Goal: Task Accomplishment & Management: Manage account settings

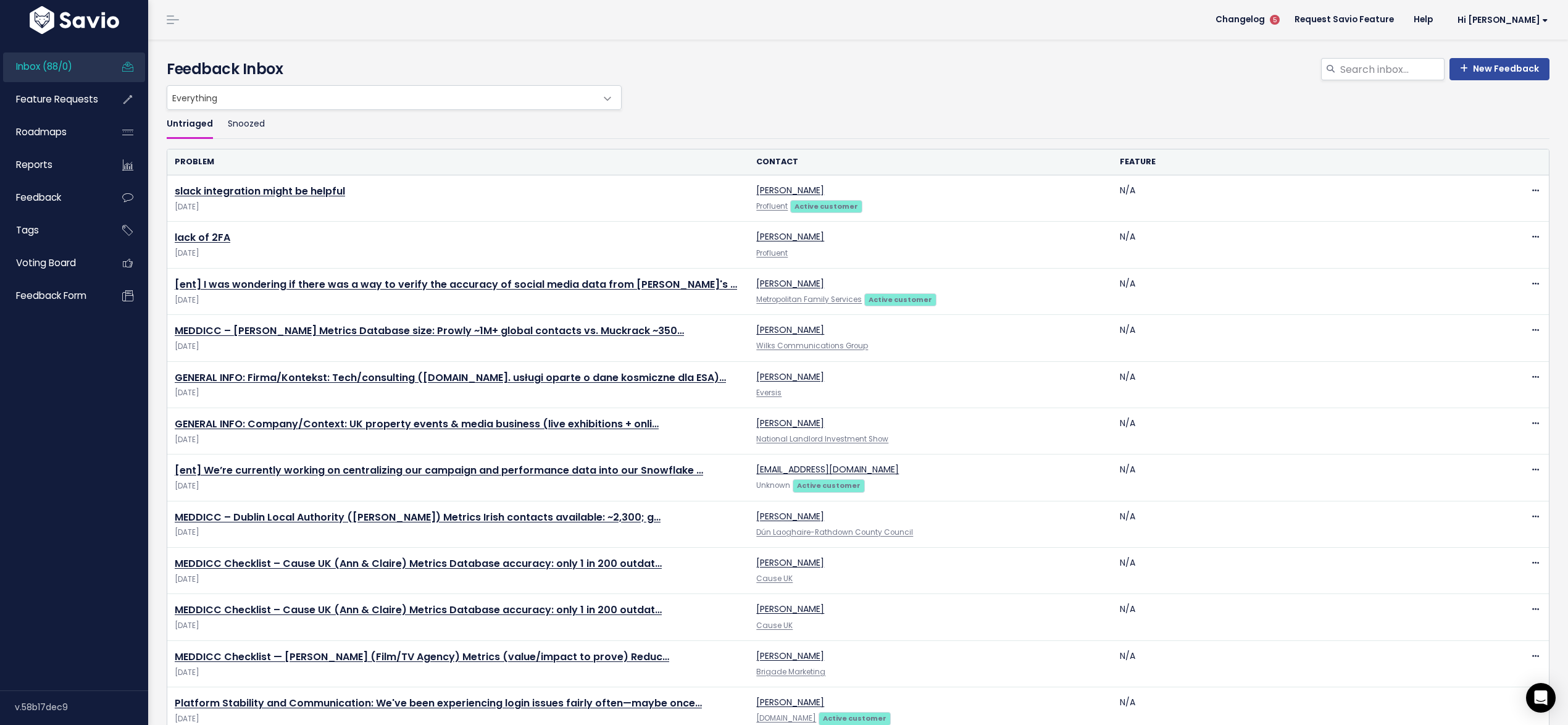
click at [57, 62] on span "Inbox (88/0)" at bounding box center [44, 66] width 56 height 13
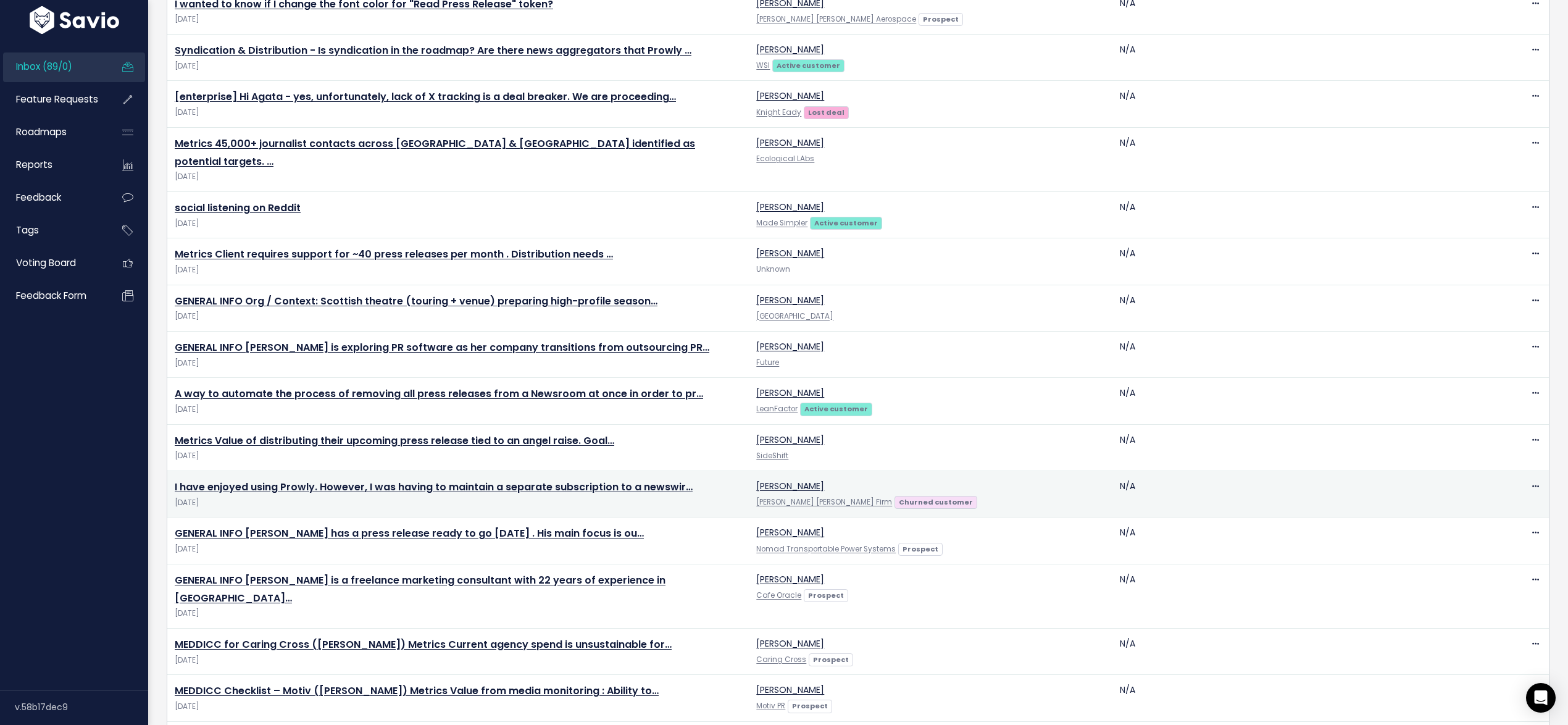
scroll to position [1392, 0]
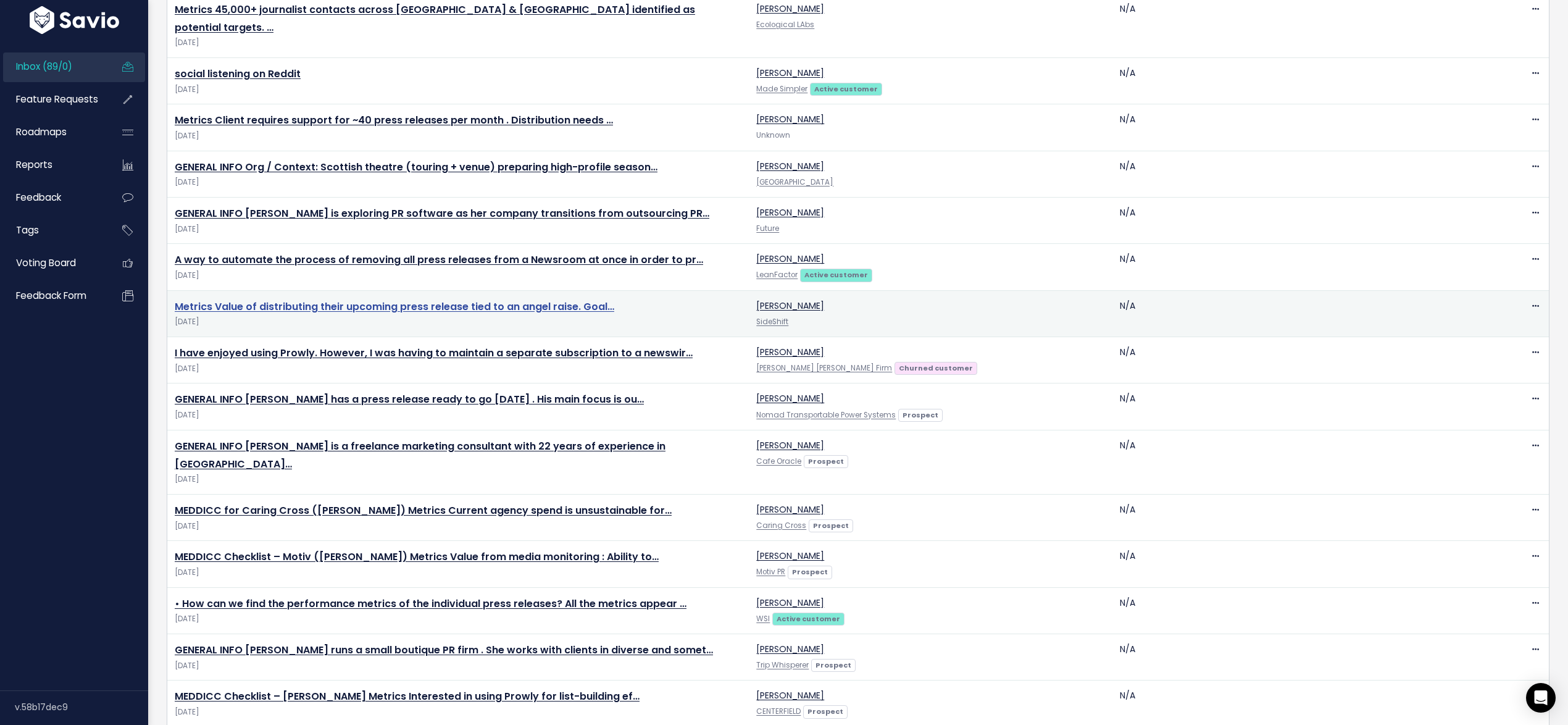
click at [282, 299] on link "Metrics Value of distributing their upcoming press release tied to an angel rai…" at bounding box center [394, 307] width 440 height 15
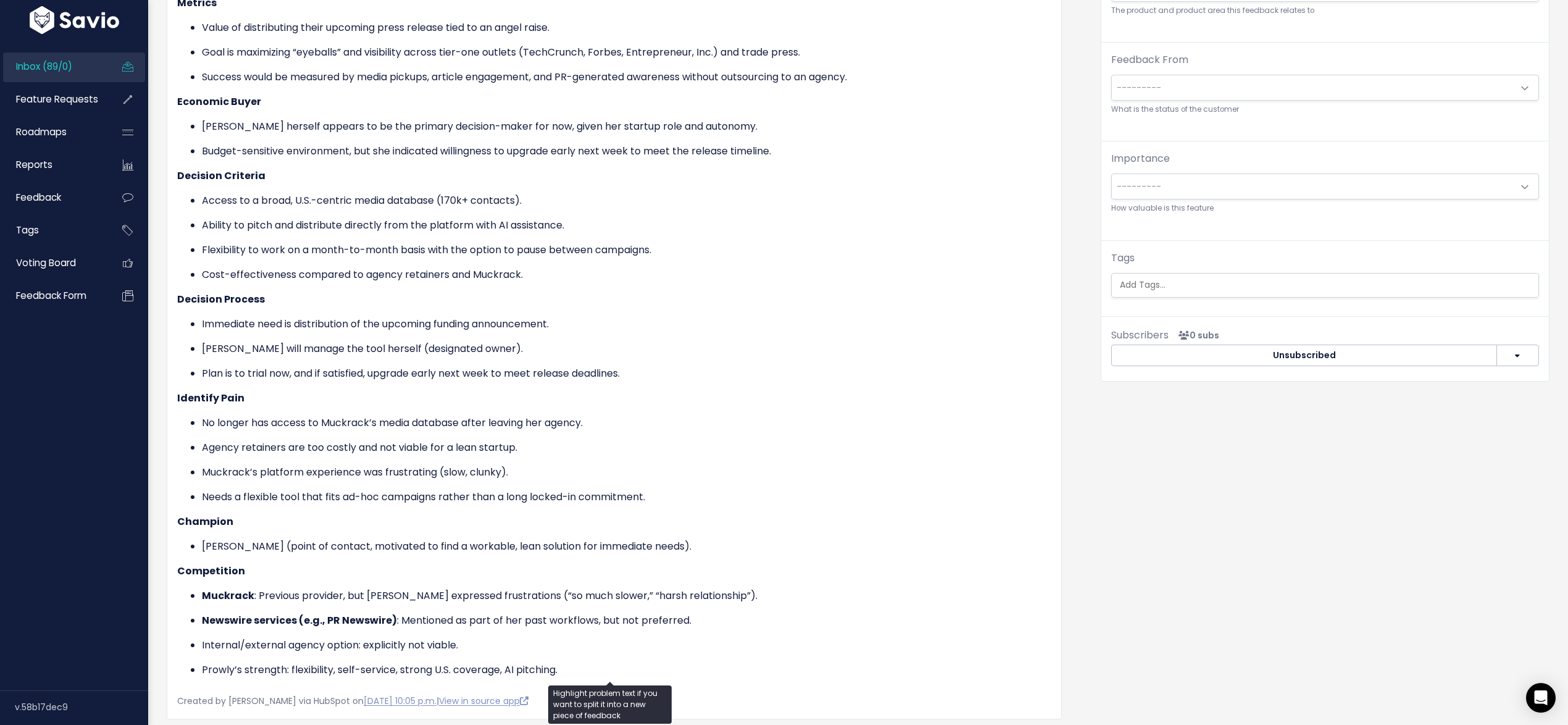
scroll to position [264, 0]
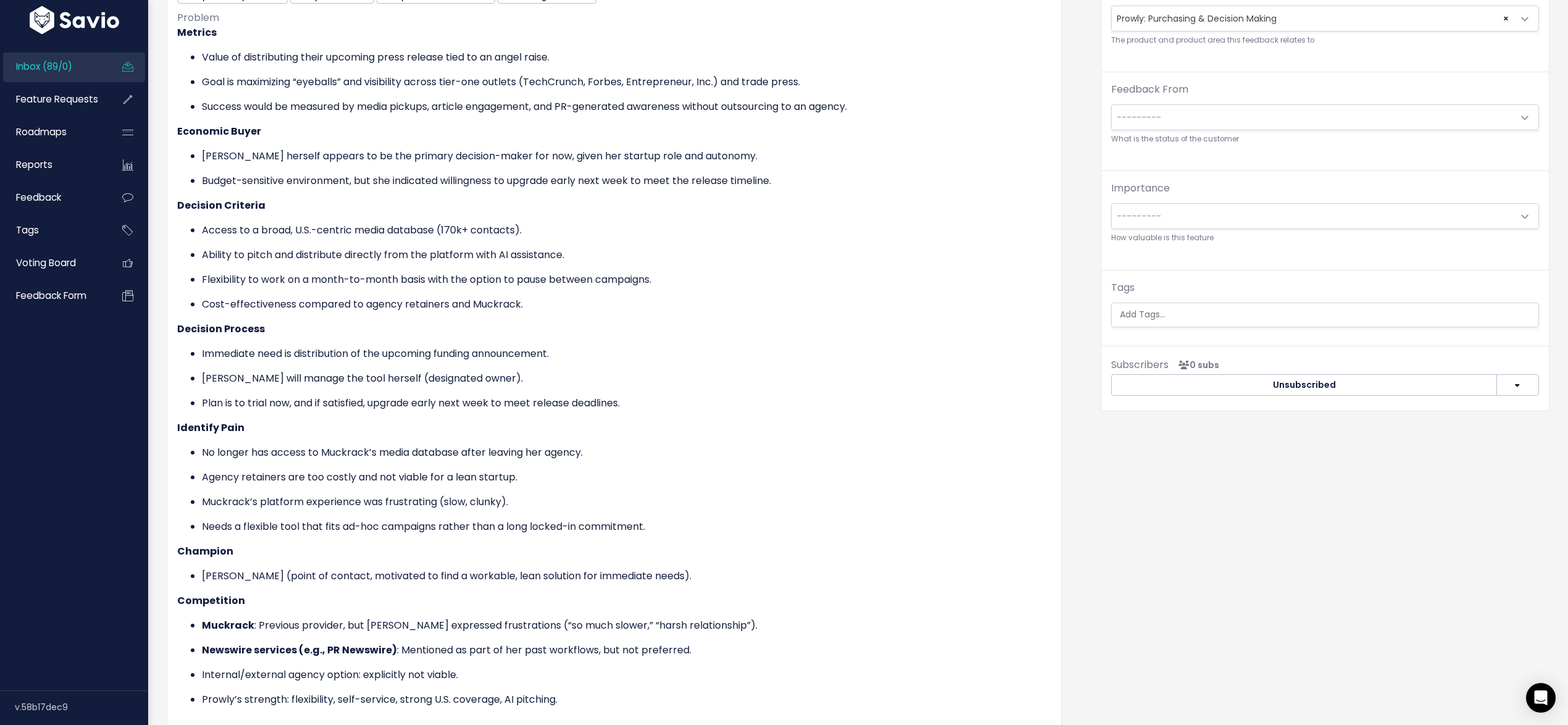
click at [1141, 321] on input "search" at bounding box center [1326, 315] width 422 height 13
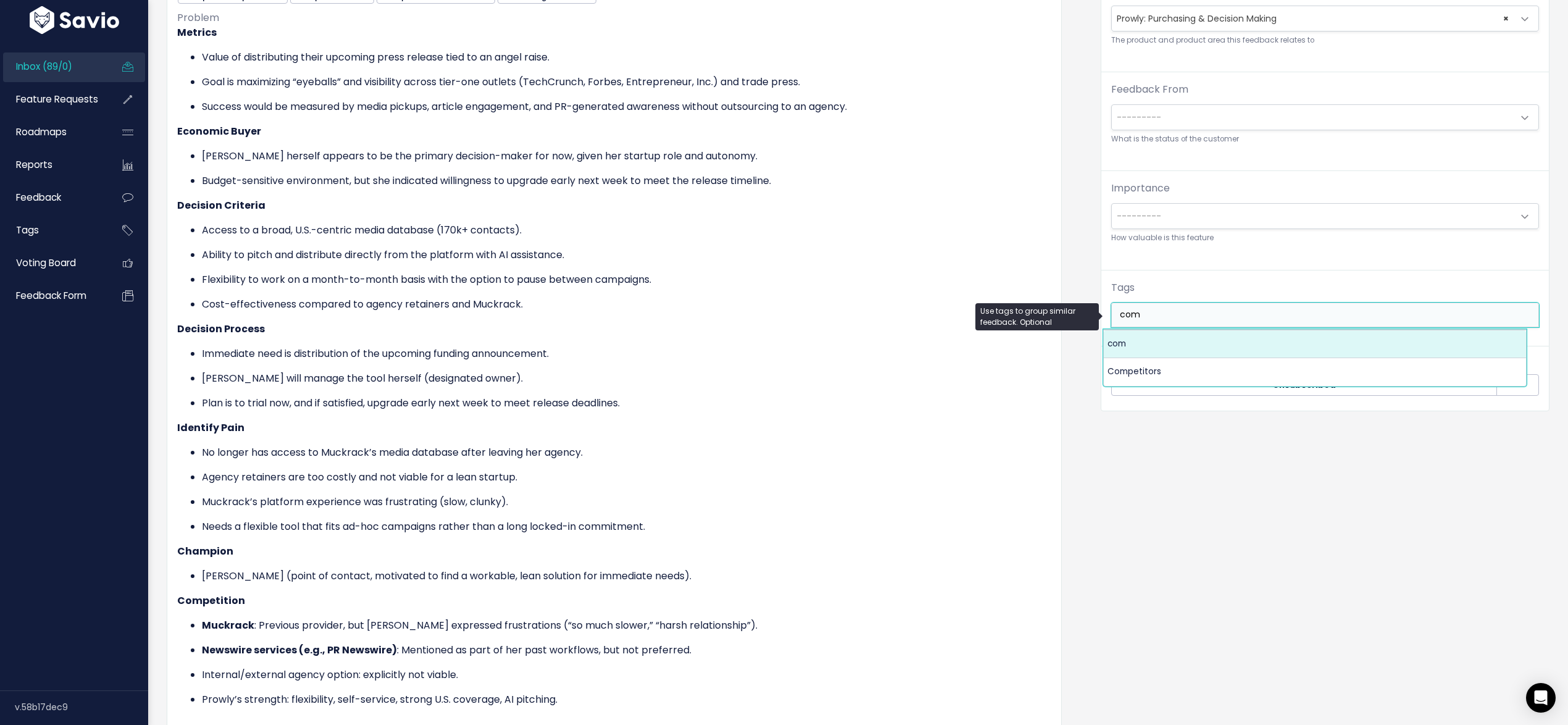
type input "com"
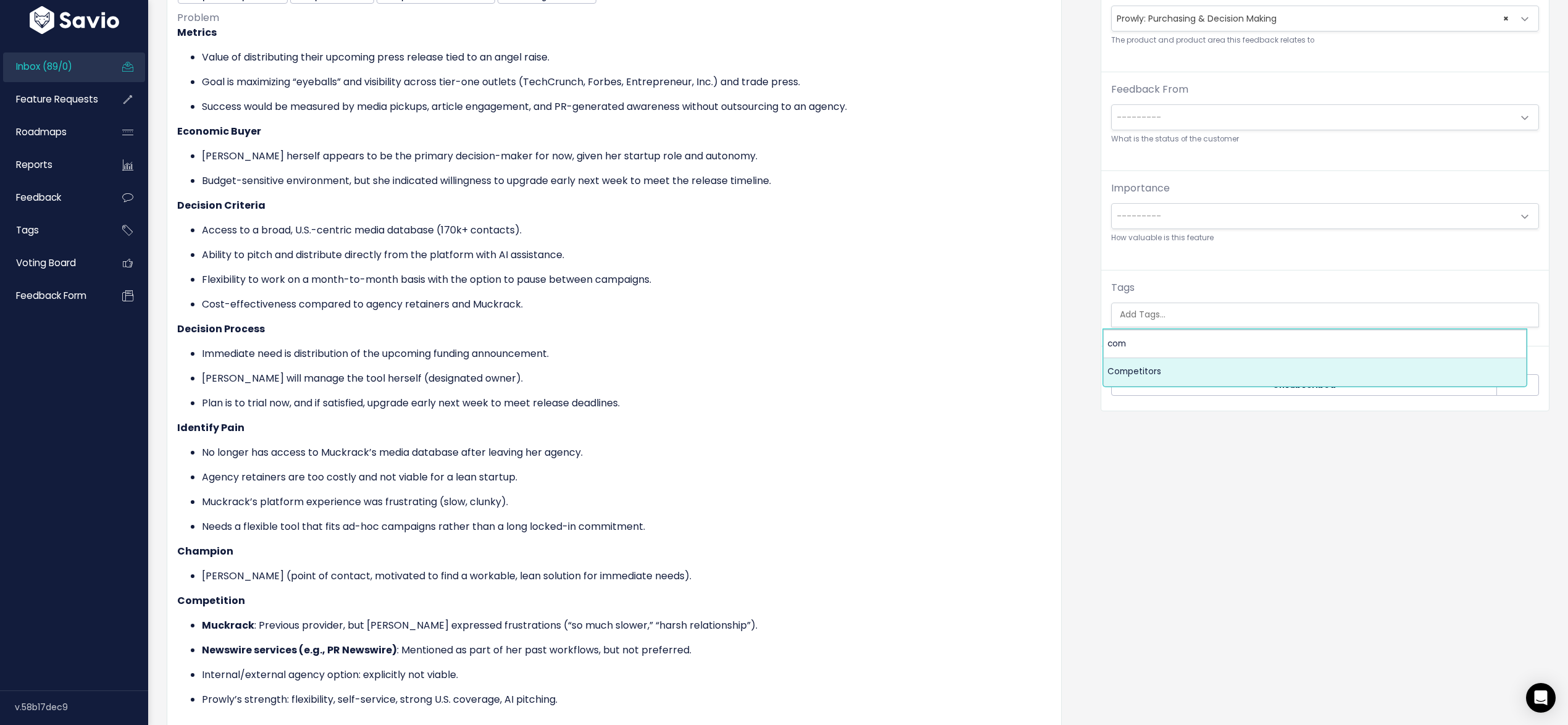
select select "7978"
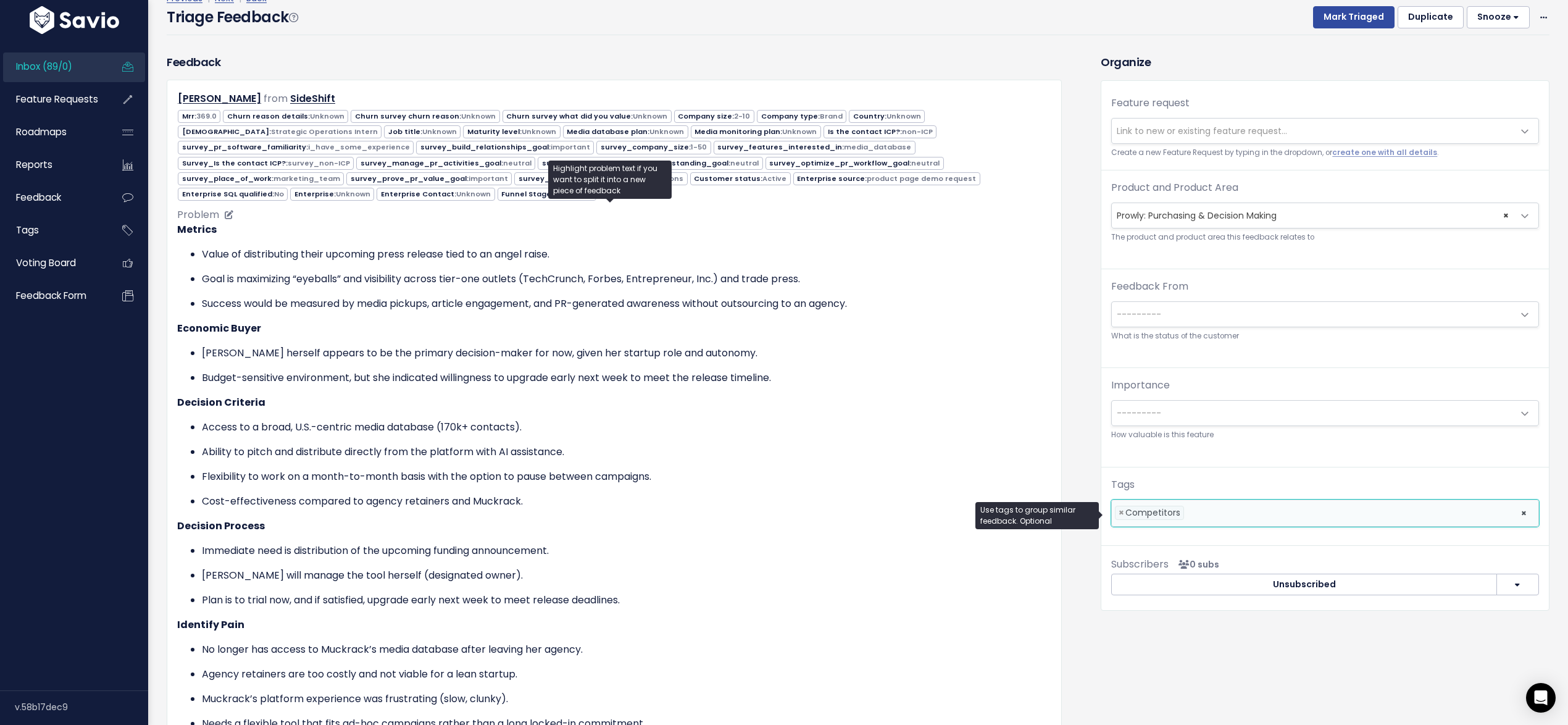
scroll to position [0, 0]
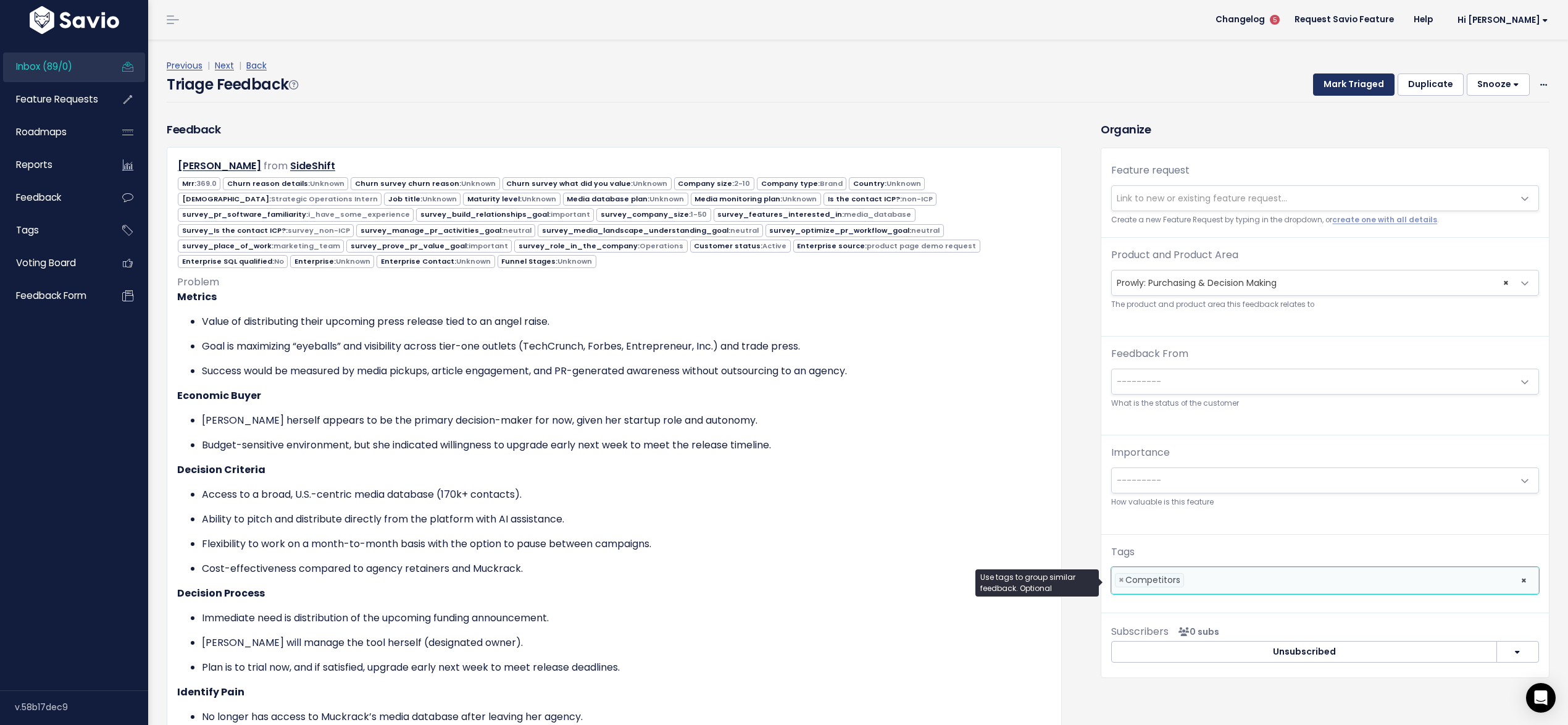
click at [1317, 90] on button "Mark Triaged" at bounding box center [1354, 84] width 81 height 22
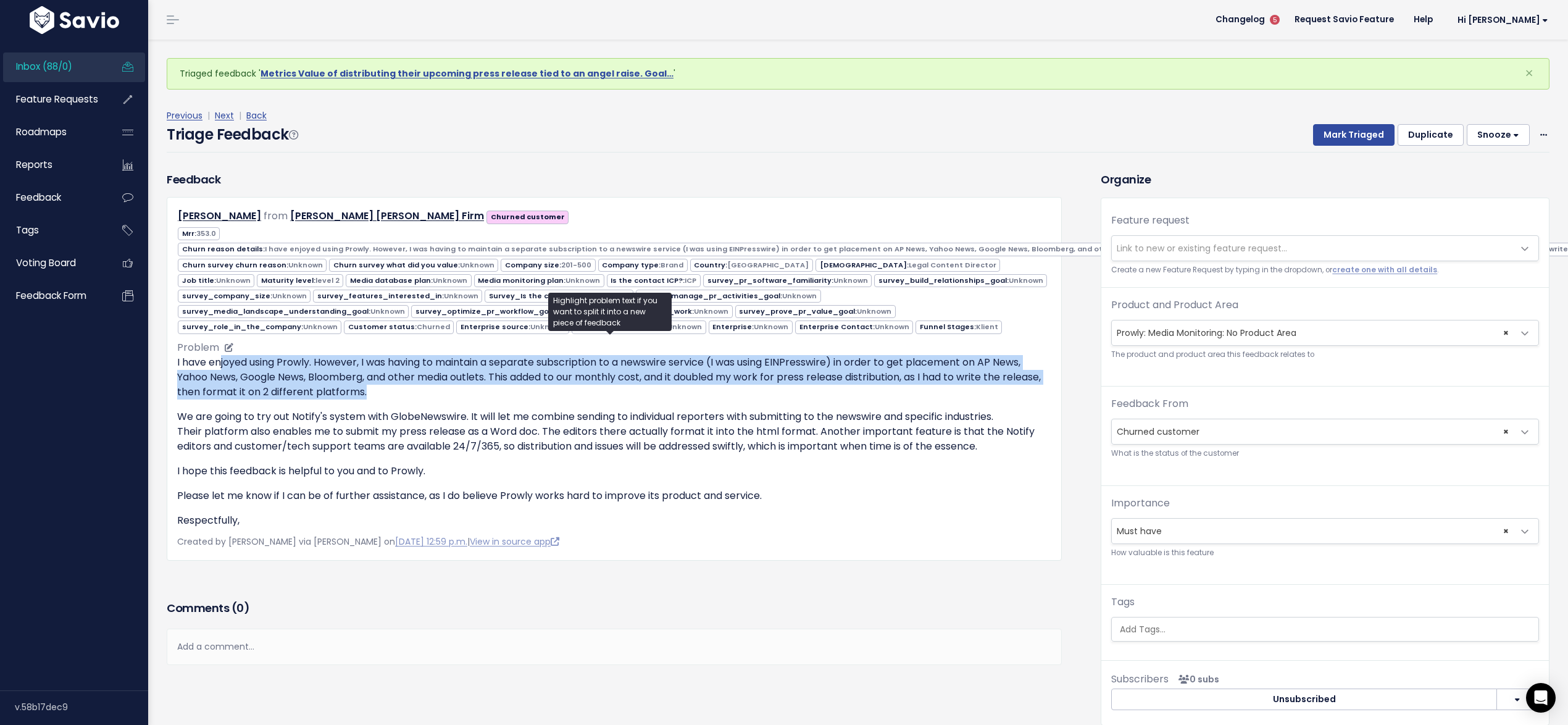
drag, startPoint x: 263, startPoint y: 359, endPoint x: 616, endPoint y: 386, distance: 354.0
click at [616, 386] on p "I have enjoyed using Prowly. However, I was having to maintain a separate subsc…" at bounding box center [614, 377] width 874 height 45
click at [464, 381] on p "I have enjoyed using Prowly. However, I was having to maintain a separate subsc…" at bounding box center [614, 377] width 874 height 45
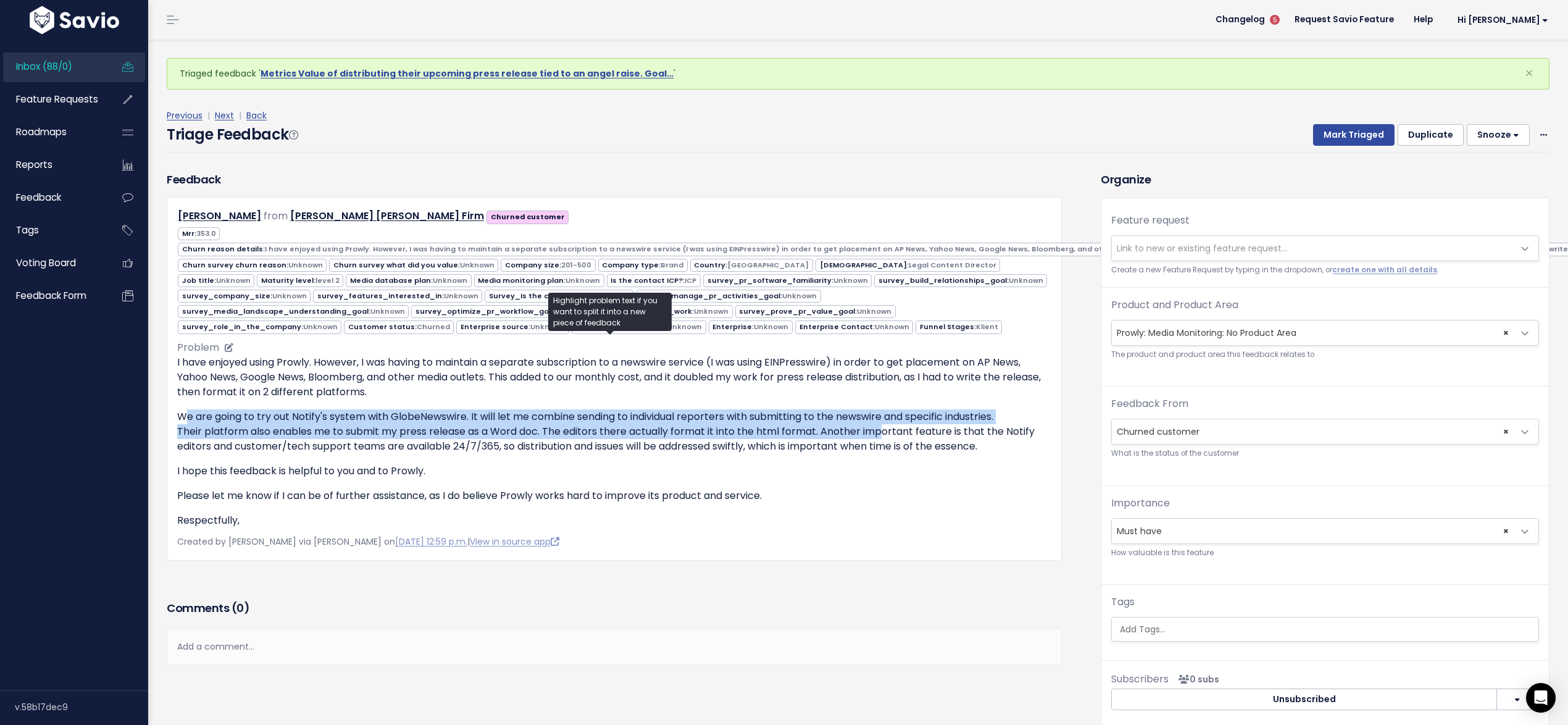
drag, startPoint x: 186, startPoint y: 408, endPoint x: 880, endPoint y: 418, distance: 694.1
click at [880, 418] on p "We are going to try out Notify's system with GlobeNewswire. It will let me comb…" at bounding box center [614, 431] width 874 height 45
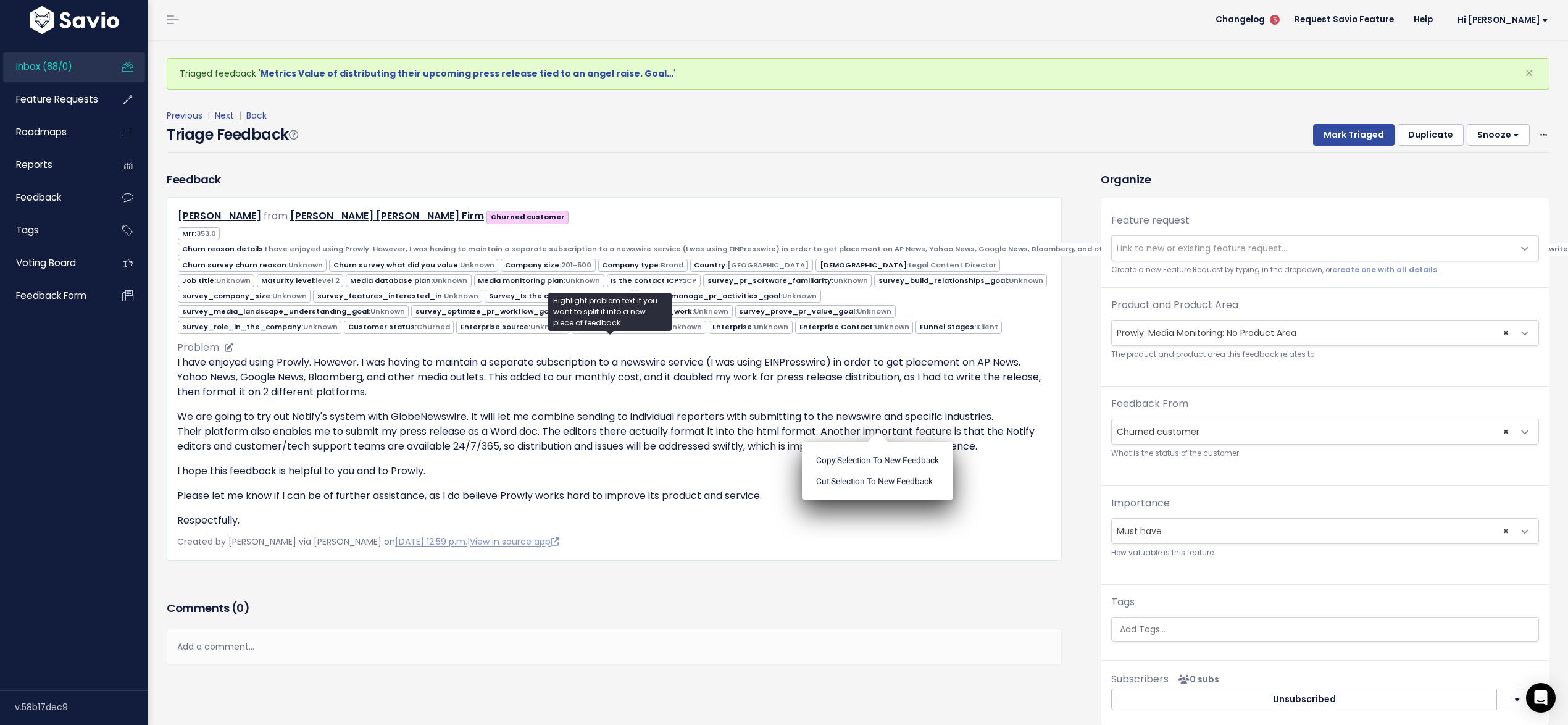
click at [880, 418] on p "We are going to try out Notify's system with GlobeNewswire. It will let me comb…" at bounding box center [614, 431] width 874 height 45
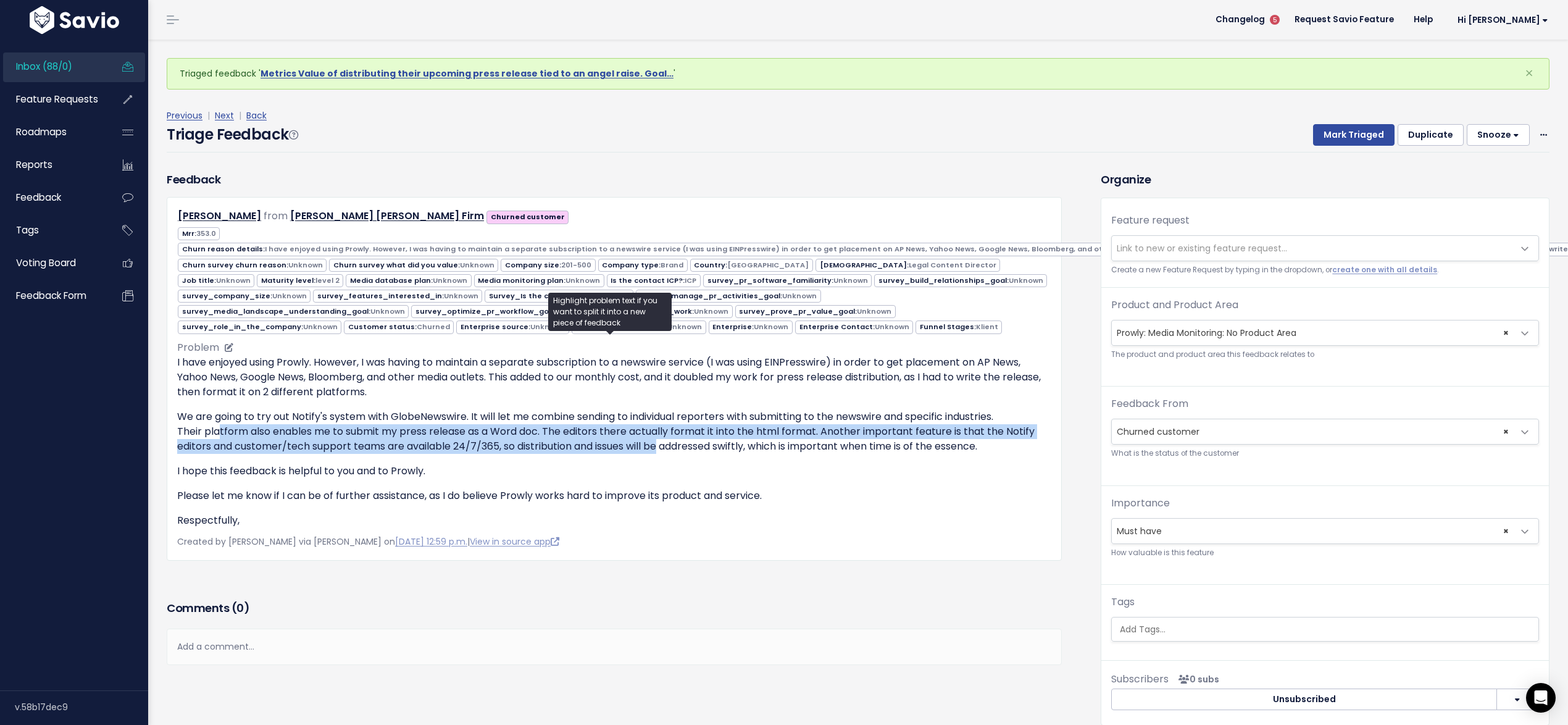
drag, startPoint x: 247, startPoint y: 420, endPoint x: 655, endPoint y: 435, distance: 408.3
click at [655, 435] on p "We are going to try out Notify's system with GlobeNewswire. It will let me comb…" at bounding box center [614, 431] width 874 height 45
drag, startPoint x: 242, startPoint y: 425, endPoint x: 969, endPoint y: 440, distance: 727.2
click at [969, 440] on p "We are going to try out Notify's system with GlobeNewswire. It will let me comb…" at bounding box center [614, 431] width 874 height 45
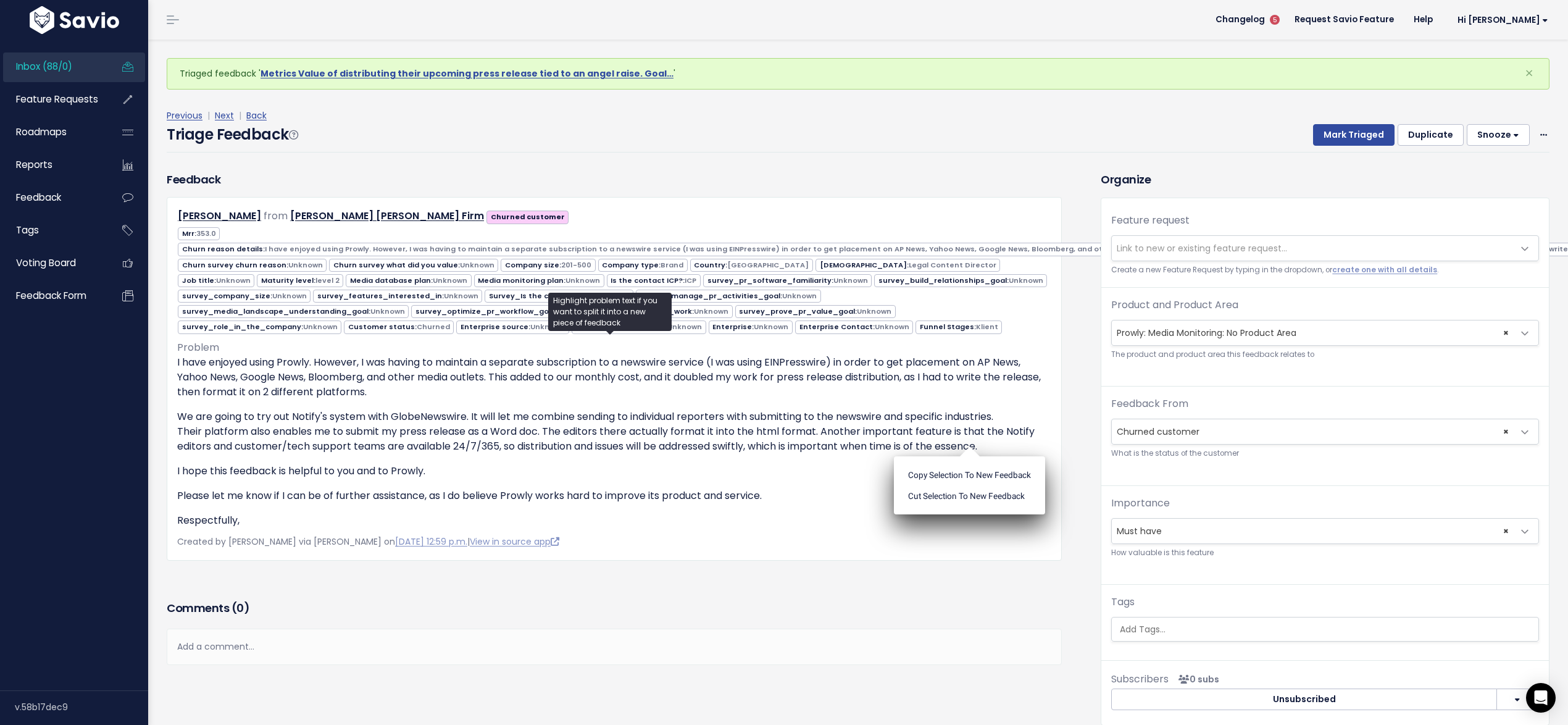
click at [1136, 243] on span "Link to new or existing feature request..." at bounding box center [1202, 247] width 170 height 12
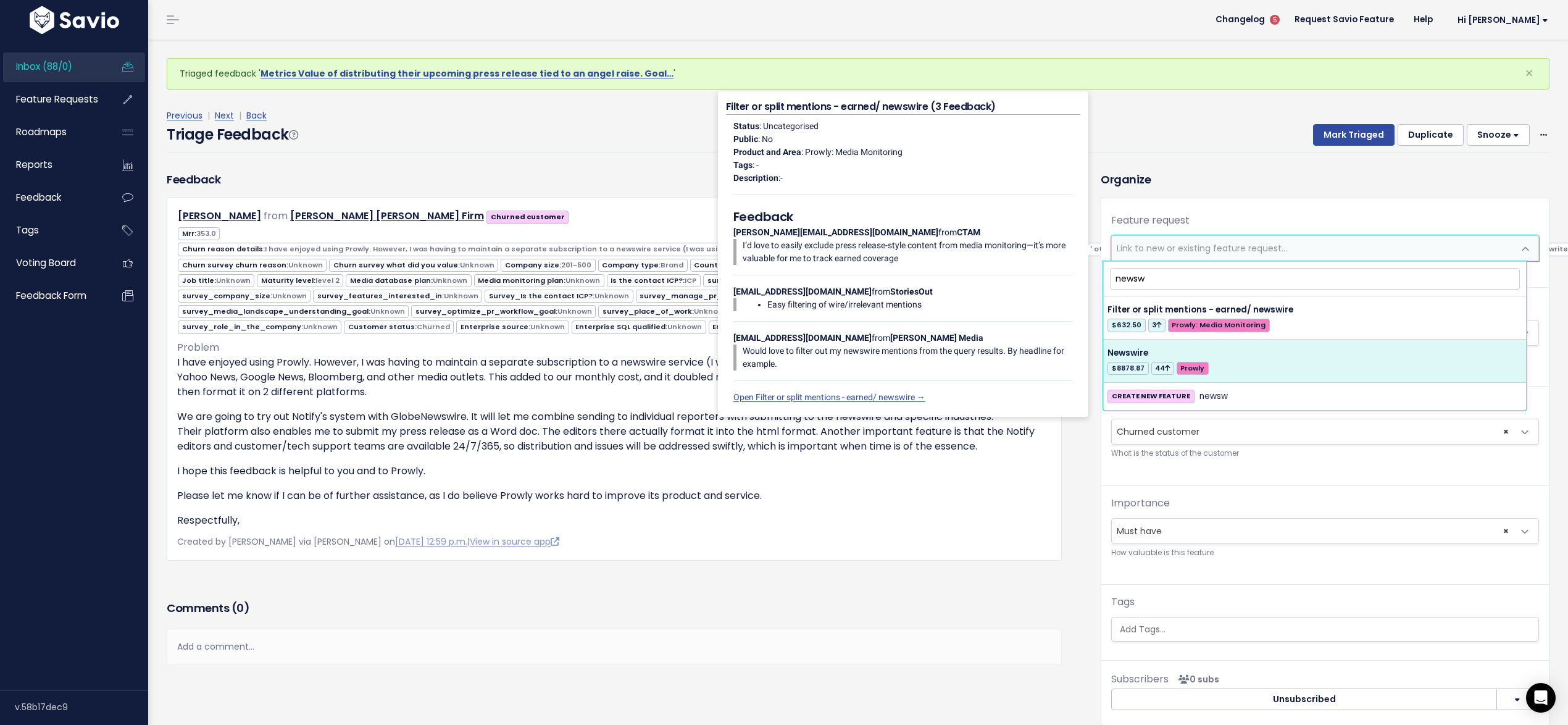
type input "newsw"
select select "31956"
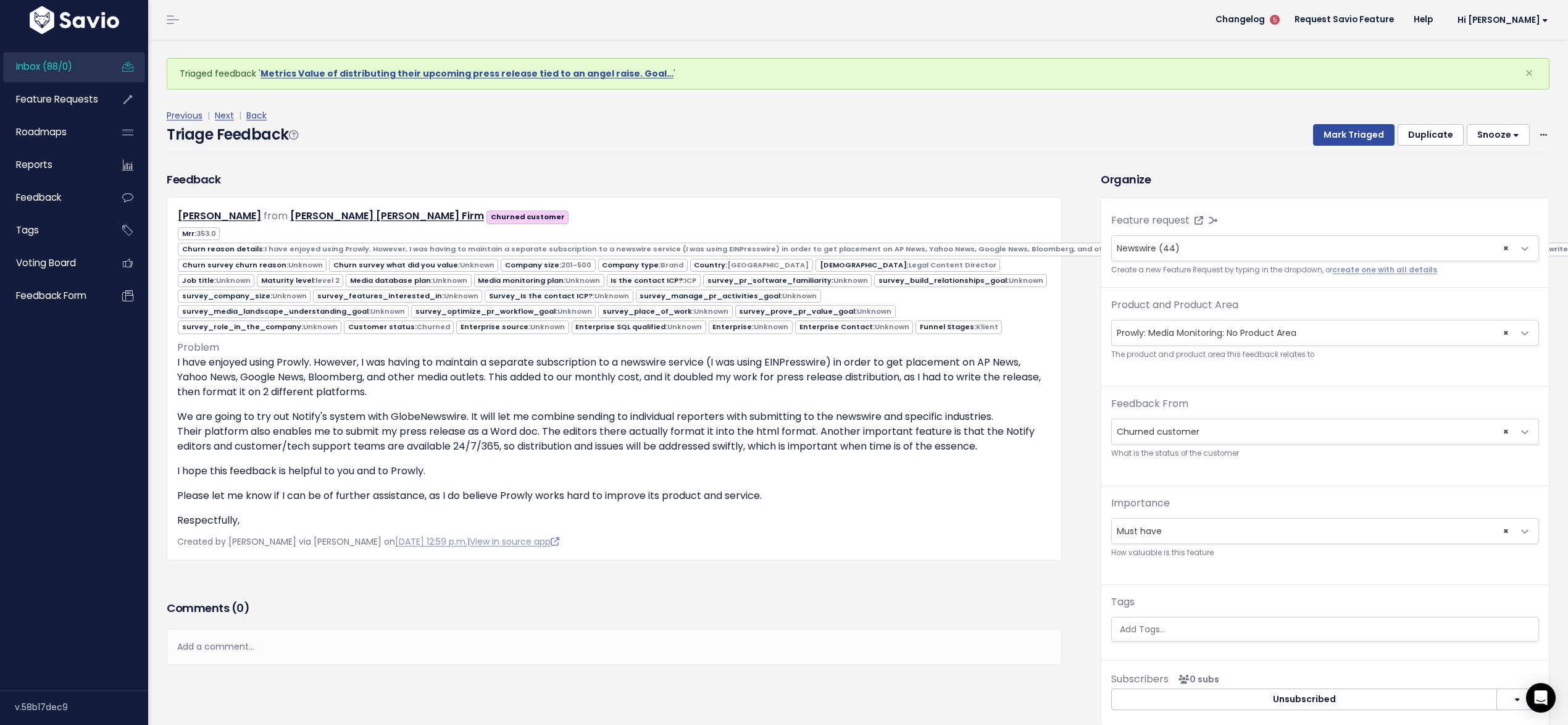
click at [1215, 336] on span "× Prowly: Media Monitoring: No Product Area" at bounding box center [1312, 332] width 402 height 24
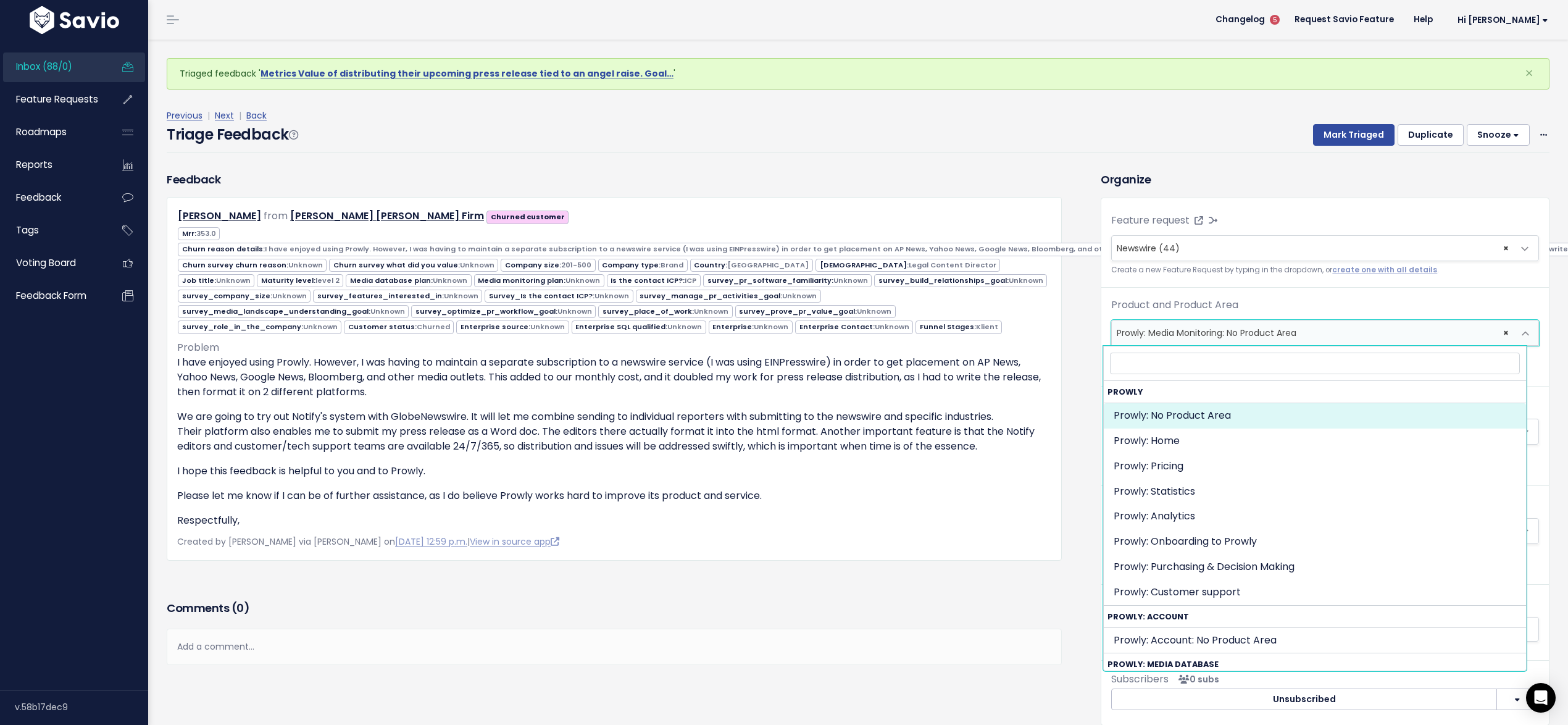
select select "MAIN:"
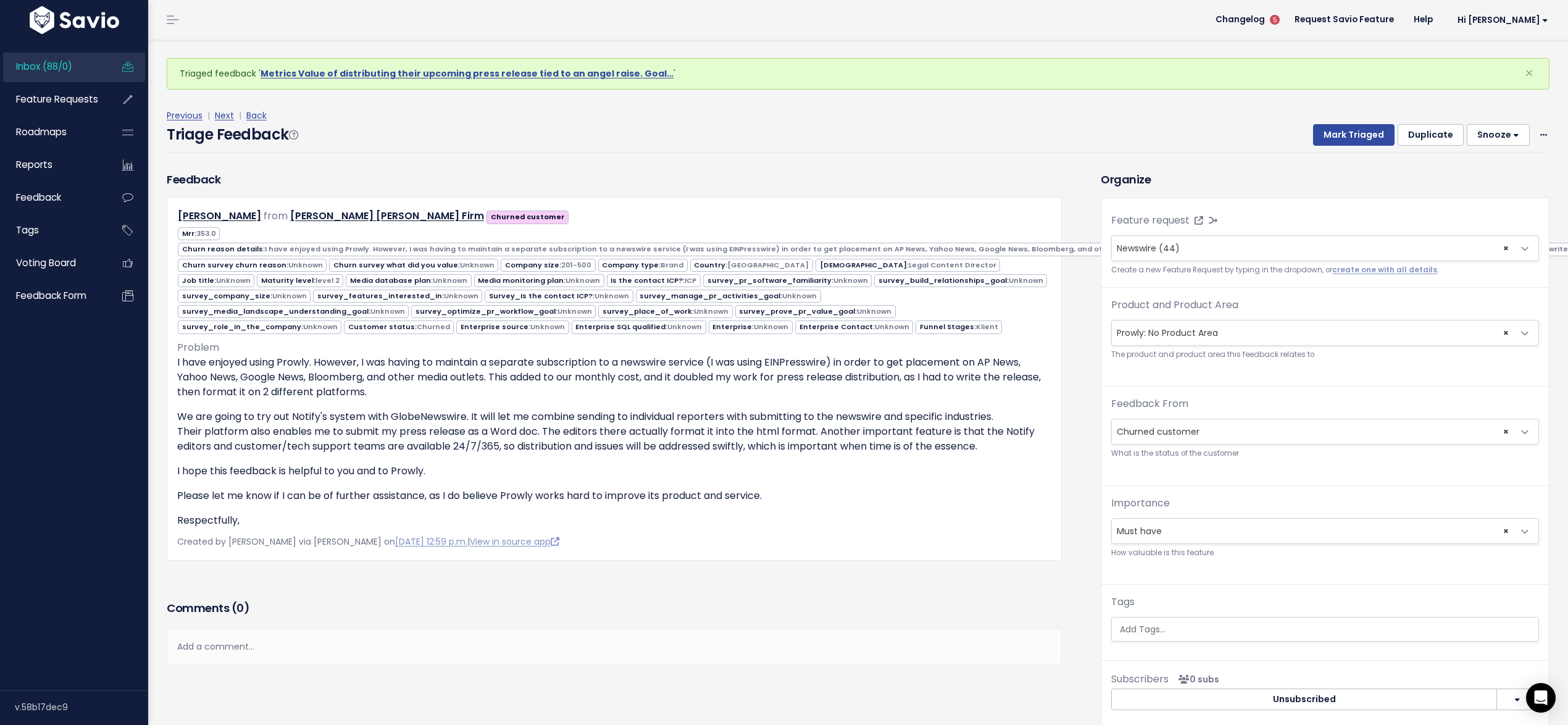
click at [1172, 633] on input "search" at bounding box center [1326, 629] width 422 height 13
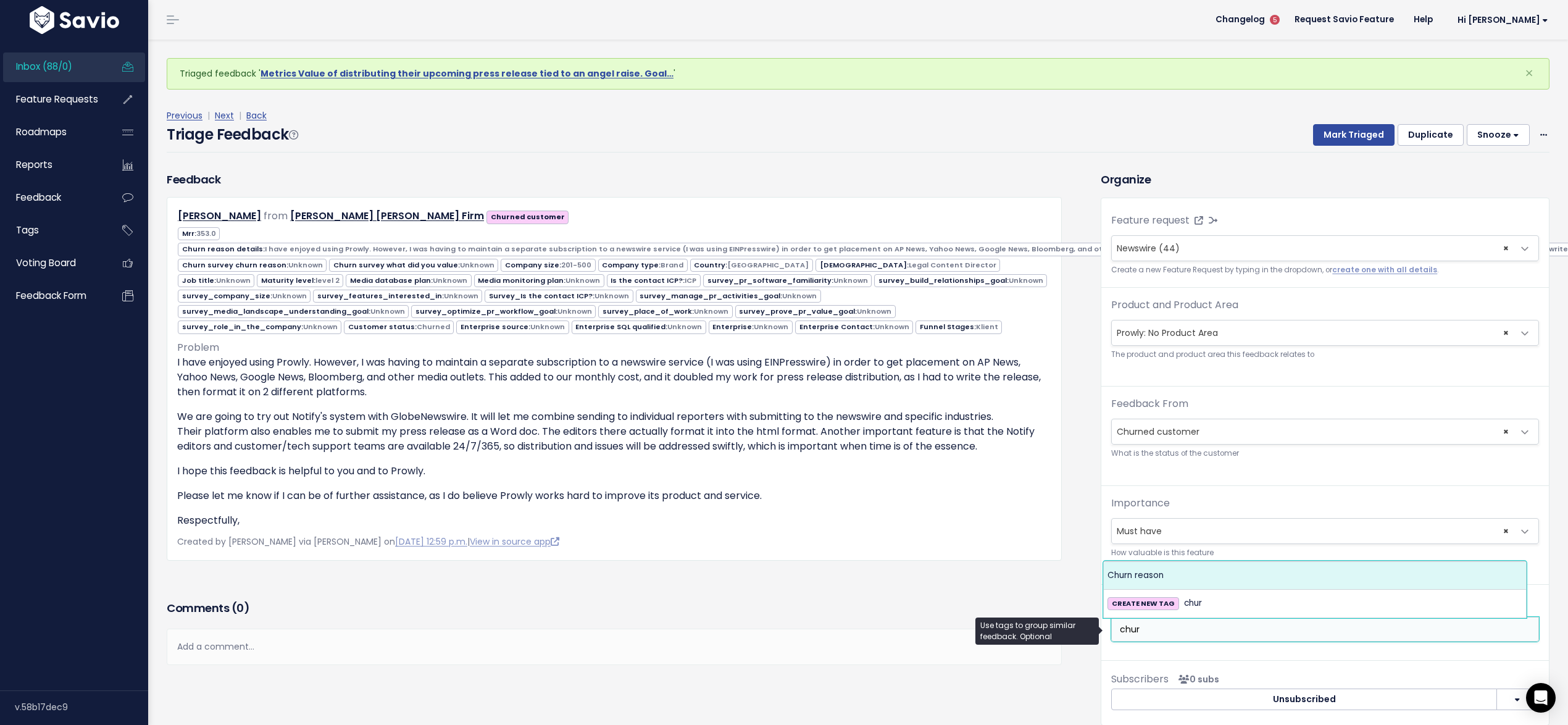
type input "chur"
select select "7006"
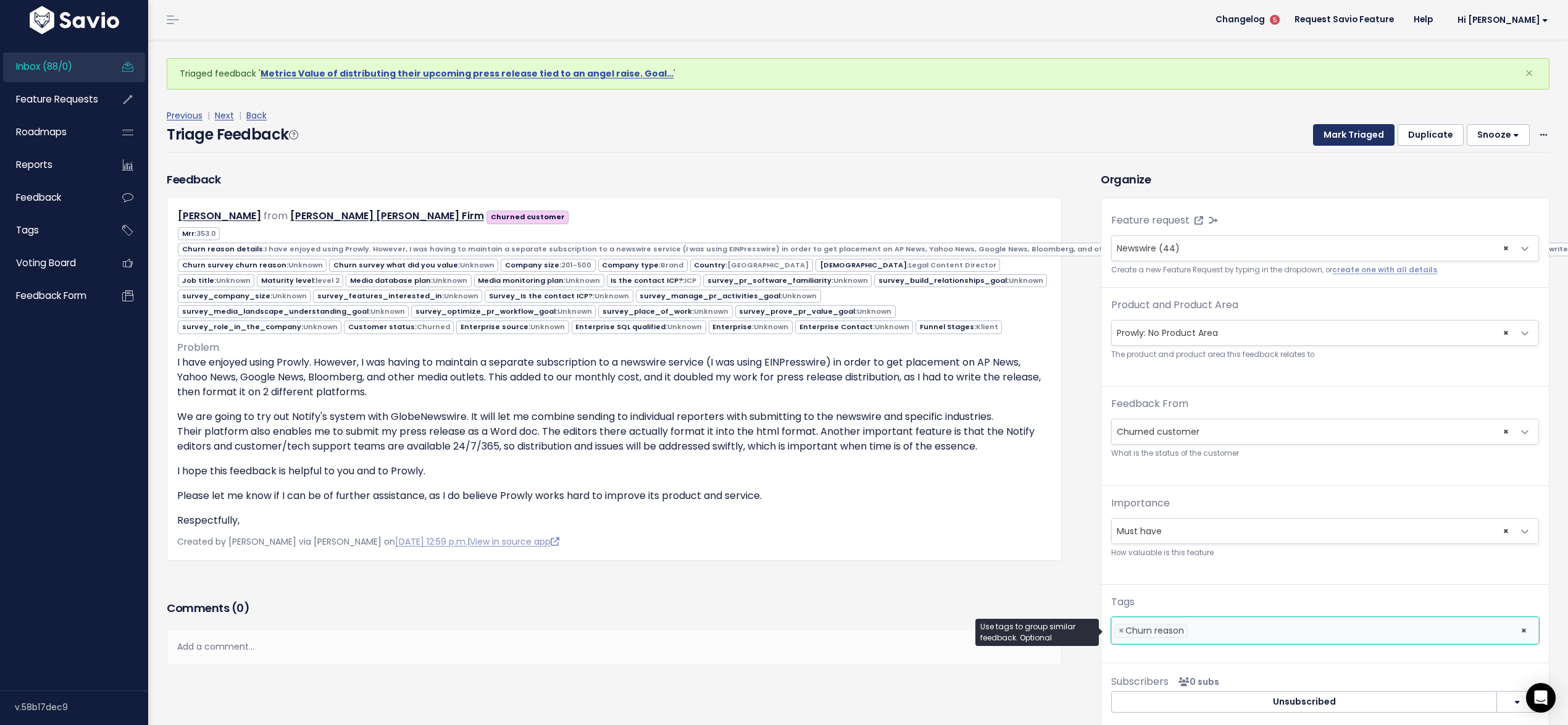
click at [1327, 124] on button "Mark Triaged" at bounding box center [1354, 135] width 81 height 22
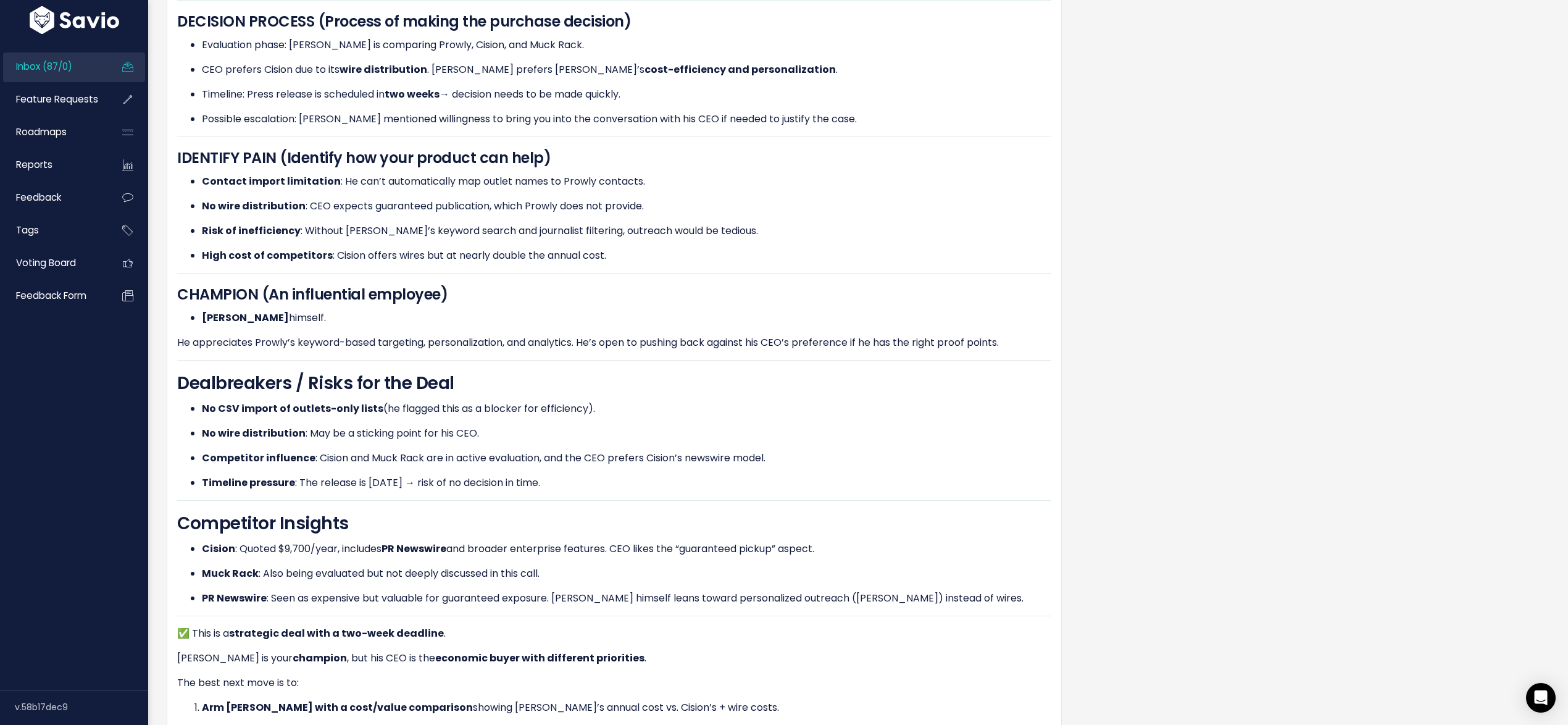
scroll to position [879, 0]
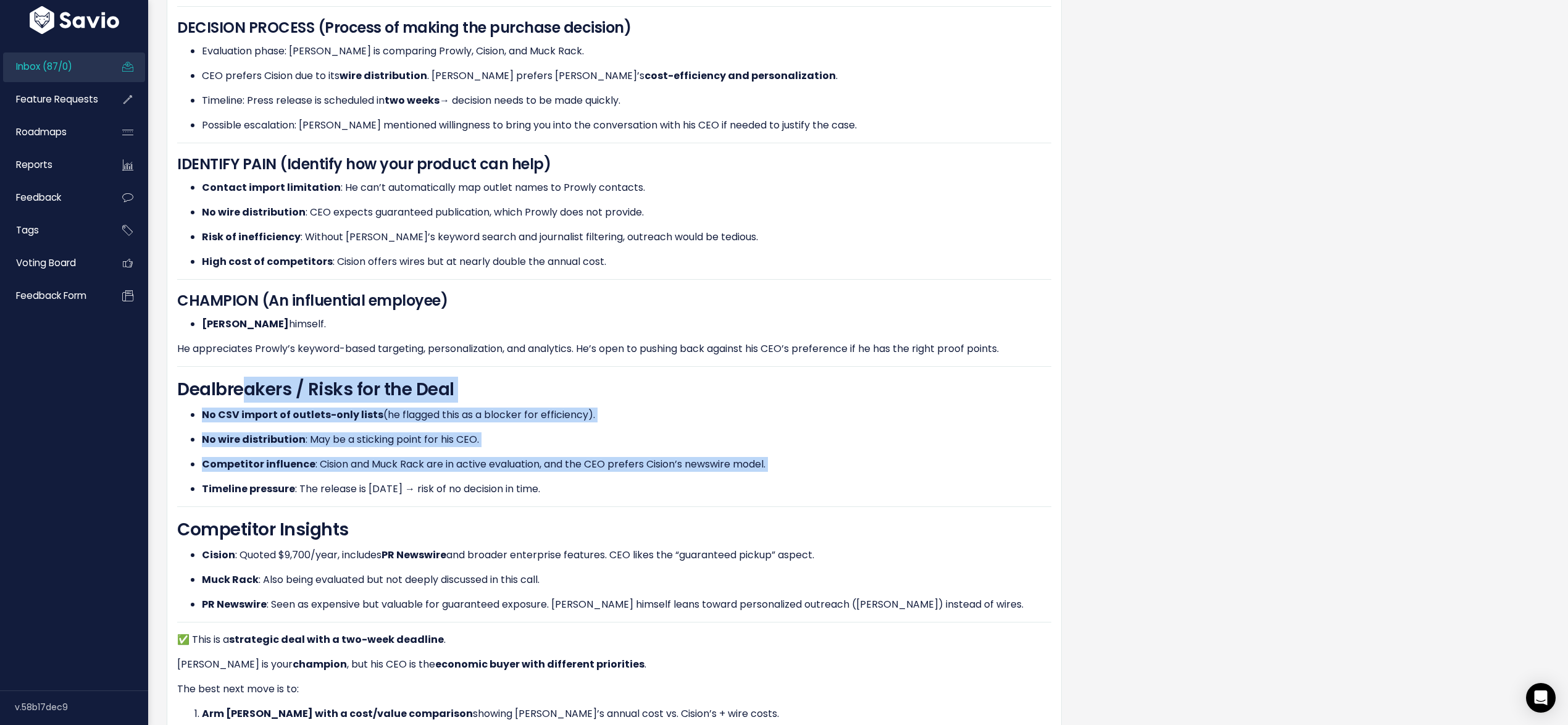
drag, startPoint x: 595, startPoint y: 470, endPoint x: 242, endPoint y: 363, distance: 368.9
click at [242, 363] on div "GENERAL INFO [PERSON_NAME] has a press release ready to go [DATE] . His main fo…" at bounding box center [614, 123] width 874 height 1294
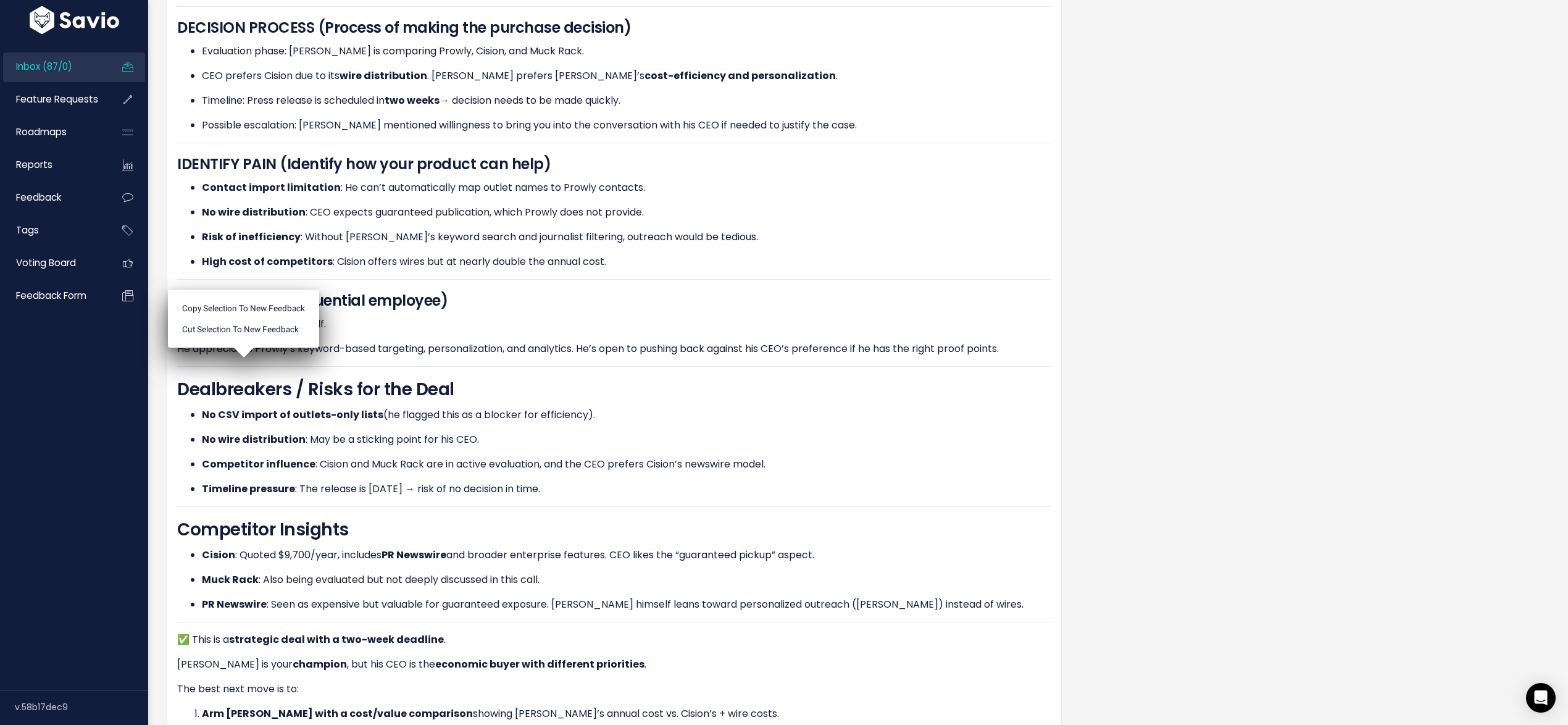
click at [181, 376] on h2 "Dealbreakers / Risks for the Deal" at bounding box center [614, 389] width 874 height 26
drag, startPoint x: 175, startPoint y: 362, endPoint x: 588, endPoint y: 471, distance: 427.1
click at [588, 471] on div "Stephen Johnson from Nomad Transportable Power Systems Prospect" at bounding box center [615, 65] width 896 height 1495
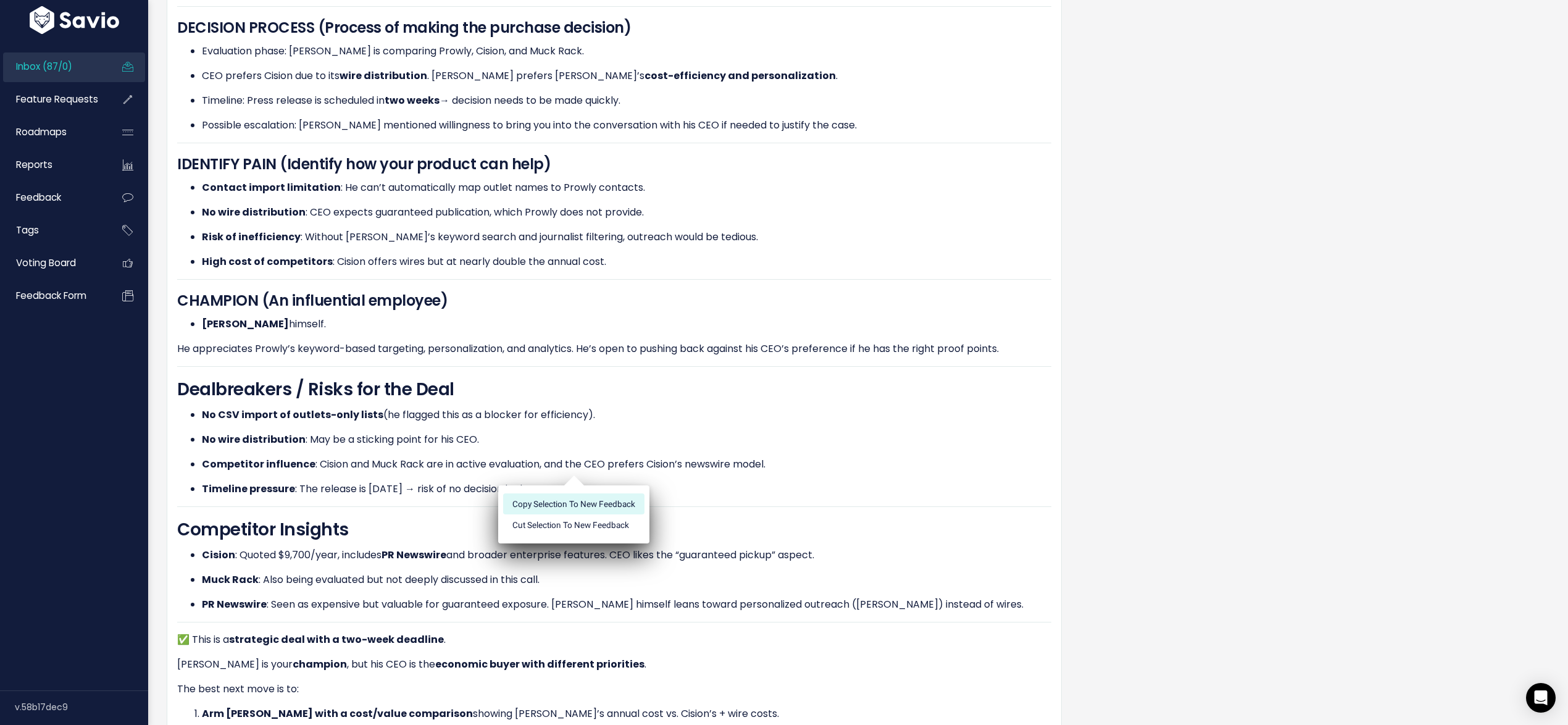
click at [591, 497] on li "Copy selection to new Feedback" at bounding box center [574, 504] width 141 height 21
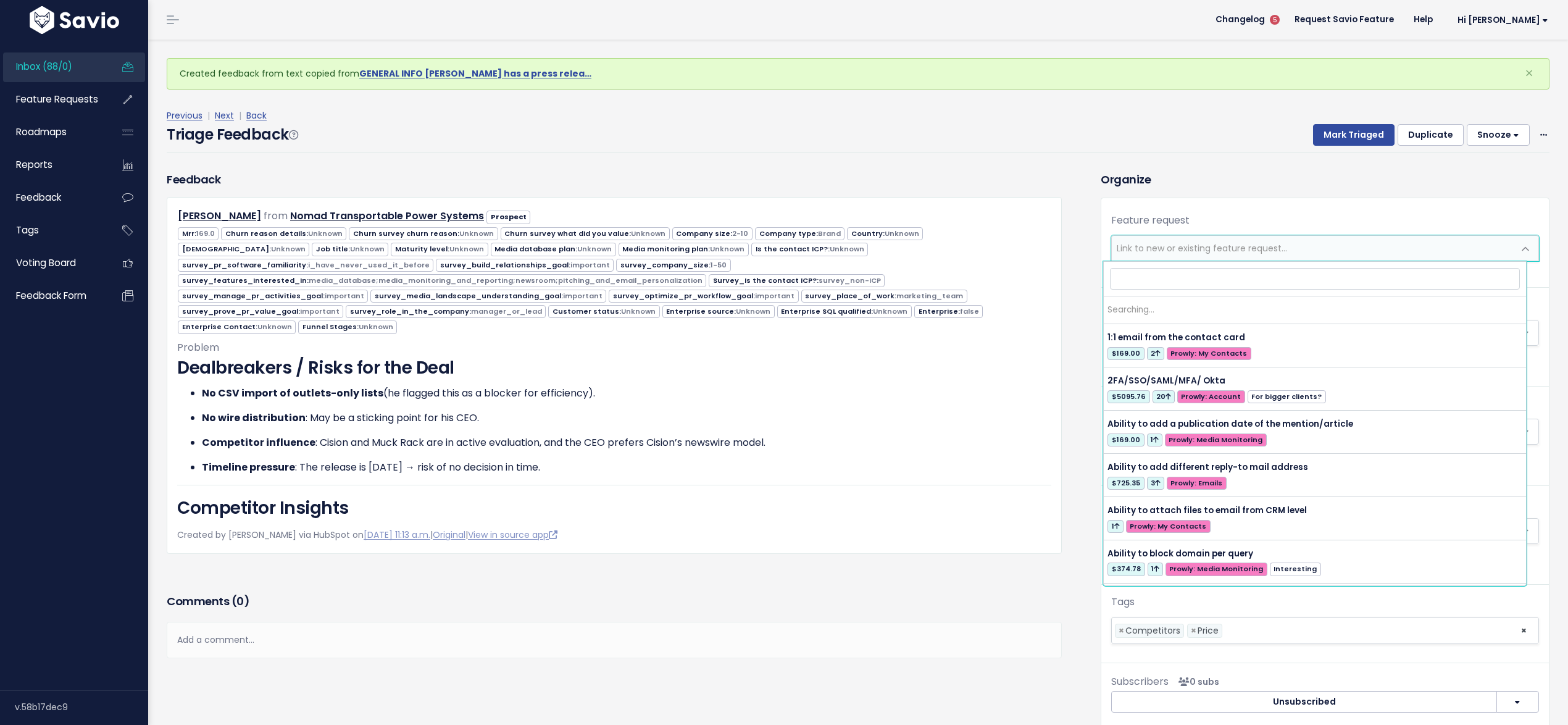
click at [1194, 252] on span "Link to new or existing feature request..." at bounding box center [1202, 247] width 170 height 12
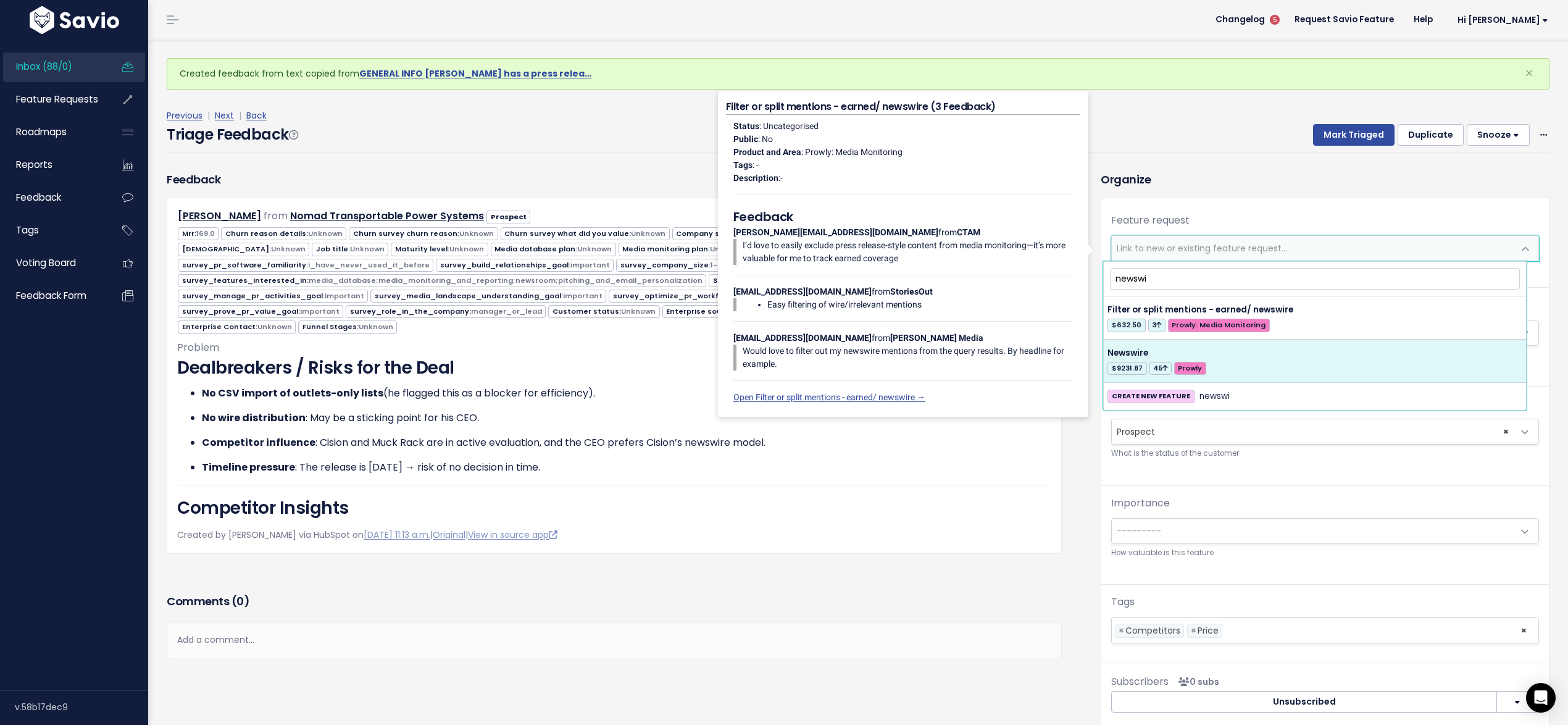
type input "newswi"
select select "31956"
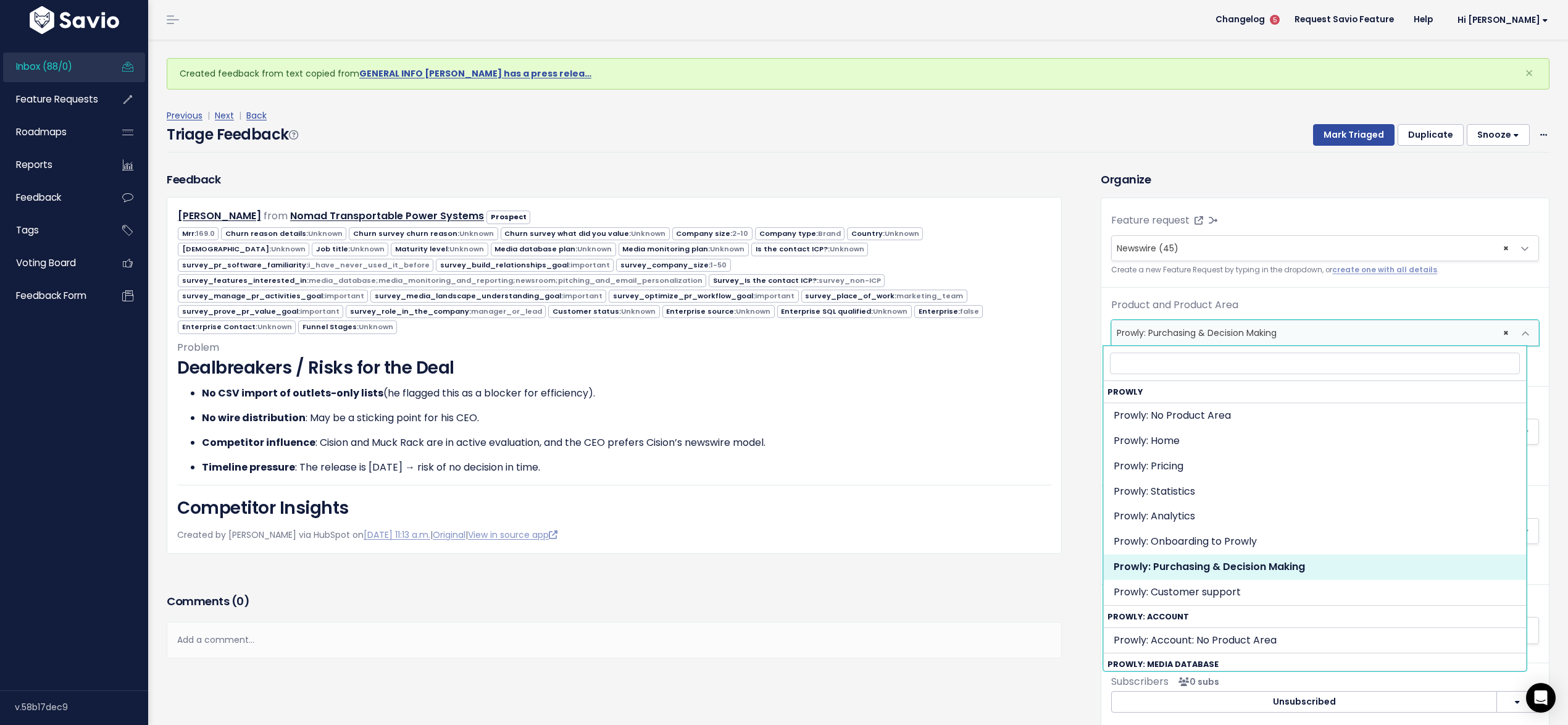
click at [1205, 331] on span "× Prowly: Purchasing & Decision Making" at bounding box center [1312, 332] width 402 height 24
select select "MAIN:"
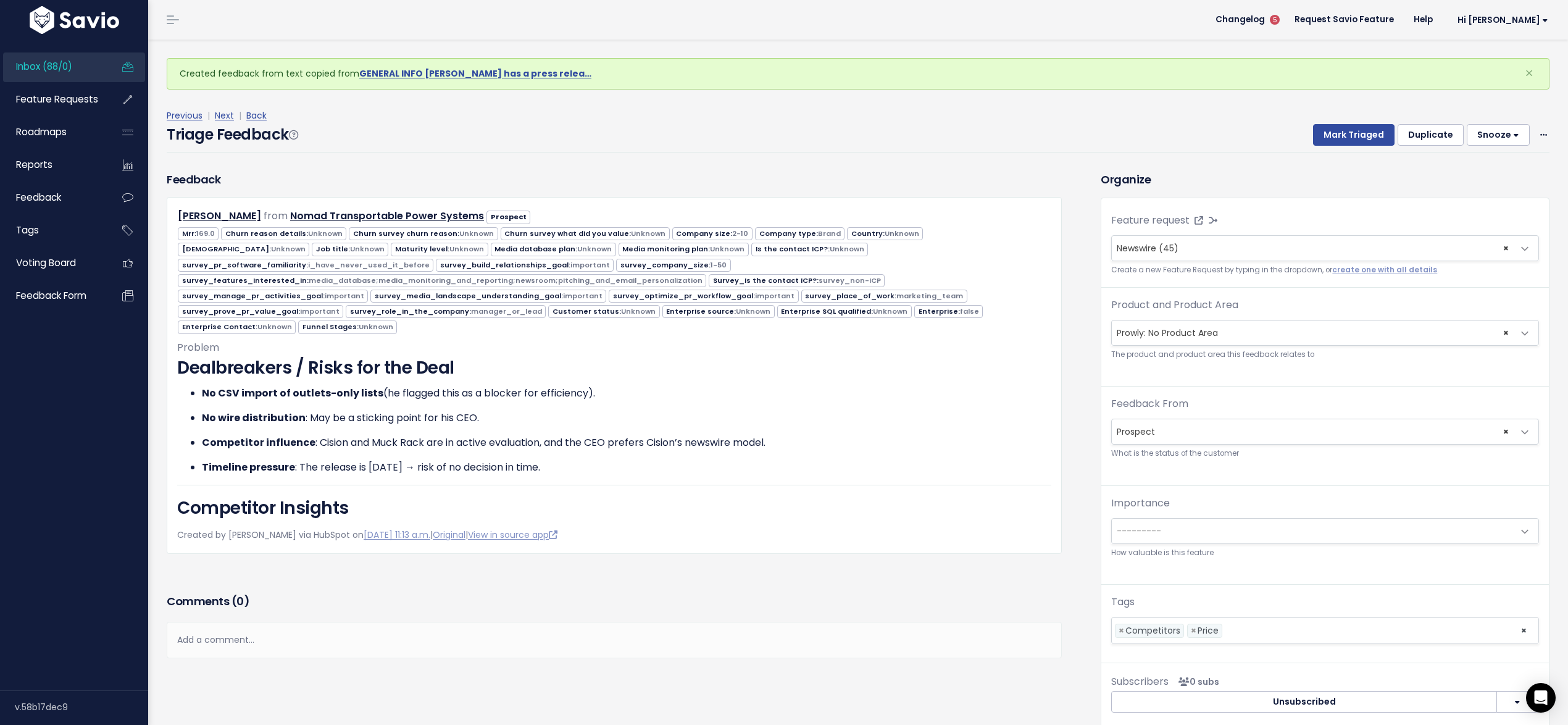
click at [1176, 544] on div "Importance --------- Nice to have Must have Dealbreaker --------- How valuable …" at bounding box center [1325, 527] width 427 height 63
click at [1171, 531] on span "---------" at bounding box center [1312, 530] width 402 height 24
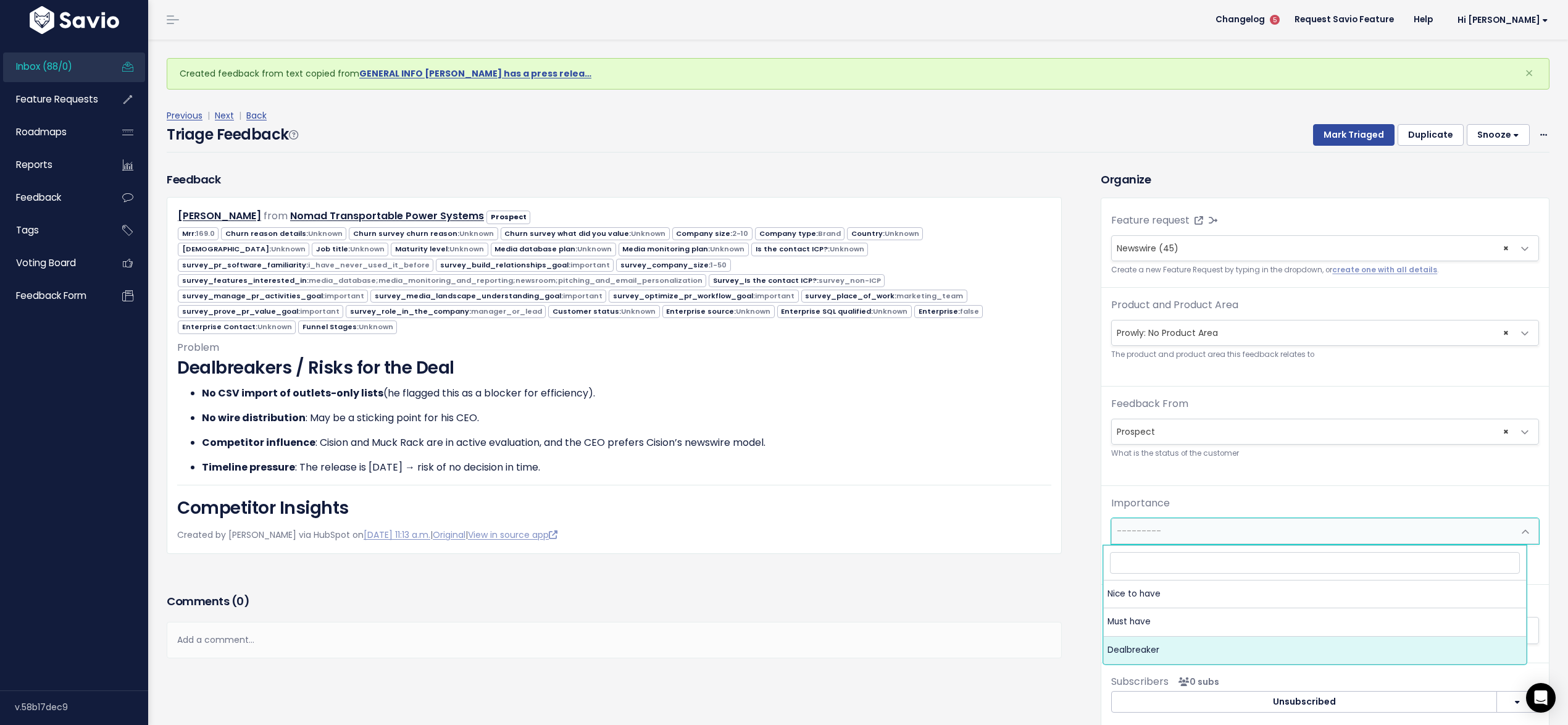
select select "DEAL_BREAKER"
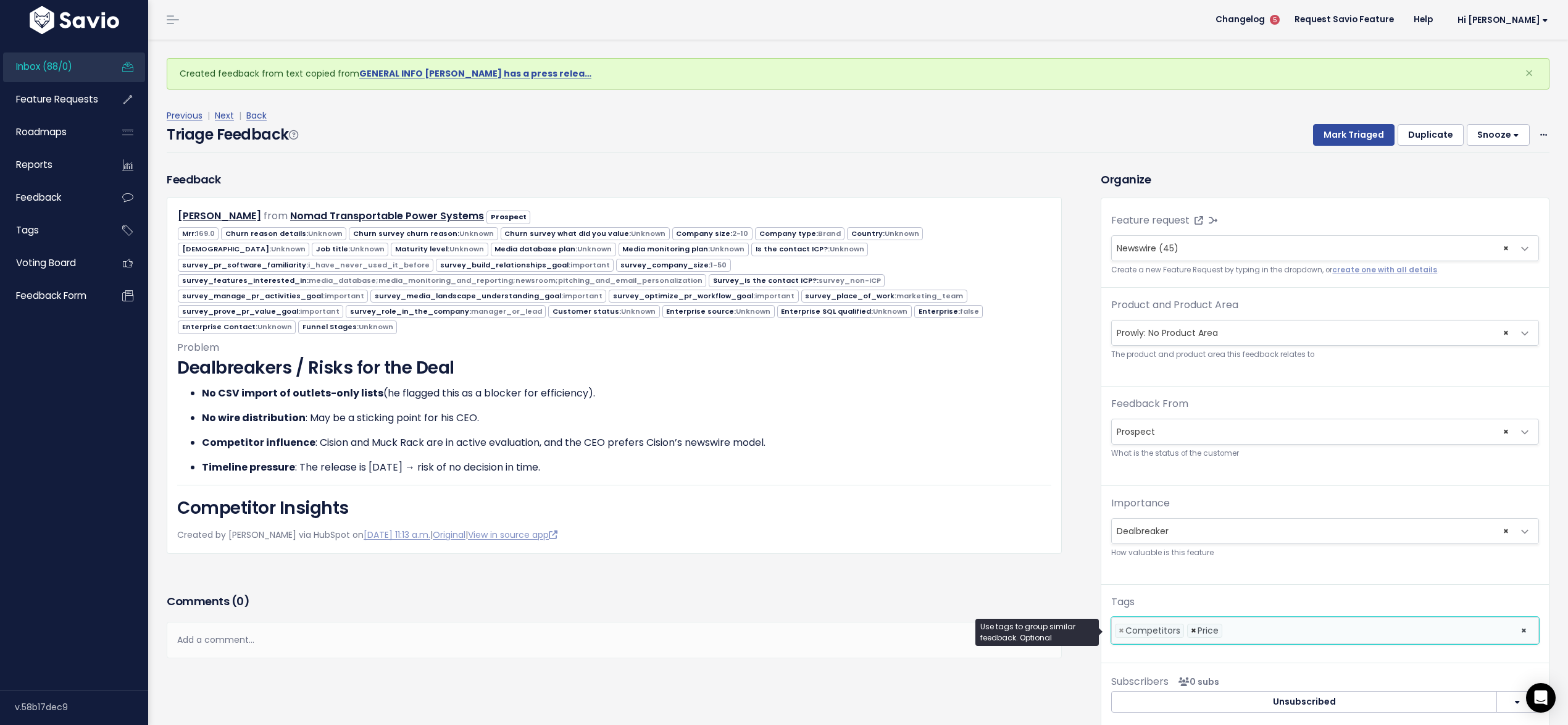
click at [1191, 633] on span "×" at bounding box center [1193, 630] width 6 height 13
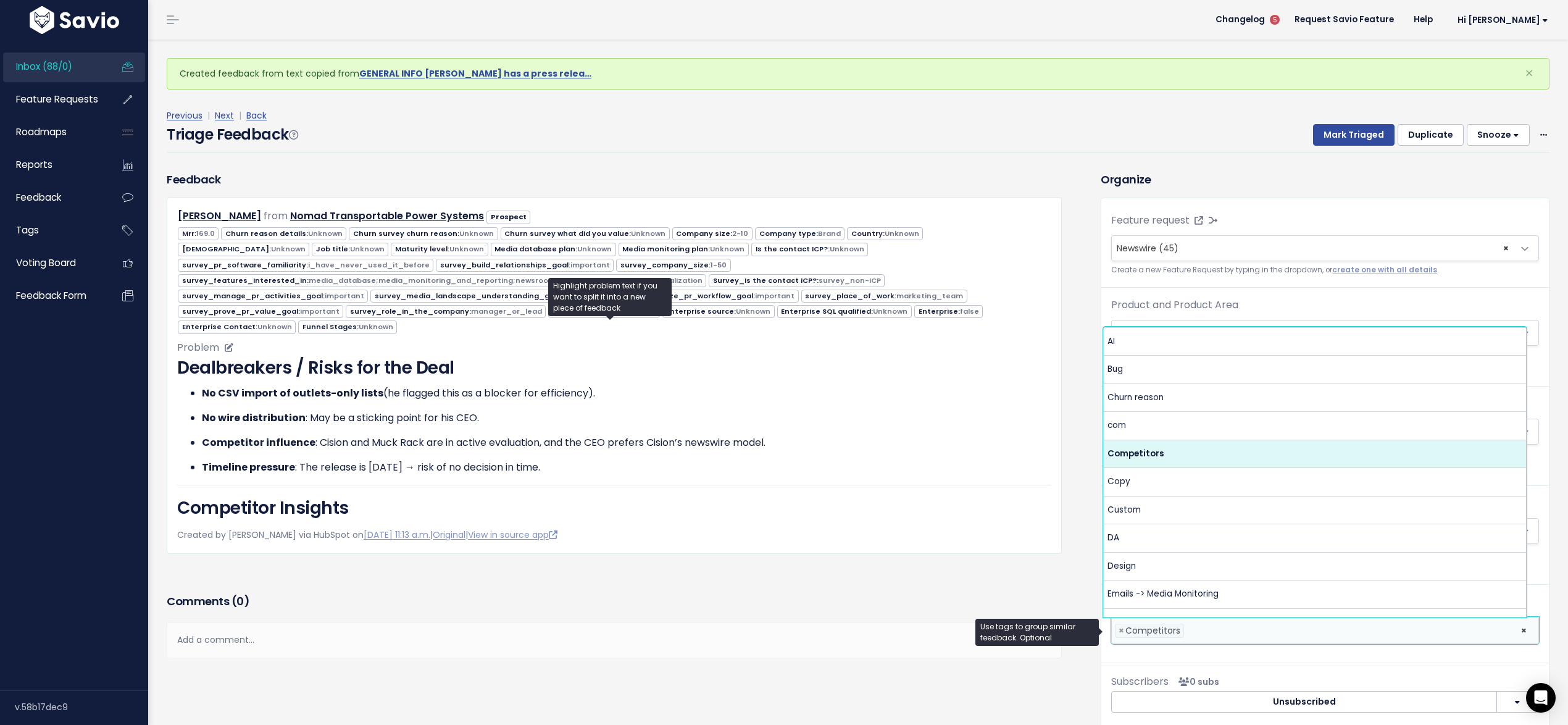
click at [368, 386] on strong "No CSV import of outlets-only lists" at bounding box center [293, 393] width 182 height 15
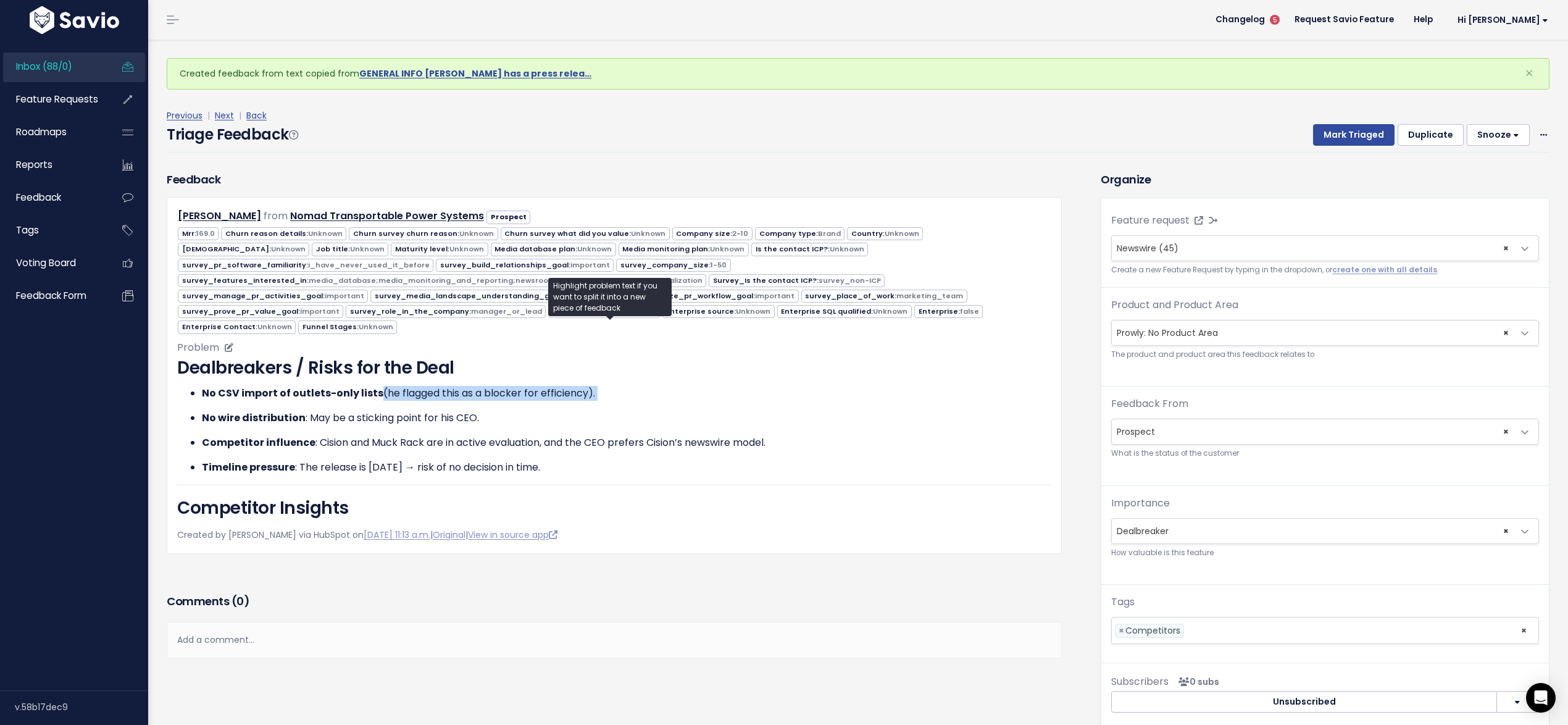
drag, startPoint x: 376, startPoint y: 374, endPoint x: 578, endPoint y: 380, distance: 202.1
click at [575, 386] on ul "No CSV import of outlets-only lists (he flagged this as a blocker for efficienc…" at bounding box center [614, 431] width 874 height 89
click at [578, 386] on ul "No CSV import of outlets-only lists (he flagged this as a blocker for efficienc…" at bounding box center [614, 431] width 874 height 89
drag, startPoint x: 593, startPoint y: 374, endPoint x: 497, endPoint y: 374, distance: 96.0
click at [497, 386] on p "No CSV import of outlets-only lists (he flagged this as a blocker for efficienc…" at bounding box center [626, 393] width 849 height 15
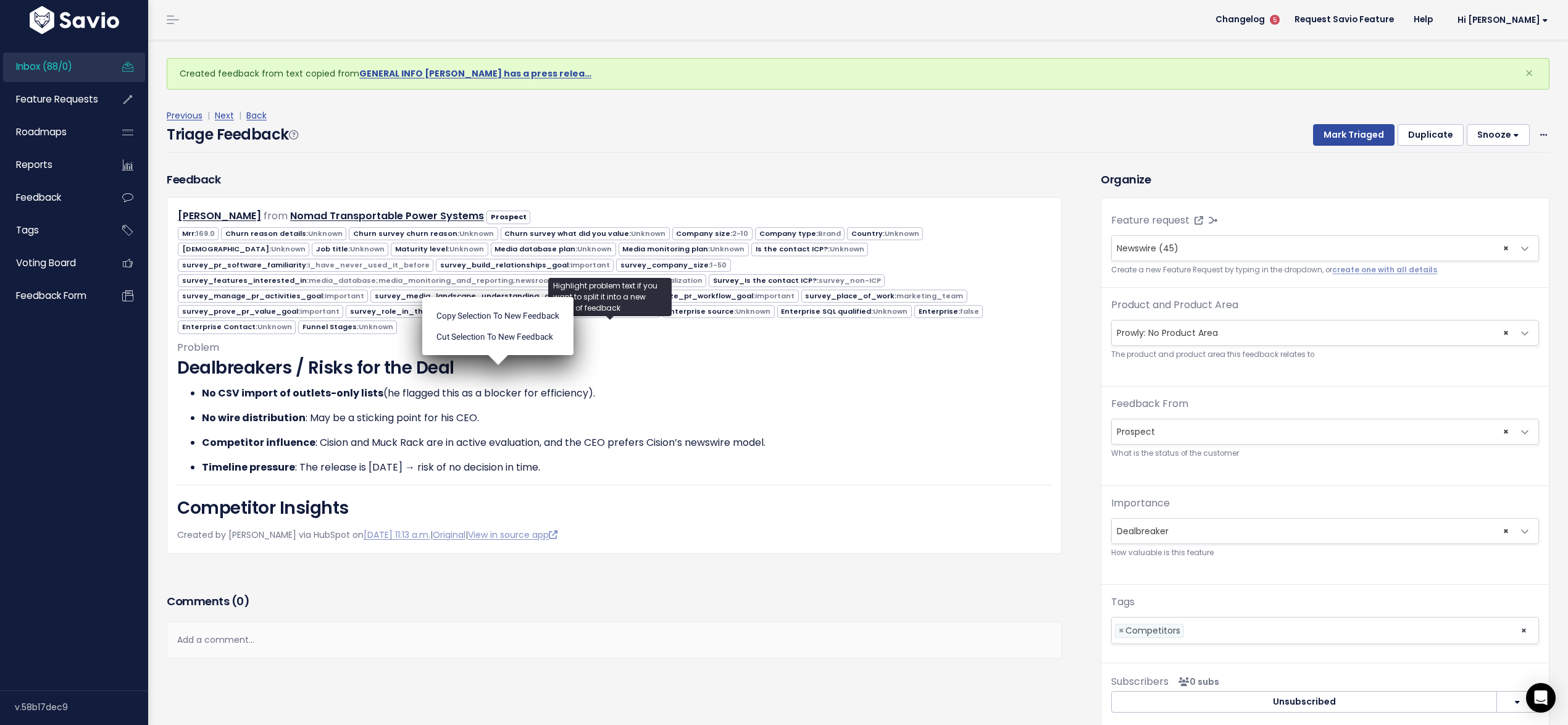
click at [497, 355] on ul "Copy selection to new Feedback Cut selection to new Feedback" at bounding box center [498, 326] width 151 height 58
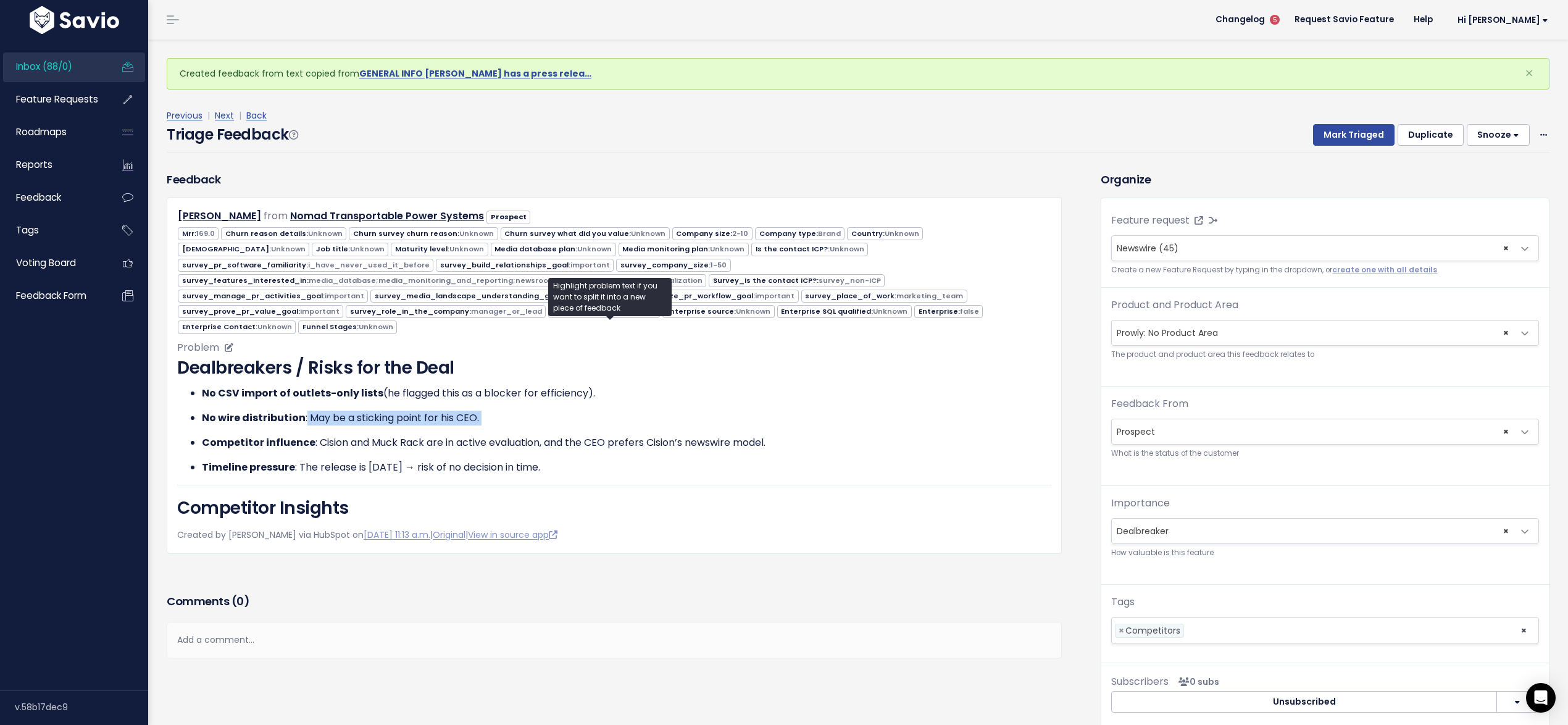
drag, startPoint x: 303, startPoint y: 396, endPoint x: 390, endPoint y: 406, distance: 87.6
click at [390, 406] on ul "No CSV import of outlets-only lists (he flagged this as a blocker for efficienc…" at bounding box center [614, 431] width 874 height 89
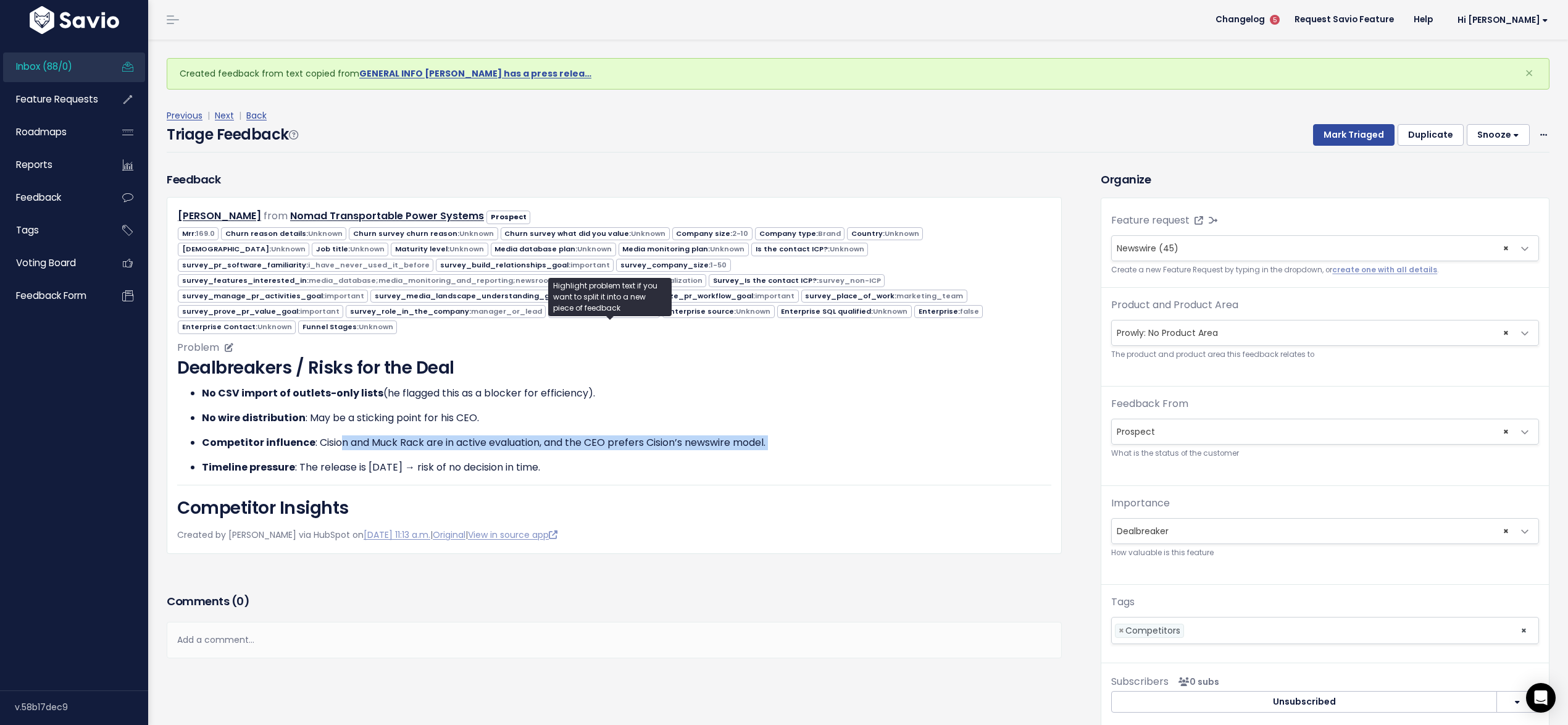
drag, startPoint x: 352, startPoint y: 425, endPoint x: 492, endPoint y: 435, distance: 140.4
click at [492, 435] on ul "No CSV import of outlets-only lists (he flagged this as a blocker for efficienc…" at bounding box center [614, 431] width 874 height 89
drag, startPoint x: 311, startPoint y: 444, endPoint x: 511, endPoint y: 443, distance: 200.0
click at [492, 460] on p "Timeline pressure : The release is in two weeks → risk of no decision in time." at bounding box center [626, 467] width 849 height 15
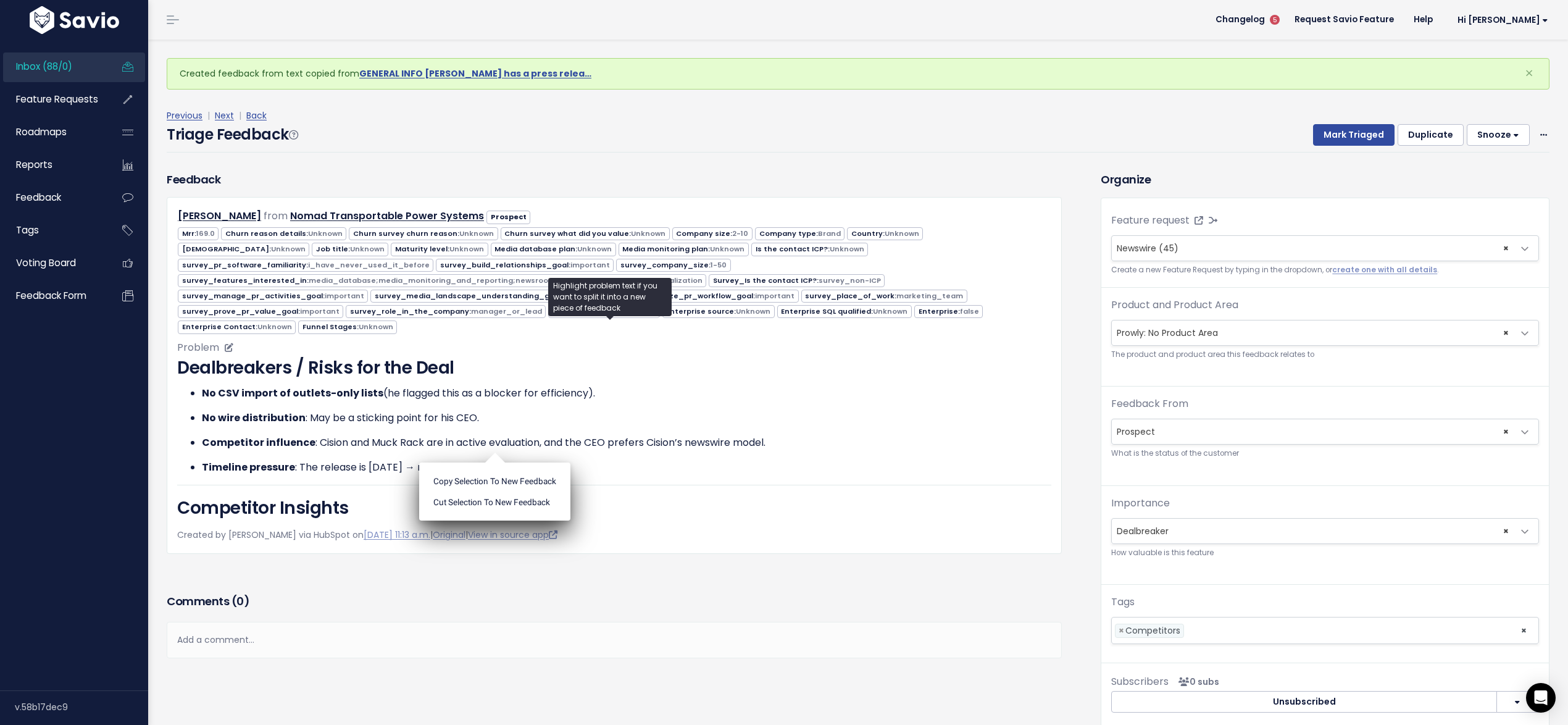
click at [523, 460] on p "Timeline pressure : The release is in two weeks → risk of no decision in time." at bounding box center [626, 467] width 849 height 15
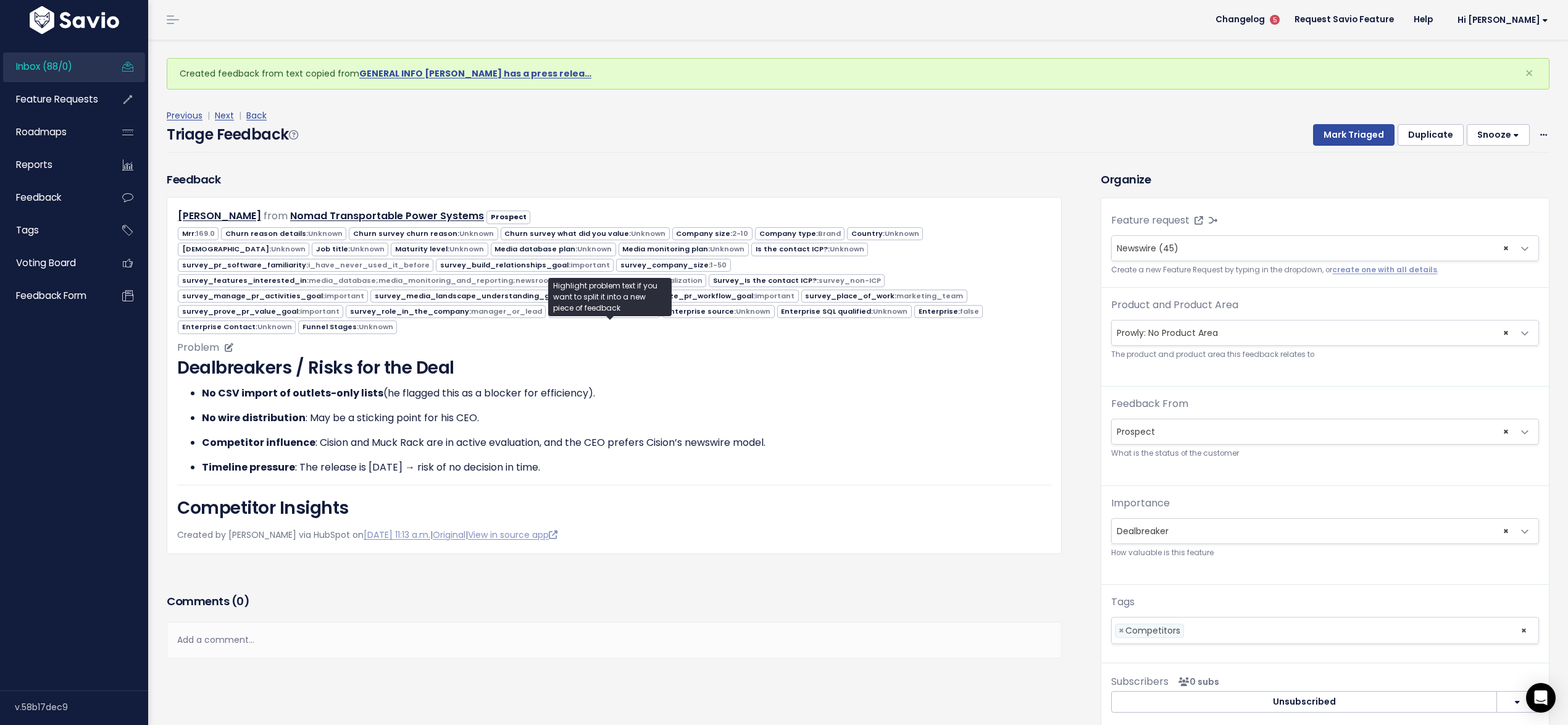
drag, startPoint x: 582, startPoint y: 446, endPoint x: 472, endPoint y: 442, distance: 110.1
click at [472, 460] on p "Timeline pressure : The release is in two weeks → risk of no decision in time." at bounding box center [626, 467] width 849 height 15
click at [472, 429] on ul "Copy selection to new Feedback Cut selection to new Feedback" at bounding box center [472, 400] width 151 height 58
click at [692, 460] on p "Timeline pressure : The release is in two weeks → risk of no decision in time." at bounding box center [626, 467] width 849 height 15
drag, startPoint x: 196, startPoint y: 371, endPoint x: 593, endPoint y: 385, distance: 397.2
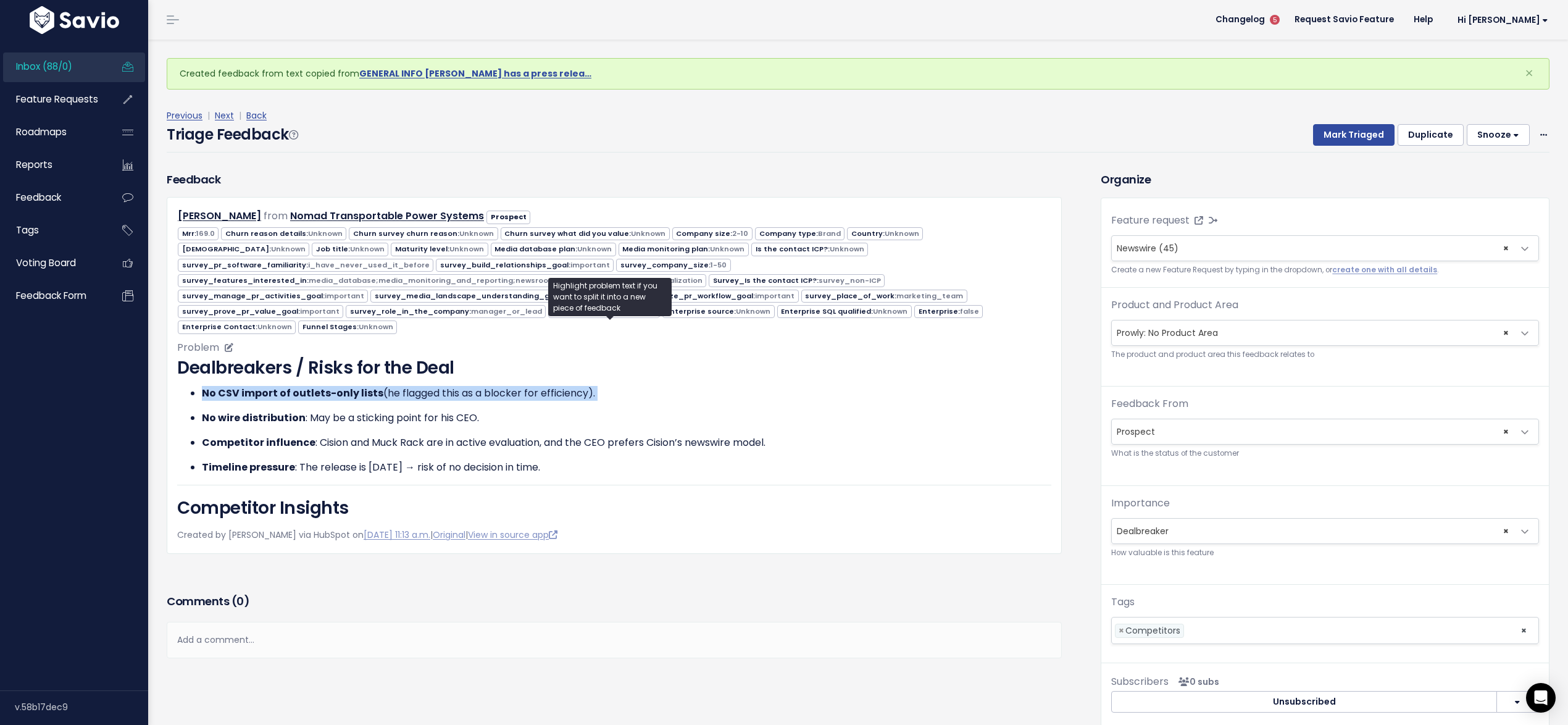
click at [593, 386] on ul "No CSV import of outlets-only lists (he flagged this as a blocker for efficienc…" at bounding box center [614, 431] width 874 height 89
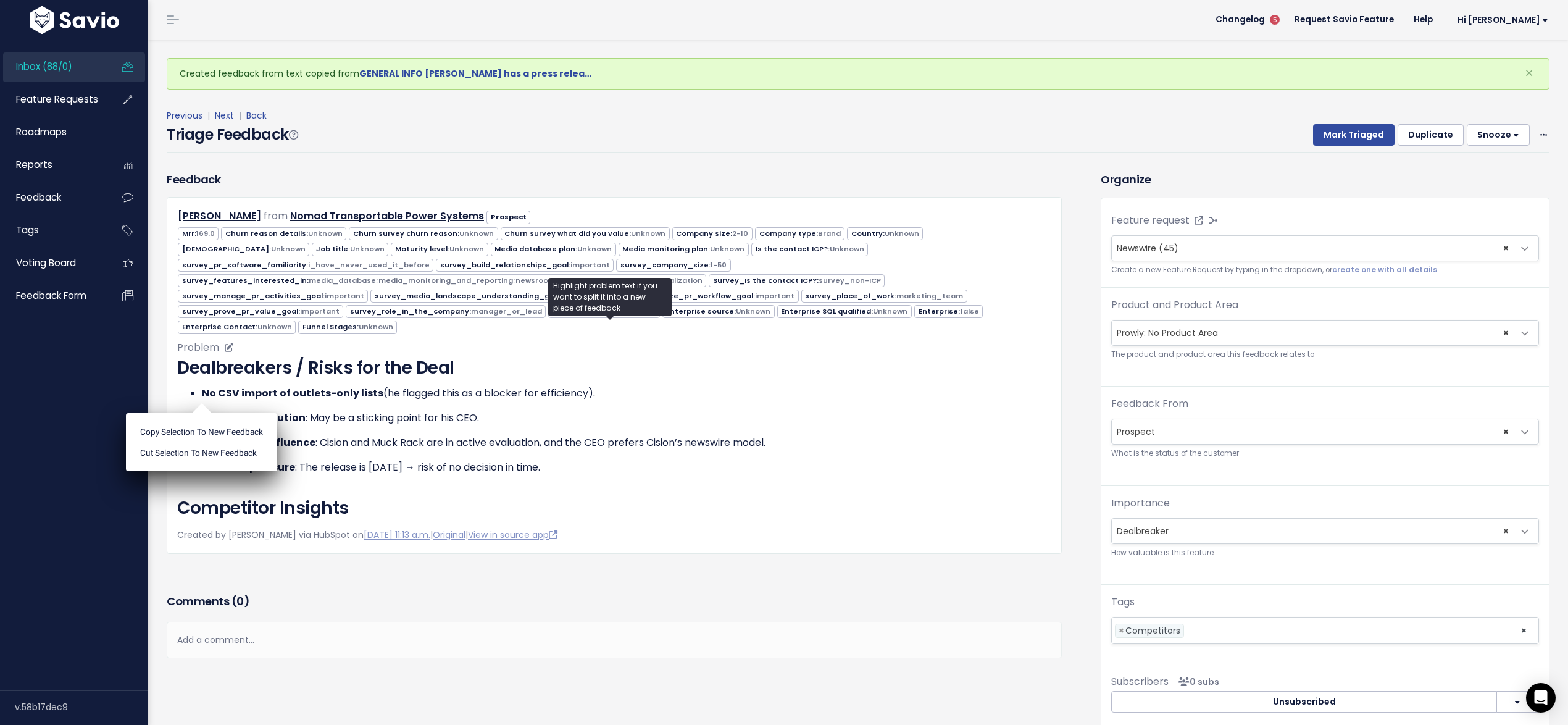
click at [595, 386] on ul "No CSV import of outlets-only lists (he flagged this as a blocker for efficienc…" at bounding box center [614, 431] width 874 height 89
drag, startPoint x: 499, startPoint y: 433, endPoint x: 170, endPoint y: 342, distance: 341.4
click at [170, 342] on div "Stephen Johnson from Nomad Transportable Power Systems Prospect" at bounding box center [615, 375] width 896 height 356
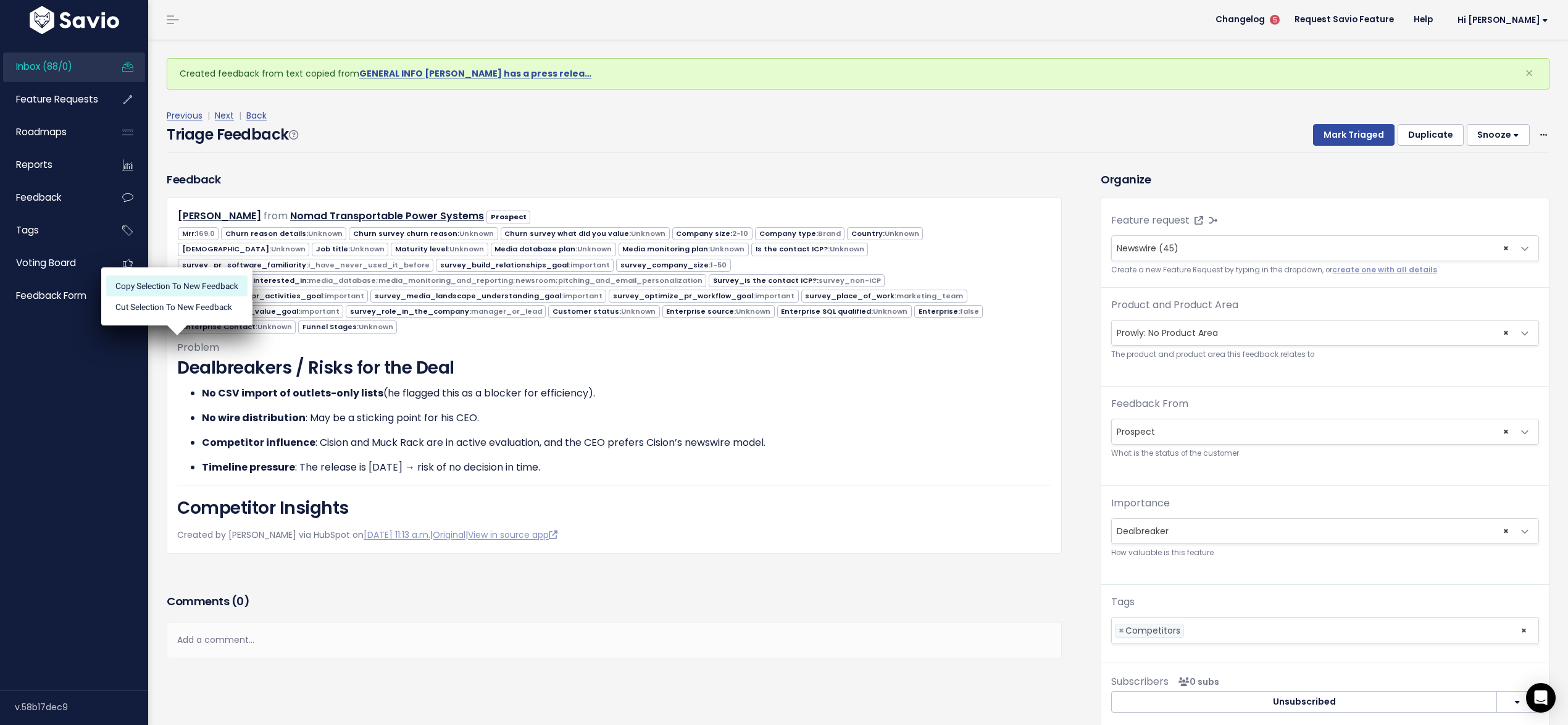
click at [211, 285] on li "Copy selection to new Feedback" at bounding box center [177, 285] width 141 height 21
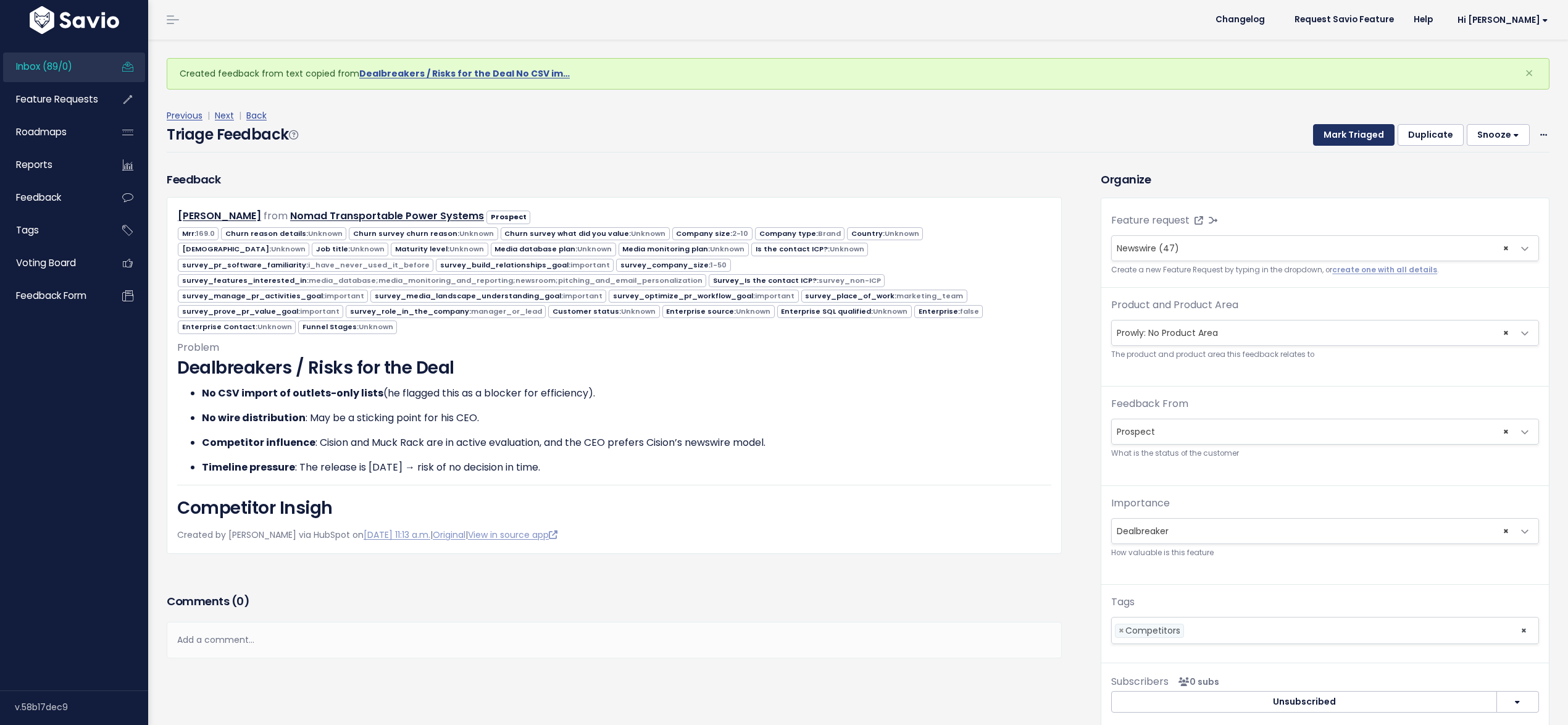
click at [1322, 129] on button "Mark Triaged" at bounding box center [1354, 135] width 81 height 22
click at [1141, 245] on span "Newswire (47)" at bounding box center [1148, 247] width 62 height 12
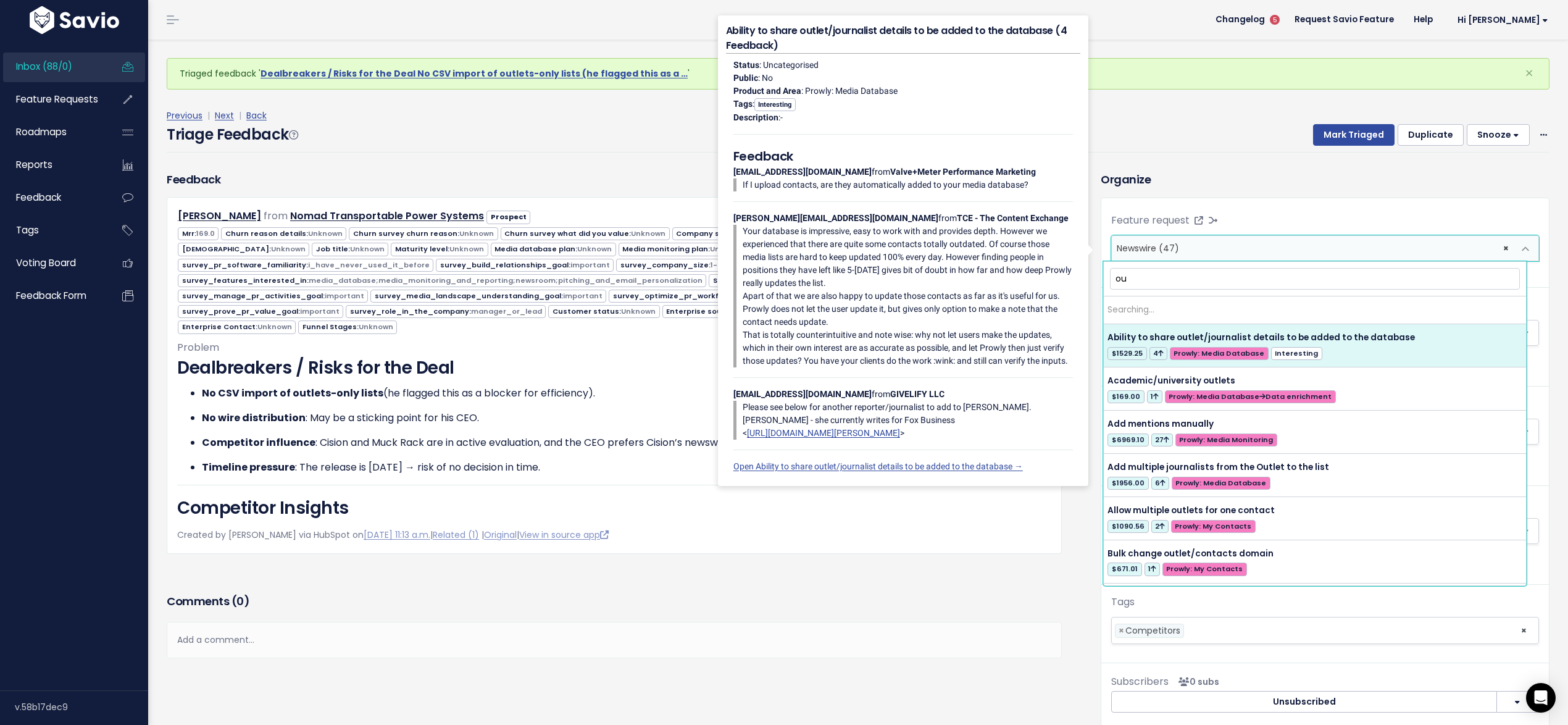
type input "o"
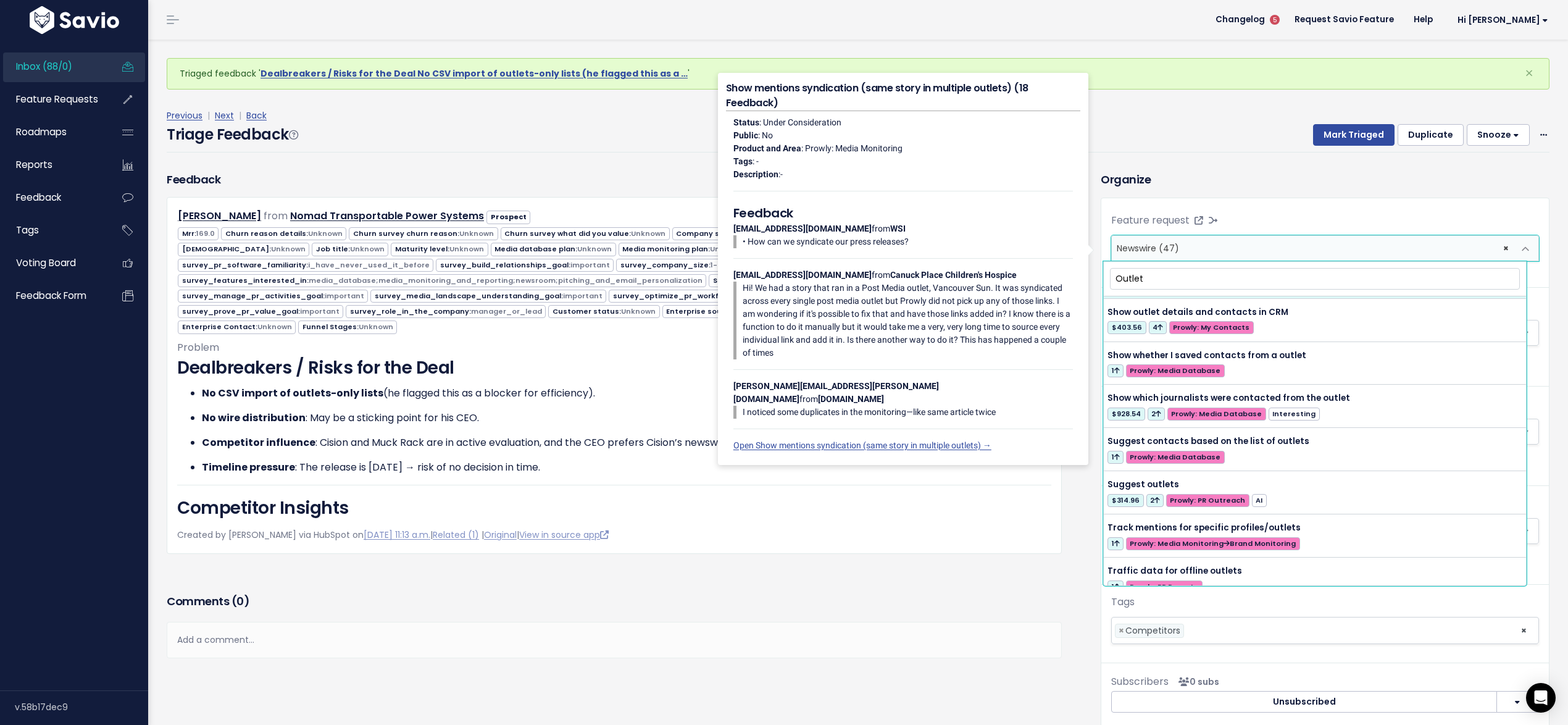
scroll to position [1236, 0]
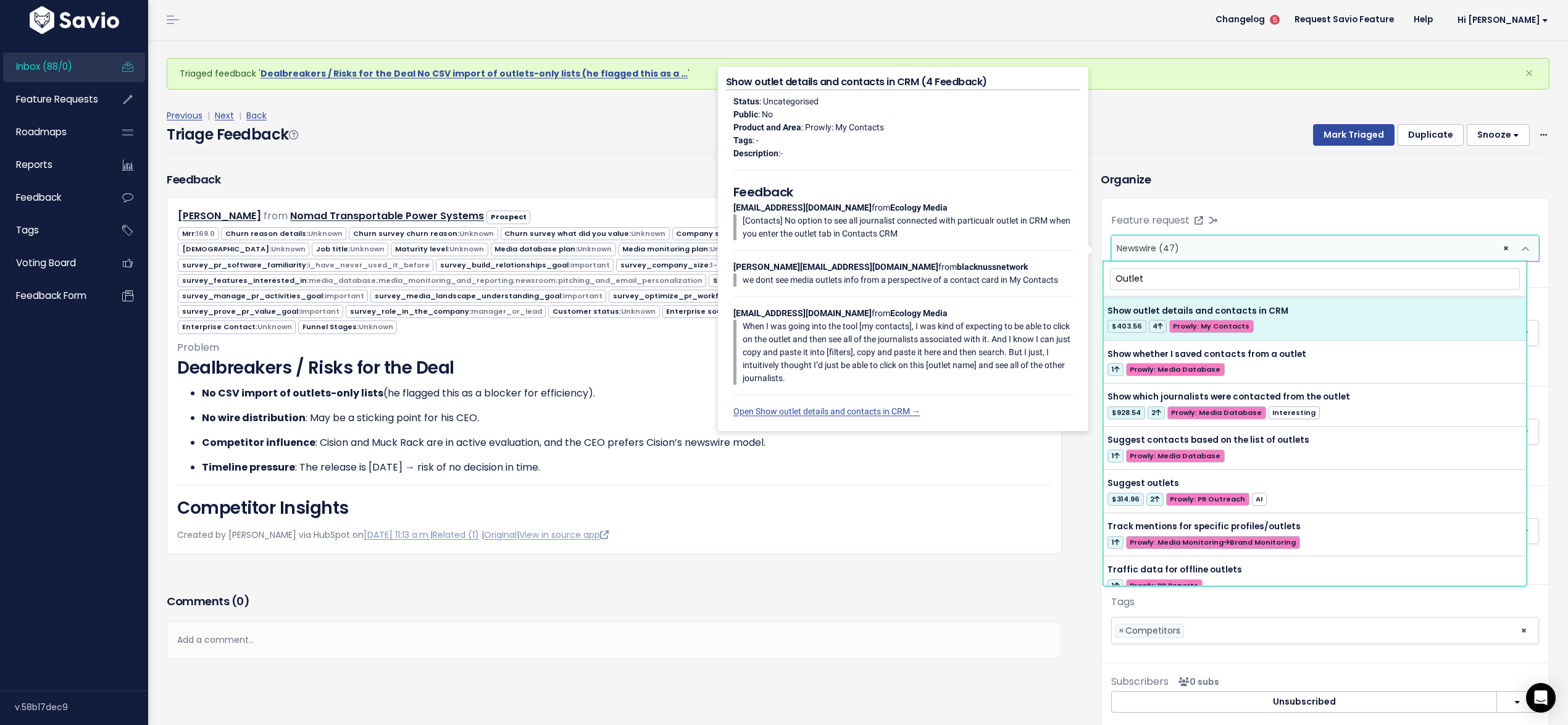
click at [1113, 275] on input "Outlet" at bounding box center [1315, 278] width 410 height 22
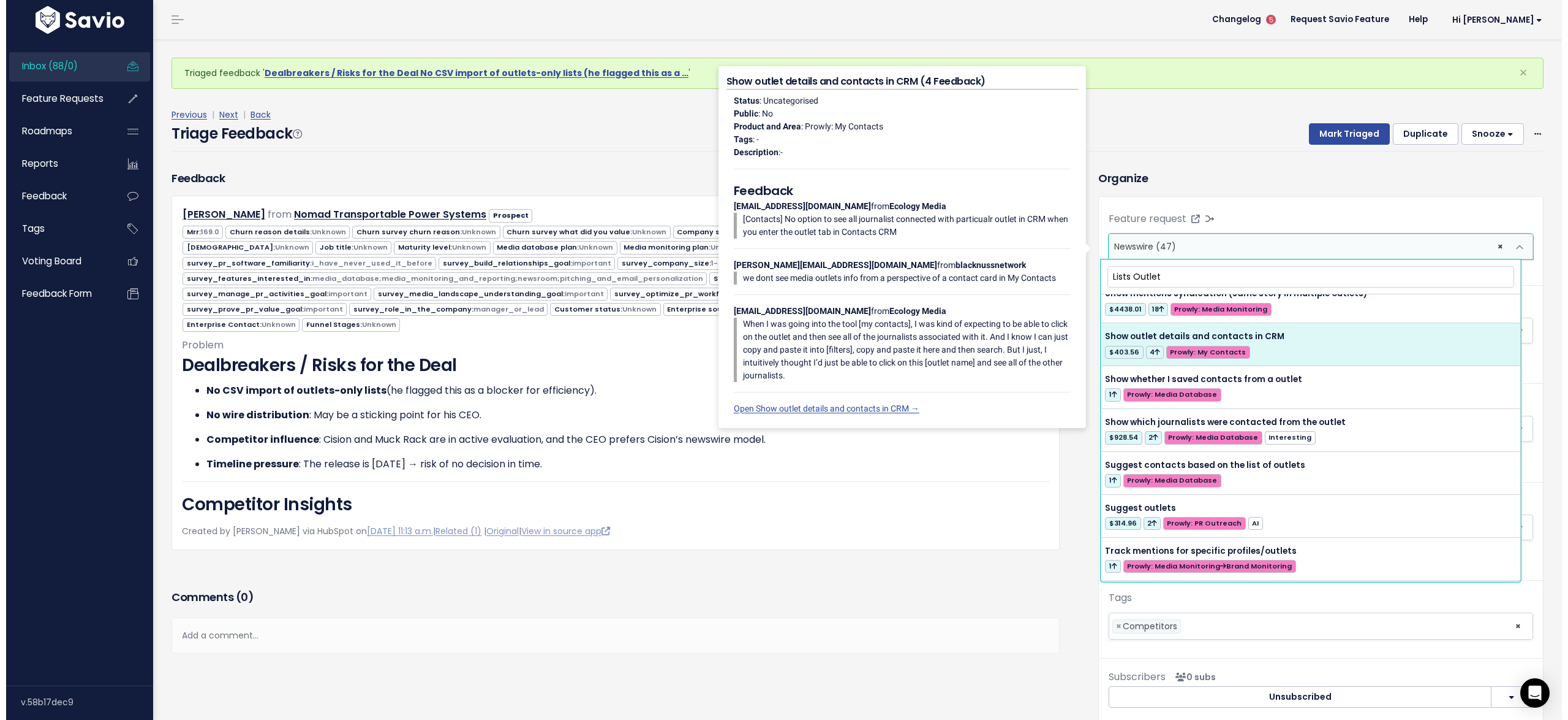
scroll to position [0, 0]
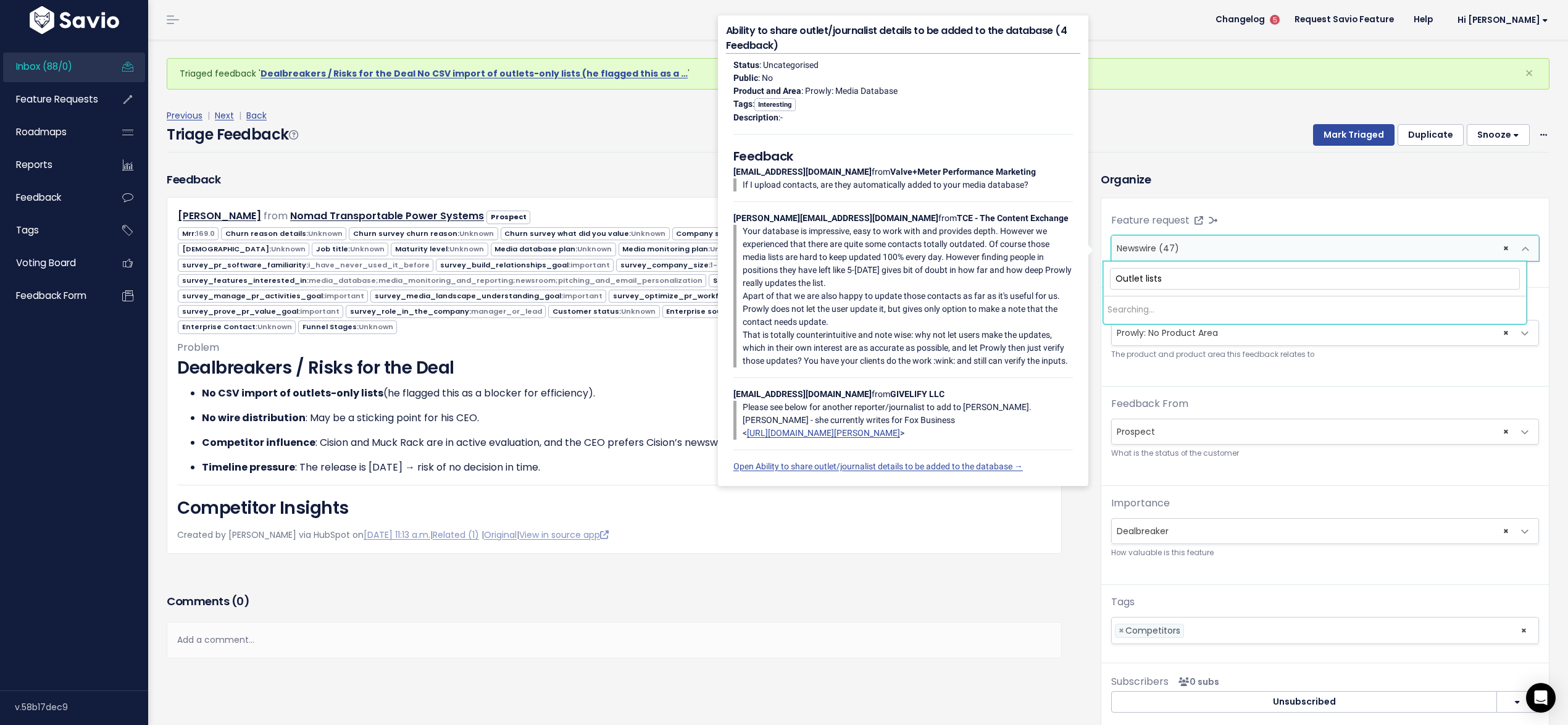
type input "Outlet lists"
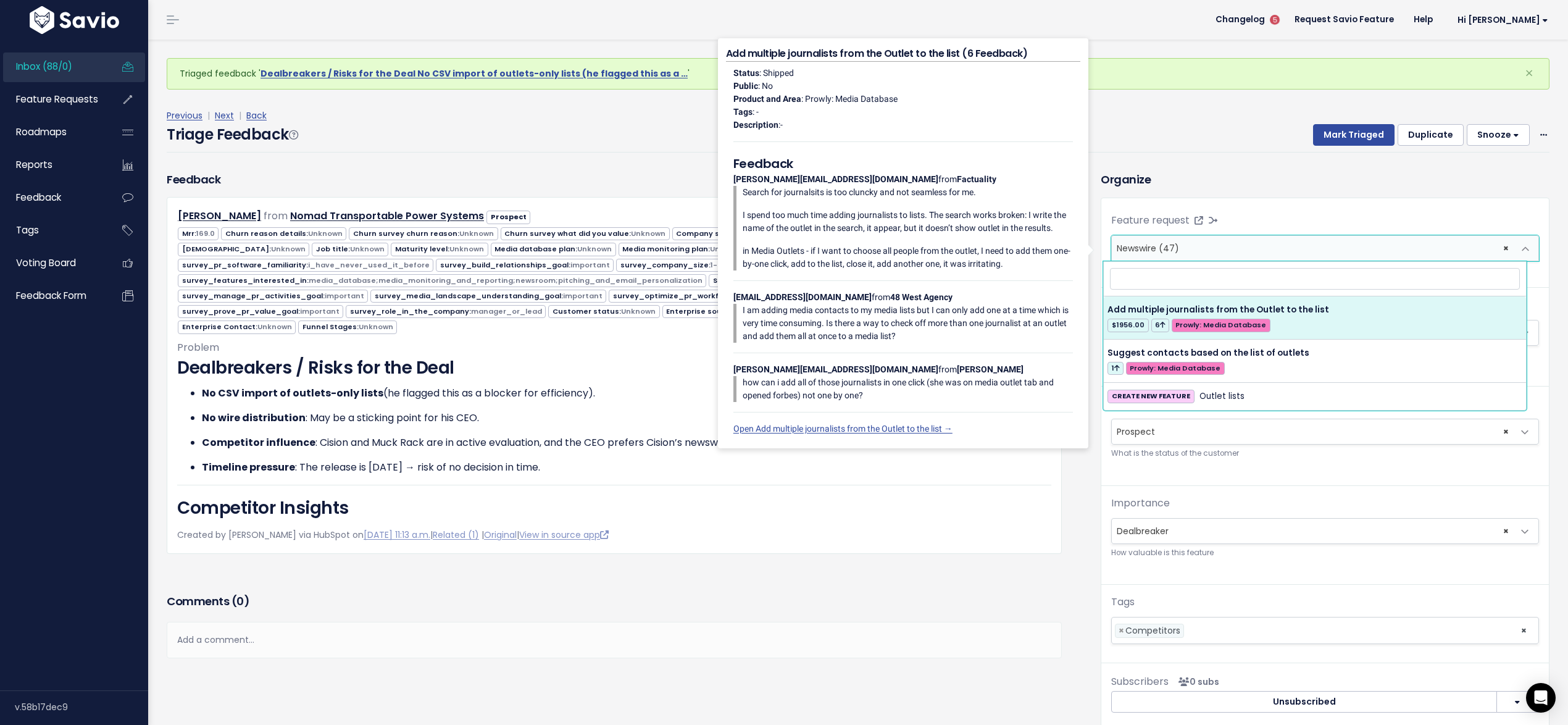
click at [1283, 208] on div "Feature request --------- Newswire (47) × Newswire (47) Create a new Feature Re…" at bounding box center [1325, 433] width 448 height 470
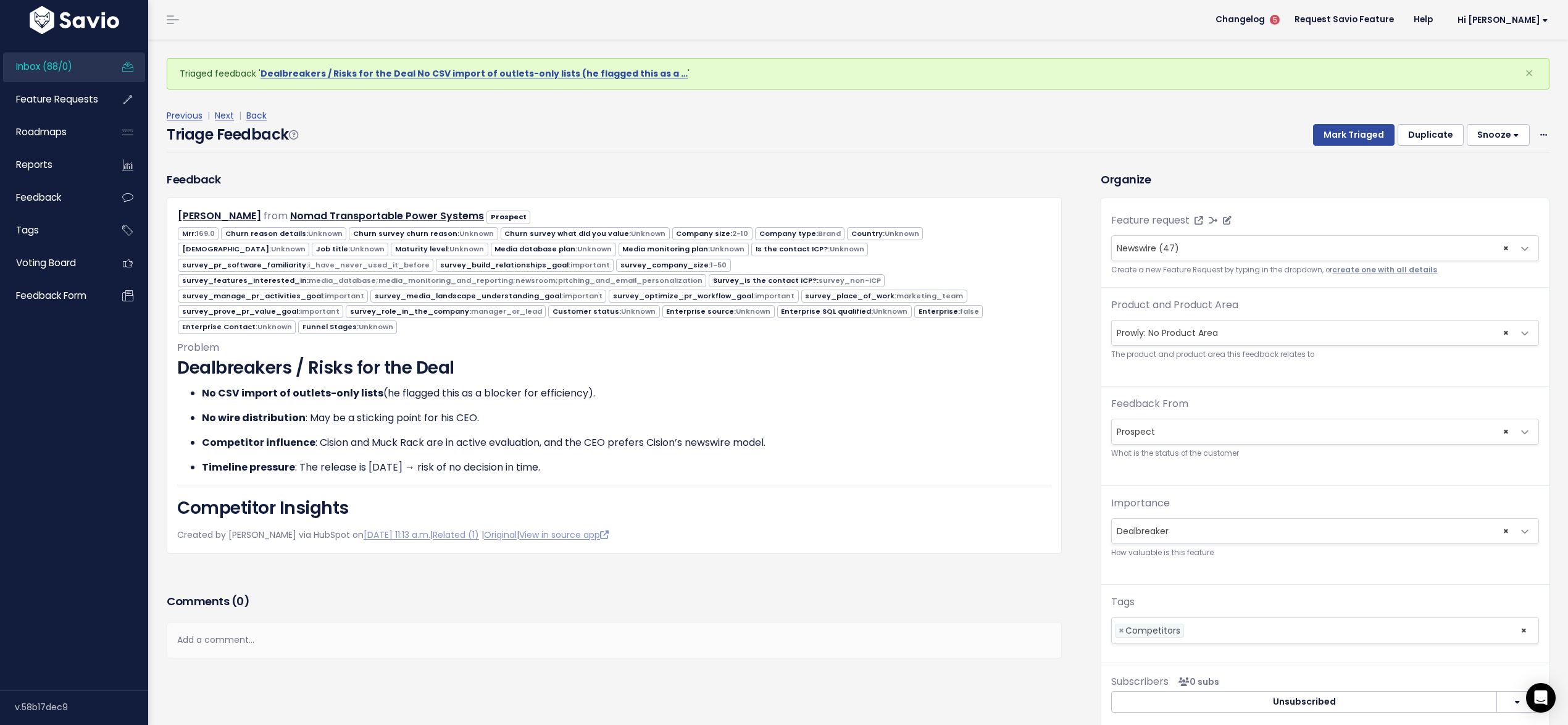
click at [1353, 267] on link "create one with all details" at bounding box center [1385, 270] width 105 height 10
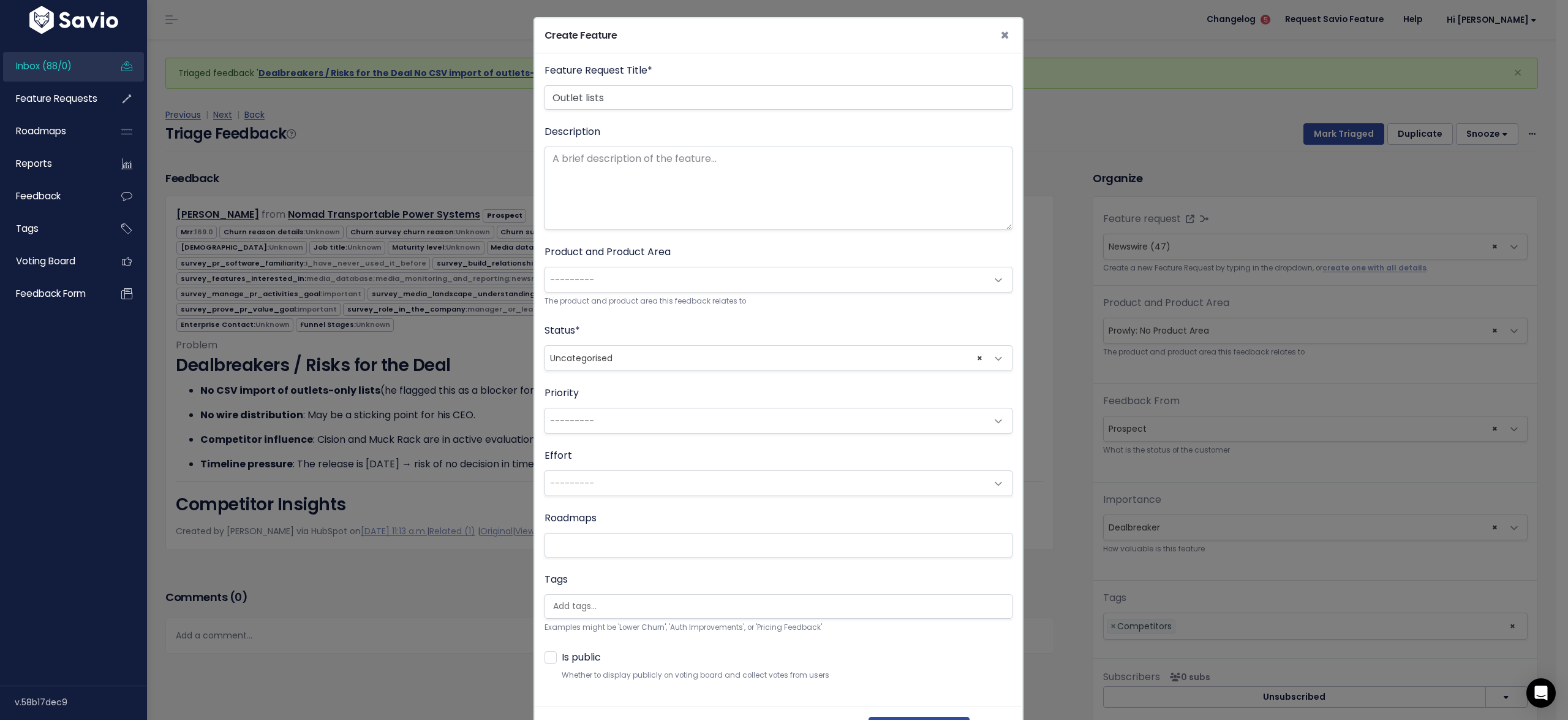
type input "Outlet lists"
click at [552, 288] on span "---------" at bounding box center [766, 279] width 443 height 24
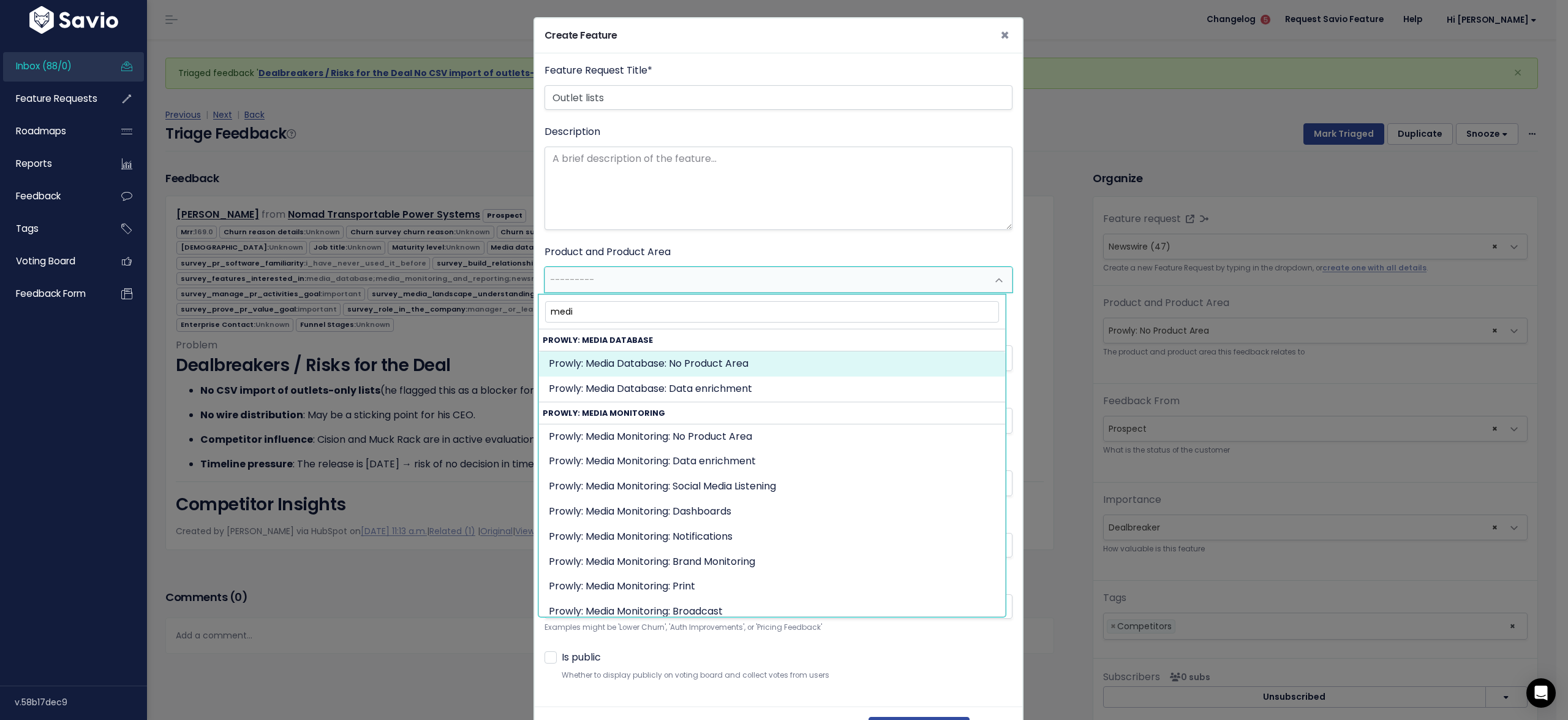
type input "medi"
select select "MEDIA_DATABASE:"
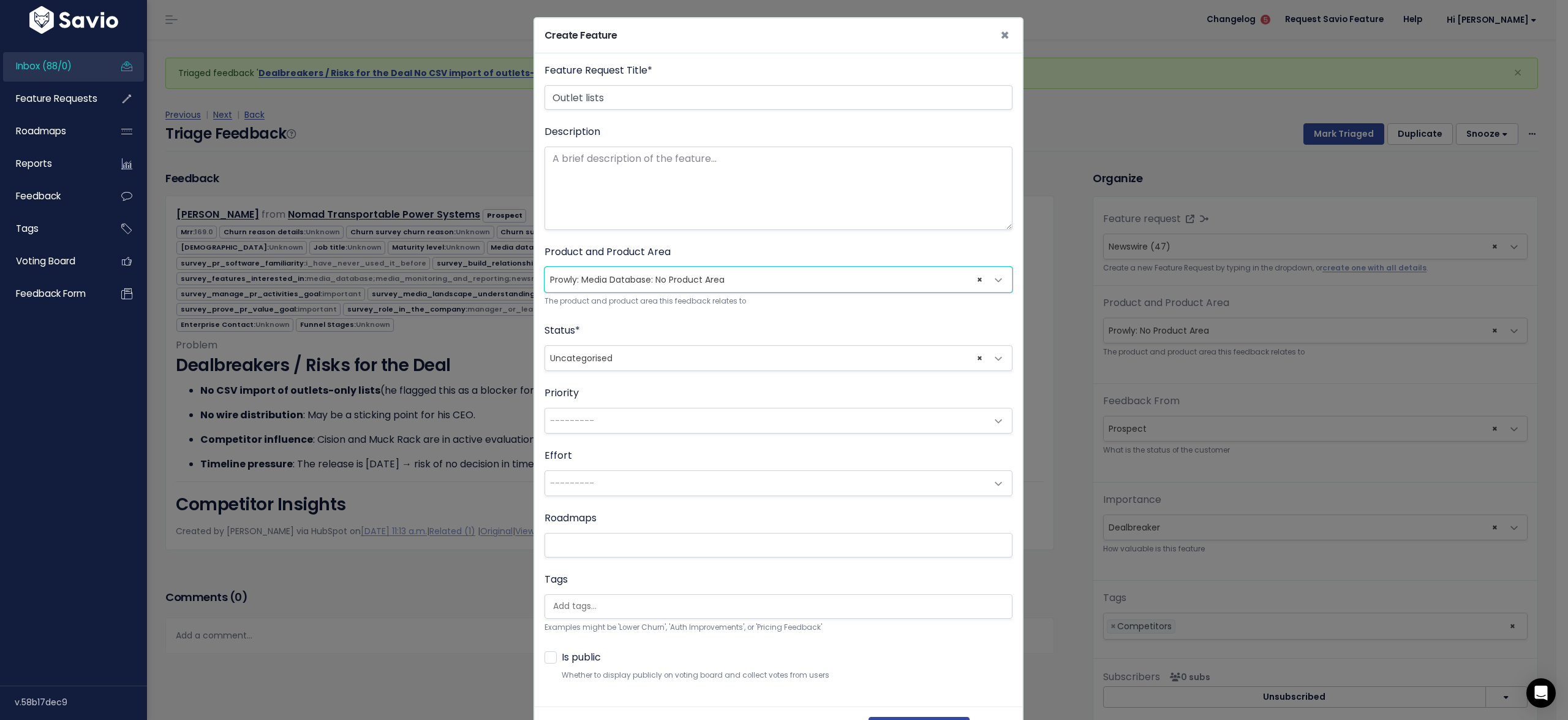
scroll to position [50, 0]
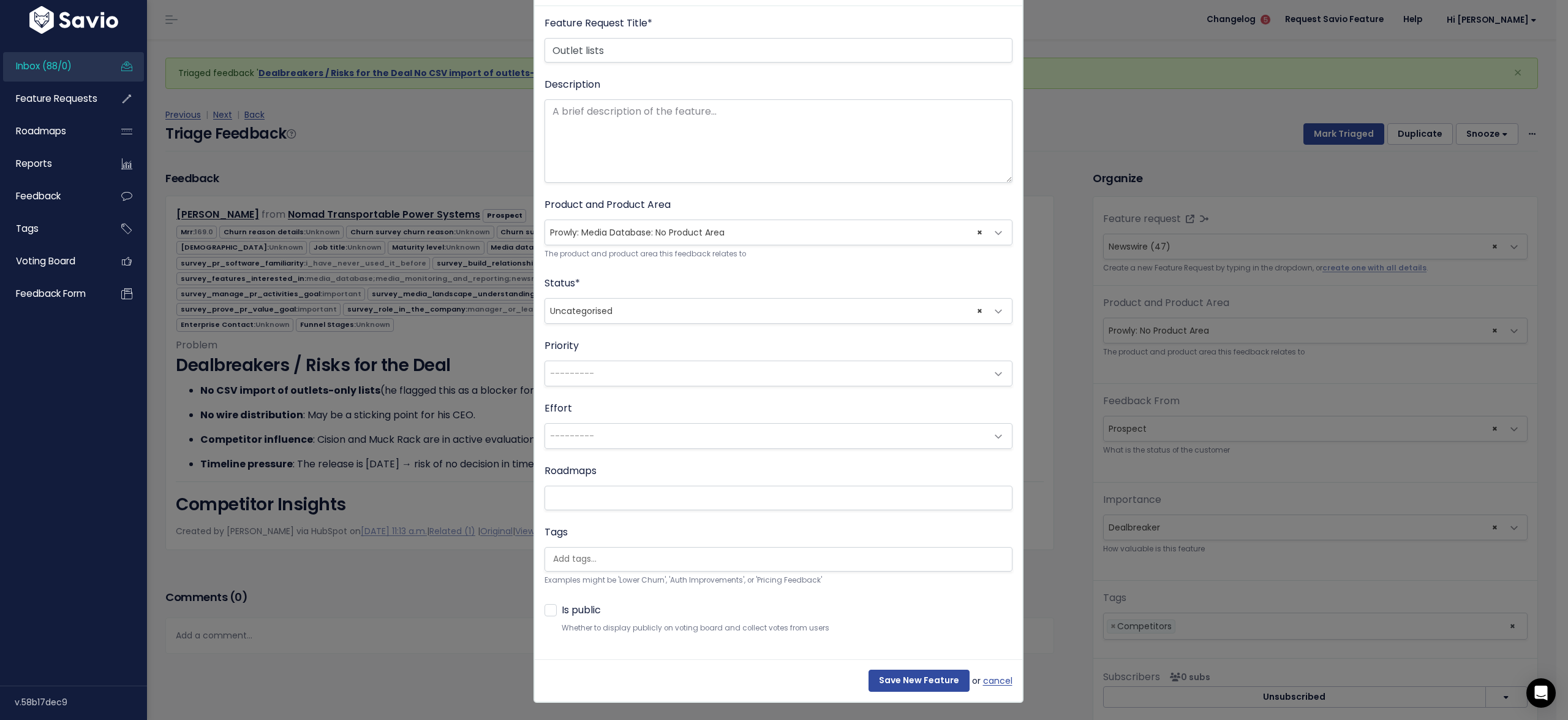
click at [678, 84] on div "Description" at bounding box center [778, 130] width 468 height 106
click at [691, 116] on textarea "Description" at bounding box center [778, 141] width 468 height 84
type textarea "and CSV import / export"
click at [929, 676] on input "Save New Feature" at bounding box center [919, 680] width 101 height 22
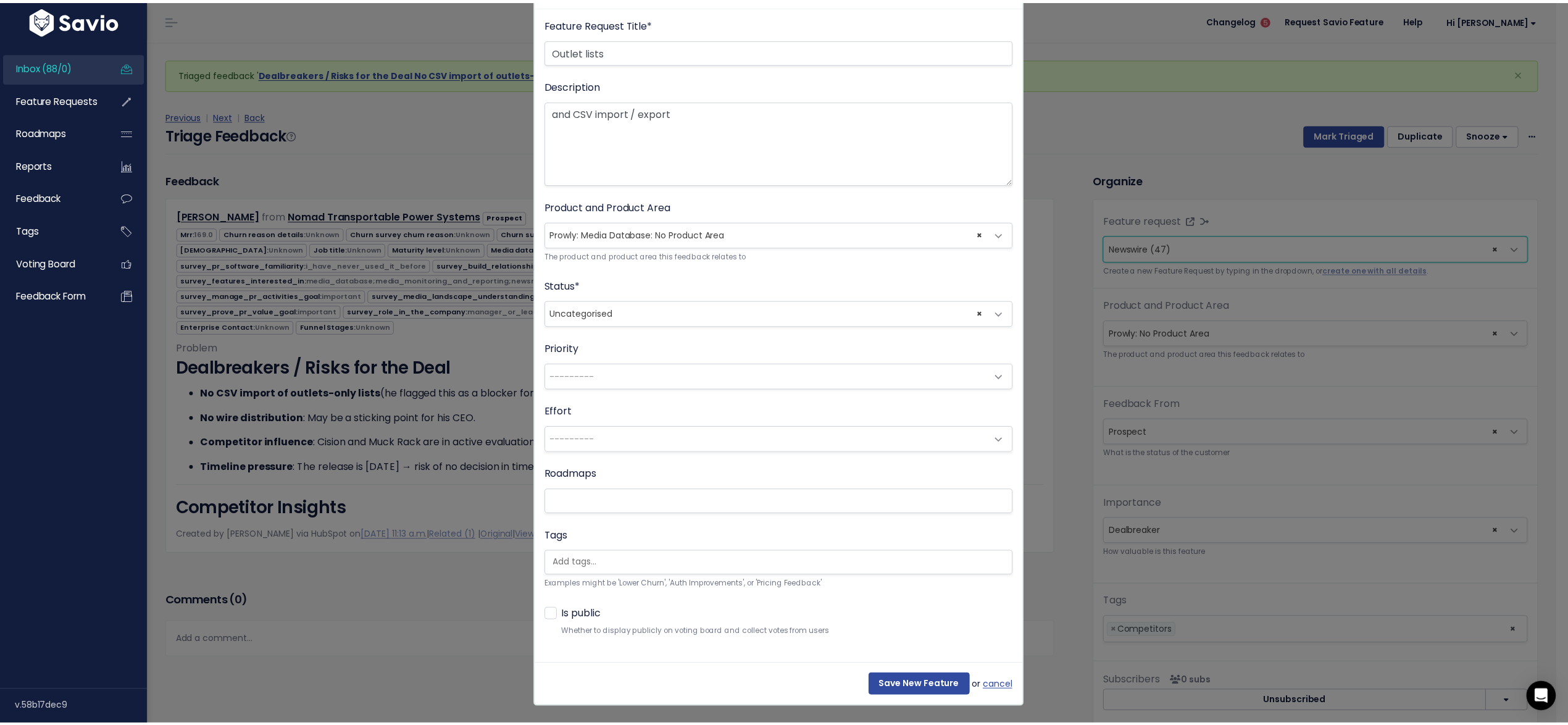
scroll to position [0, 0]
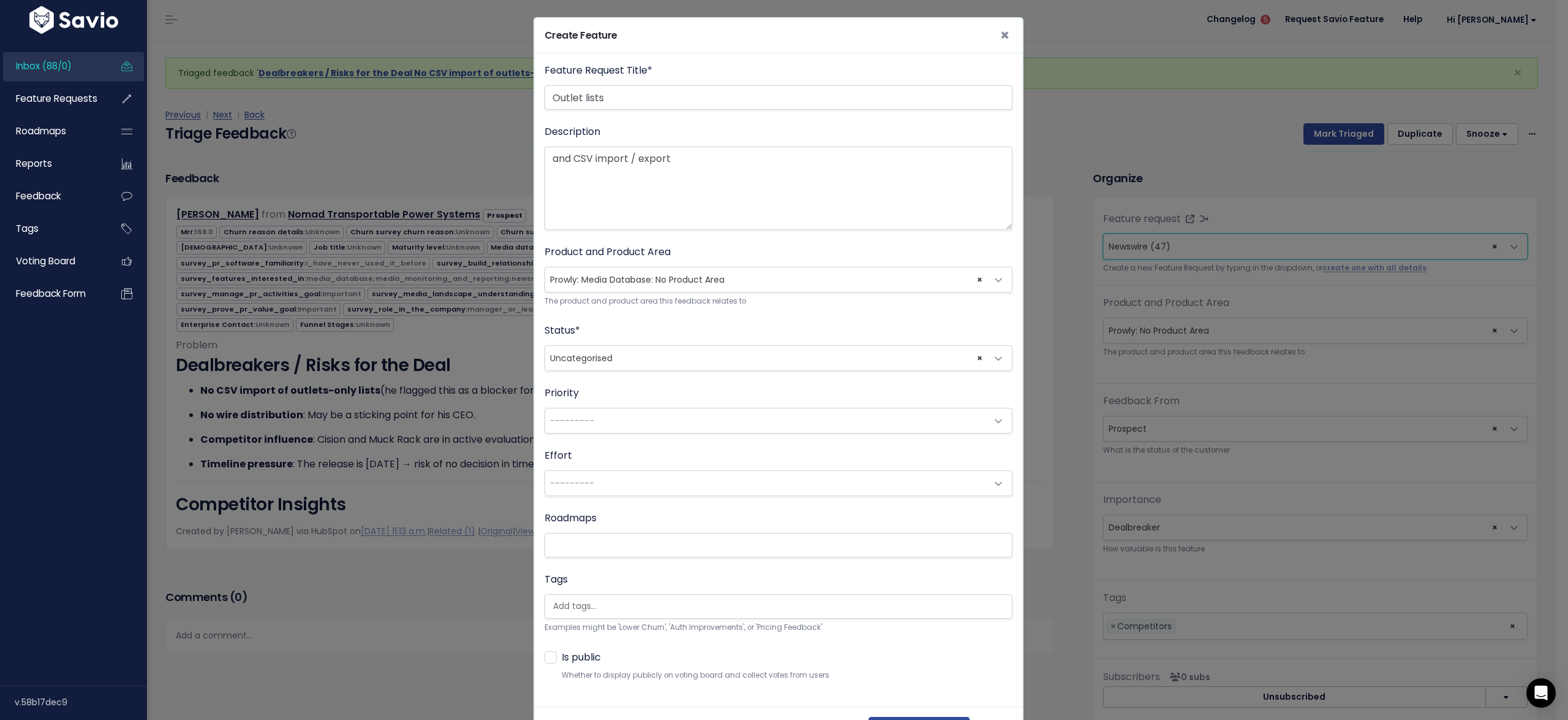
select select "63888"
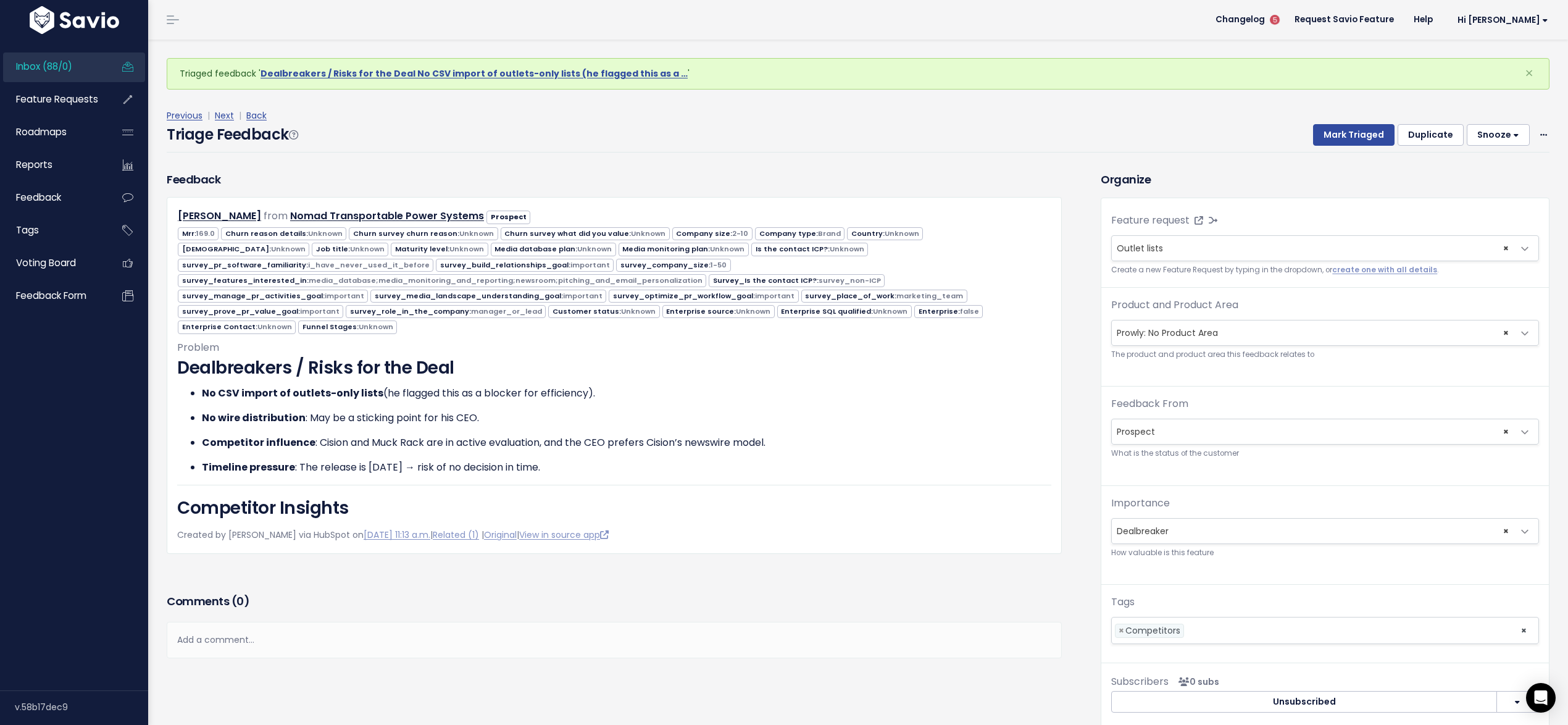
click at [1233, 311] on div "Product and Product Area --------- Prowly: No Product Area Prowly: Home Prowly:…" at bounding box center [1325, 329] width 427 height 63
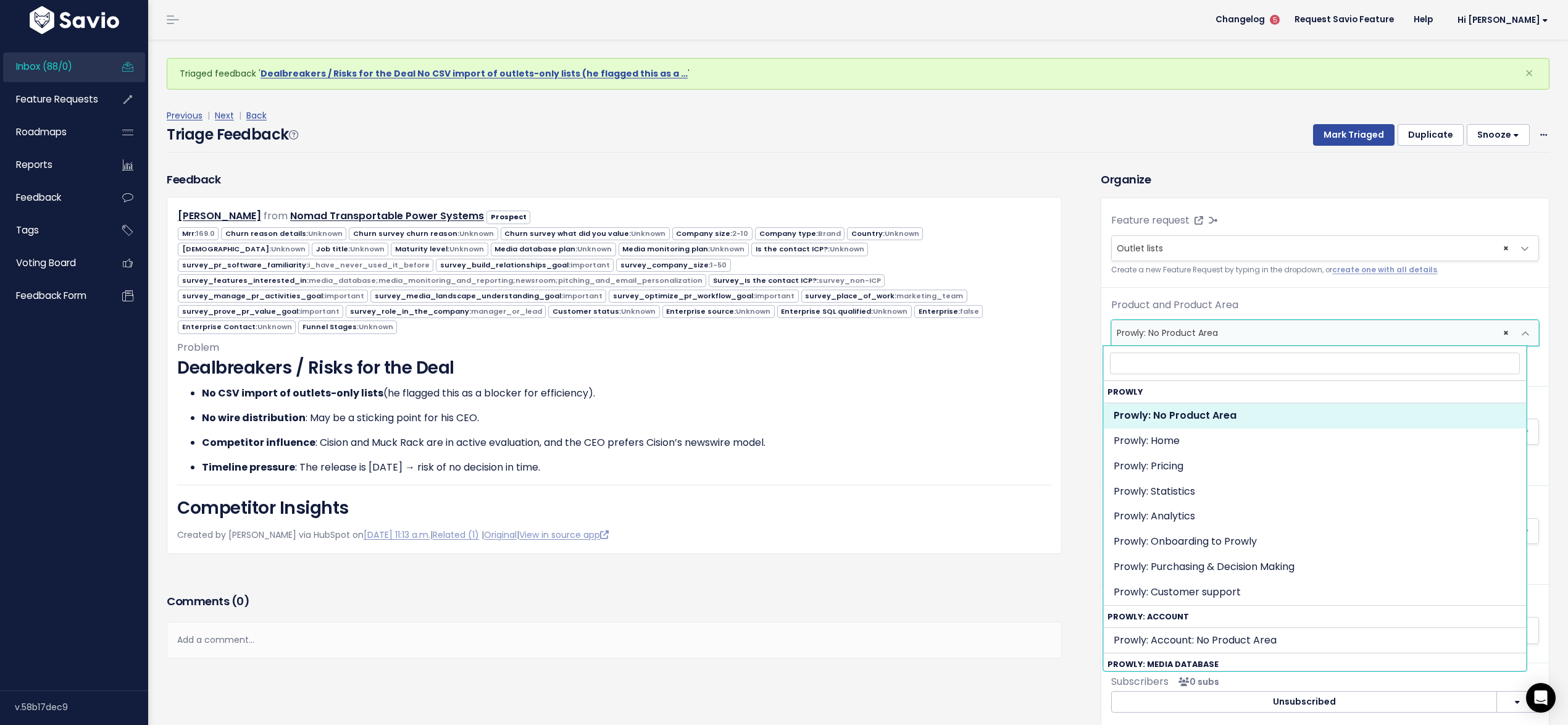
click at [1239, 327] on span "× Prowly: No Product Area" at bounding box center [1312, 332] width 402 height 24
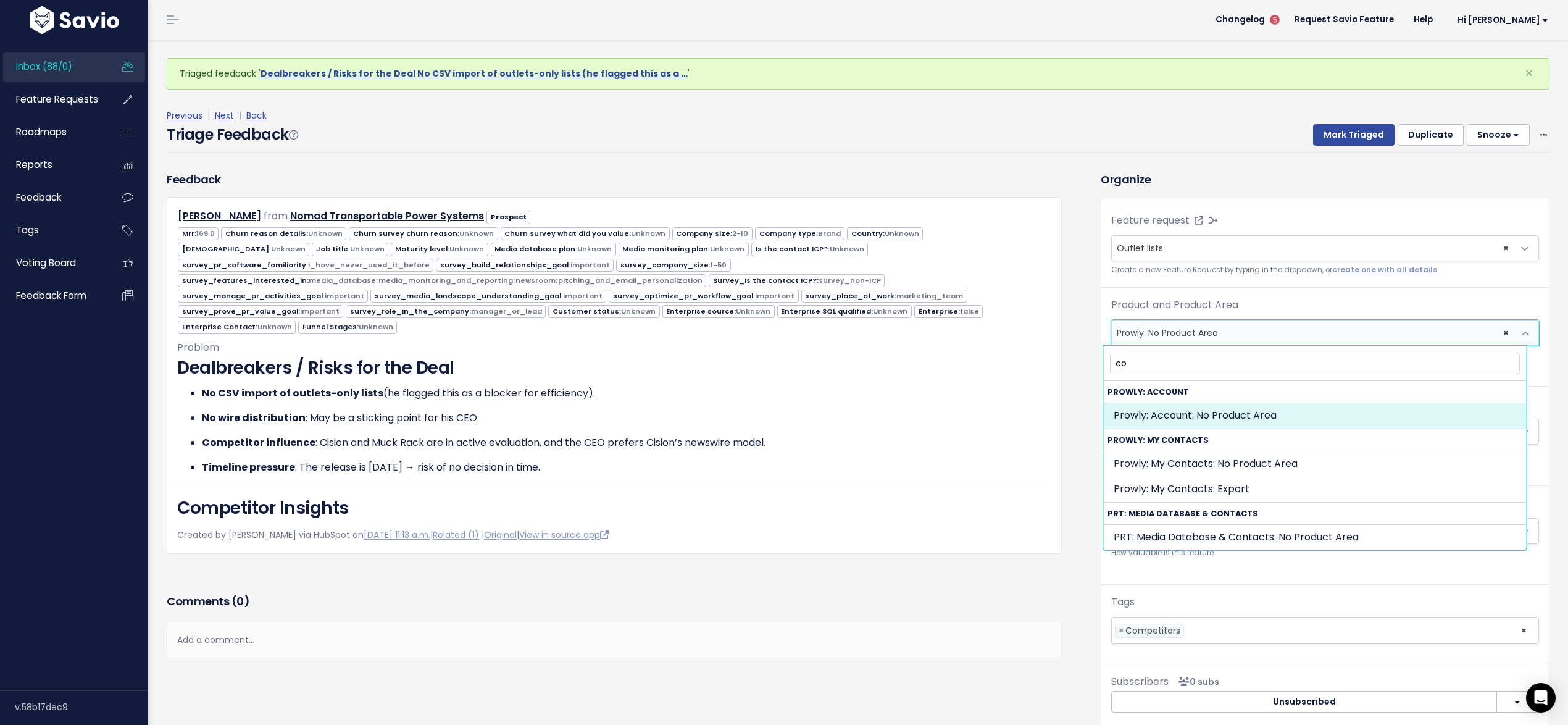
type input "c"
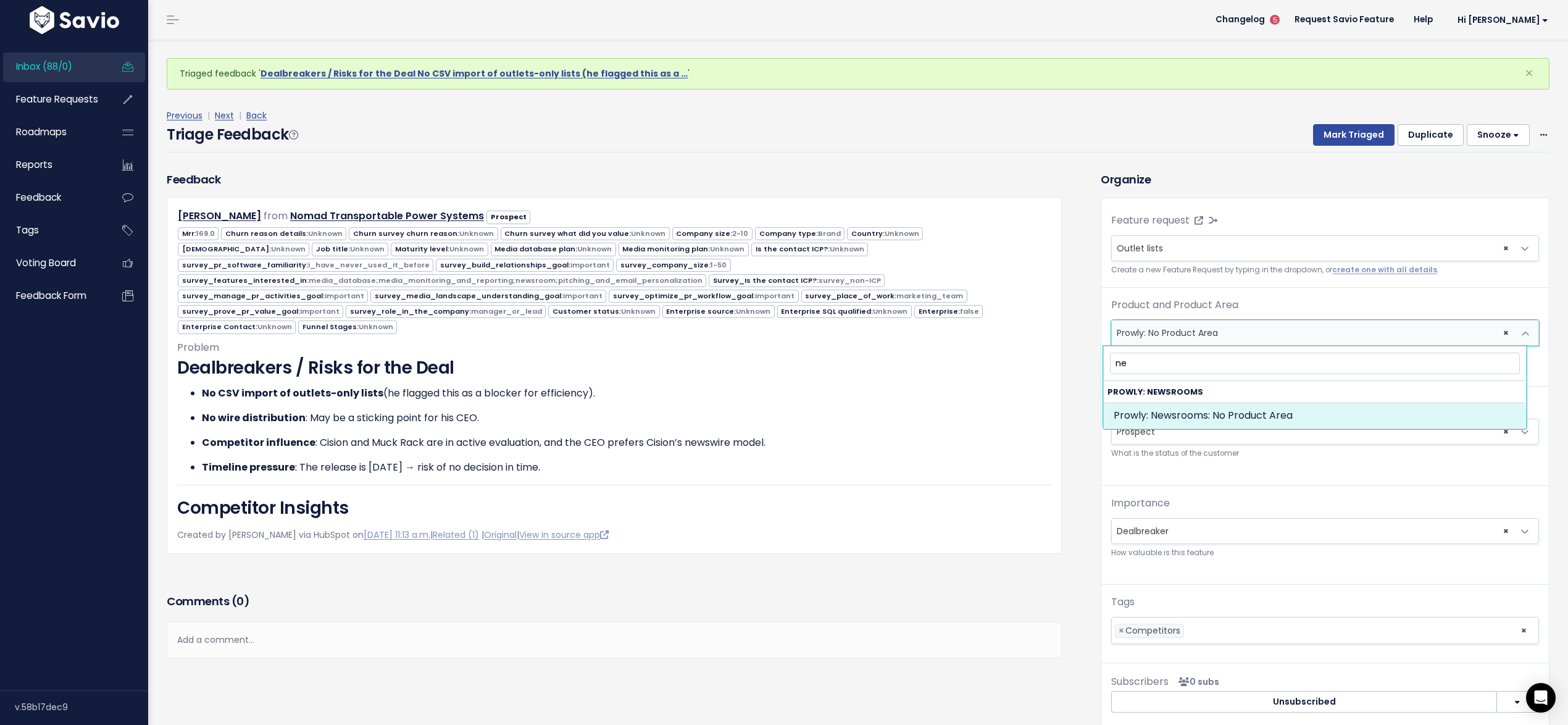
type input "n"
type input "my co"
select select "MY_CONTACTS:"
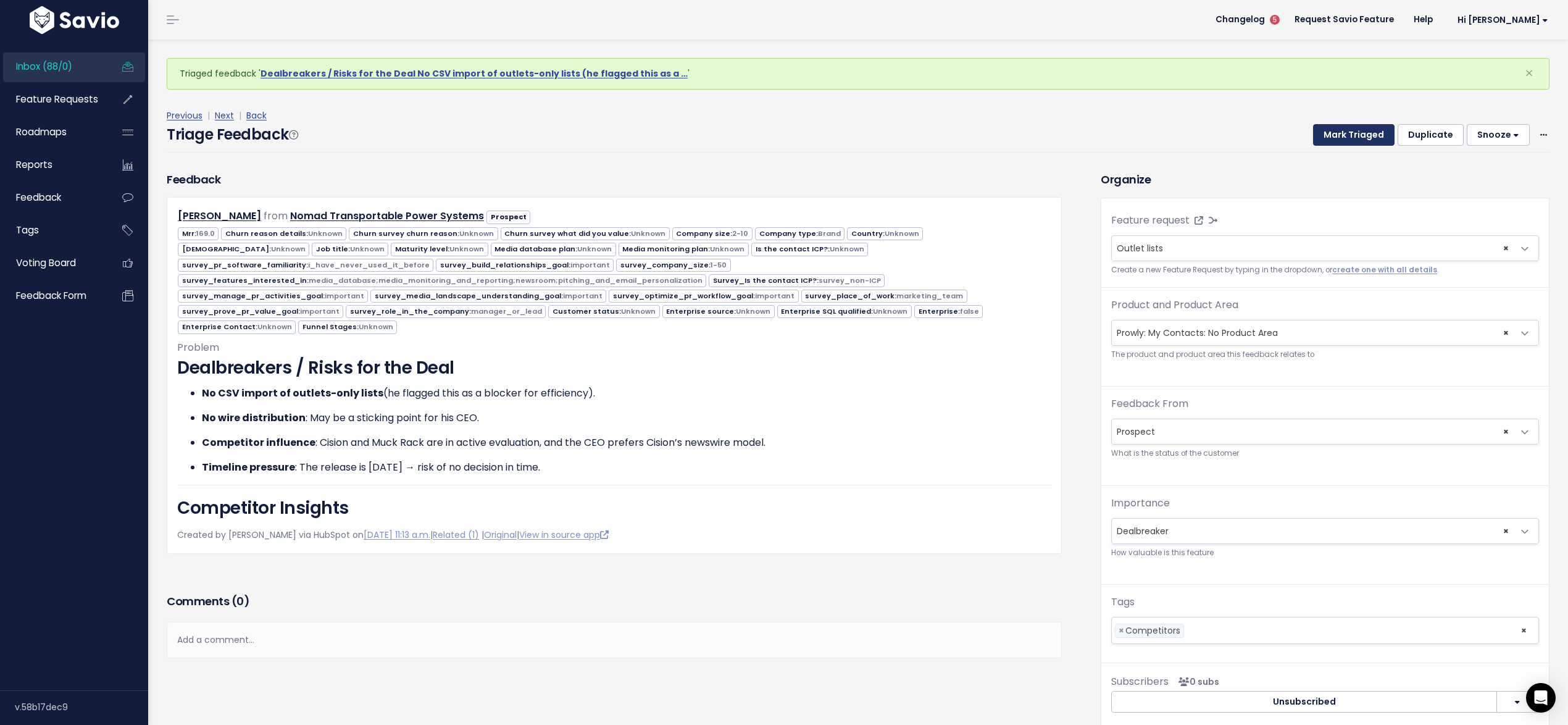
click at [1327, 137] on button "Mark Triaged" at bounding box center [1354, 135] width 81 height 22
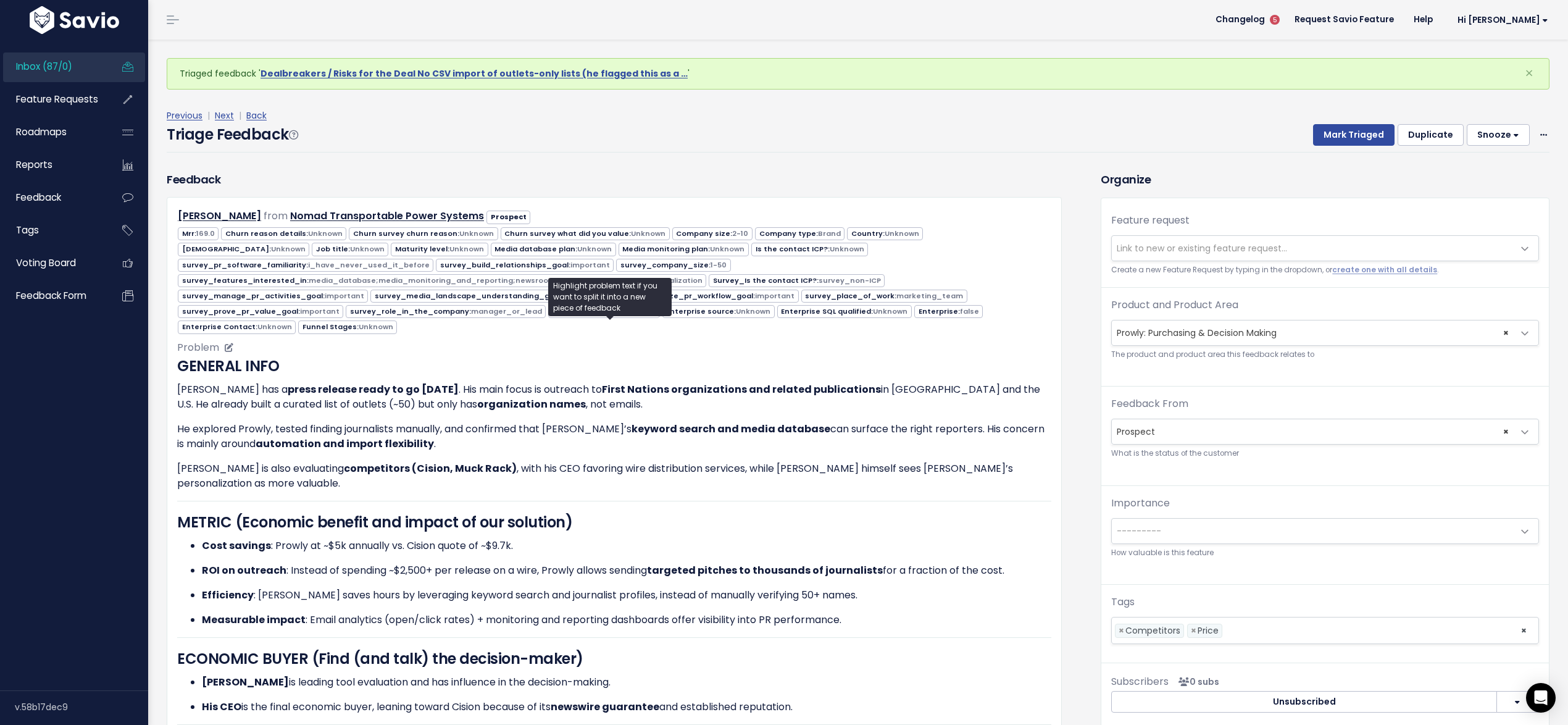
drag, startPoint x: 475, startPoint y: 369, endPoint x: 655, endPoint y: 384, distance: 180.6
click at [655, 384] on p "Stephen Johnson has a press release ready to go in two weeks . His main focus i…" at bounding box center [614, 397] width 874 height 30
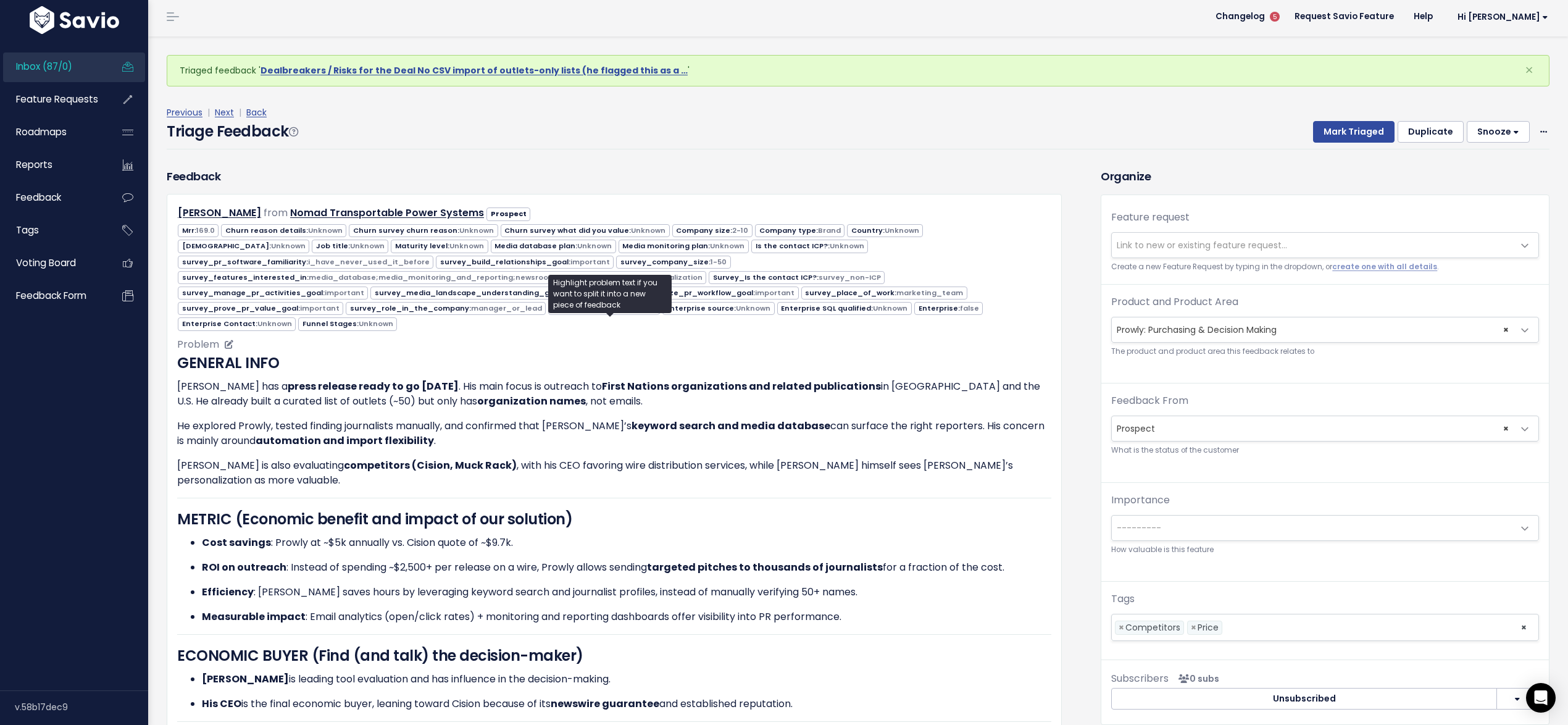
scroll to position [16, 0]
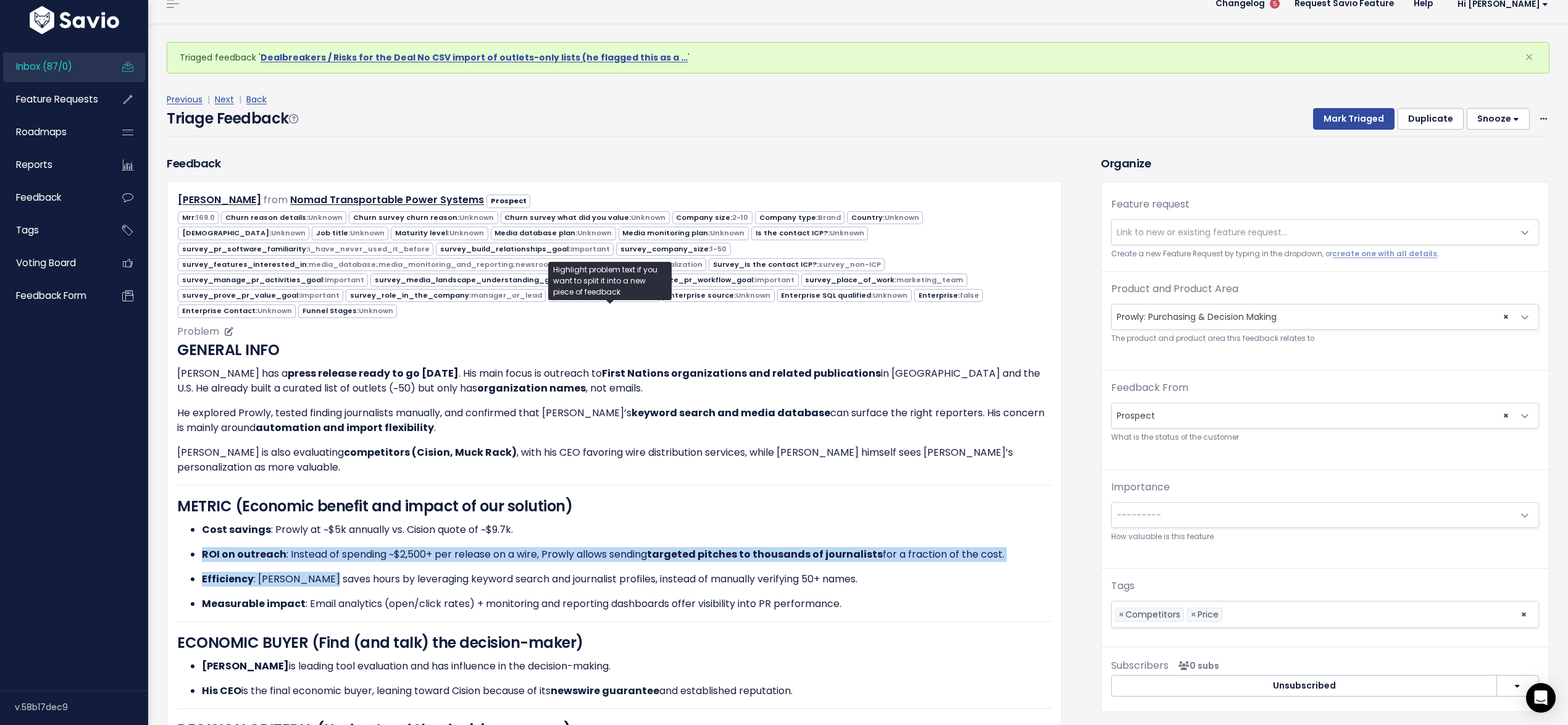
drag, startPoint x: 290, startPoint y: 512, endPoint x: 324, endPoint y: 564, distance: 62.1
click at [324, 564] on ul "Cost savings : Prowly at ~$5k annually vs. Cision quote of ~$9.7k. ROI on outre…" at bounding box center [614, 567] width 874 height 89
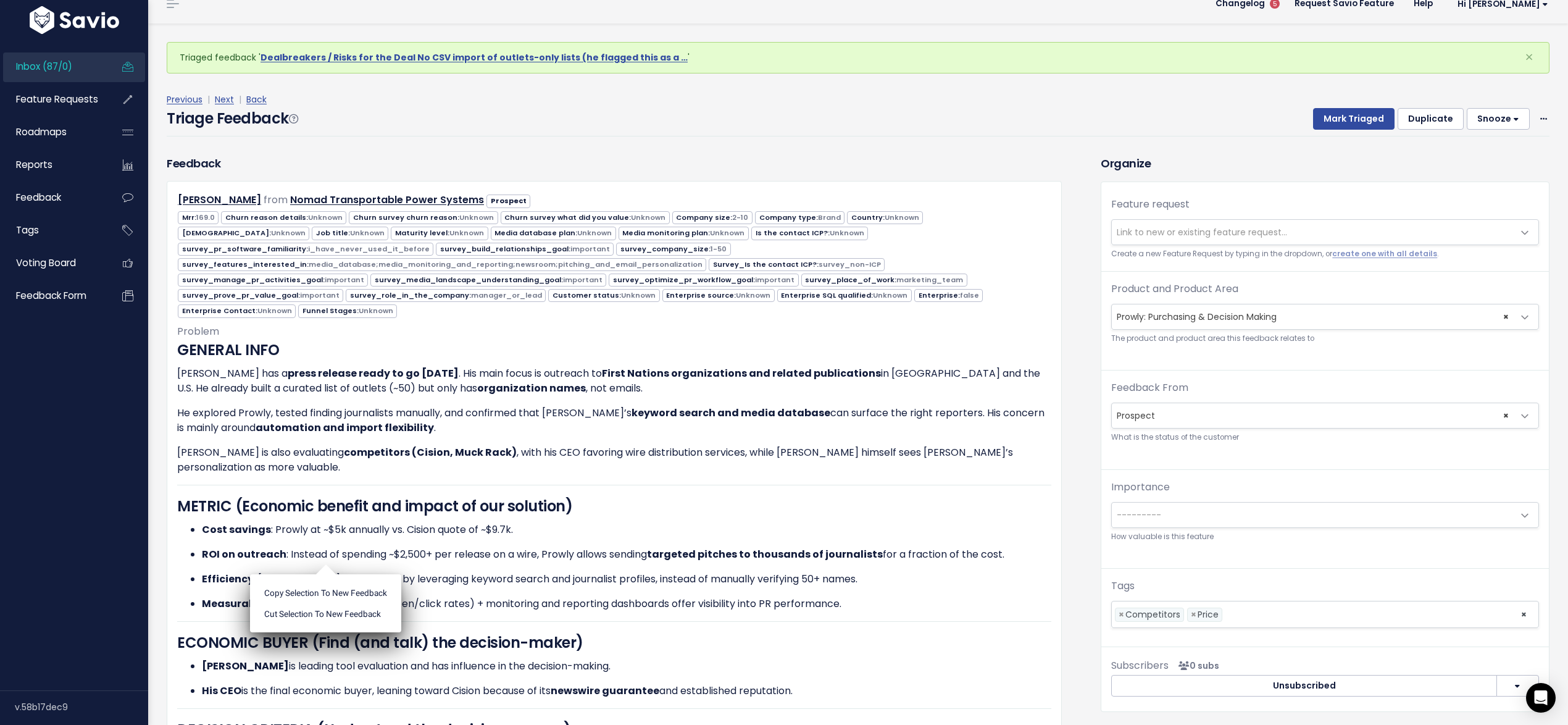
click at [324, 574] on ul "Copy selection to new Feedback Cut selection to new Feedback" at bounding box center [325, 603] width 151 height 58
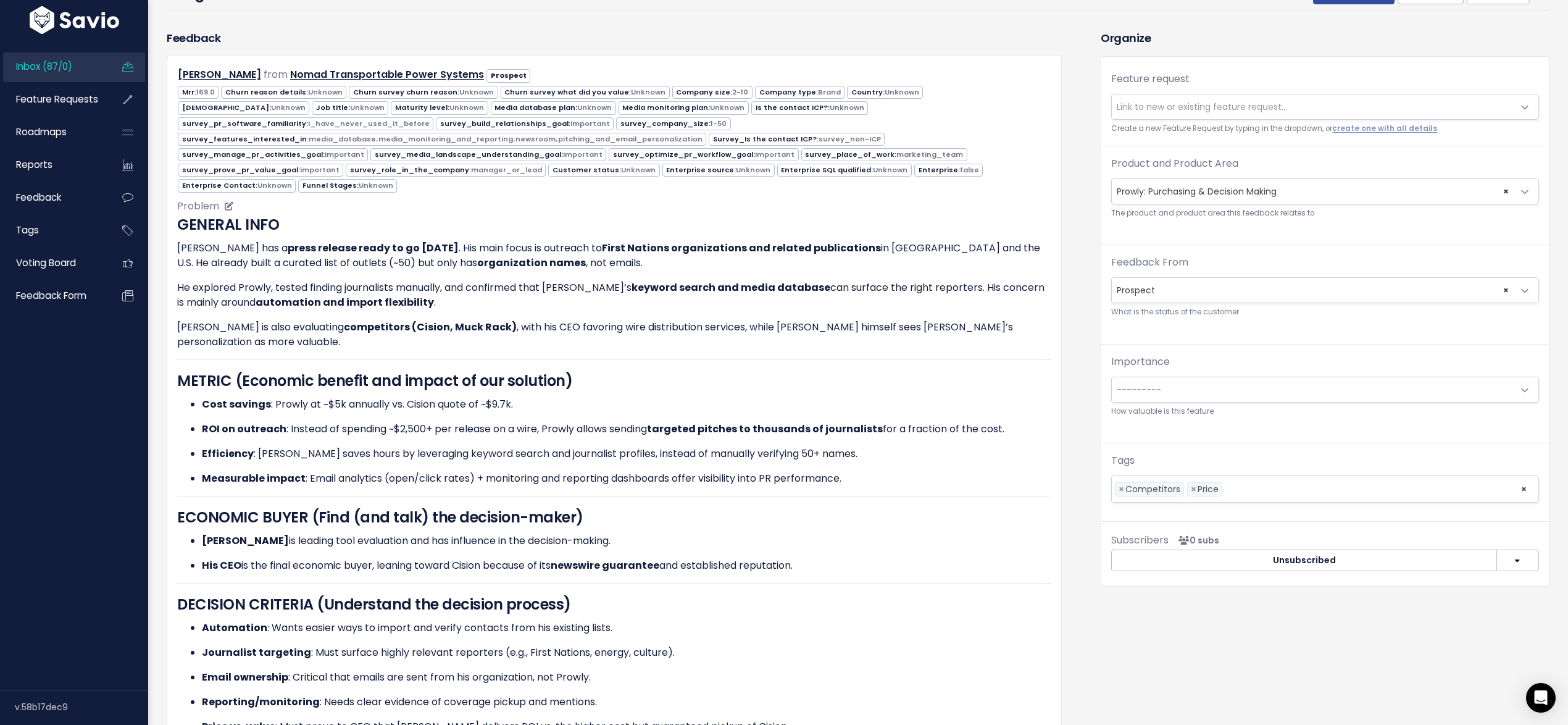
scroll to position [0, 0]
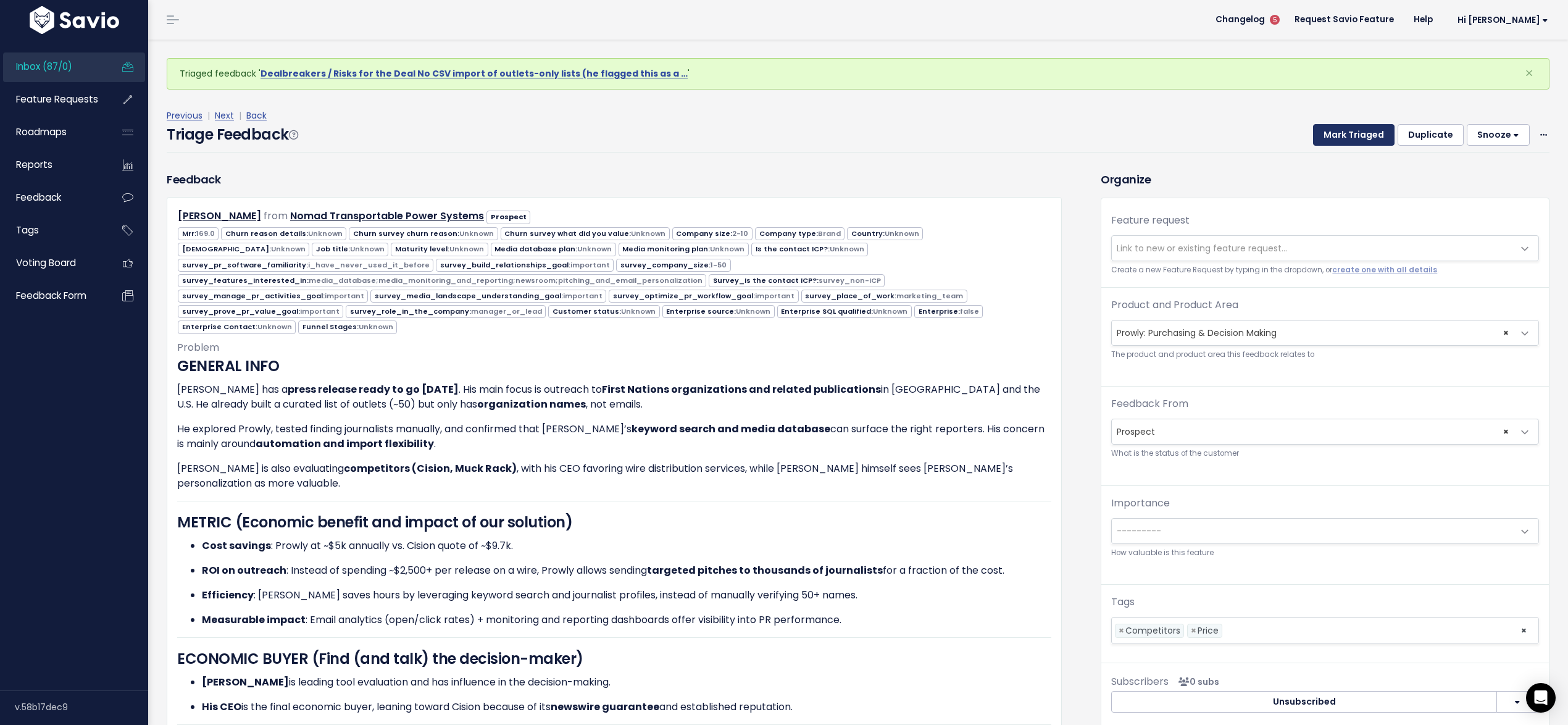
click at [1324, 135] on button "Mark Triaged" at bounding box center [1354, 135] width 81 height 22
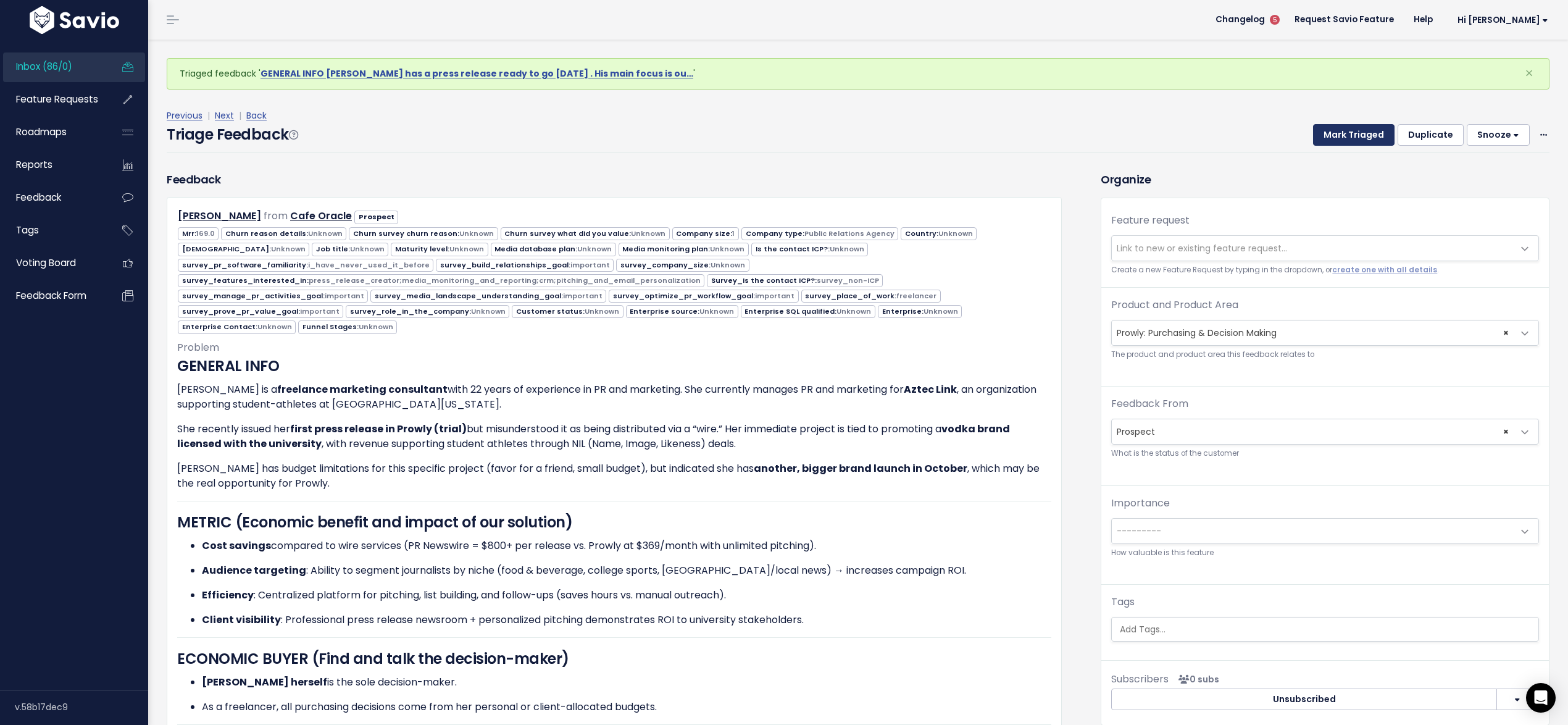
click at [1330, 139] on button "Mark Triaged" at bounding box center [1354, 135] width 81 height 22
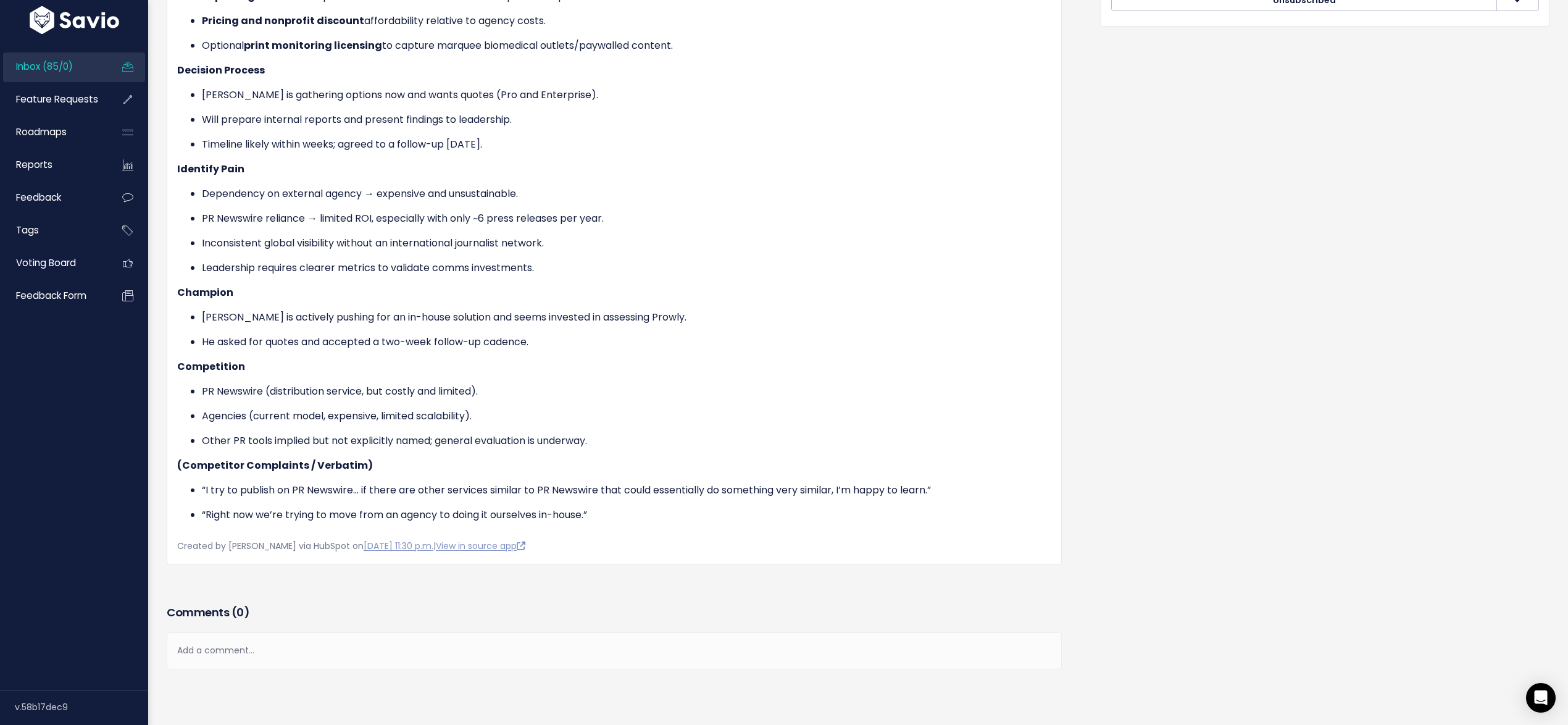
scroll to position [446, 0]
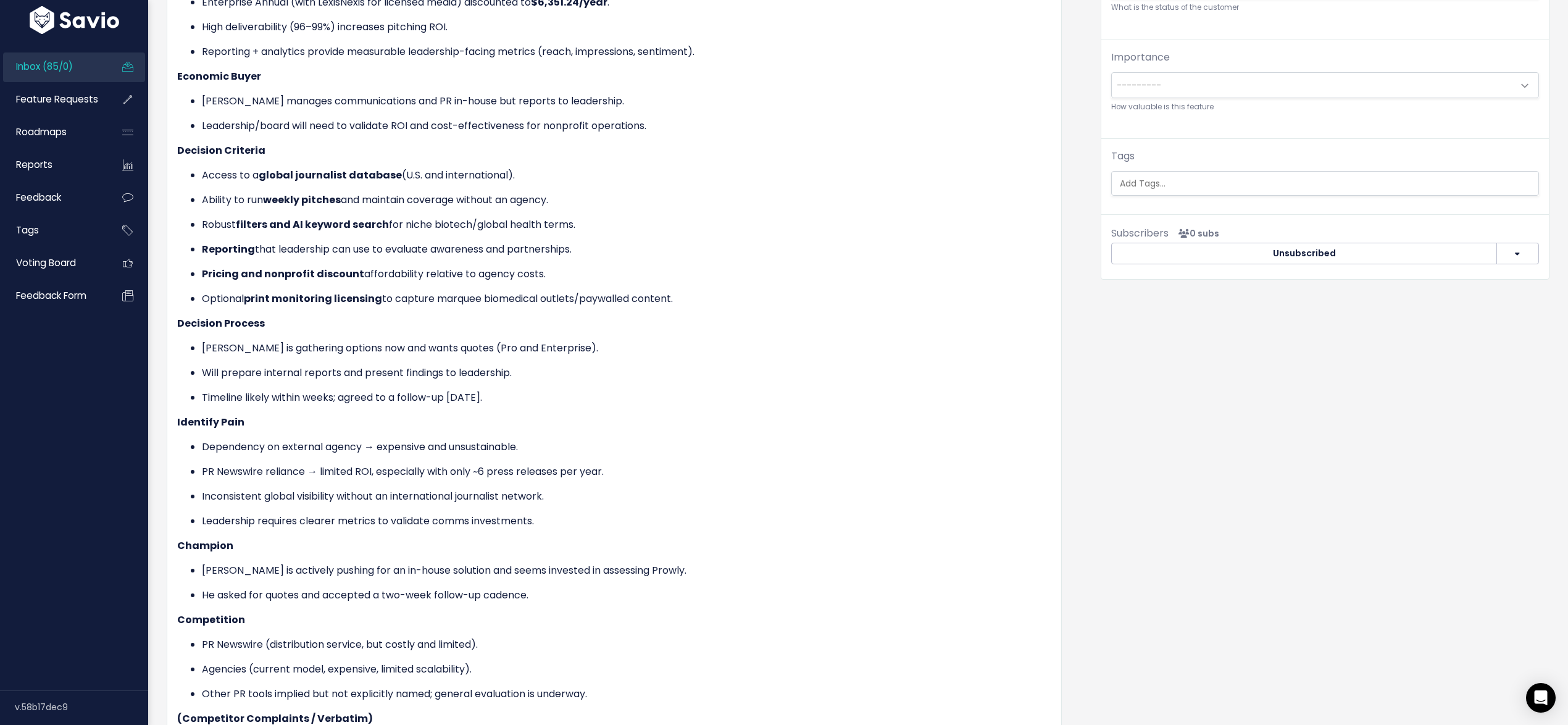
click at [1232, 187] on input "search" at bounding box center [1326, 183] width 422 height 13
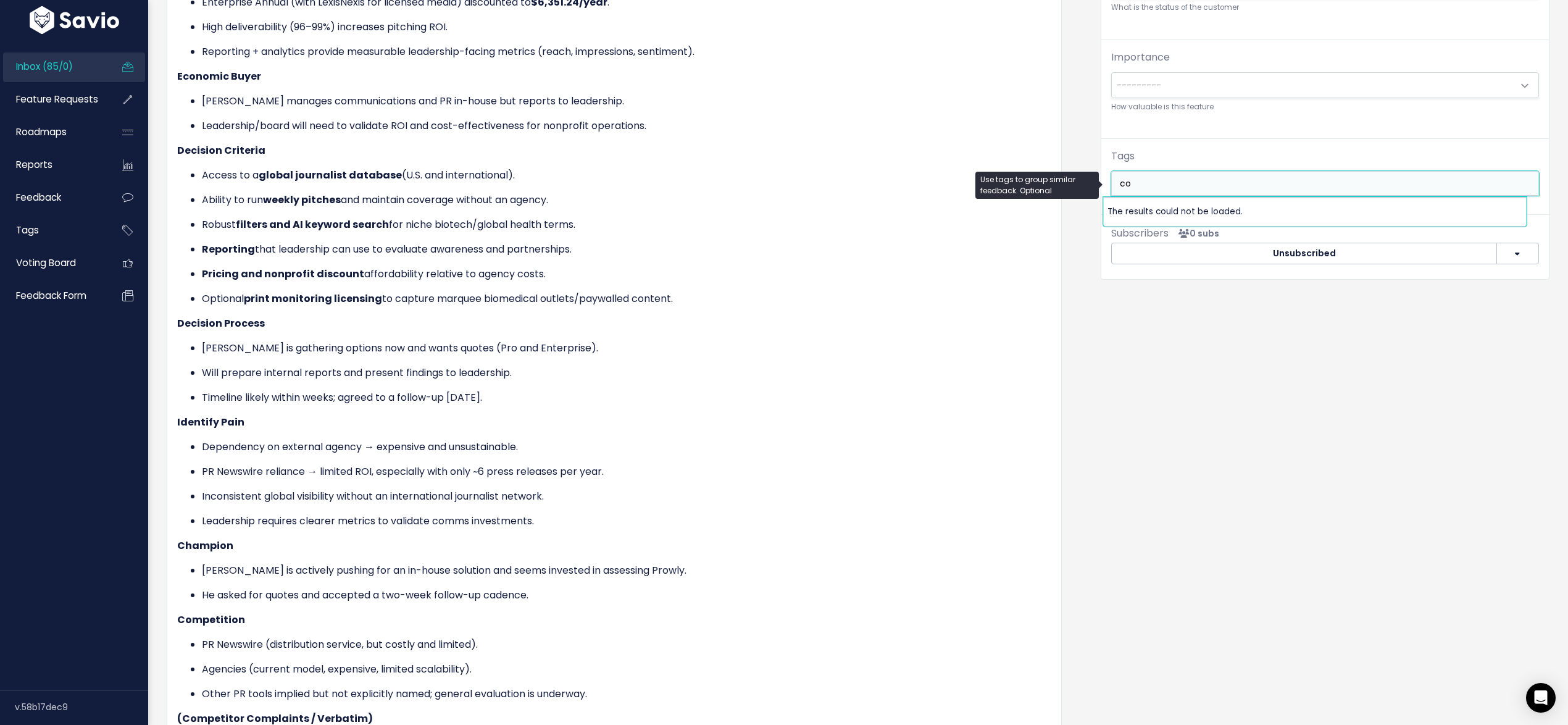
type input "com"
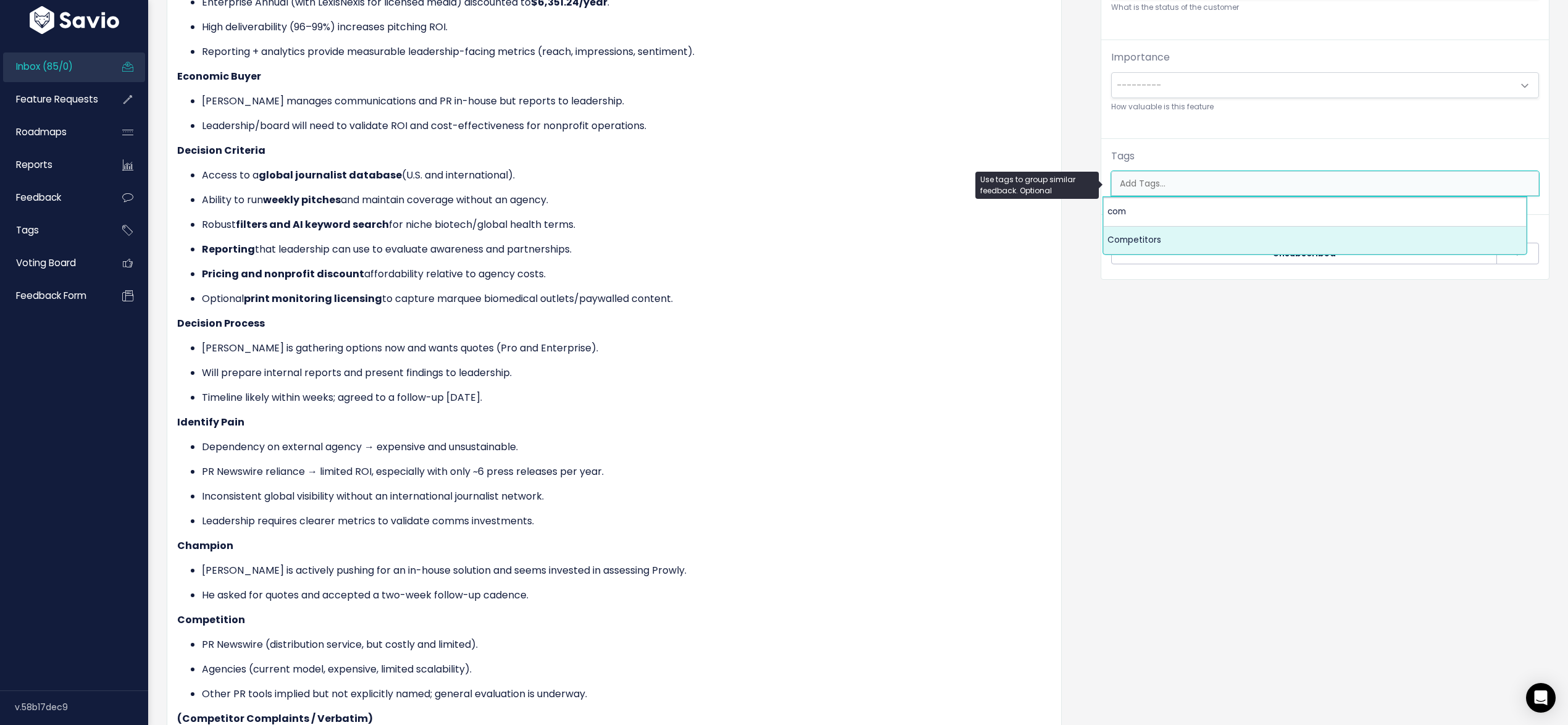
select select "7978"
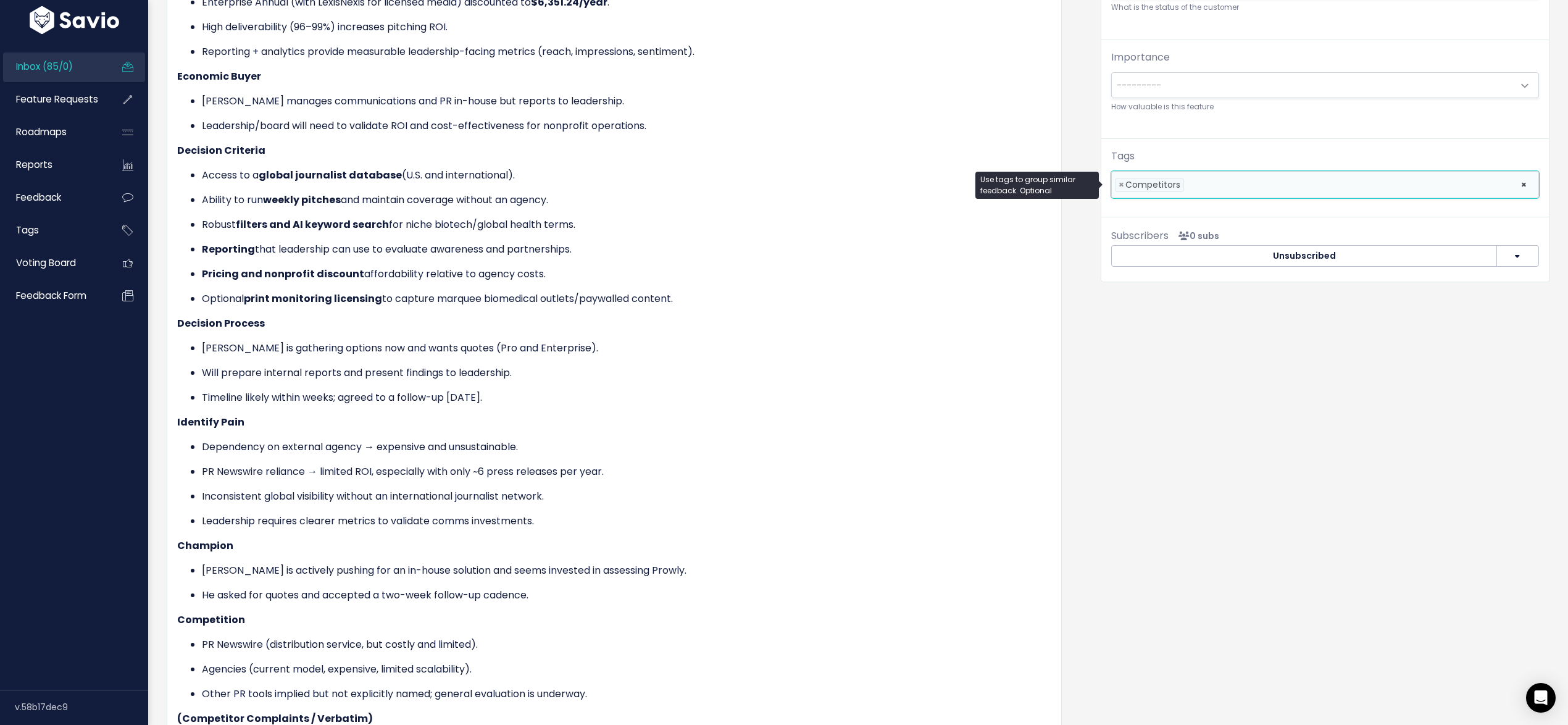
scroll to position [0, 0]
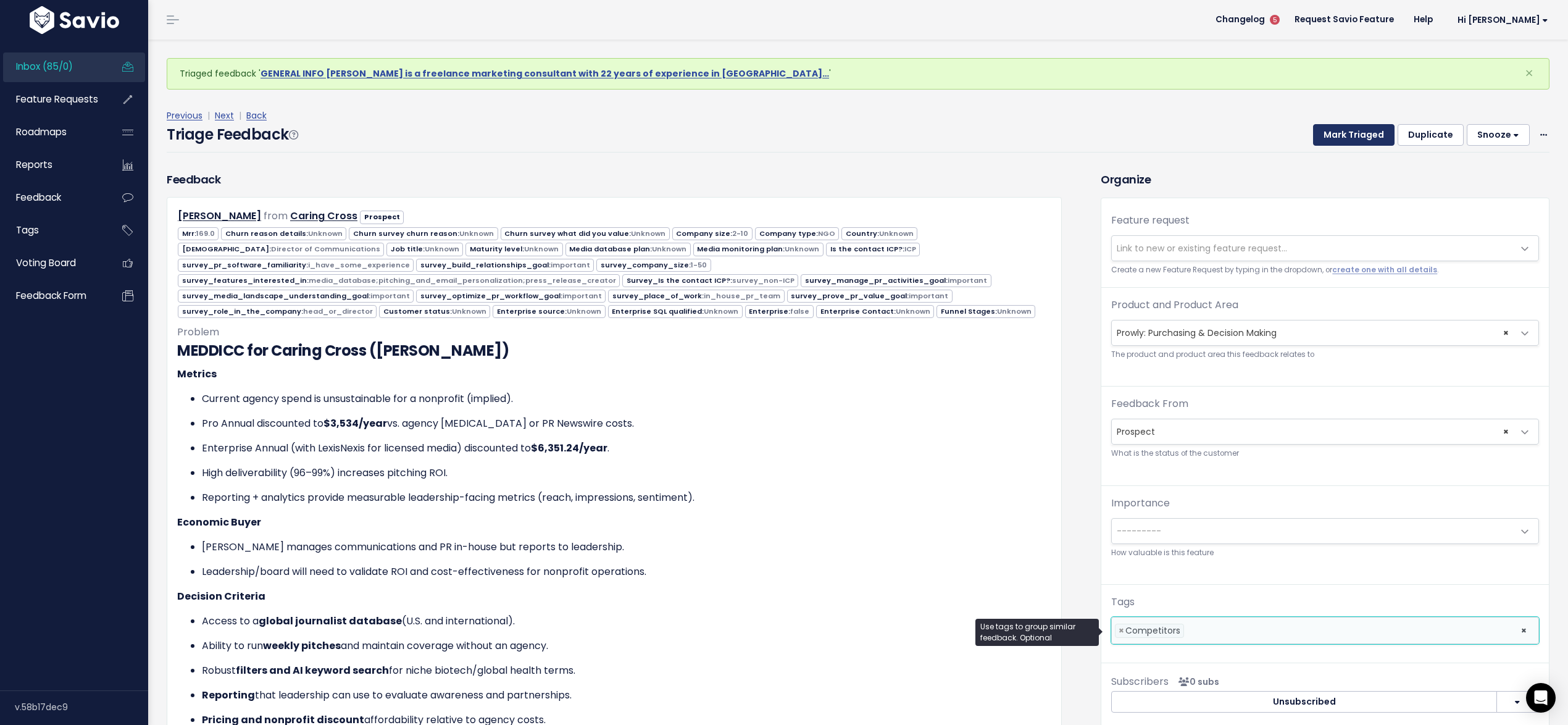
click at [1353, 135] on button "Mark Triaged" at bounding box center [1354, 135] width 81 height 22
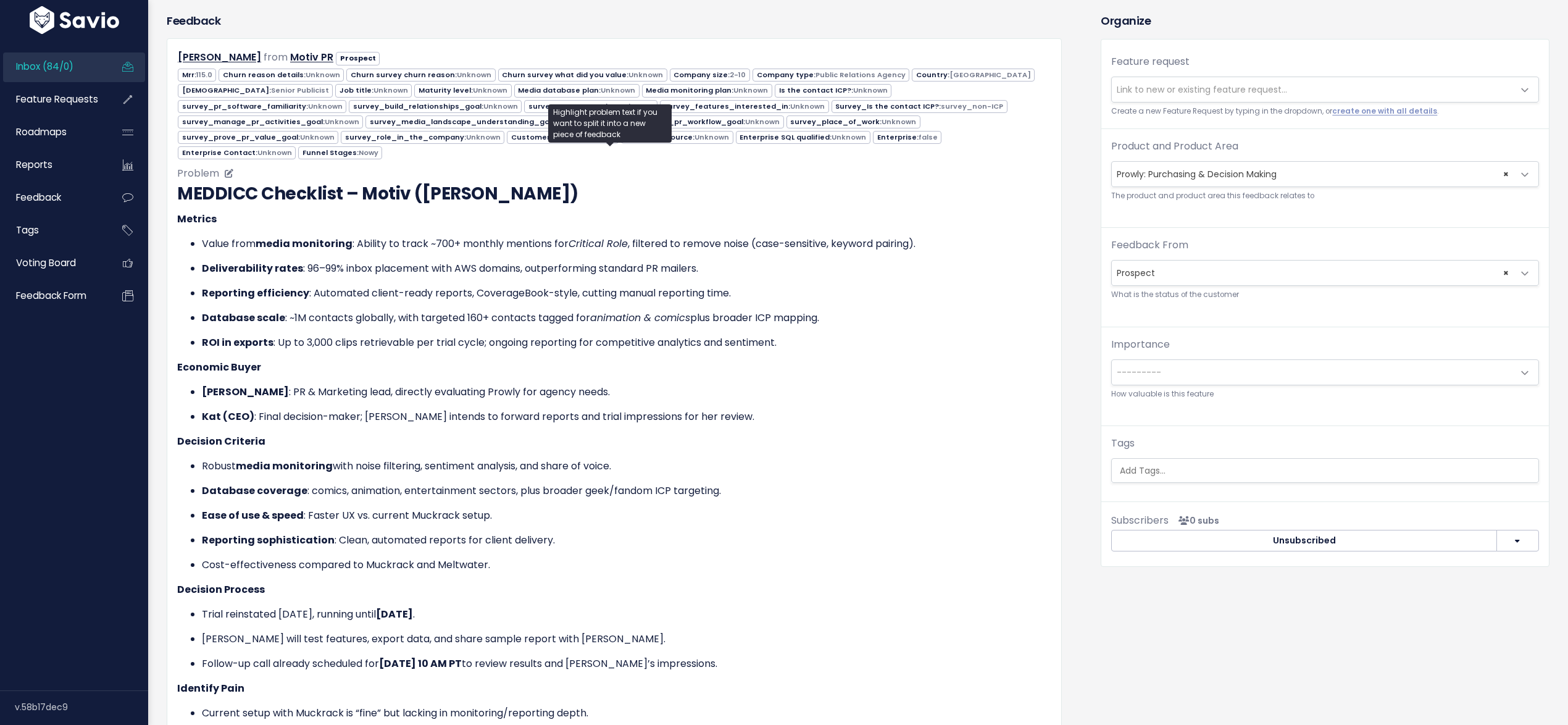
scroll to position [694, 0]
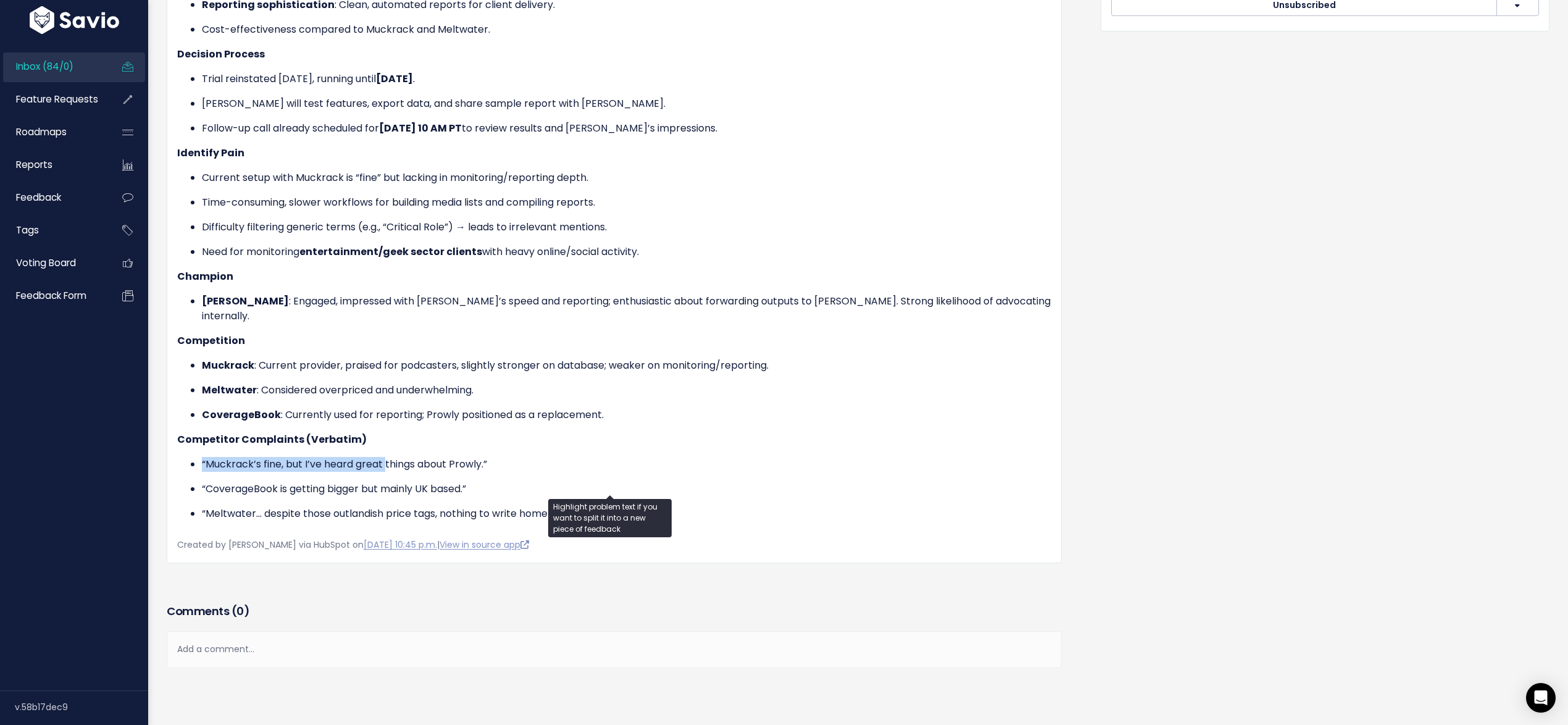
drag, startPoint x: 260, startPoint y: 418, endPoint x: 453, endPoint y: 425, distance: 193.1
click at [398, 421] on div "MEDDICC Checklist – Motiv (Jeremy Bonds) Metrics Value from media monitoring : …" at bounding box center [614, 83] width 874 height 875
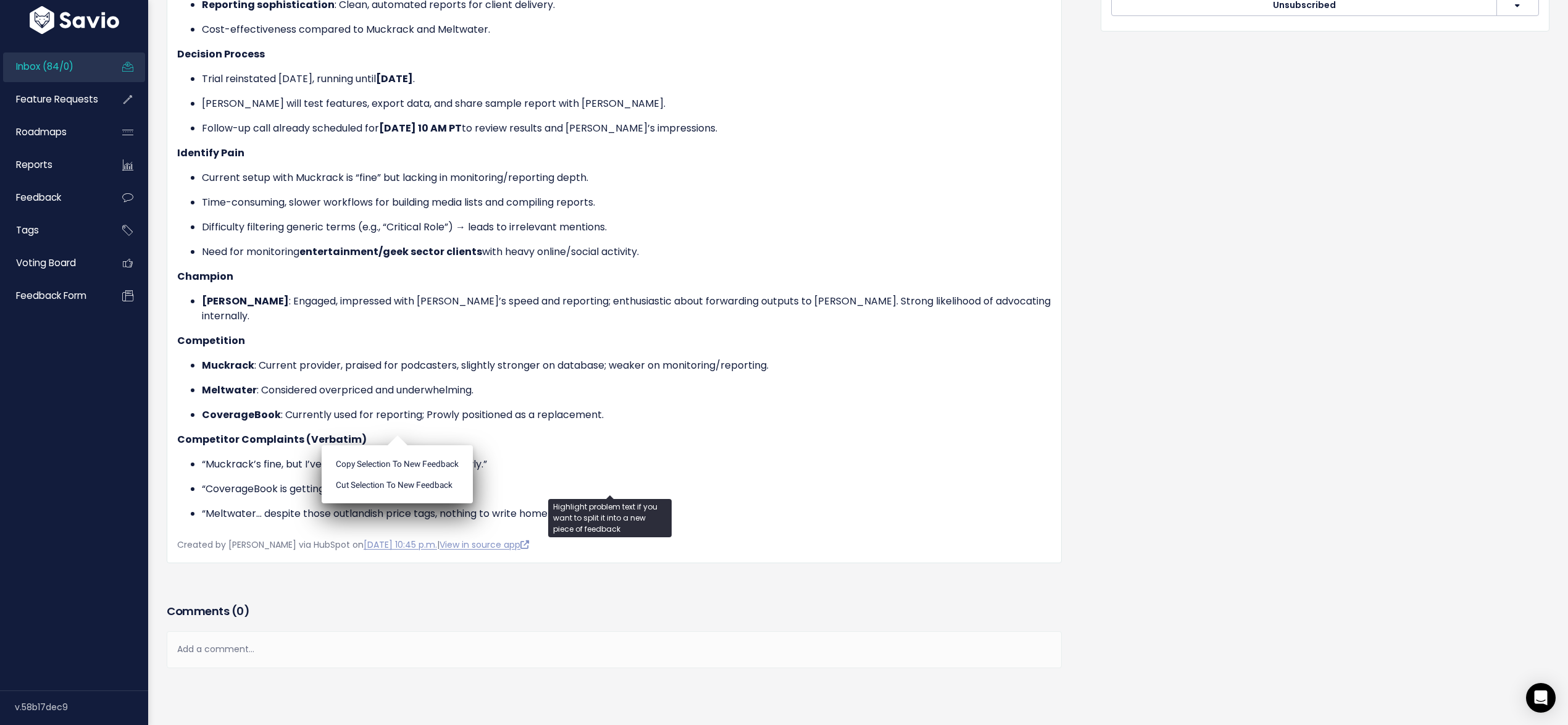
click at [715, 432] on p "Competitor Complaints (Verbatim)" at bounding box center [614, 440] width 874 height 15
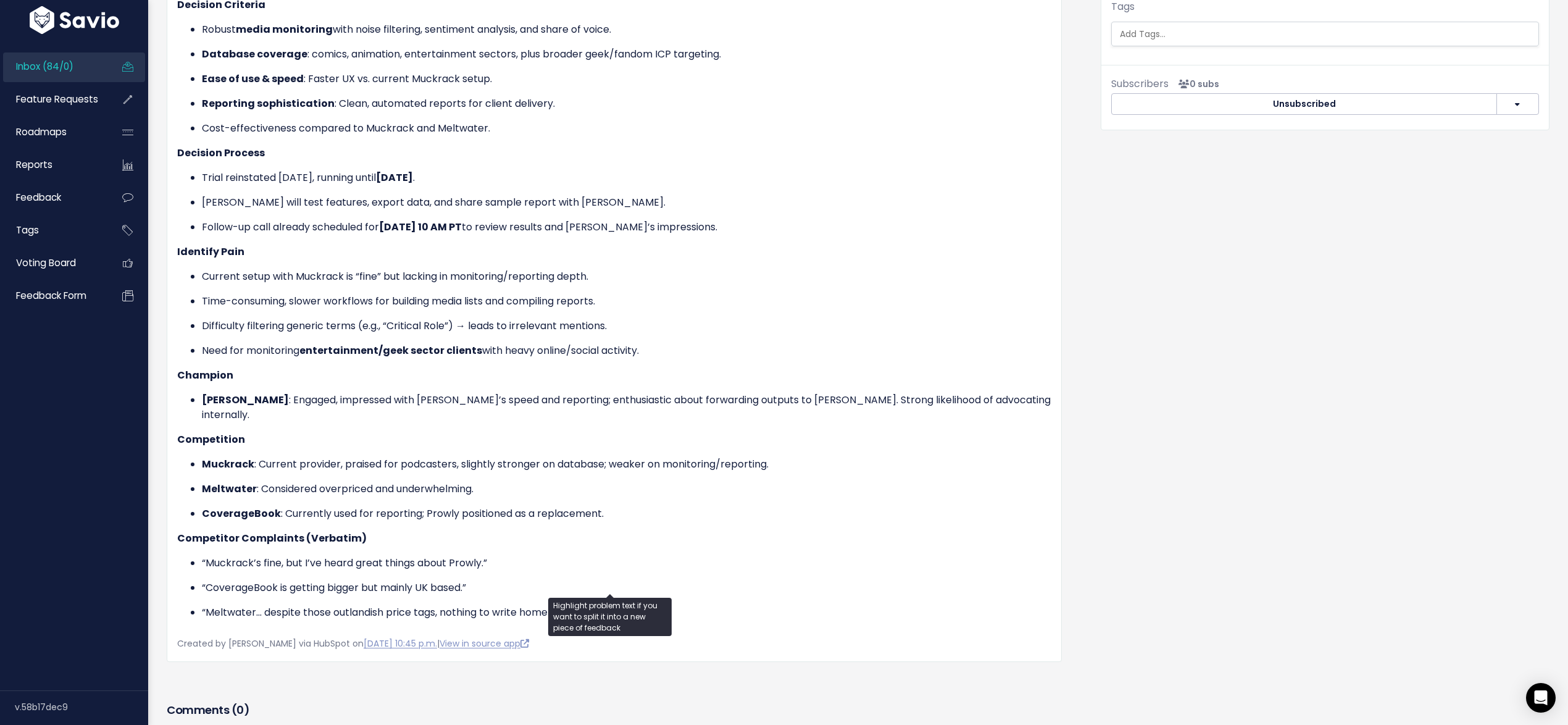
scroll to position [548, 0]
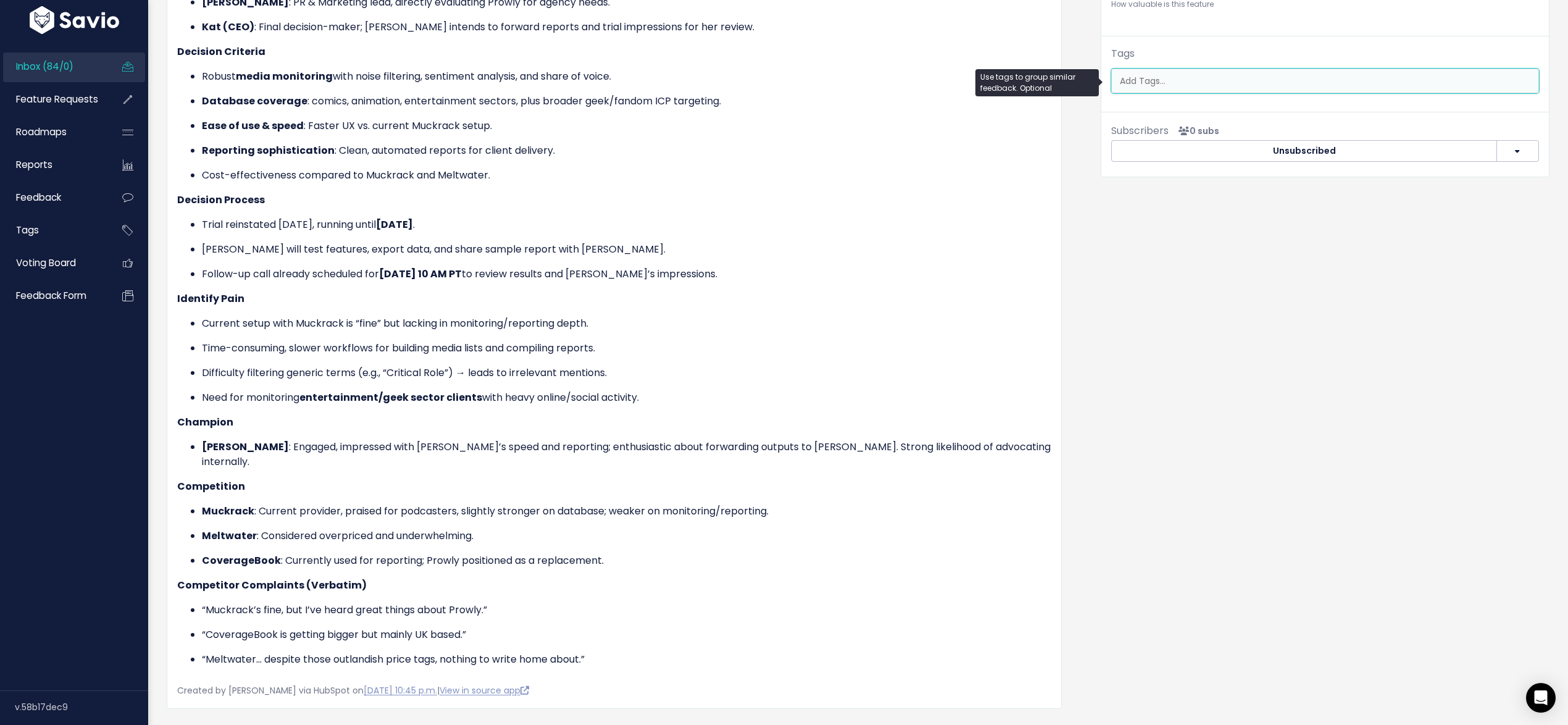
click at [1192, 89] on ul at bounding box center [1325, 80] width 427 height 24
type input "comp"
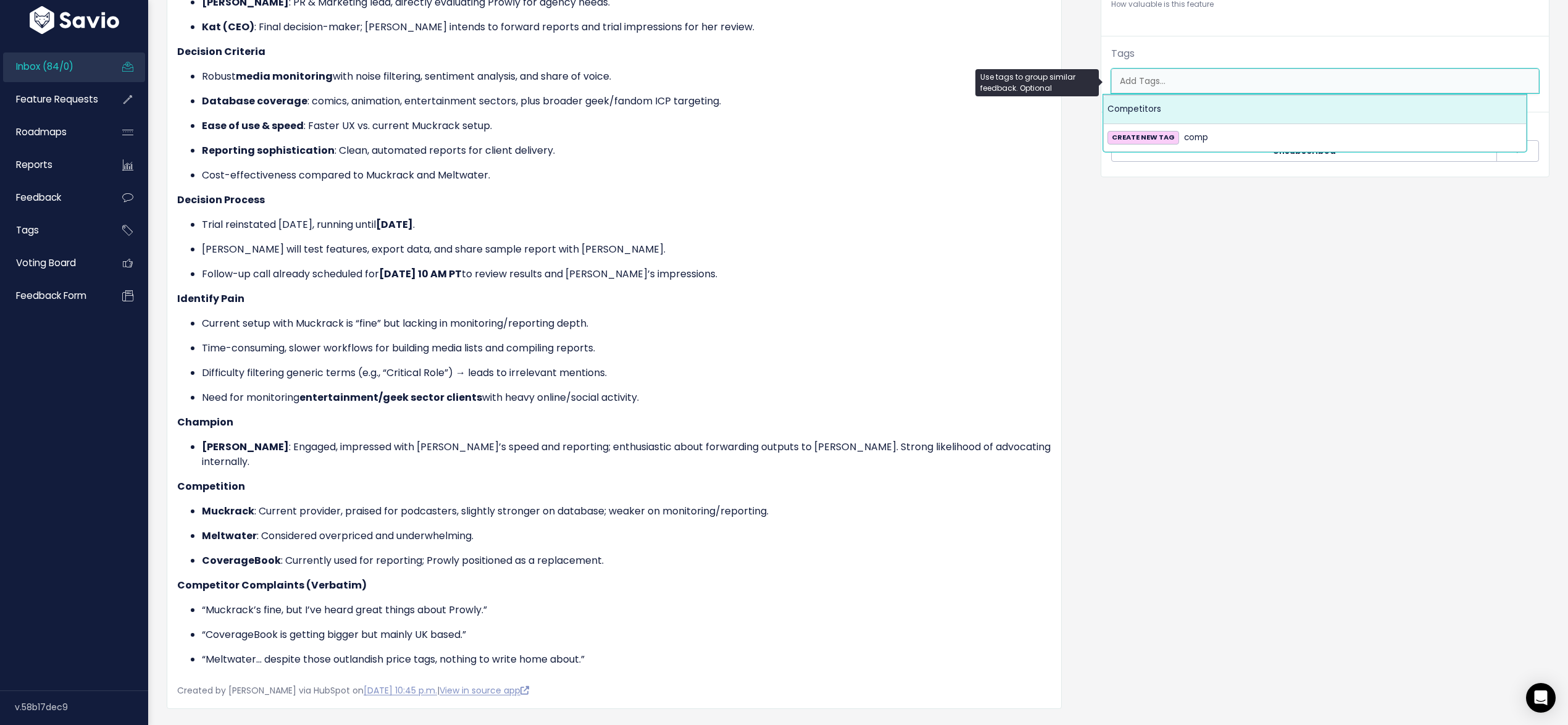
select select "7978"
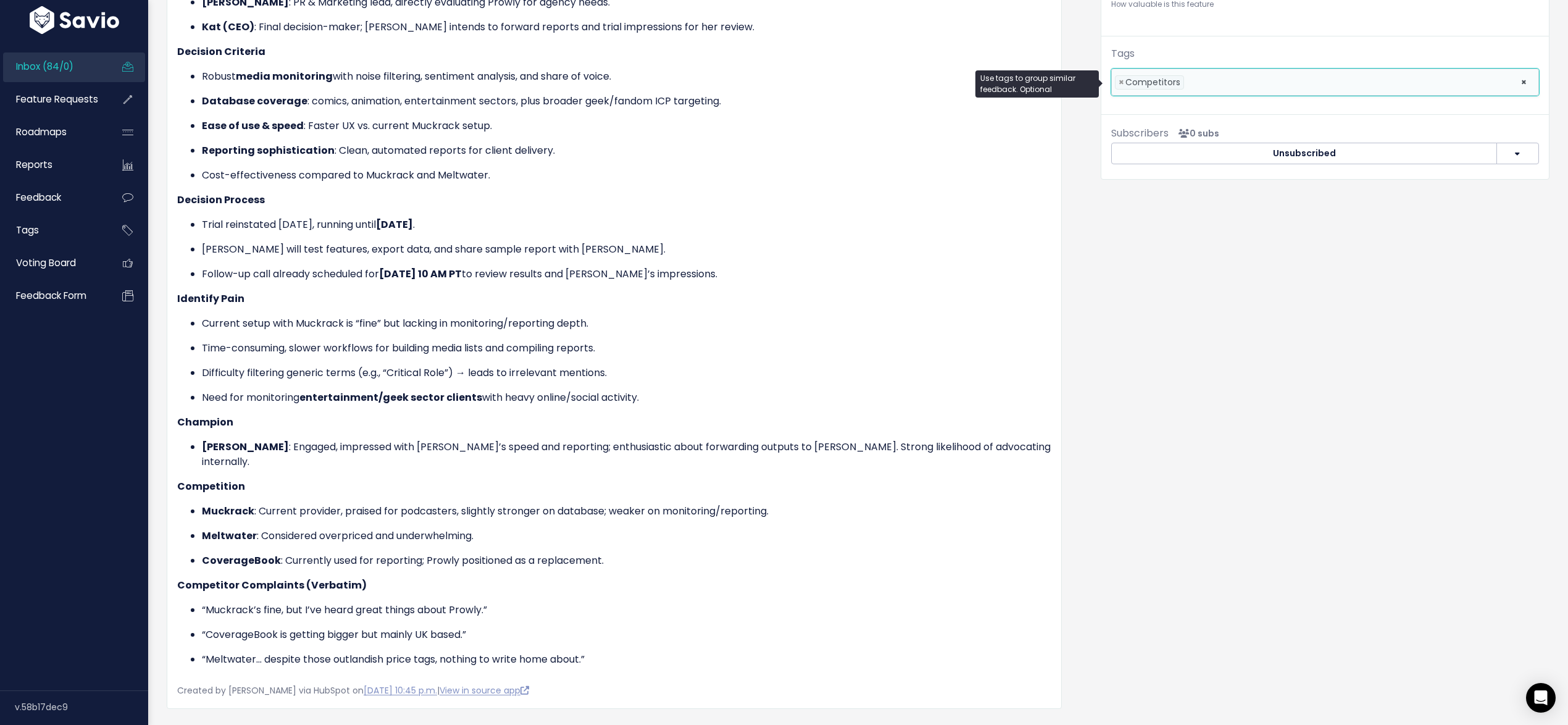
scroll to position [0, 0]
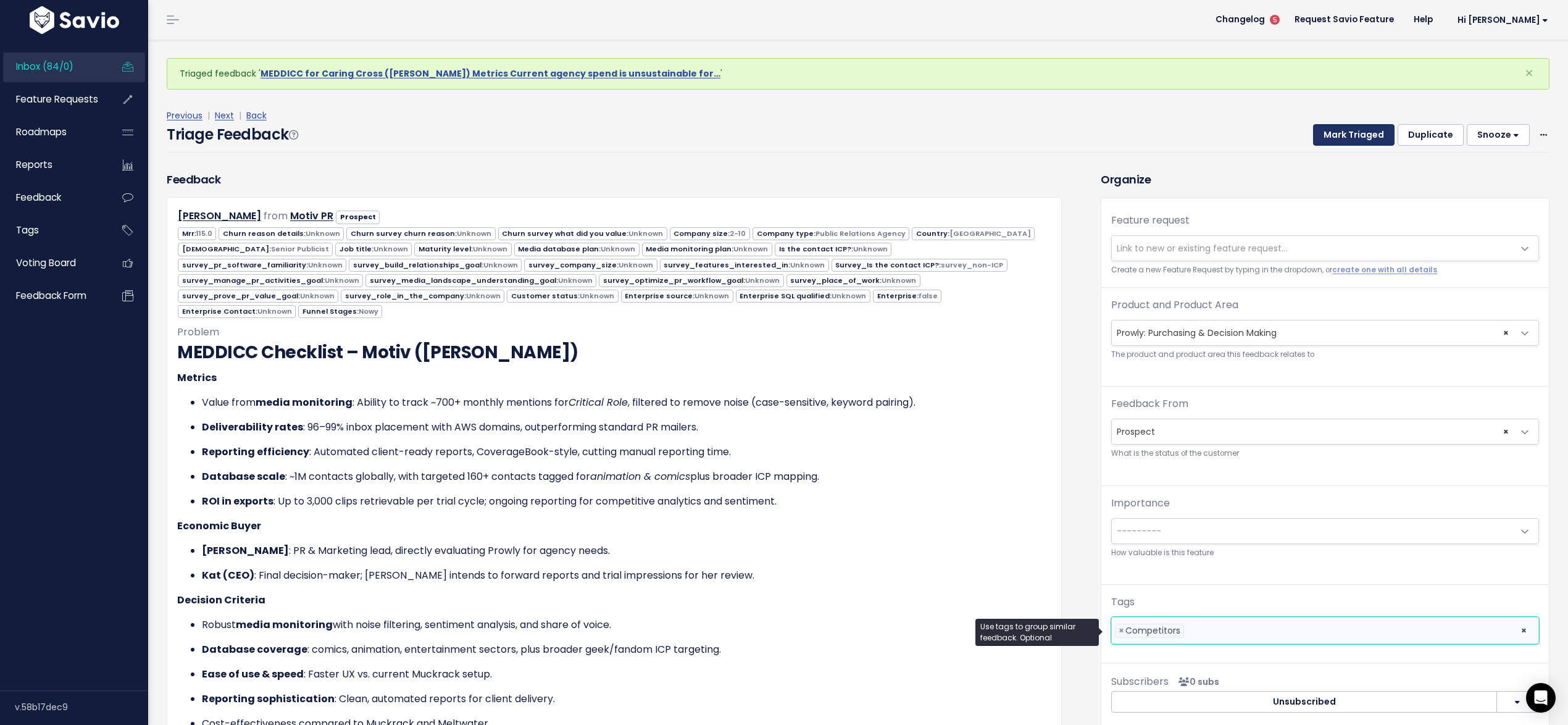
click at [1355, 134] on button "Mark Triaged" at bounding box center [1354, 135] width 81 height 22
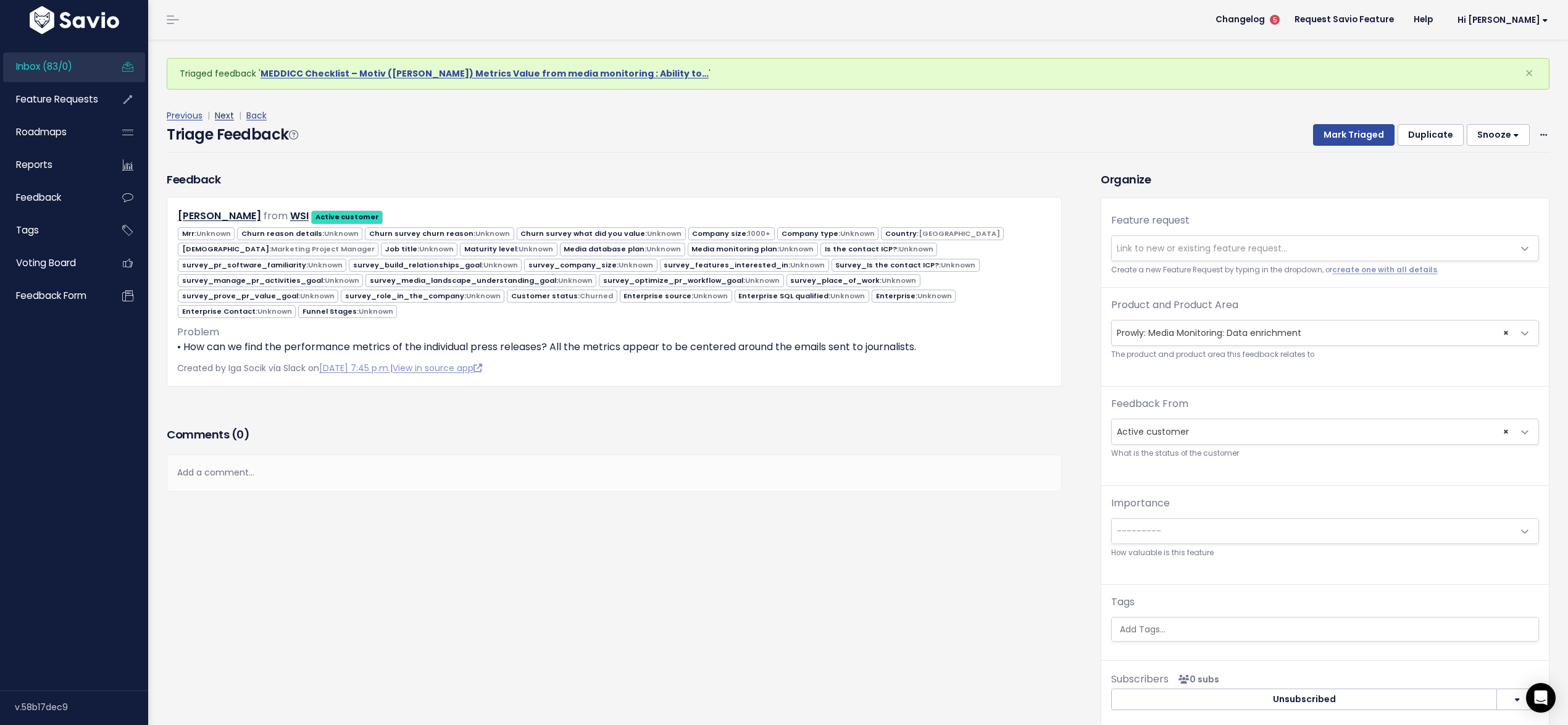
click at [223, 111] on link "Next" at bounding box center [225, 115] width 19 height 12
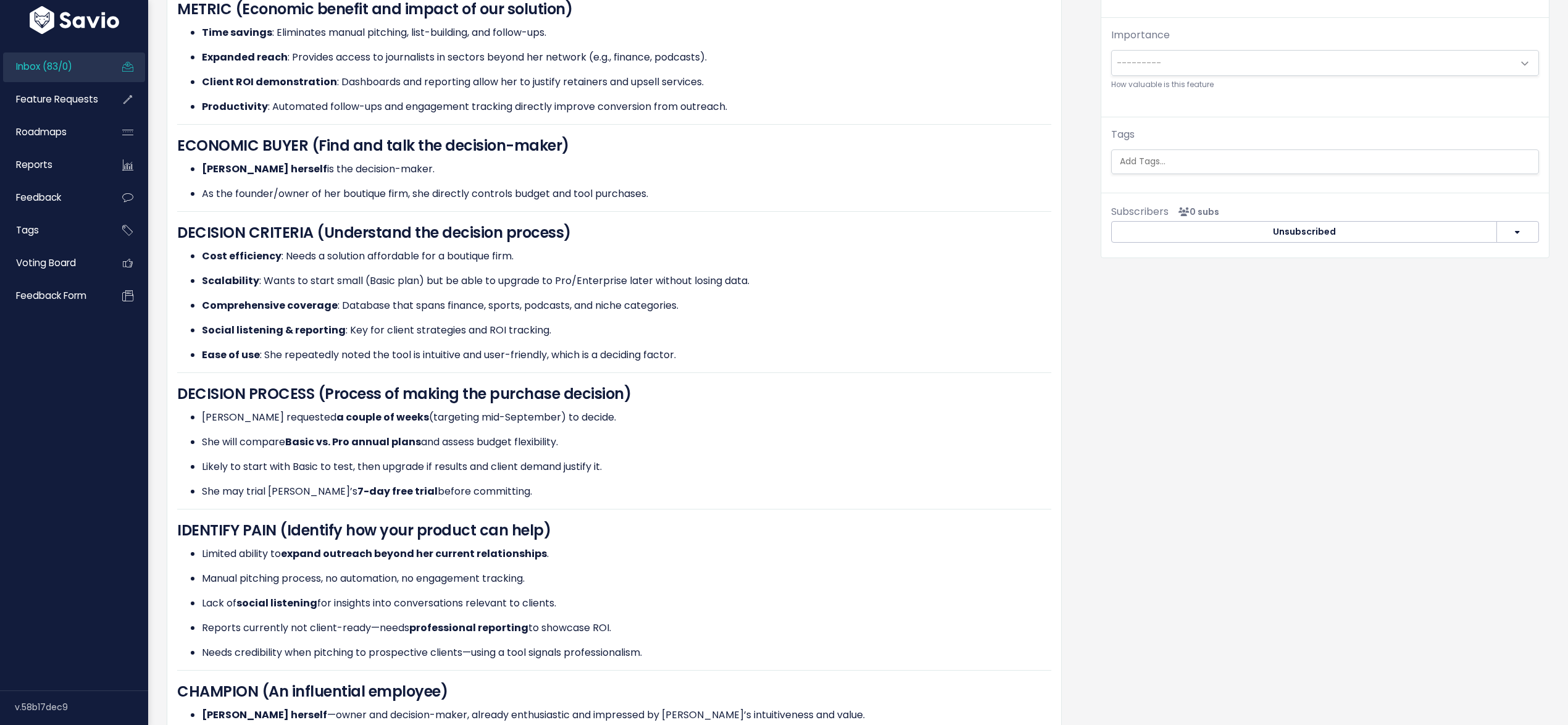
scroll to position [732, 0]
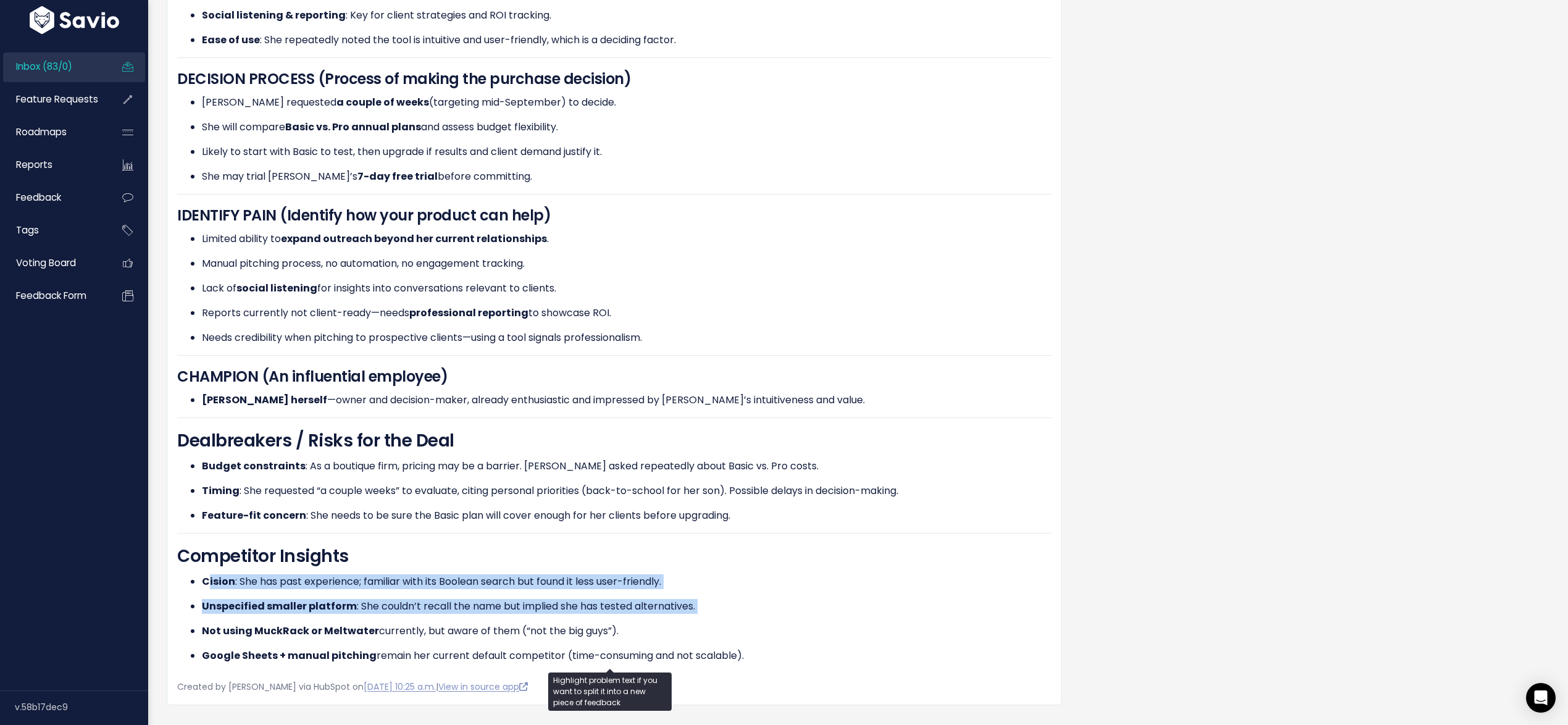
drag, startPoint x: 211, startPoint y: 580, endPoint x: 304, endPoint y: 614, distance: 99.0
click at [304, 614] on ul "Cision : She has past experience; familiar with its Boolean search but found it…" at bounding box center [614, 619] width 874 height 89
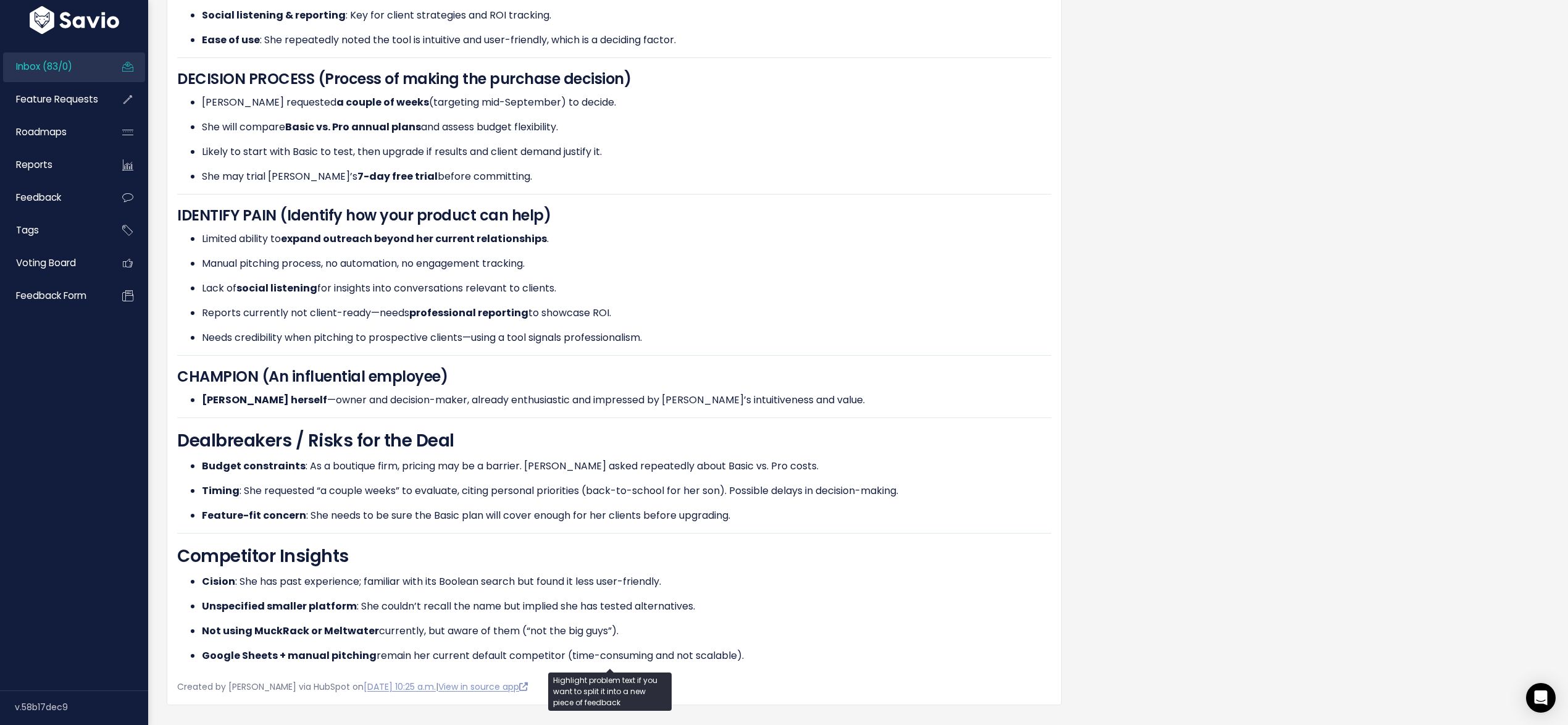
click at [303, 614] on ul "Cision : She has past experience; familiar with its Boolean search but found it…" at bounding box center [614, 619] width 874 height 89
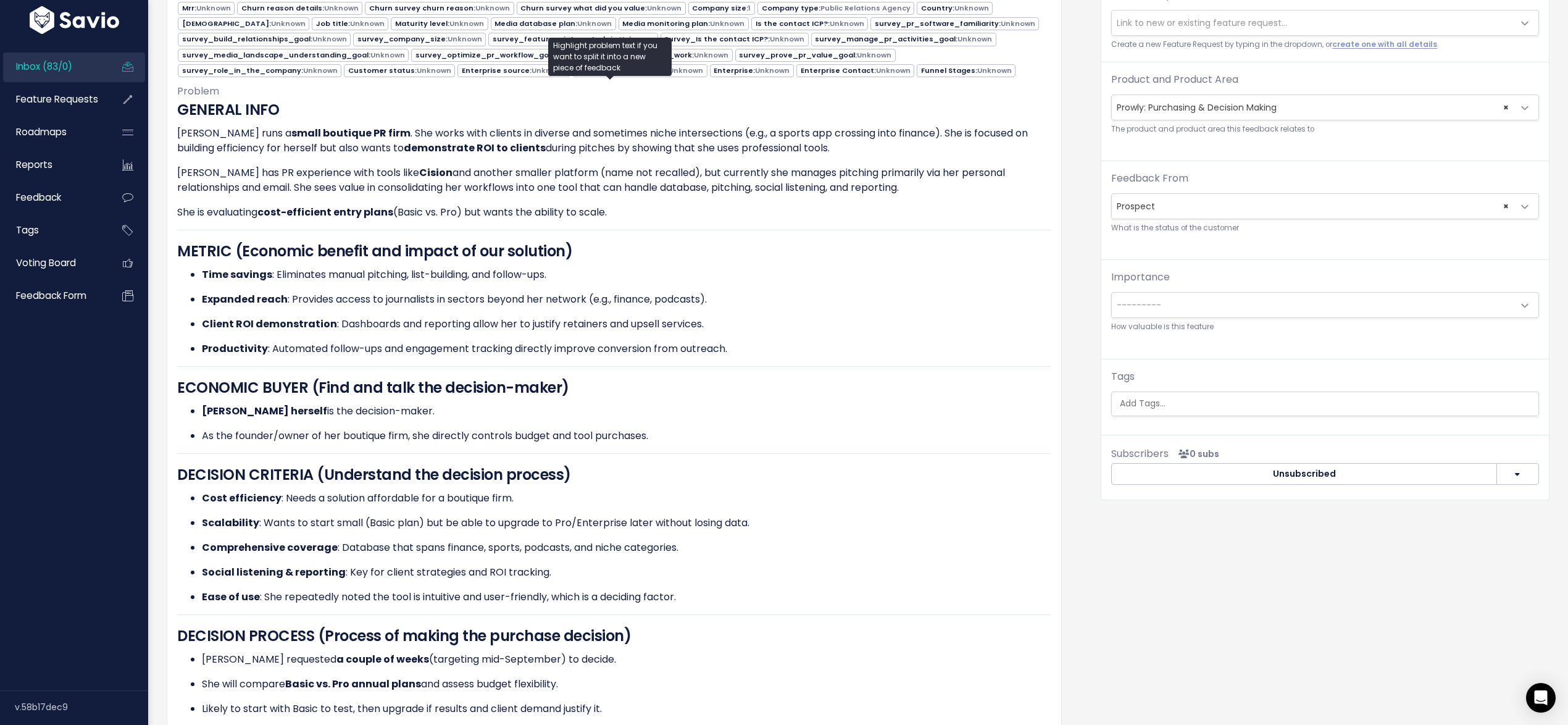
scroll to position [172, 0]
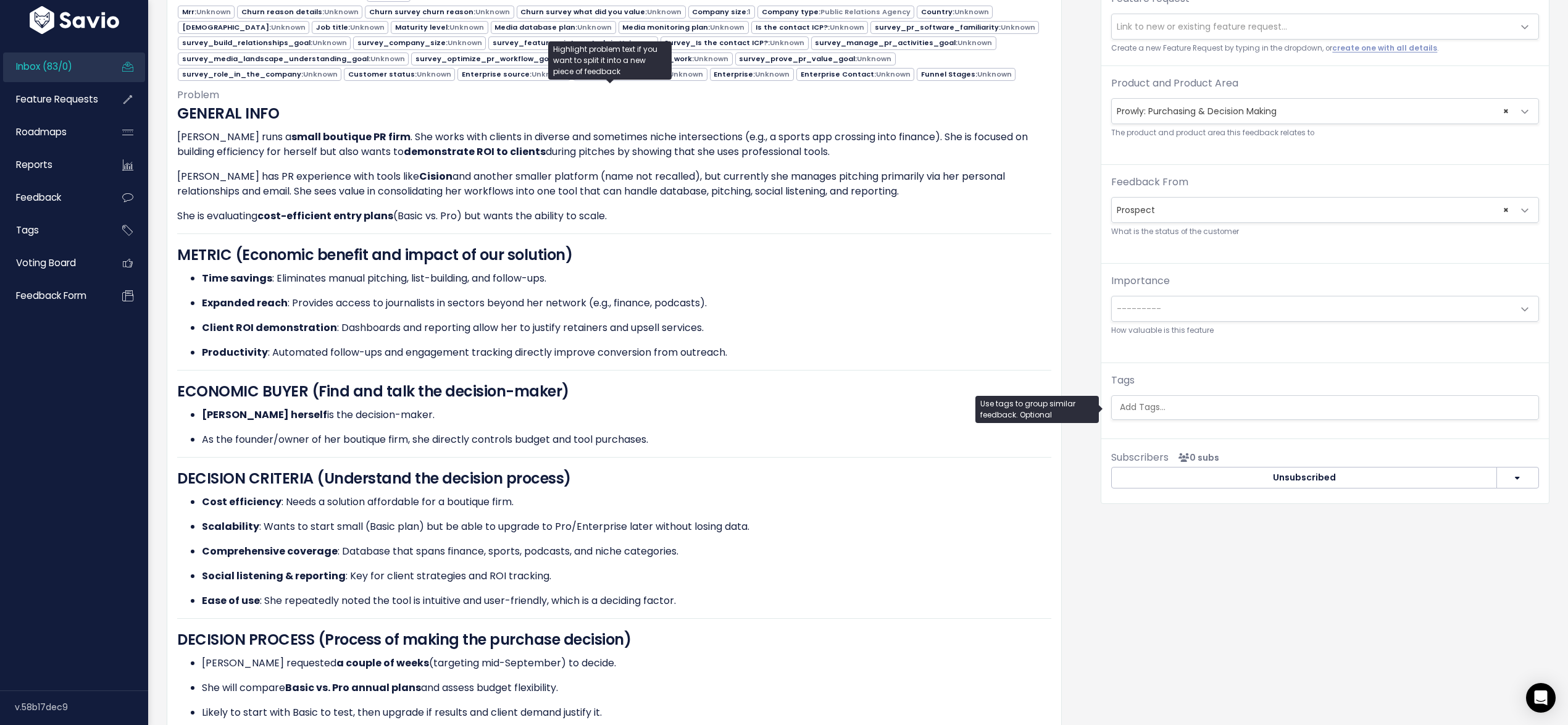
drag, startPoint x: 1127, startPoint y: 401, endPoint x: 1132, endPoint y: 398, distance: 5.8
click at [1127, 401] on input "search" at bounding box center [1326, 407] width 422 height 13
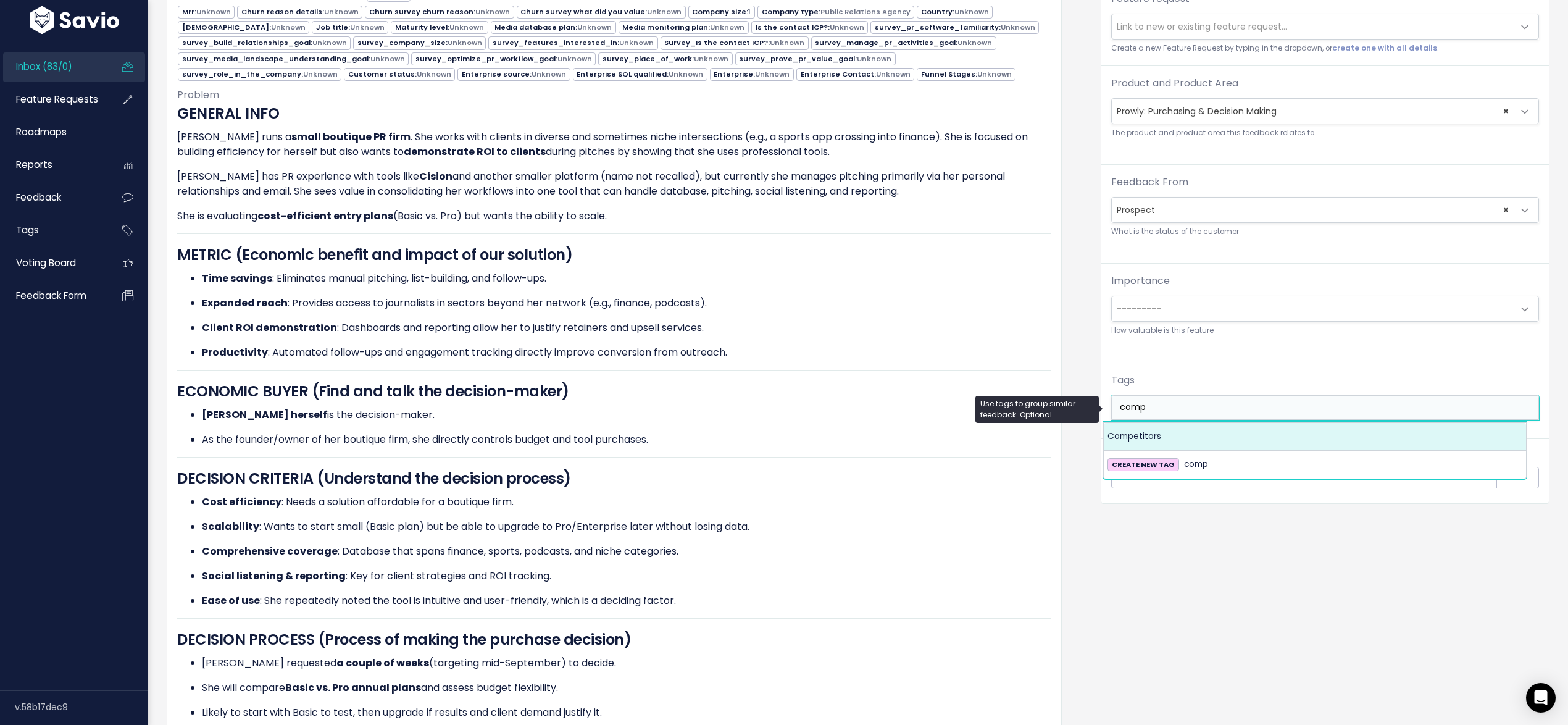
type input "comp"
select select "7978"
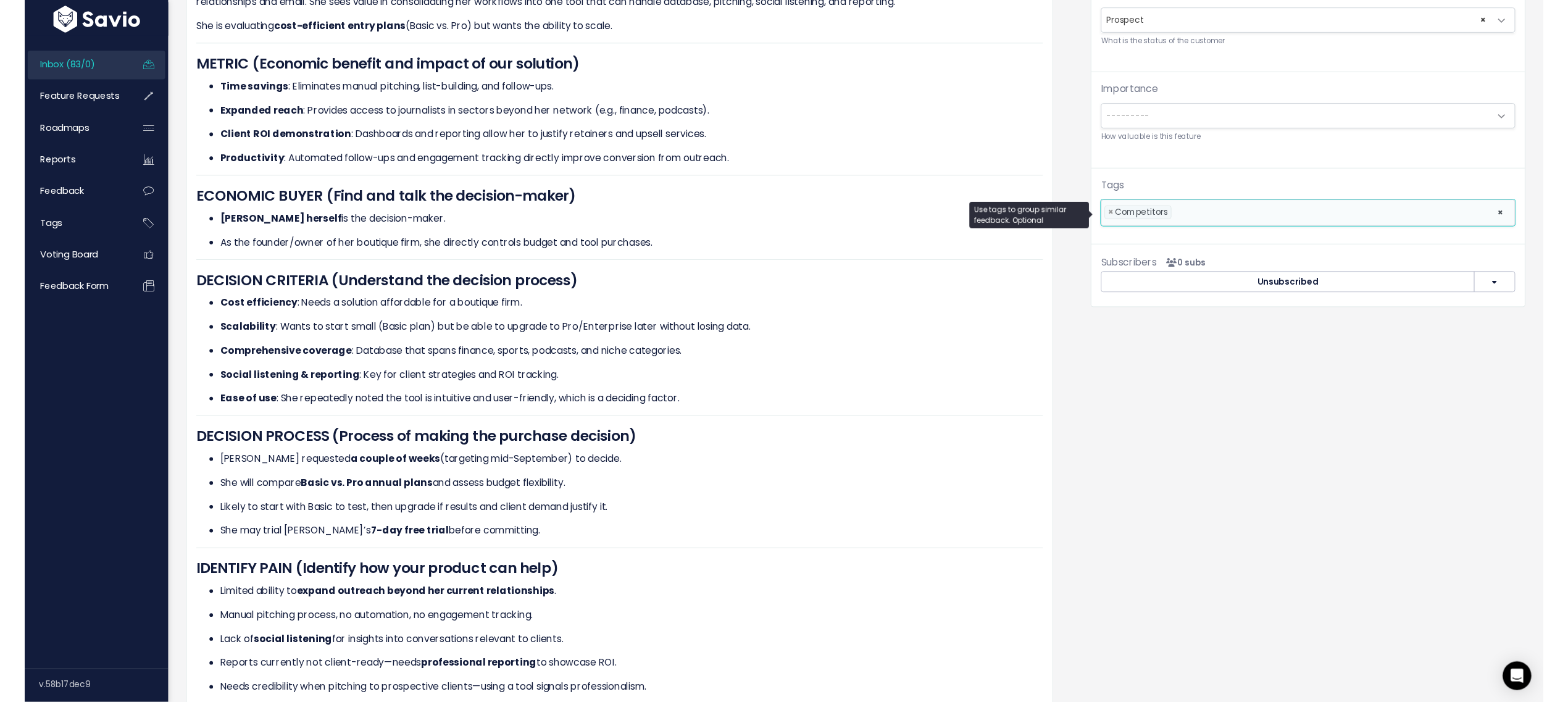
scroll to position [631, 0]
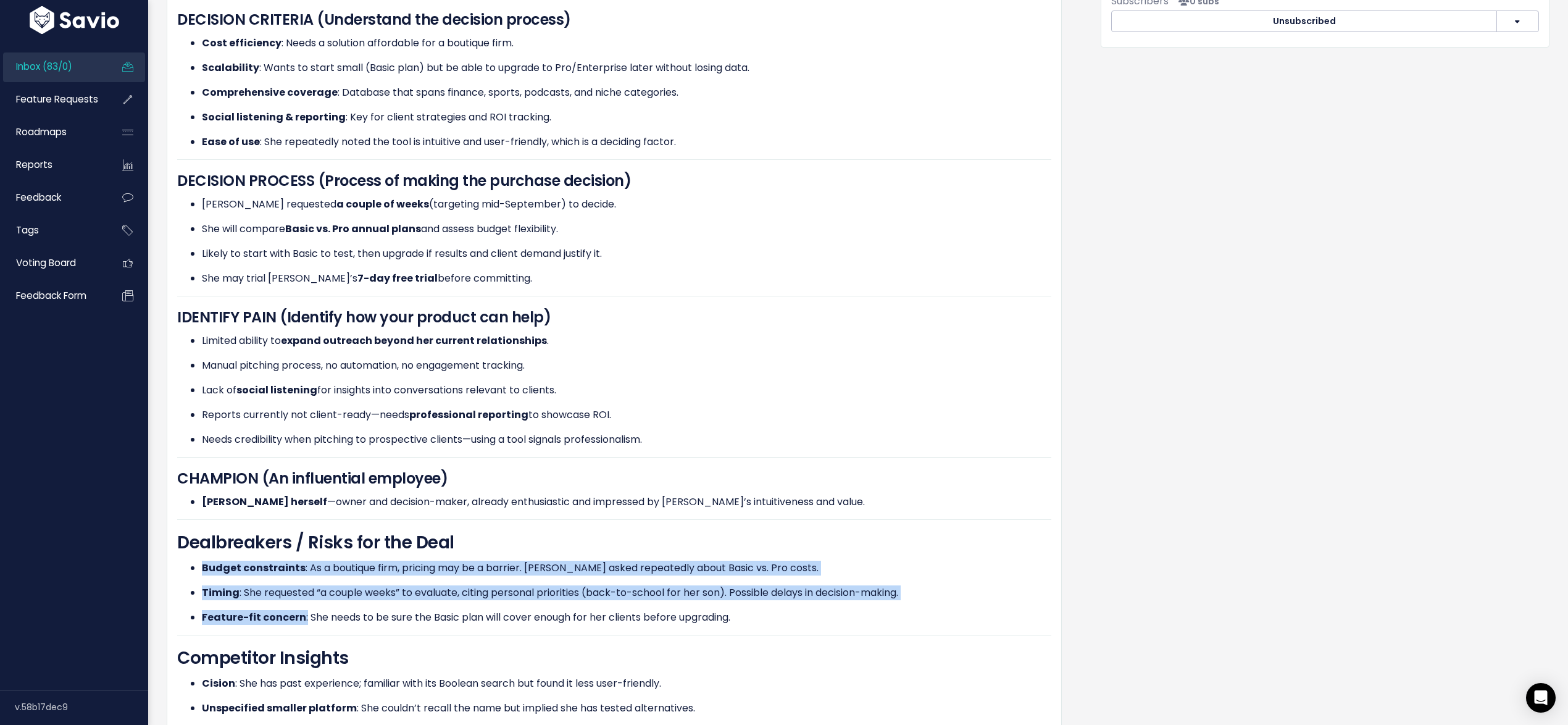
drag, startPoint x: 191, startPoint y: 556, endPoint x: 303, endPoint y: 616, distance: 127.1
click at [303, 616] on ul "Budget constraints : As a boutique firm, pricing may be a barrier. Jessica aske…" at bounding box center [614, 592] width 874 height 64
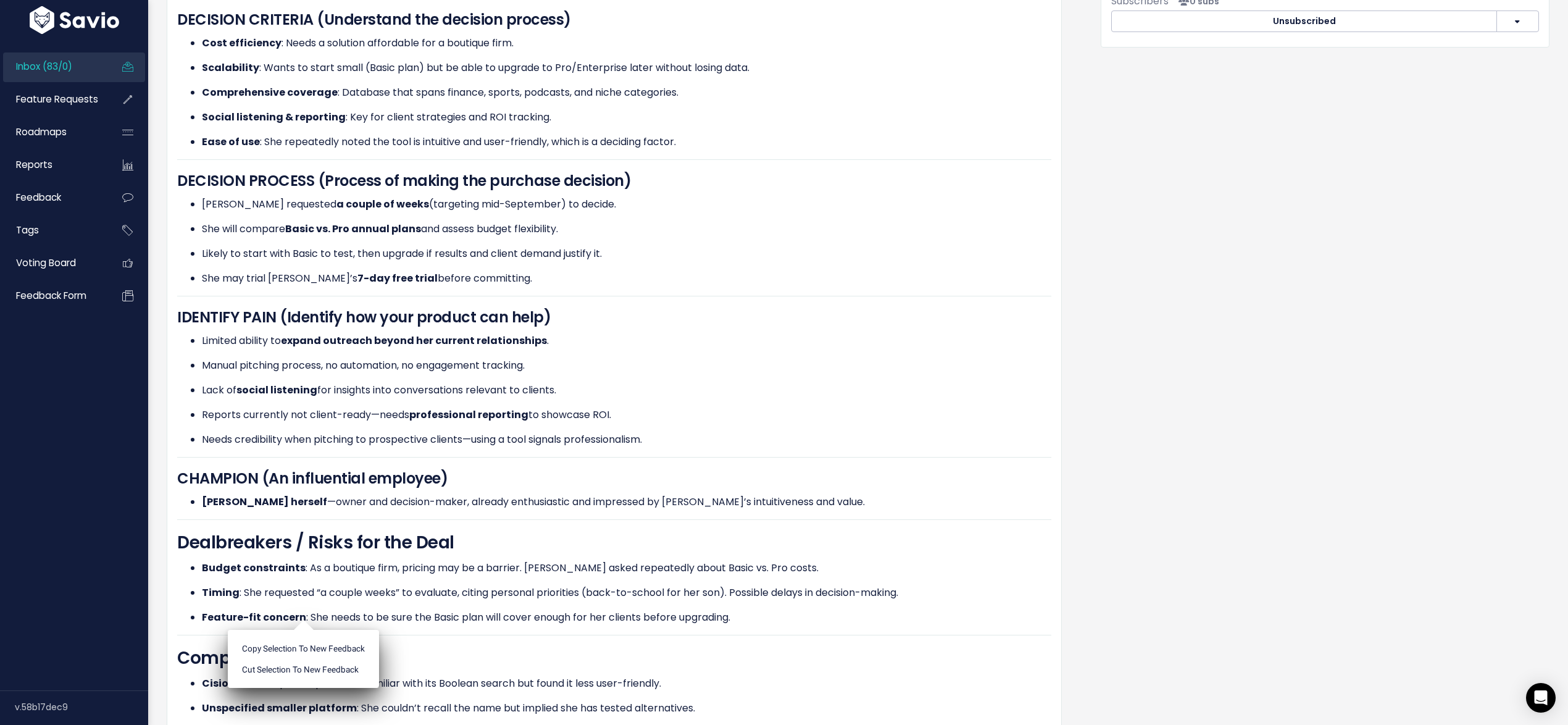
click at [303, 629] on ul "Copy selection to new Feedback Cut selection to new Feedback" at bounding box center [303, 659] width 151 height 58
drag, startPoint x: 321, startPoint y: 609, endPoint x: 735, endPoint y: 616, distance: 414.1
click at [735, 616] on p "Feature-fit concern : She needs to be sure the Basic plan will cover enough for…" at bounding box center [626, 617] width 849 height 15
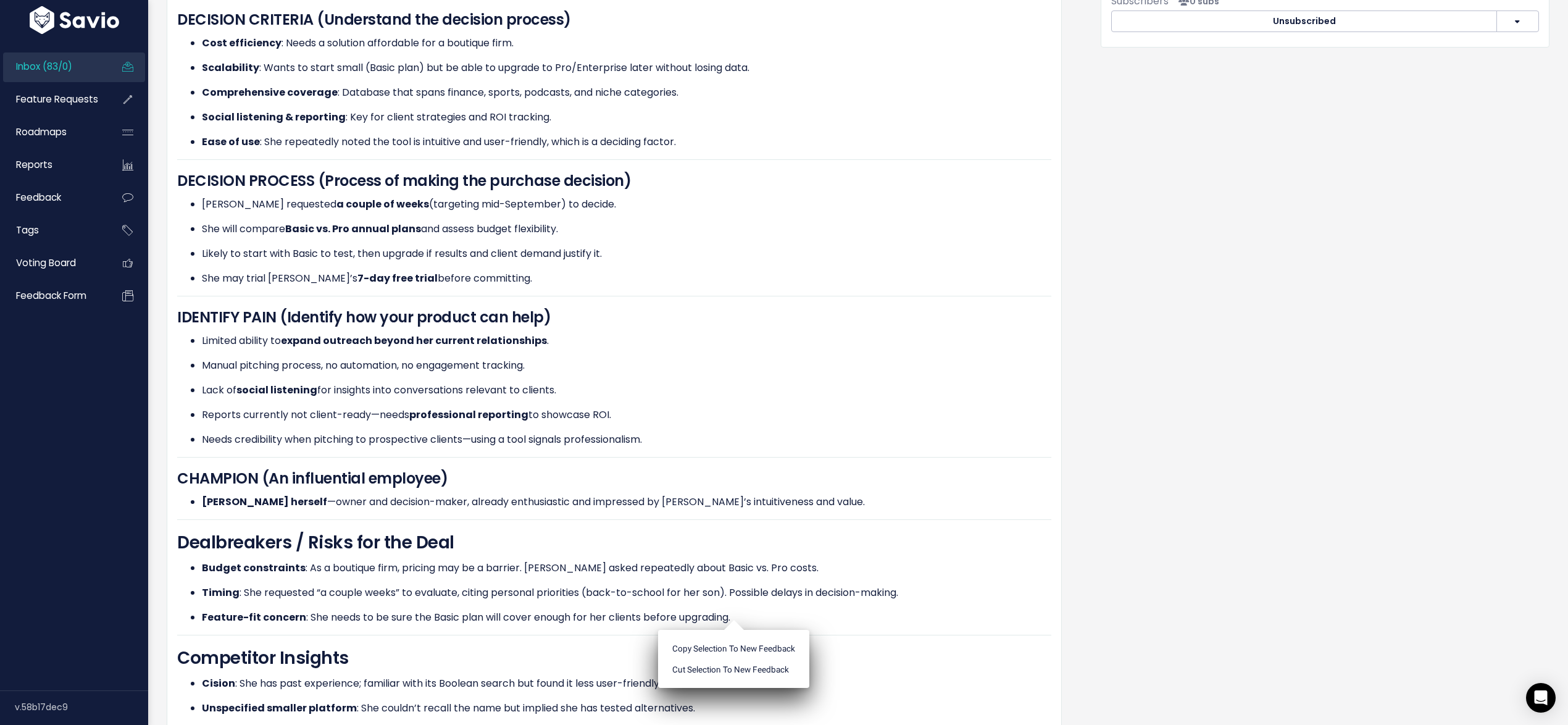
click at [735, 629] on ul "Copy selection to new Feedback Cut selection to new Feedback" at bounding box center [733, 659] width 151 height 58
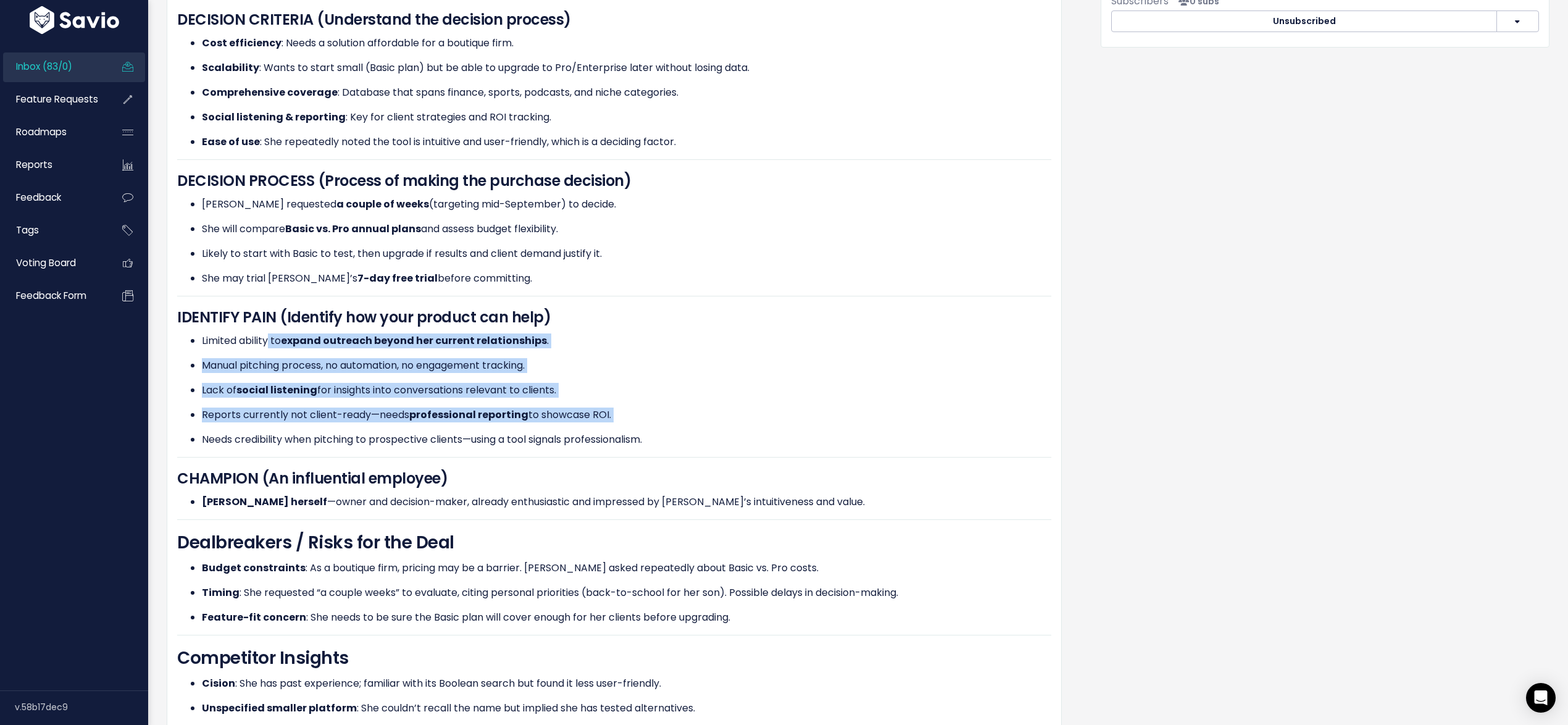
drag, startPoint x: 270, startPoint y: 332, endPoint x: 371, endPoint y: 418, distance: 132.7
click at [371, 418] on ul "Limited ability to expand outreach beyond her current relationships . Manual pi…" at bounding box center [614, 390] width 874 height 114
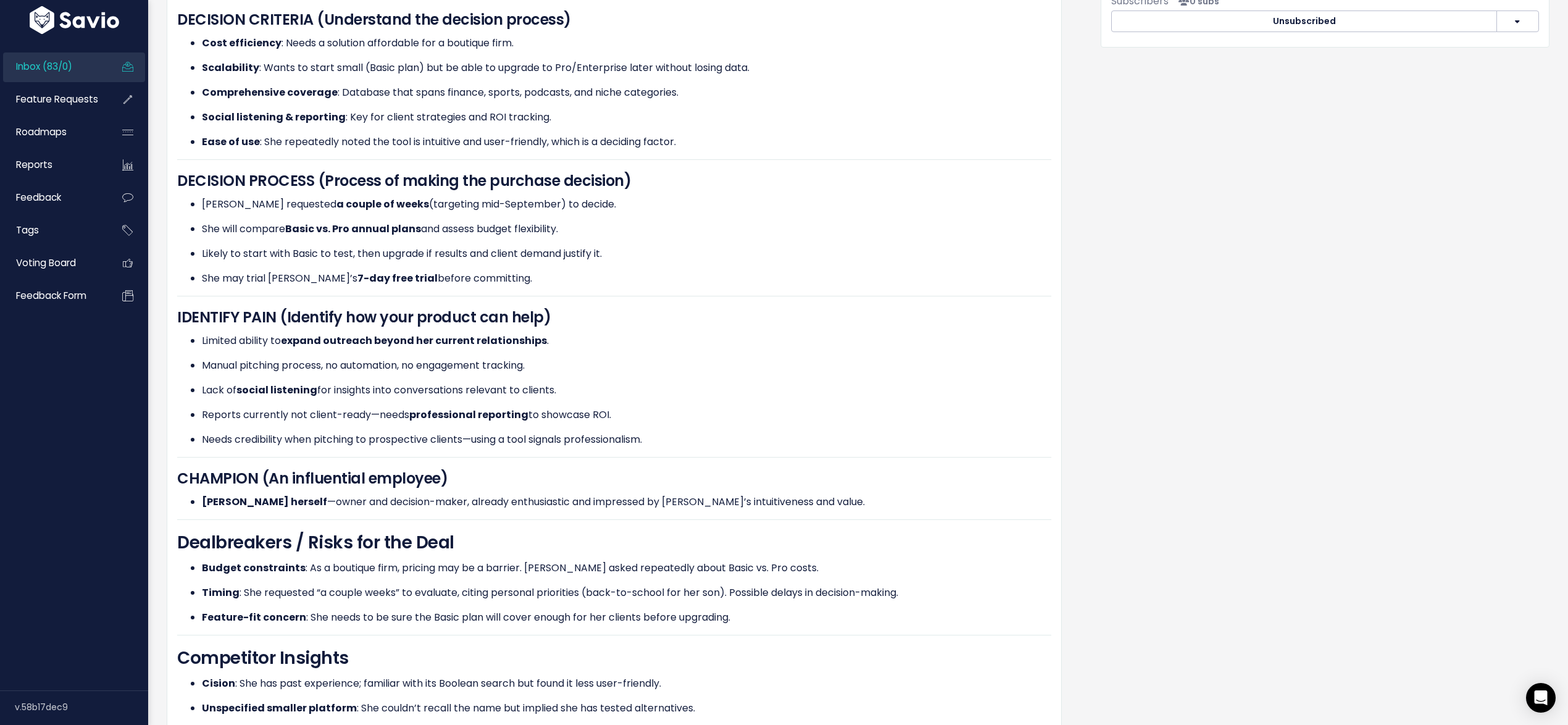
click at [371, 418] on ul "Limited ability to expand outreach beyond her current relationships . Manual pi…" at bounding box center [614, 390] width 874 height 114
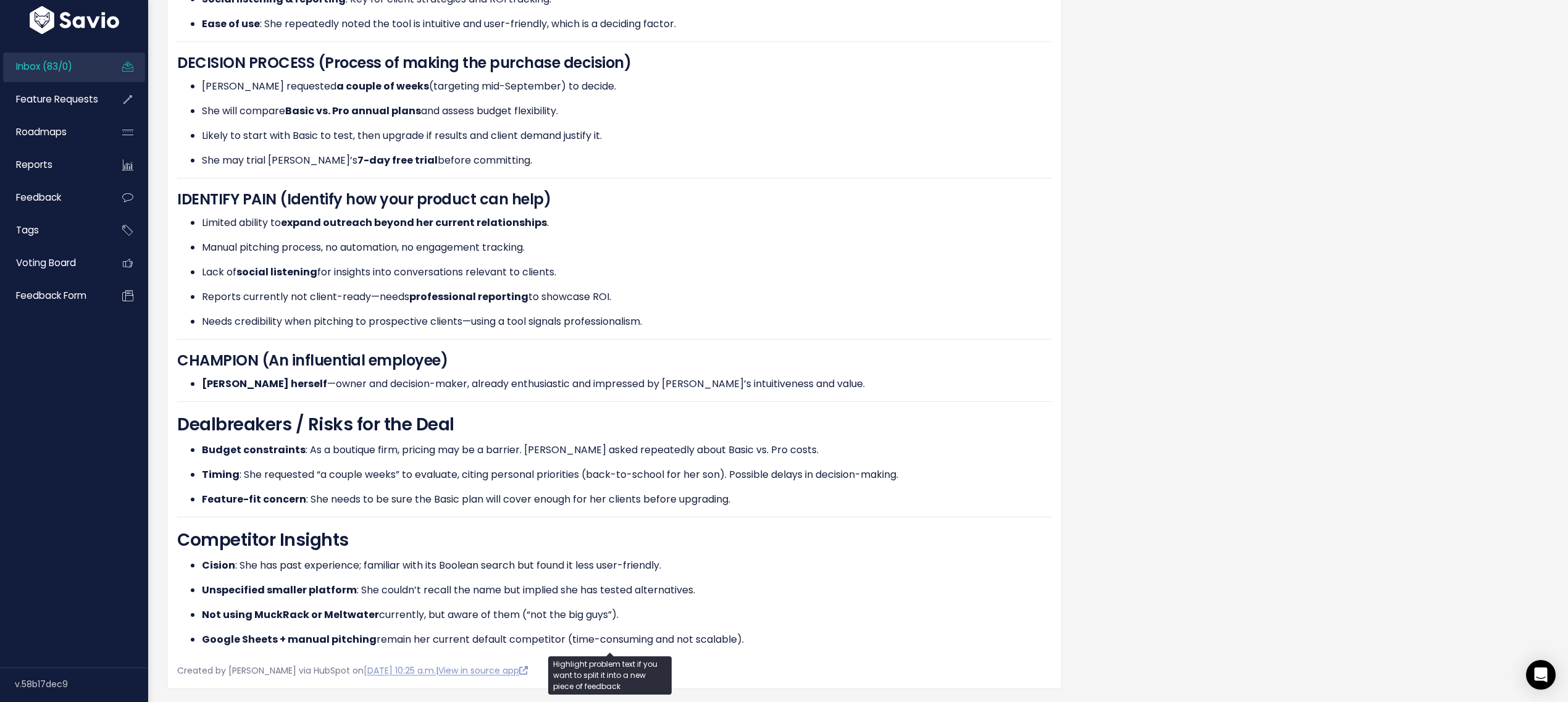
scroll to position [781, 0]
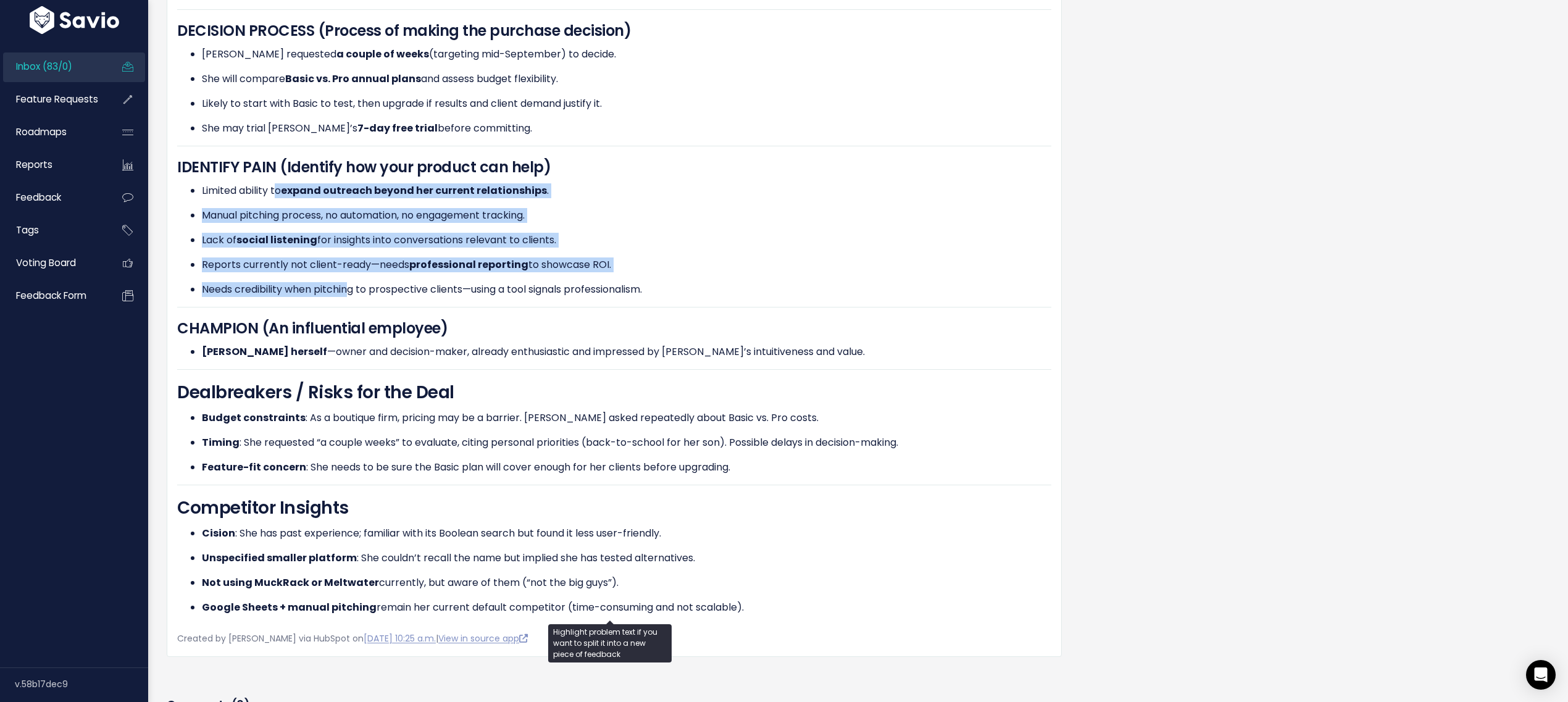
drag, startPoint x: 279, startPoint y: 188, endPoint x: 350, endPoint y: 288, distance: 122.6
click at [350, 288] on ul "Limited ability to expand outreach beyond her current relationships . Manual pi…" at bounding box center [614, 240] width 874 height 114
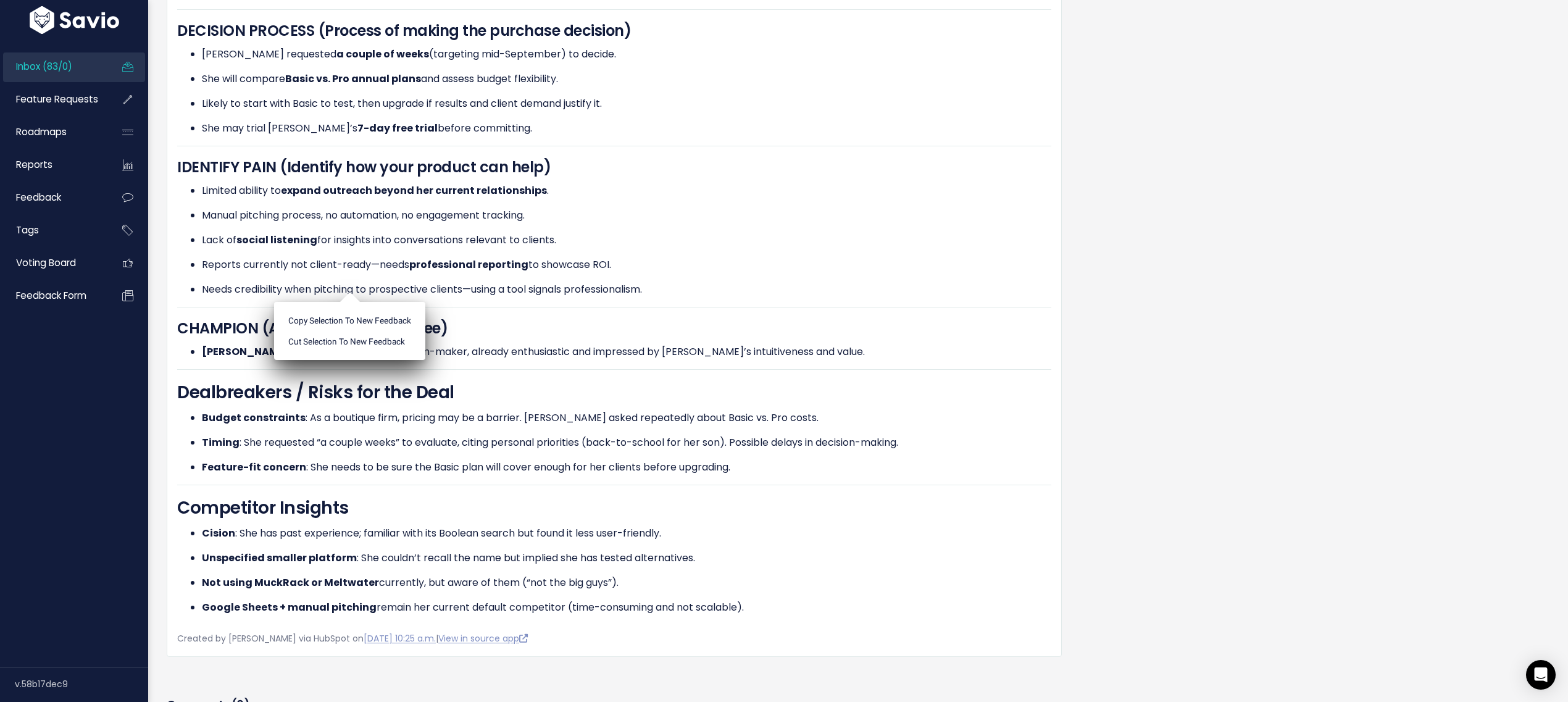
click at [350, 302] on ul "Copy selection to new Feedback Cut selection to new Feedback" at bounding box center [350, 331] width 151 height 58
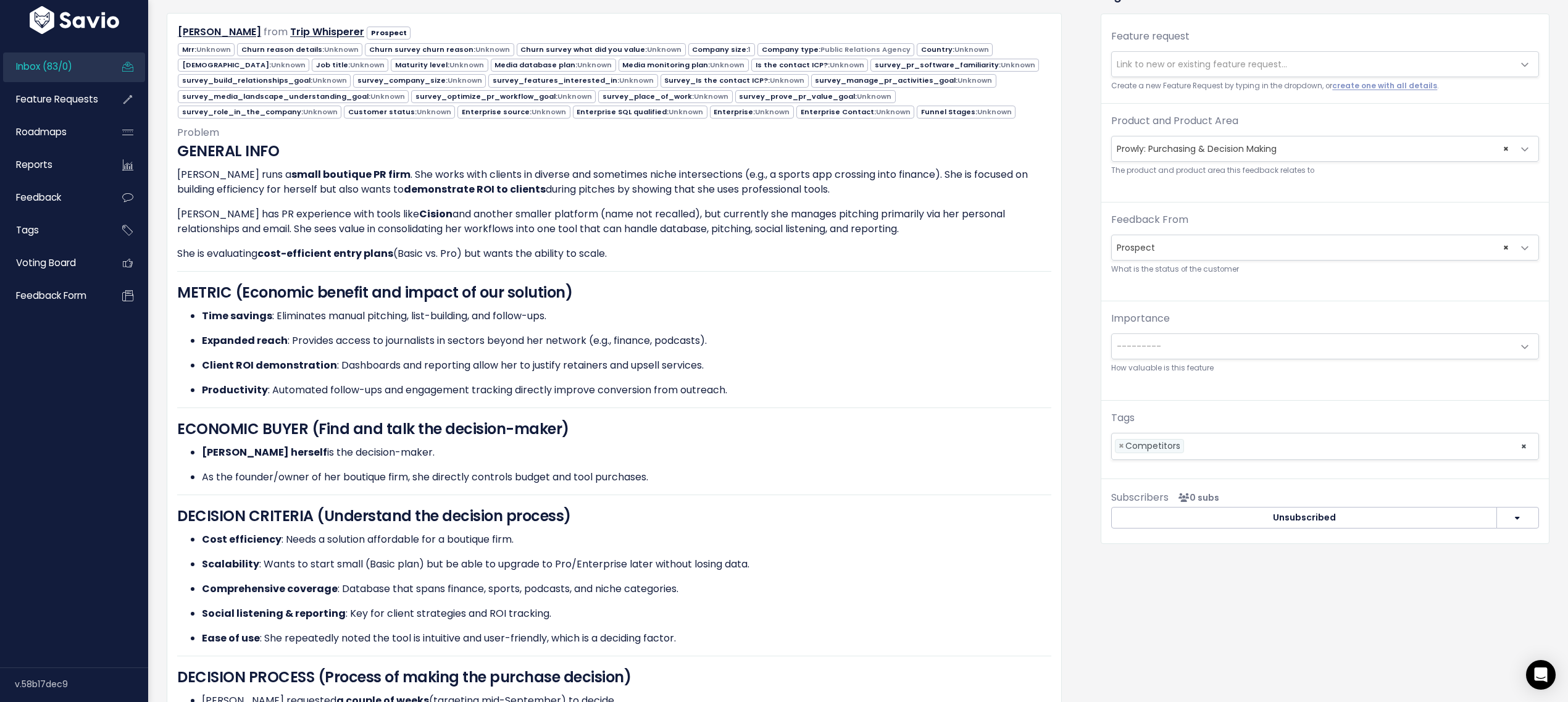
scroll to position [0, 0]
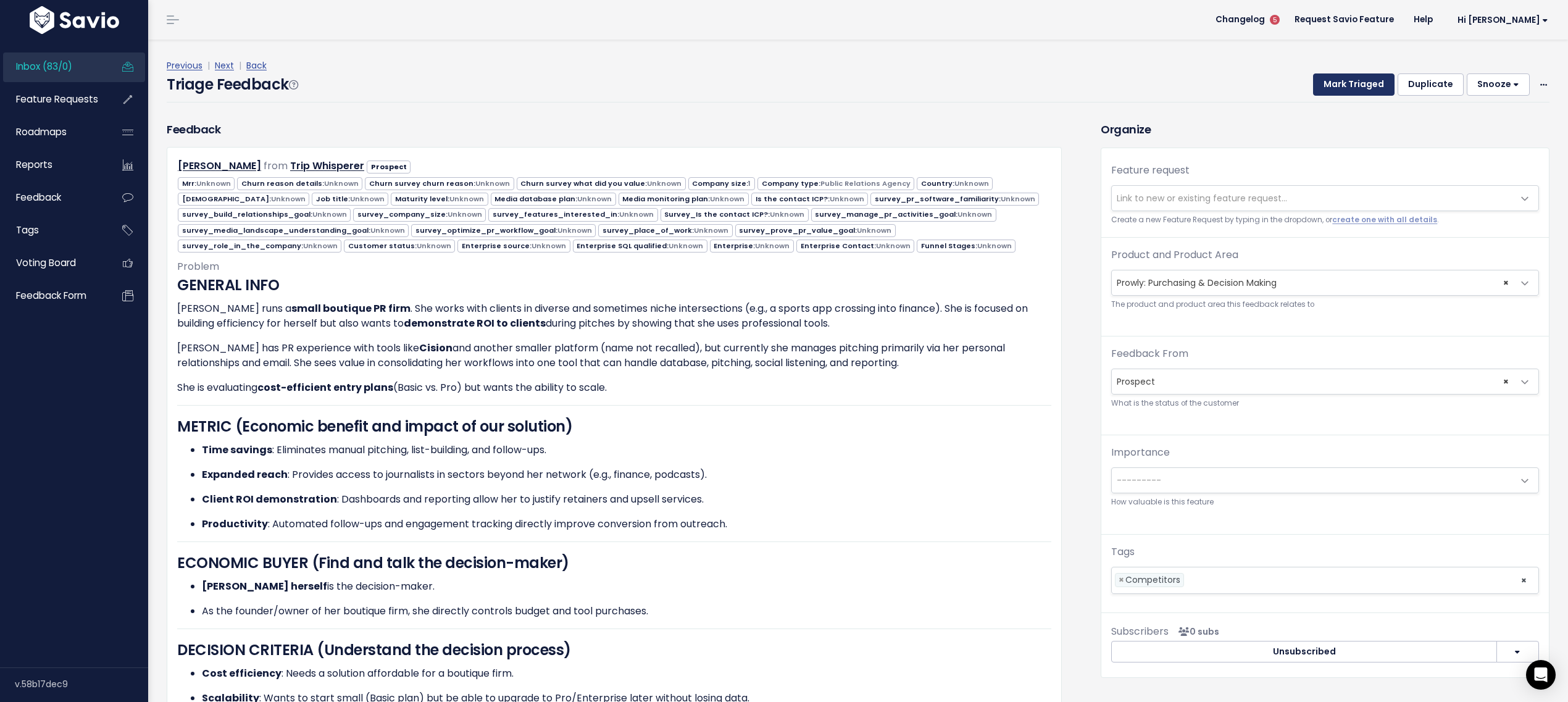
click at [1331, 87] on button "Mark Triaged" at bounding box center [1354, 84] width 81 height 22
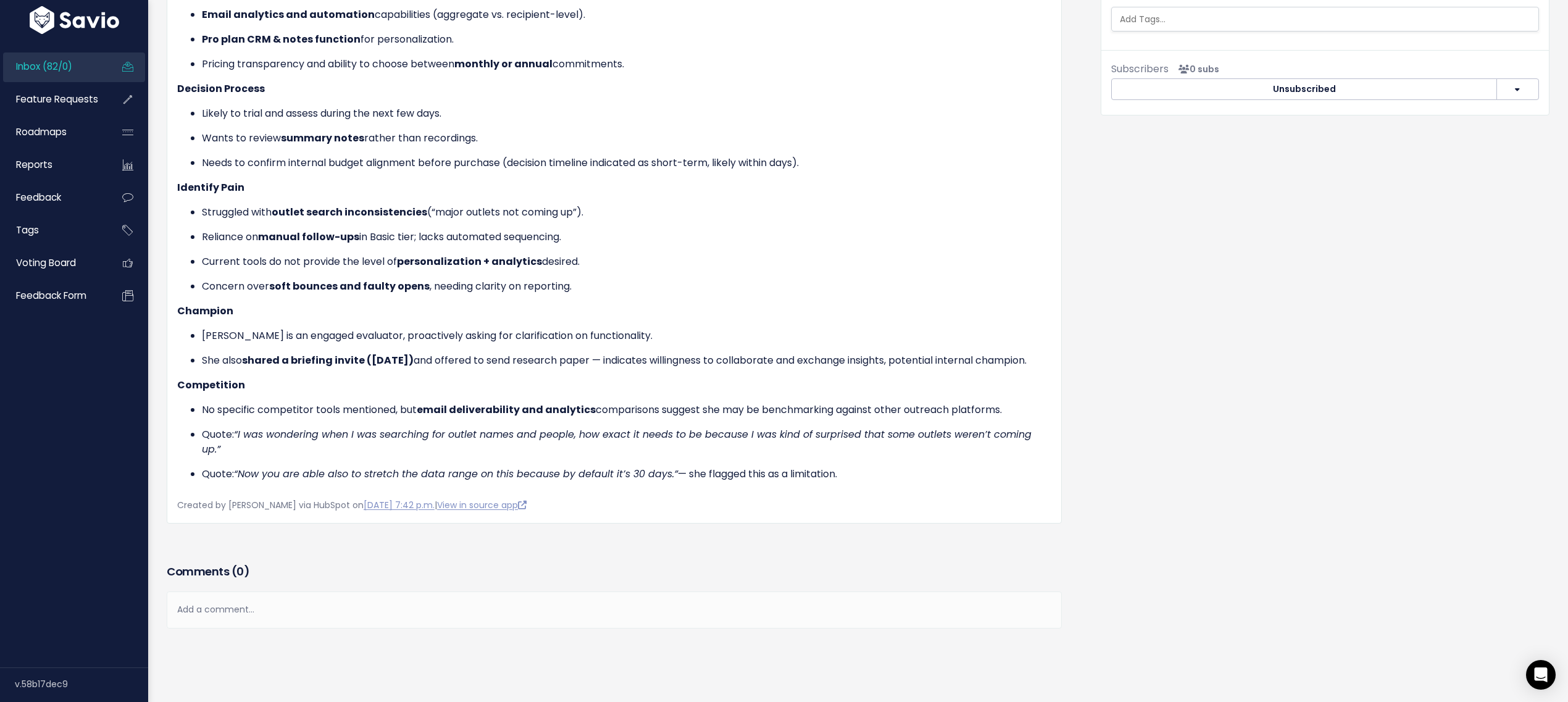
scroll to position [653, 0]
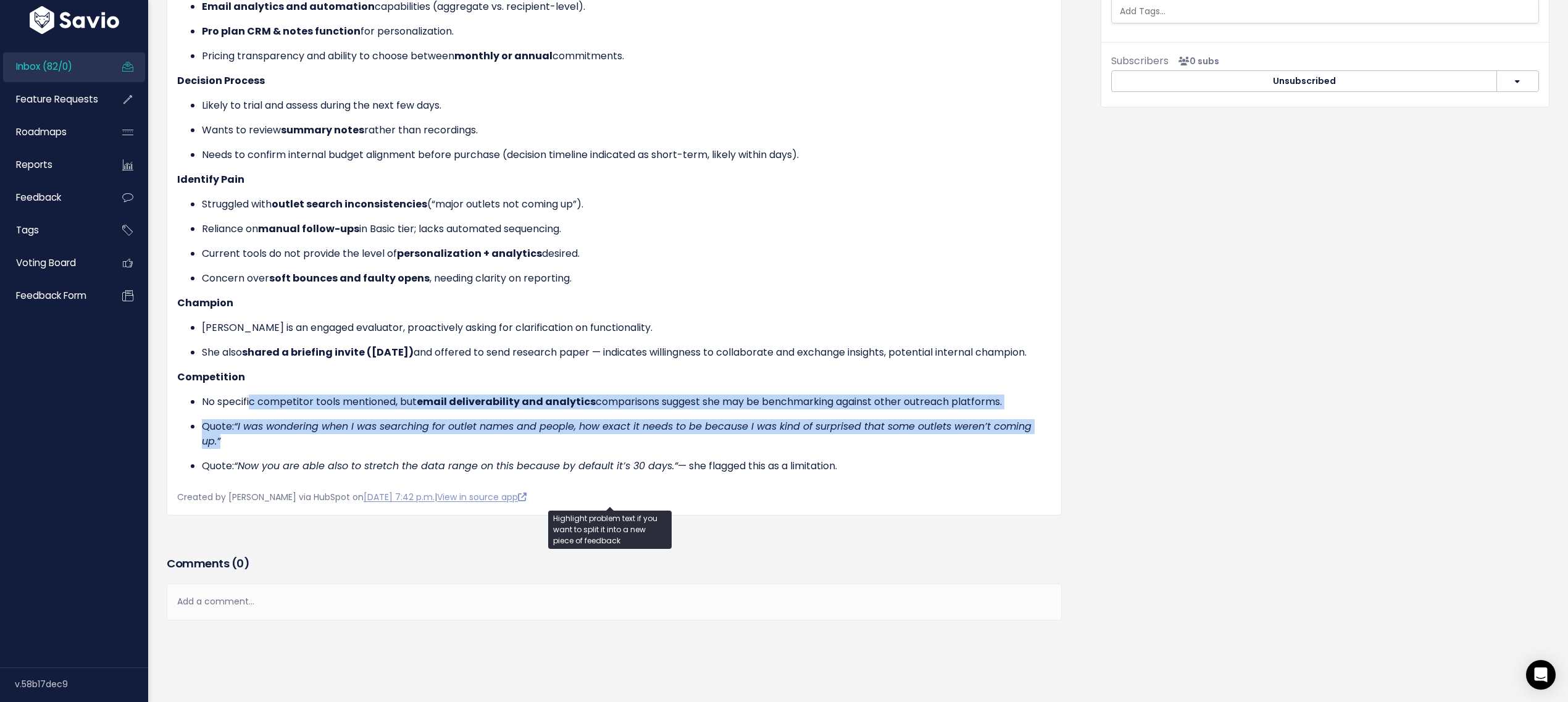
drag, startPoint x: 249, startPoint y: 386, endPoint x: 299, endPoint y: 427, distance: 64.7
click at [299, 427] on ul "No specific competitor tools mentioned, but email deliverability and analytics …" at bounding box center [614, 433] width 874 height 79
click at [299, 427] on p "Quote: “I was wondering when I was searching for outlet names and people, how e…" at bounding box center [626, 434] width 849 height 30
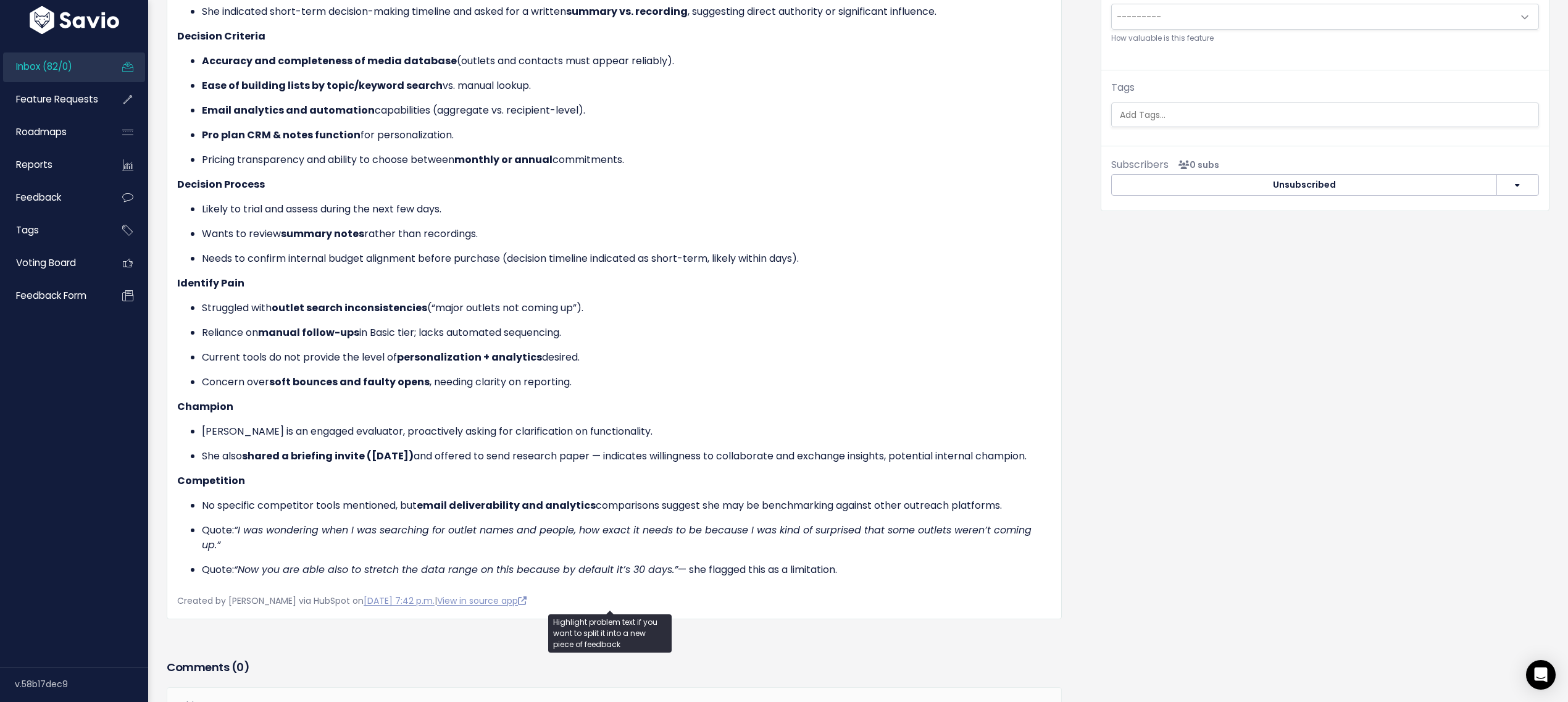
scroll to position [157, 0]
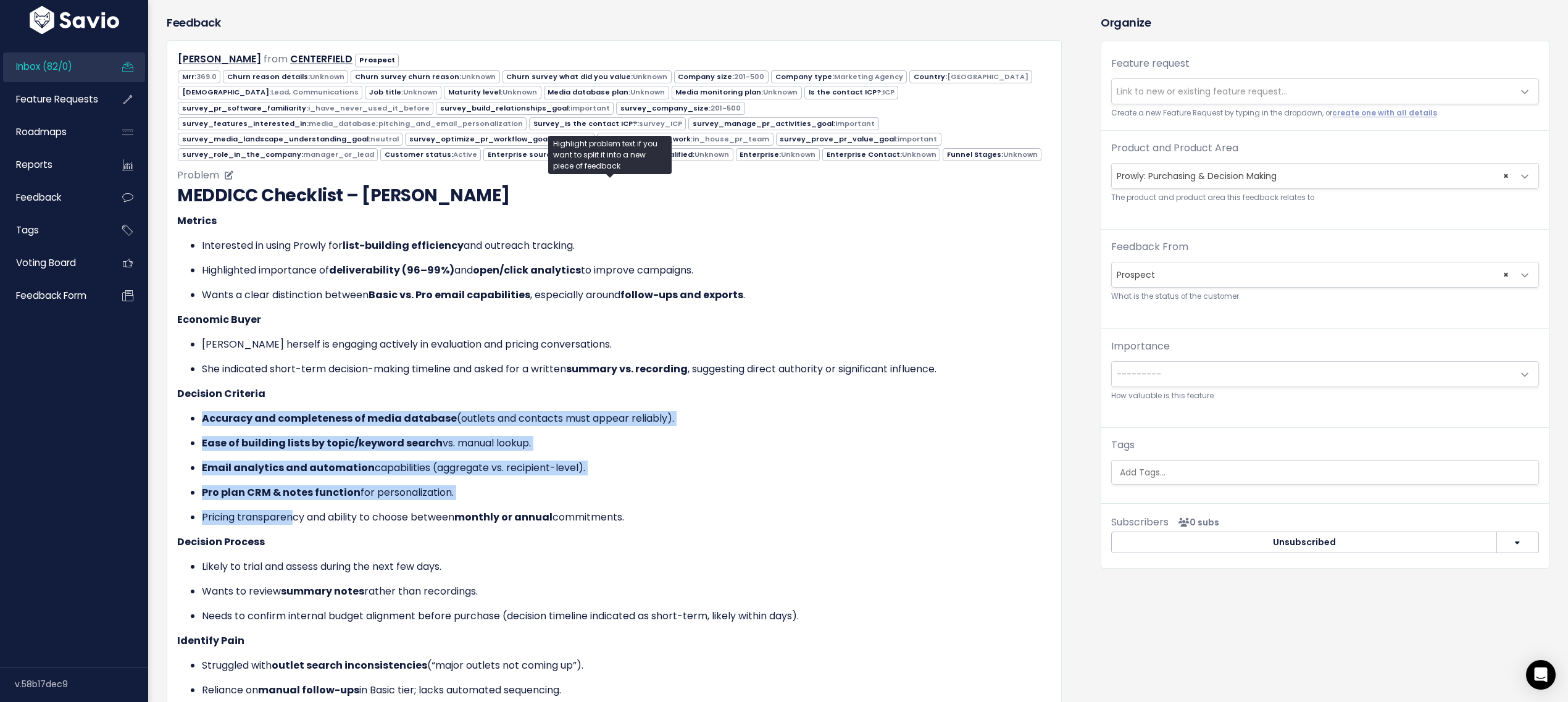
drag, startPoint x: 198, startPoint y: 421, endPoint x: 295, endPoint y: 524, distance: 141.5
click at [295, 524] on ul "Accuracy and completeness of media database (outlets and contacts must appear r…" at bounding box center [614, 468] width 874 height 114
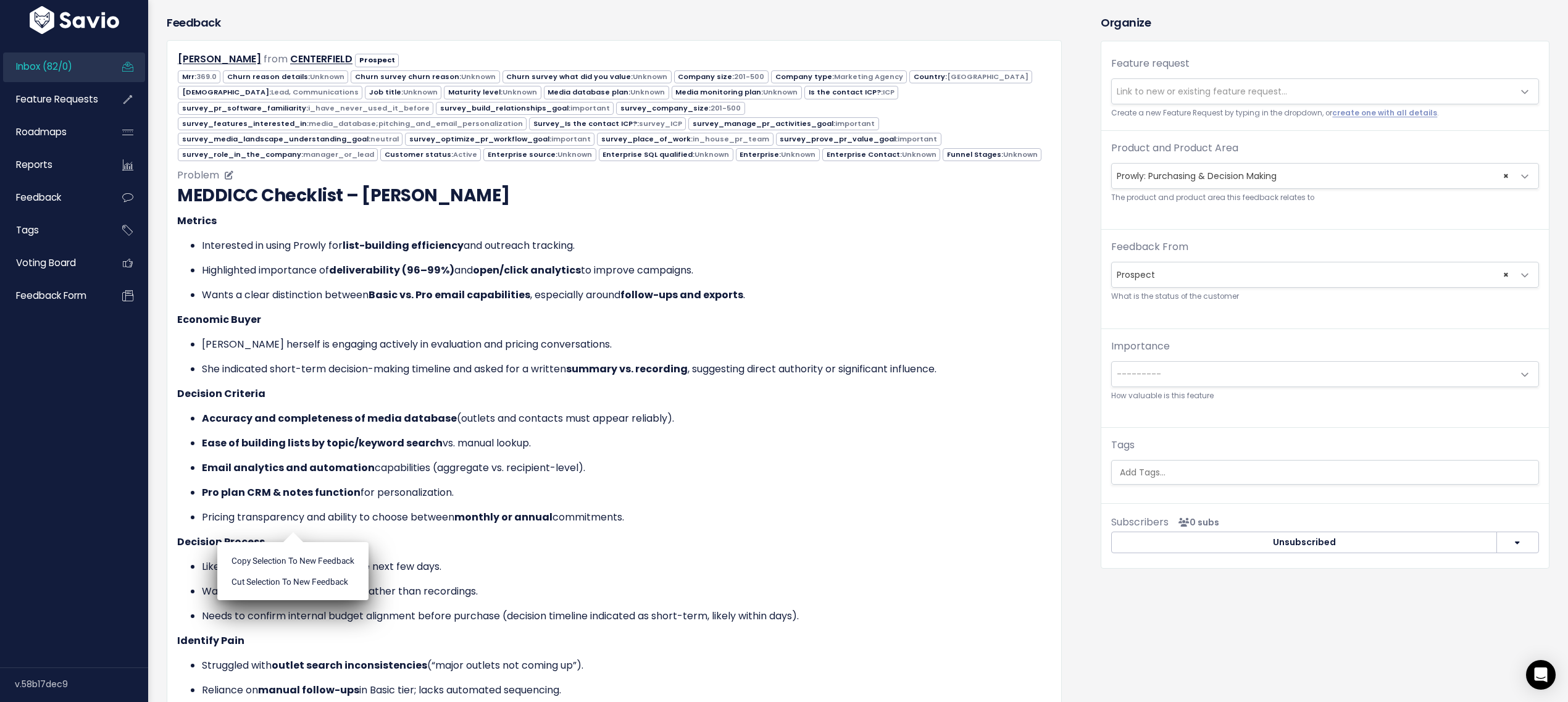
click at [295, 542] on ul "Copy selection to new Feedback Cut selection to new Feedback" at bounding box center [293, 571] width 151 height 58
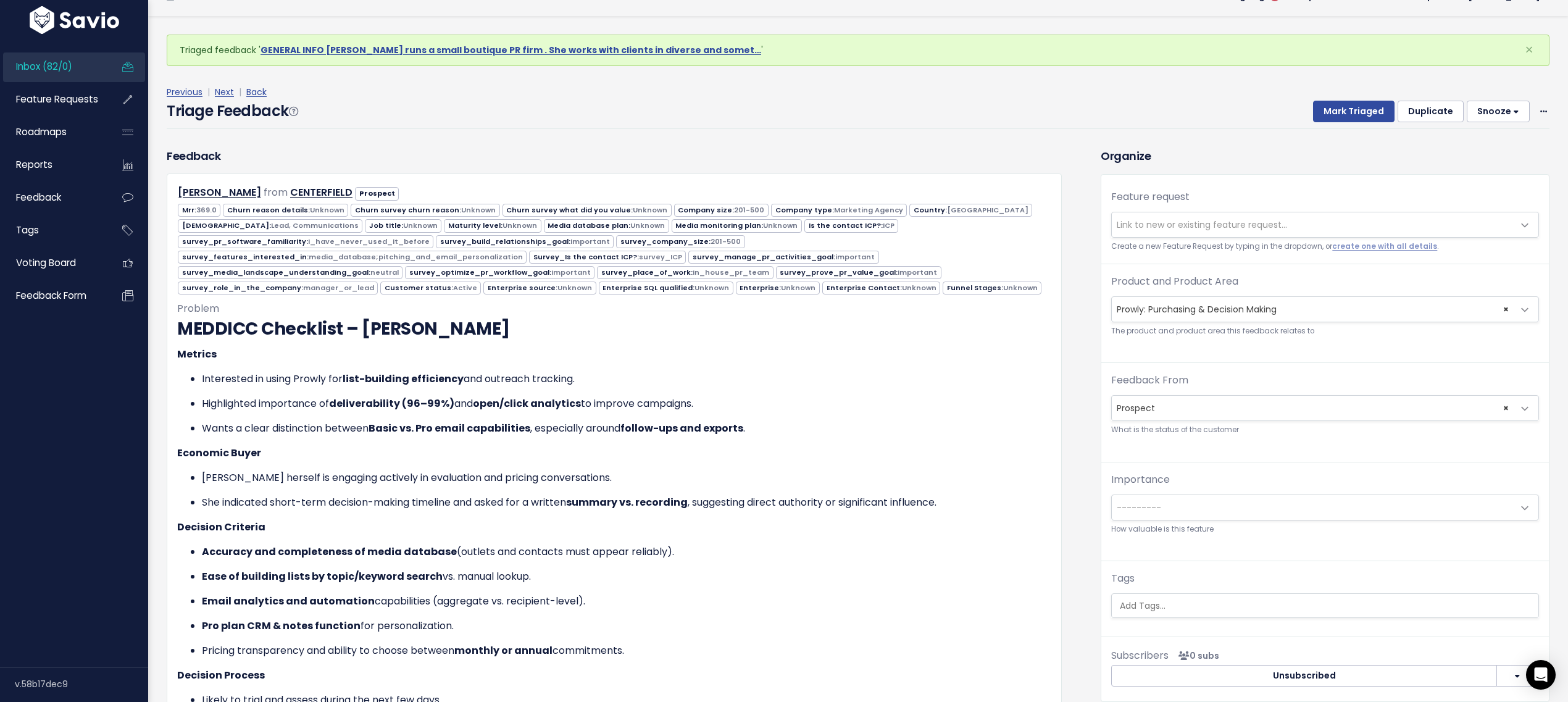
scroll to position [0, 0]
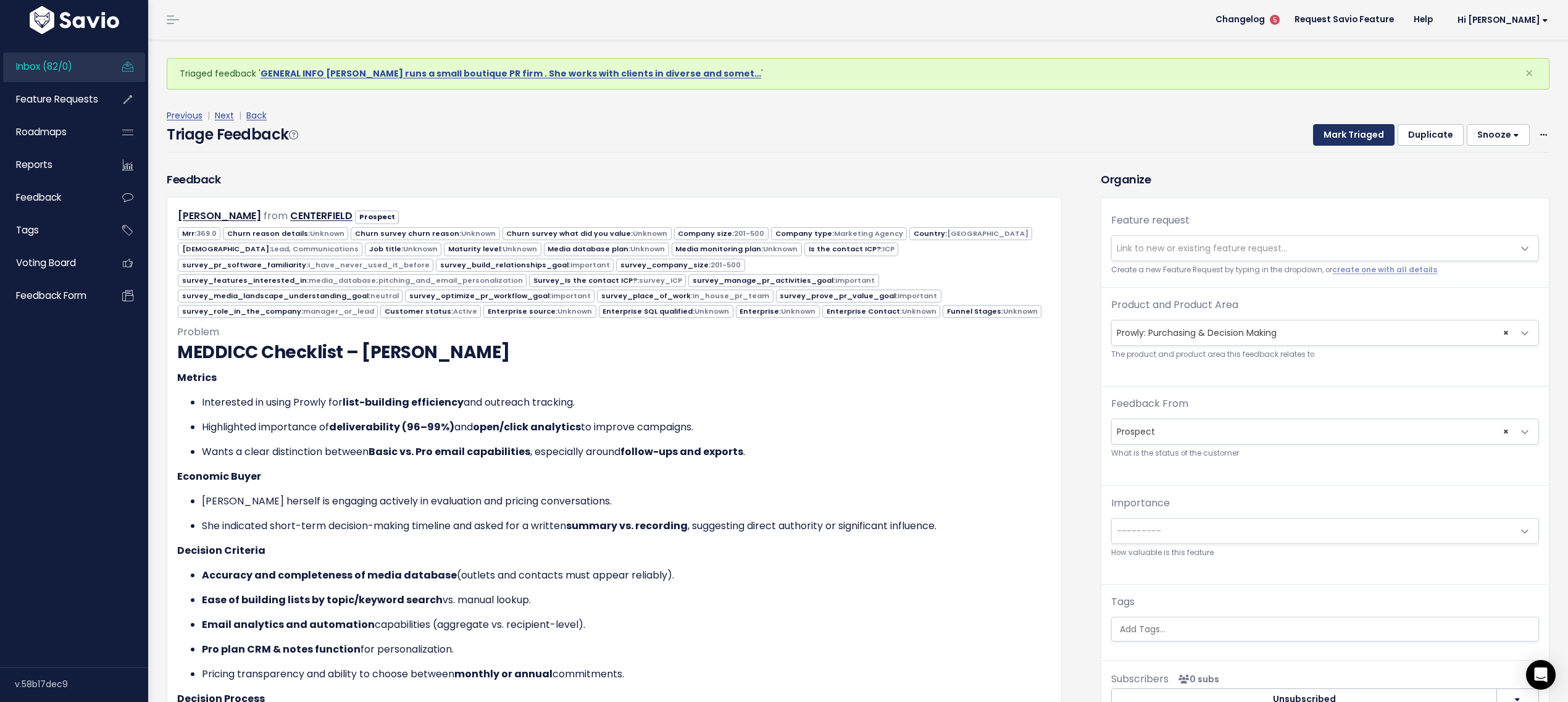
click at [1325, 128] on button "Mark Triaged" at bounding box center [1354, 135] width 81 height 22
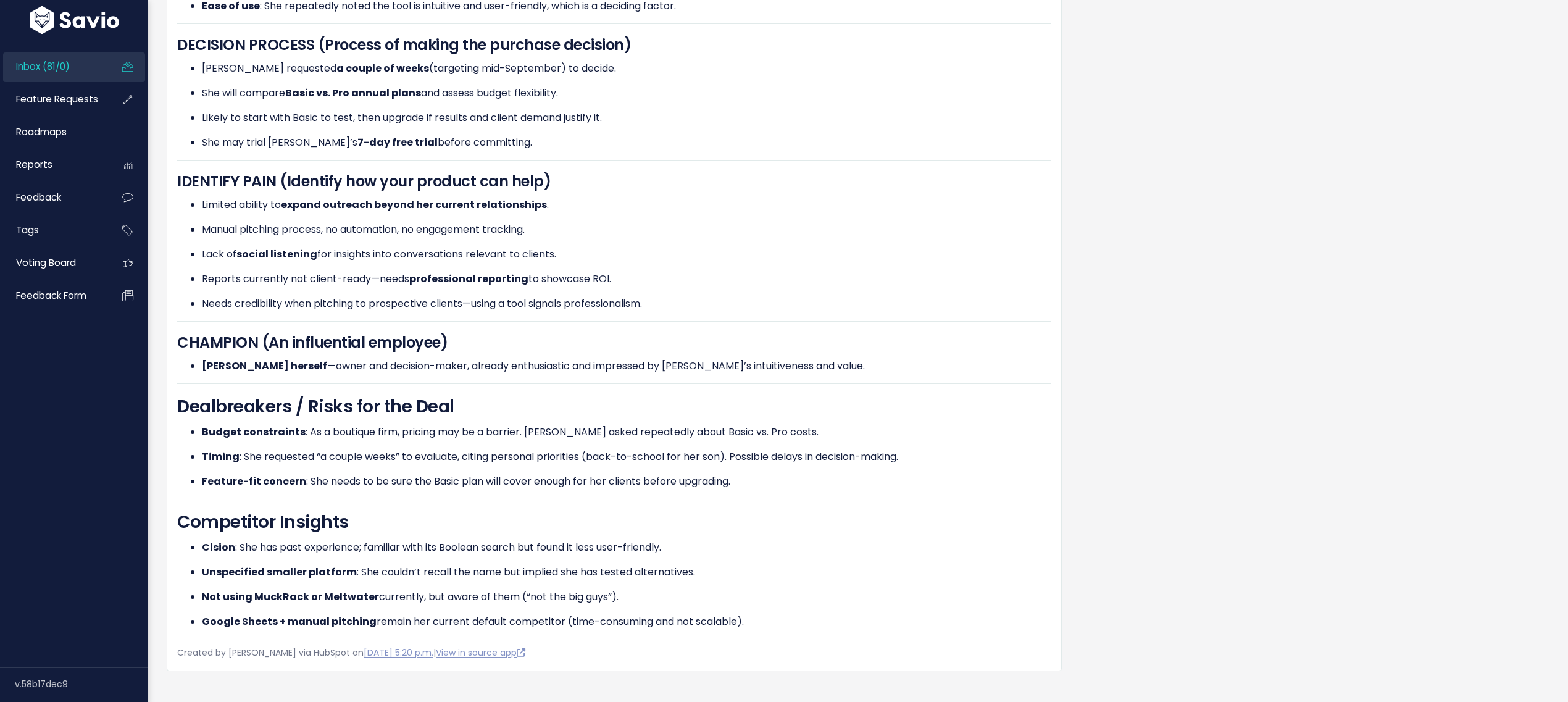
scroll to position [979, 0]
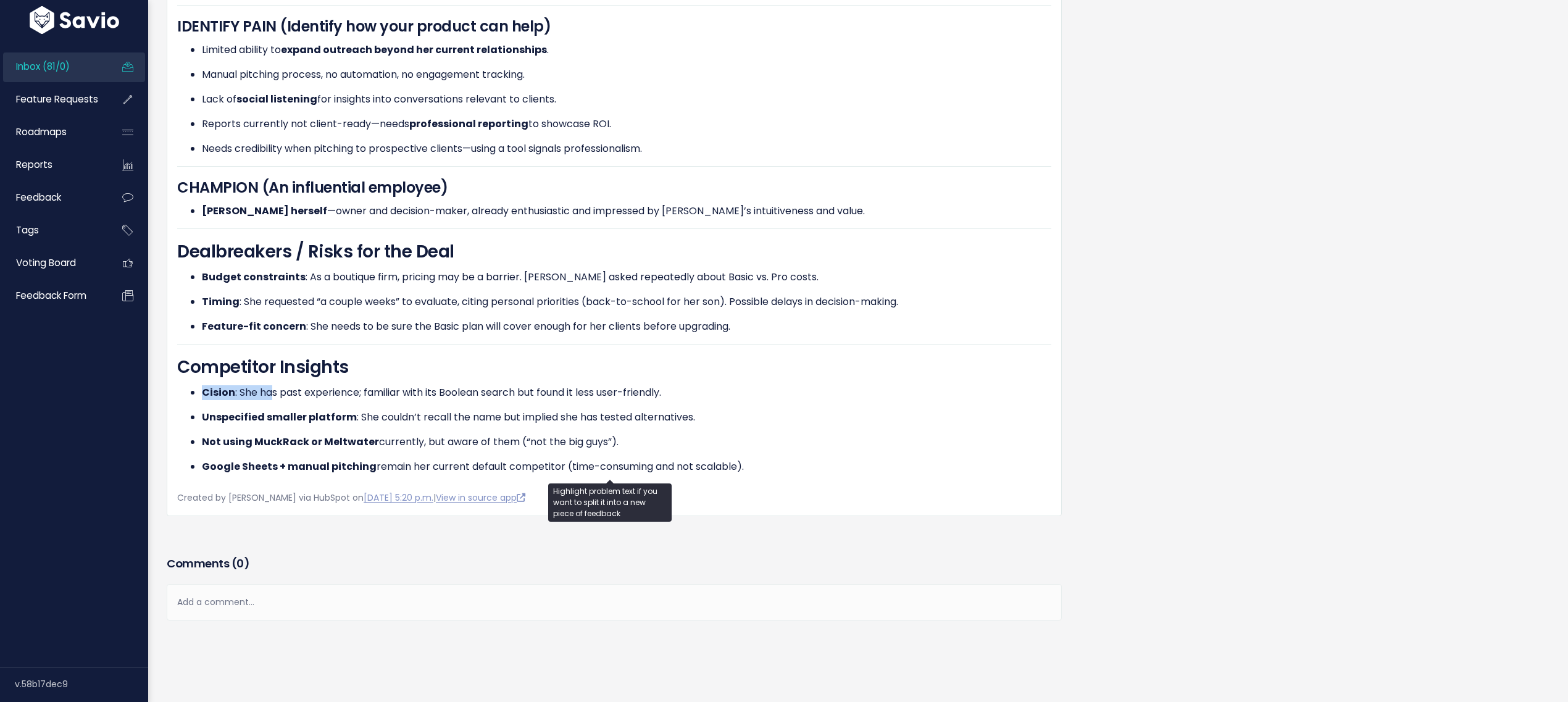
drag, startPoint x: 208, startPoint y: 379, endPoint x: 270, endPoint y: 385, distance: 62.3
click at [268, 385] on ul "Cision : She has past experience; familiar with its Boolean search but found it…" at bounding box center [614, 430] width 874 height 89
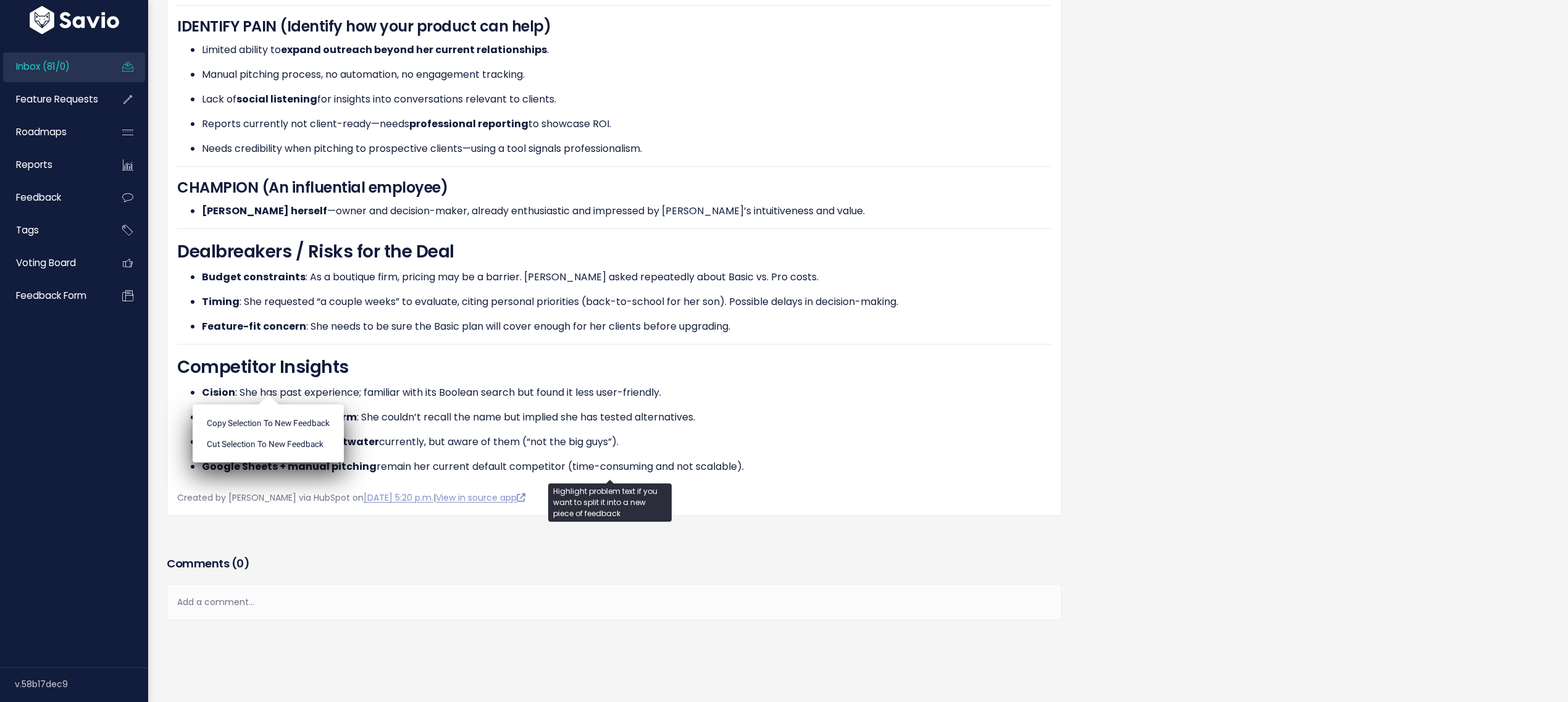
click at [487, 410] on p "Unspecified smaller platform : She couldn’t recall the name but implied she has…" at bounding box center [626, 417] width 849 height 15
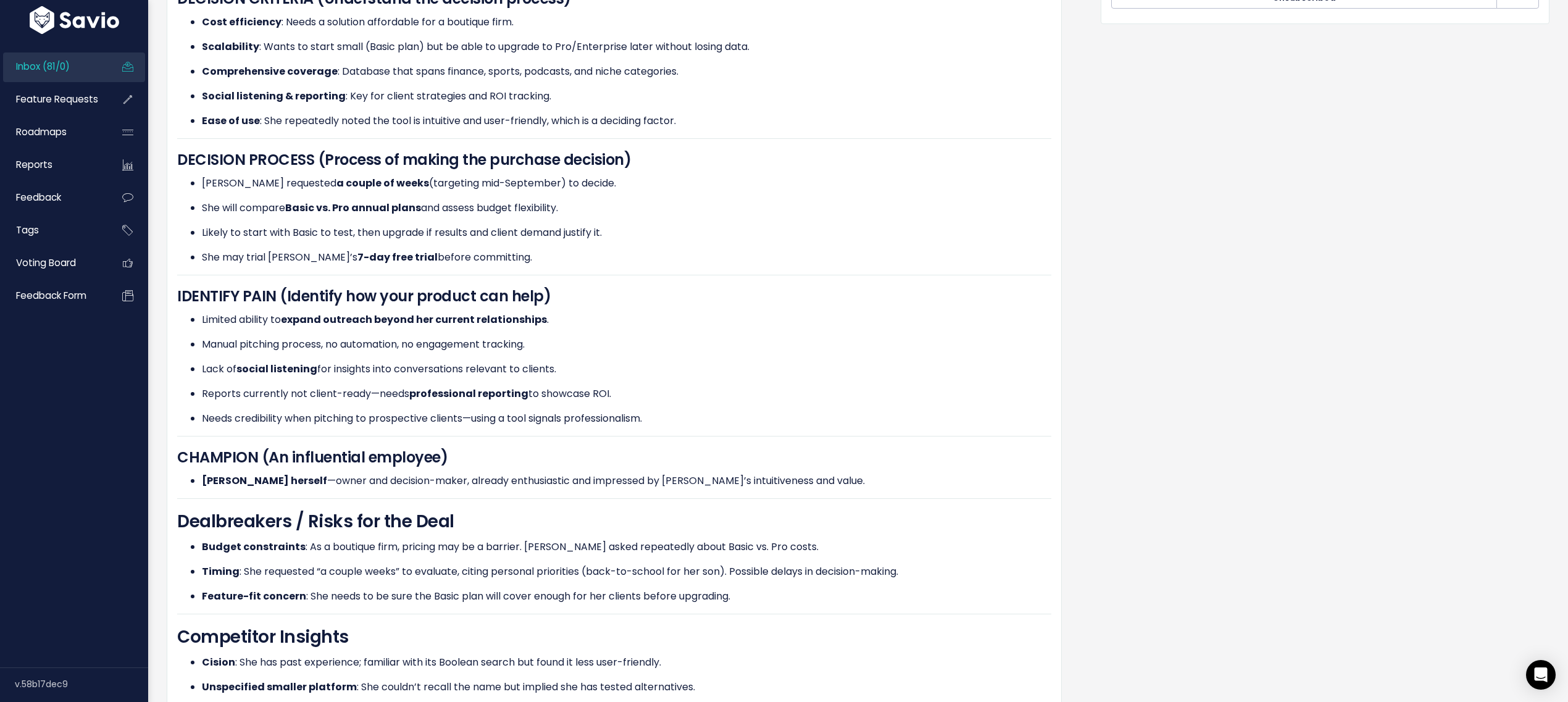
scroll to position [398, 0]
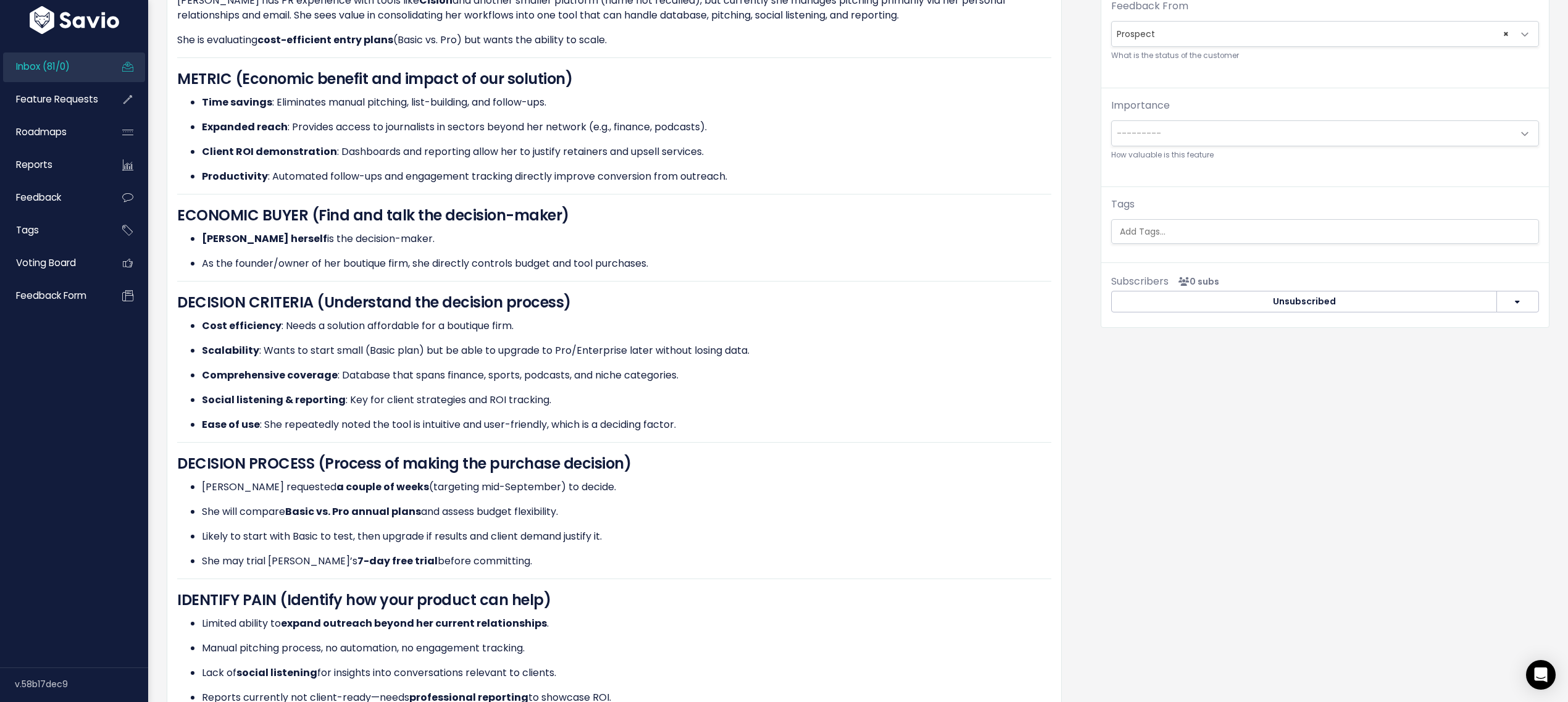
click at [1205, 249] on div "Feature request --------- Link to new or existing feature request... Create a n…" at bounding box center [1325, 34] width 448 height 468
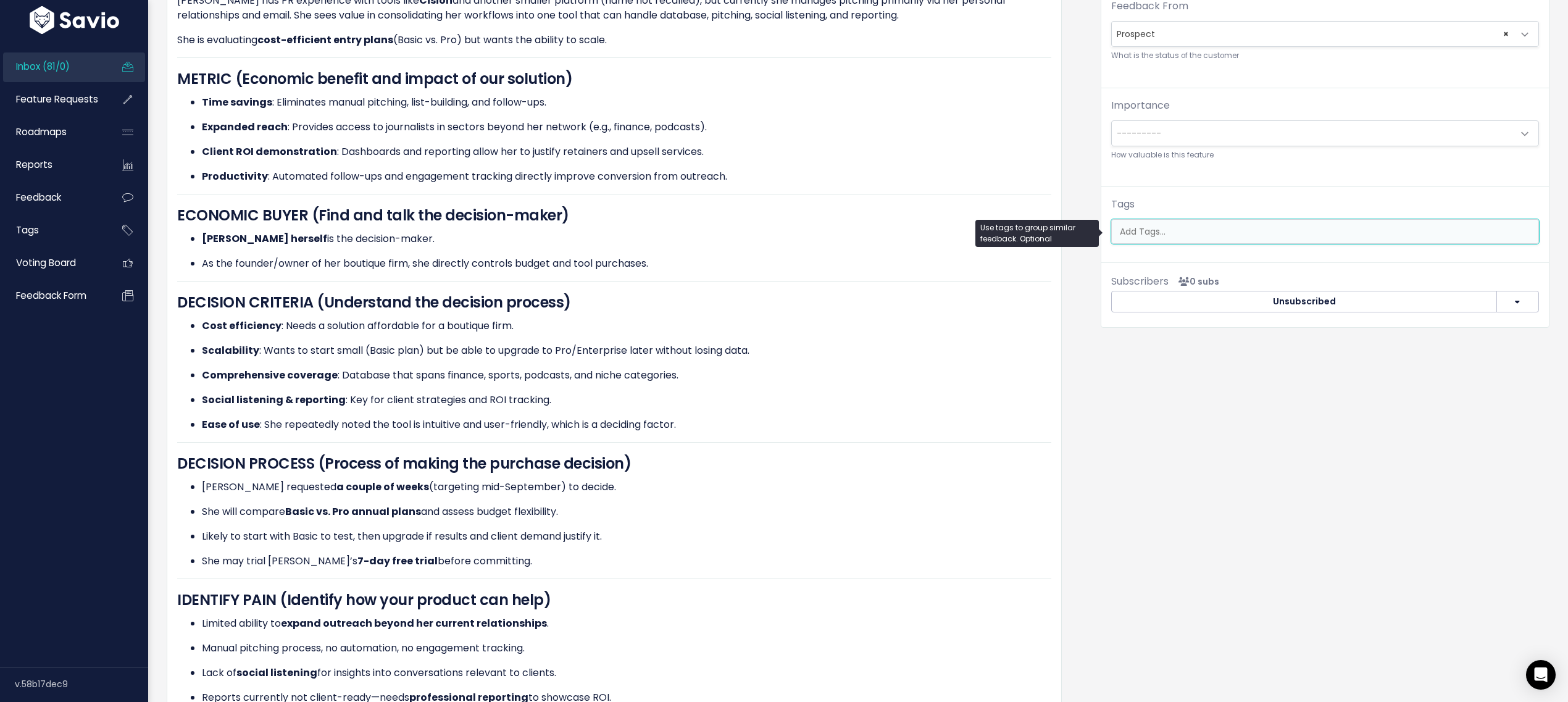
click at [1204, 240] on ul at bounding box center [1325, 231] width 427 height 24
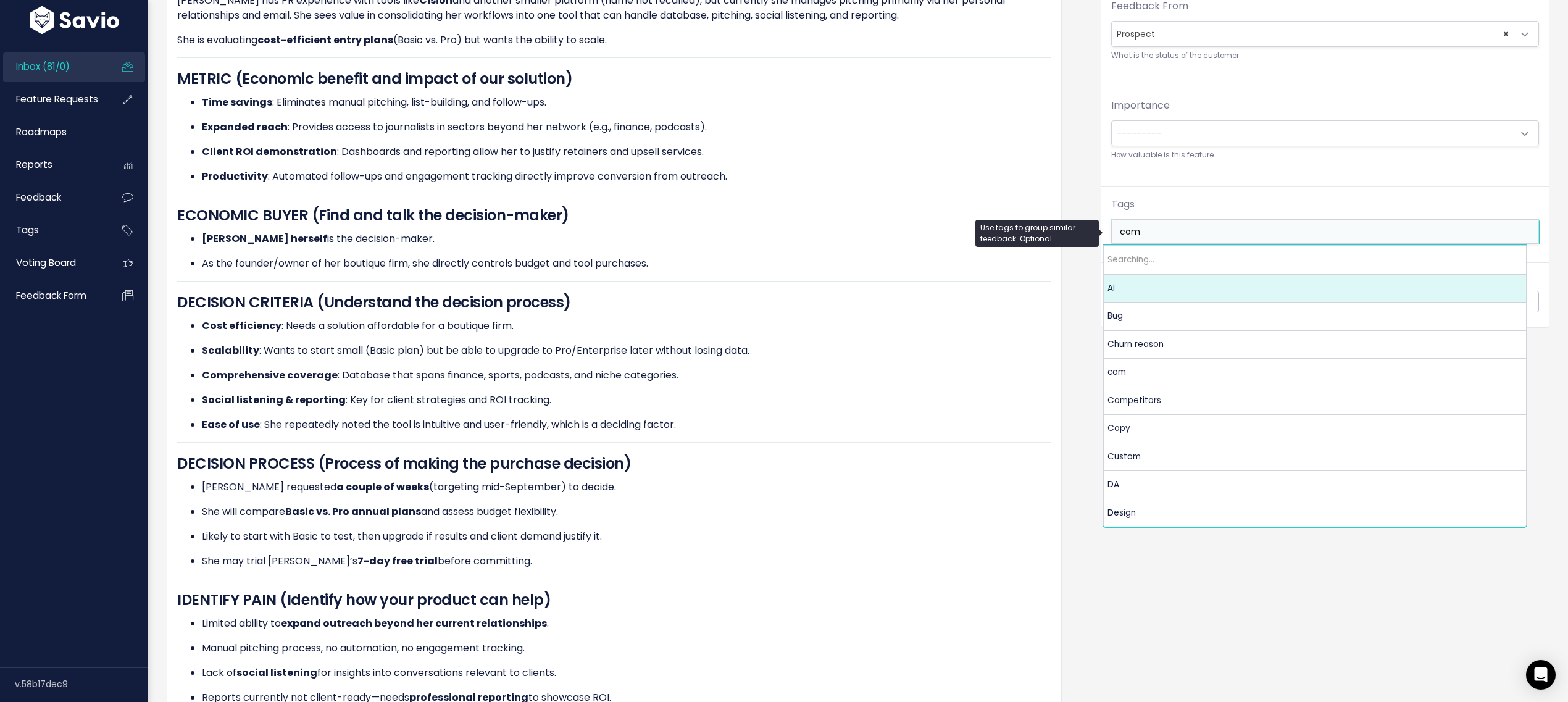
type input "comp"
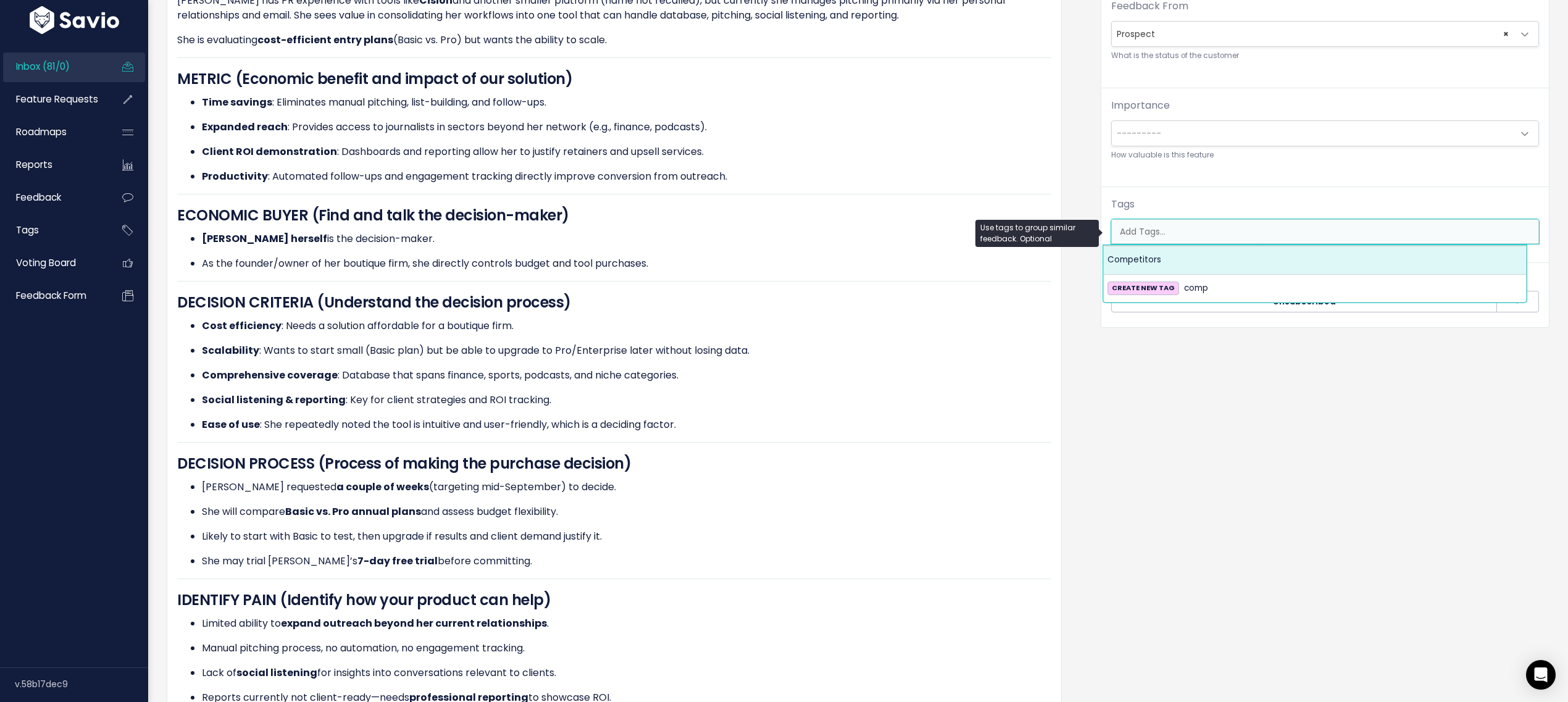
select select "7978"
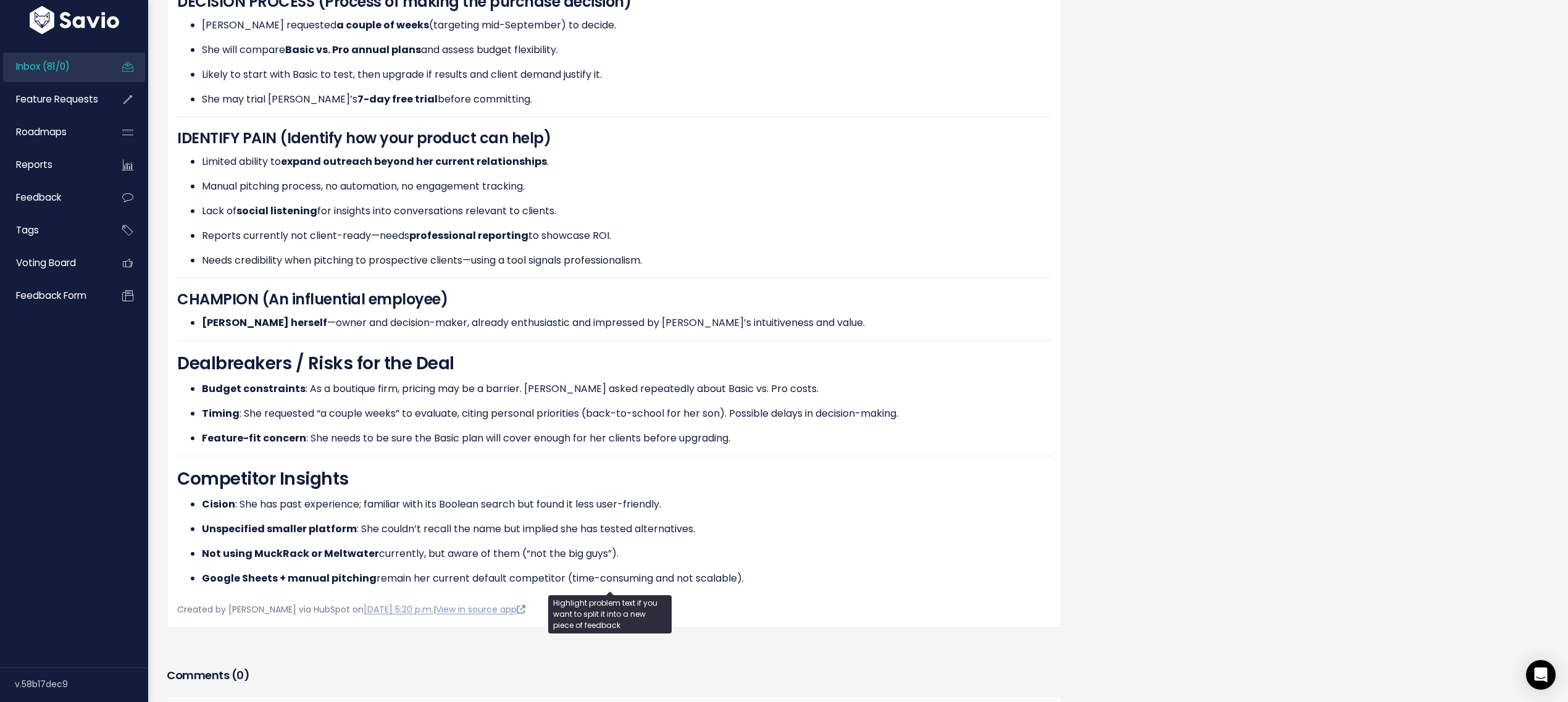
scroll to position [717, 0]
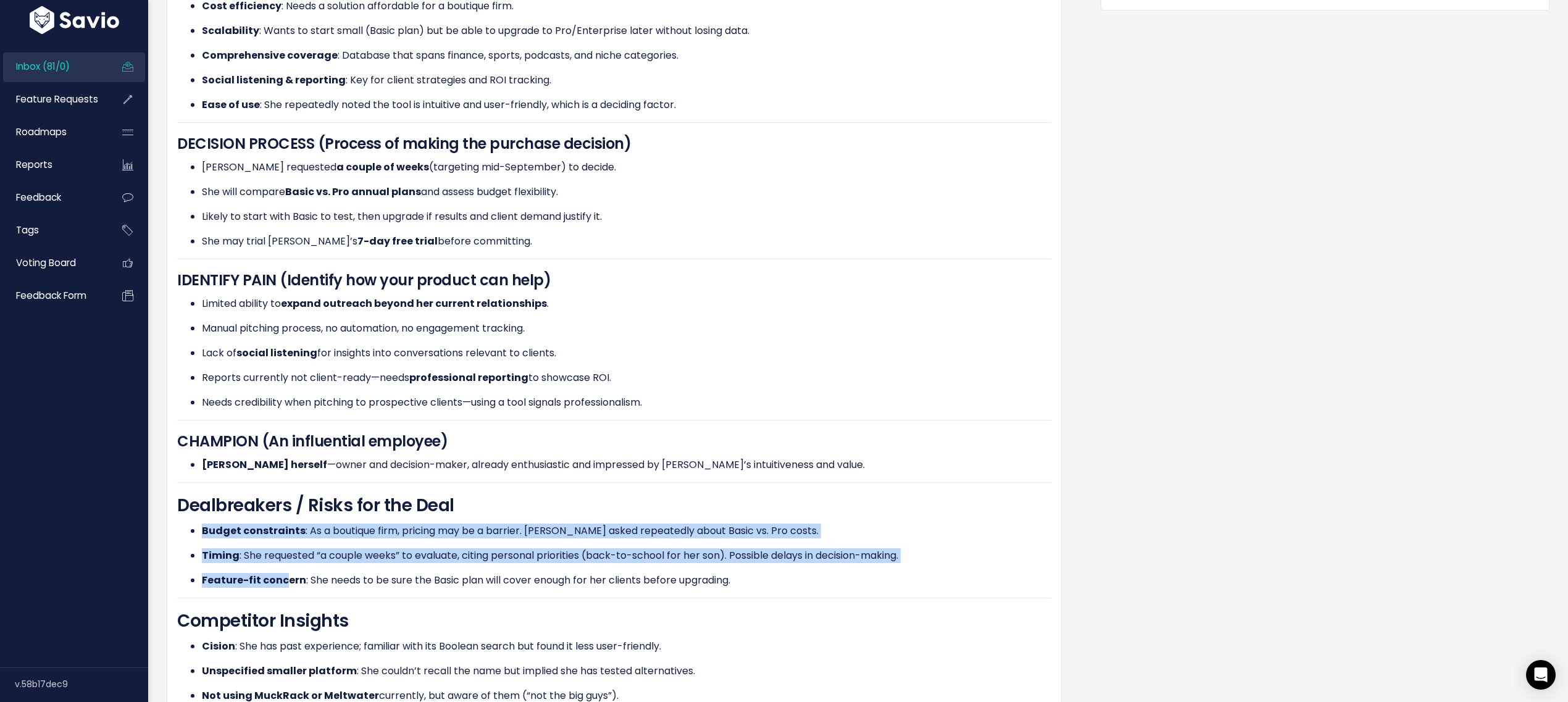
drag, startPoint x: 195, startPoint y: 524, endPoint x: 286, endPoint y: 579, distance: 106.3
click at [285, 579] on ul "Budget constraints : As a boutique firm, pricing may be a barrier. Jessica aske…" at bounding box center [614, 555] width 874 height 64
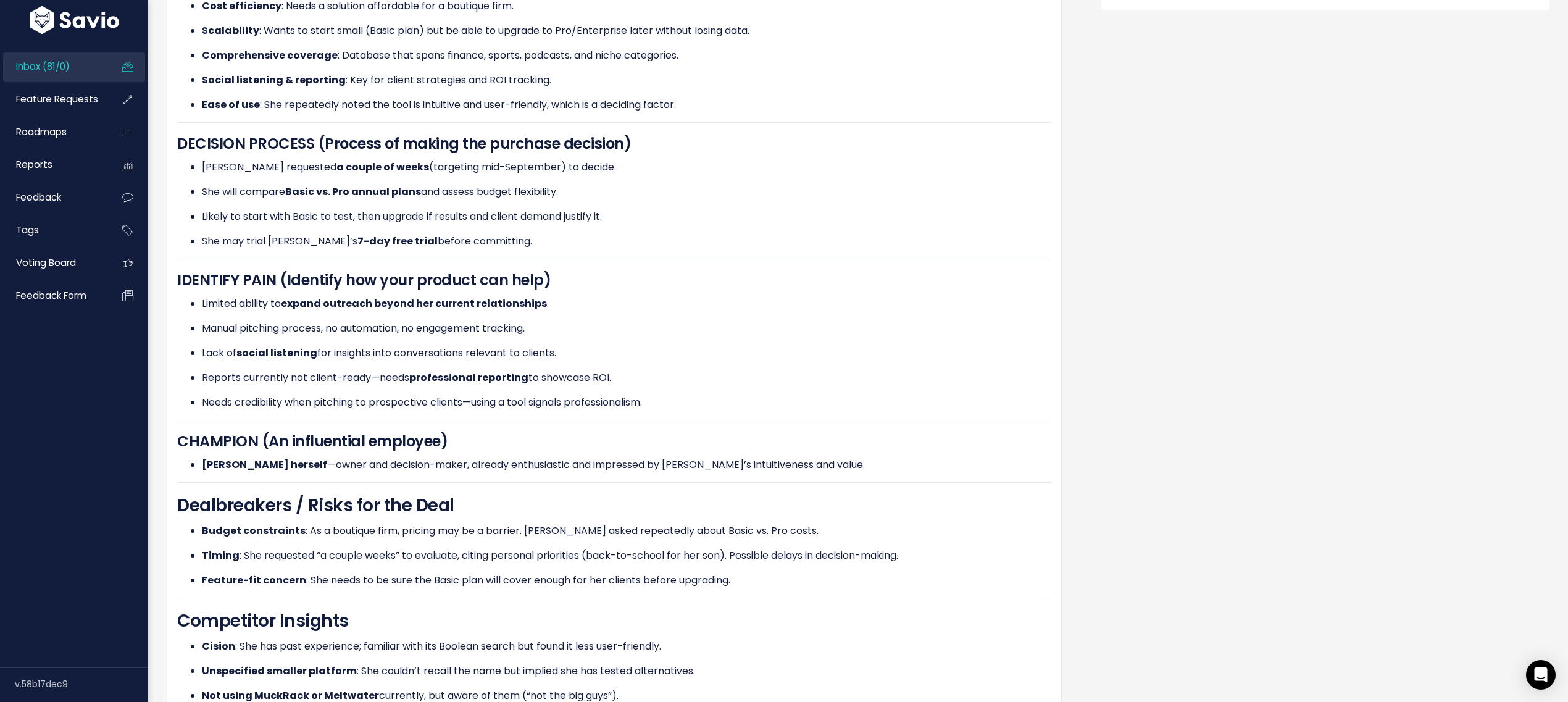
click at [0, 0] on ul "Copy selection to new Feedback Cut selection to new Feedback" at bounding box center [0, 0] width 0 height 0
drag, startPoint x: 376, startPoint y: 573, endPoint x: 548, endPoint y: 586, distance: 172.5
click at [548, 586] on div "GENERAL INFO Jessica runs a small boutique PR firm . She works with clients in …" at bounding box center [614, 167] width 874 height 1122
click at [549, 585] on div "GENERAL INFO Jessica runs a small boutique PR firm . She works with clients in …" at bounding box center [614, 167] width 874 height 1122
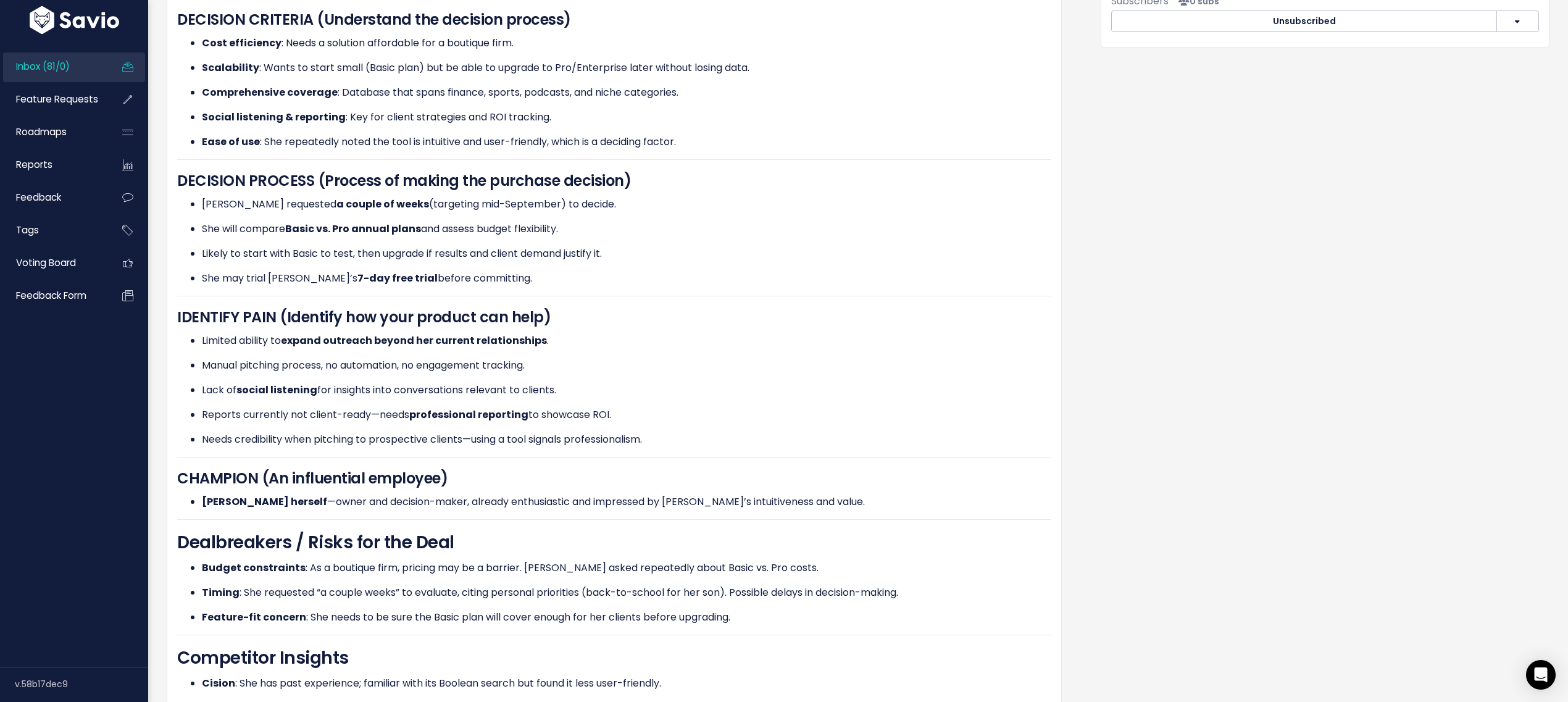
scroll to position [0, 0]
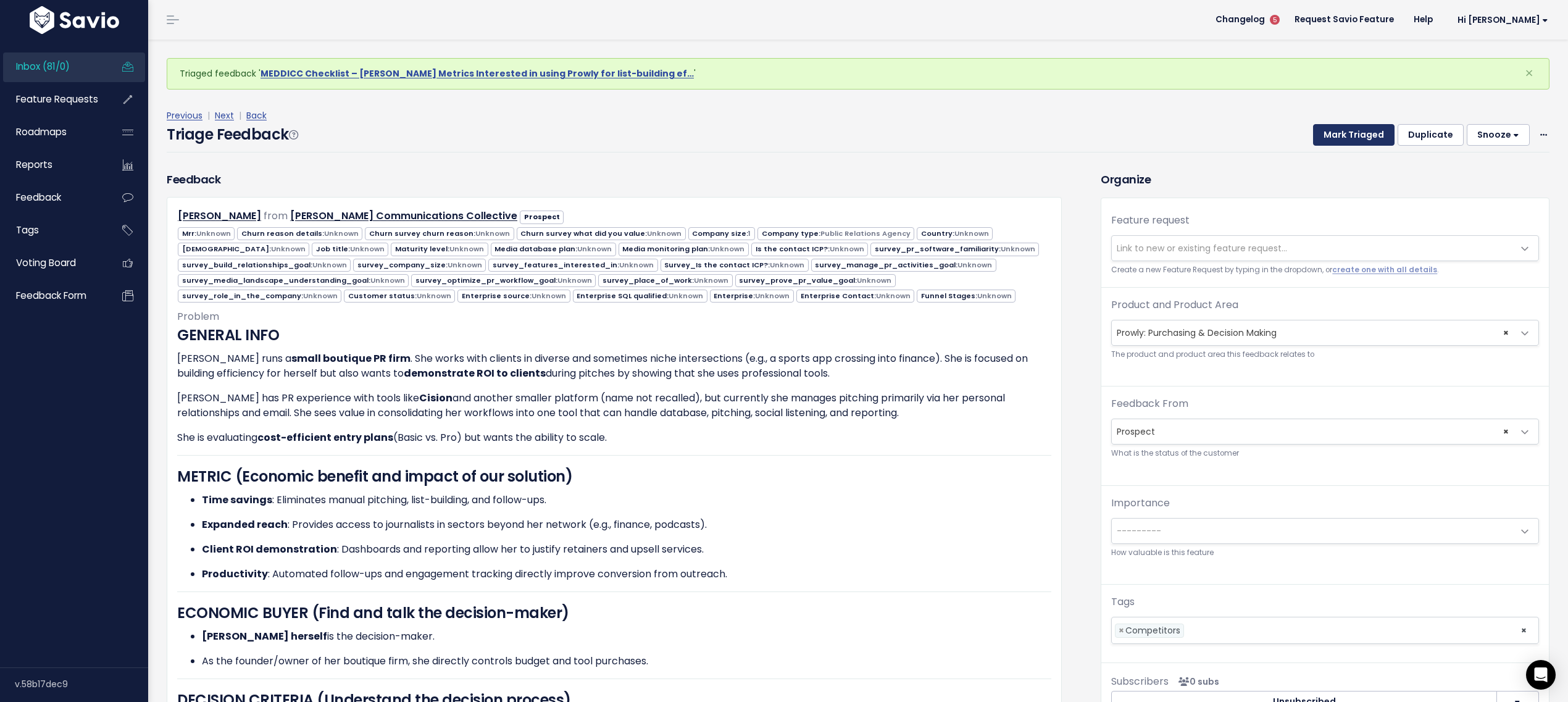
click at [1329, 139] on button "Mark Triaged" at bounding box center [1354, 135] width 81 height 22
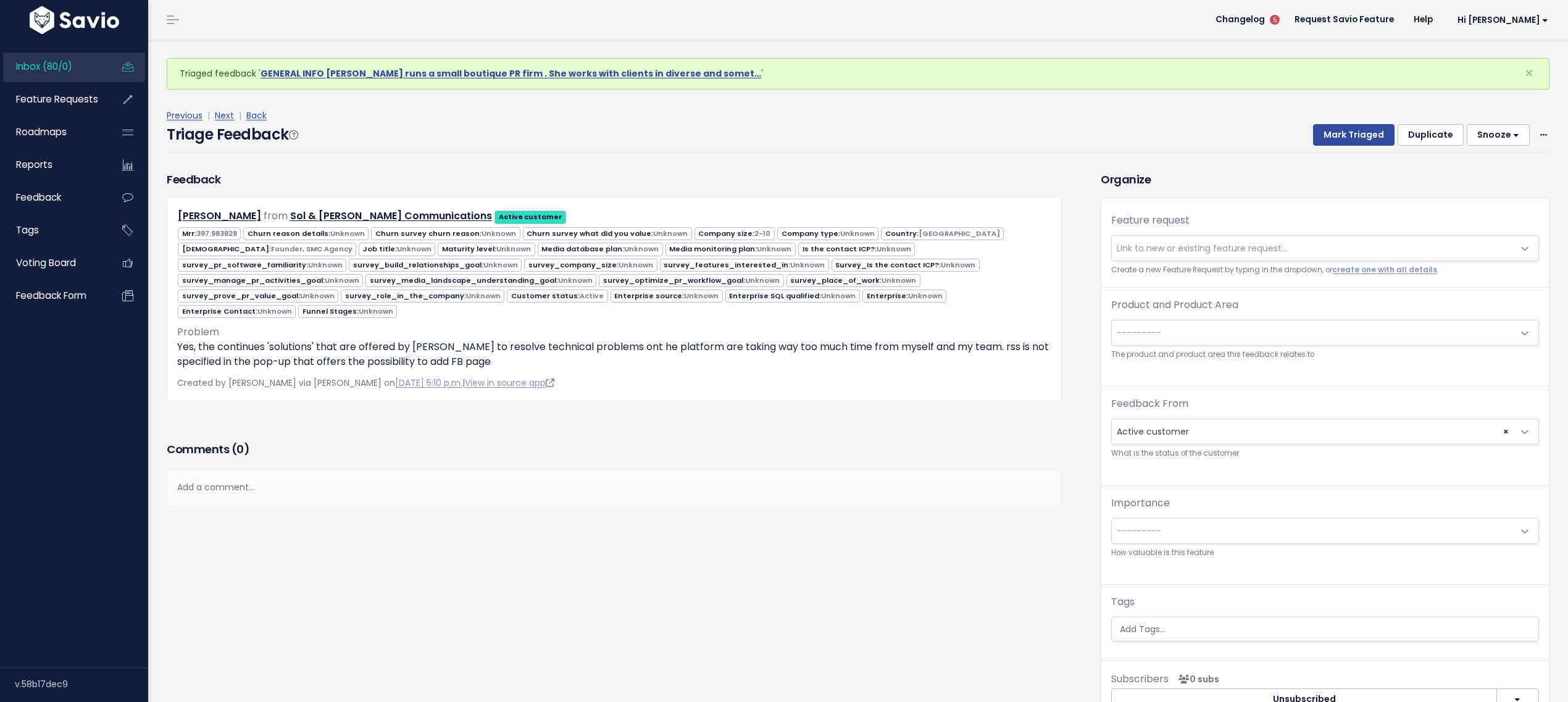
click at [216, 106] on div "Previous | Next | Back Triage Feedback Mark Triaged Duplicate [GEOGRAPHIC_DATA]…" at bounding box center [863, 130] width 1392 height 81
click at [222, 111] on link "Next" at bounding box center [225, 115] width 19 height 12
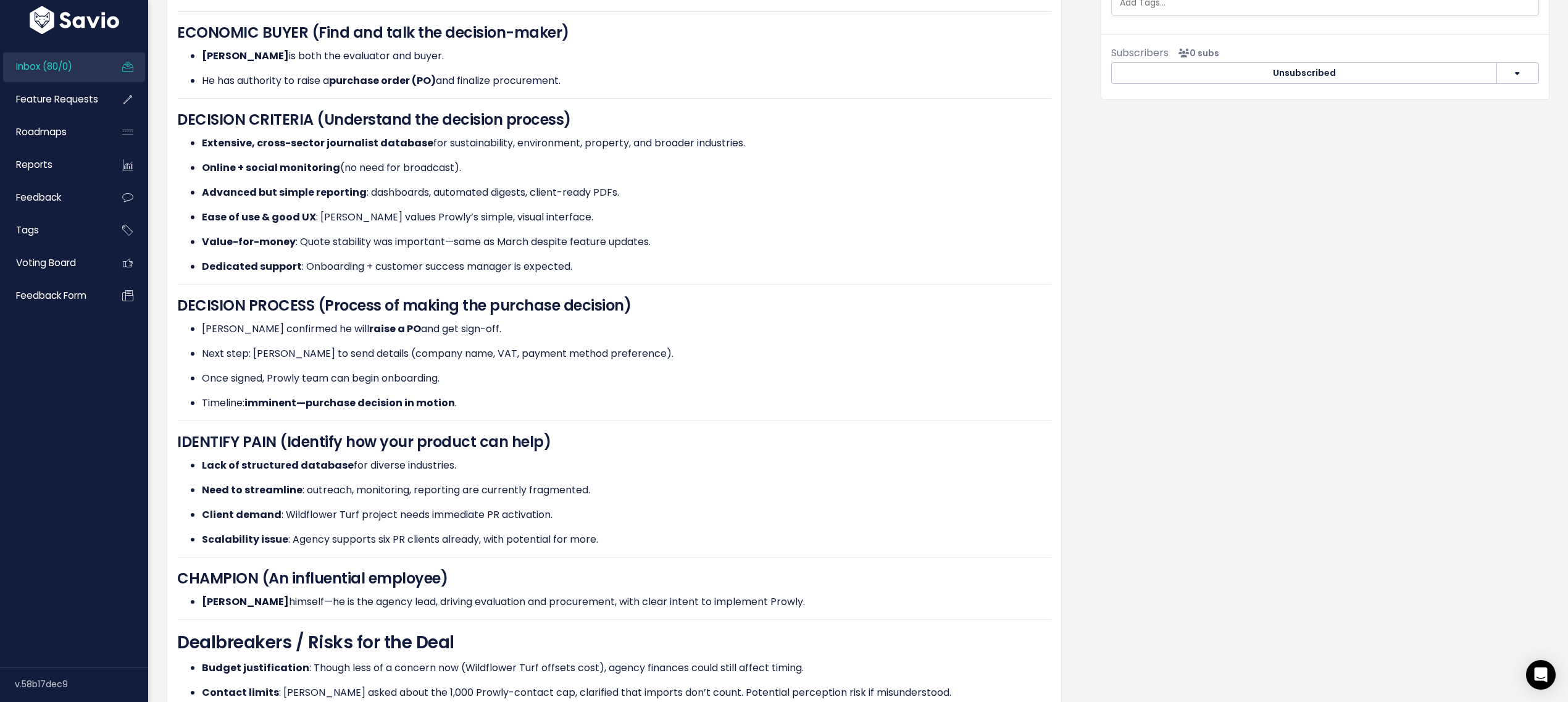
scroll to position [377, 0]
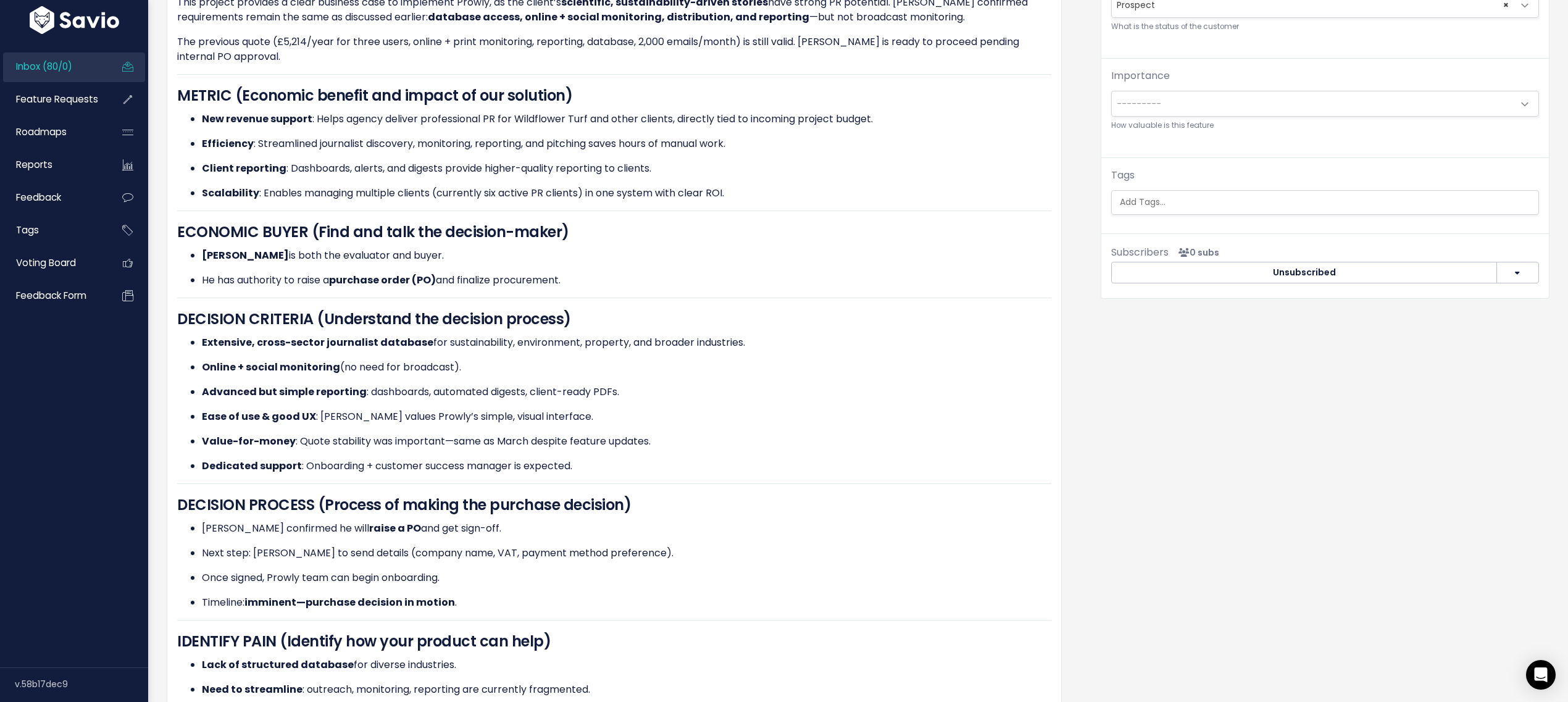
click at [1168, 189] on div "Tags" at bounding box center [1325, 192] width 427 height 47
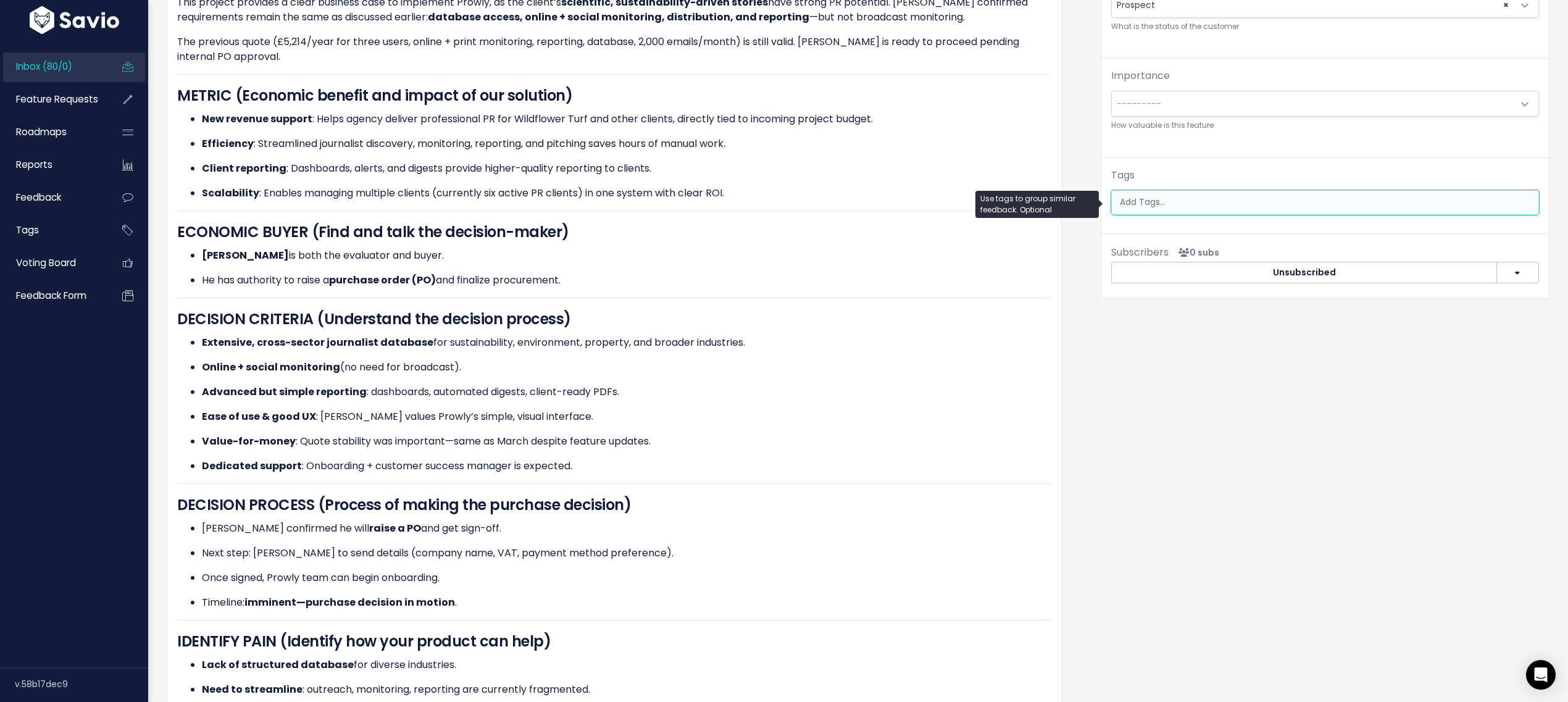
click at [1171, 196] on input "search" at bounding box center [1326, 202] width 422 height 13
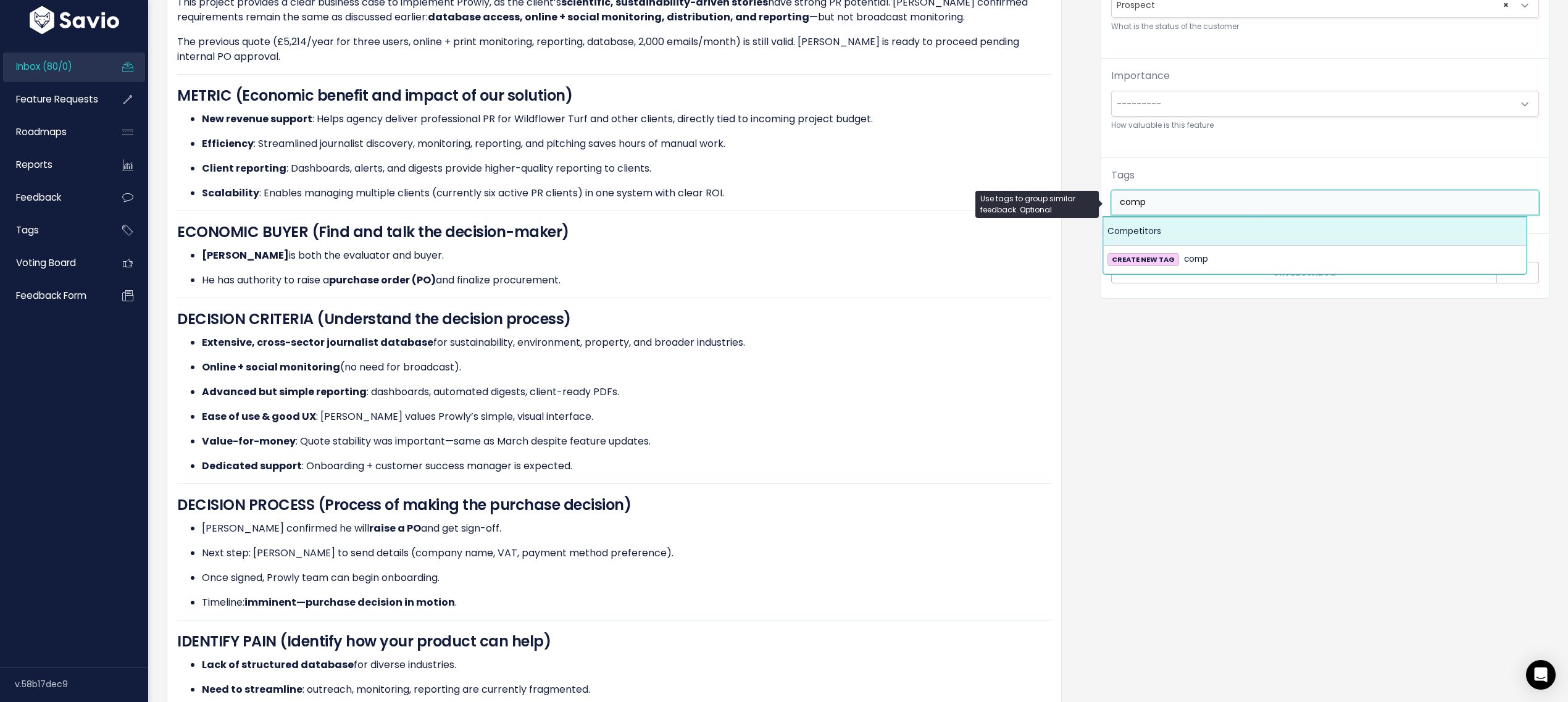
type input "comp"
select select "7978"
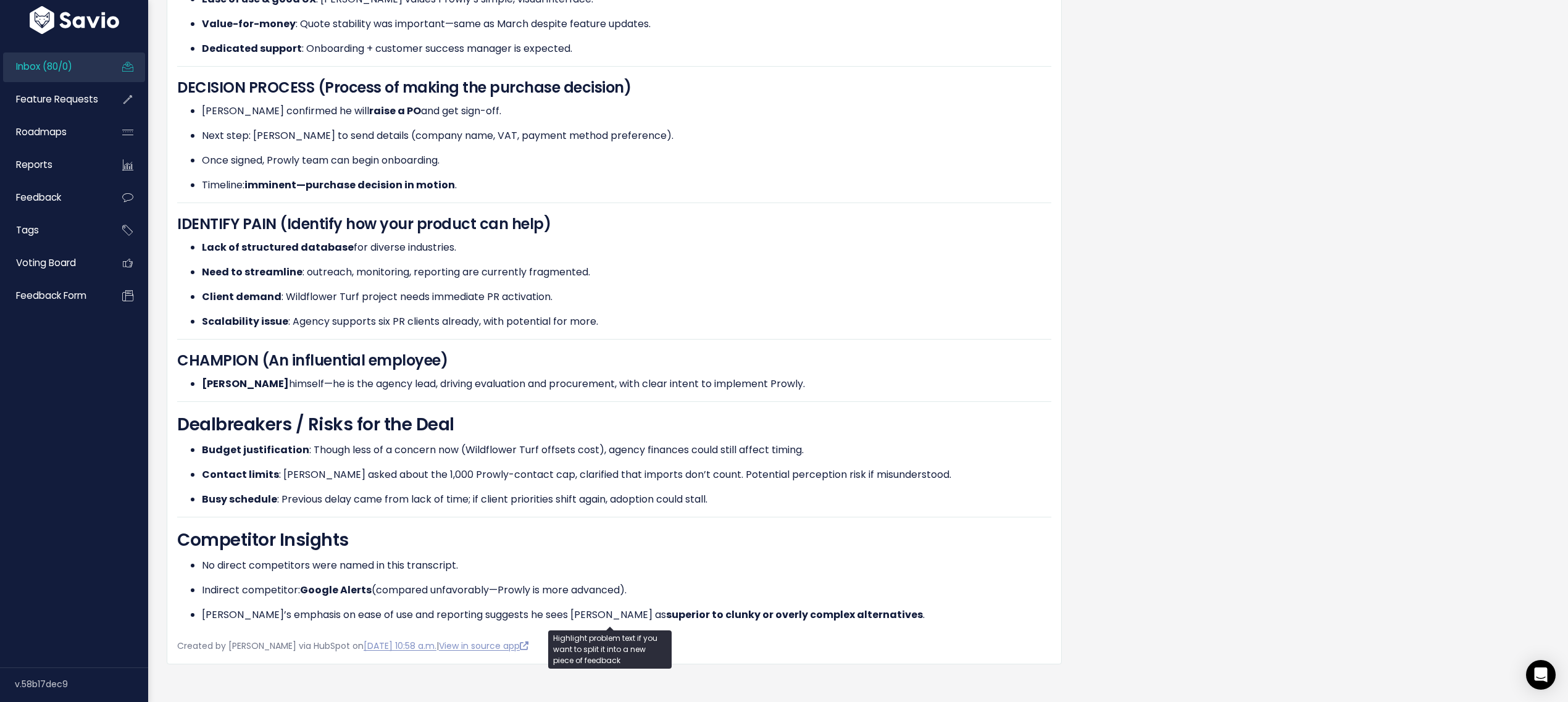
scroll to position [764, 0]
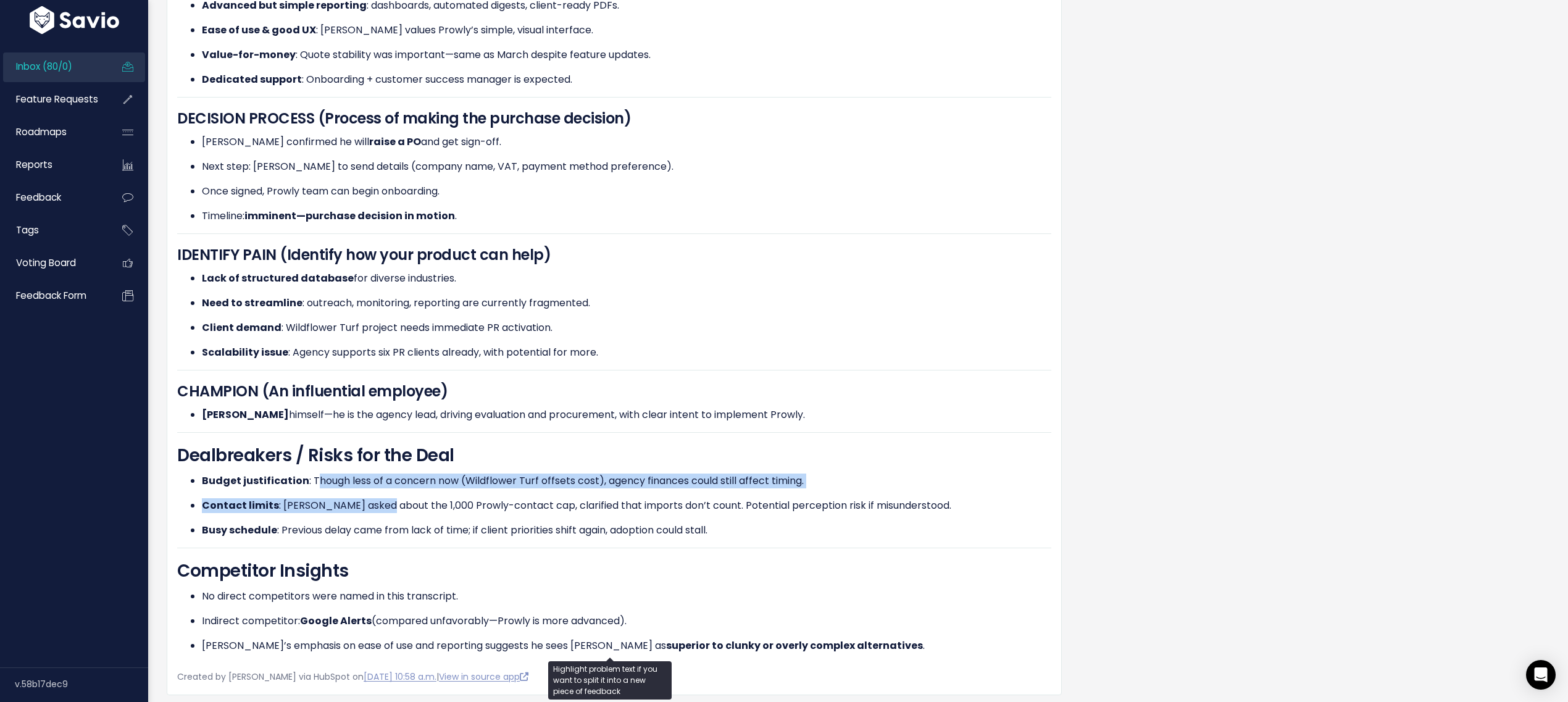
drag, startPoint x: 350, startPoint y: 480, endPoint x: 379, endPoint y: 506, distance: 38.9
click at [379, 506] on ul "Budget justification : Though less of a concern now (Wildflower Turf offsets co…" at bounding box center [614, 506] width 874 height 64
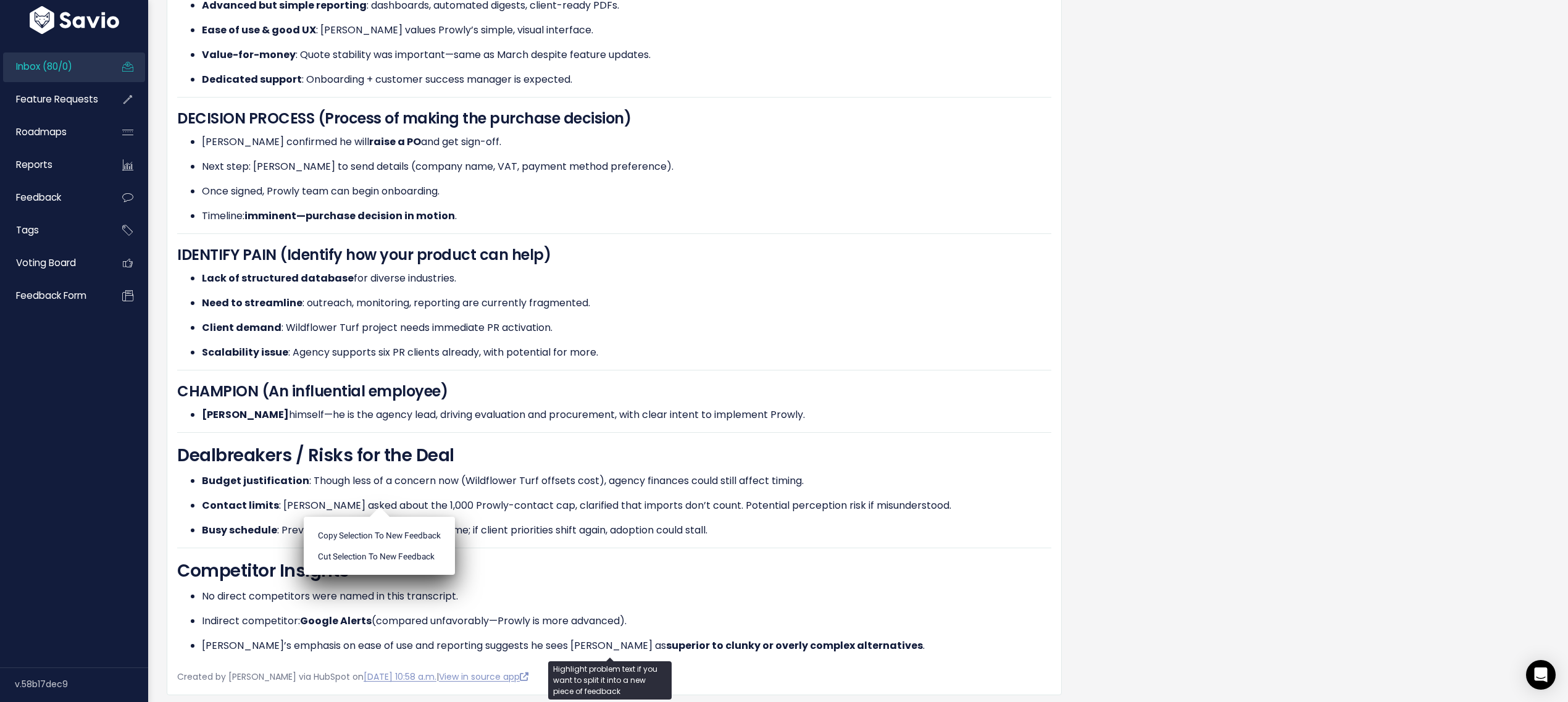
click at [379, 517] on ul "Copy selection to new Feedback Cut selection to new Feedback" at bounding box center [379, 546] width 151 height 58
drag, startPoint x: 312, startPoint y: 514, endPoint x: 346, endPoint y: 523, distance: 35.2
click at [346, 523] on ul "Budget justification : Though less of a concern now (Wildflower Turf offsets co…" at bounding box center [614, 506] width 874 height 64
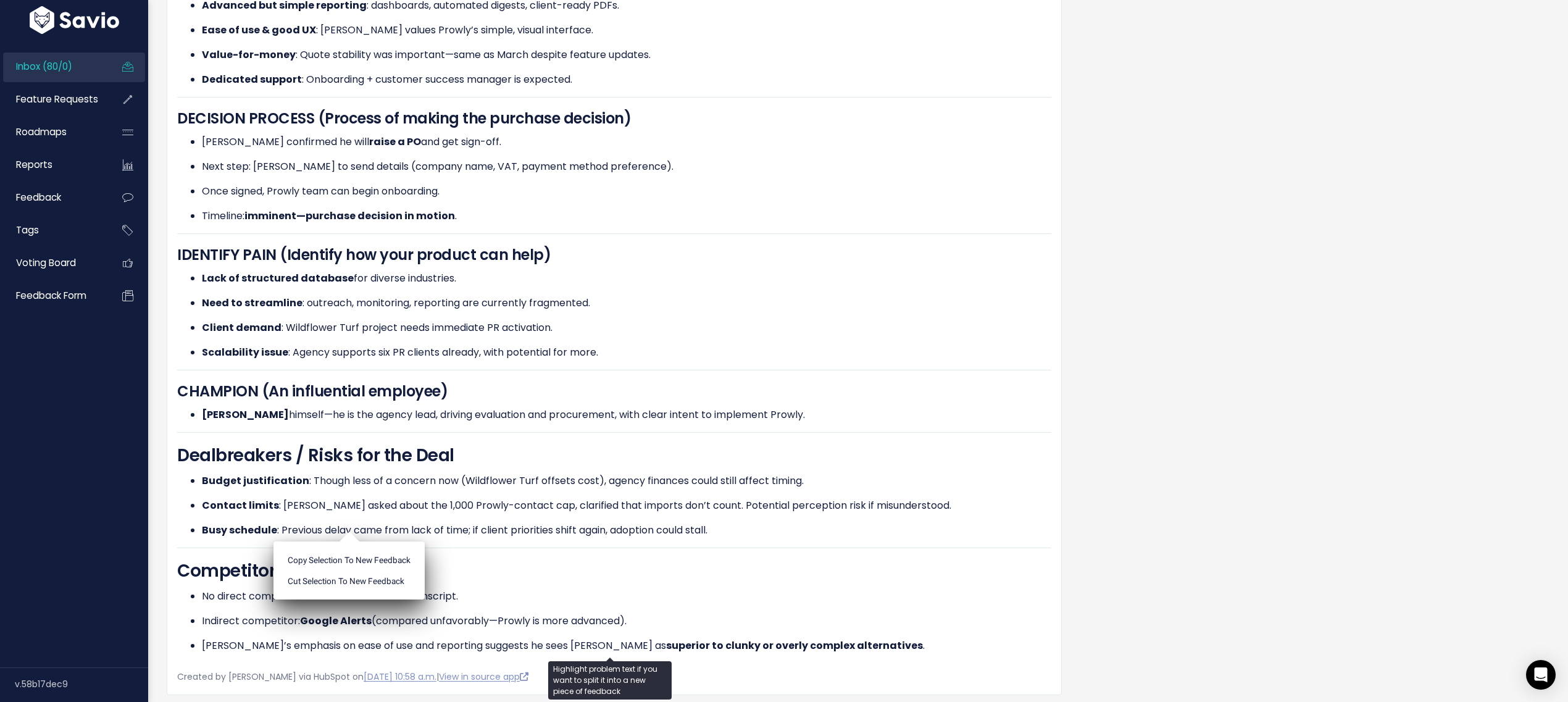
click at [430, 507] on p "Contact limits : Jamie asked about the 1,000 Prowly-contact cap, clarified that…" at bounding box center [626, 506] width 849 height 15
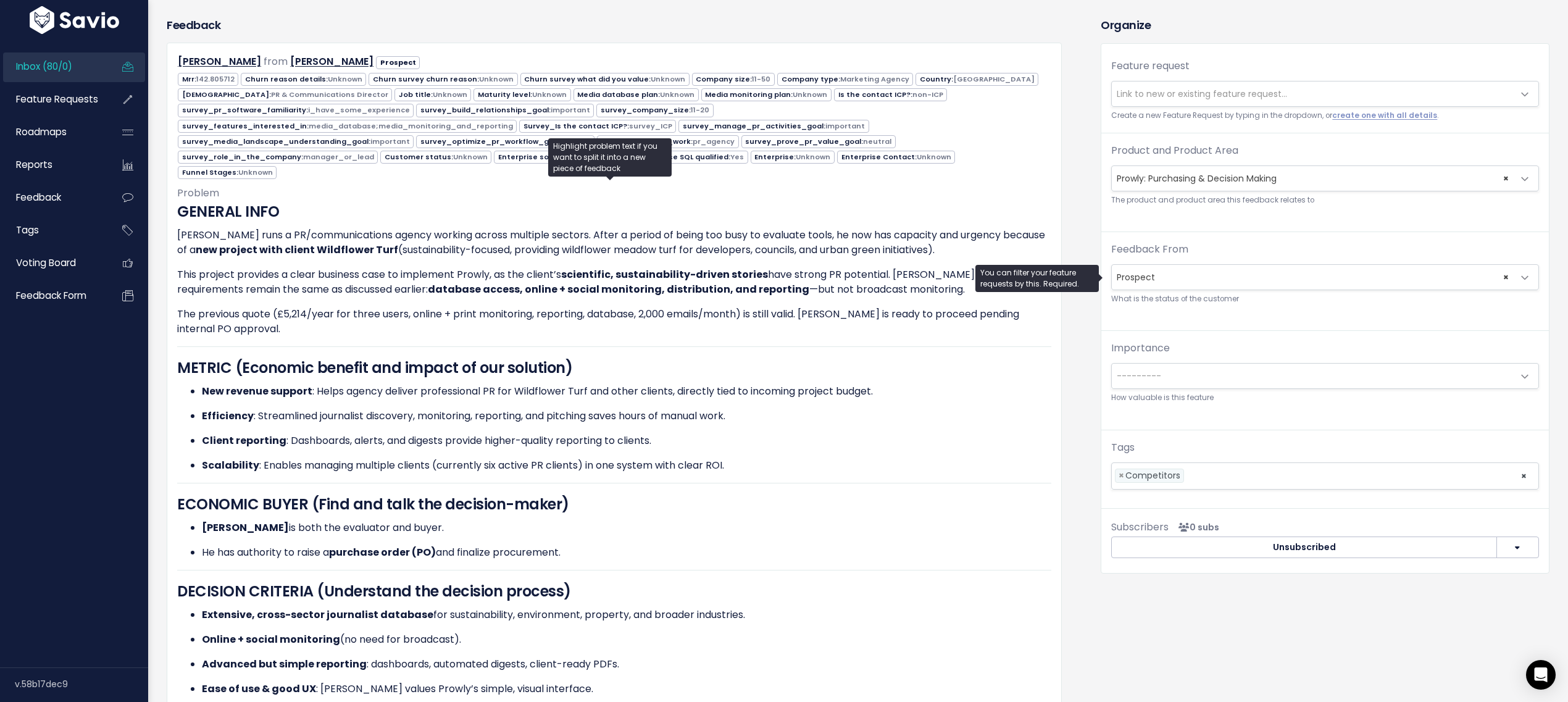
scroll to position [0, 0]
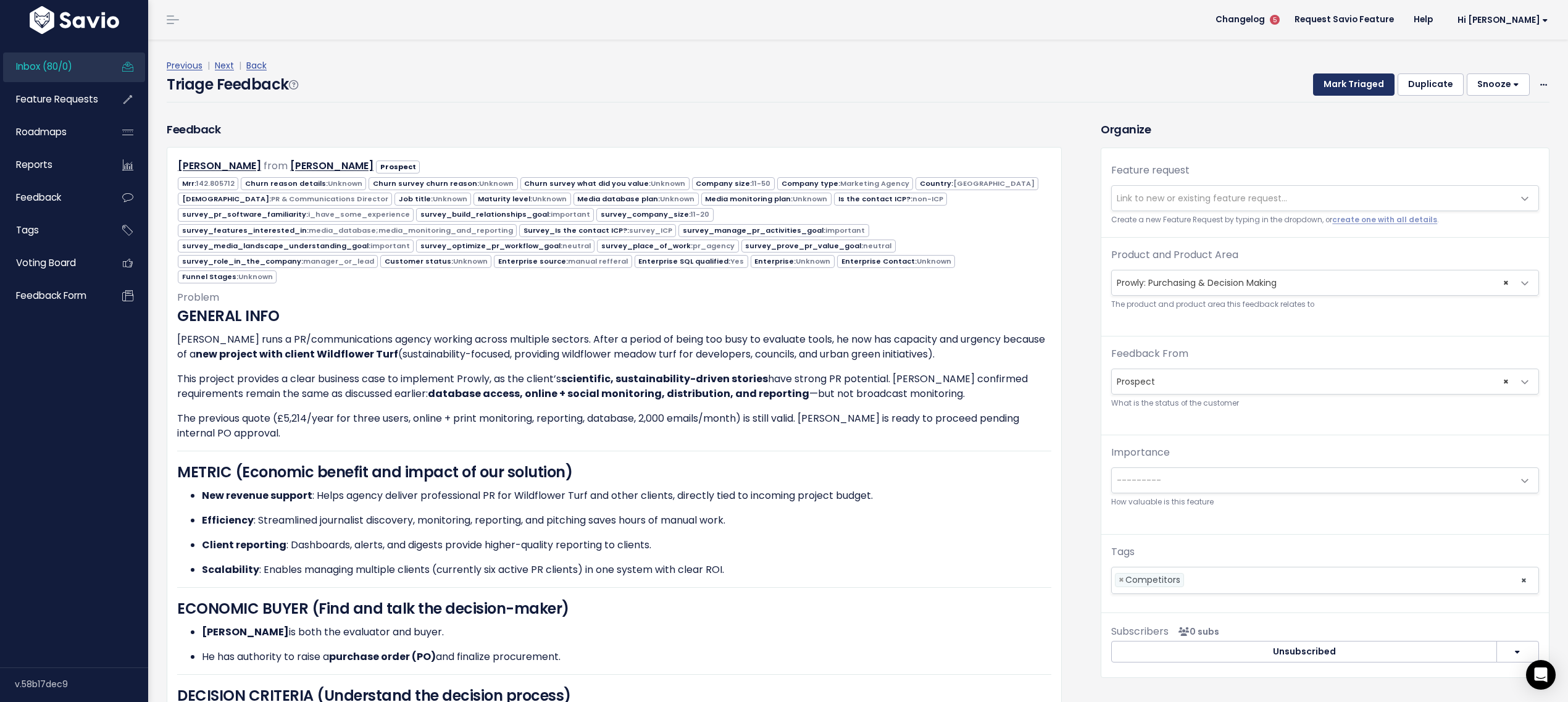
click at [1340, 80] on button "Mark Triaged" at bounding box center [1354, 84] width 81 height 22
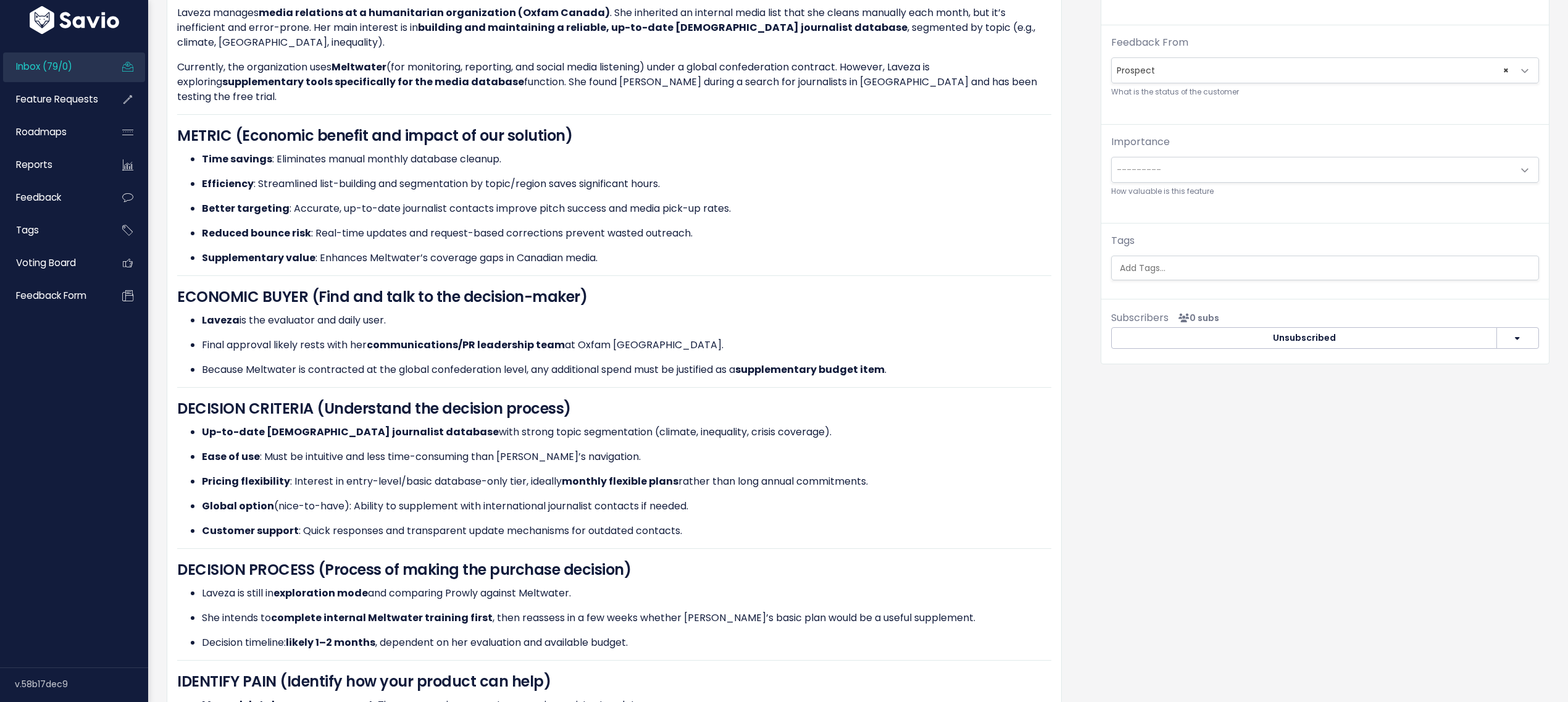
scroll to position [927, 0]
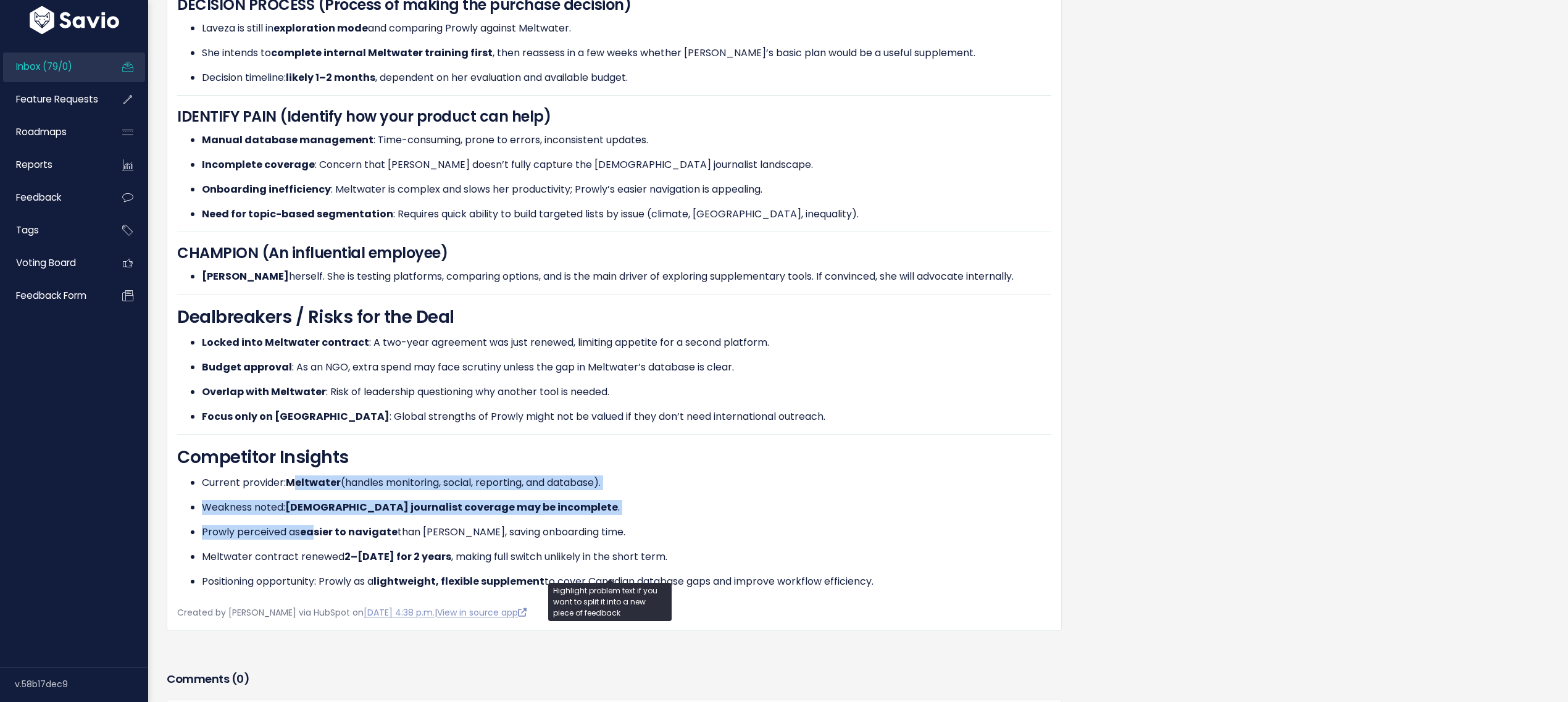
drag, startPoint x: 294, startPoint y: 460, endPoint x: 316, endPoint y: 507, distance: 51.9
click at [316, 507] on ul "Current provider: [PERSON_NAME] (handles monitoring, social, reporting, and dat…" at bounding box center [614, 532] width 874 height 114
click at [316, 525] on strong "easier to navigate" at bounding box center [349, 532] width 97 height 15
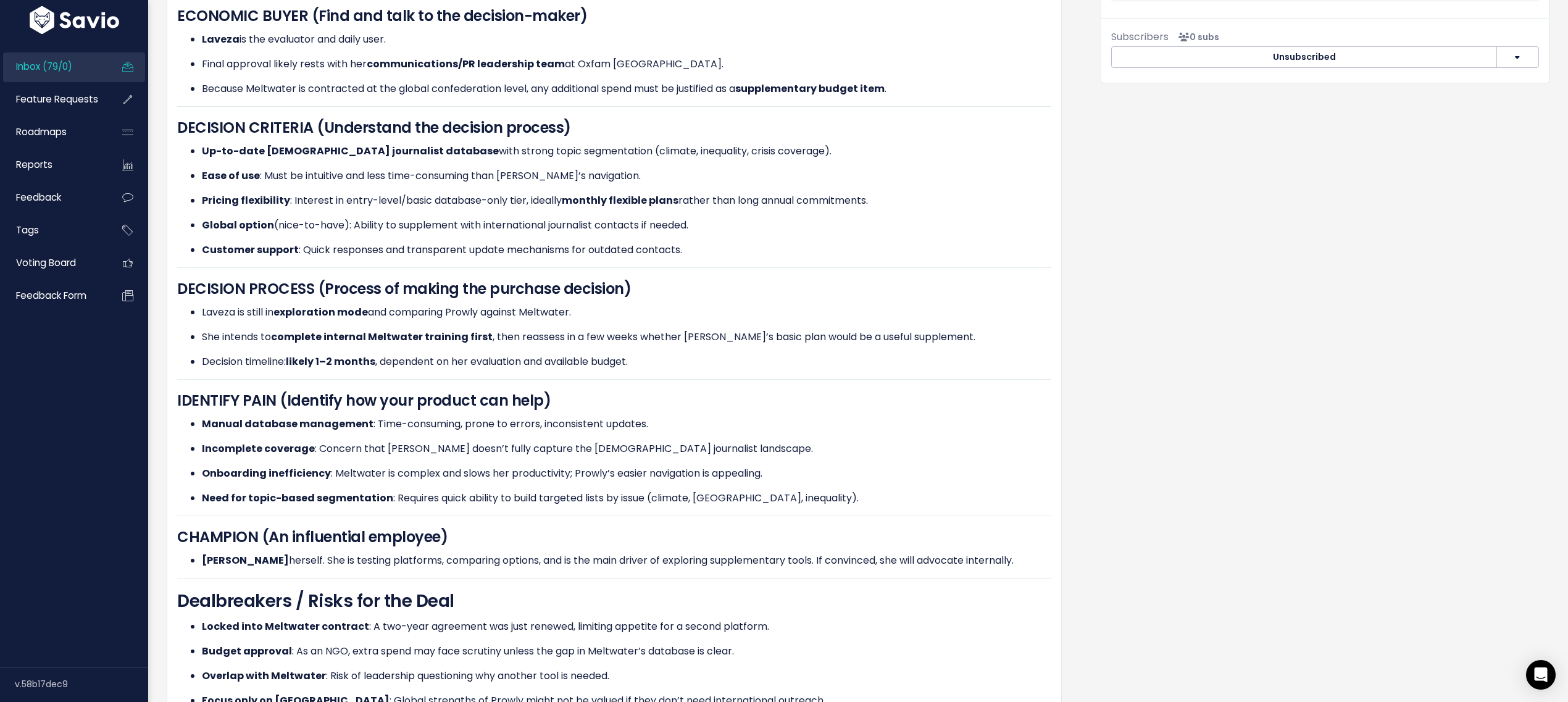
scroll to position [608, 0]
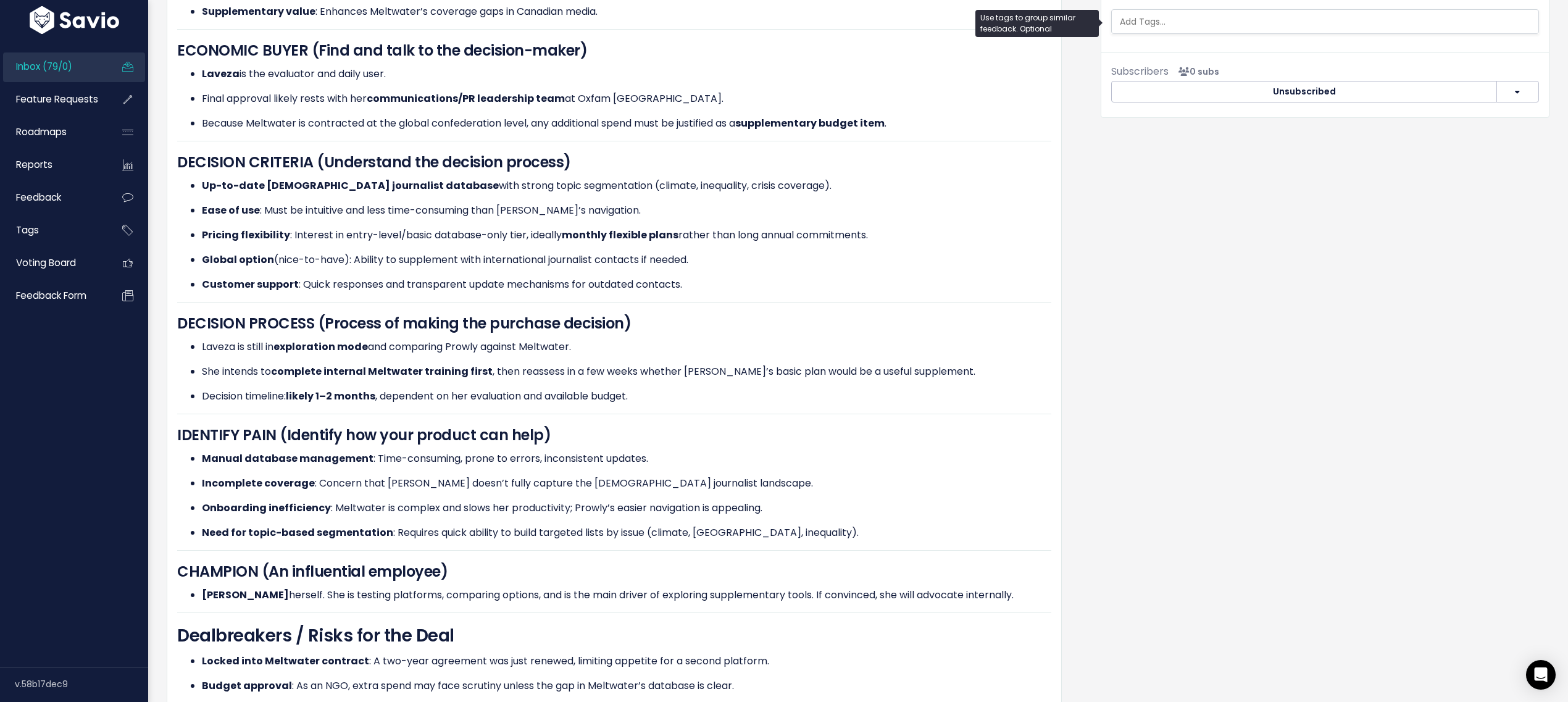
click at [1140, 31] on ul at bounding box center [1325, 21] width 427 height 24
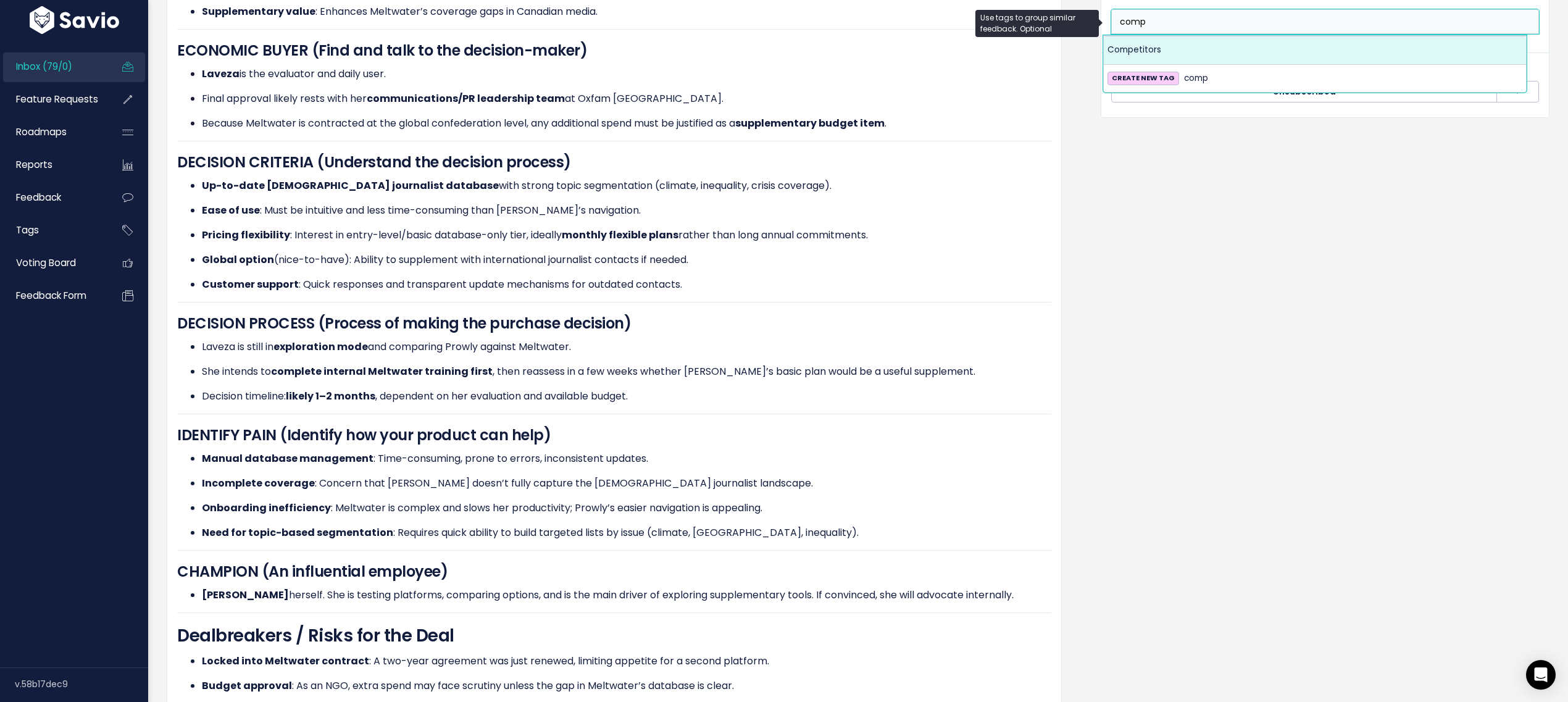
type input "comp"
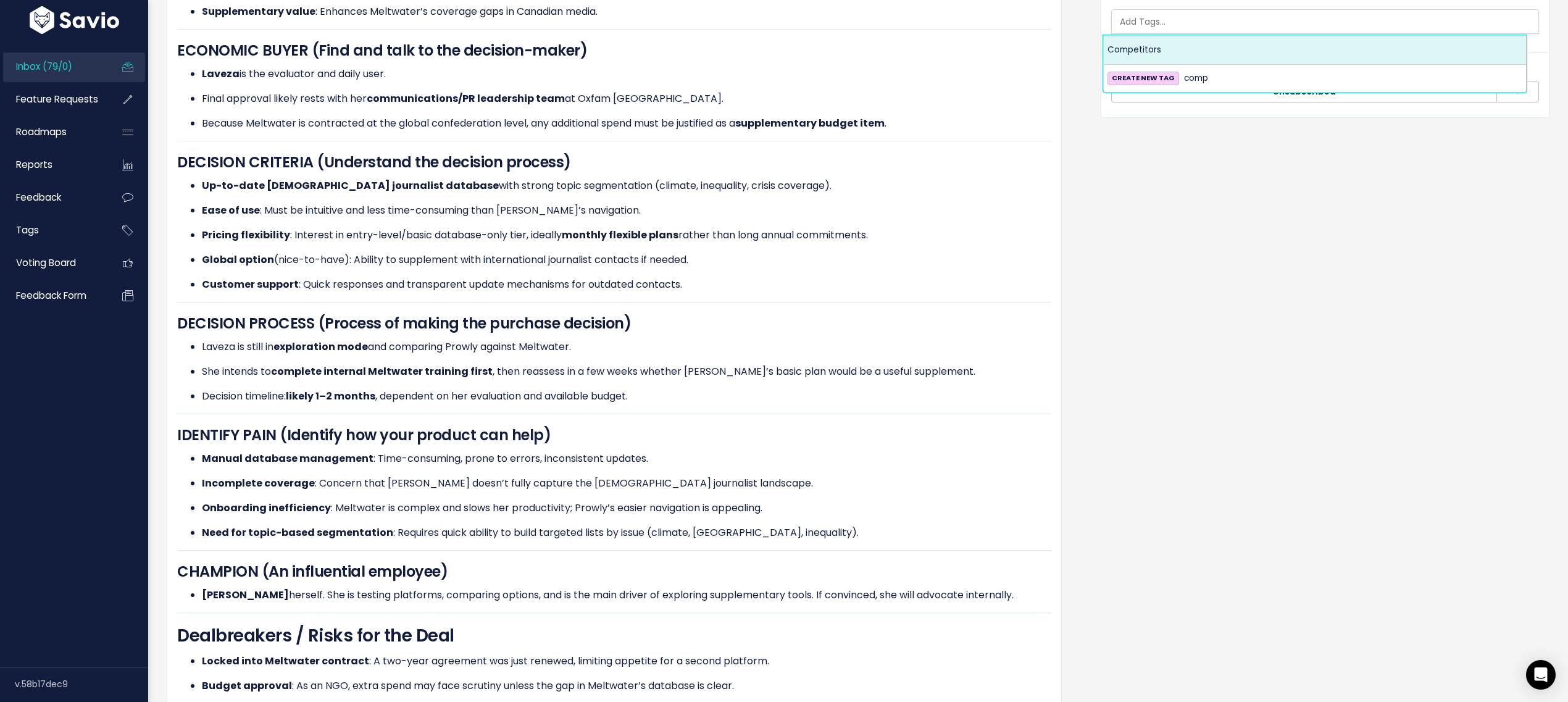
select select "7978"
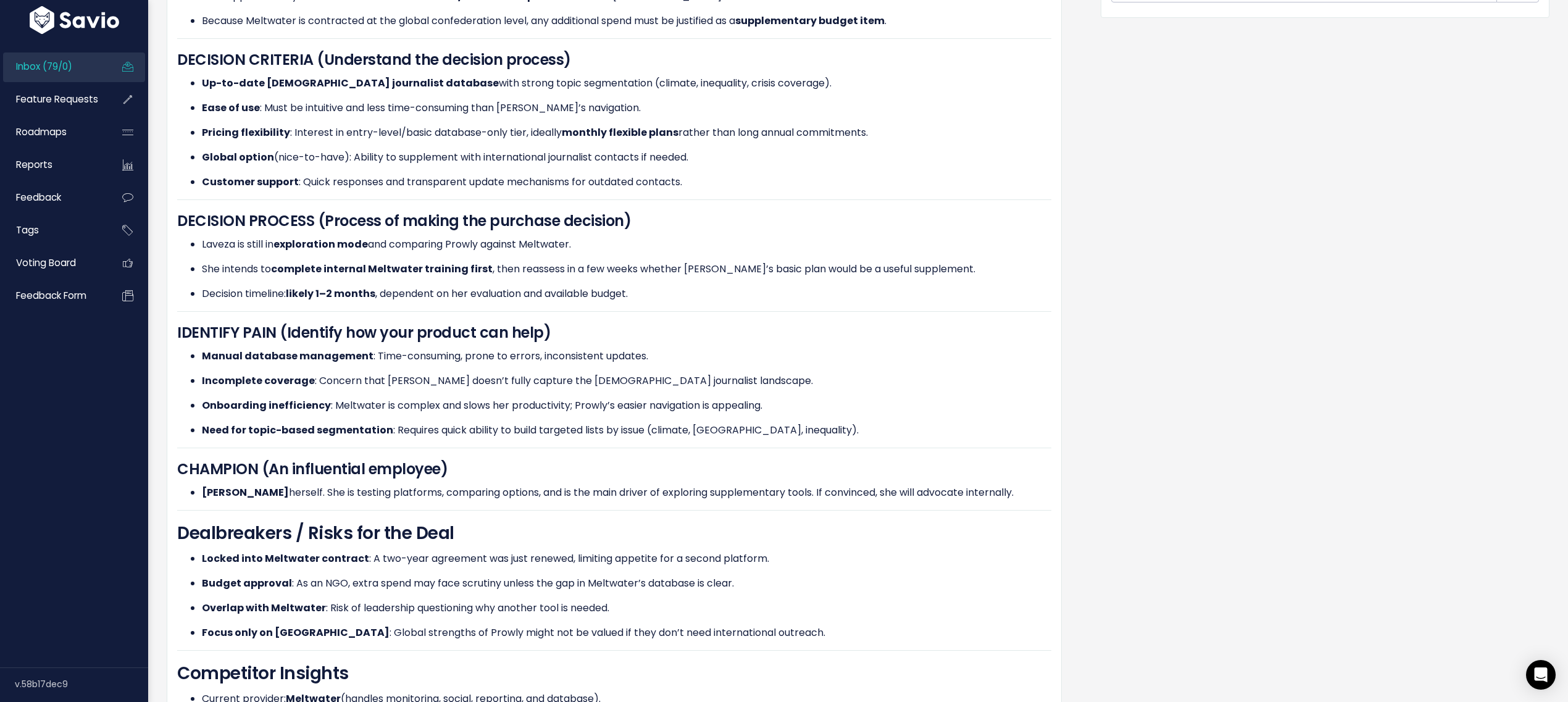
scroll to position [714, 0]
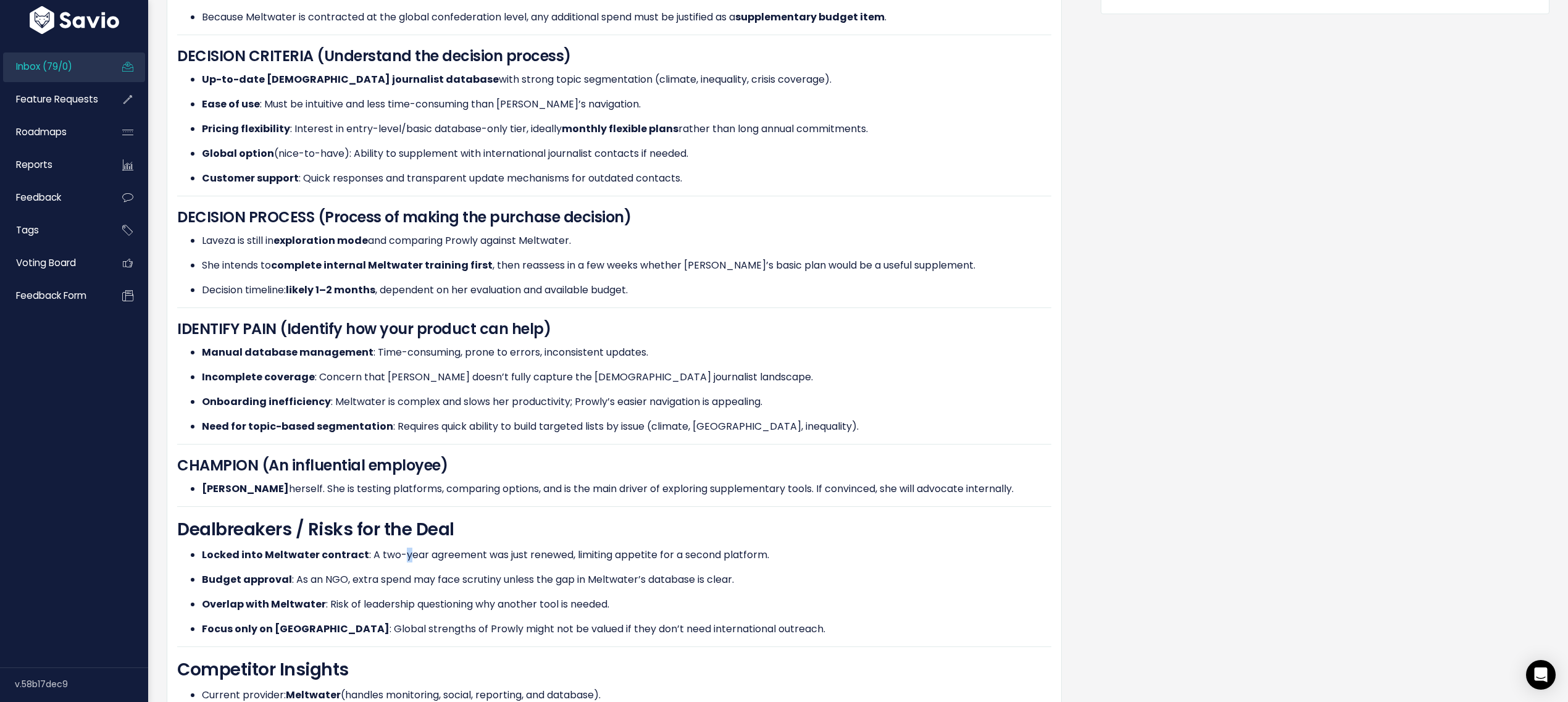
drag, startPoint x: 393, startPoint y: 534, endPoint x: 401, endPoint y: 536, distance: 8.2
click at [401, 548] on p "Locked into Meltwater contract : A two-year agreement was just renewed, limitin…" at bounding box center [626, 555] width 849 height 15
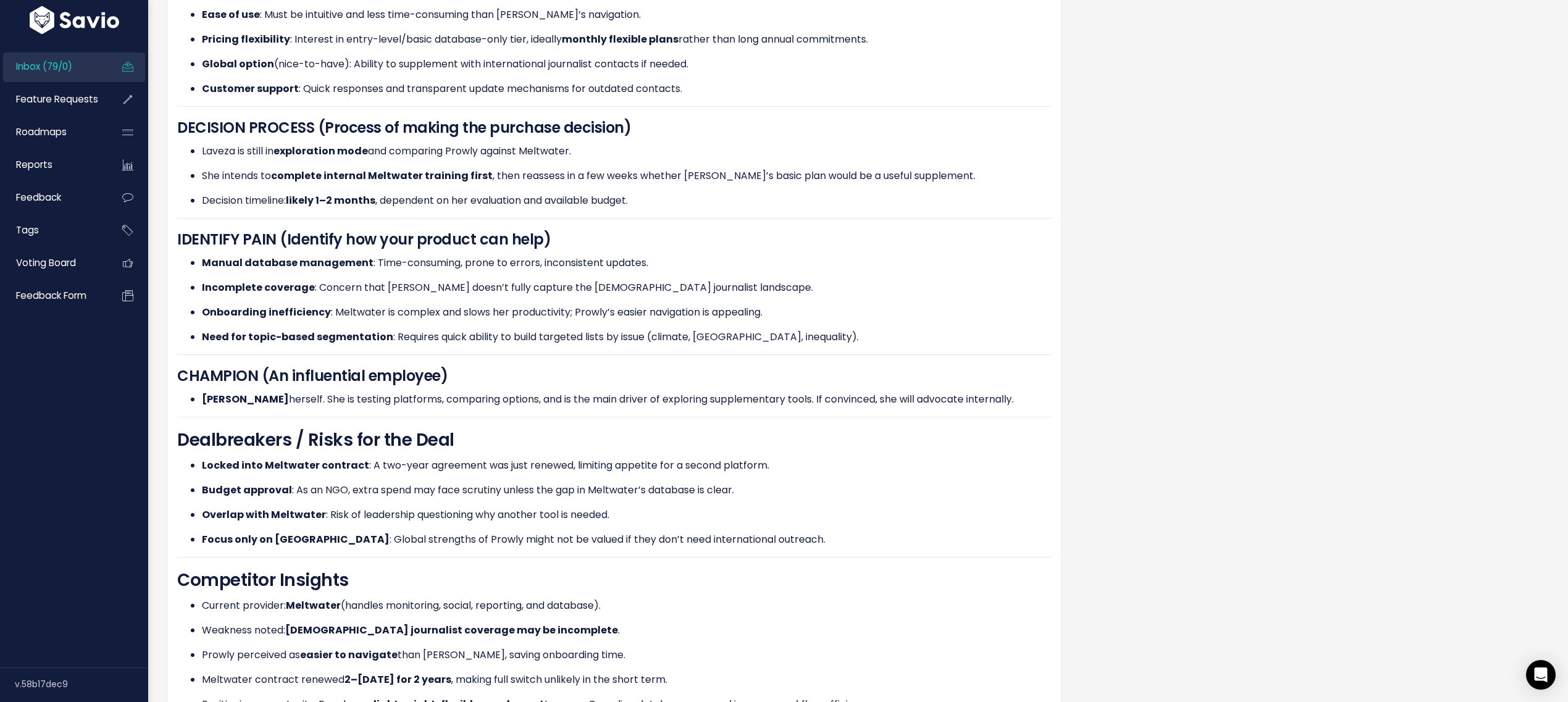
scroll to position [800, 0]
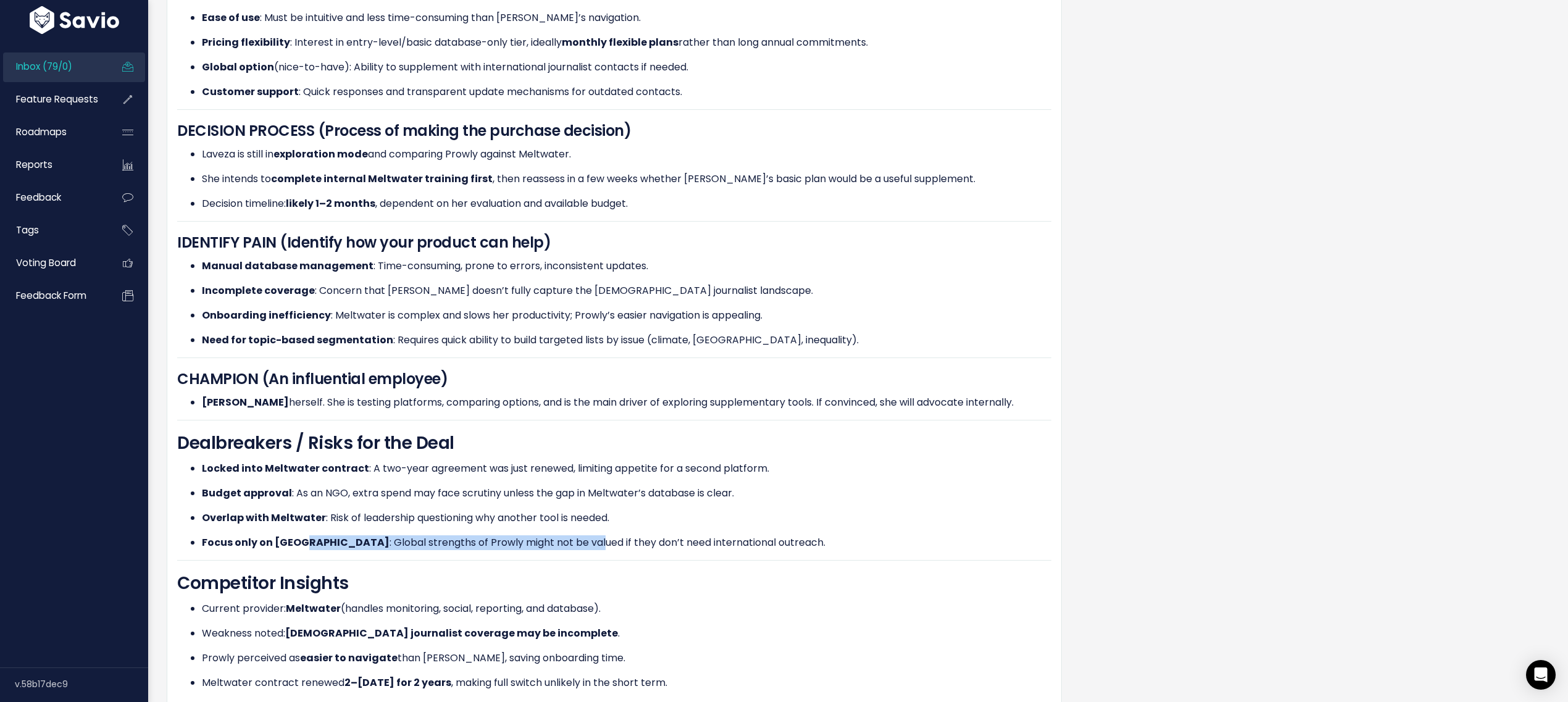
drag, startPoint x: 309, startPoint y: 523, endPoint x: 534, endPoint y: 525, distance: 225.0
click at [532, 536] on p "Focus only on [GEOGRAPHIC_DATA] : Global strengths of Prowly might not be value…" at bounding box center [626, 543] width 849 height 15
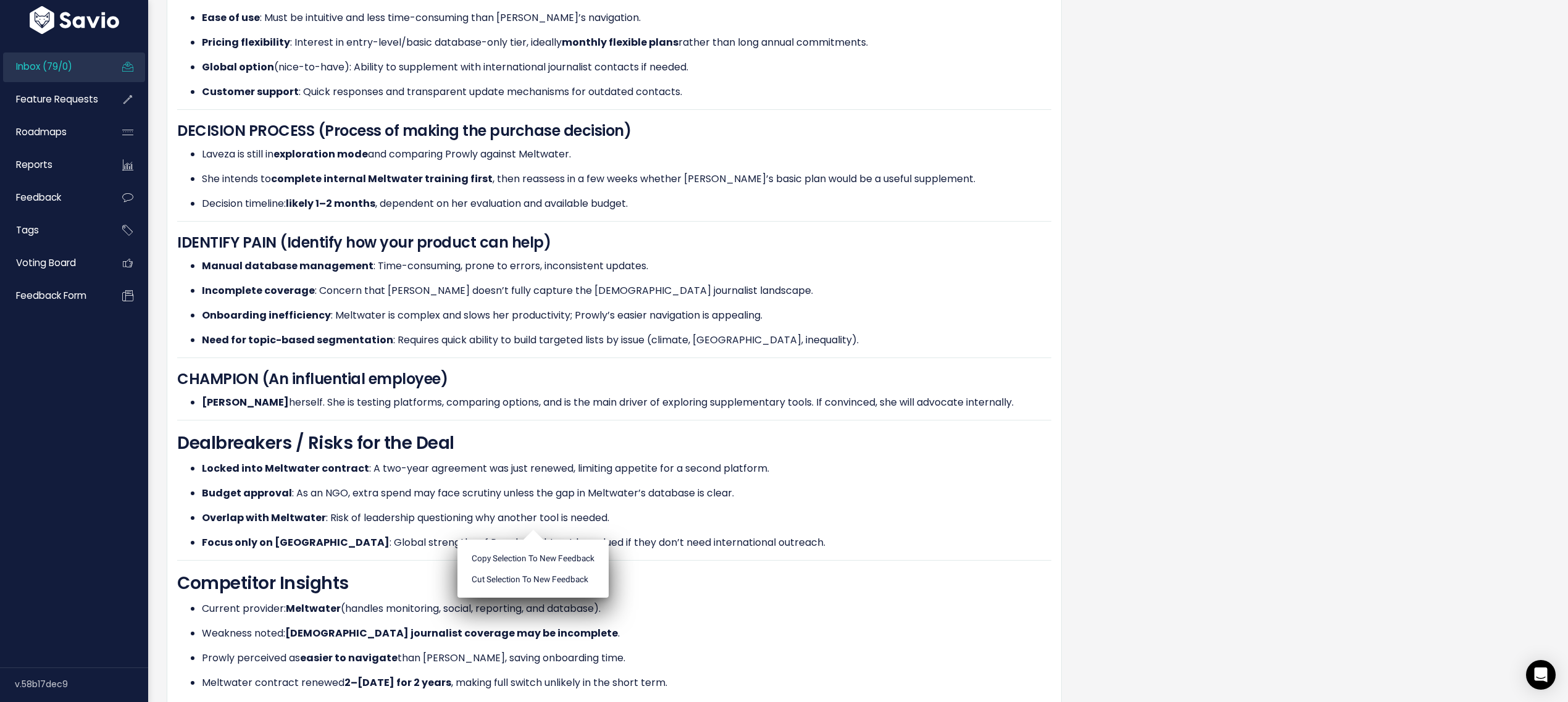
click at [534, 540] on ul "Copy selection to new Feedback Cut selection to new Feedback" at bounding box center [533, 569] width 151 height 58
drag, startPoint x: 838, startPoint y: 526, endPoint x: 159, endPoint y: 420, distance: 687.2
click at [159, 420] on div "Feedback [PERSON_NAME] from Oxfam International Prospect NGO" at bounding box center [614, 63] width 913 height 1387
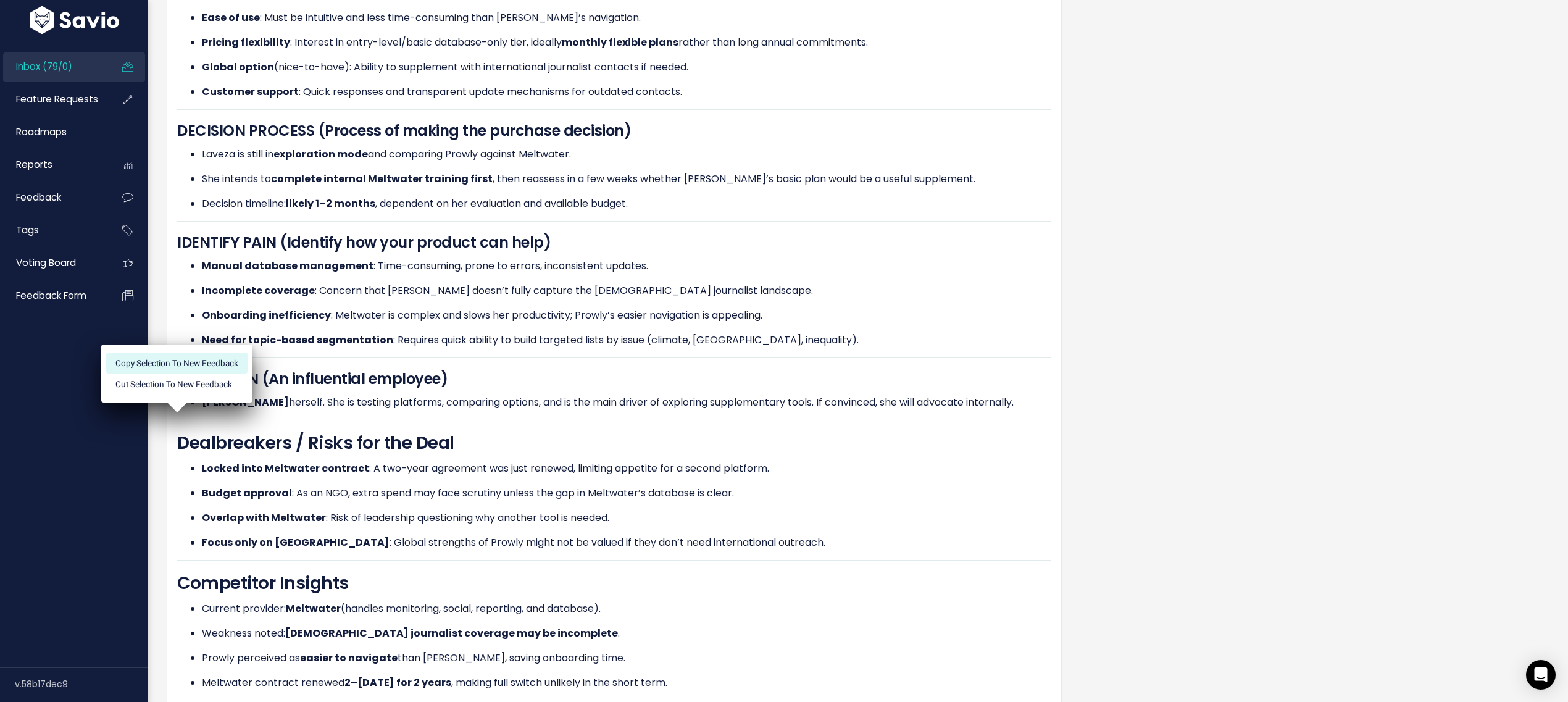
click at [222, 364] on li "Copy selection to new Feedback" at bounding box center [177, 364] width 141 height 21
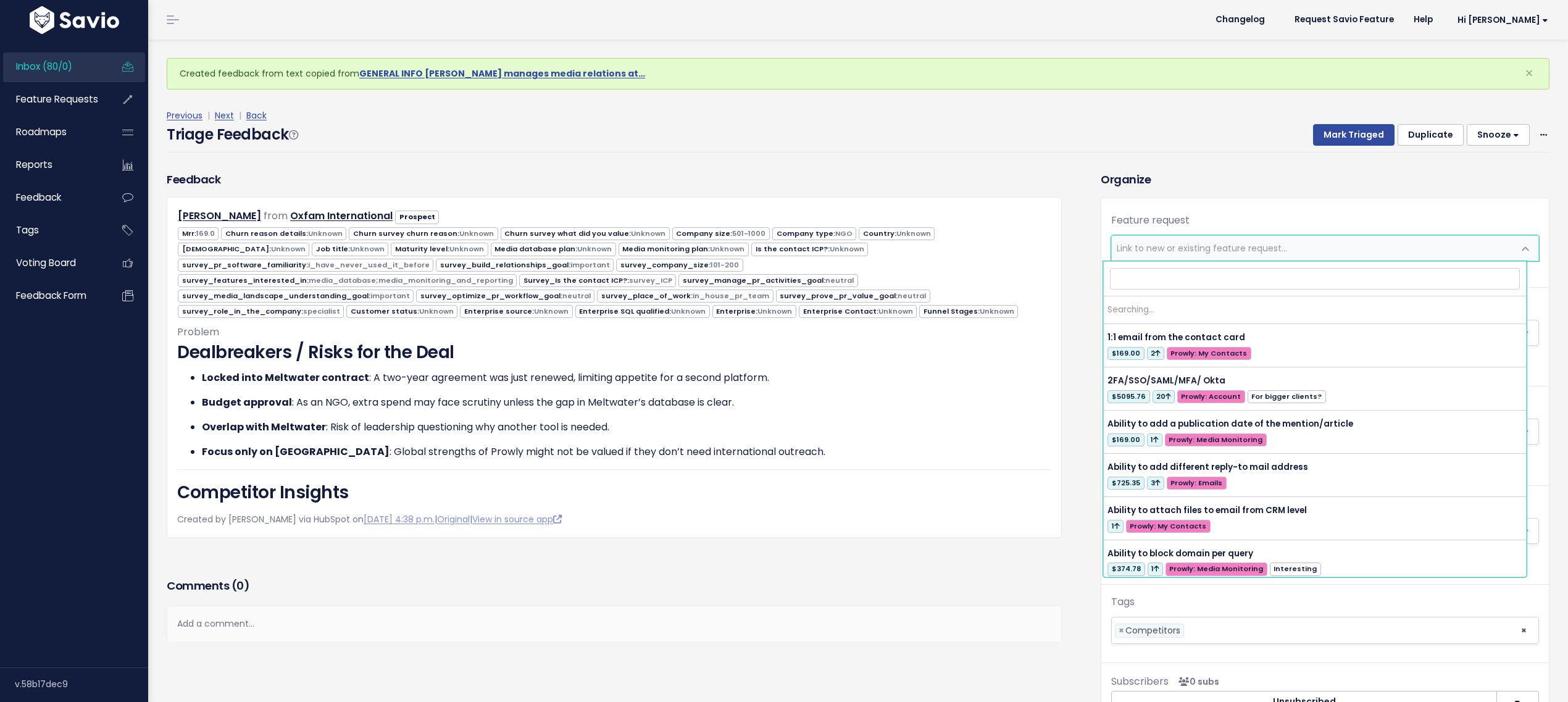
click at [1191, 240] on span "Link to new or existing feature request..." at bounding box center [1312, 248] width 402 height 24
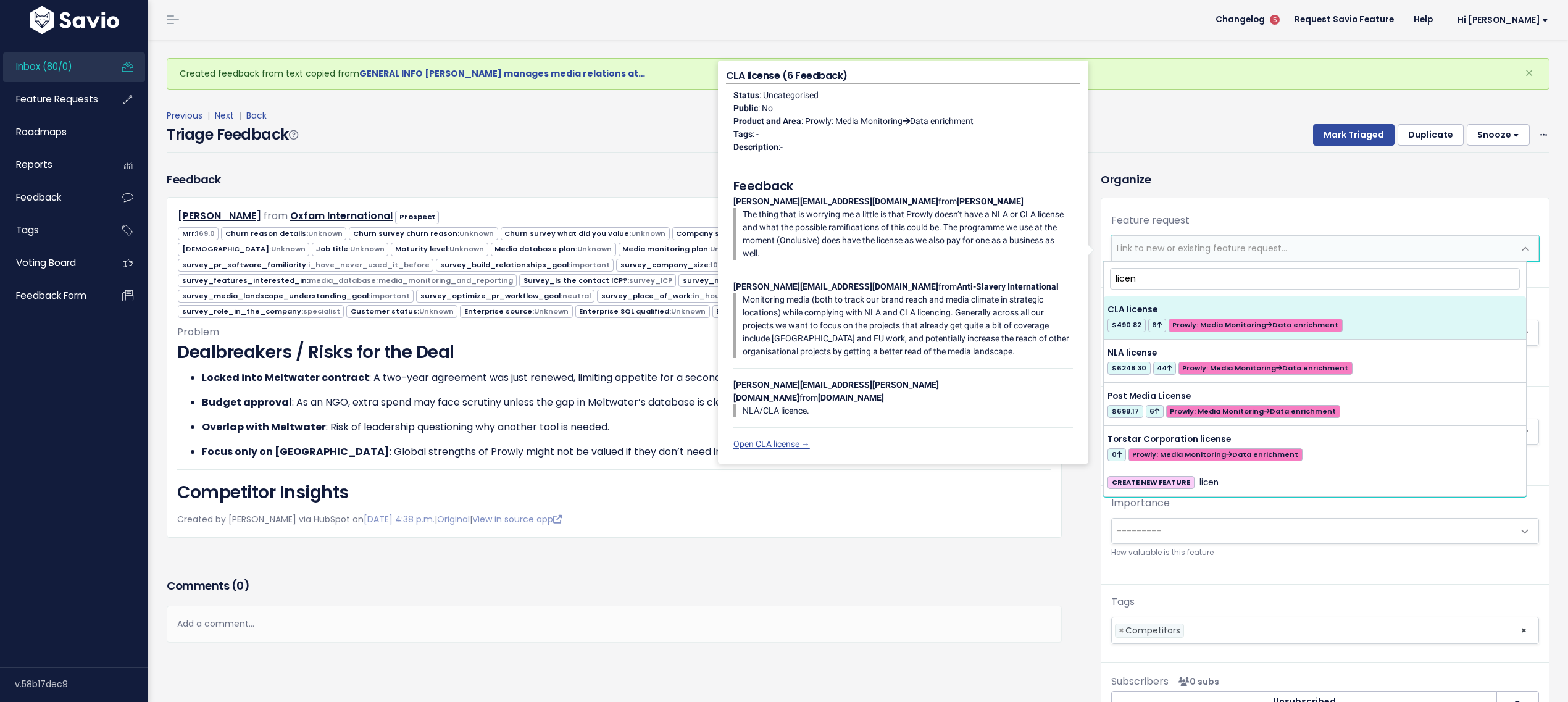
type input "licen"
select select "44303"
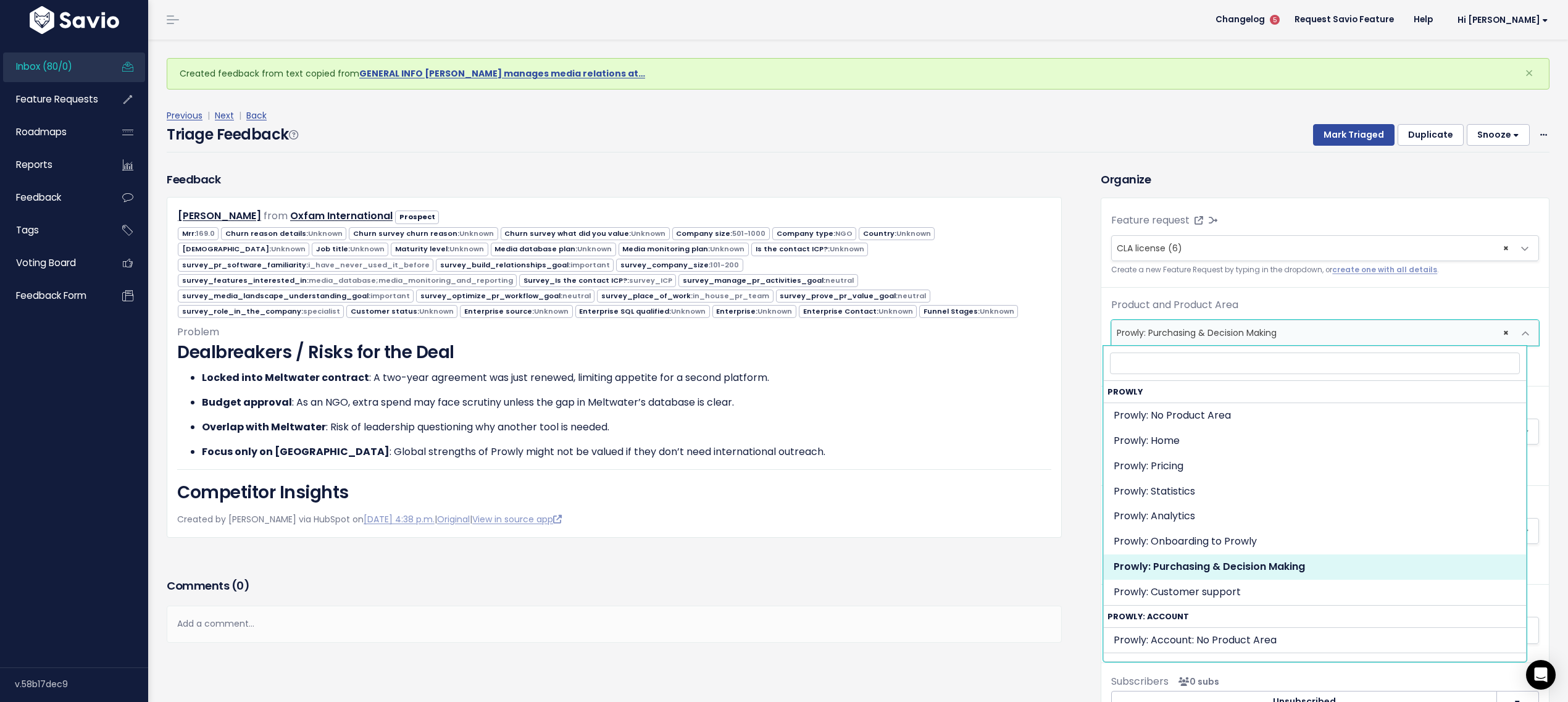
click at [1236, 329] on span "× Prowly: Purchasing & Decision Making" at bounding box center [1312, 333] width 402 height 24
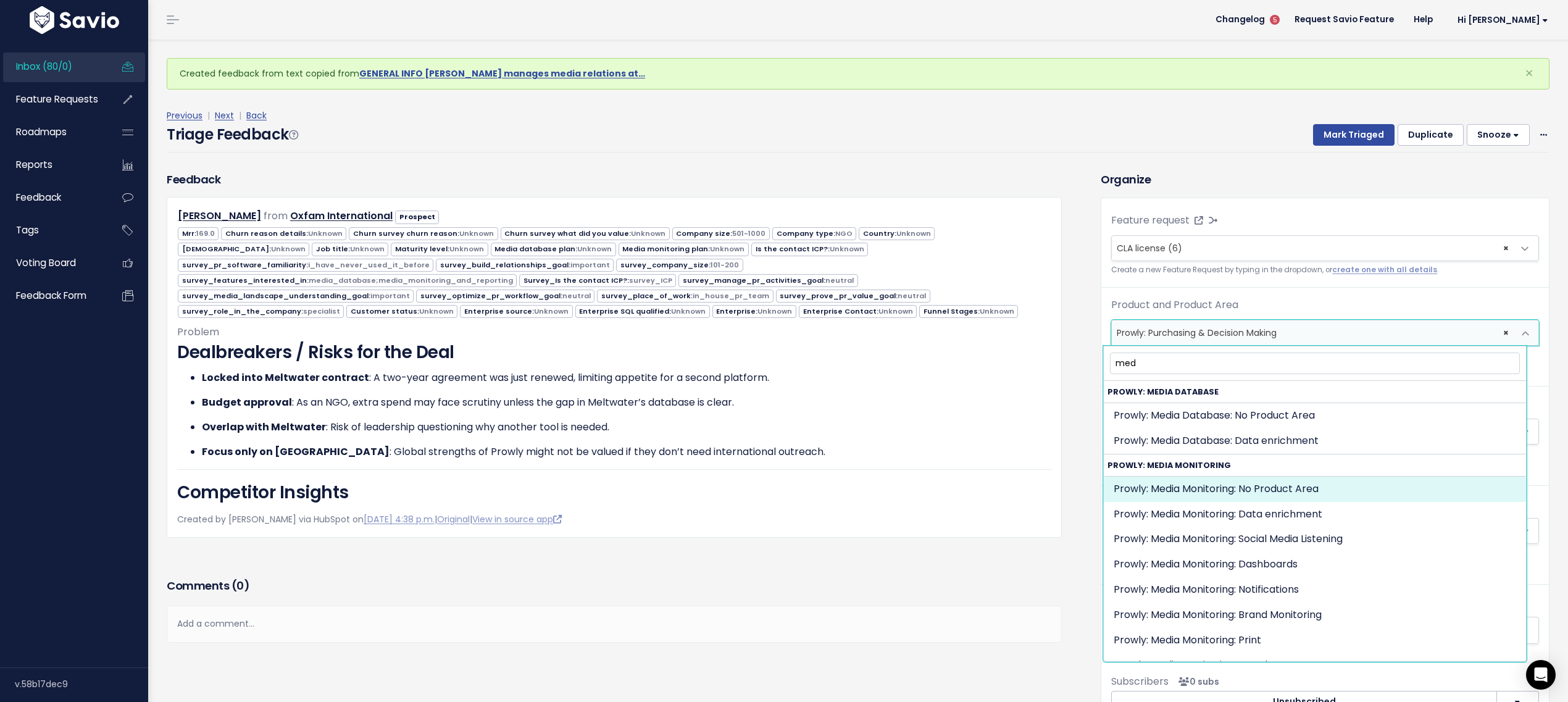
type input "med"
select select "MEDIA_MONITORING:"
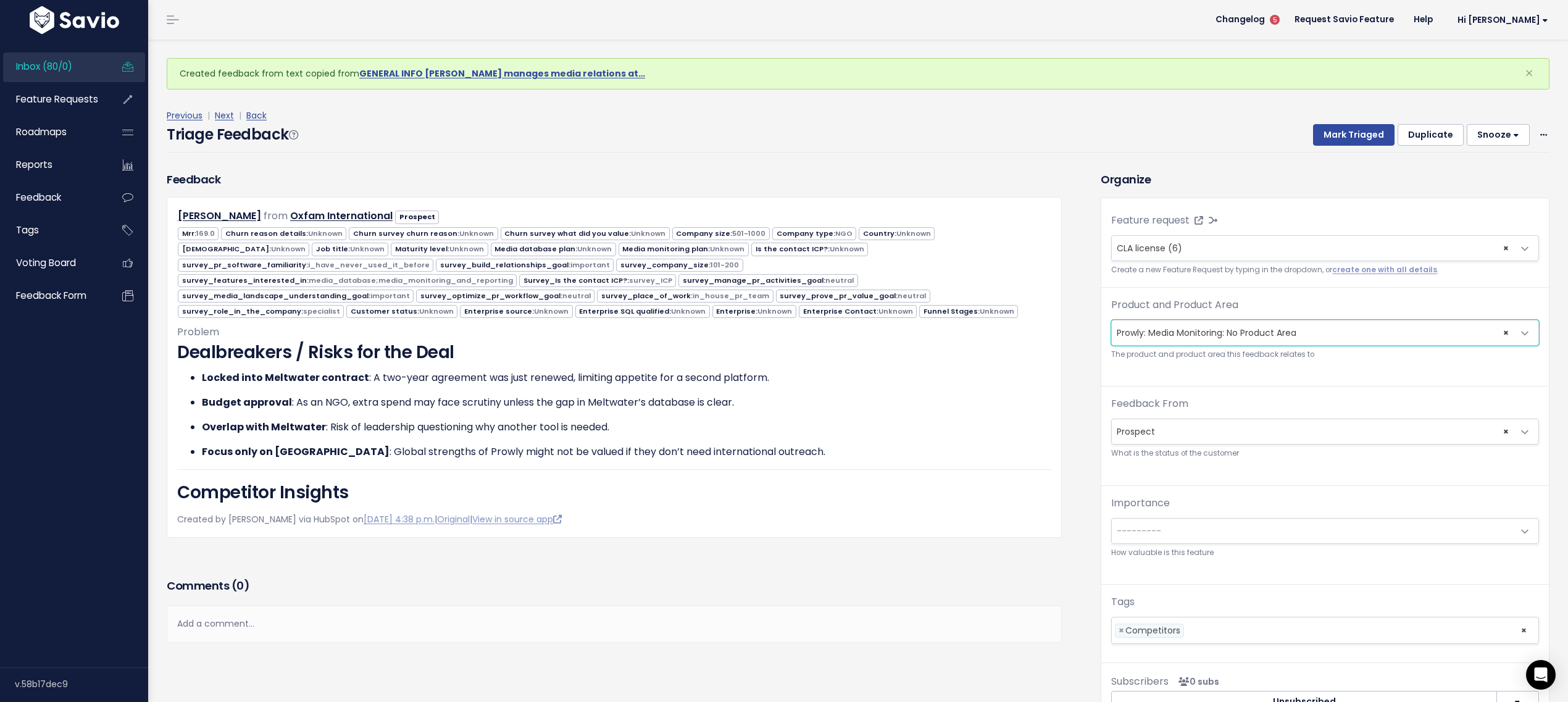
scroll to position [14, 0]
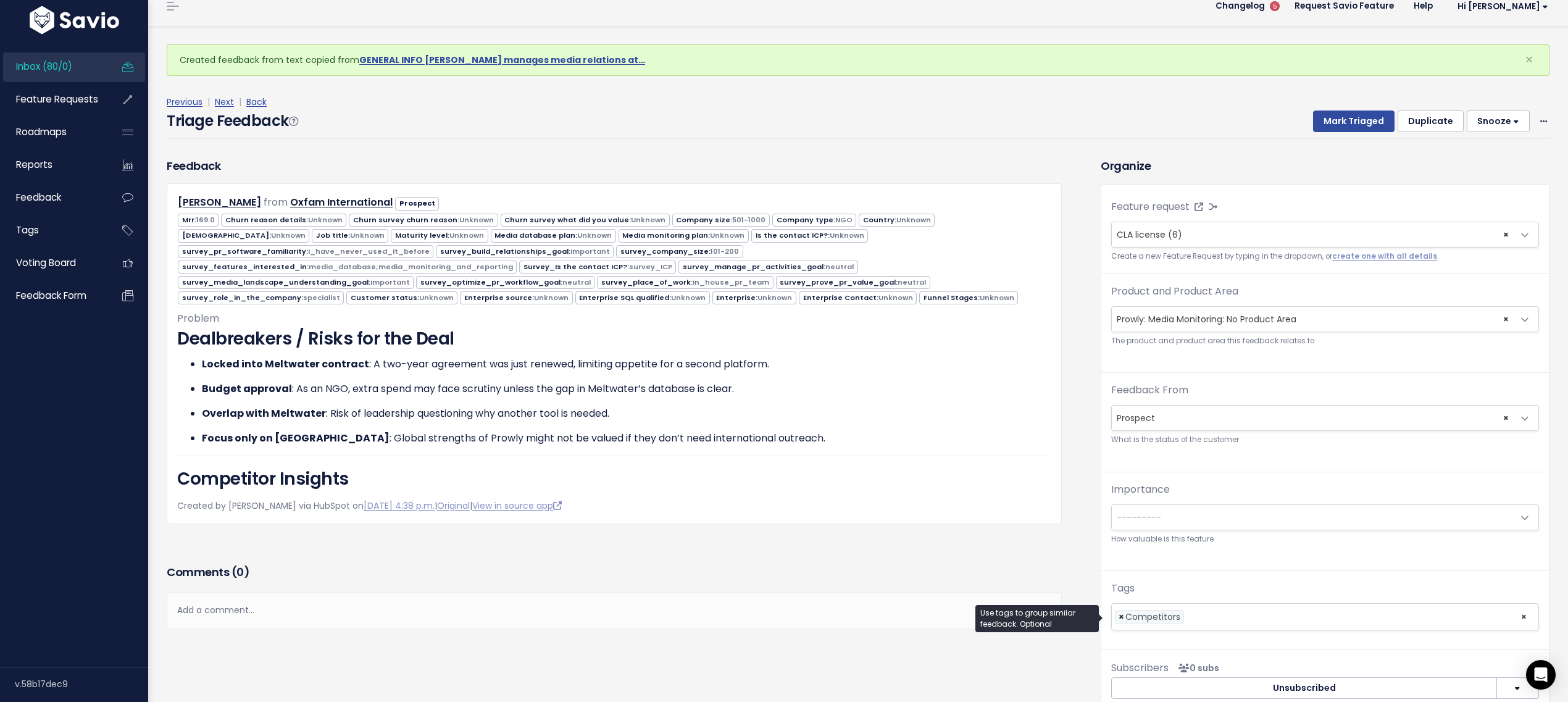
click at [1119, 622] on span "×" at bounding box center [1121, 618] width 6 height 13
select select
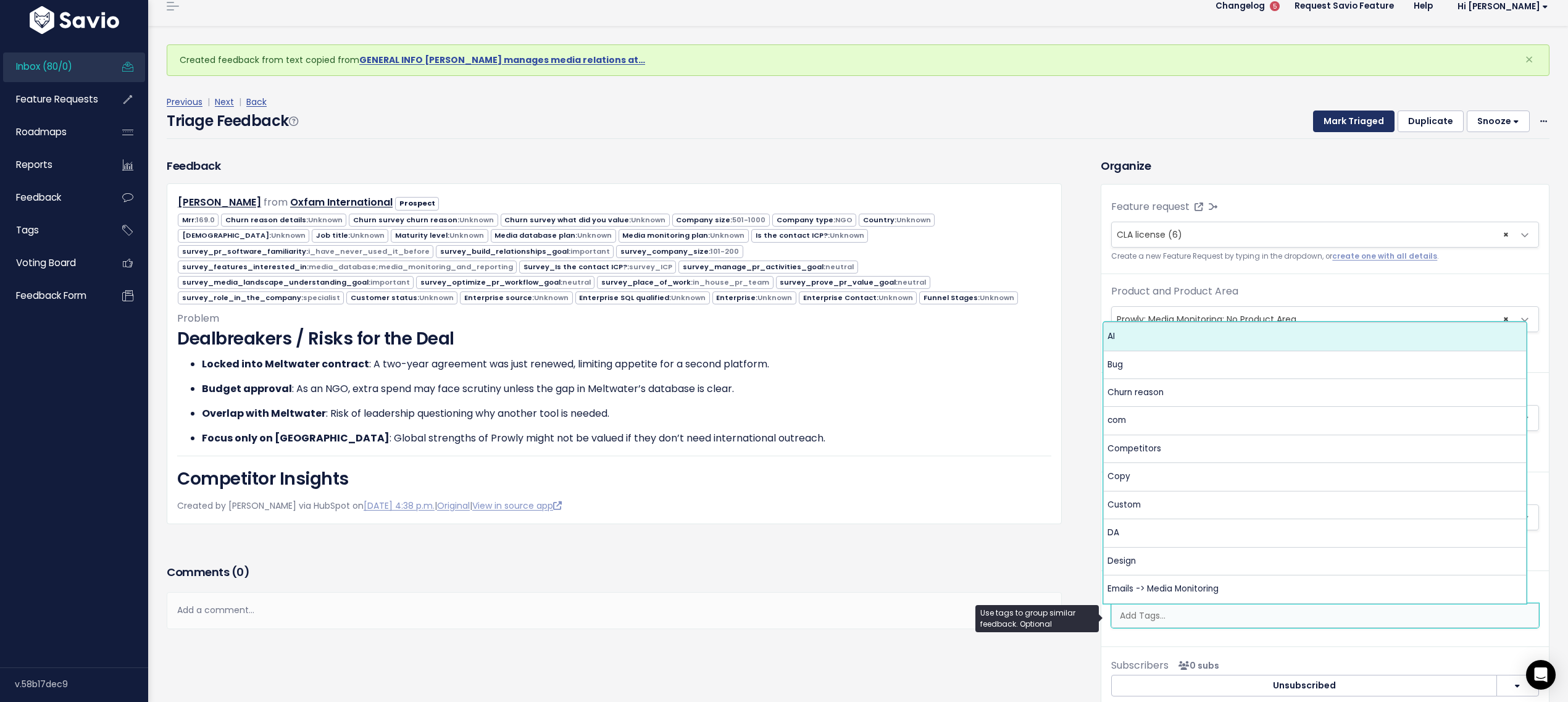
click at [1337, 114] on button "Mark Triaged" at bounding box center [1354, 121] width 81 height 22
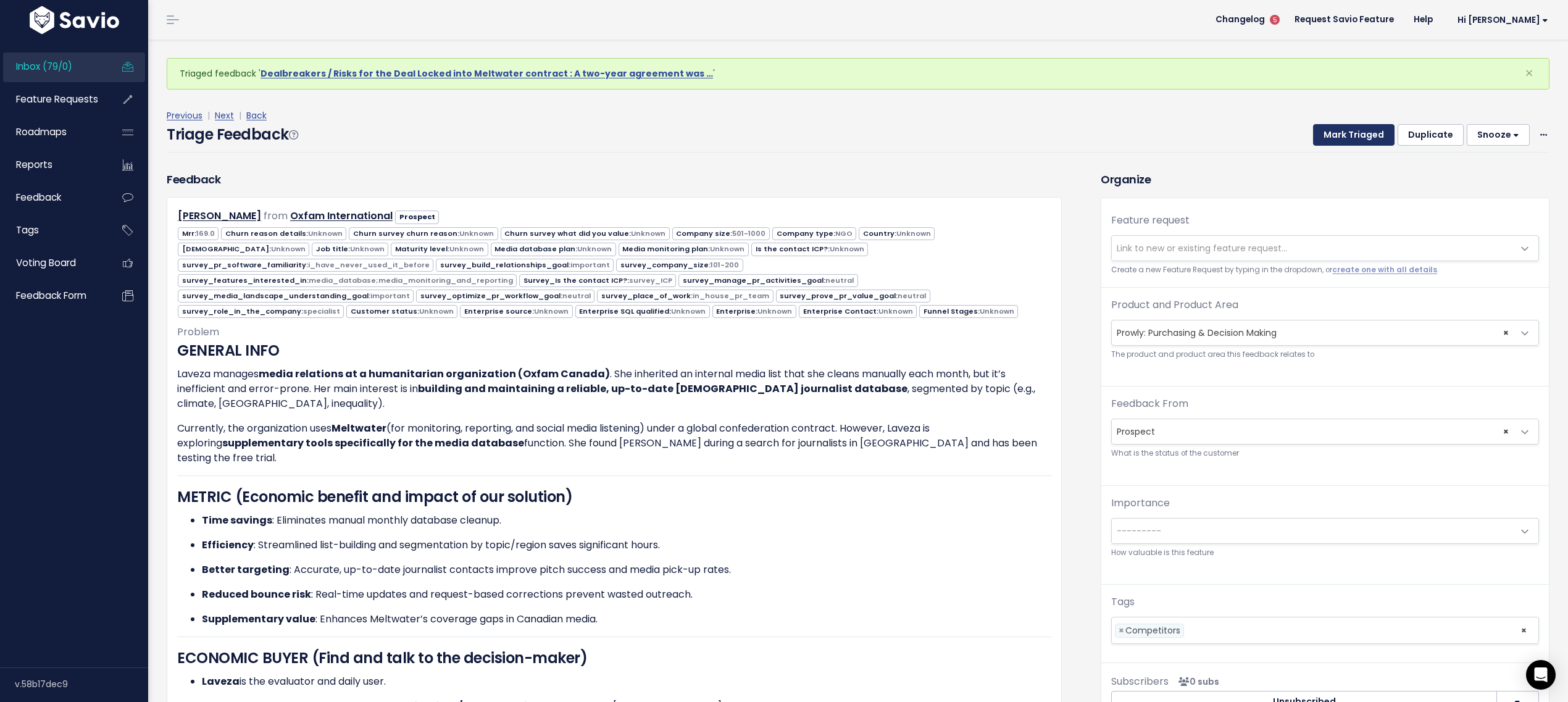
click at [1329, 127] on button "Mark Triaged" at bounding box center [1354, 135] width 81 height 22
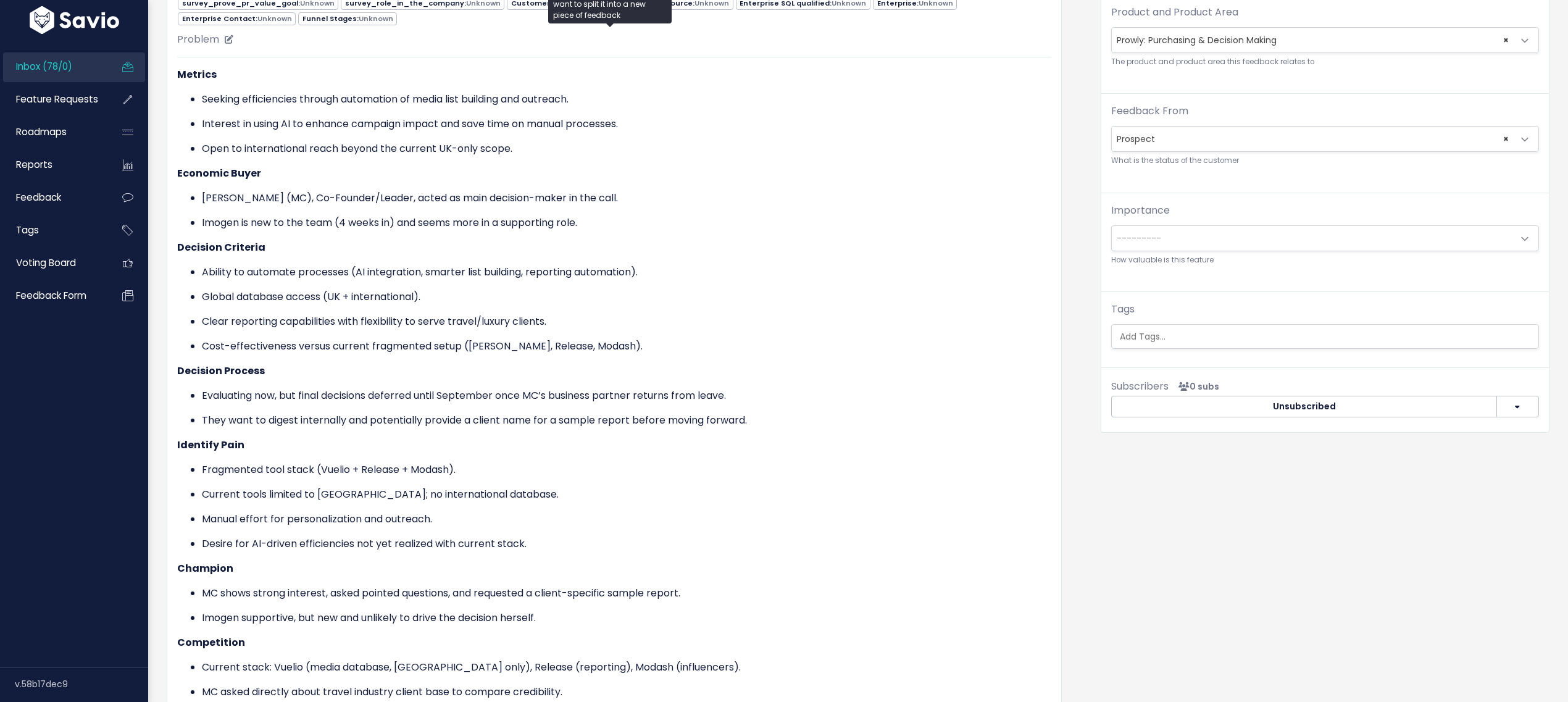
scroll to position [623, 0]
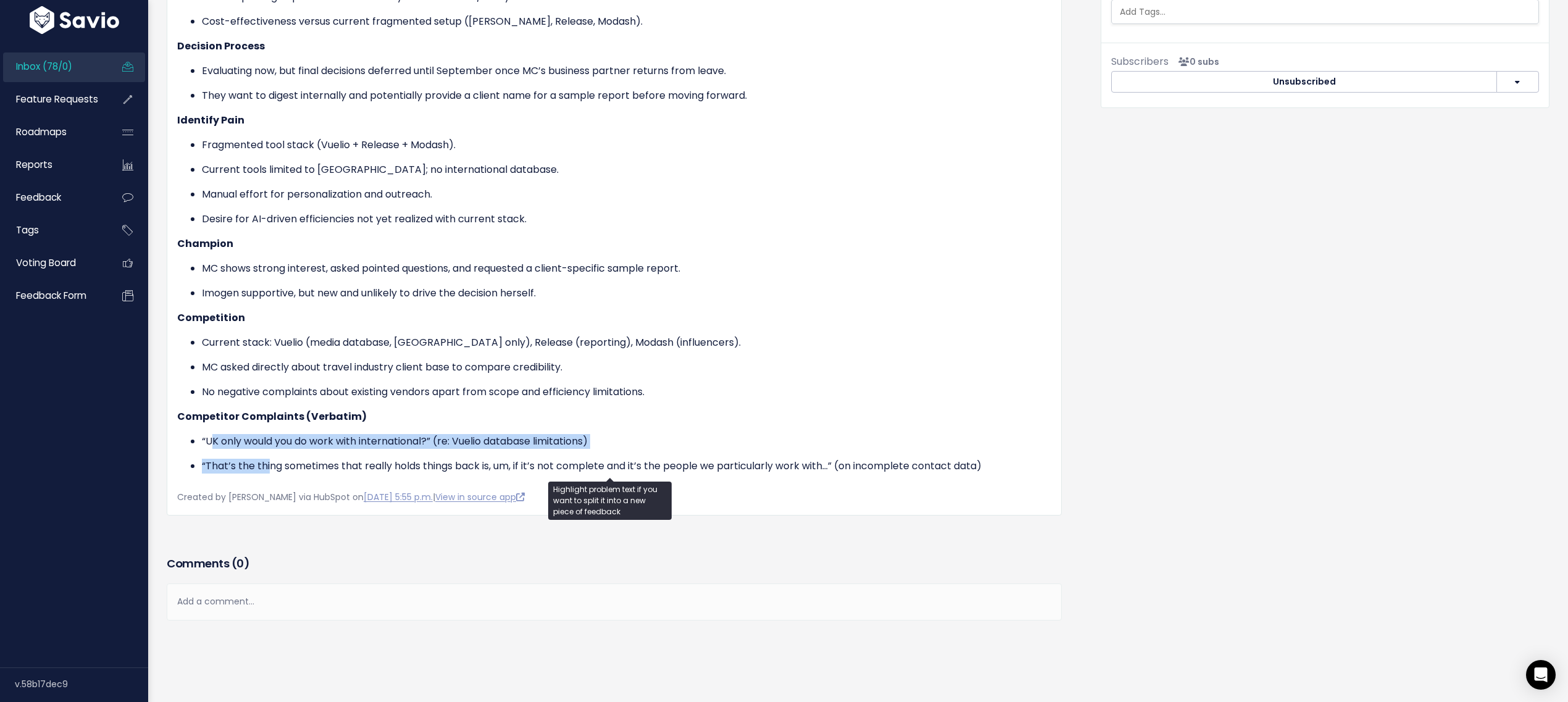
drag, startPoint x: 215, startPoint y: 431, endPoint x: 272, endPoint y: 453, distance: 61.1
click at [272, 453] on ul "“UK only would you do work with international?” (re: Vuelio database limitation…" at bounding box center [614, 454] width 874 height 40
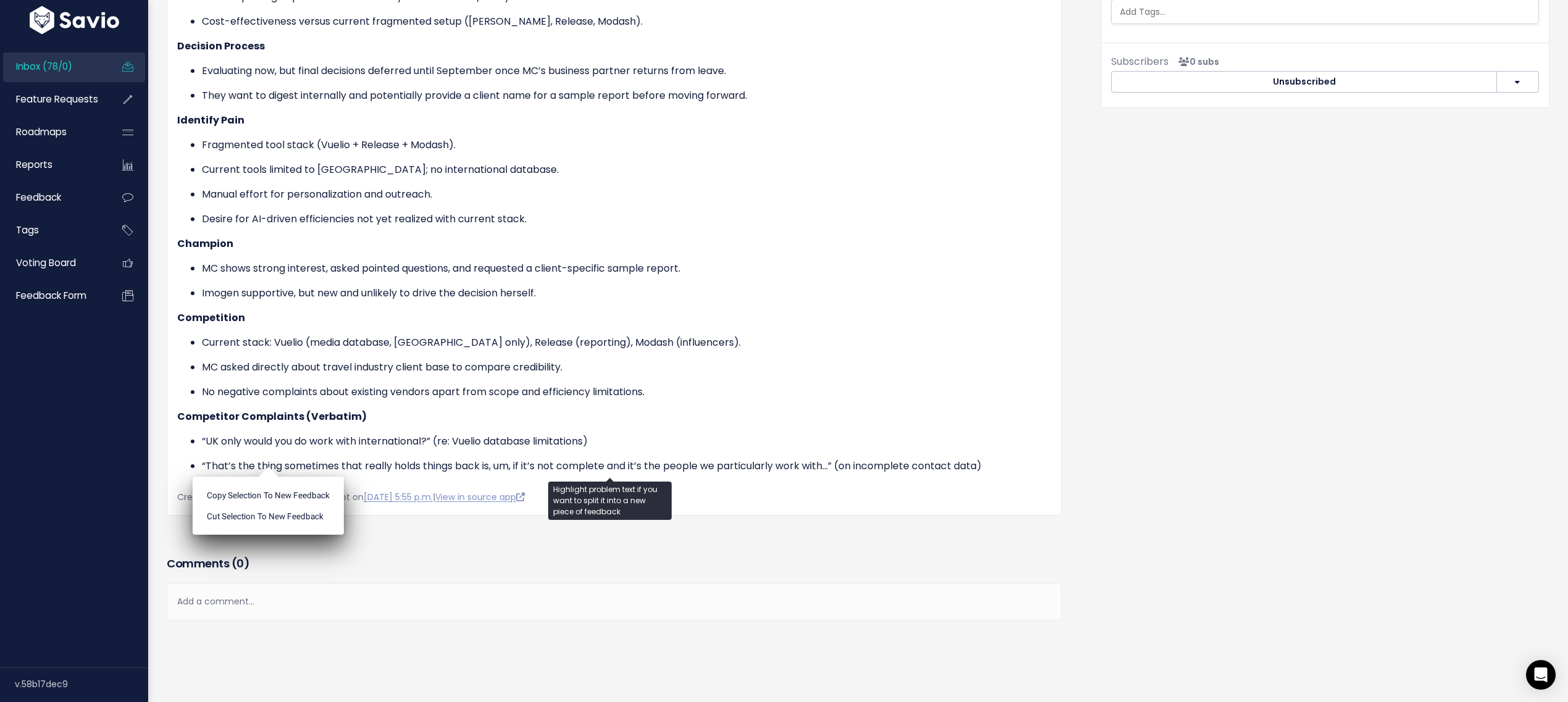
click at [272, 477] on ul "Copy selection to new Feedback Cut selection to new Feedback" at bounding box center [268, 506] width 151 height 58
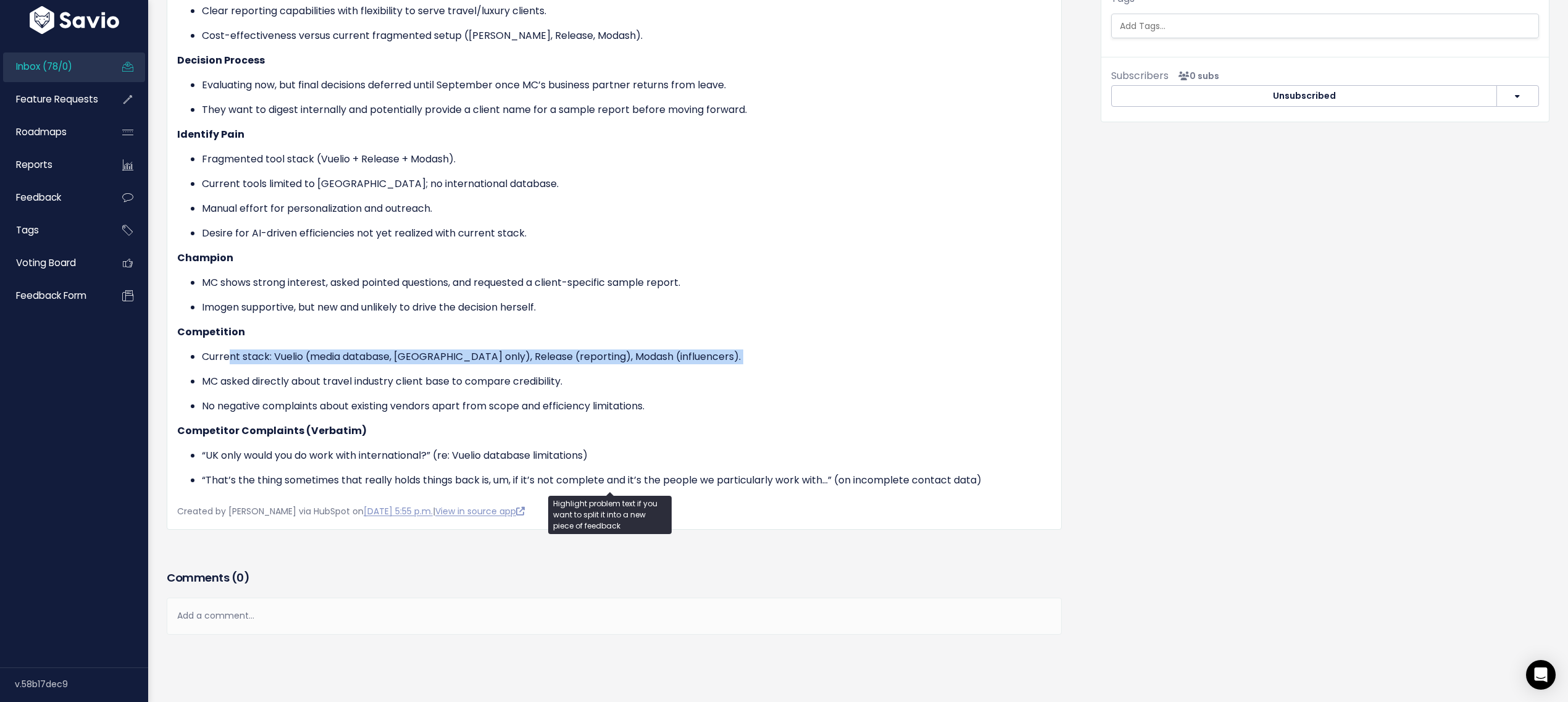
drag, startPoint x: 270, startPoint y: 358, endPoint x: 287, endPoint y: 364, distance: 18.0
click at [287, 364] on ul "Current stack: Vuelio (media database, [GEOGRAPHIC_DATA] only), Release (report…" at bounding box center [614, 381] width 874 height 64
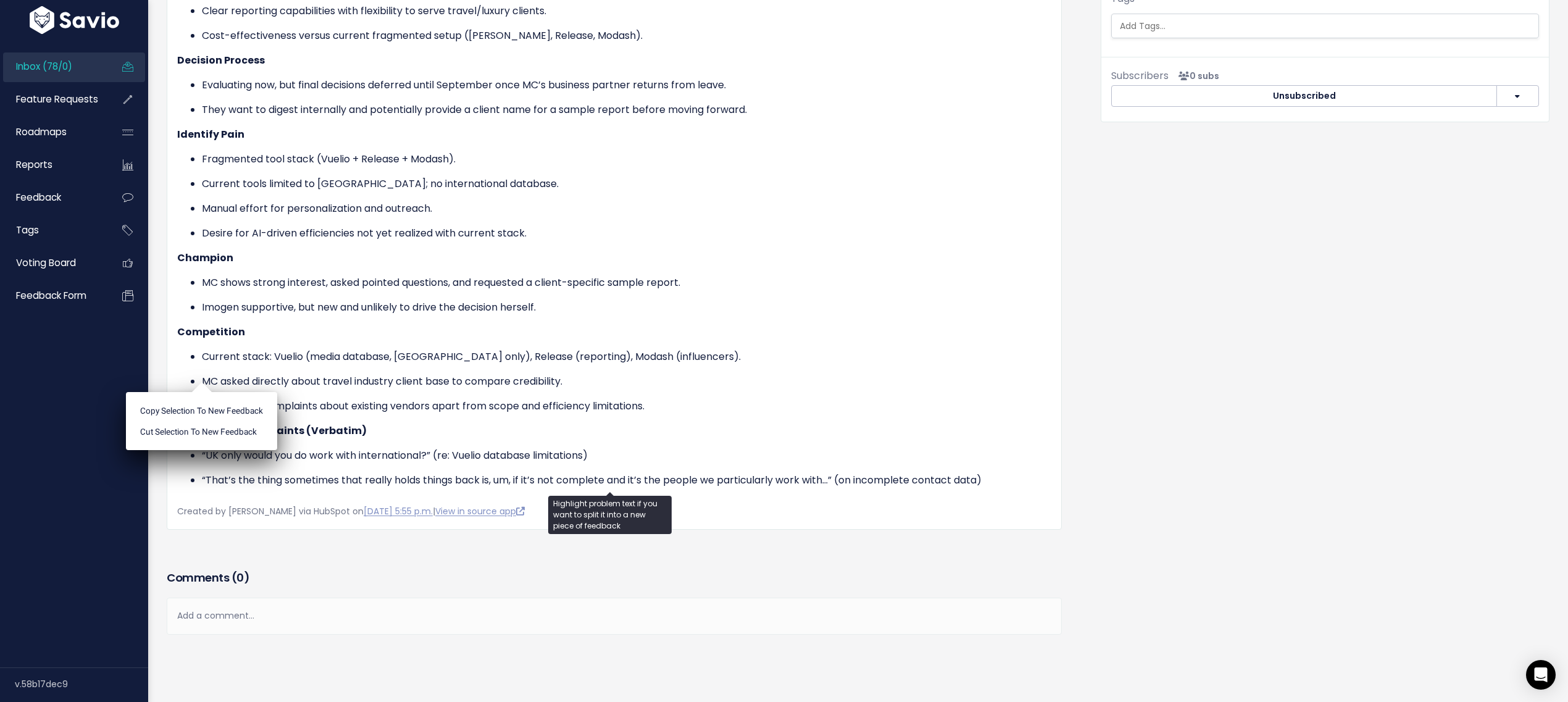
click at [287, 364] on ul "Current stack: Vuelio (media database, [GEOGRAPHIC_DATA] only), Release (report…" at bounding box center [614, 381] width 874 height 64
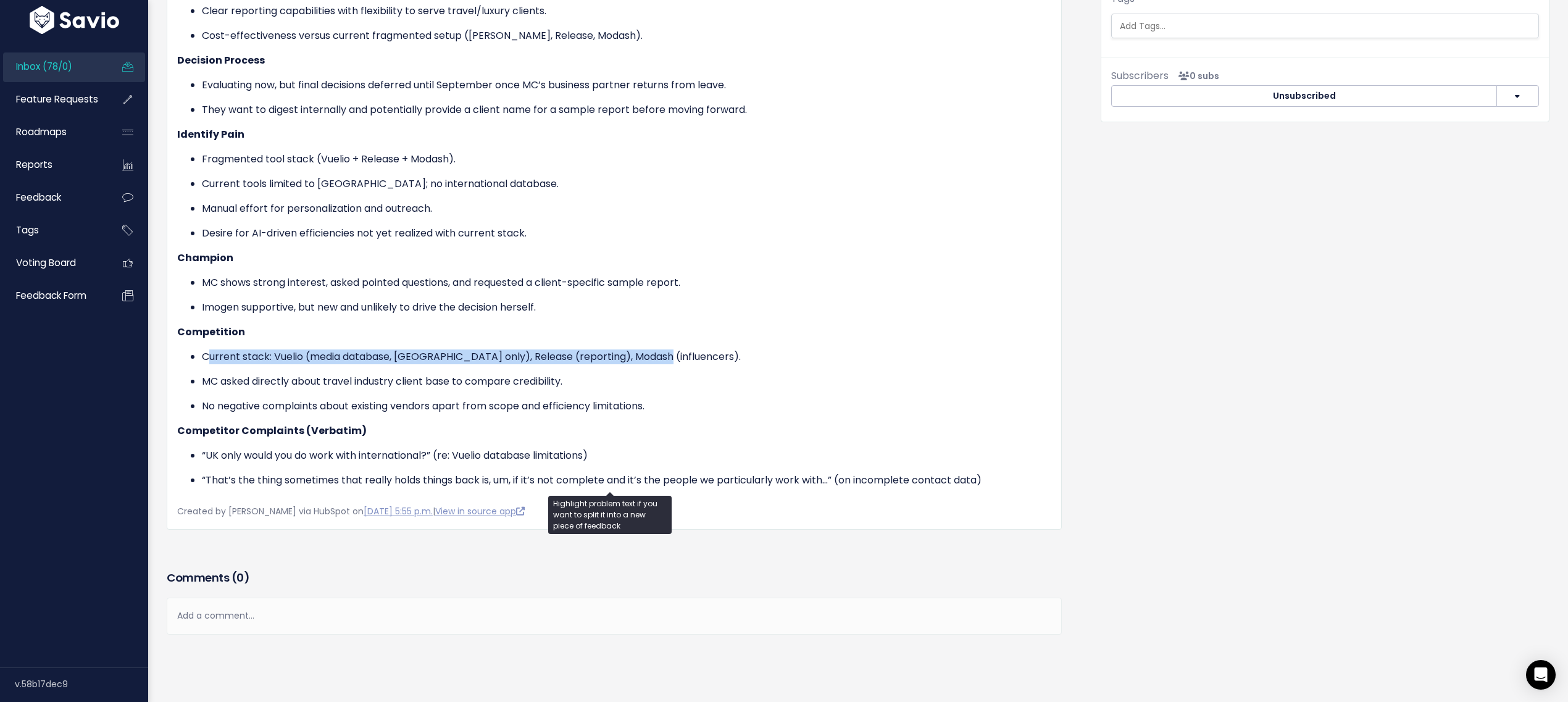
drag, startPoint x: 221, startPoint y: 355, endPoint x: 334, endPoint y: 359, distance: 113.1
click at [334, 359] on ul "Current stack: Vuelio (media database, [GEOGRAPHIC_DATA] only), Release (report…" at bounding box center [614, 381] width 874 height 64
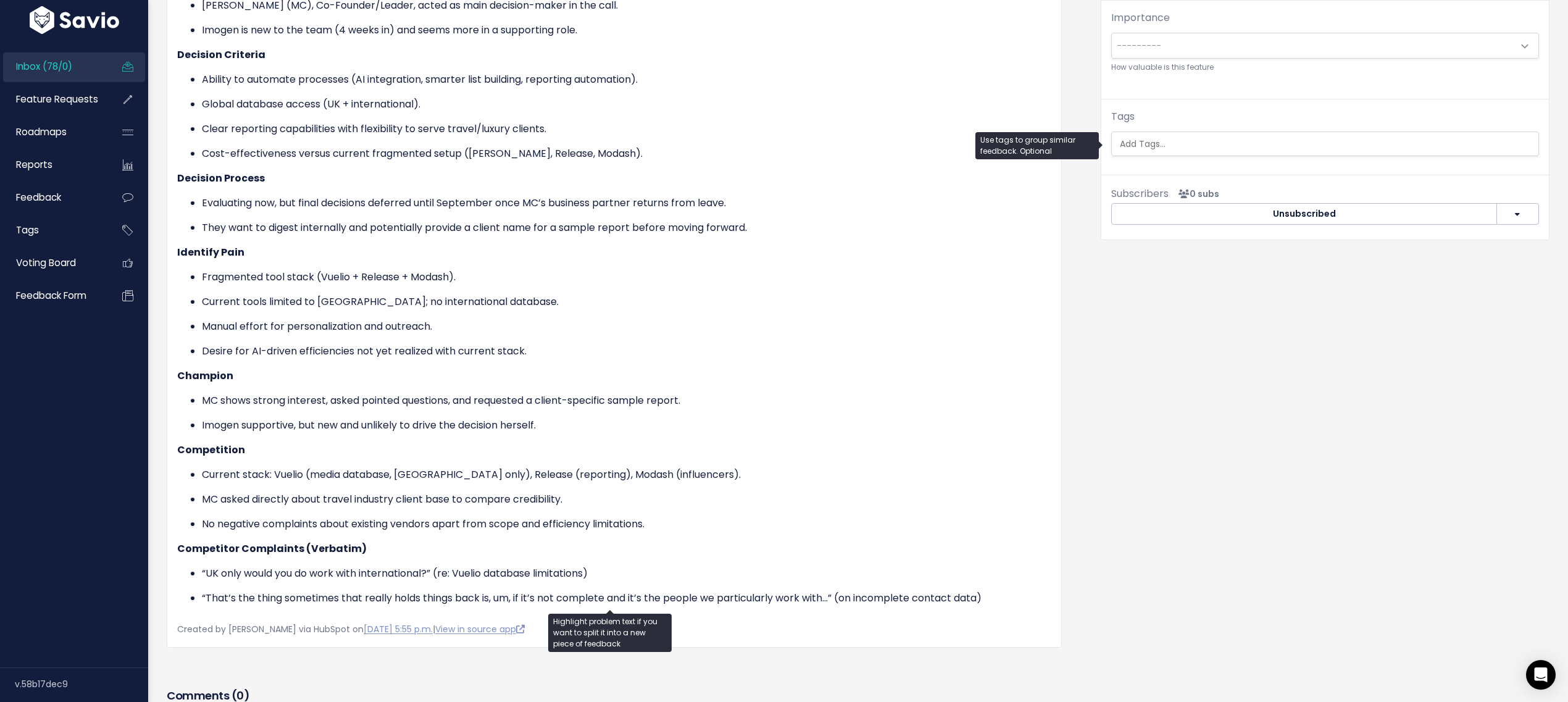
click at [1163, 144] on input "search" at bounding box center [1326, 144] width 422 height 13
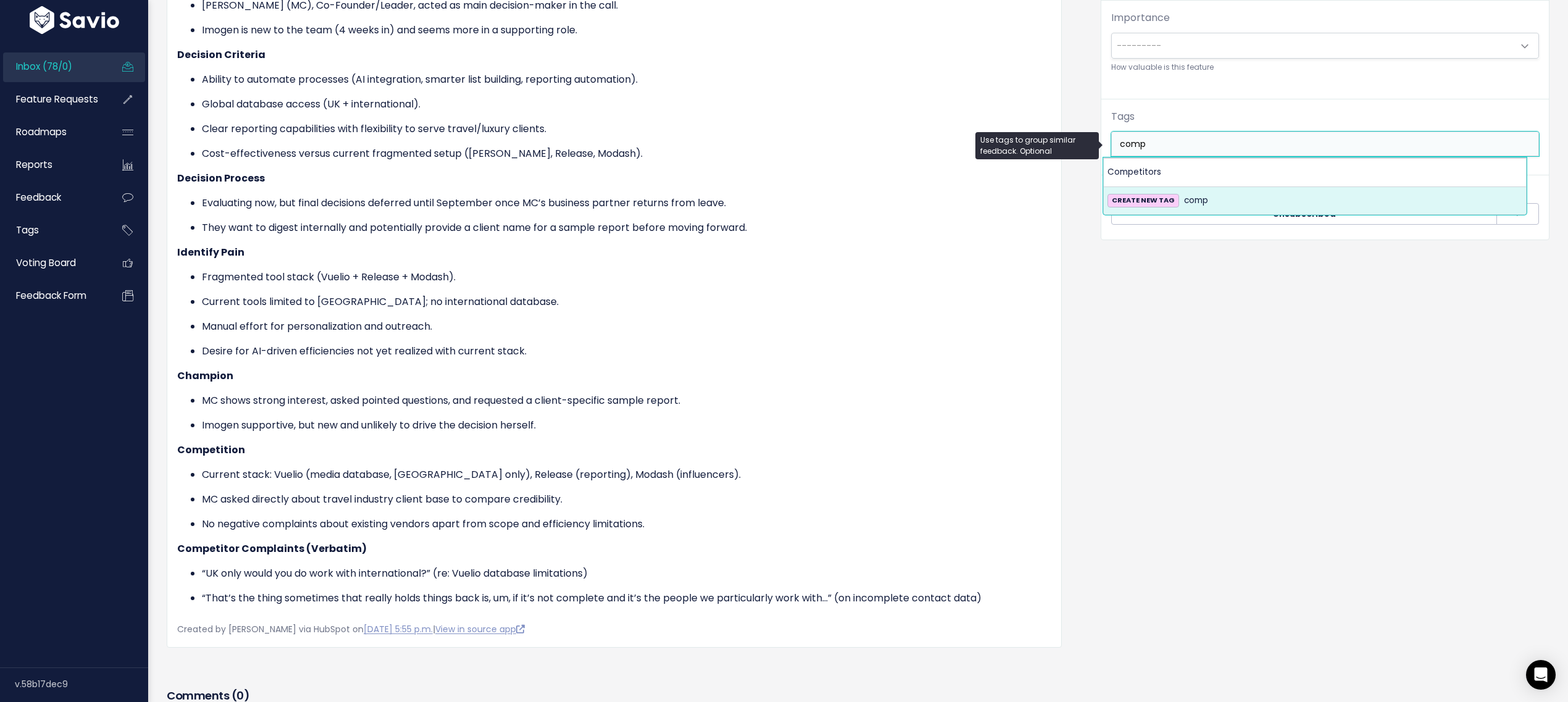
type input "comp"
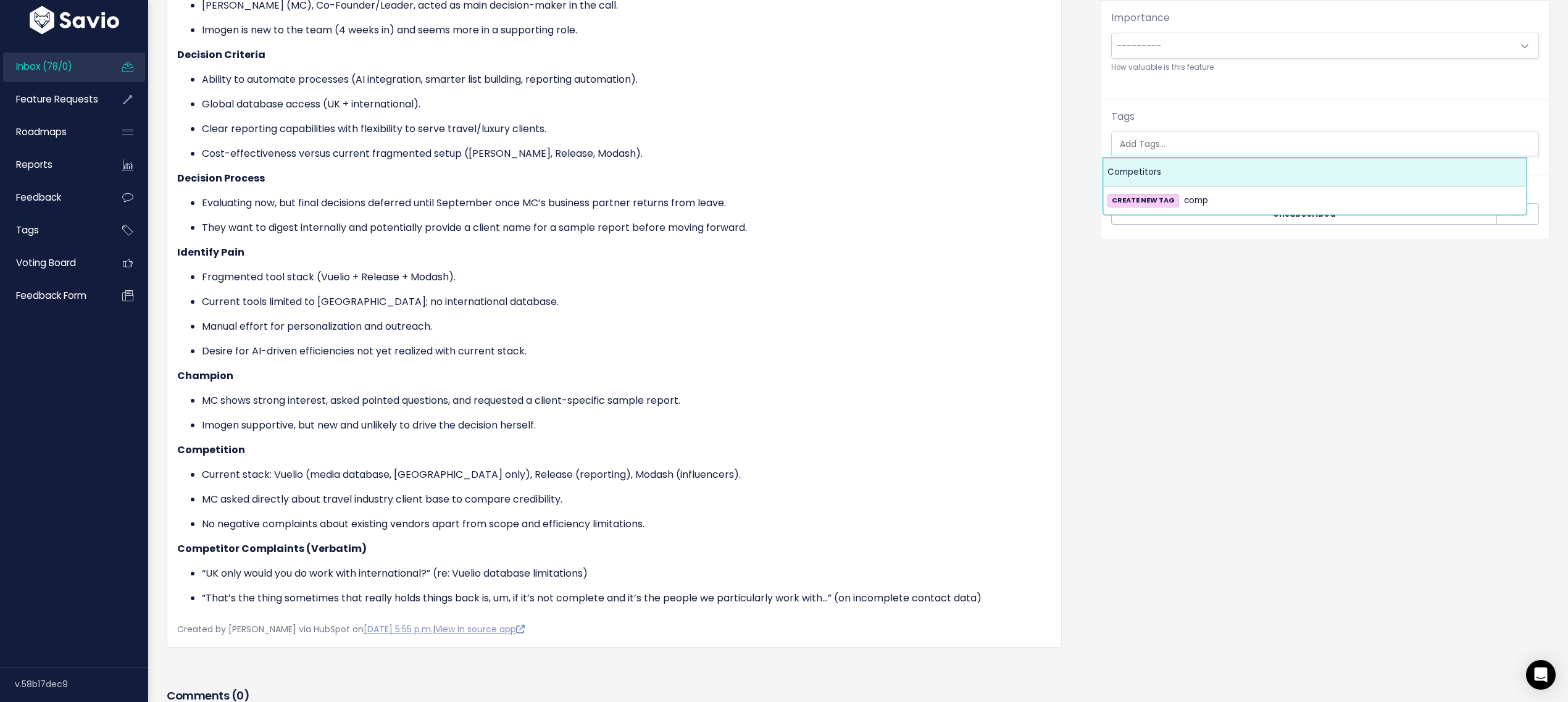
select select "7978"
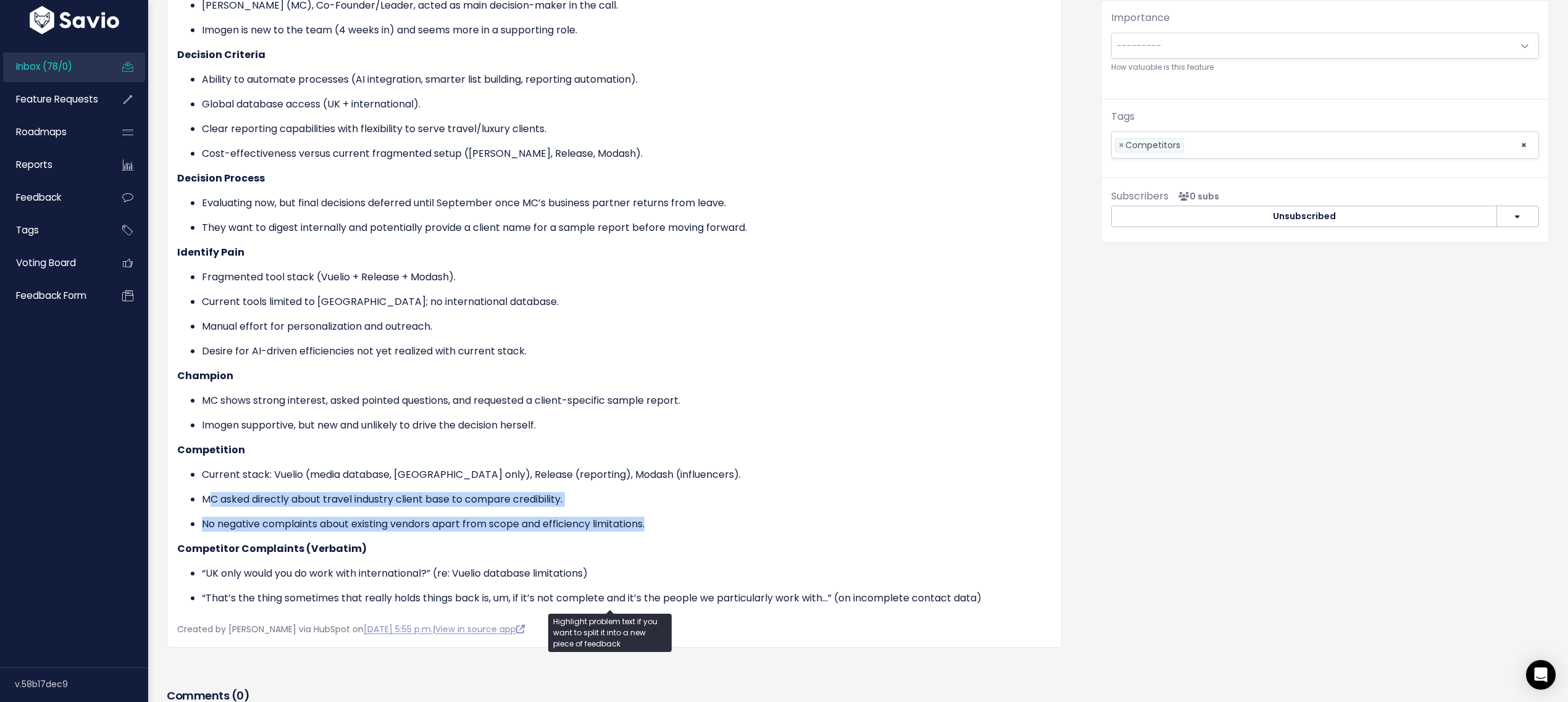
drag, startPoint x: 208, startPoint y: 485, endPoint x: 679, endPoint y: 518, distance: 472.2
click at [679, 518] on ul "Current stack: Vuelio (media database, [GEOGRAPHIC_DATA] only), Release (report…" at bounding box center [614, 499] width 874 height 64
click at [679, 518] on p "No negative complaints about existing vendors apart from scope and efficiency l…" at bounding box center [626, 524] width 849 height 15
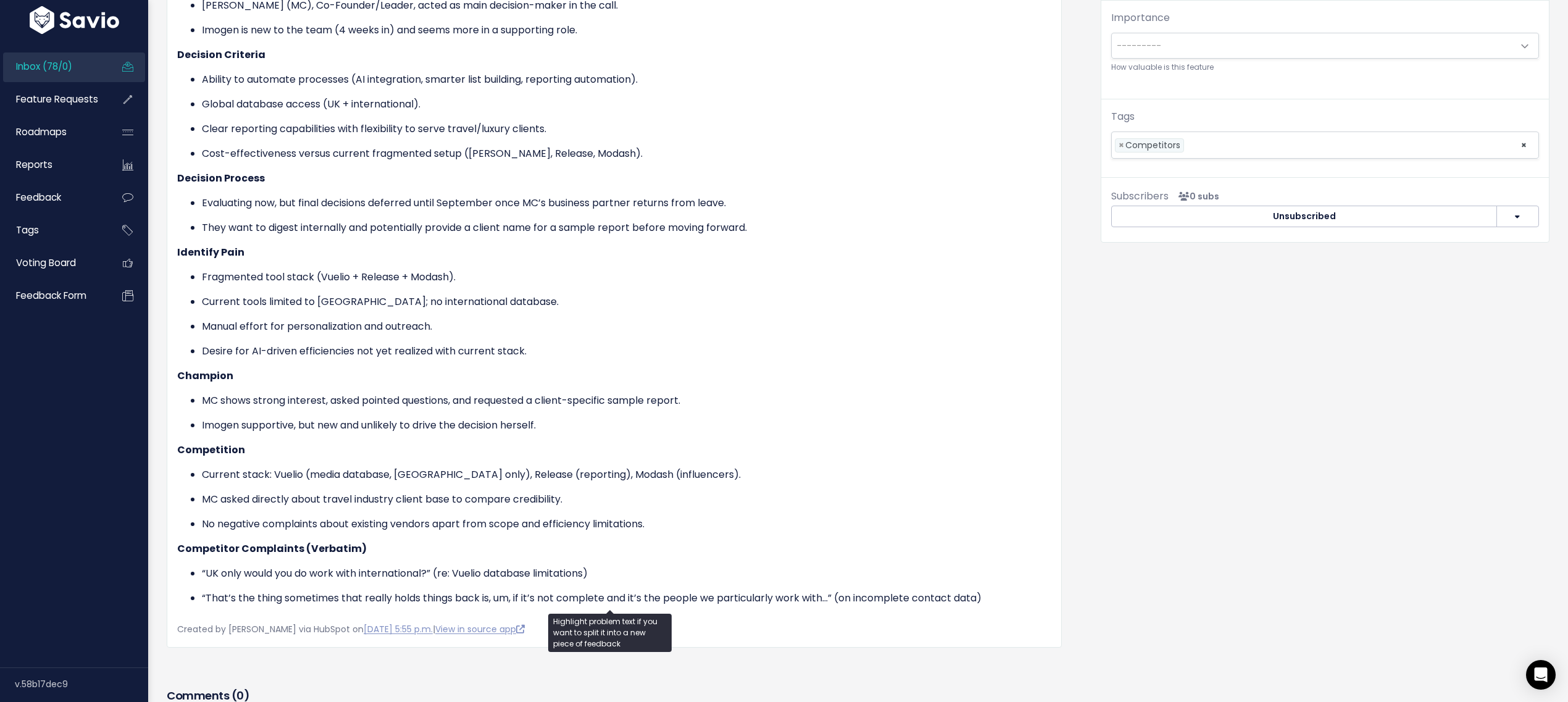
scroll to position [459, 0]
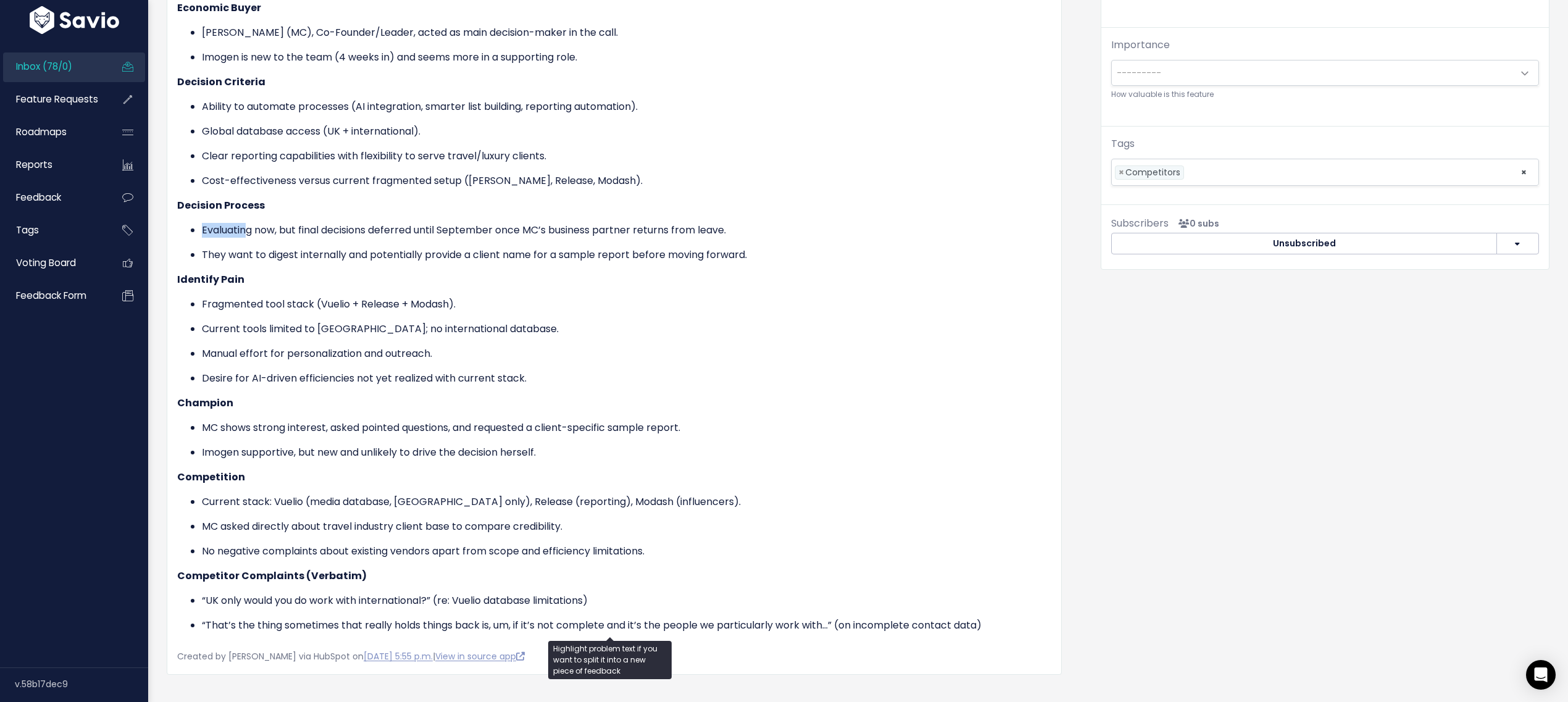
drag, startPoint x: 238, startPoint y: 226, endPoint x: 248, endPoint y: 226, distance: 10.0
click at [248, 226] on ul "Evaluating now, but final decisions deferred until September once MC’s business…" at bounding box center [614, 243] width 874 height 40
click at [436, 236] on ul "Evaluating now, but final decisions deferred until September once MC’s business…" at bounding box center [614, 243] width 874 height 40
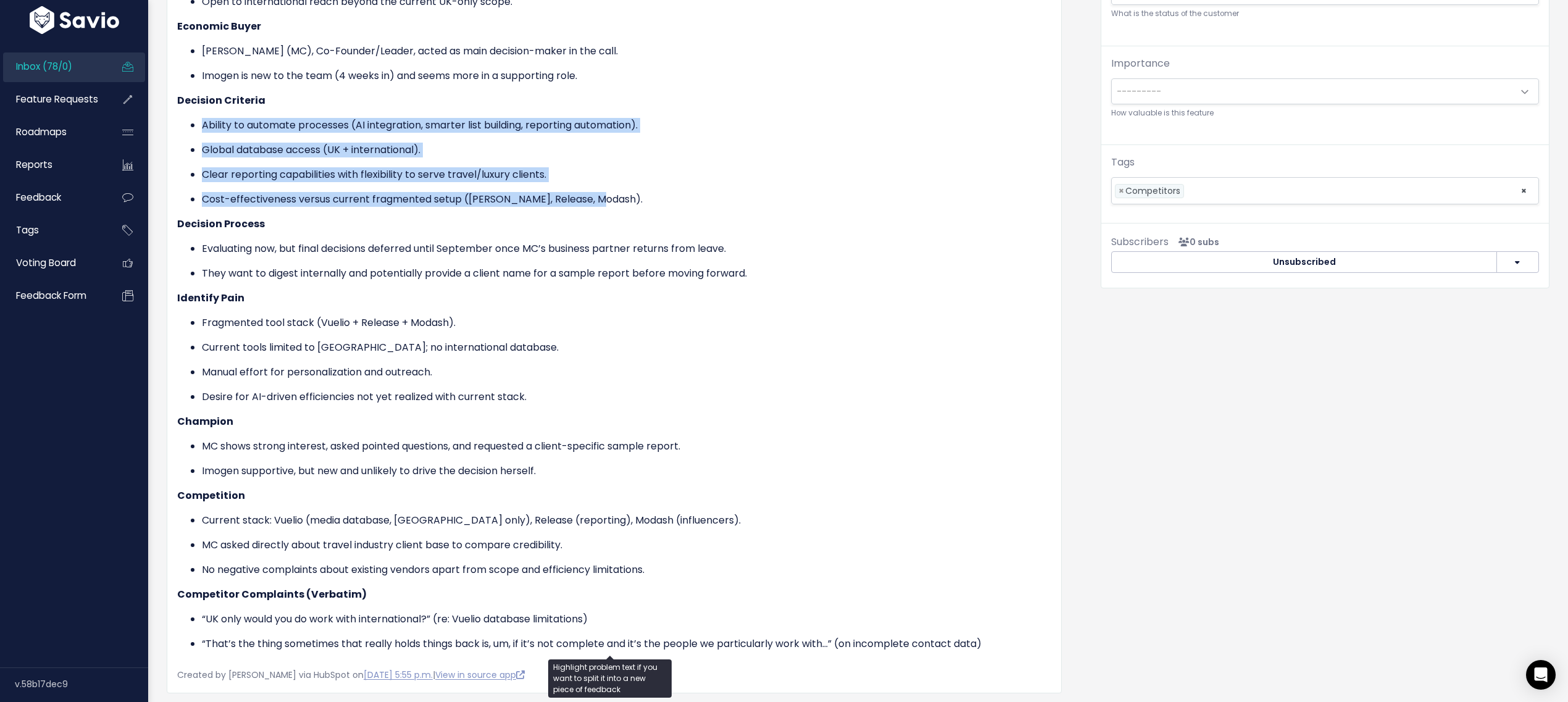
drag, startPoint x: 200, startPoint y: 114, endPoint x: 612, endPoint y: 198, distance: 420.5
click at [612, 198] on ul "Ability to automate processes (AI integration, smarter list building, reporting…" at bounding box center [614, 162] width 874 height 89
click at [612, 198] on p "Cost-effectiveness versus current fragmented setup ([PERSON_NAME], Release, Mod…" at bounding box center [626, 200] width 849 height 15
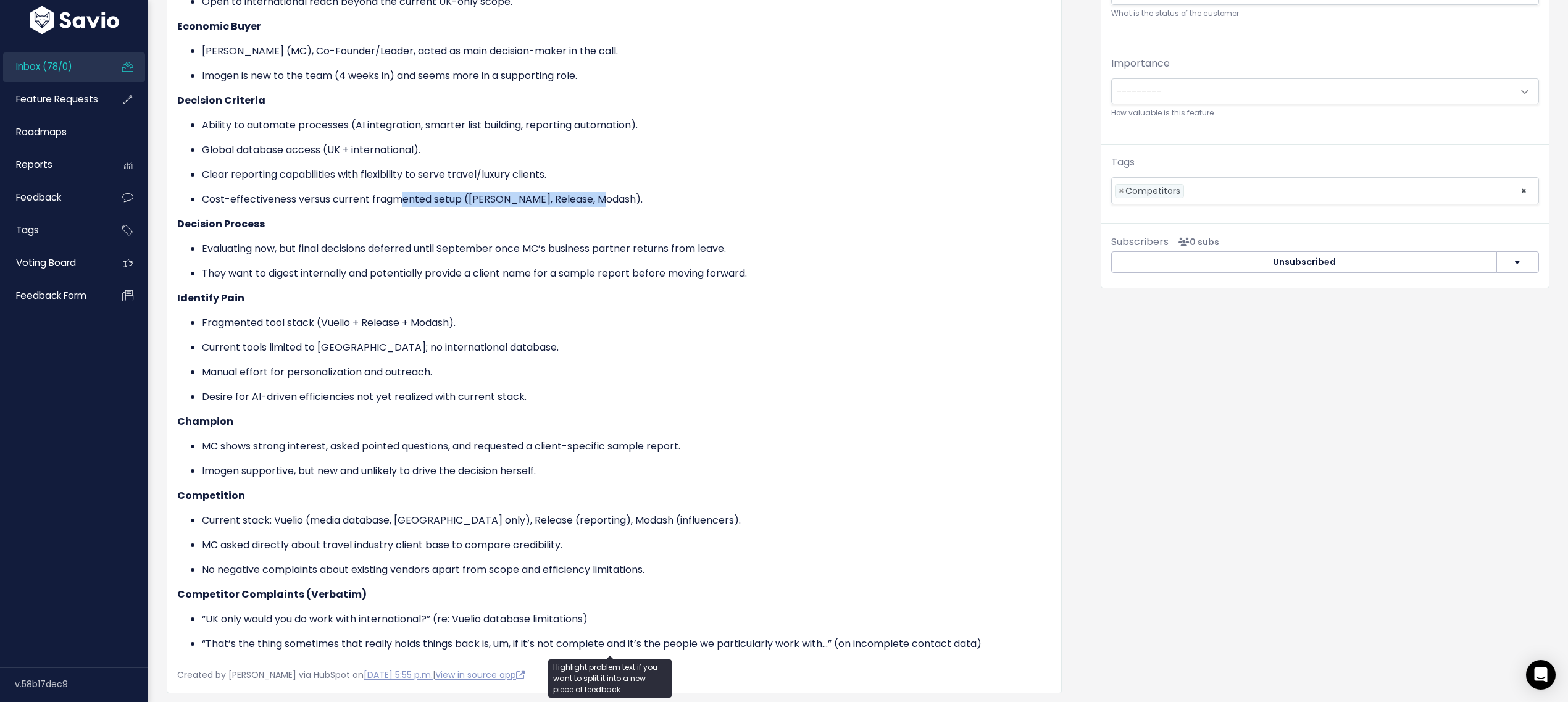
drag, startPoint x: 612, startPoint y: 198, endPoint x: 402, endPoint y: 193, distance: 210.1
click at [402, 193] on p "Cost-effectiveness versus current fragmented setup ([PERSON_NAME], Release, Mod…" at bounding box center [626, 200] width 849 height 15
click at [311, 242] on p "Evaluating now, but final decisions deferred until September once MC’s business…" at bounding box center [626, 249] width 849 height 15
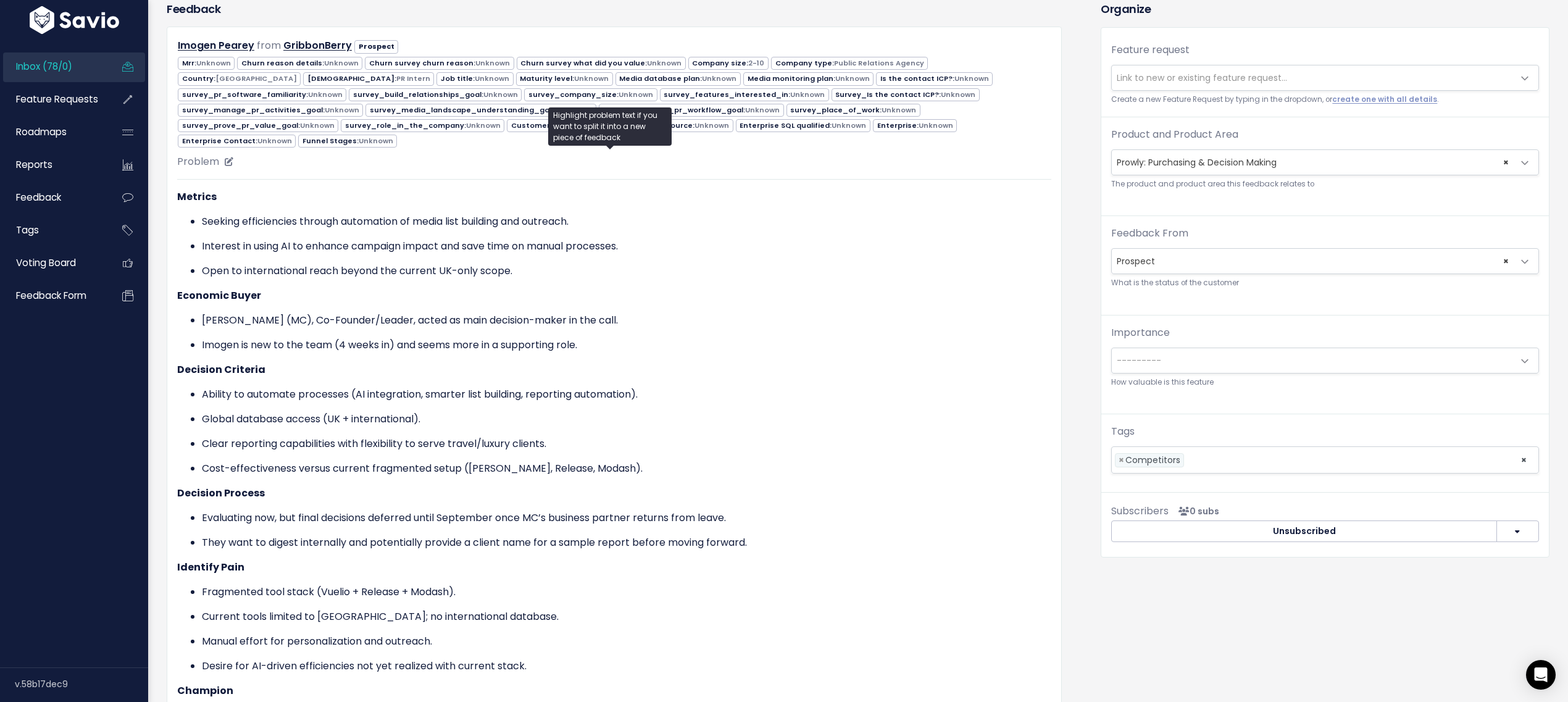
scroll to position [83, 0]
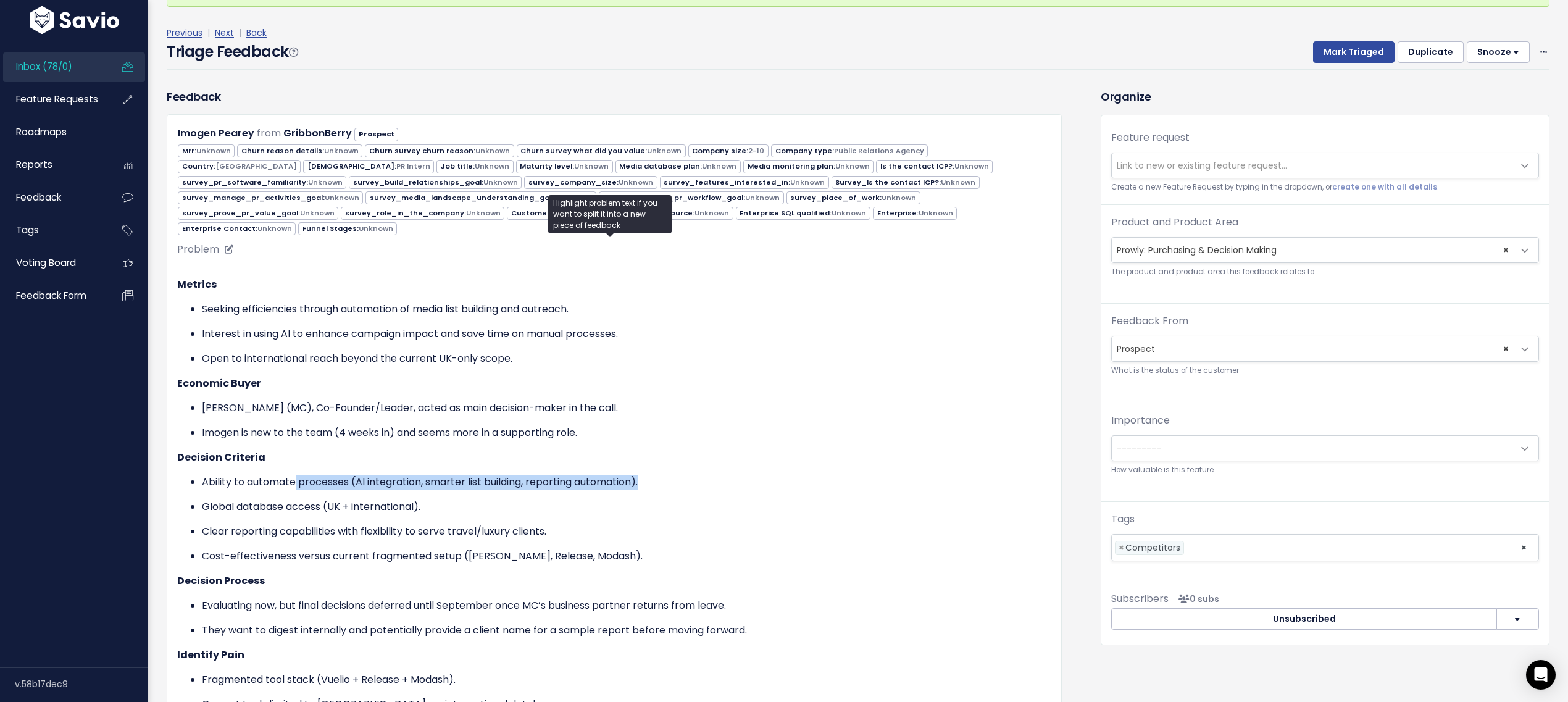
drag, startPoint x: 297, startPoint y: 477, endPoint x: 396, endPoint y: 483, distance: 99.2
click at [396, 483] on p "Ability to automate processes (AI integration, smarter list building, reporting…" at bounding box center [626, 482] width 849 height 15
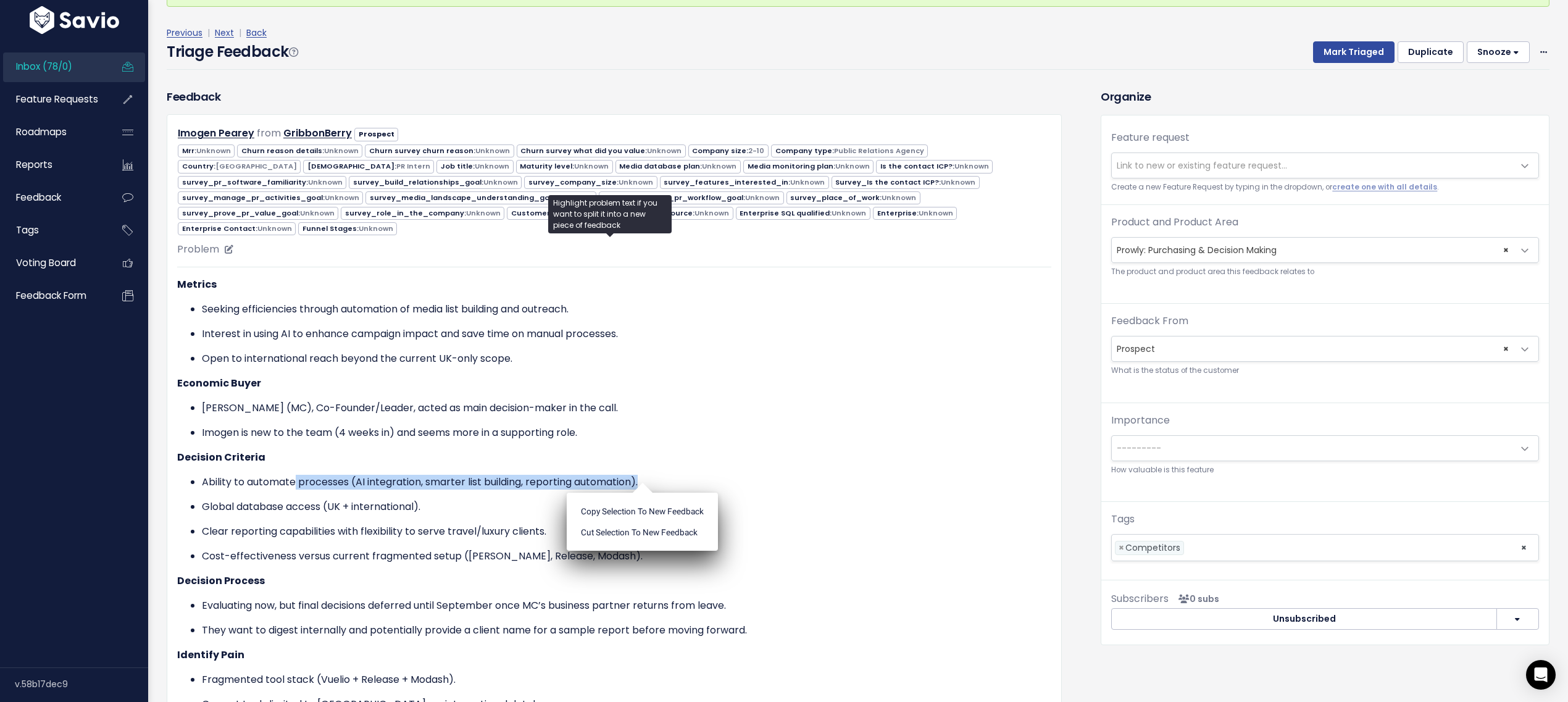
click at [396, 483] on p "Ability to automate processes (AI integration, smarter list building, reporting…" at bounding box center [626, 482] width 849 height 15
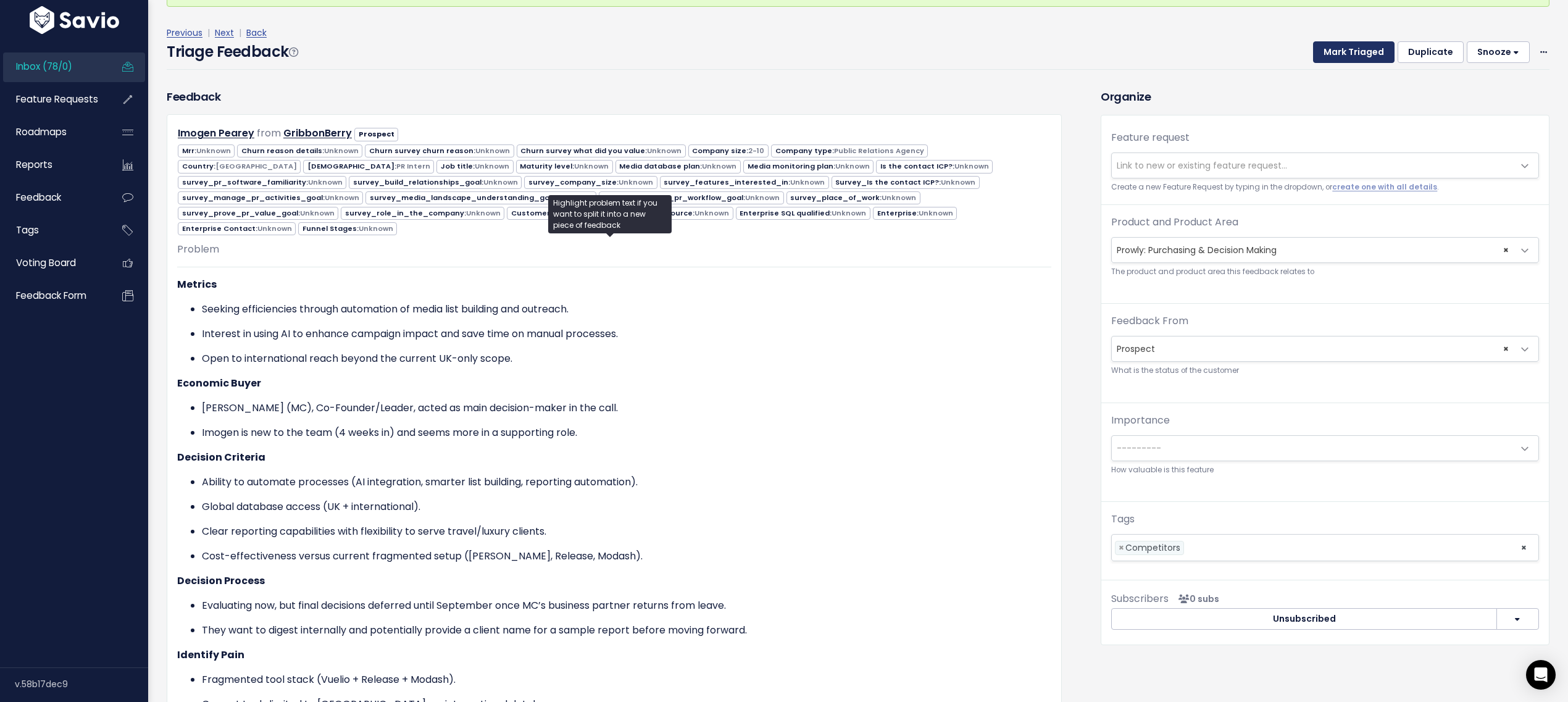
click at [1317, 56] on button "Mark Triaged" at bounding box center [1354, 52] width 81 height 22
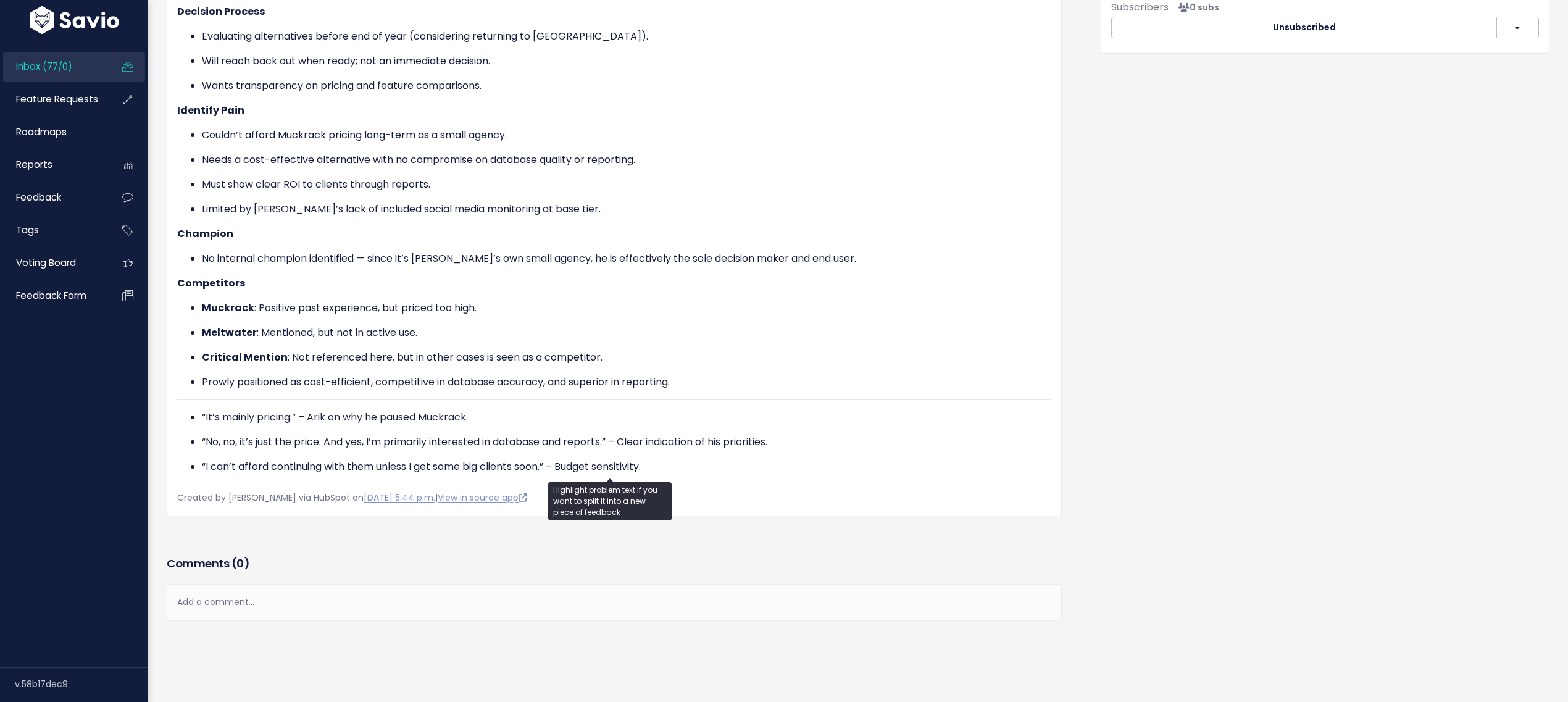
scroll to position [127, 0]
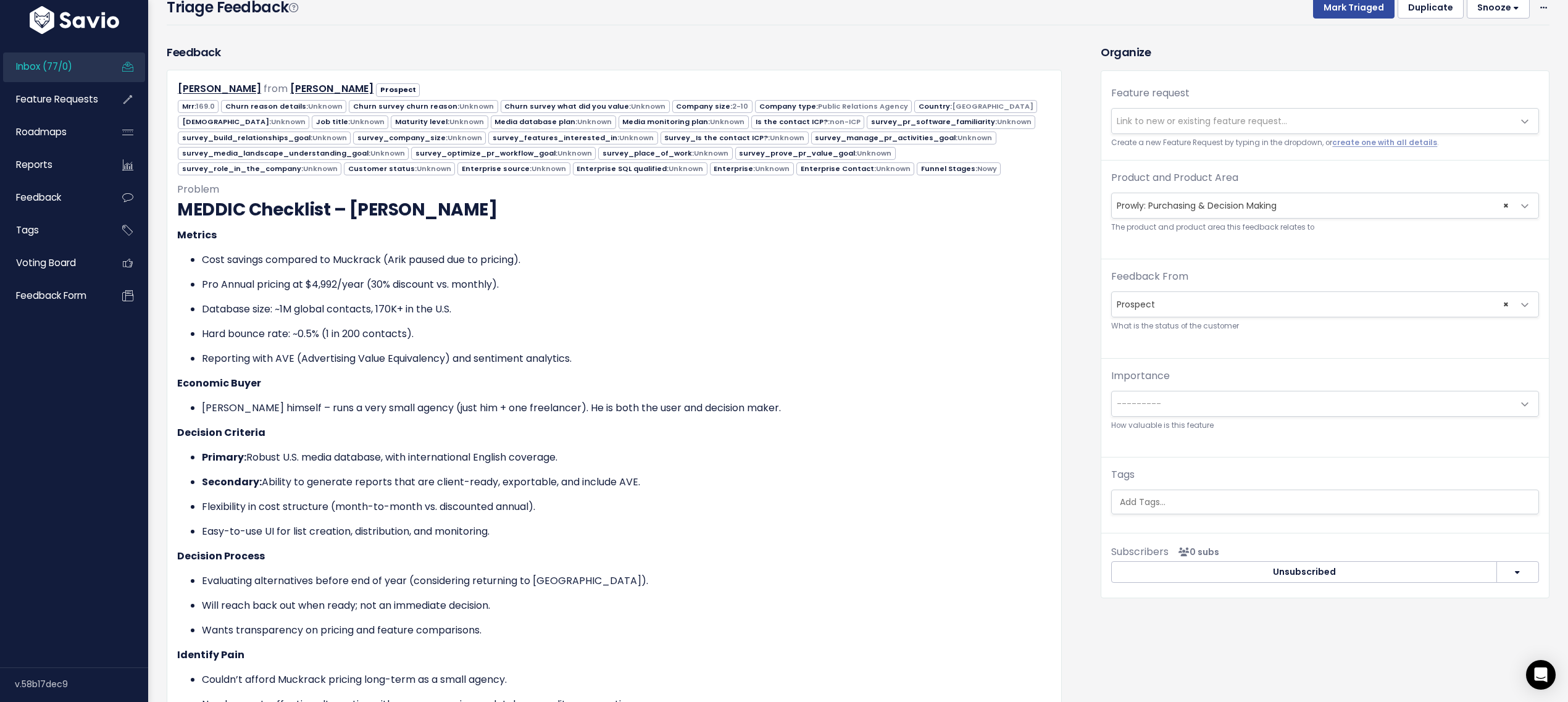
click at [1166, 503] on input "search" at bounding box center [1326, 502] width 422 height 13
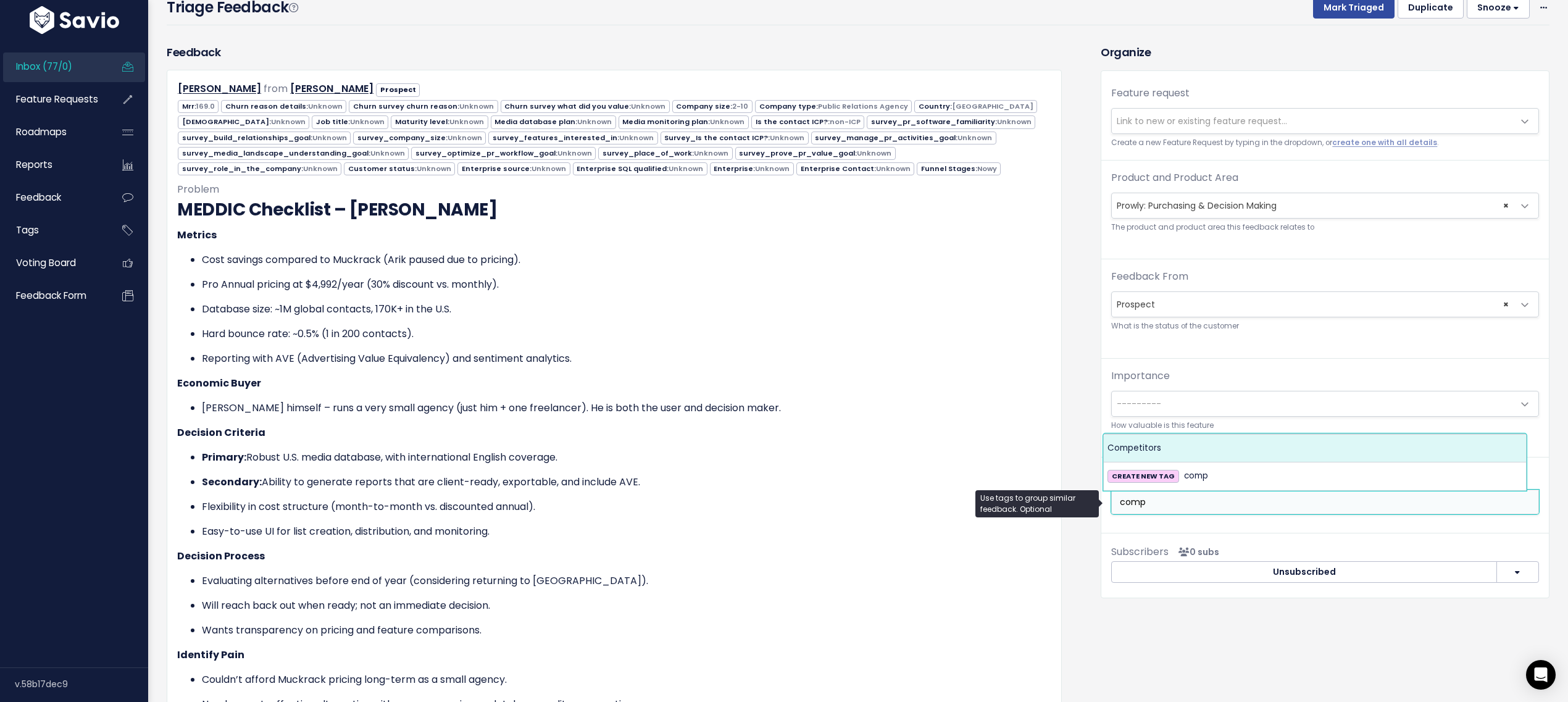
type input "comp"
select select "7978"
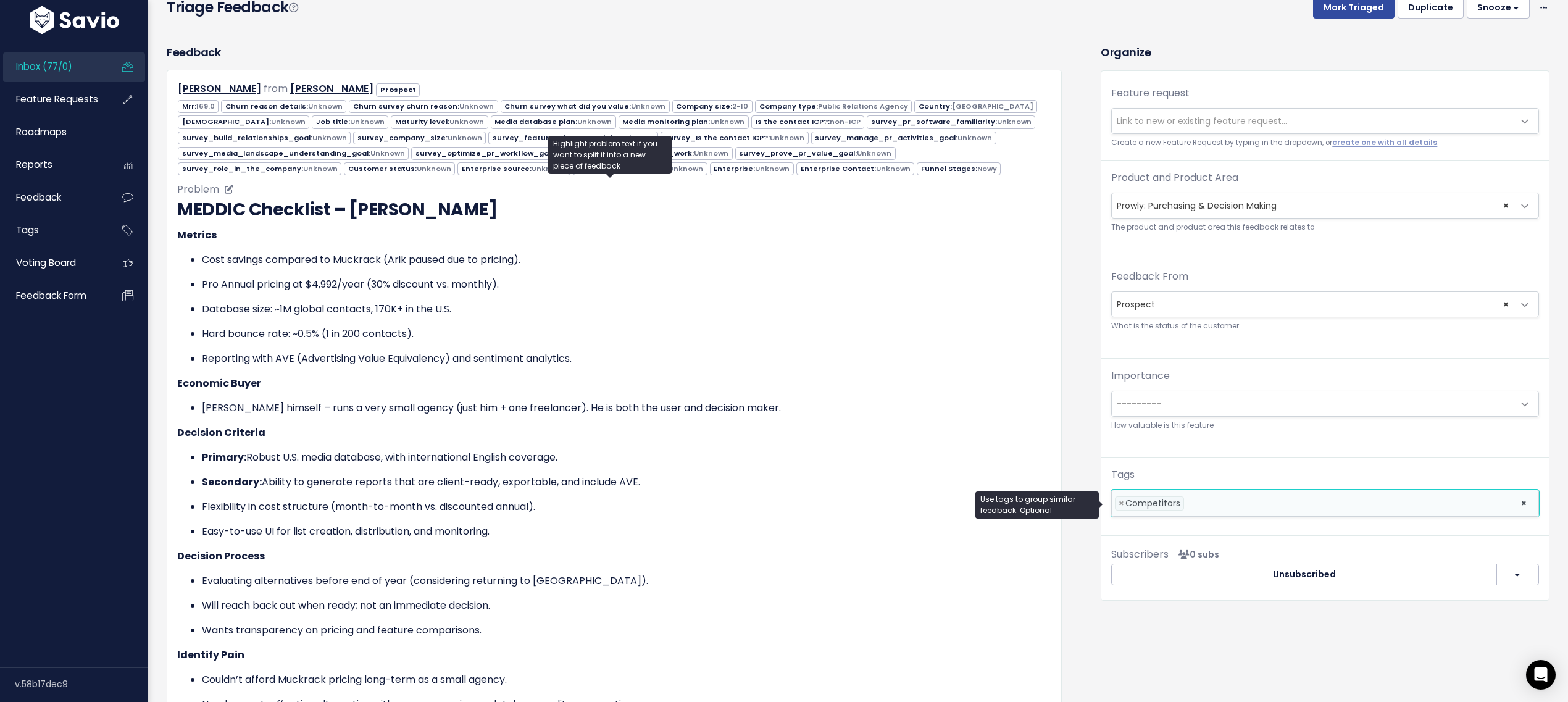
scroll to position [678, 0]
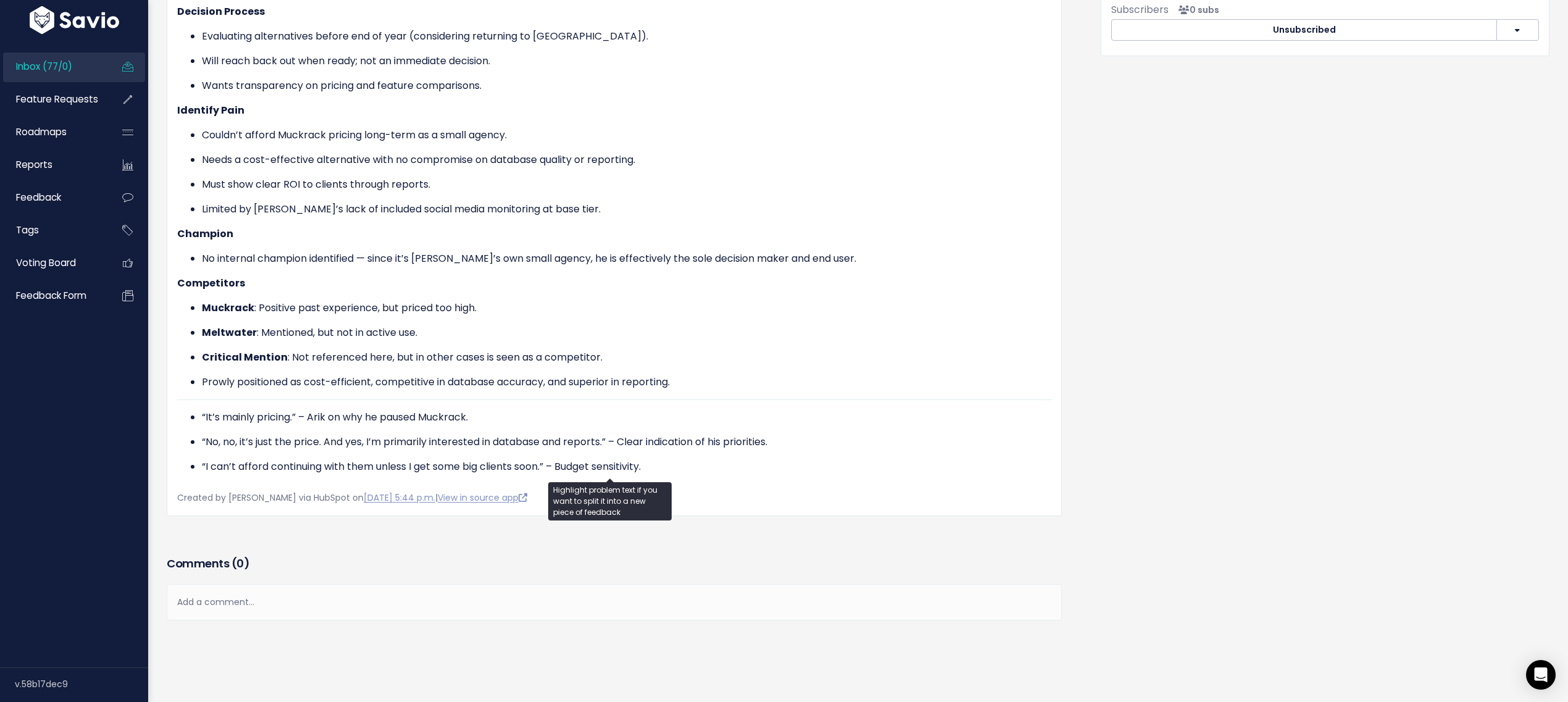
drag, startPoint x: 286, startPoint y: 412, endPoint x: 409, endPoint y: 421, distance: 123.3
click at [402, 420] on ul "“It’s mainly pricing.” – Arik on why he paused Muckrack. “No, no, it’s just the…" at bounding box center [614, 441] width 874 height 64
click at [410, 421] on ul "“It’s mainly pricing.” – Arik on why he paused Muckrack. “No, no, it’s just the…" at bounding box center [614, 441] width 874 height 64
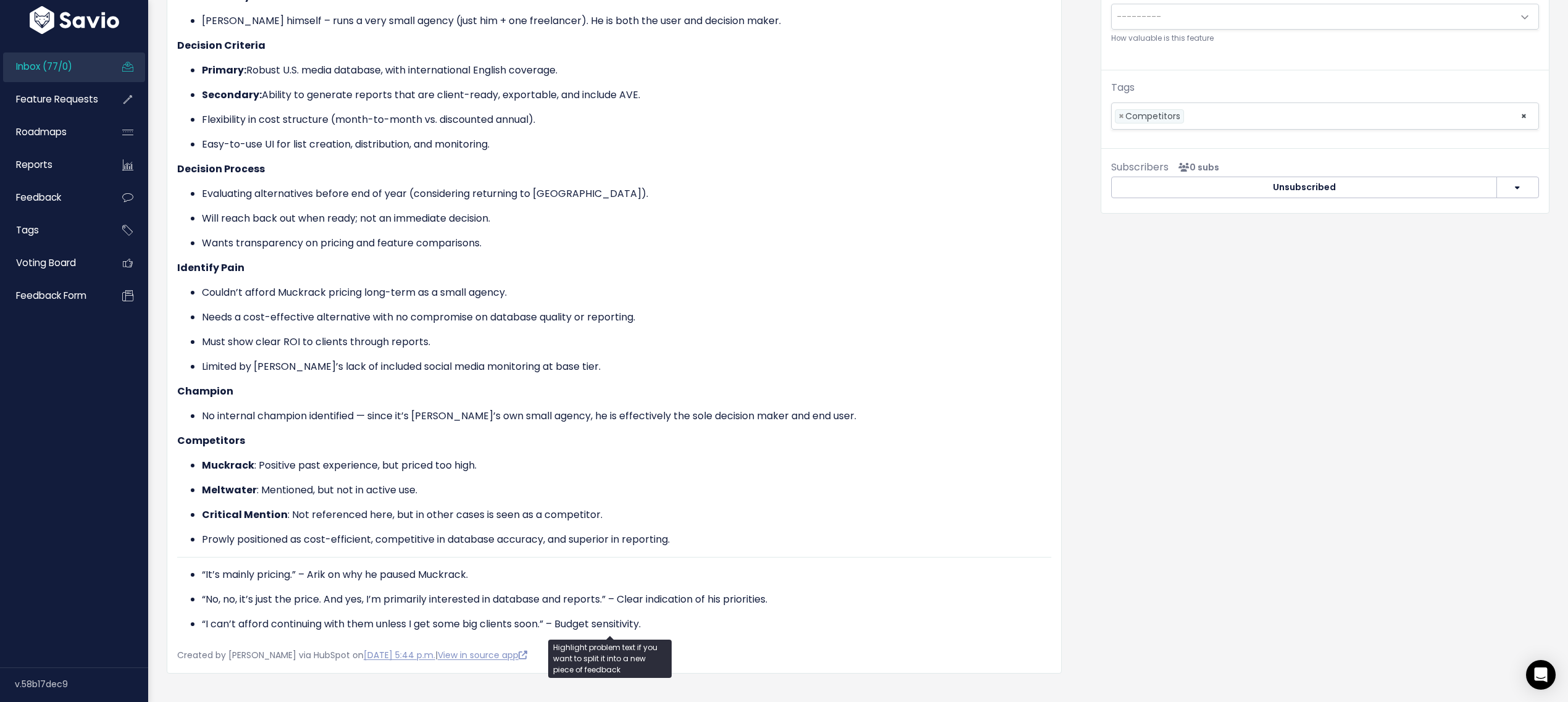
scroll to position [511, 0]
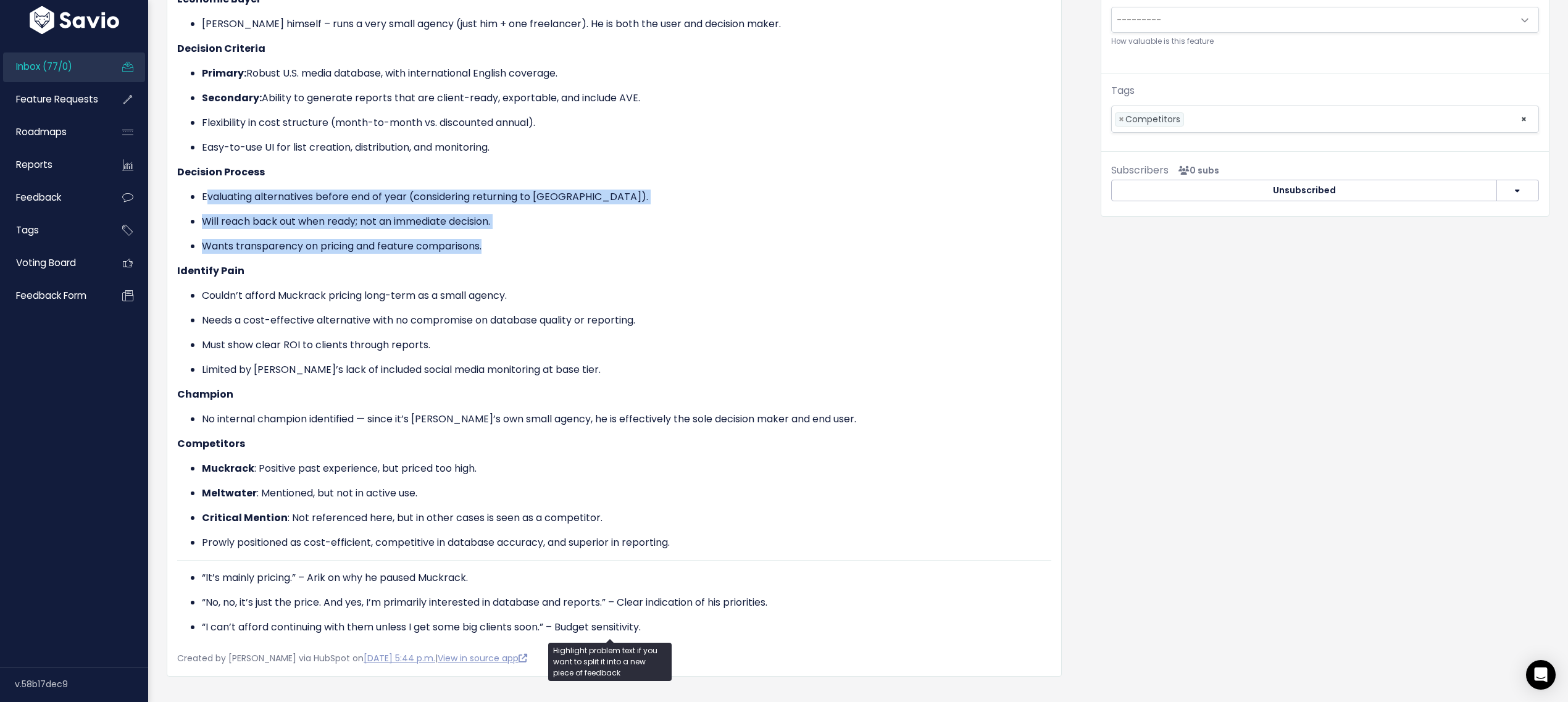
drag, startPoint x: 211, startPoint y: 196, endPoint x: 511, endPoint y: 239, distance: 303.1
click at [511, 239] on ul "Evaluating alternatives before end of year (considering returning to [GEOGRAPHI…" at bounding box center [614, 222] width 874 height 64
click at [510, 239] on p "Wants transparency on pricing and feature comparisons." at bounding box center [626, 247] width 849 height 15
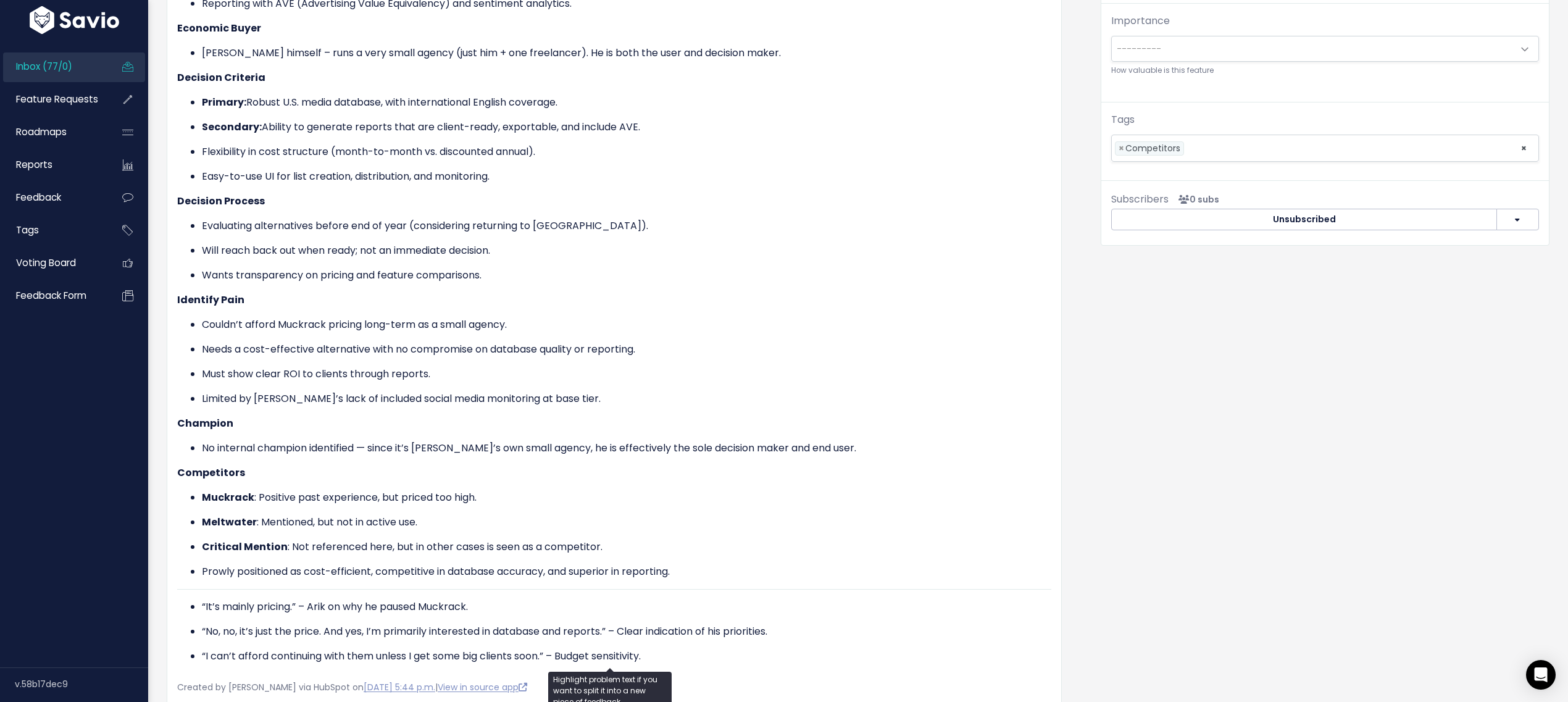
scroll to position [441, 0]
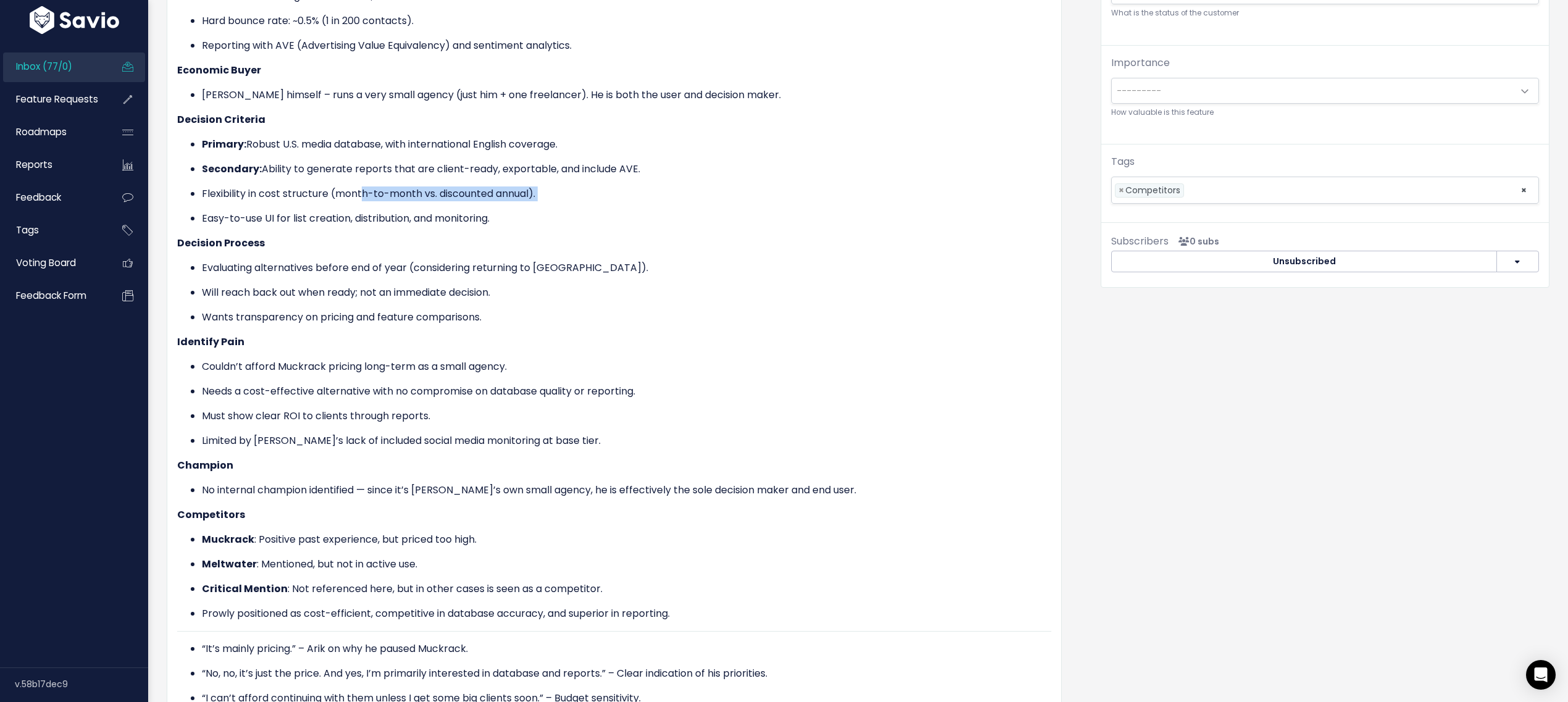
drag, startPoint x: 260, startPoint y: 195, endPoint x: 376, endPoint y: 196, distance: 116.0
click at [364, 194] on ul "Primary: Robust U.S. media database, with international English coverage. Secon…" at bounding box center [614, 182] width 874 height 89
click at [554, 214] on p "Easy-to-use UI for list creation, distribution, and monitoring." at bounding box center [626, 218] width 849 height 15
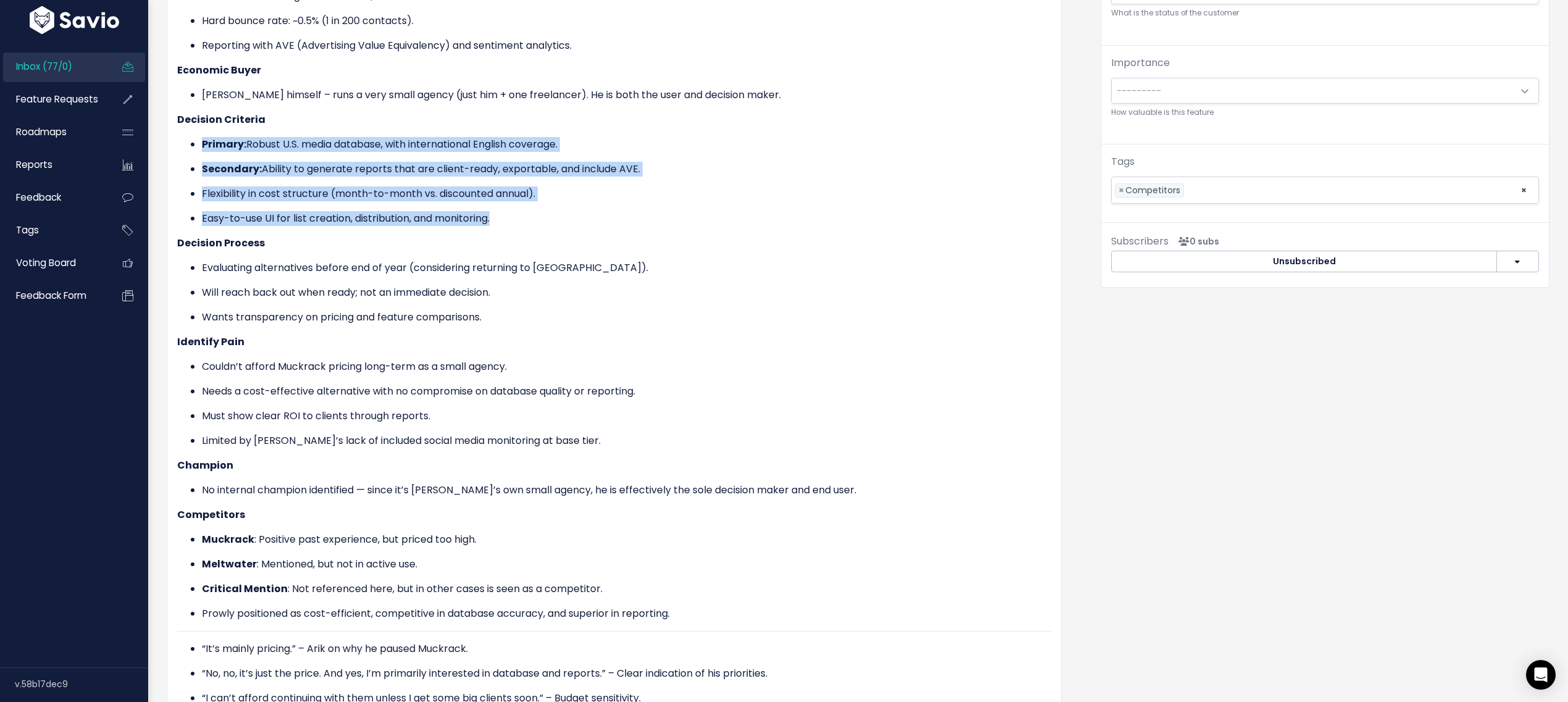
drag, startPoint x: 463, startPoint y: 190, endPoint x: 195, endPoint y: 138, distance: 273.0
click at [195, 138] on ul "Primary: Robust U.S. media database, with international English coverage. Secon…" at bounding box center [614, 182] width 874 height 89
click at [220, 171] on ul "Primary: Robust U.S. media database, with international English coverage. Secon…" at bounding box center [614, 182] width 874 height 89
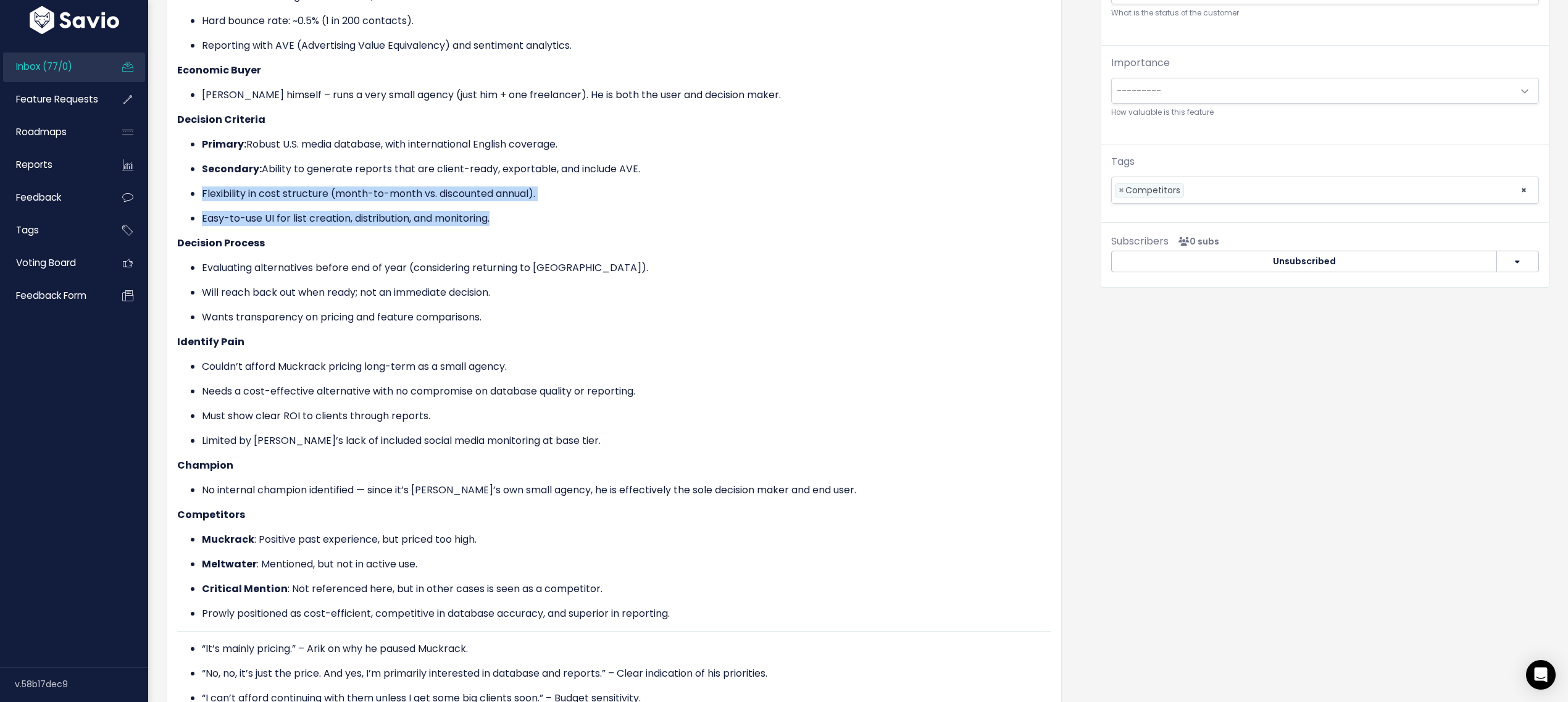
drag, startPoint x: 198, startPoint y: 189, endPoint x: 526, endPoint y: 219, distance: 329.4
click at [526, 219] on ul "Primary: Robust U.S. media database, with international English coverage. Secon…" at bounding box center [614, 182] width 874 height 89
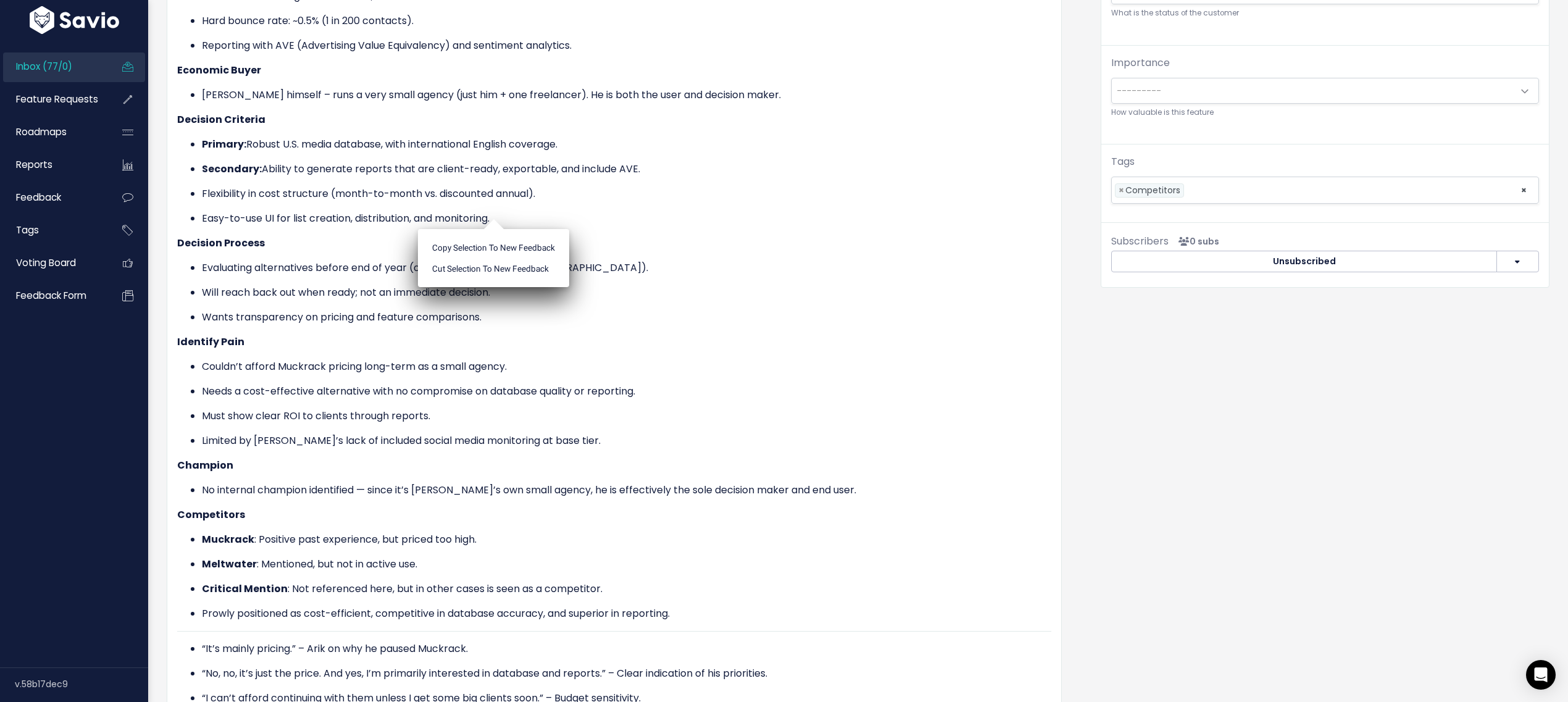
click at [526, 219] on div "Copy selection to new Feedback Cut selection to new Feedback" at bounding box center [493, 253] width 151 height 68
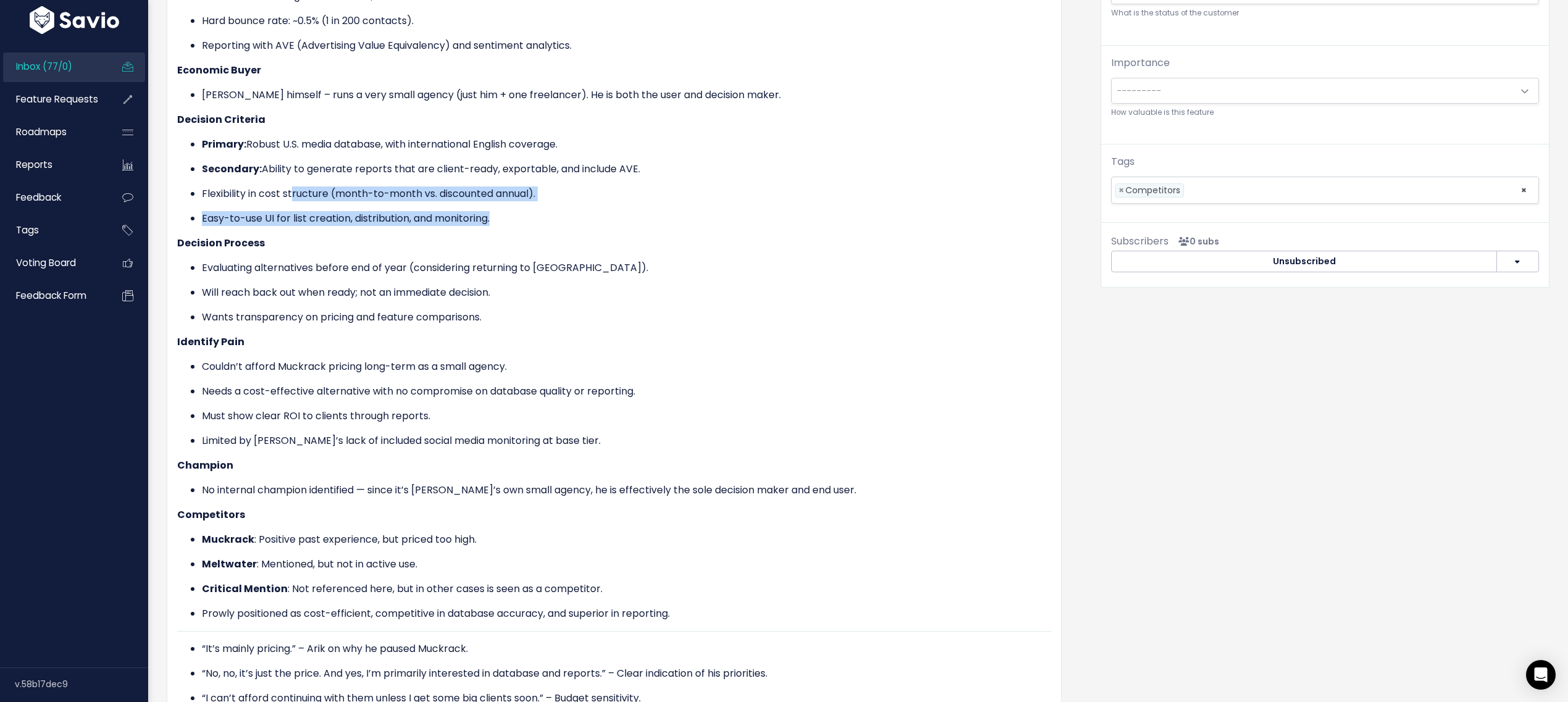
drag, startPoint x: 392, startPoint y: 202, endPoint x: 292, endPoint y: 190, distance: 100.7
click at [292, 190] on ul "Primary: Robust U.S. media database, with international English coverage. Secon…" at bounding box center [614, 182] width 874 height 89
click at [199, 278] on ul "Evaluating alternatives before end of year (considering returning to [GEOGRAPHI…" at bounding box center [614, 292] width 874 height 64
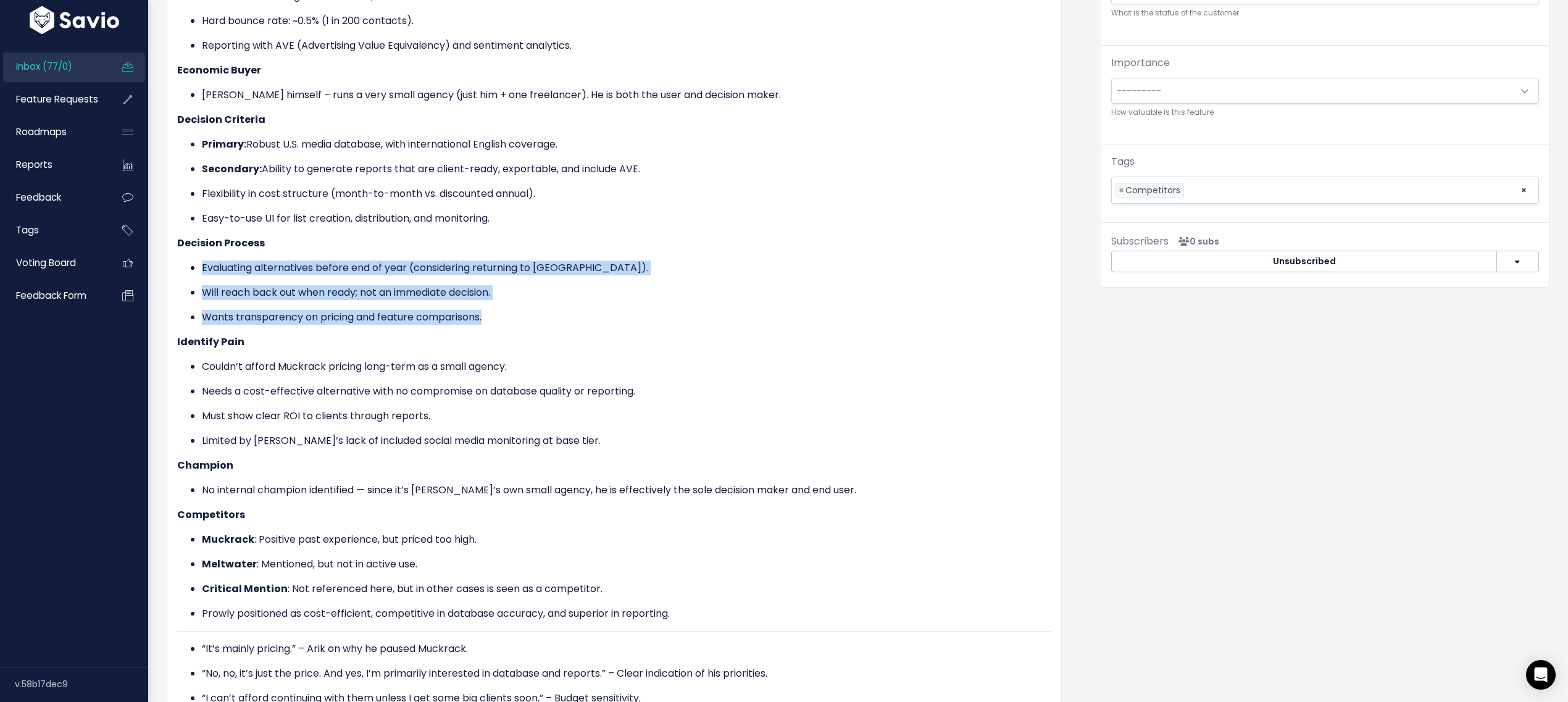
drag, startPoint x: 195, startPoint y: 268, endPoint x: 496, endPoint y: 318, distance: 305.1
click at [496, 318] on ul "Evaluating alternatives before end of year (considering returning to [GEOGRAPHI…" at bounding box center [614, 292] width 874 height 64
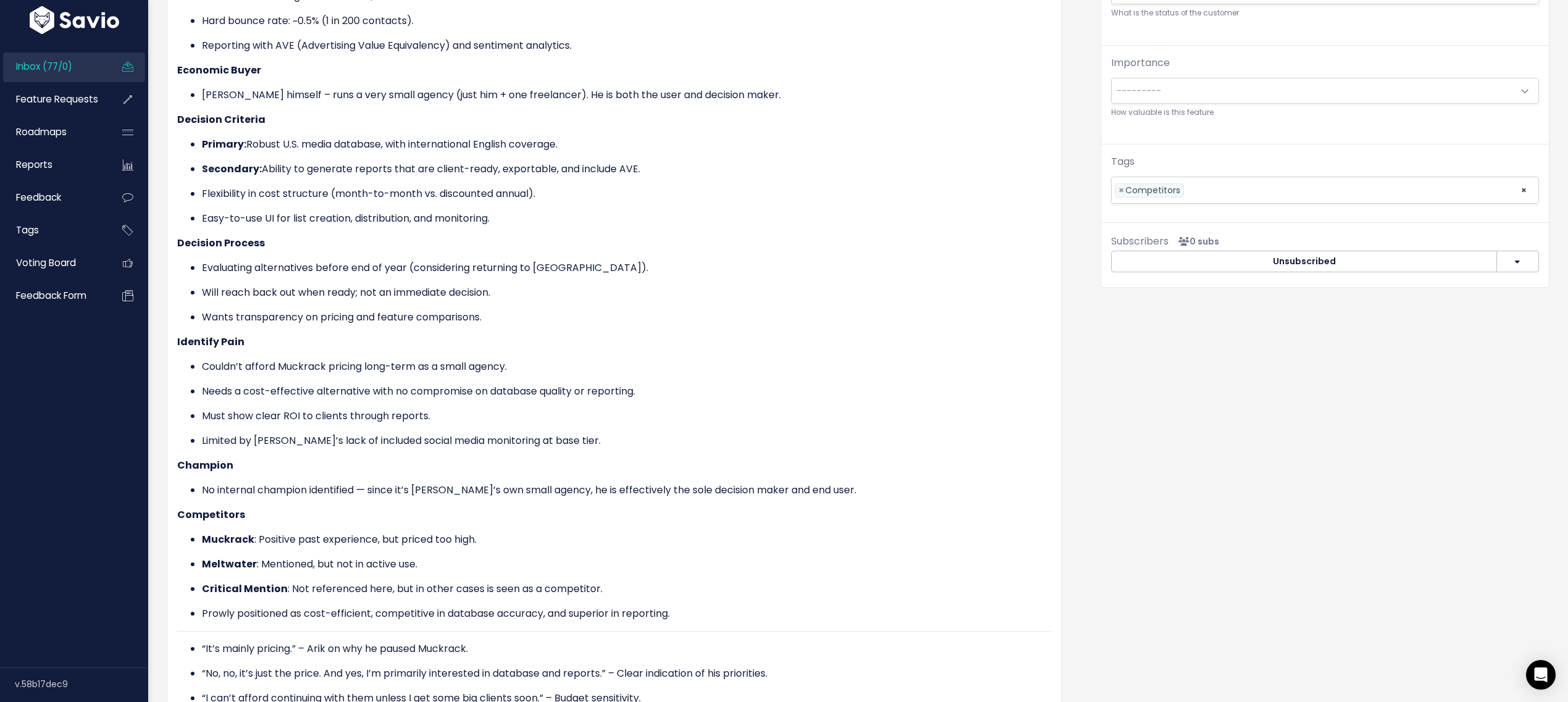
click at [0, 0] on div "Copy selection to new Feedback Cut selection to new Feedback" at bounding box center [0, 0] width 0 height 0
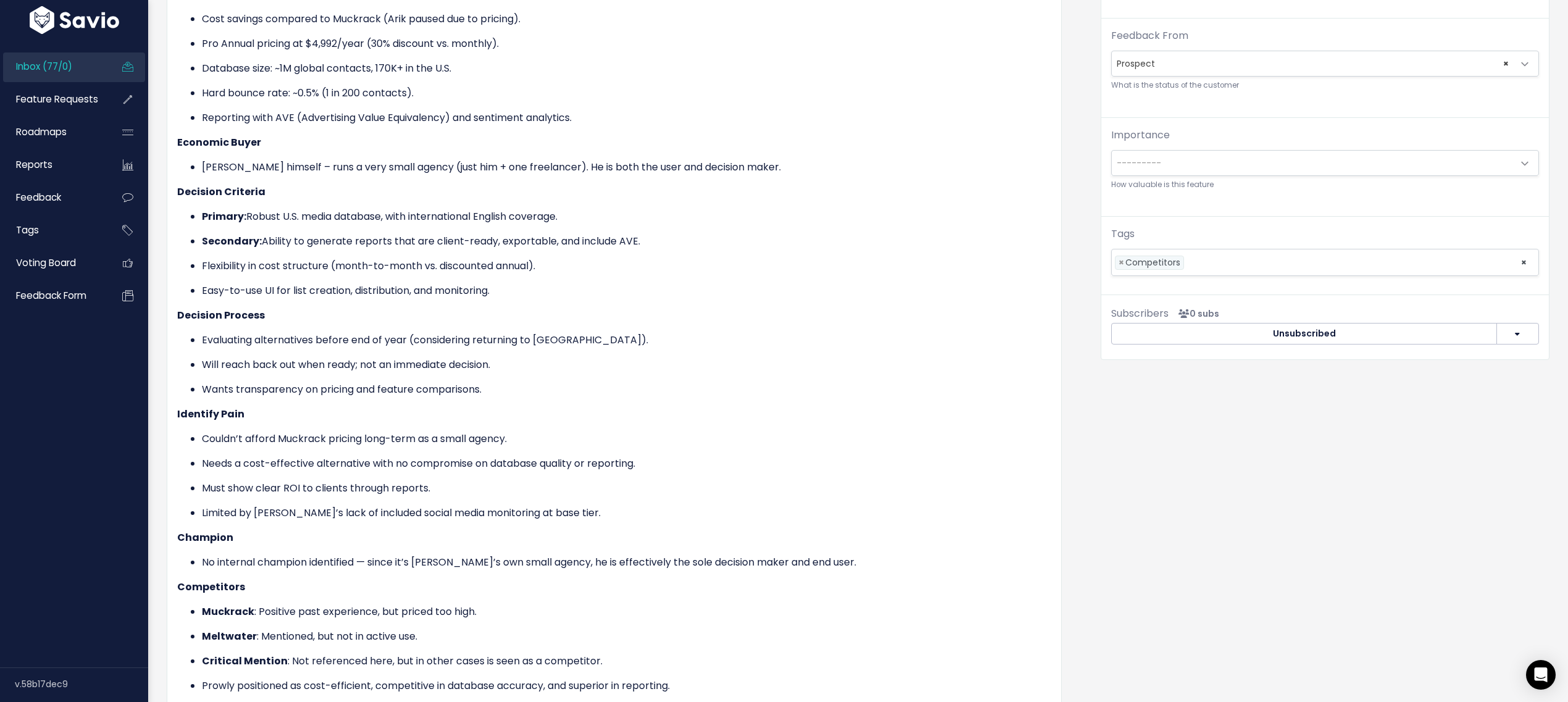
scroll to position [257, 0]
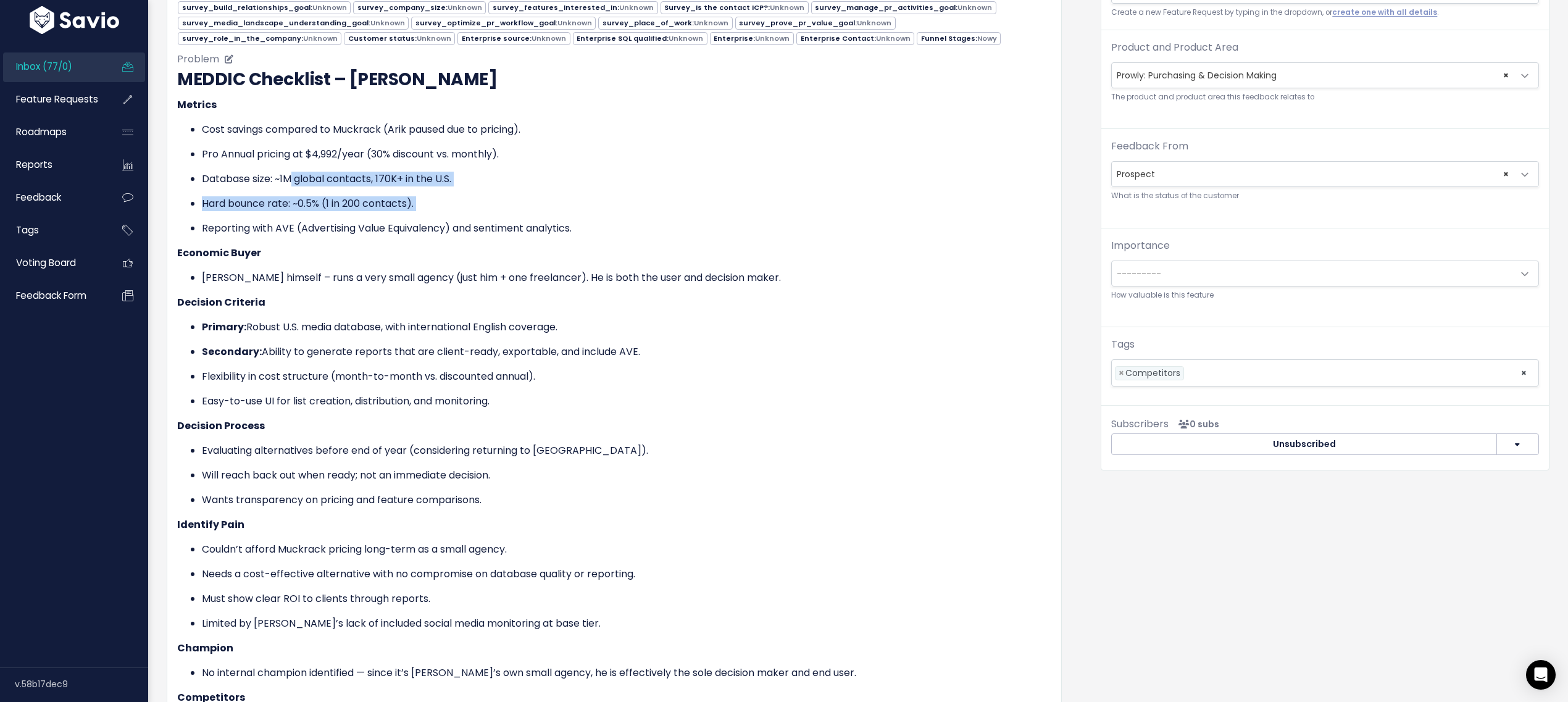
drag, startPoint x: 307, startPoint y: 183, endPoint x: 389, endPoint y: 208, distance: 85.7
click at [389, 208] on ul "Cost savings compared to Muckrack (Arik paused due to pricing). Pro Annual pric…" at bounding box center [614, 179] width 874 height 114
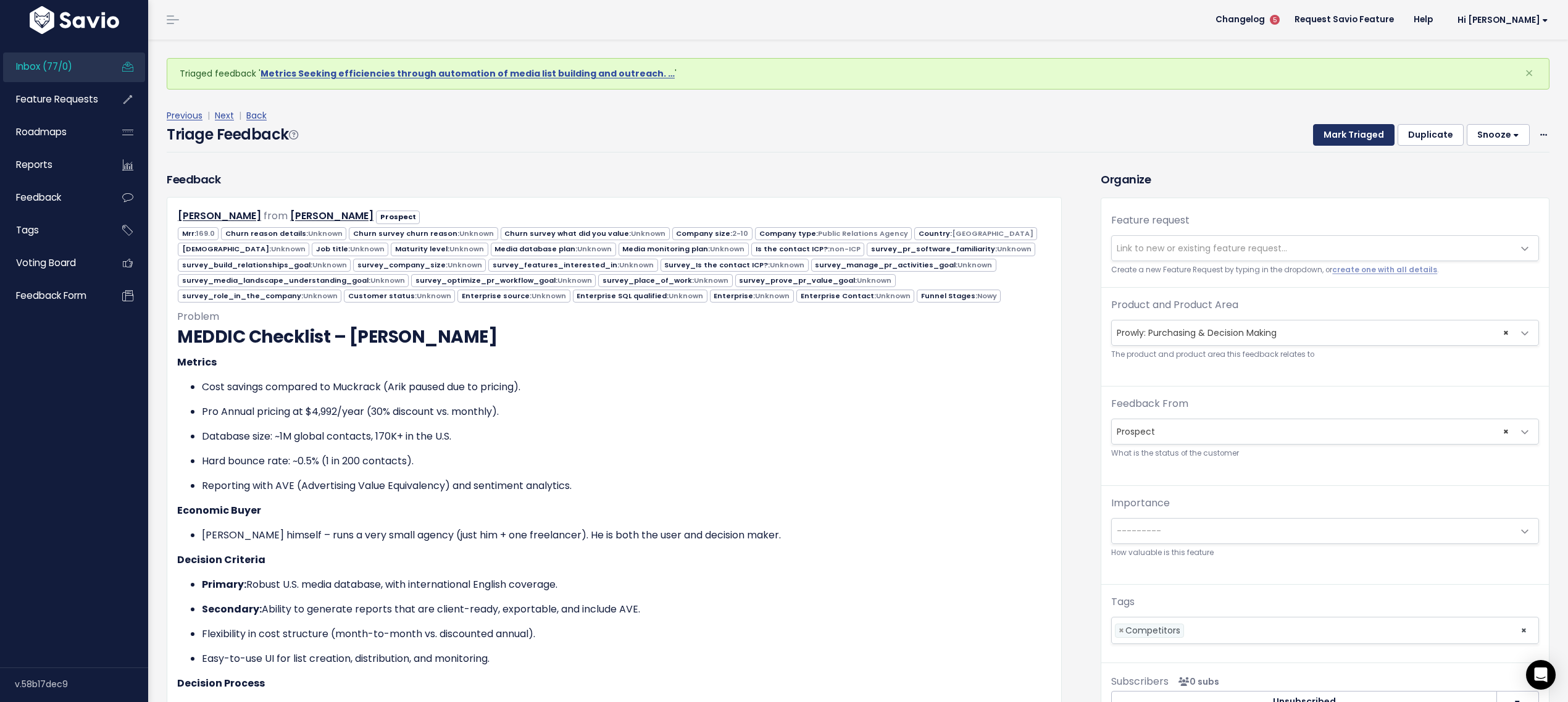
click at [1317, 137] on button "Mark Triaged" at bounding box center [1354, 135] width 81 height 22
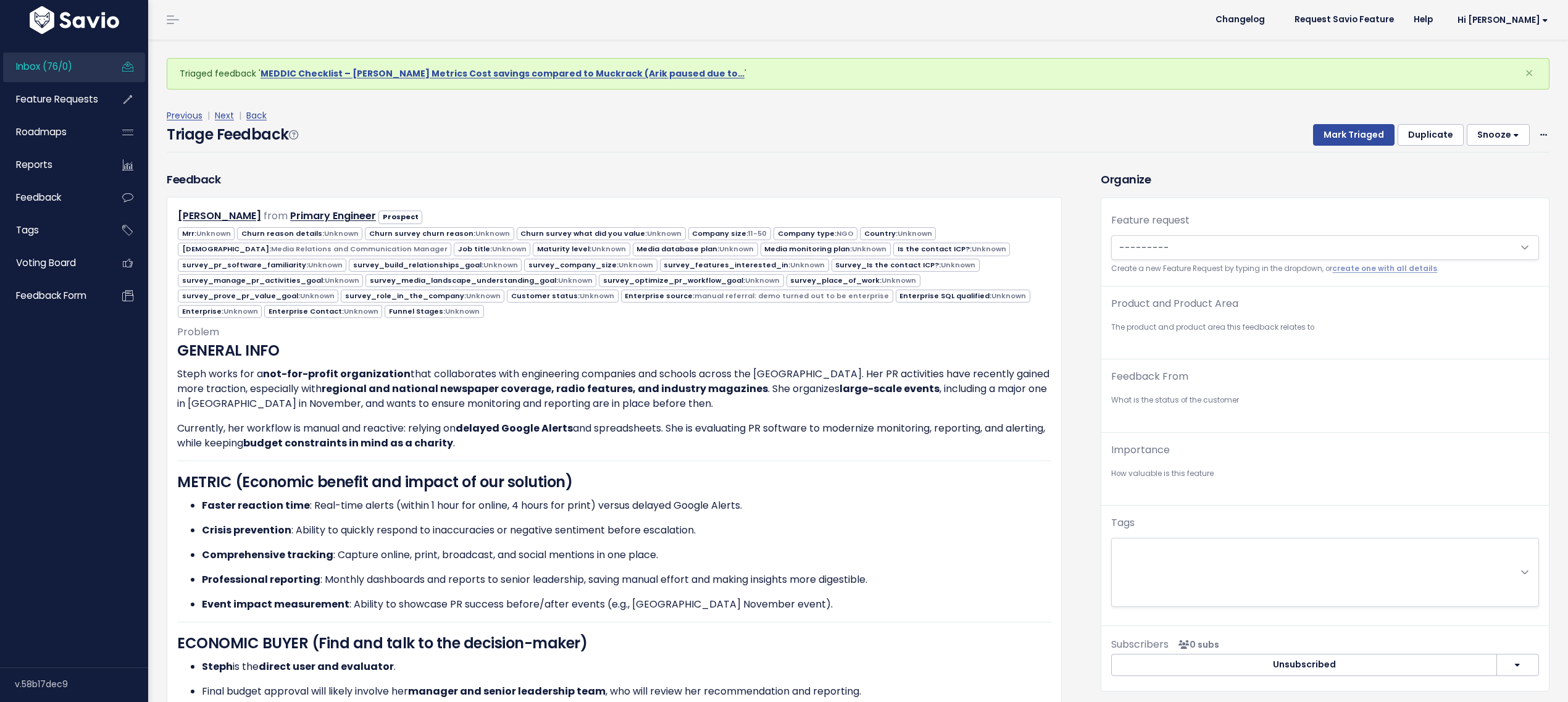
scroll to position [1073, 0]
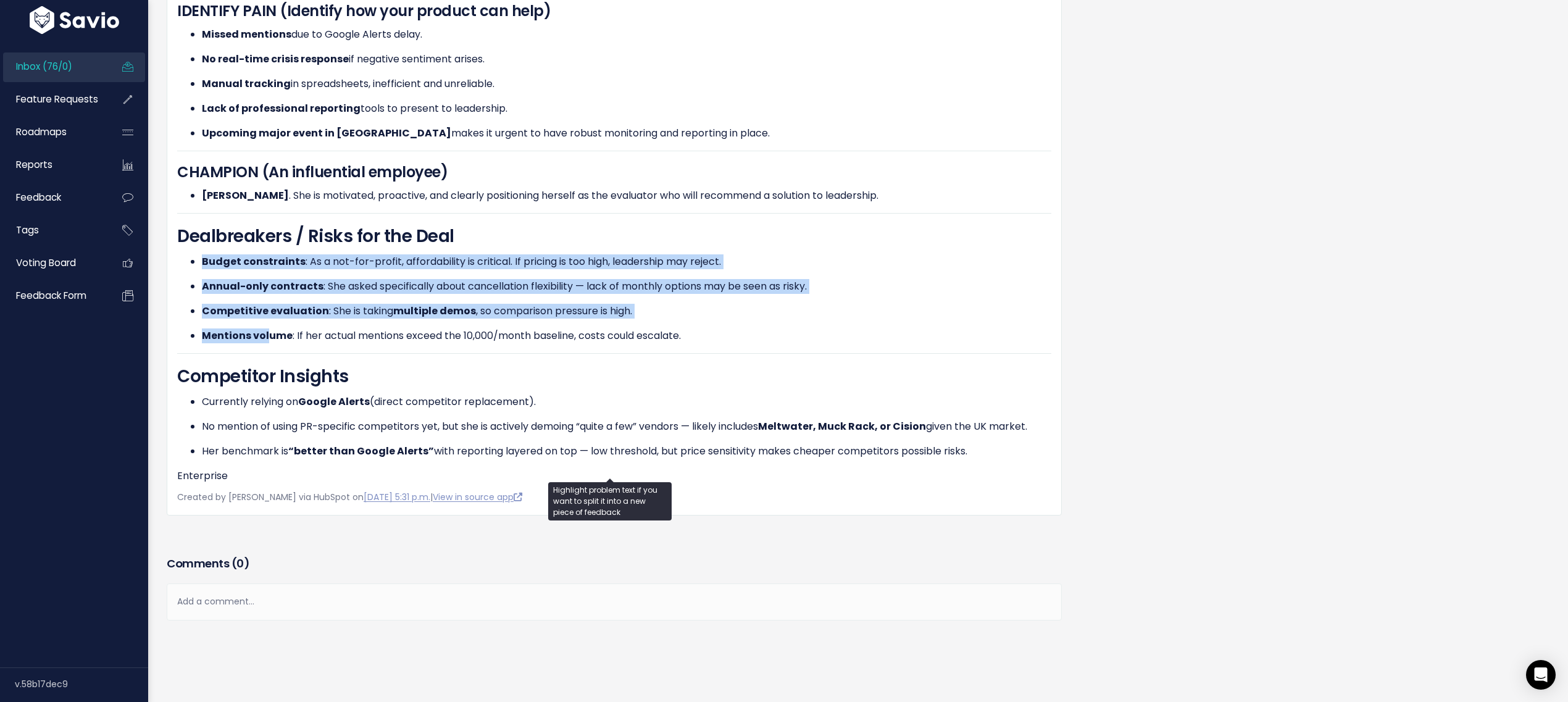
drag, startPoint x: 203, startPoint y: 248, endPoint x: 270, endPoint y: 325, distance: 102.1
click at [270, 325] on ul "Budget constraints : As a not-for-profit, affordability is critical. If pricing…" at bounding box center [614, 299] width 874 height 89
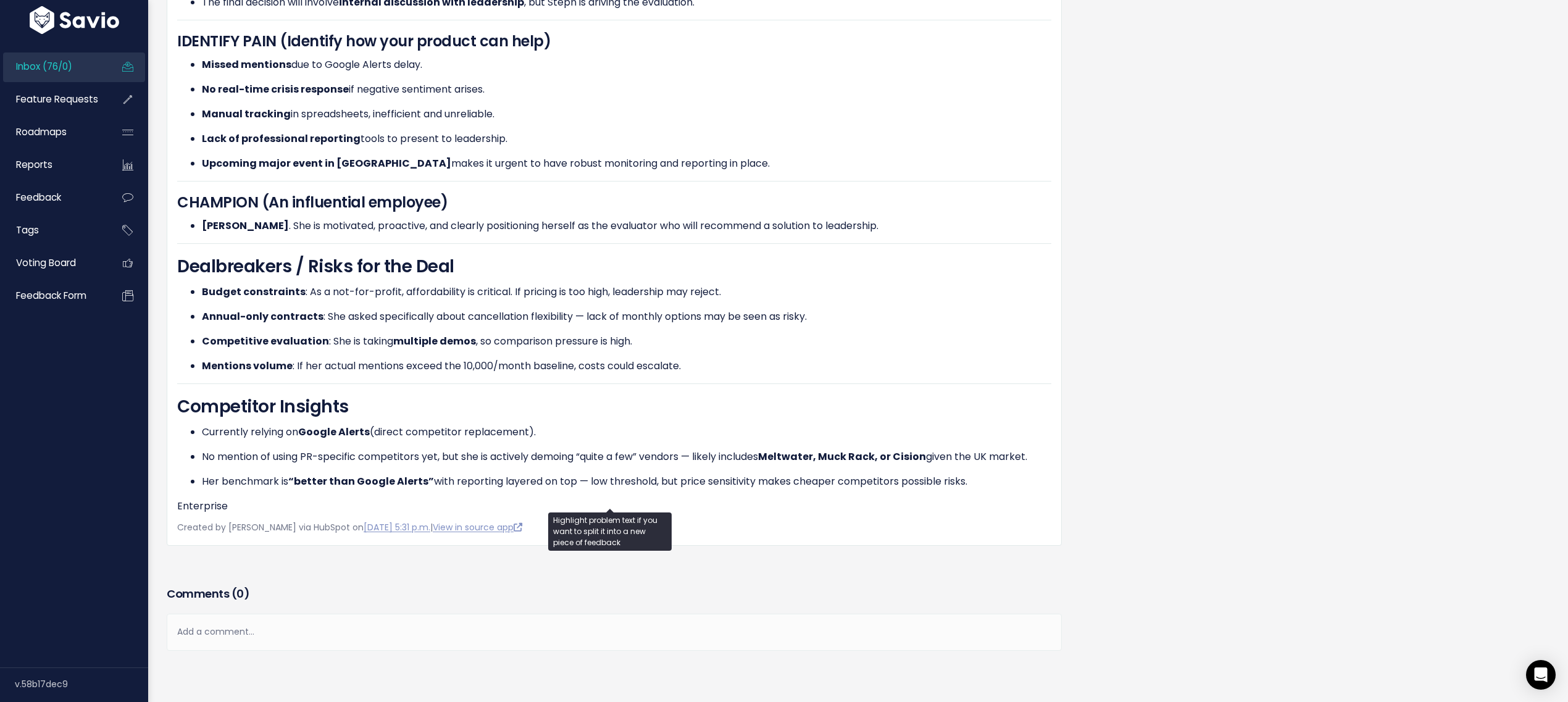
scroll to position [506, 0]
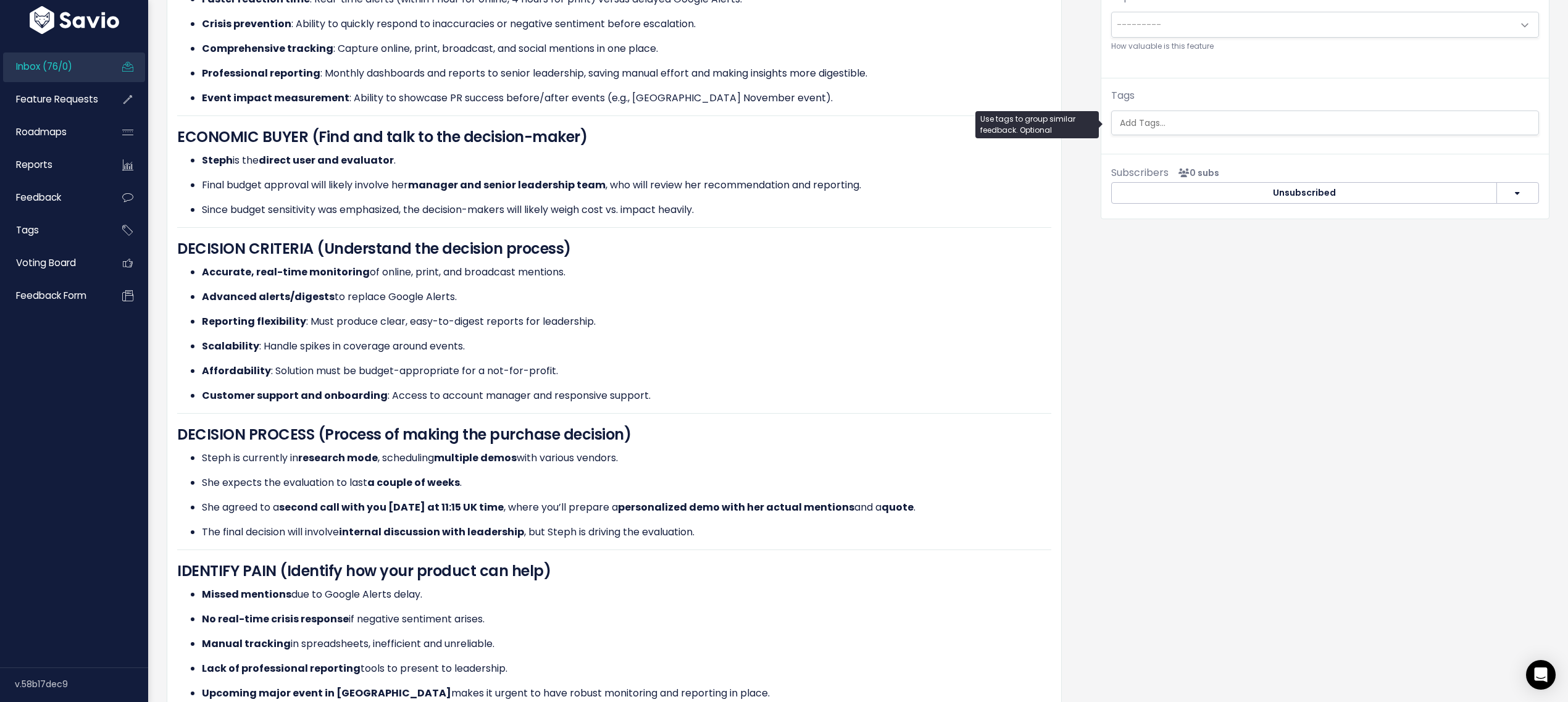
click at [1146, 127] on input "search" at bounding box center [1326, 123] width 422 height 13
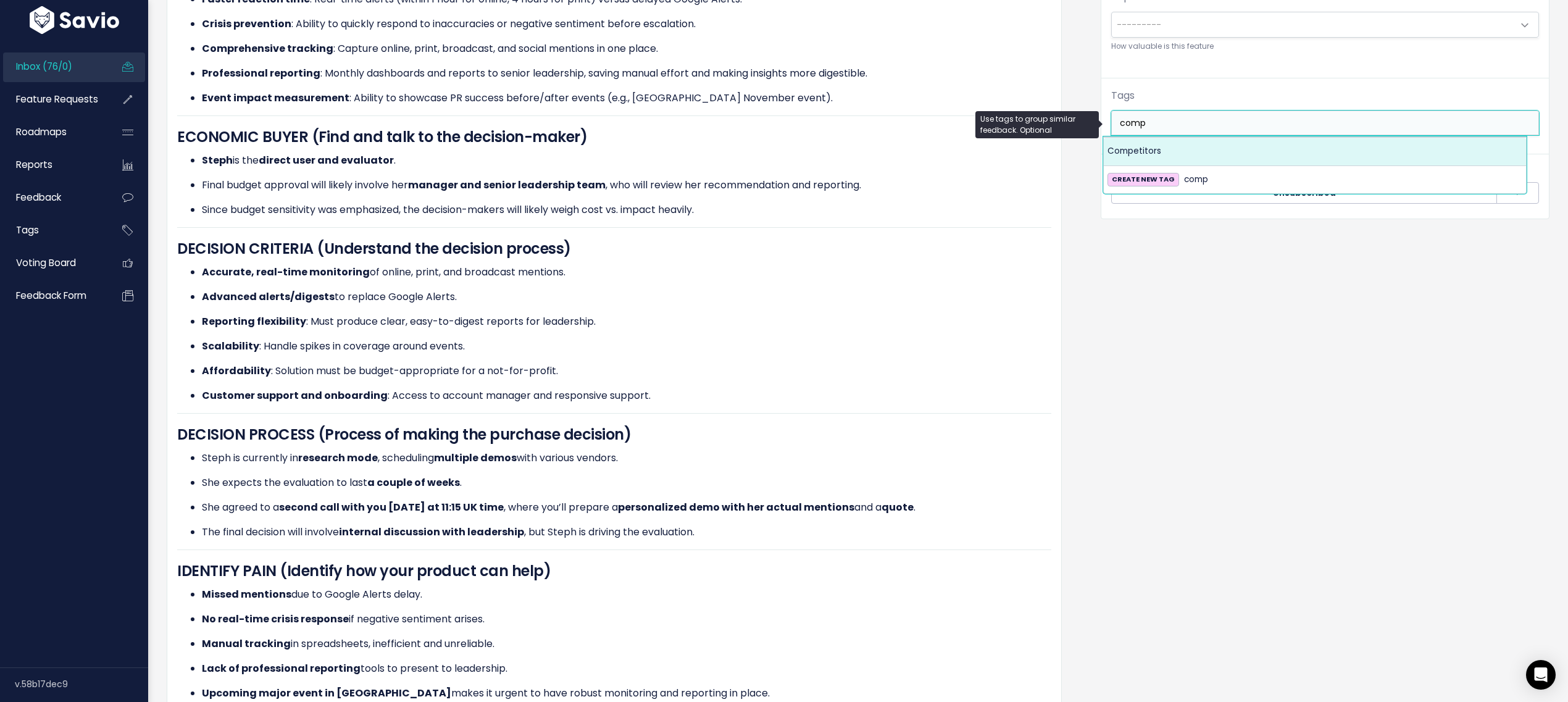
type input "comp"
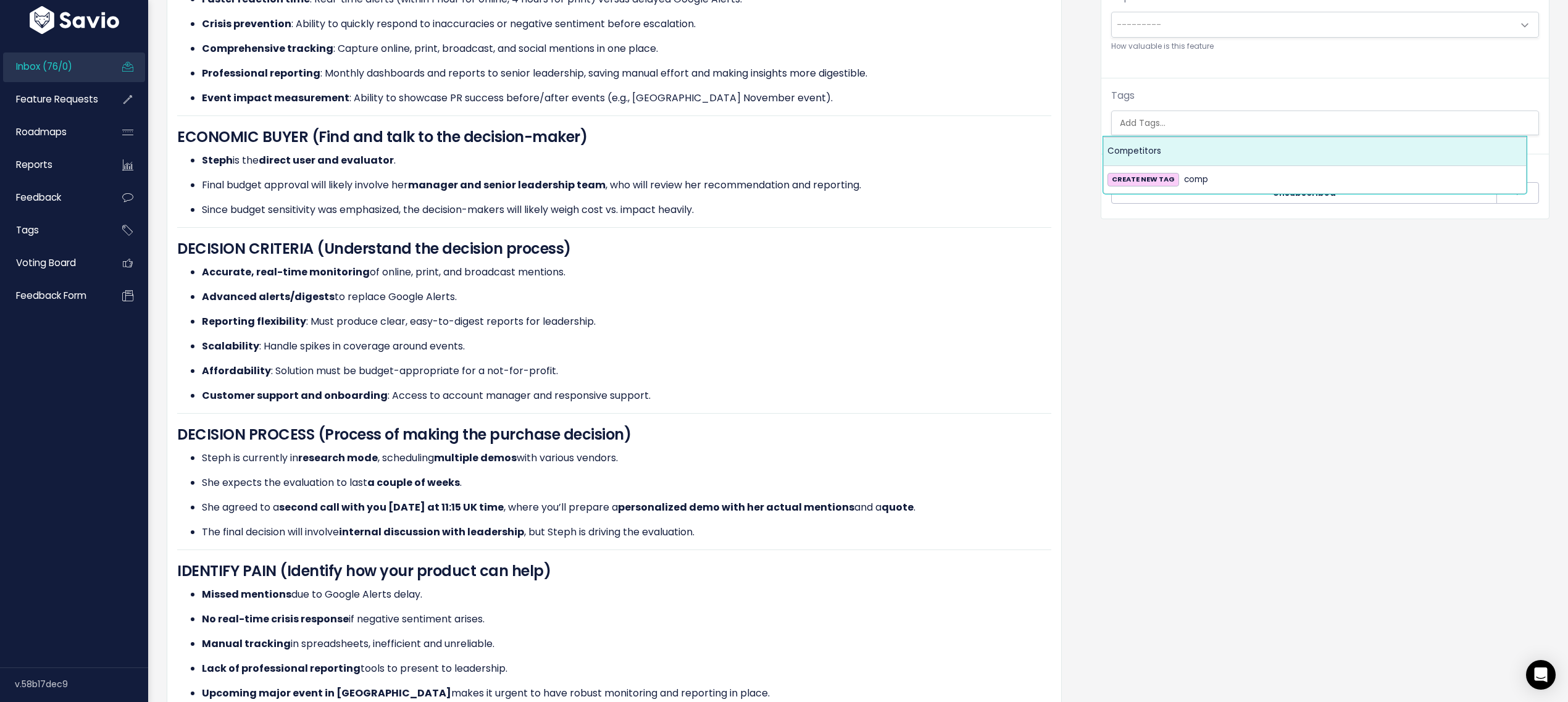
select select "7978"
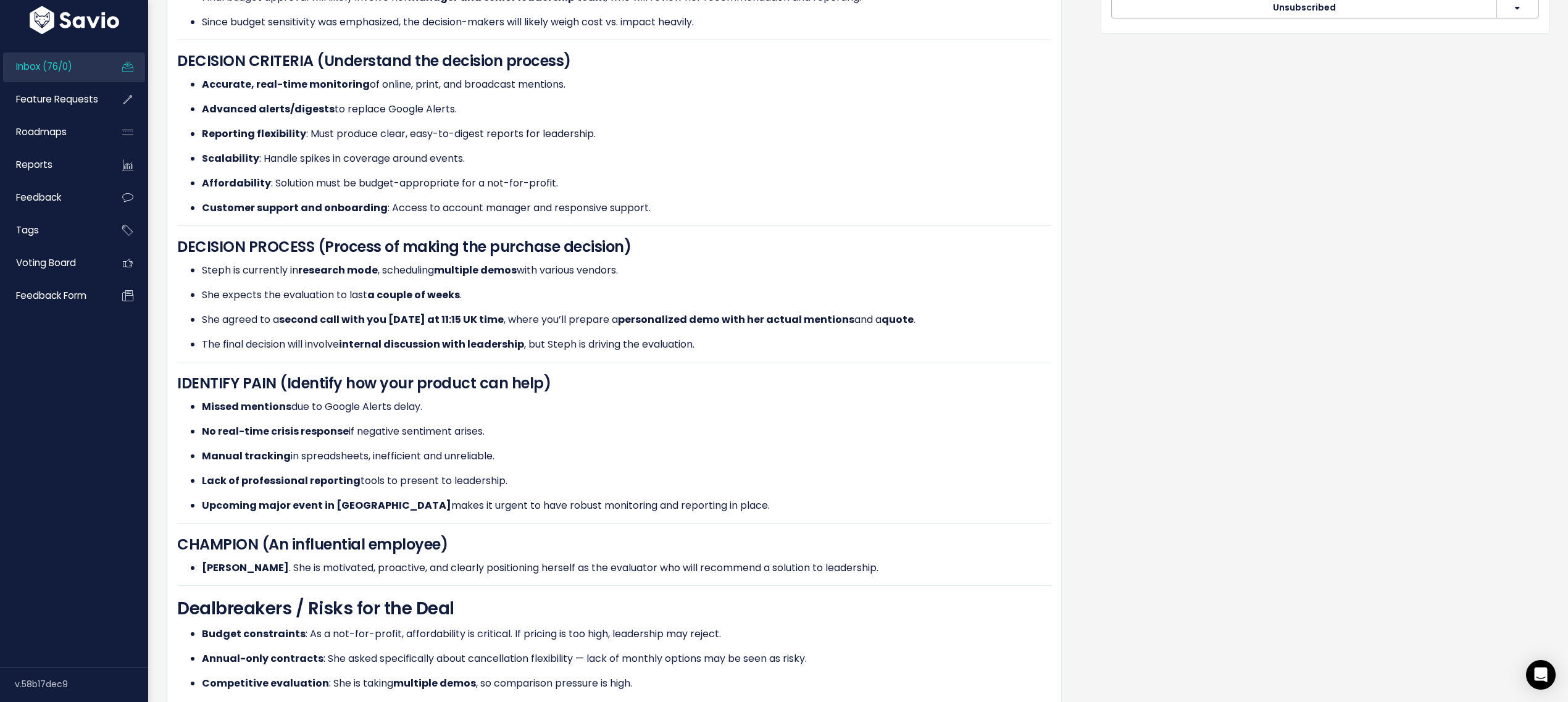
scroll to position [715, 0]
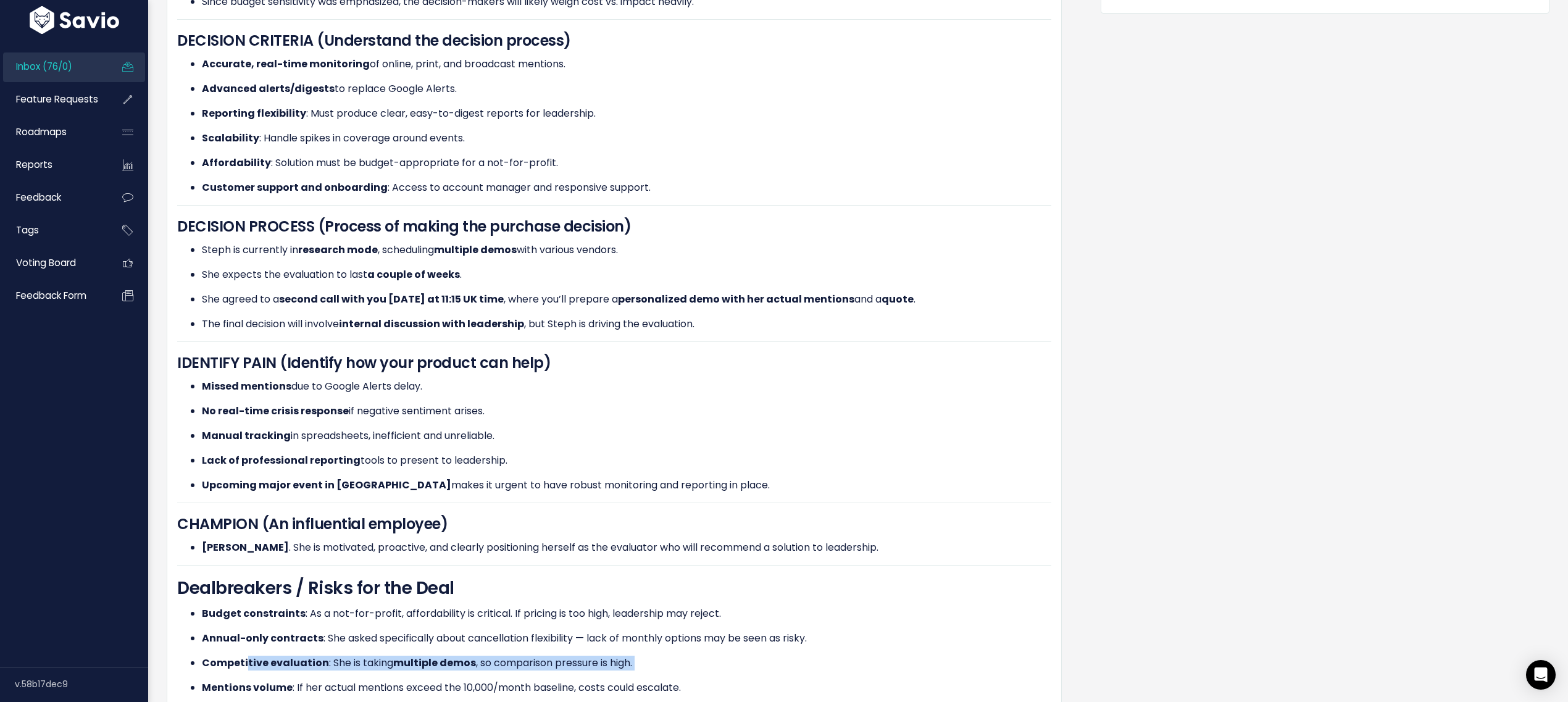
drag, startPoint x: 247, startPoint y: 652, endPoint x: 284, endPoint y: 671, distance: 41.6
click at [284, 671] on ul "Budget constraints : As a not-for-profit, affordability is critical. If pricing…" at bounding box center [614, 651] width 874 height 89
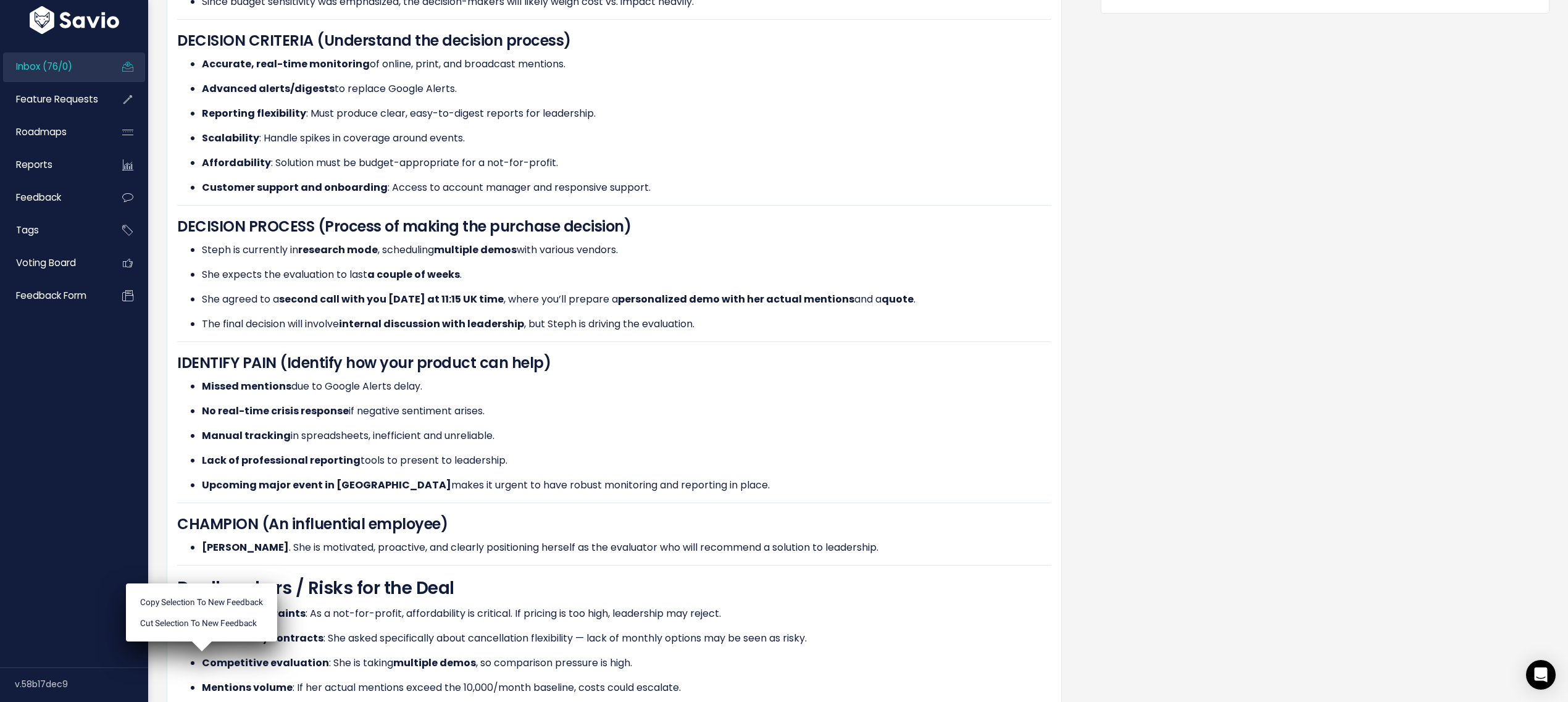
click at [284, 671] on ul "Budget constraints : As a not-for-profit, affordability is critical. If pricing…" at bounding box center [614, 651] width 874 height 89
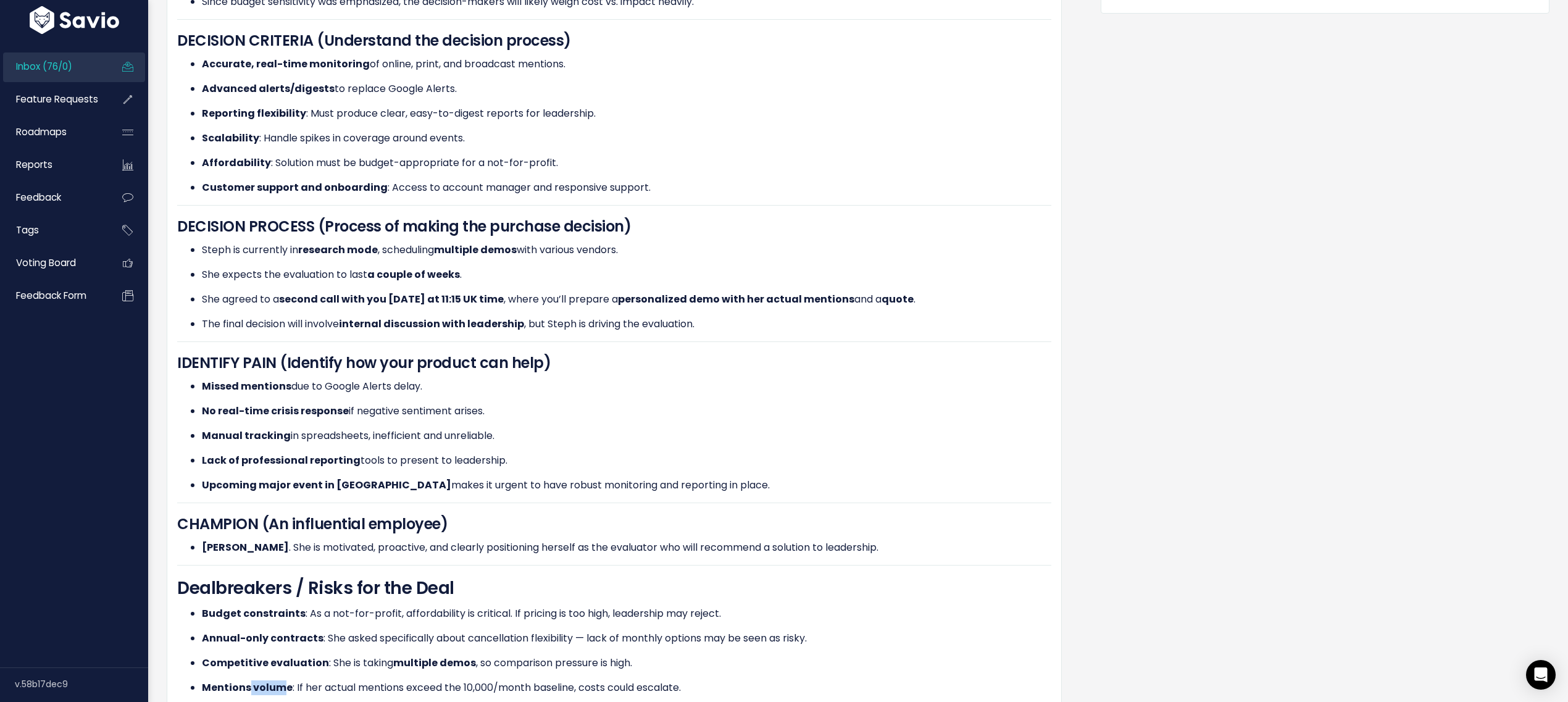
drag, startPoint x: 273, startPoint y: 684, endPoint x: 286, endPoint y: 686, distance: 13.2
click at [286, 686] on strong "Mentions volume" at bounding box center [247, 688] width 91 height 15
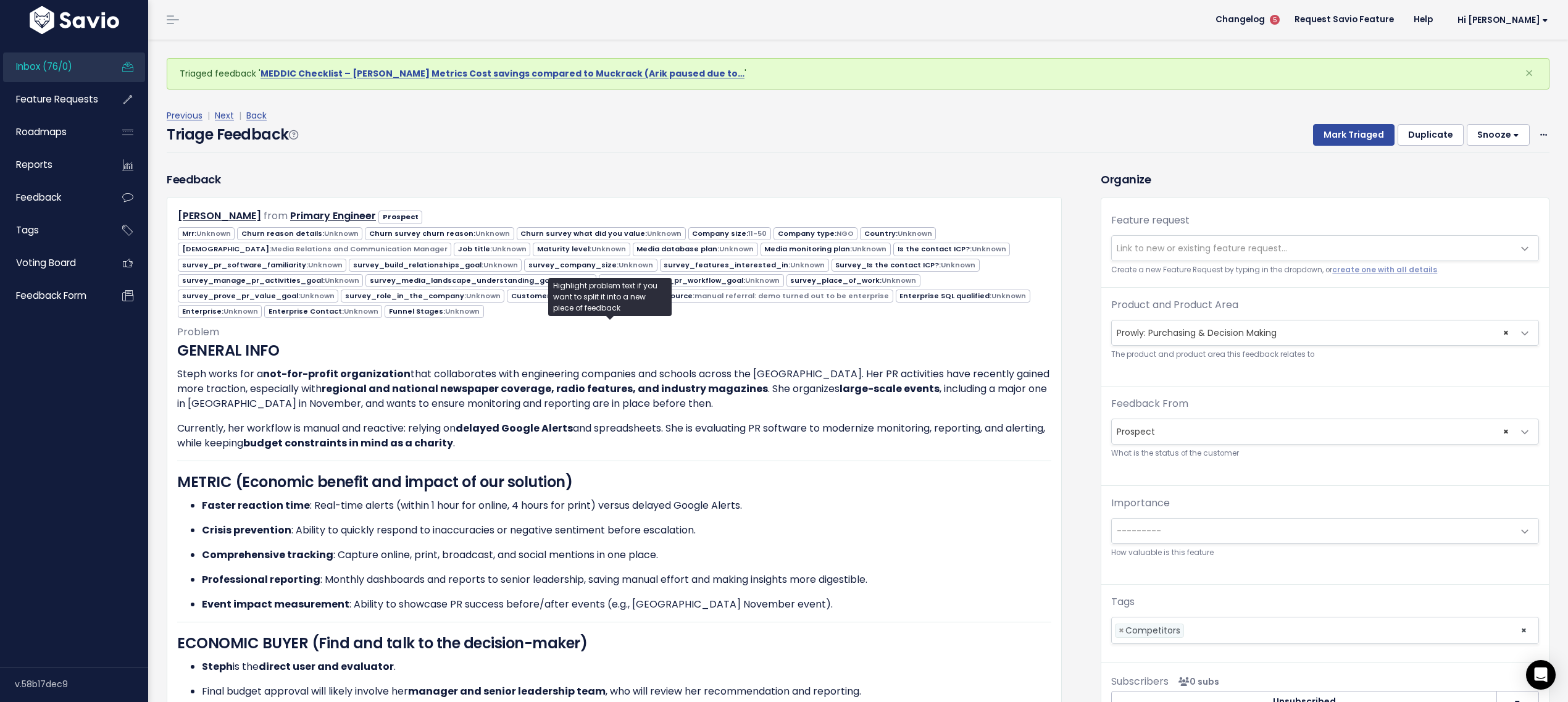
scroll to position [3, 0]
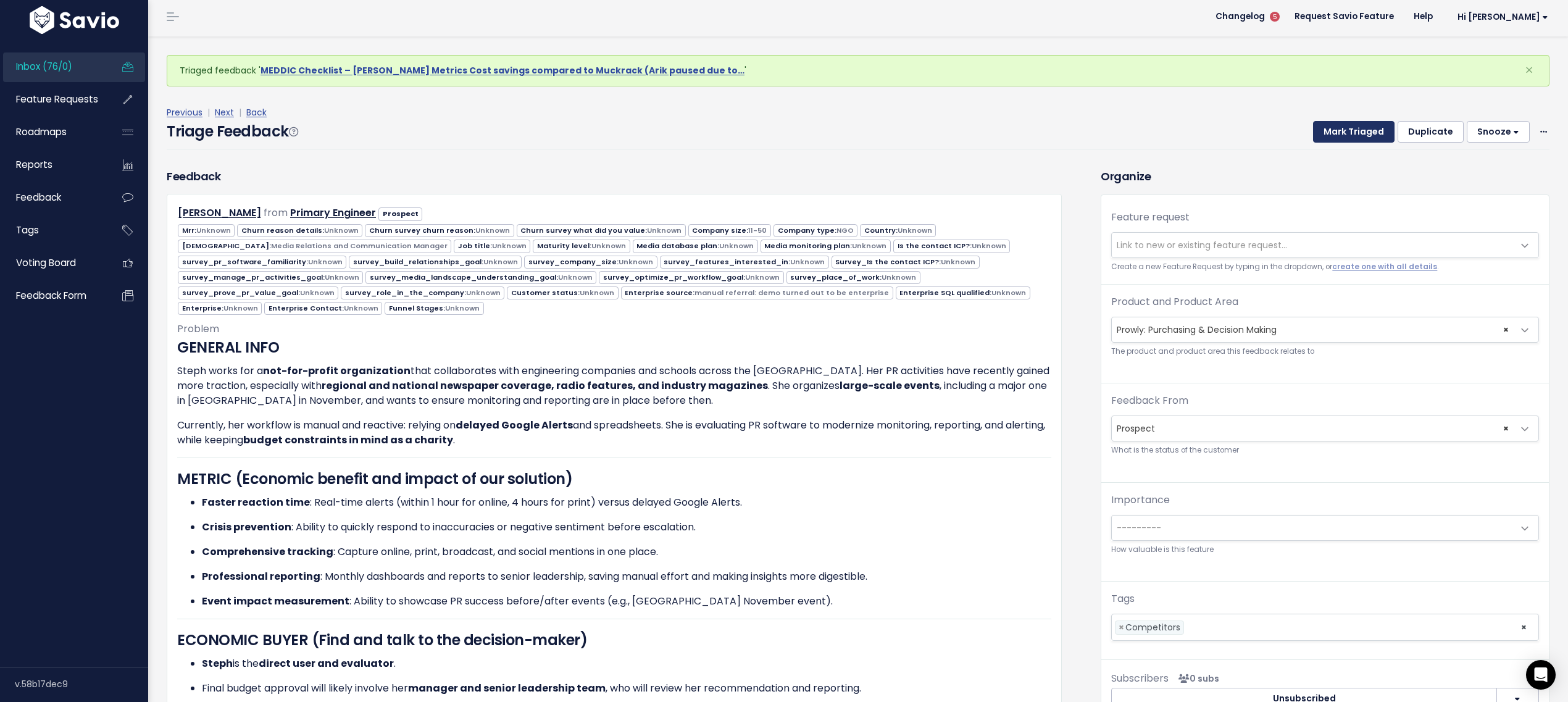
click at [1327, 130] on button "Mark Triaged" at bounding box center [1354, 131] width 81 height 22
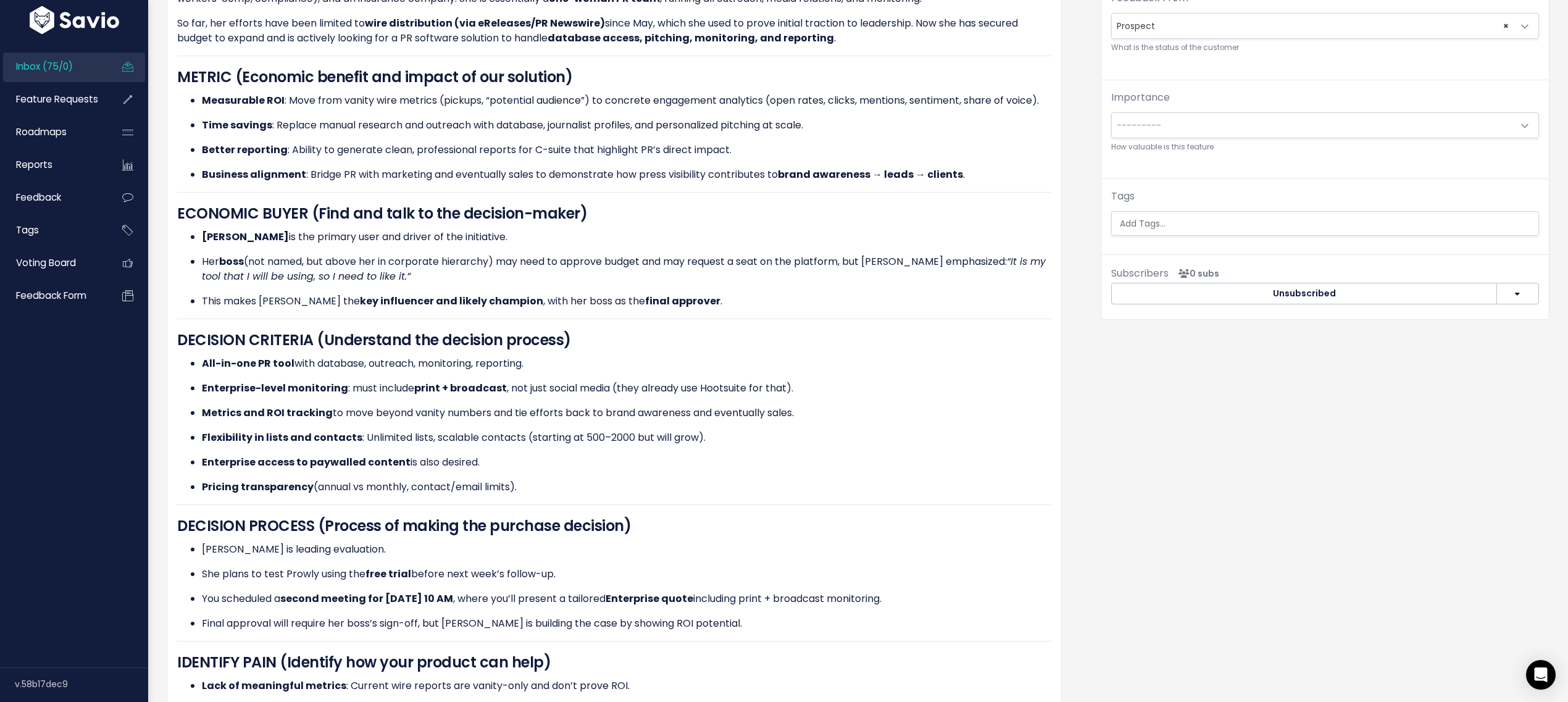
scroll to position [373, 0]
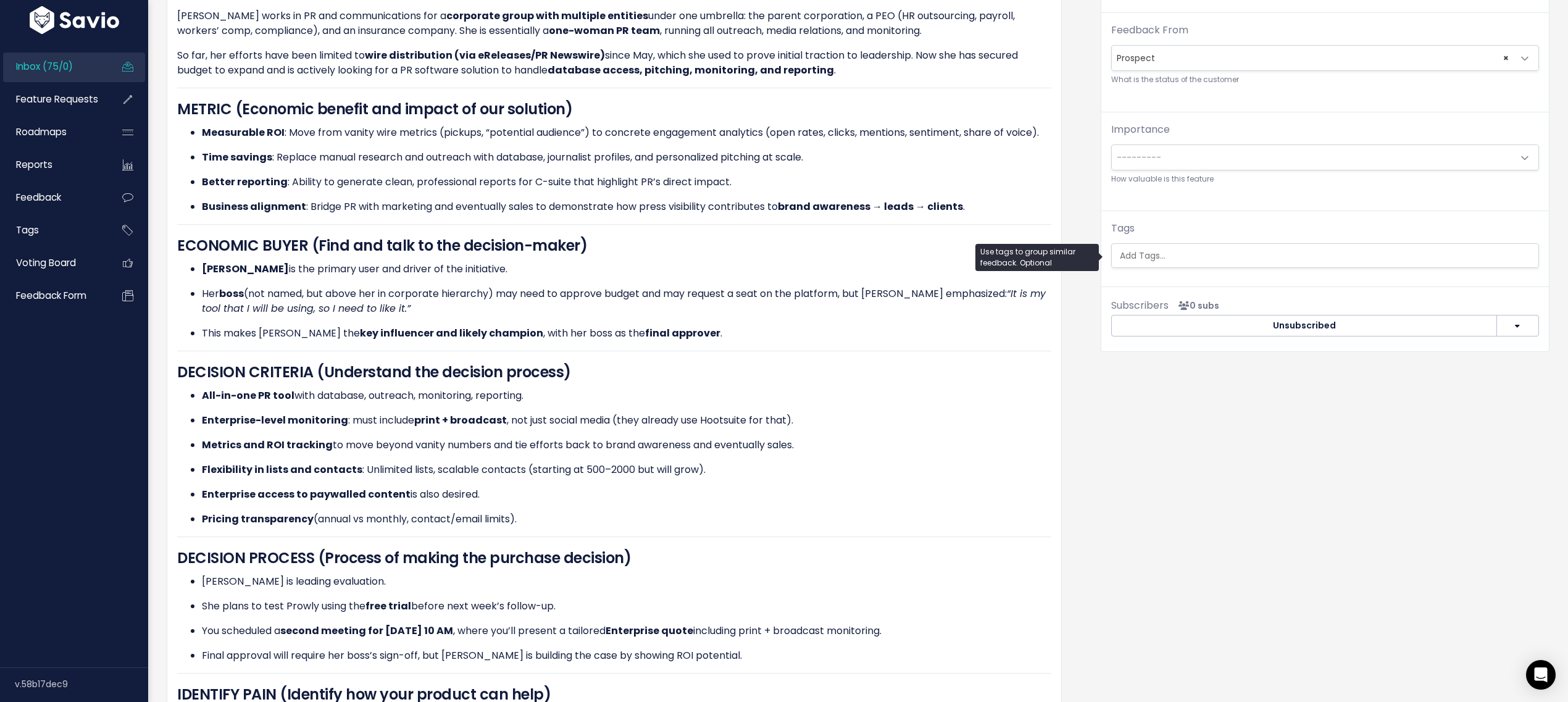
drag, startPoint x: 1164, startPoint y: 269, endPoint x: 1162, endPoint y: 263, distance: 6.3
click at [1164, 268] on div "Feature request --------- Link to new or existing feature request... Create a n…" at bounding box center [1325, 58] width 448 height 468
click at [1158, 259] on input "search" at bounding box center [1326, 256] width 422 height 13
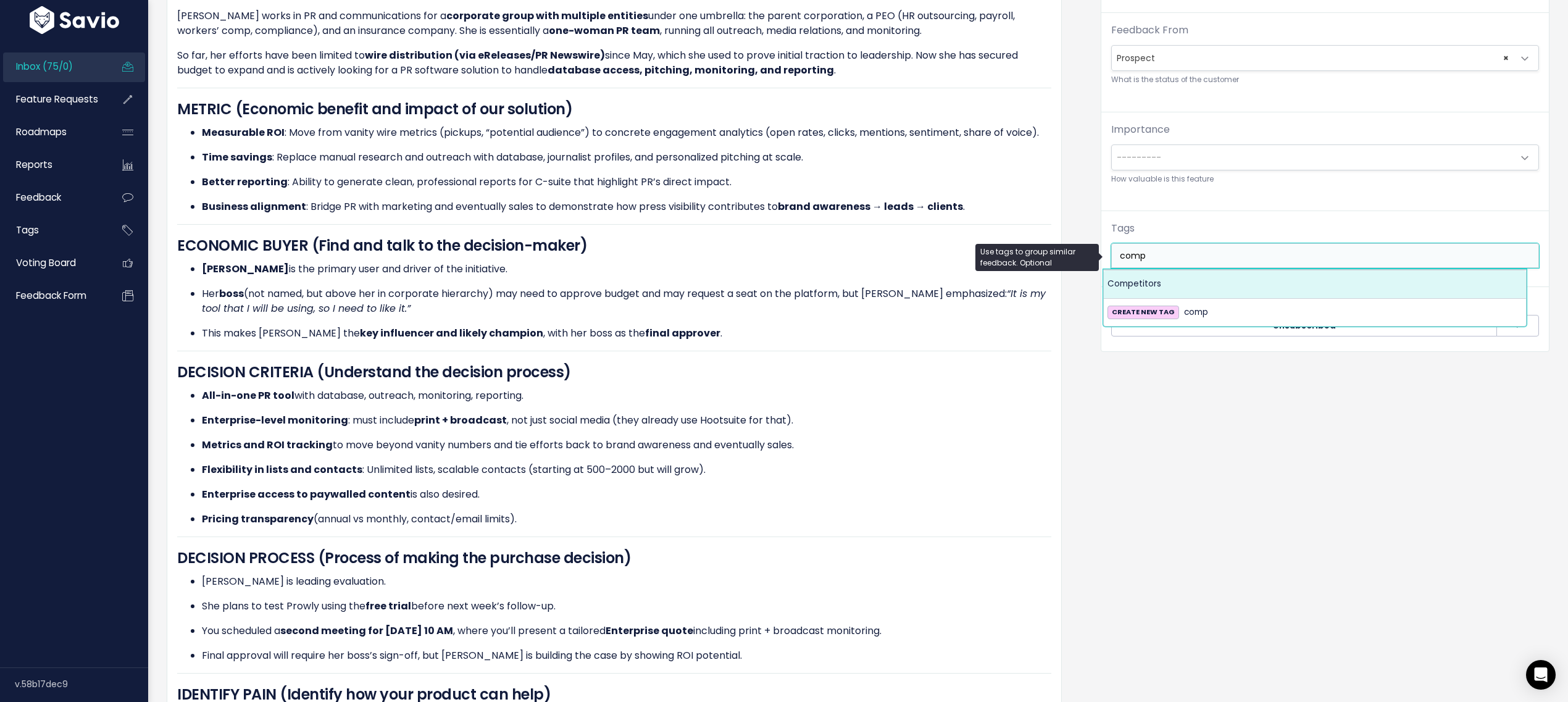
type input "comp"
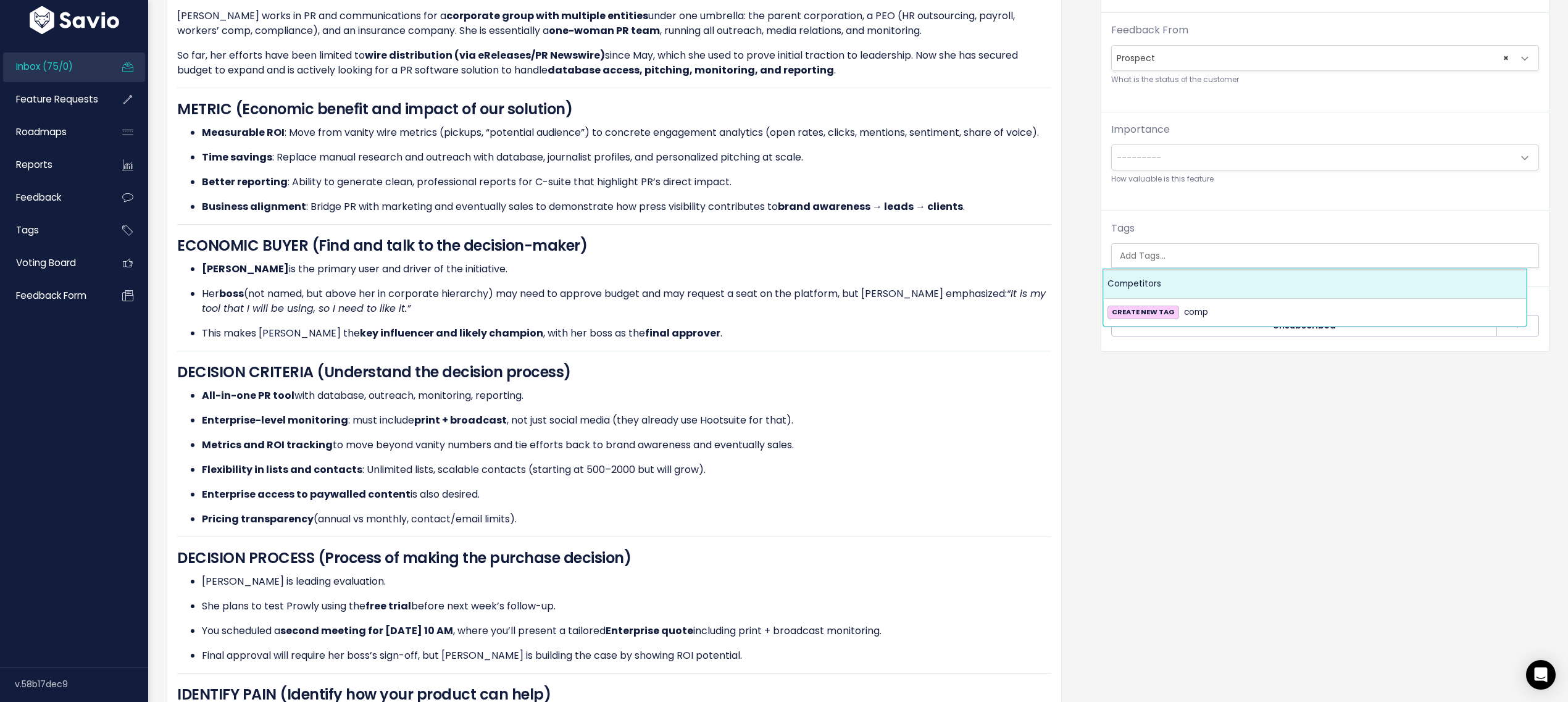
select select "7978"
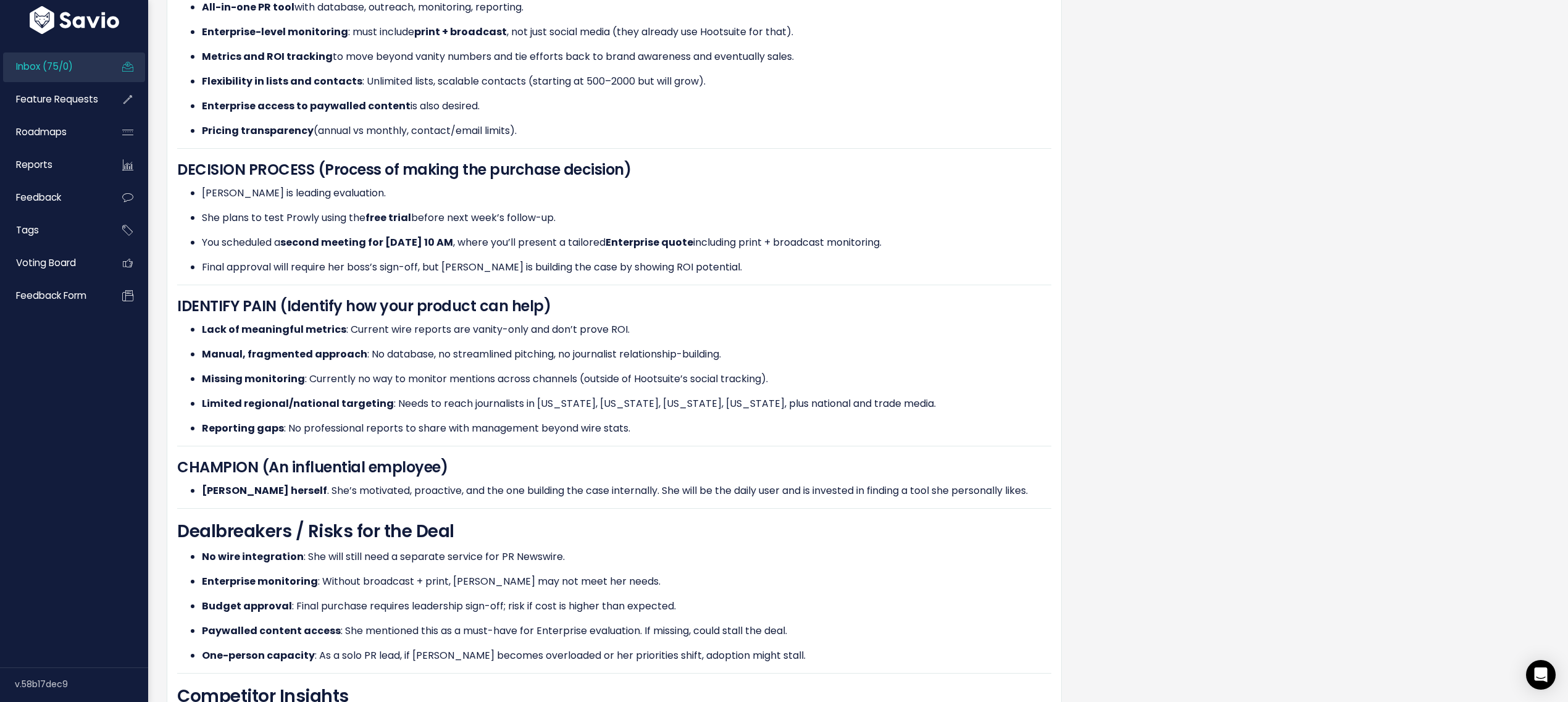
scroll to position [837, 0]
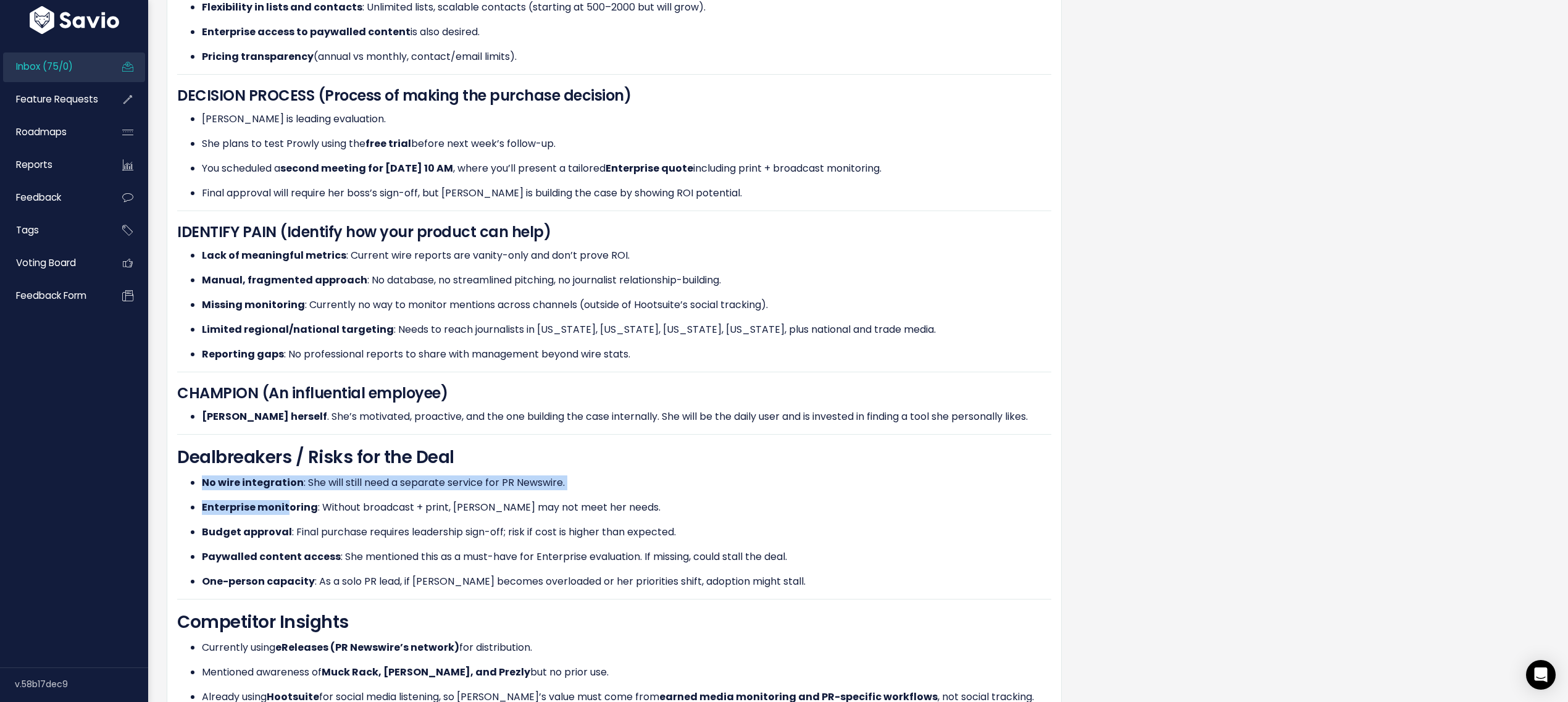
drag, startPoint x: 215, startPoint y: 495, endPoint x: 290, endPoint y: 522, distance: 79.7
click at [286, 522] on ul "No wire integration : She will still need a separate service for PR Newswire. E…" at bounding box center [614, 532] width 874 height 114
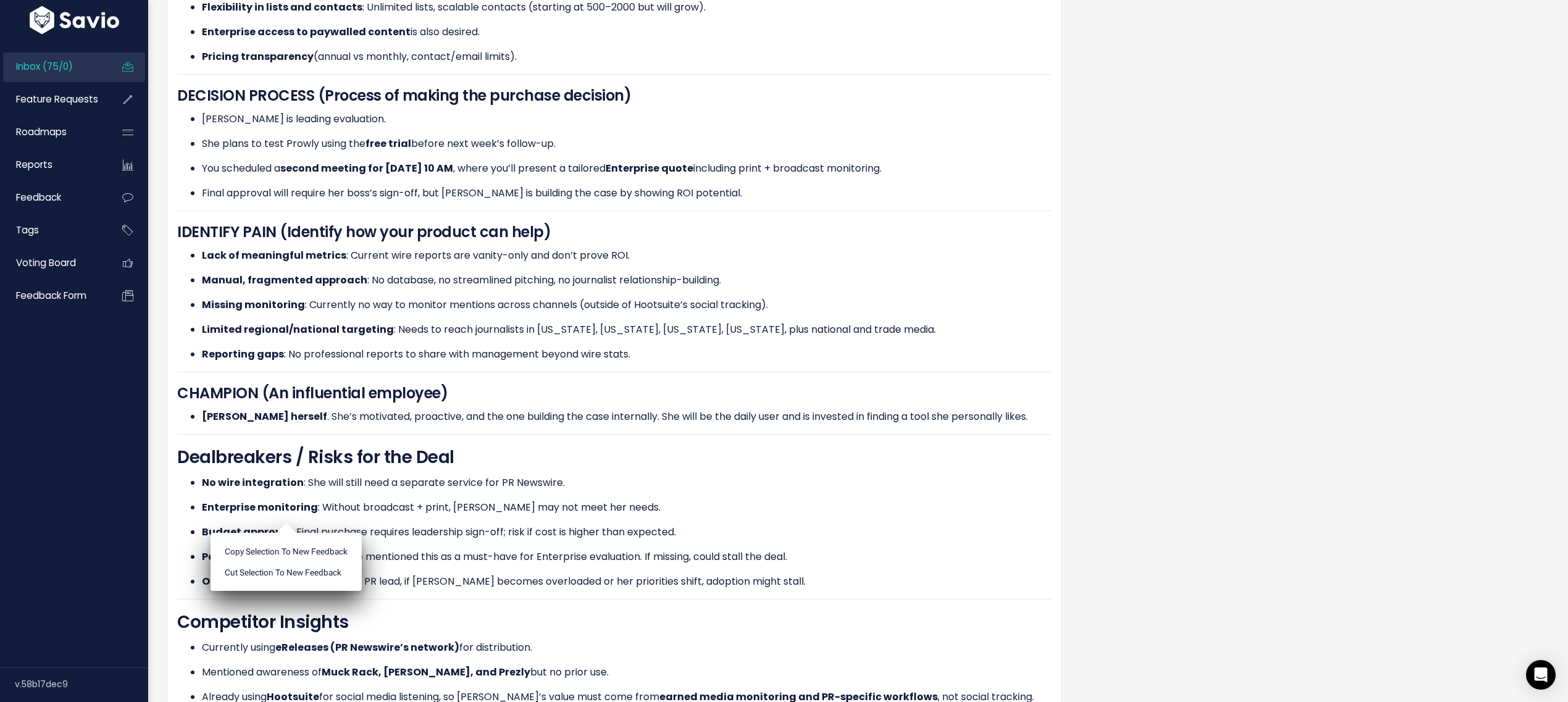
click at [290, 533] on ul "Copy selection to new Feedback Cut selection to new Feedback" at bounding box center [286, 562] width 151 height 58
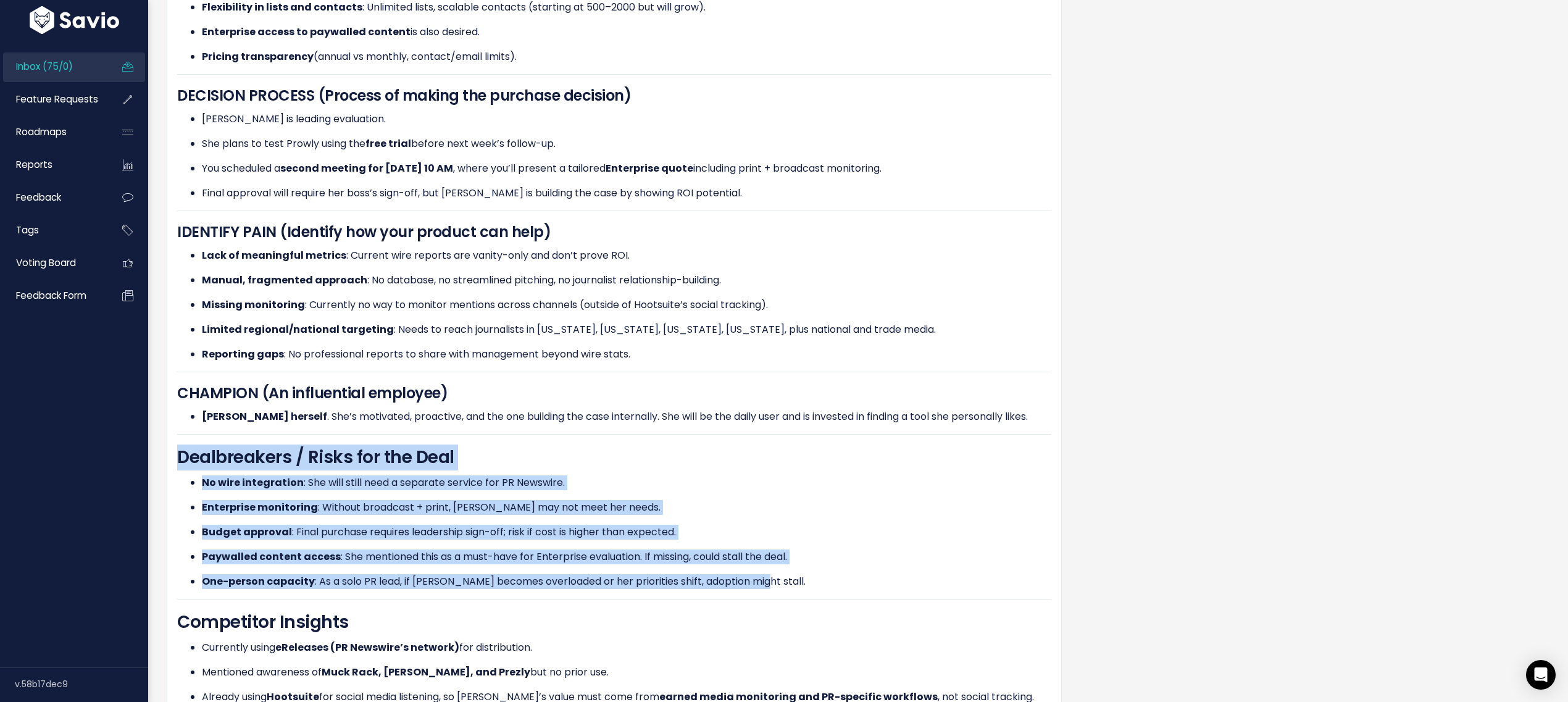
drag, startPoint x: 815, startPoint y: 589, endPoint x: 176, endPoint y: 460, distance: 651.9
click at [176, 460] on div "[PERSON_NAME] from FrankCrum Prospect" at bounding box center [615, 54] width 896 height 1386
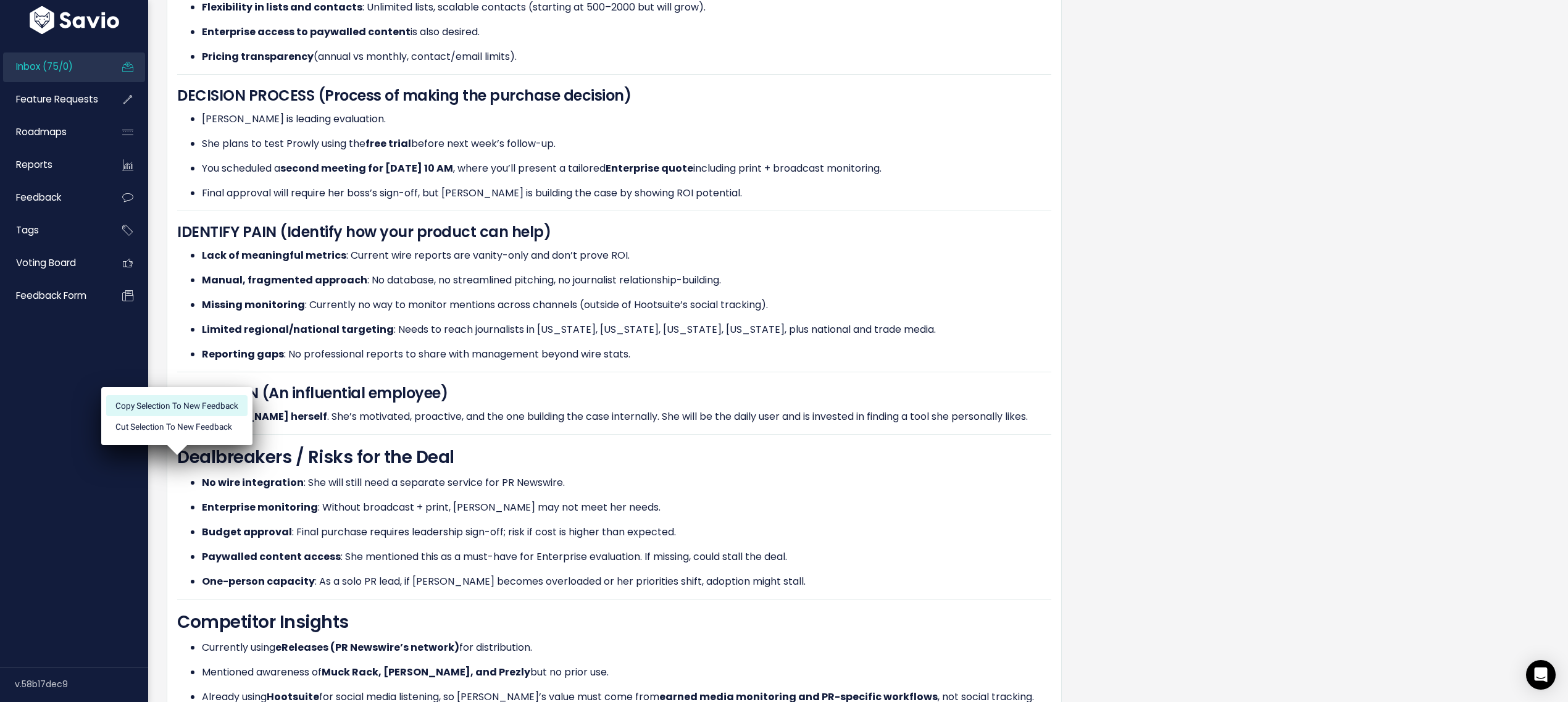
click at [235, 402] on li "Copy selection to new Feedback" at bounding box center [177, 406] width 141 height 21
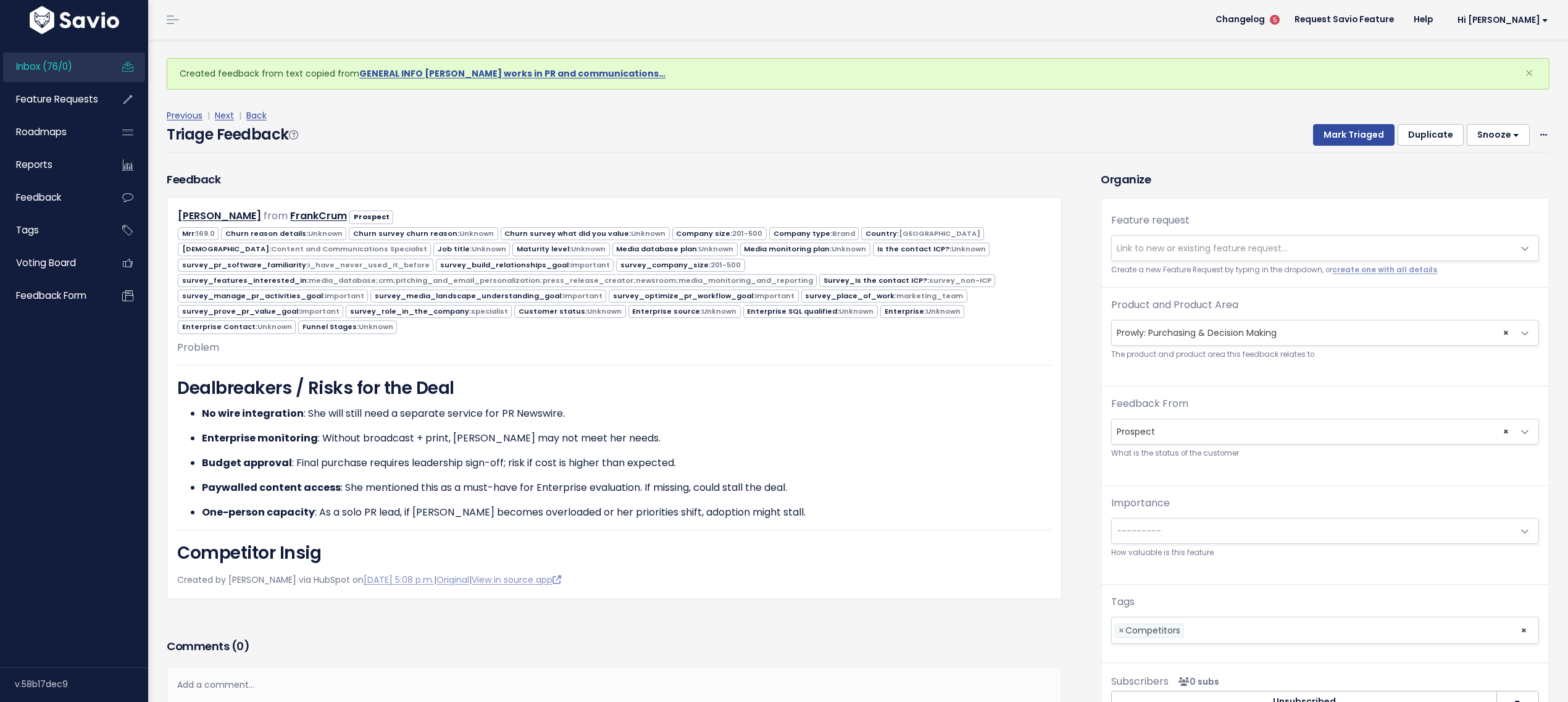
click at [1142, 262] on body "Inbox (76/0) Feature Requests Roadmaps ×" at bounding box center [784, 395] width 1568 height 791
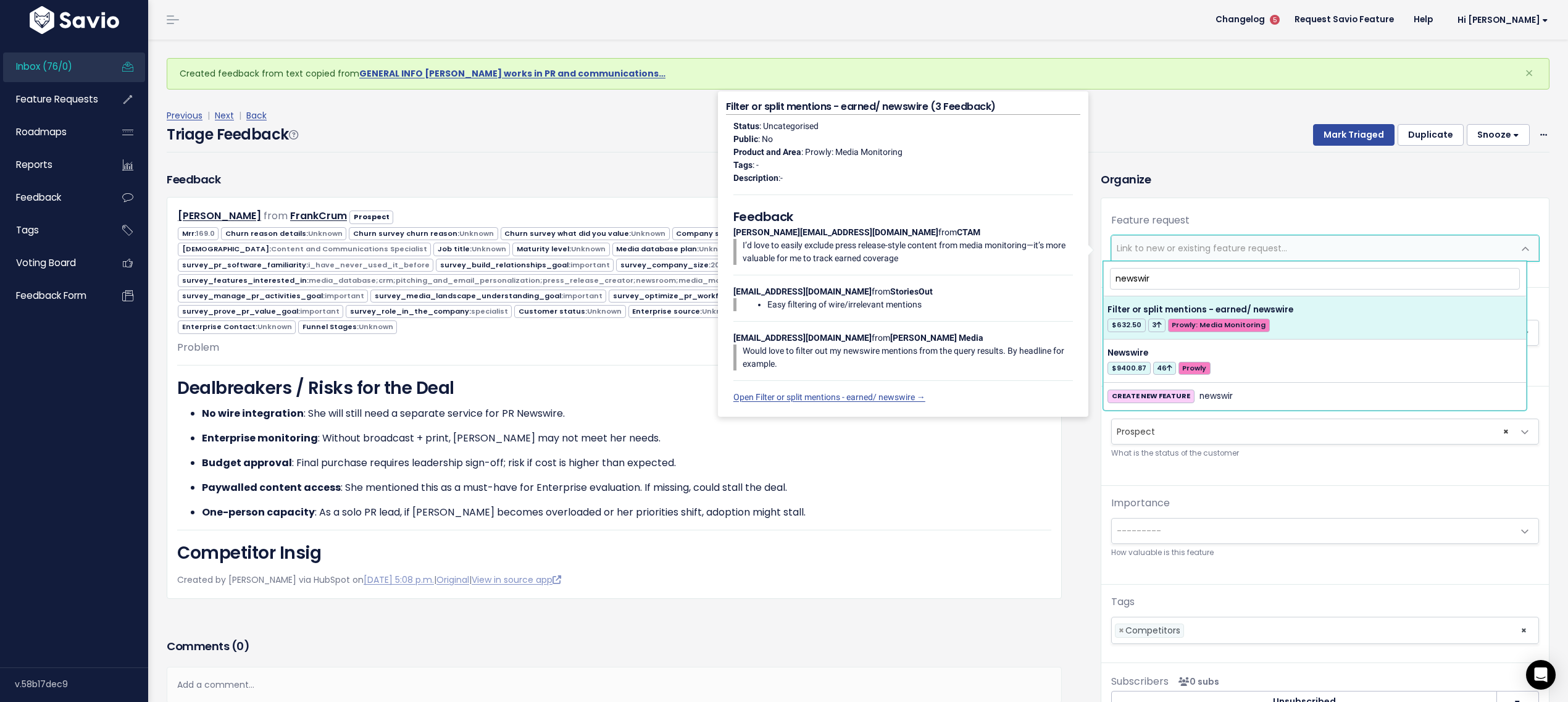
type input "newswir"
select select "31956"
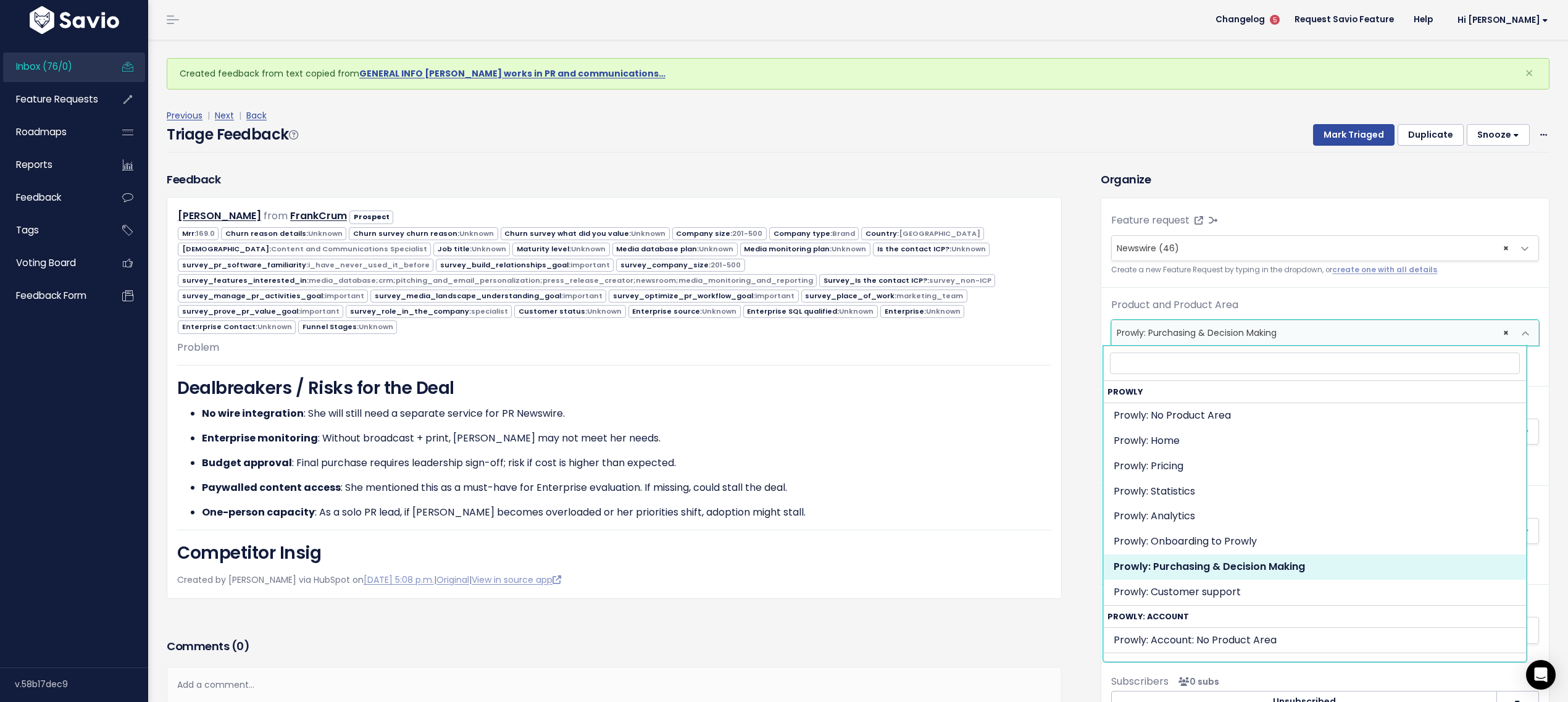
click at [1184, 329] on span "× Prowly: Purchasing & Decision Making" at bounding box center [1312, 333] width 402 height 24
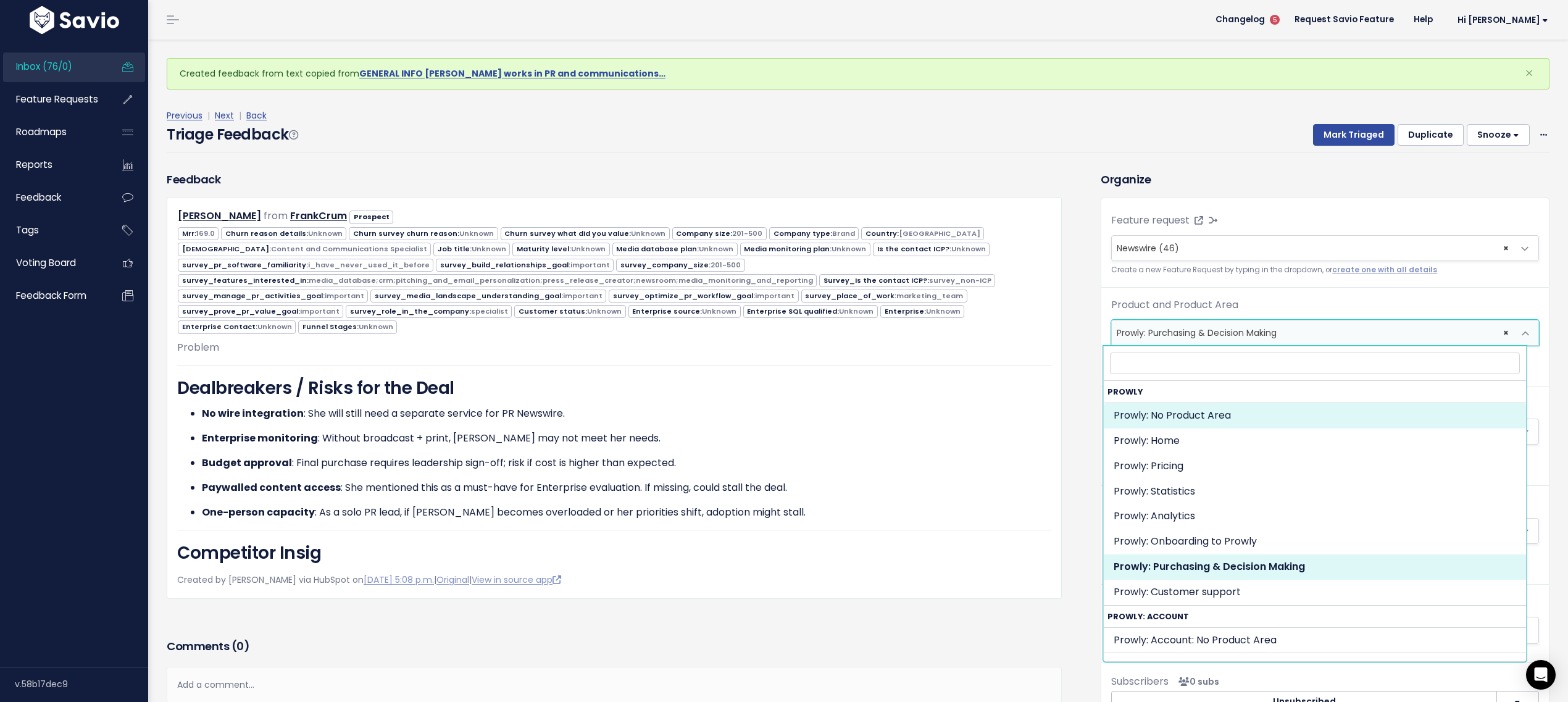
select select "MAIN:"
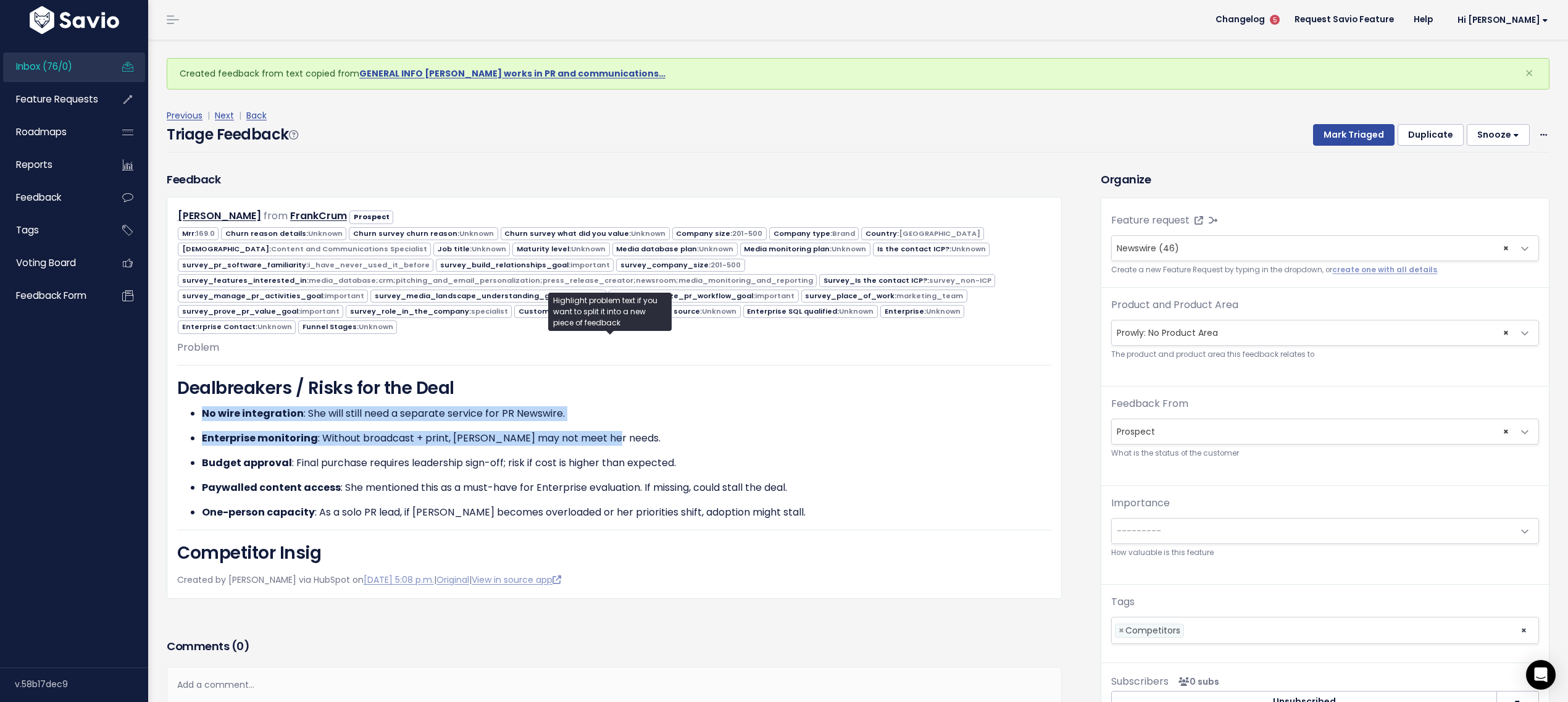
drag, startPoint x: 205, startPoint y: 413, endPoint x: 612, endPoint y: 433, distance: 407.5
click at [606, 433] on ul "No wire integration : She will still need a separate service for PR Newswire. E…" at bounding box center [614, 463] width 874 height 114
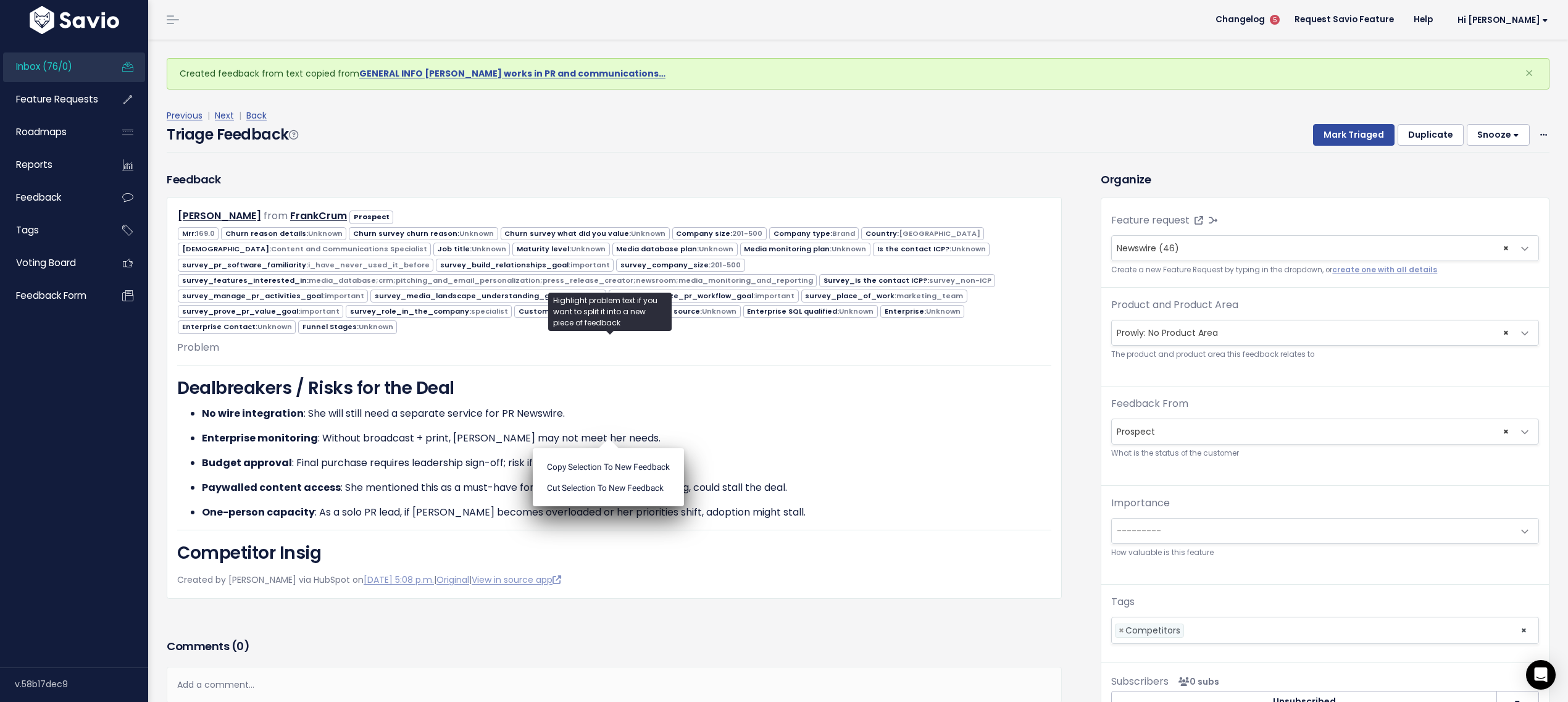
click at [612, 449] on ul "Copy selection to new Feedback Cut selection to new Feedback" at bounding box center [608, 478] width 151 height 58
click at [322, 480] on strong "Paywalled content access" at bounding box center [271, 488] width 139 height 15
drag, startPoint x: 339, startPoint y: 480, endPoint x: 814, endPoint y: 483, distance: 475.0
click at [813, 483] on p "Paywalled content access : She mentioned this as a must-have for Enterprise eva…" at bounding box center [626, 488] width 849 height 15
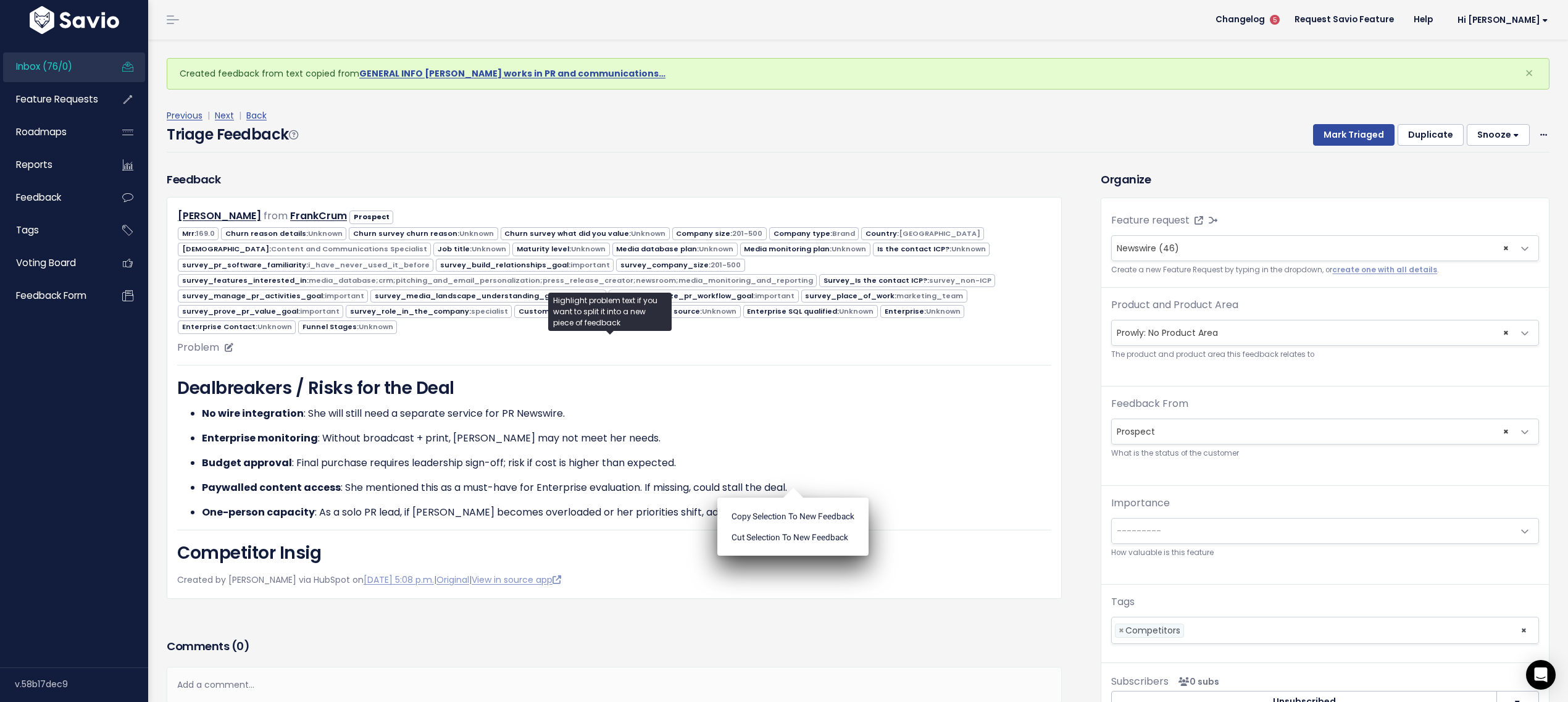
click at [815, 482] on p "Paywalled content access : She mentioned this as a must-have for Enterprise eva…" at bounding box center [626, 488] width 849 height 15
drag, startPoint x: 815, startPoint y: 480, endPoint x: 645, endPoint y: 482, distance: 170.0
click at [645, 482] on p "Paywalled content access : She mentioned this as a must-have for Enterprise eva…" at bounding box center [626, 488] width 849 height 15
click at [0, 0] on ul "Copy selection to new Feedback Cut selection to new Feedback" at bounding box center [0, 0] width 0 height 0
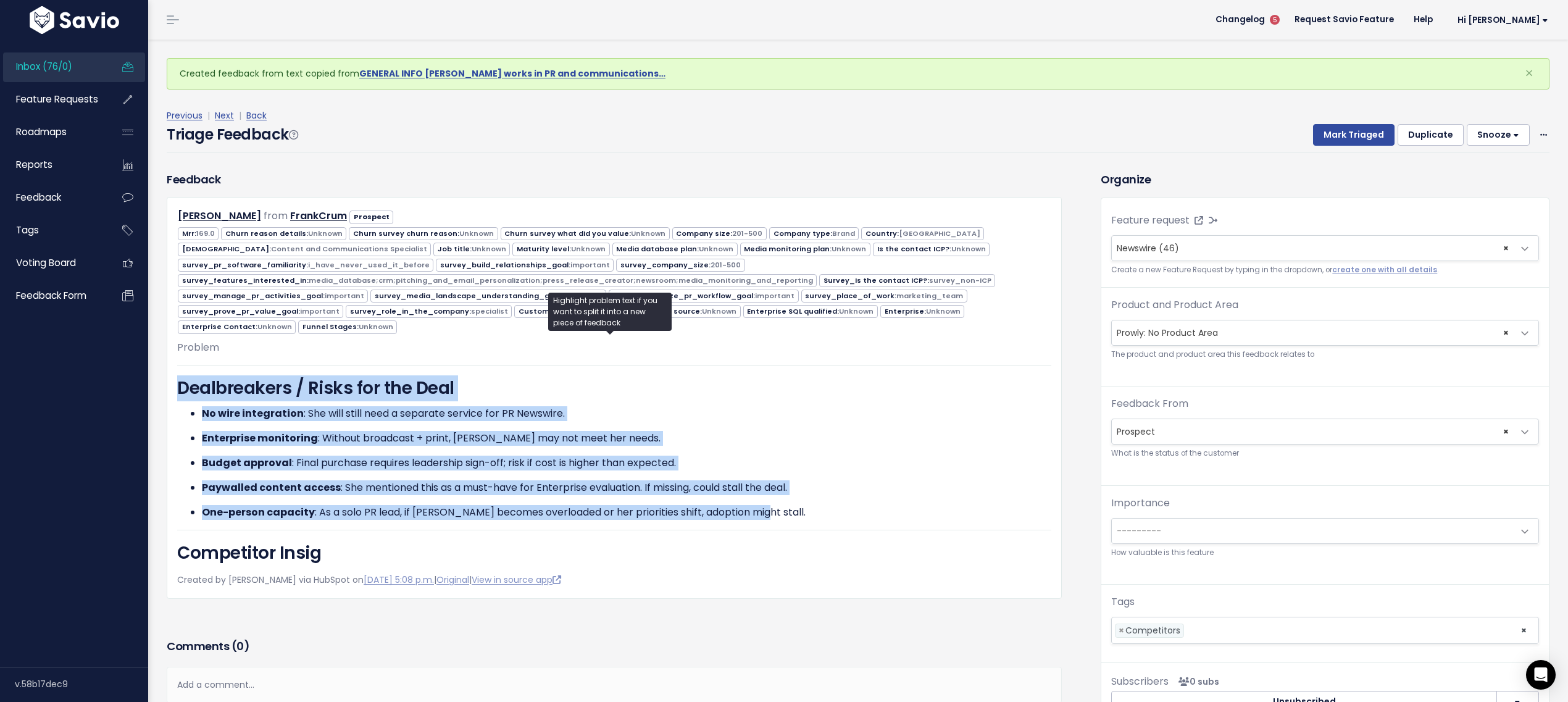
drag, startPoint x: 774, startPoint y: 511, endPoint x: 170, endPoint y: 379, distance: 618.3
click at [169, 379] on div "[PERSON_NAME] from FrankCrum Prospect" at bounding box center [615, 398] width 896 height 402
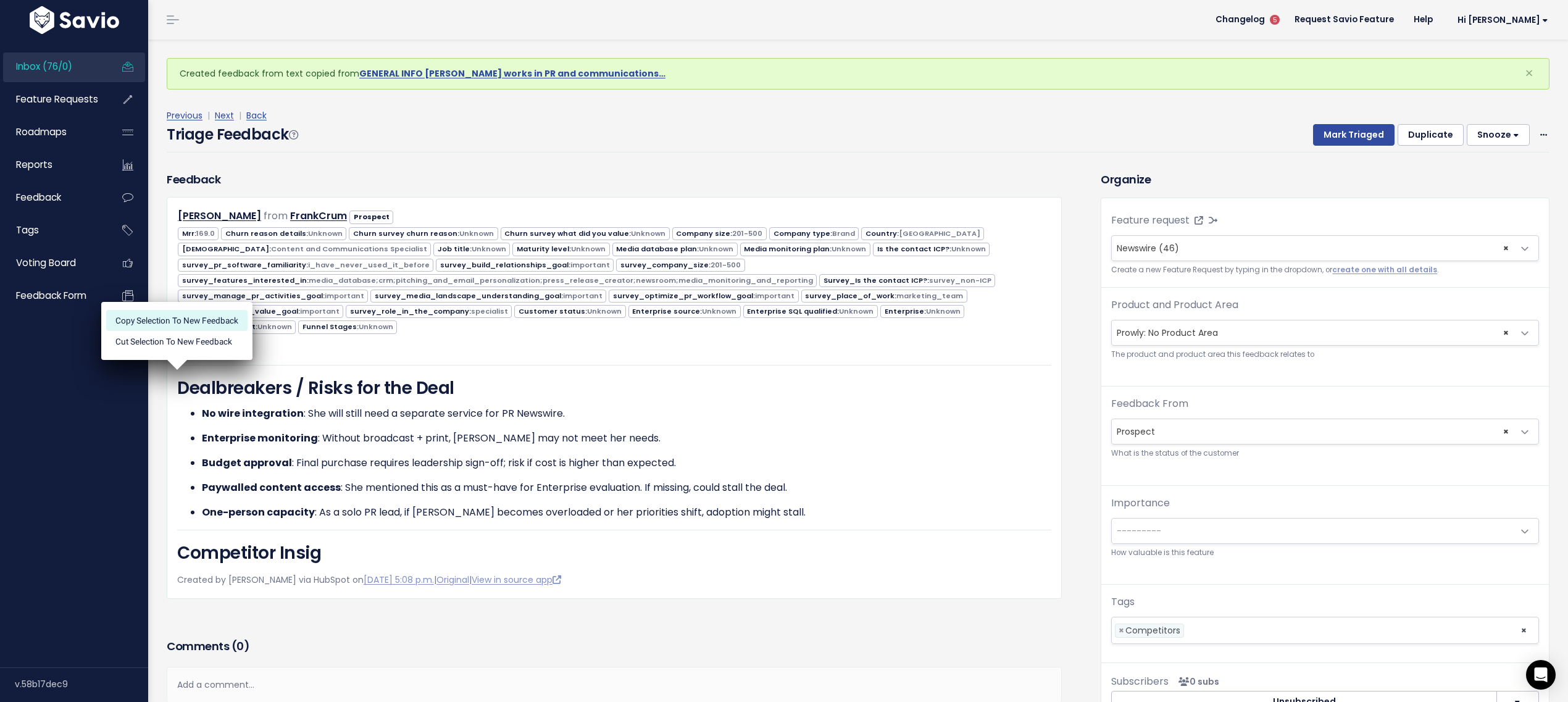
click at [221, 317] on li "Copy selection to new Feedback" at bounding box center [177, 321] width 141 height 21
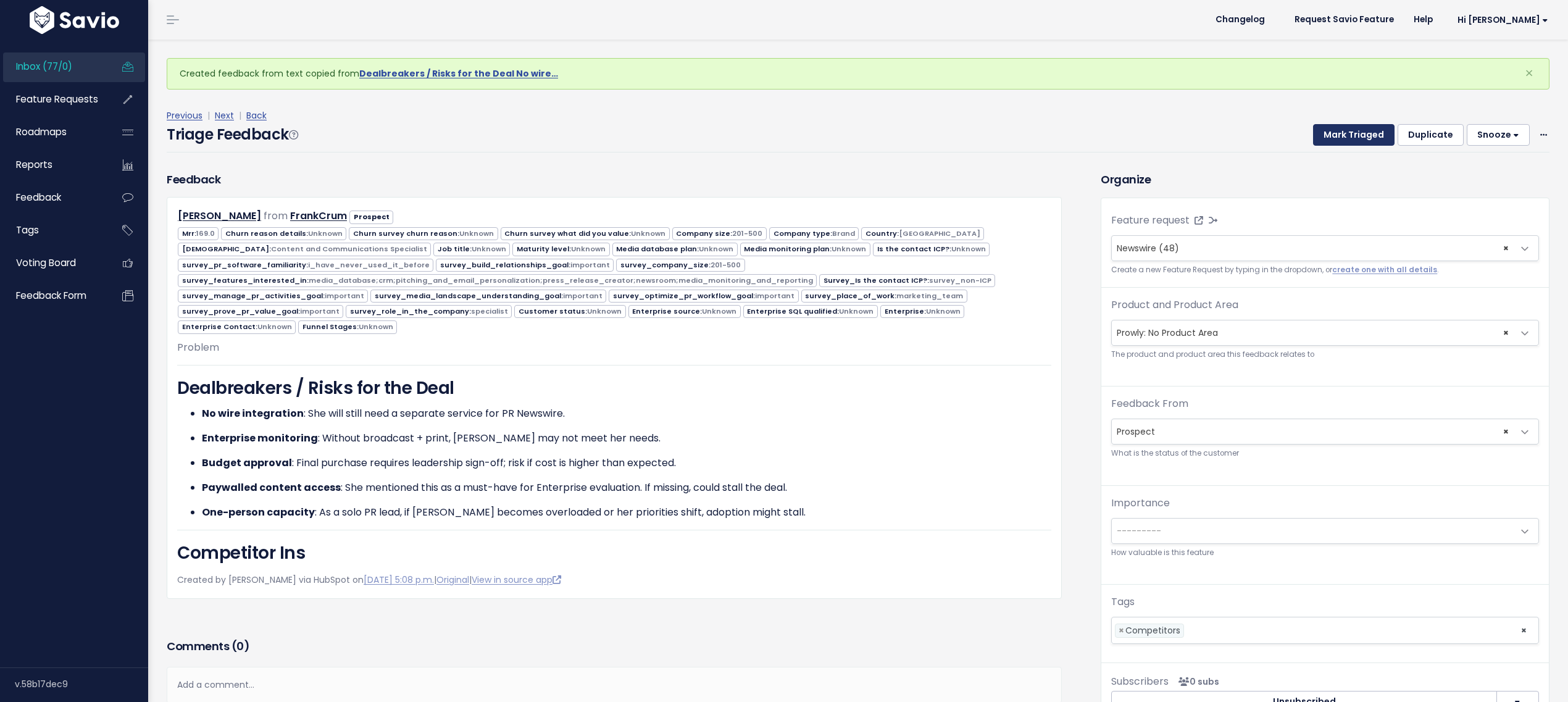
click at [1343, 137] on button "Mark Triaged" at bounding box center [1354, 135] width 81 height 22
click at [1141, 244] on span "Newswire (48)" at bounding box center [1148, 248] width 62 height 12
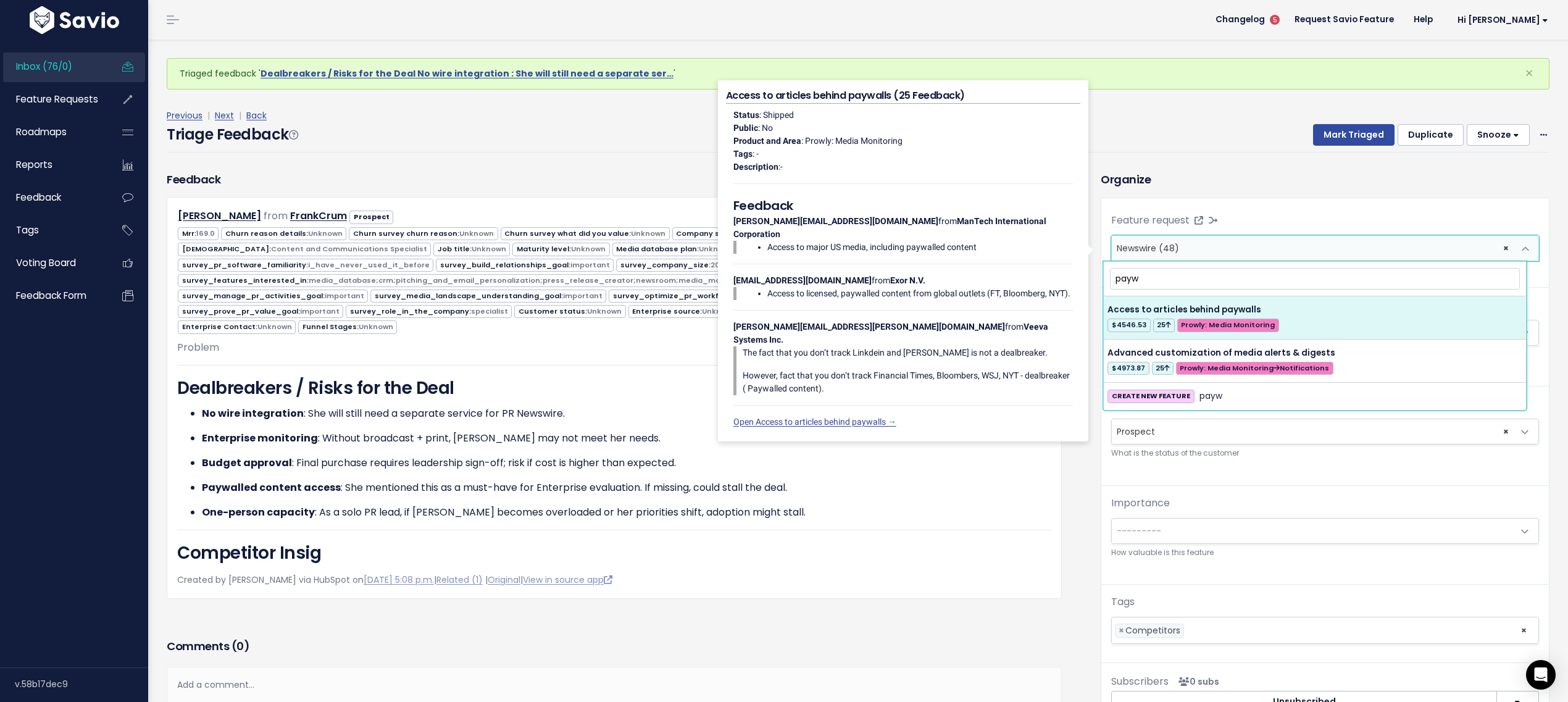
type input "payw"
select select "28053"
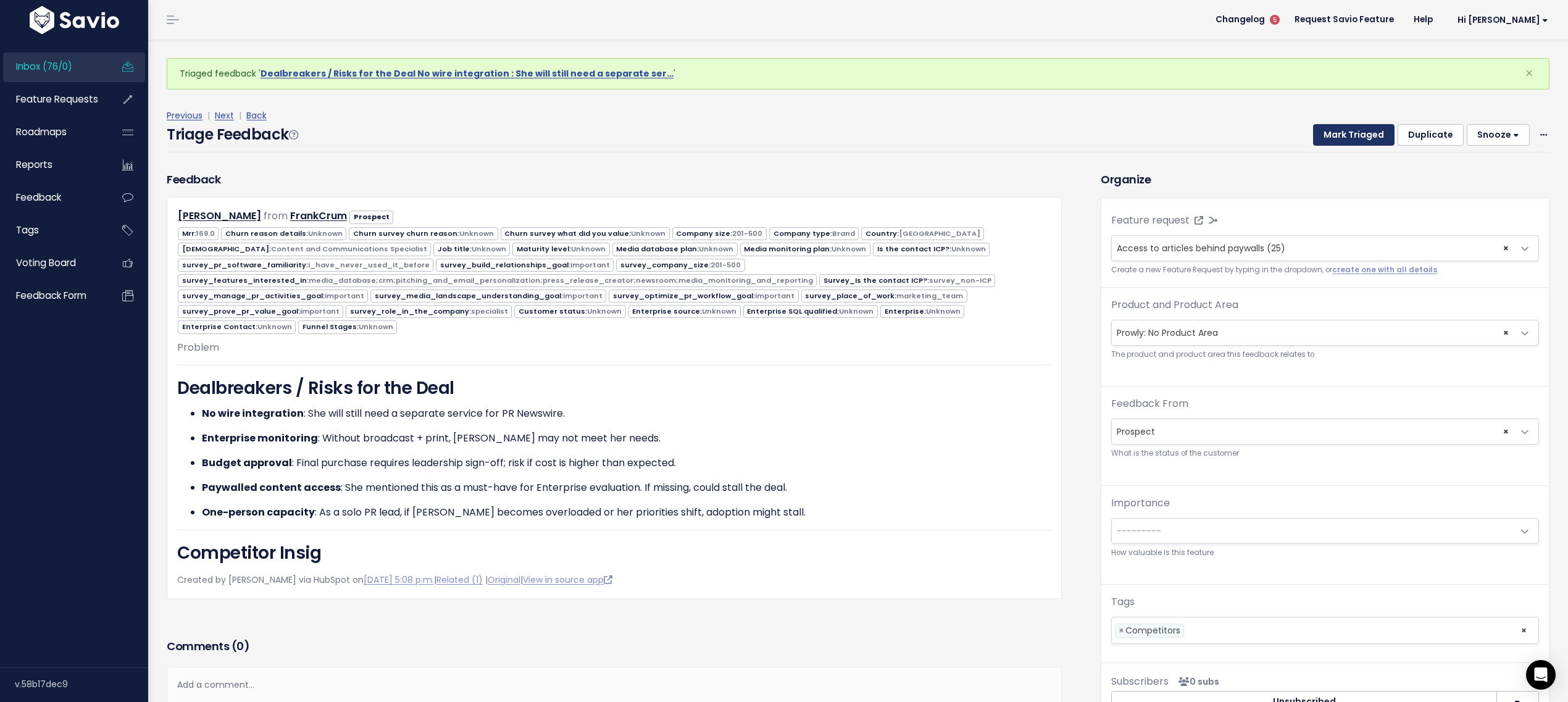
click at [1322, 134] on button "Mark Triaged" at bounding box center [1354, 135] width 81 height 22
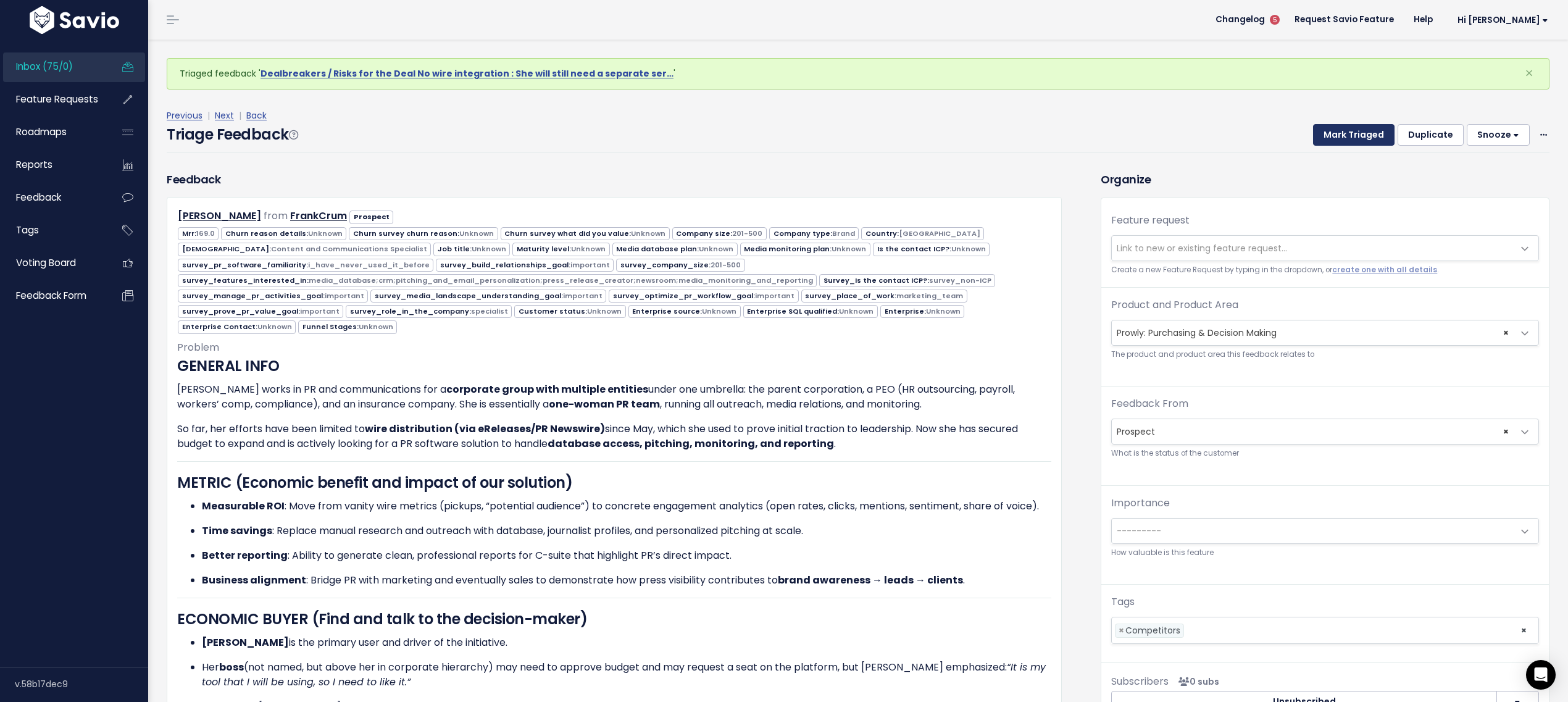
click at [1313, 141] on button "Mark Triaged" at bounding box center [1354, 135] width 81 height 22
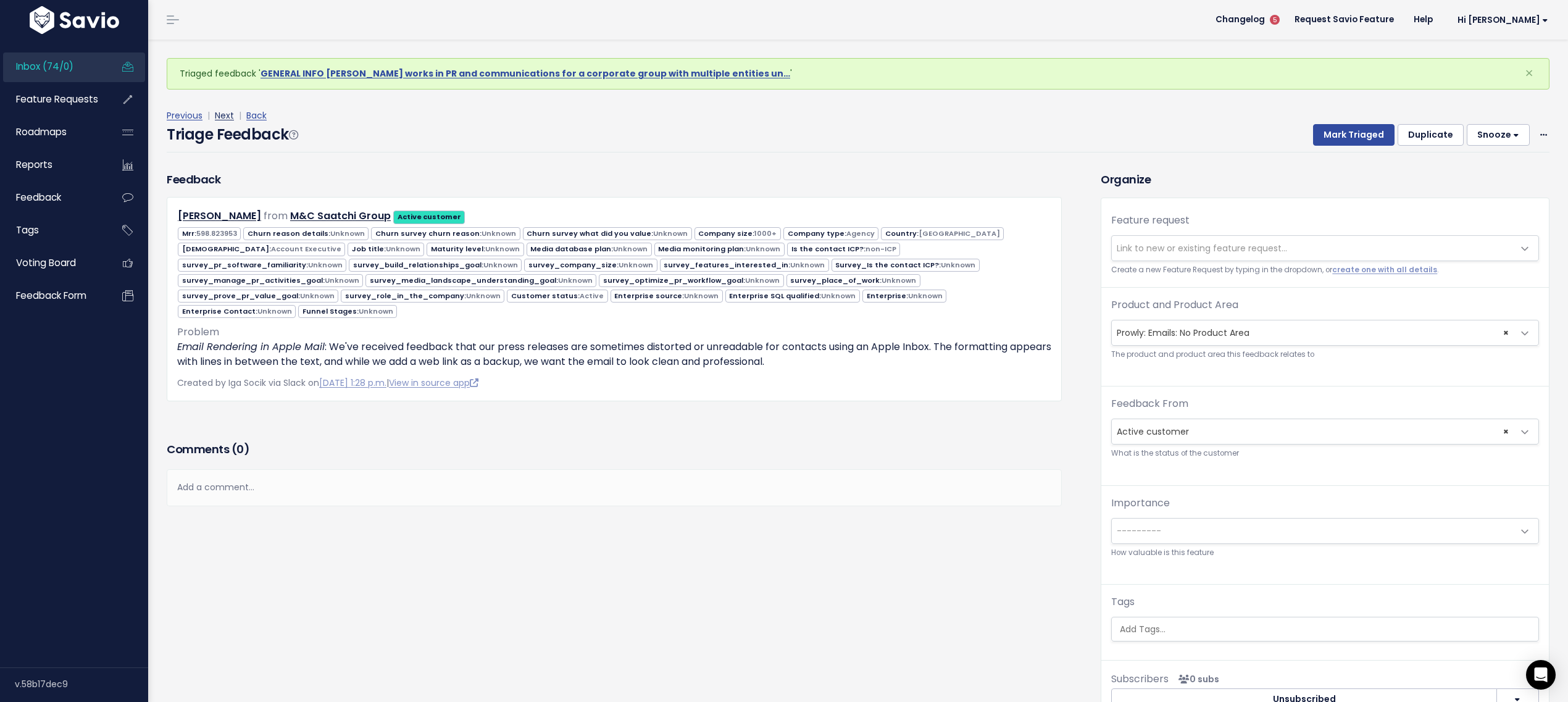
click at [221, 114] on link "Next" at bounding box center [225, 115] width 19 height 12
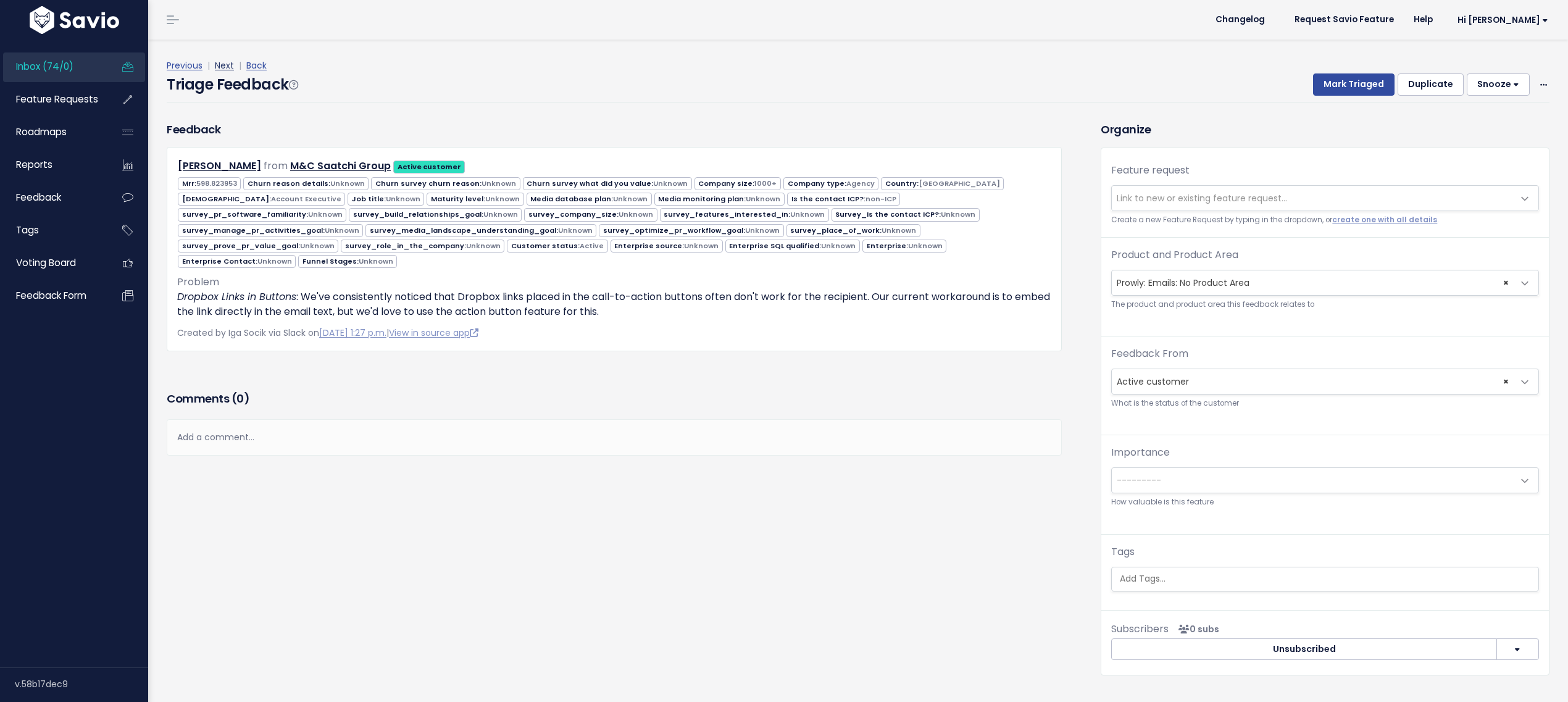
click at [226, 68] on link "Next" at bounding box center [225, 65] width 19 height 12
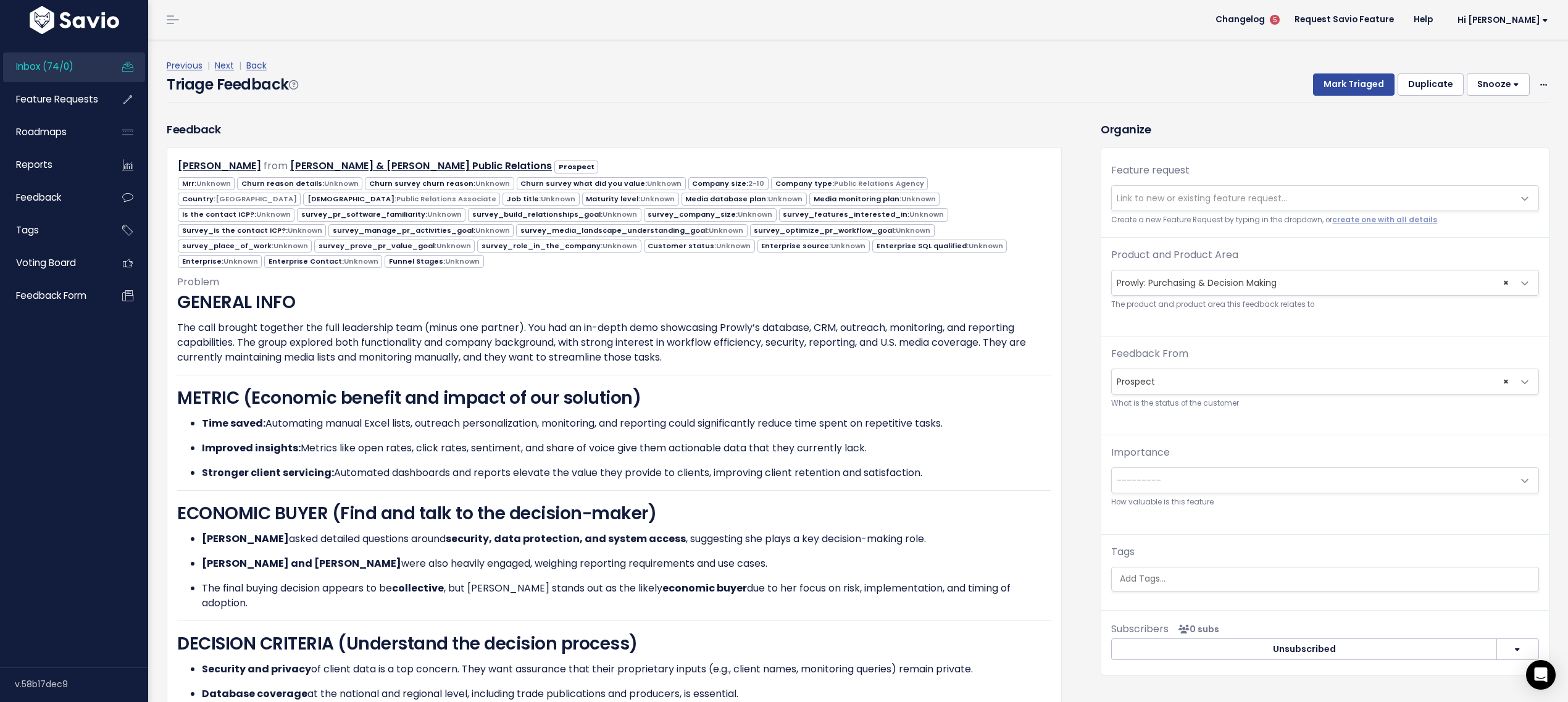
click at [1355, 71] on div "Previous | Next | Back" at bounding box center [858, 66] width 1383 height 15
click at [1356, 79] on button "Mark Triaged" at bounding box center [1354, 84] width 81 height 22
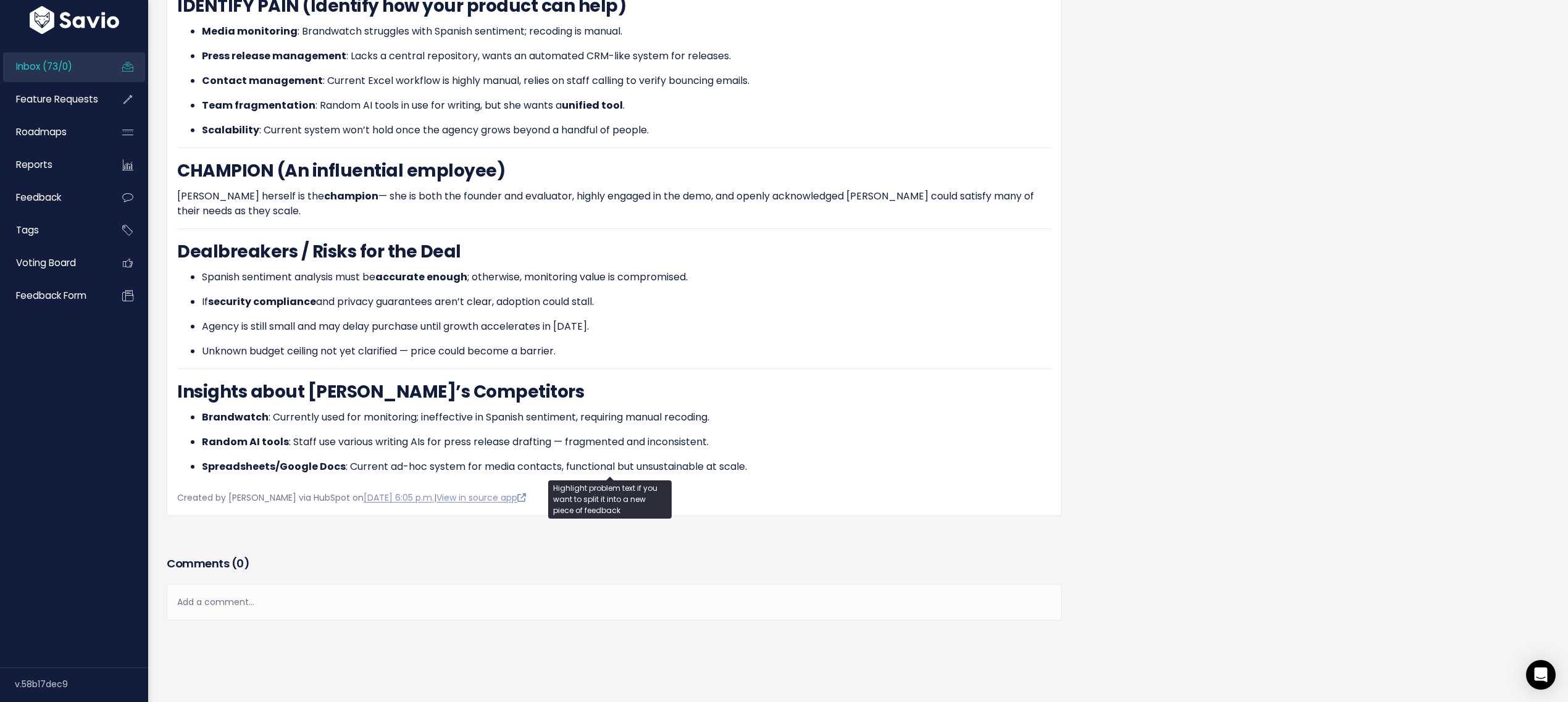
scroll to position [566, 0]
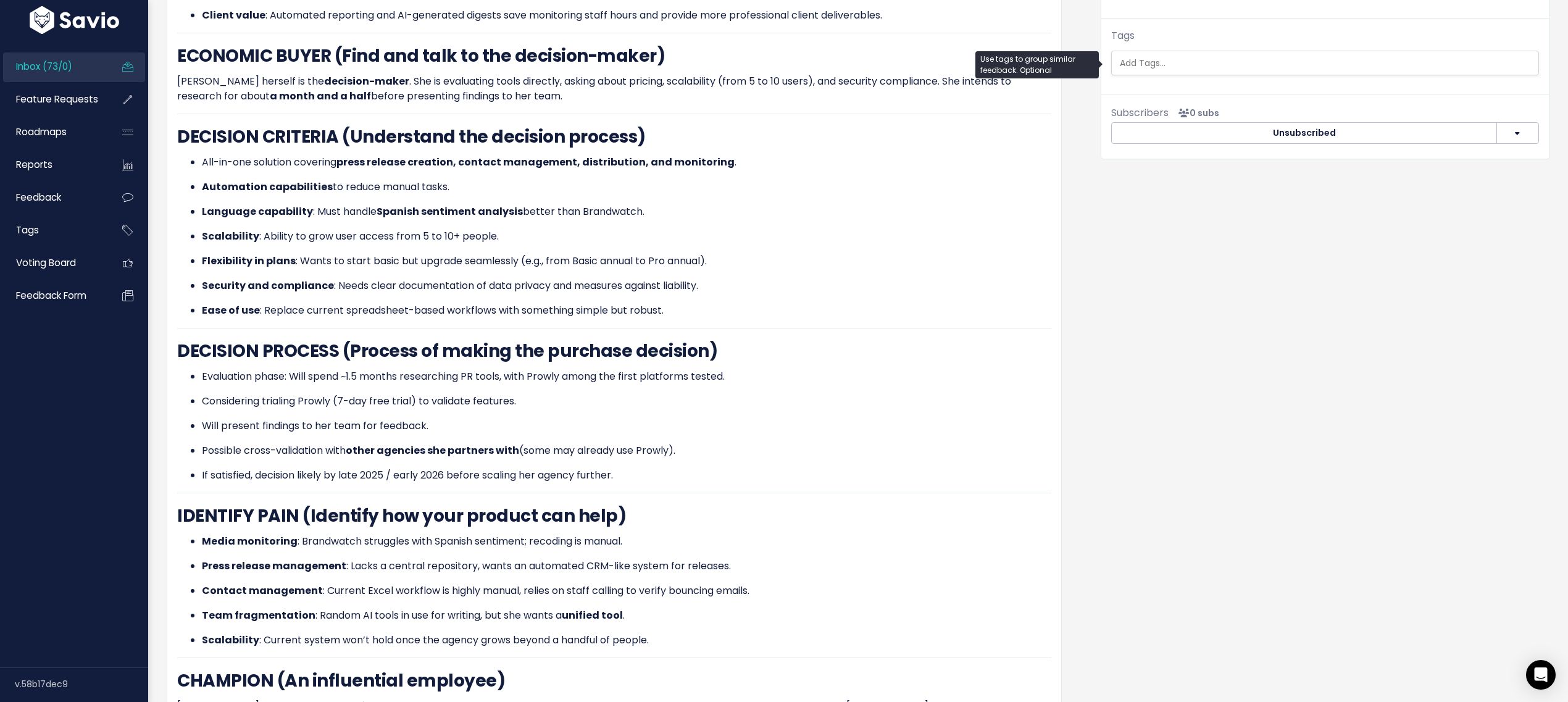
click at [1214, 58] on input "search" at bounding box center [1326, 63] width 422 height 13
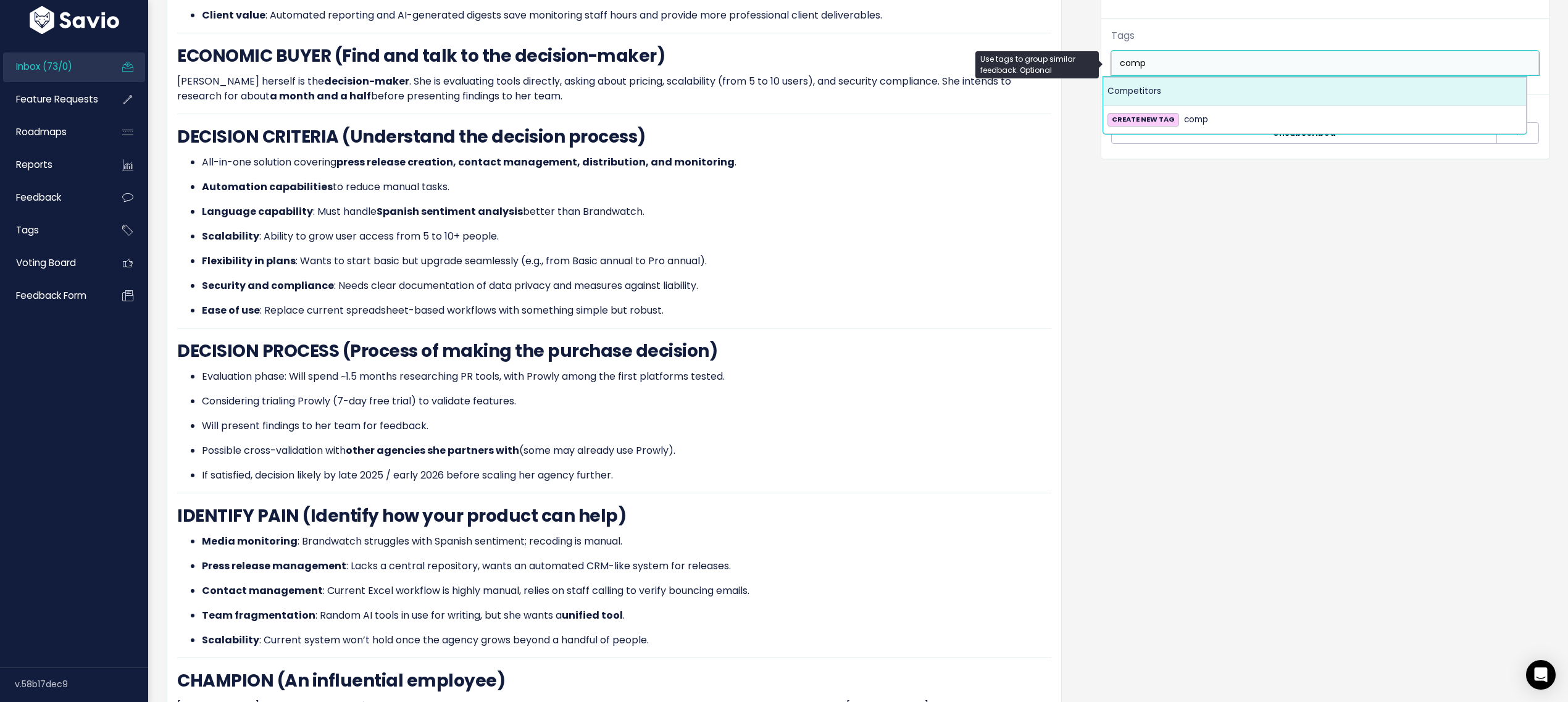
type input "comp"
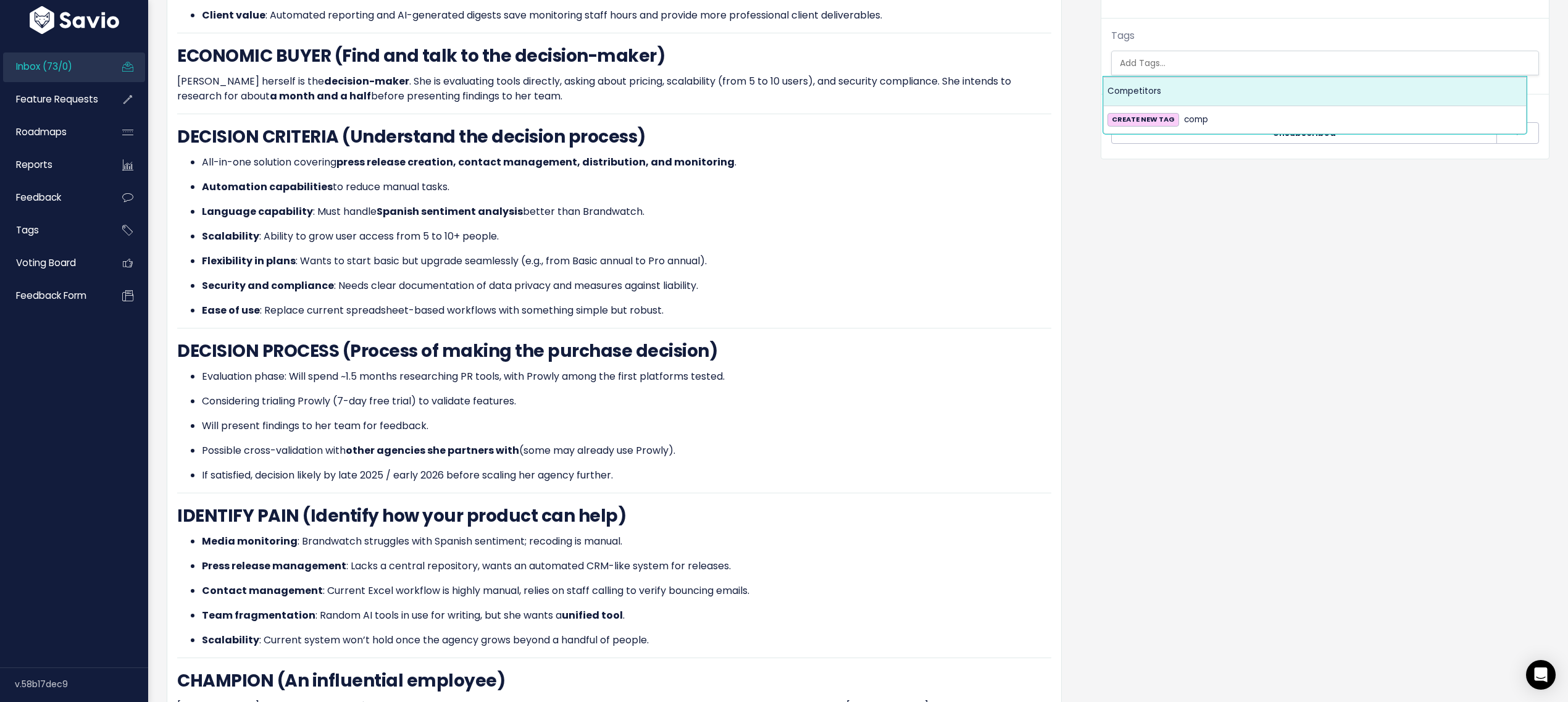
select select "7978"
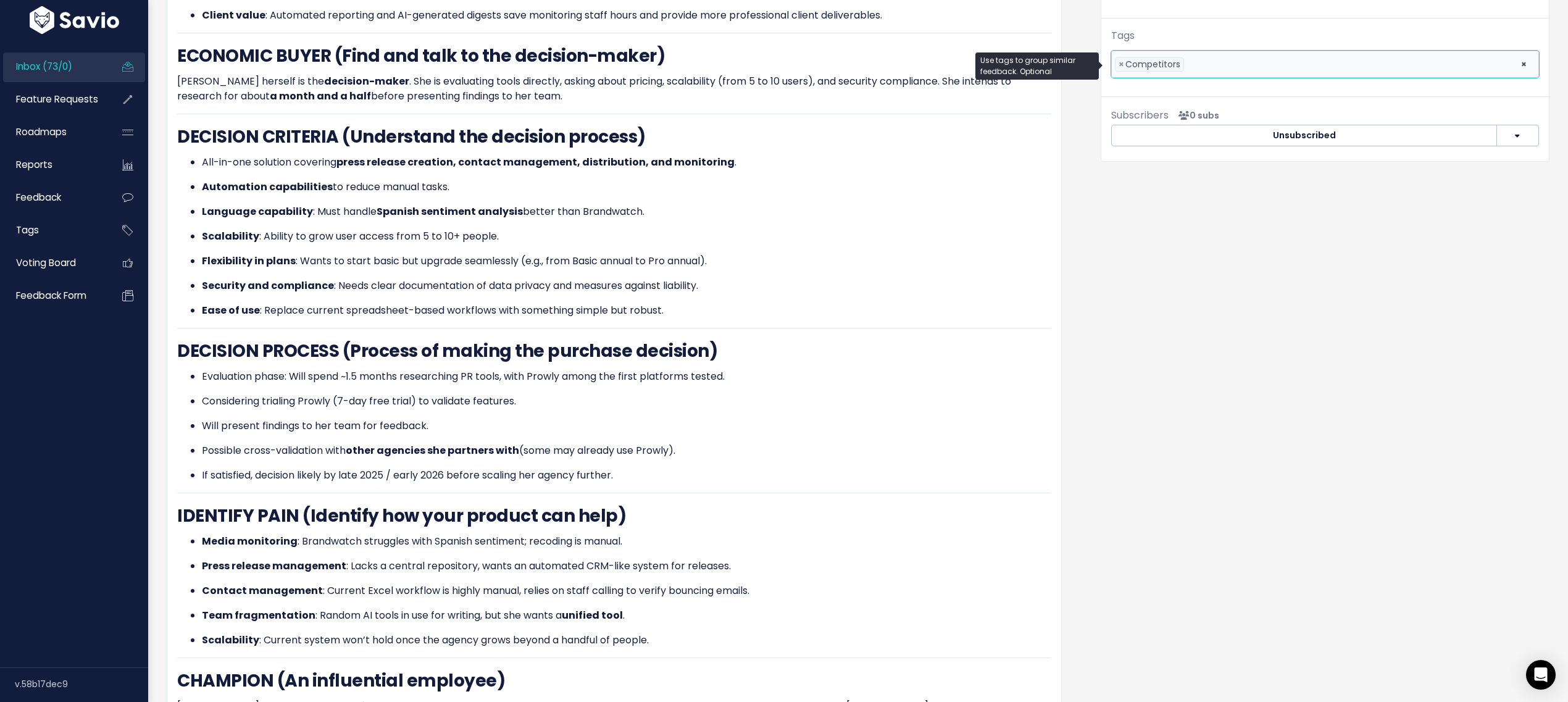
scroll to position [0, 0]
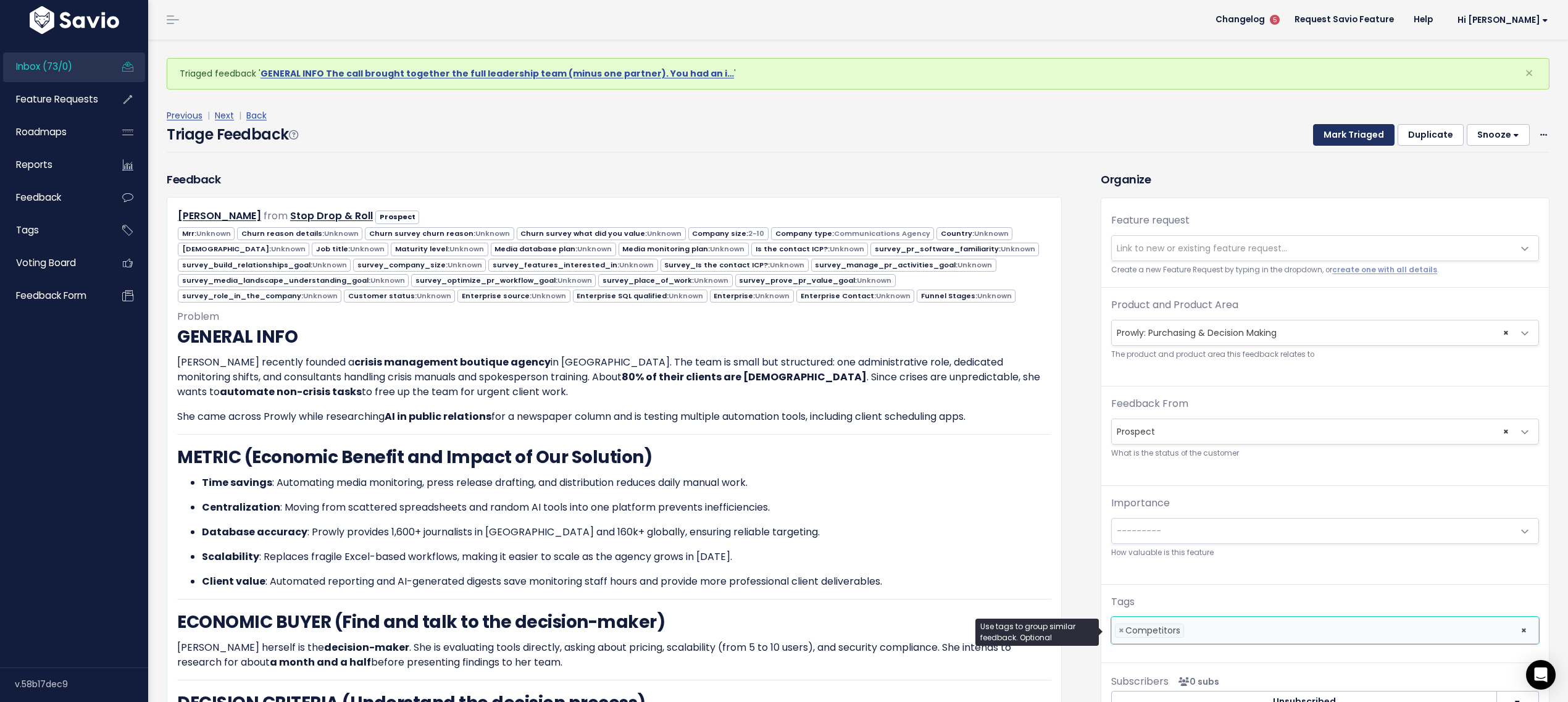
click at [1330, 124] on button "Mark Triaged" at bounding box center [1354, 135] width 81 height 22
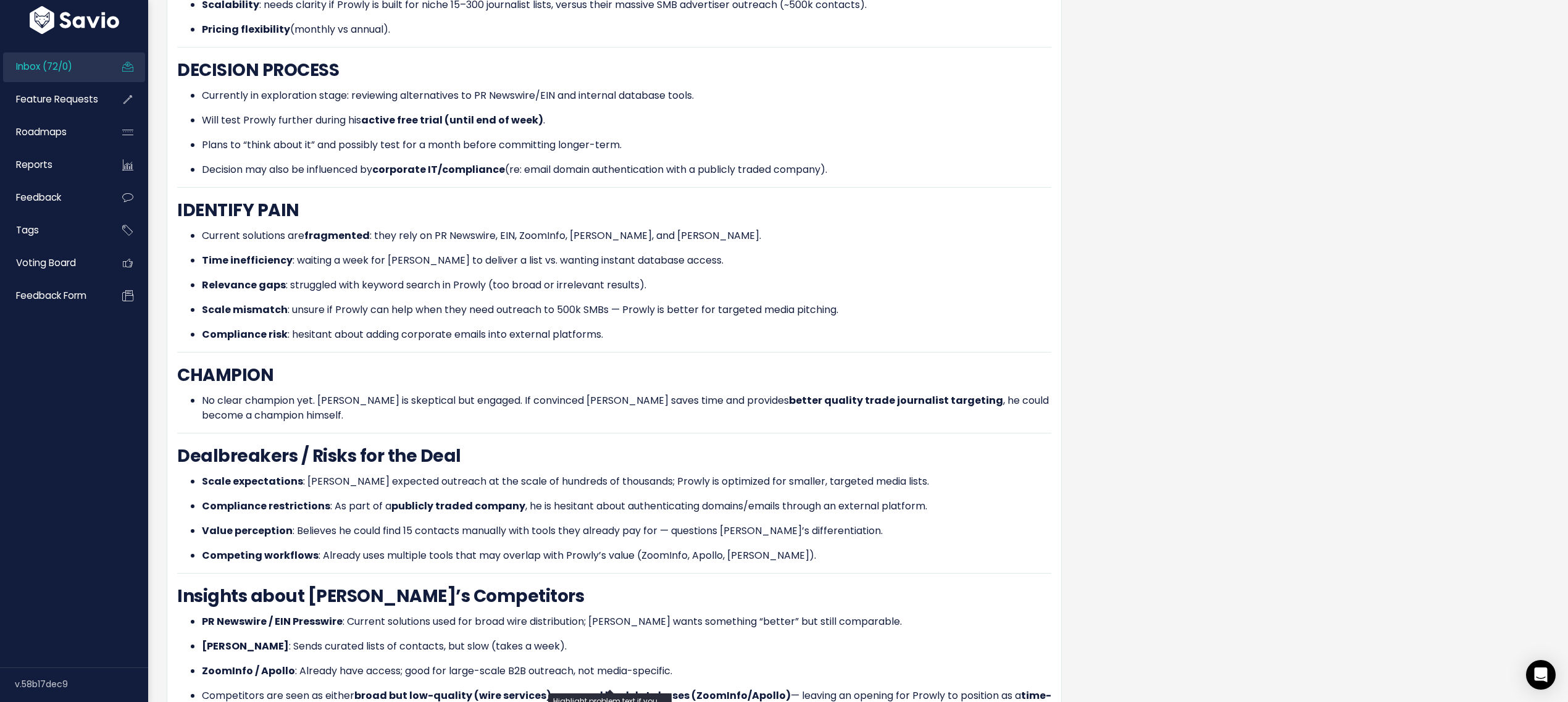
scroll to position [1150, 0]
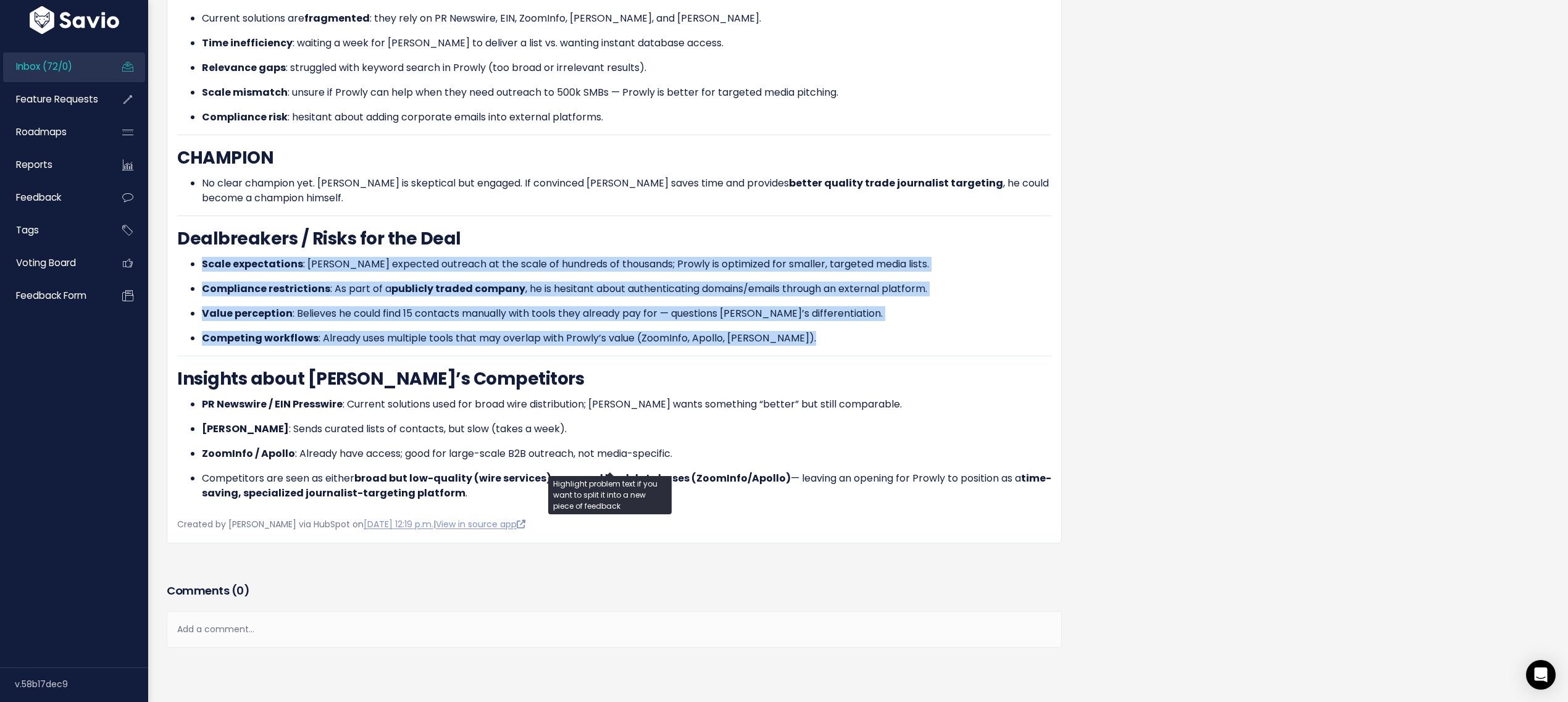
drag, startPoint x: 203, startPoint y: 226, endPoint x: 277, endPoint y: 306, distance: 109.0
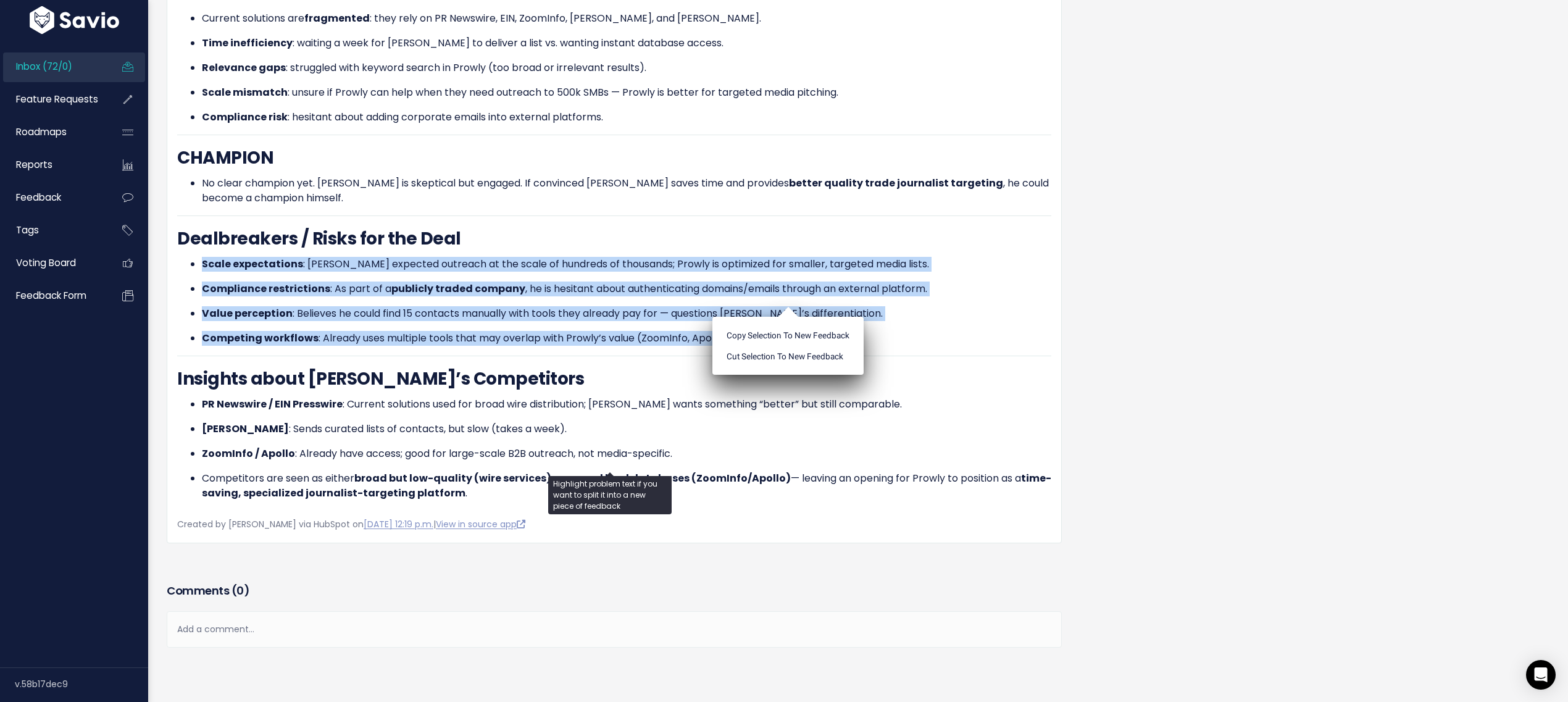
click at [277, 331] on strong "Competing workflows" at bounding box center [260, 338] width 117 height 15
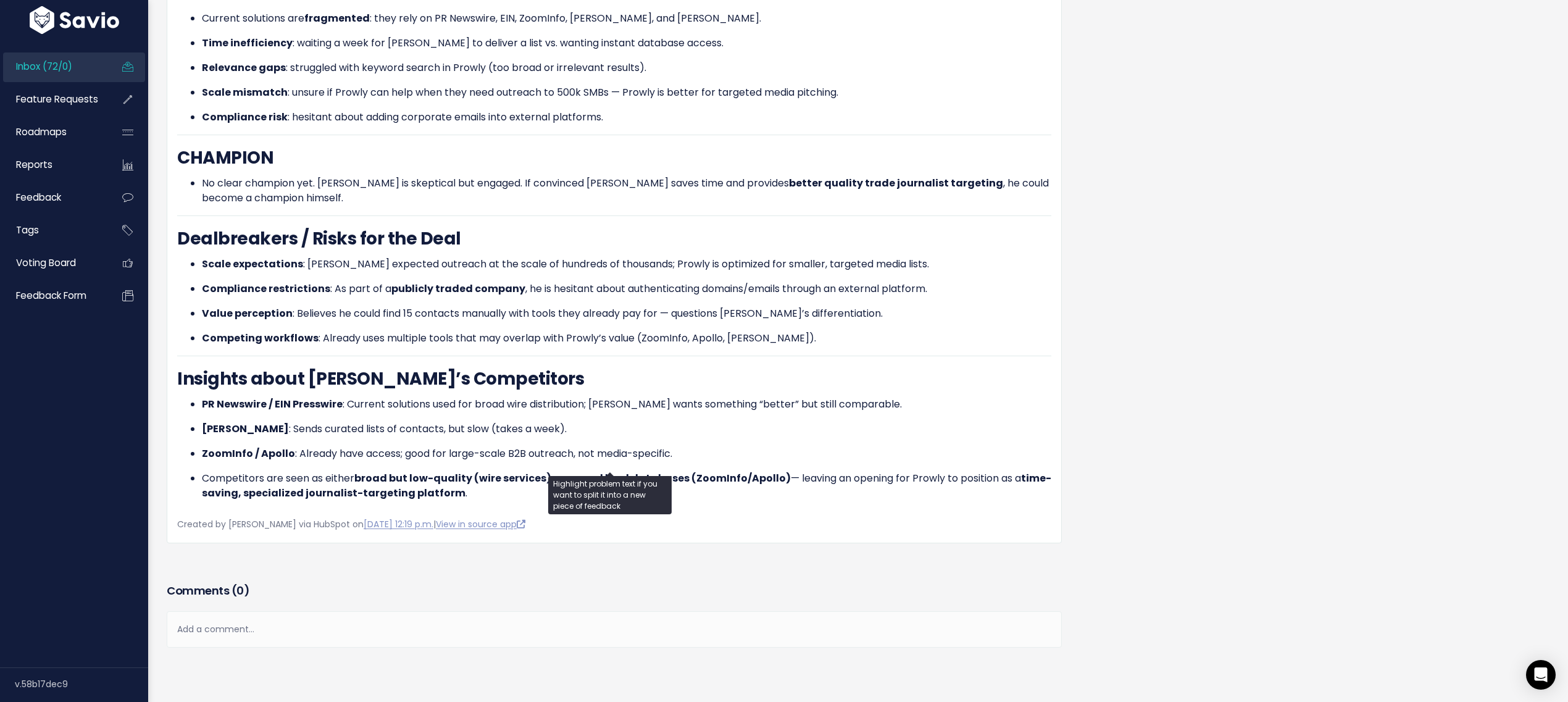
scroll to position [588, 0]
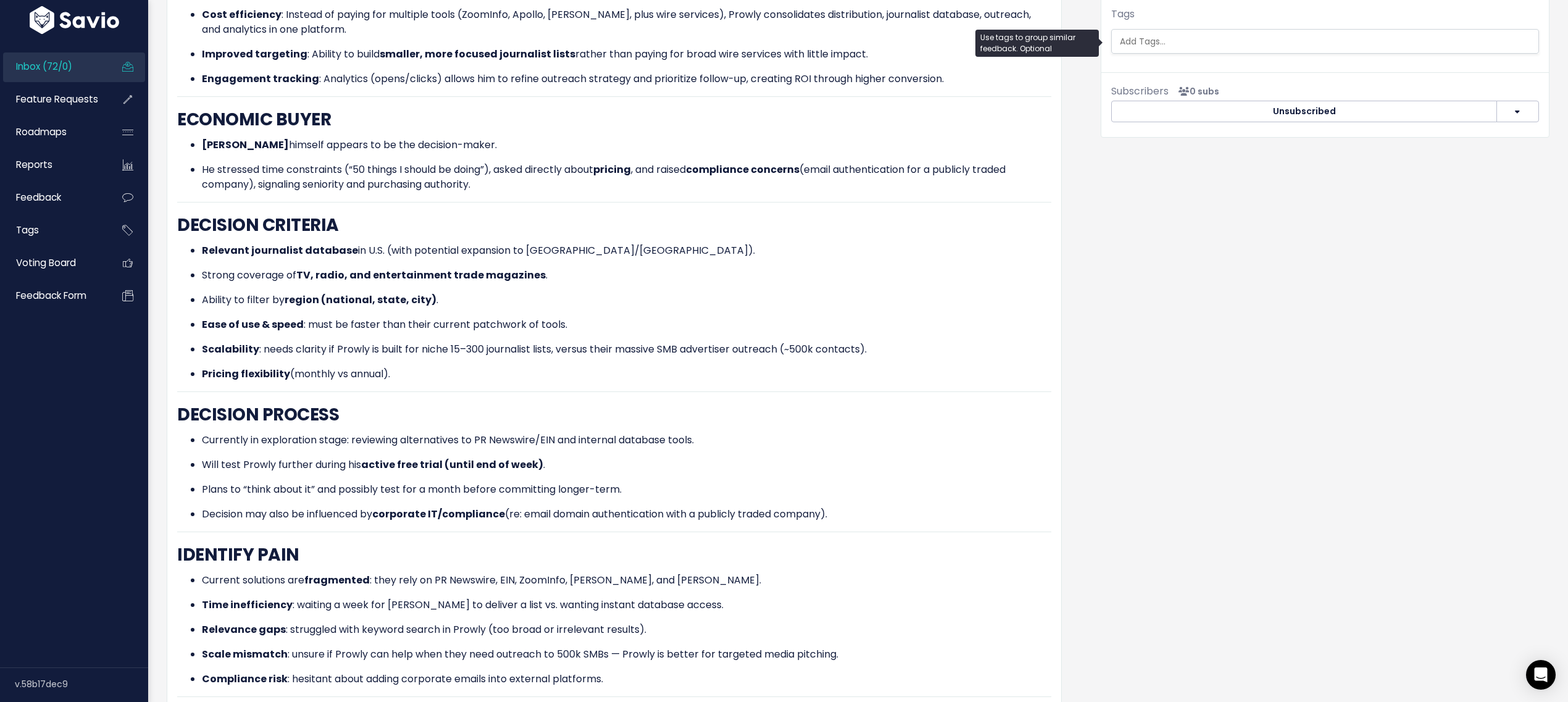
click at [1158, 50] on ul at bounding box center [1325, 41] width 427 height 24
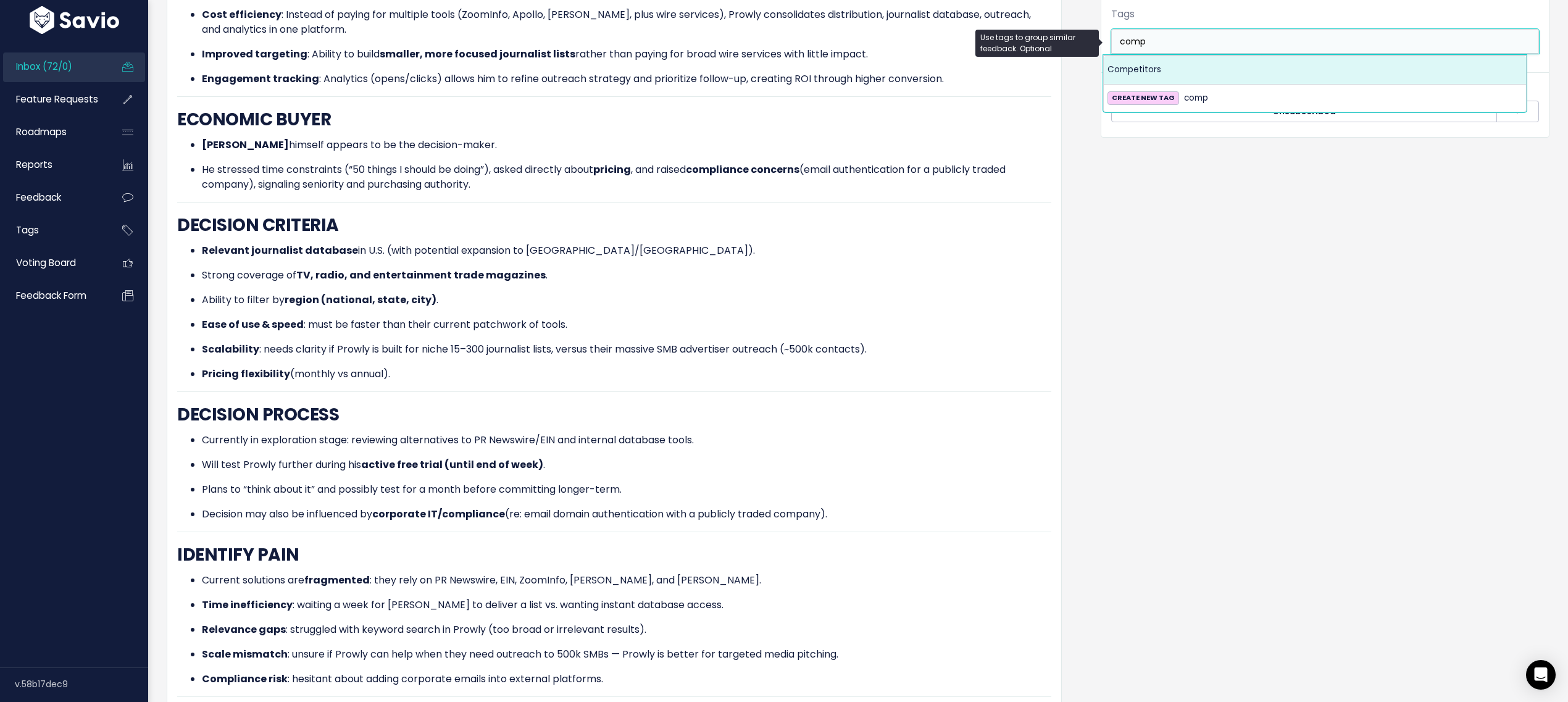
type input "comp"
select select "7978"
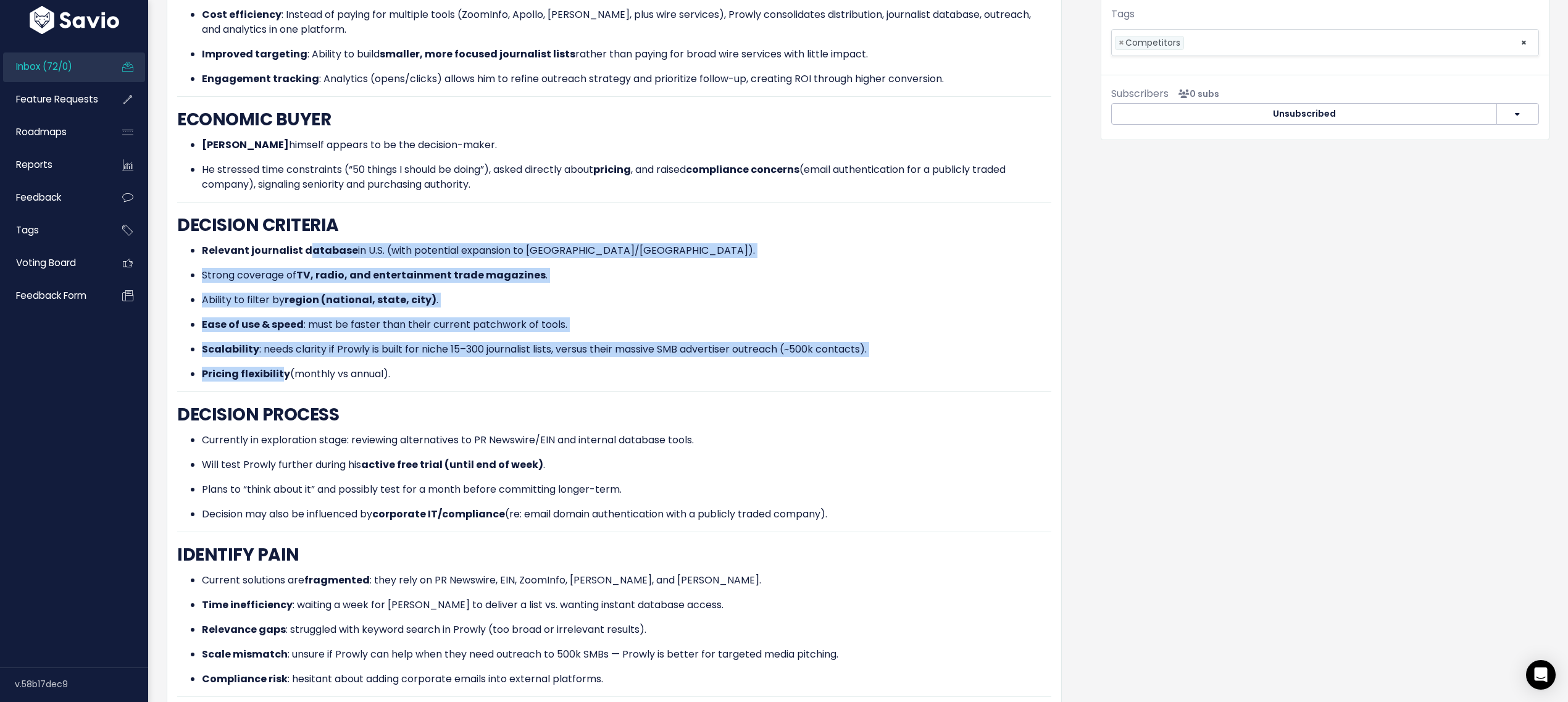
drag, startPoint x: 307, startPoint y: 217, endPoint x: 281, endPoint y: 332, distance: 117.9
click at [281, 332] on ul "Relevant journalist database in U.S. (with potential expansion to Canada/Mexico…" at bounding box center [614, 312] width 874 height 138
click at [281, 367] on strong "Pricing flexibility" at bounding box center [246, 374] width 88 height 15
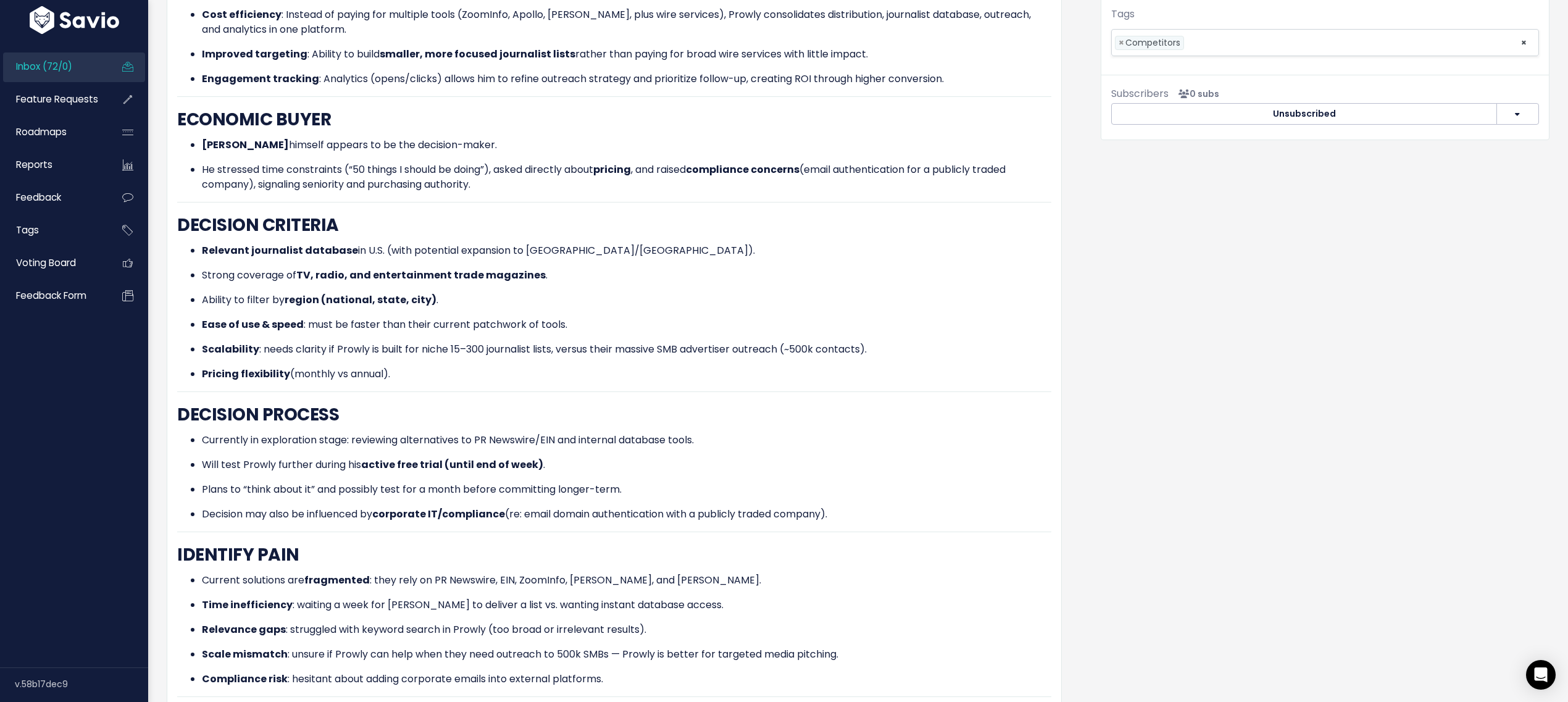
scroll to position [0, 0]
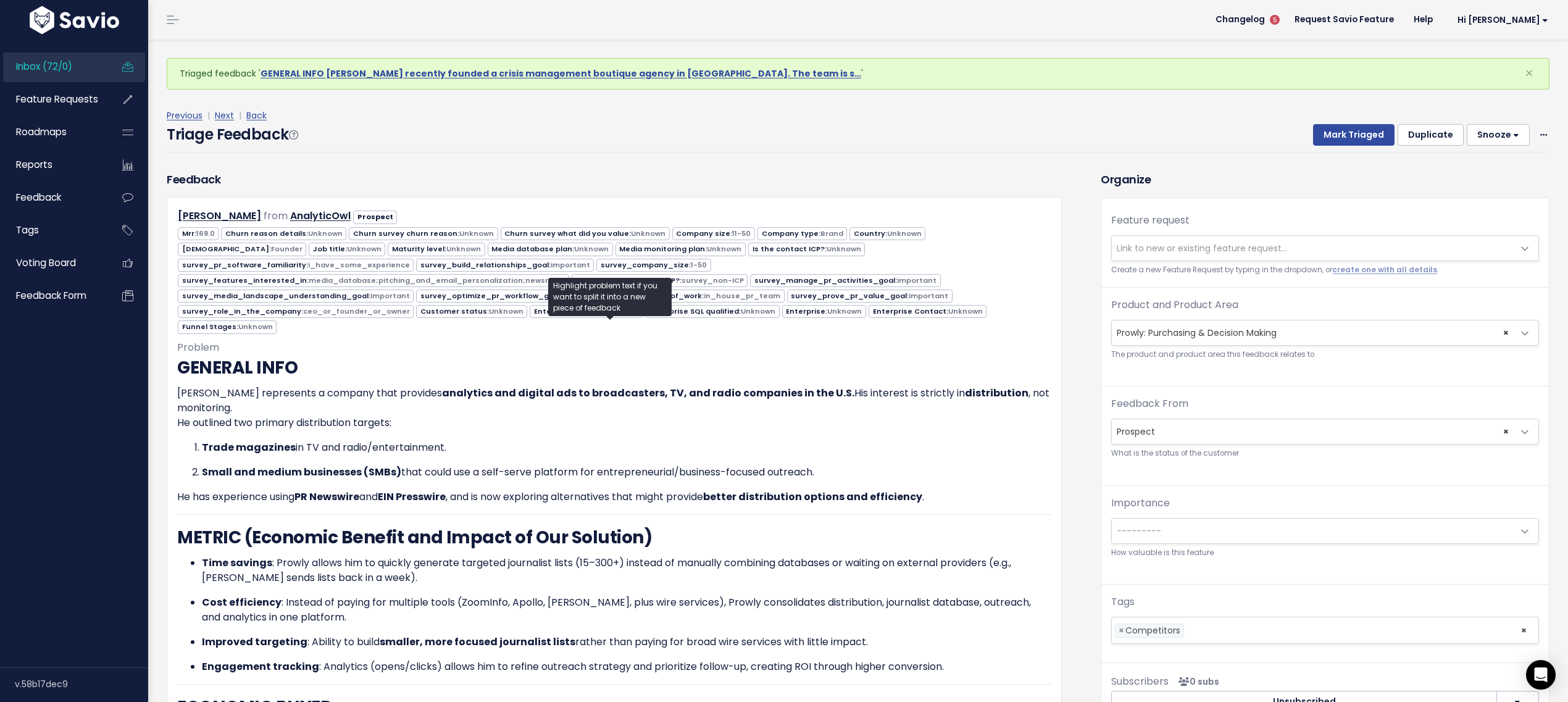
click at [1352, 114] on div "Previous | Next | Back" at bounding box center [858, 115] width 1383 height 15
click at [1355, 127] on button "Mark Triaged" at bounding box center [1354, 135] width 81 height 22
click at [687, 0] on header "Changelog 5 Request Savio Feature Help Hi Katarzyna Vault Settings My Settings …" at bounding box center [858, 19] width 1420 height 40
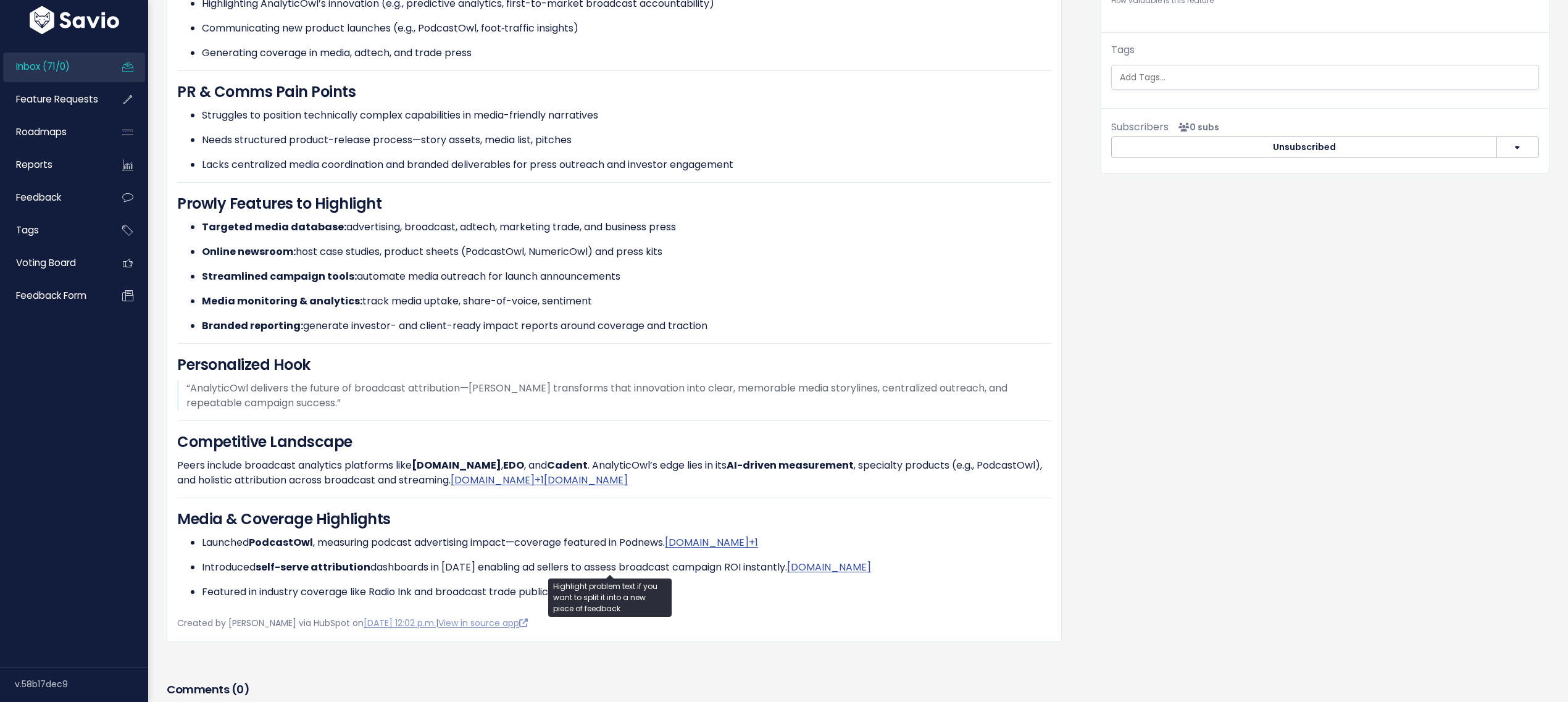
scroll to position [655, 0]
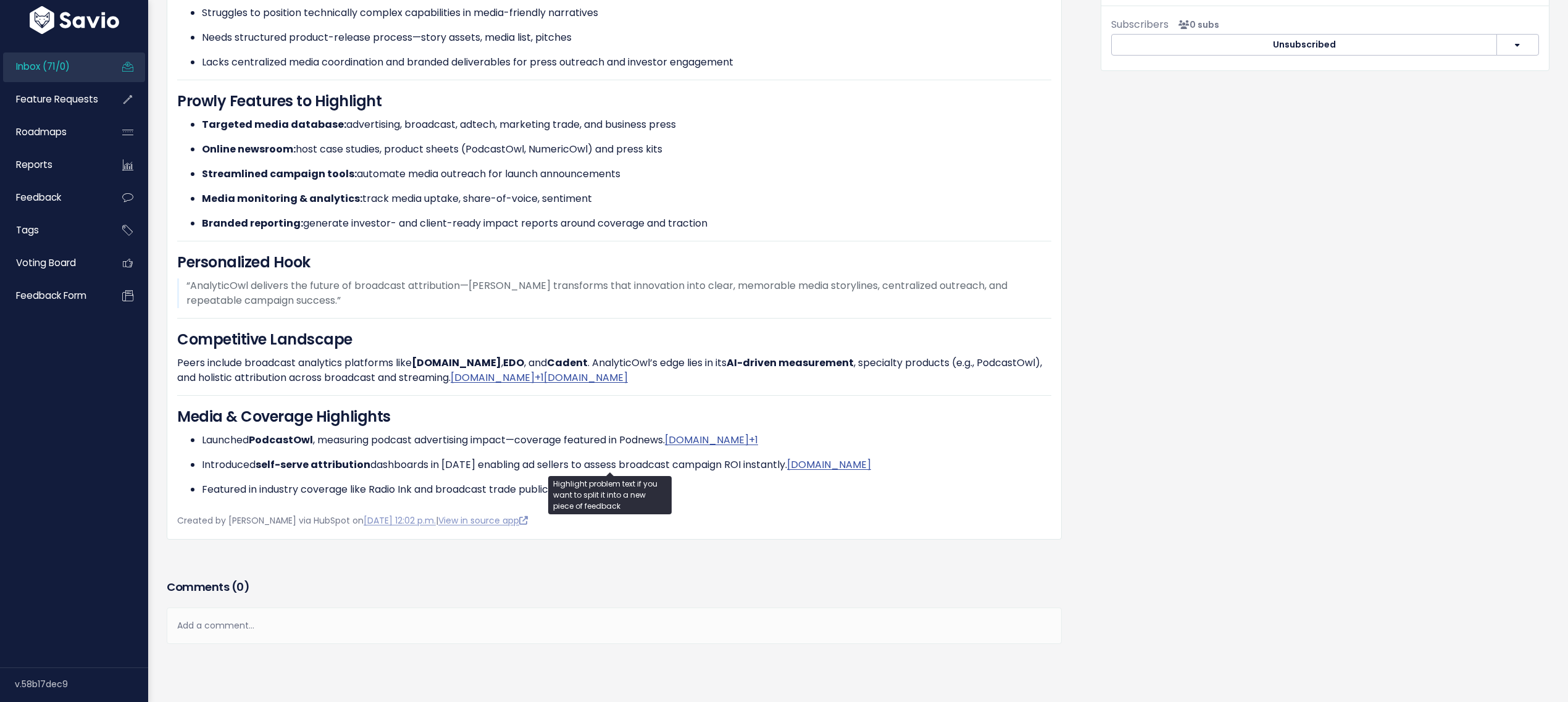
drag, startPoint x: 255, startPoint y: 404, endPoint x: 450, endPoint y: 454, distance: 201.3
click at [449, 454] on ul "Launched PodcastOwl , measuring podcast advertising impact—coverage featured in…" at bounding box center [614, 465] width 874 height 64
click at [450, 472] on ul "Copy selection to new Feedback Cut selection to new Feedback" at bounding box center [451, 501] width 151 height 58
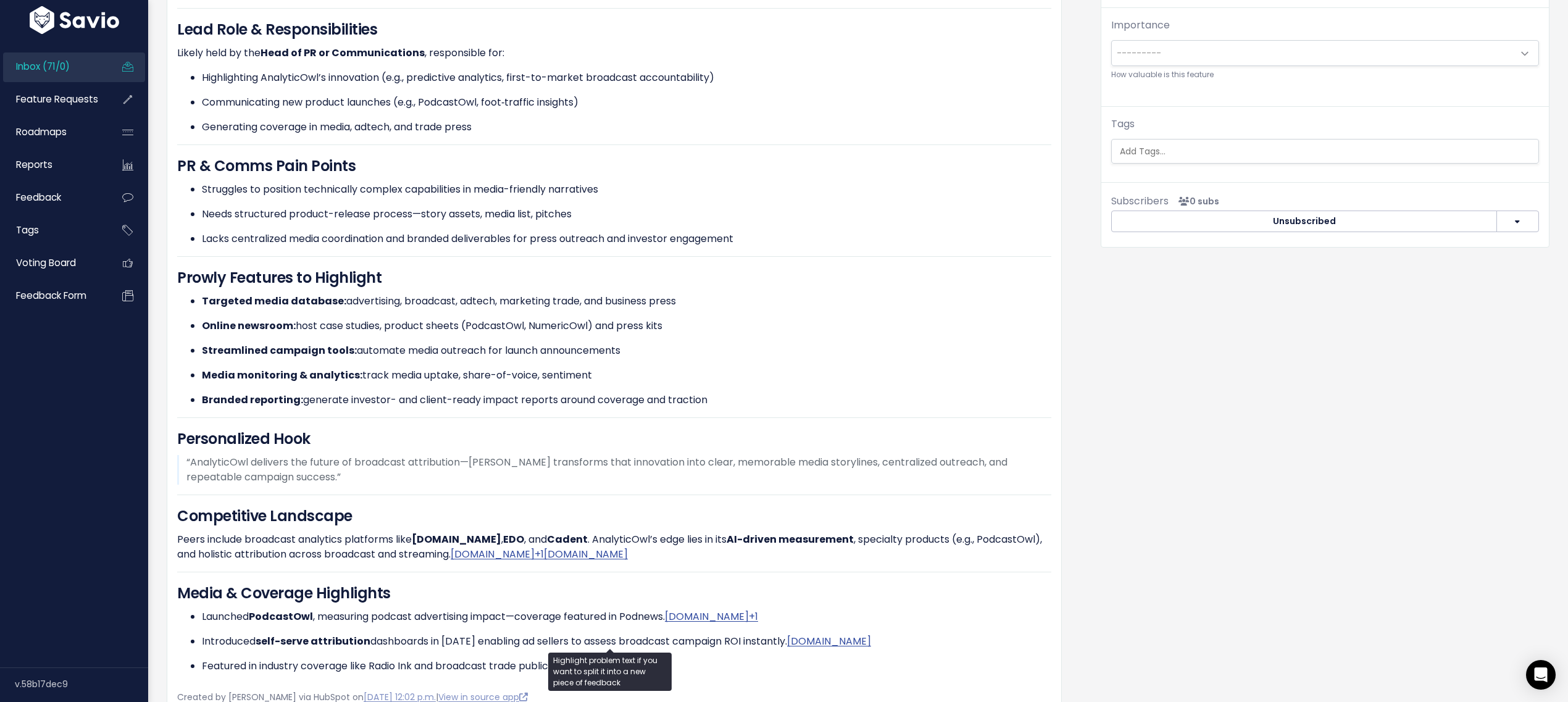
scroll to position [0, 0]
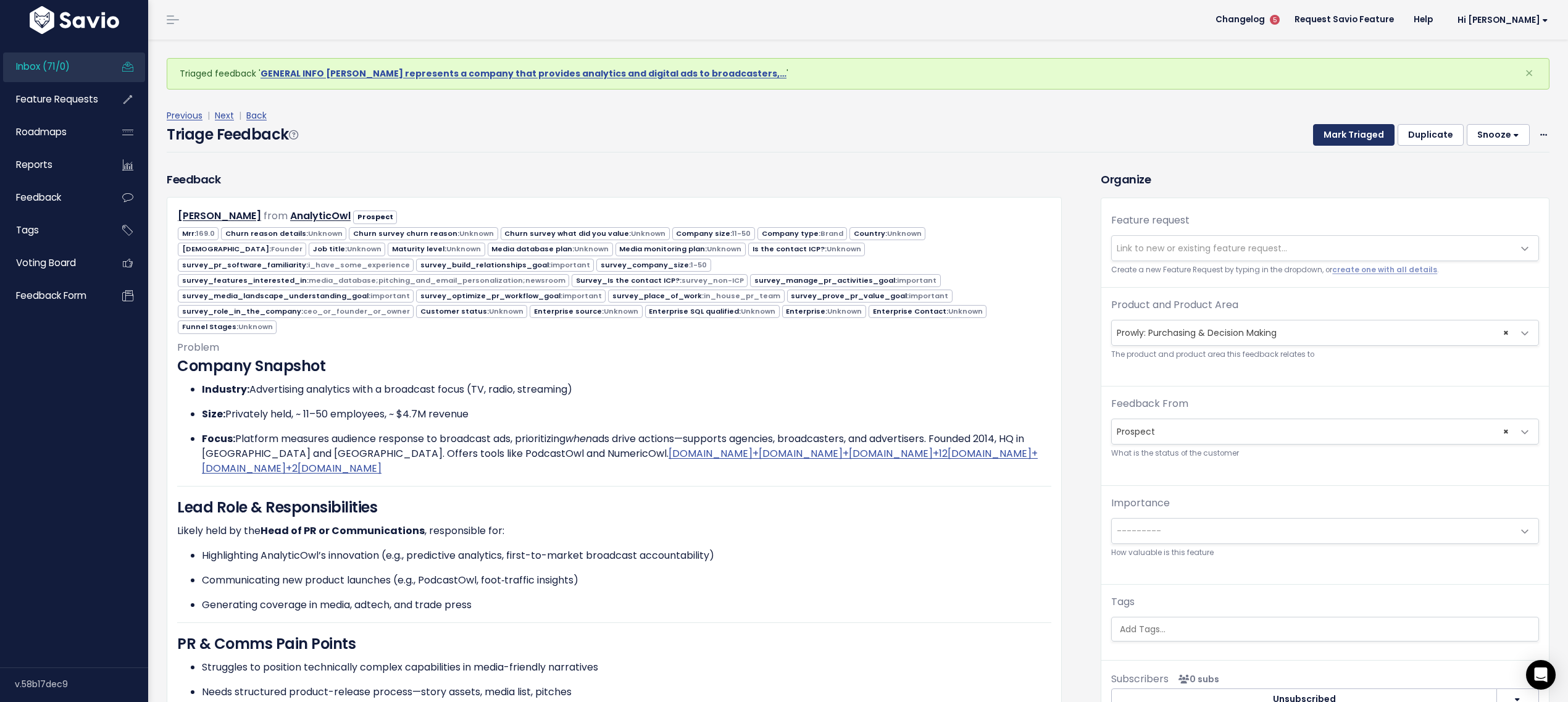
click at [1330, 127] on button "Mark Triaged" at bounding box center [1354, 135] width 81 height 22
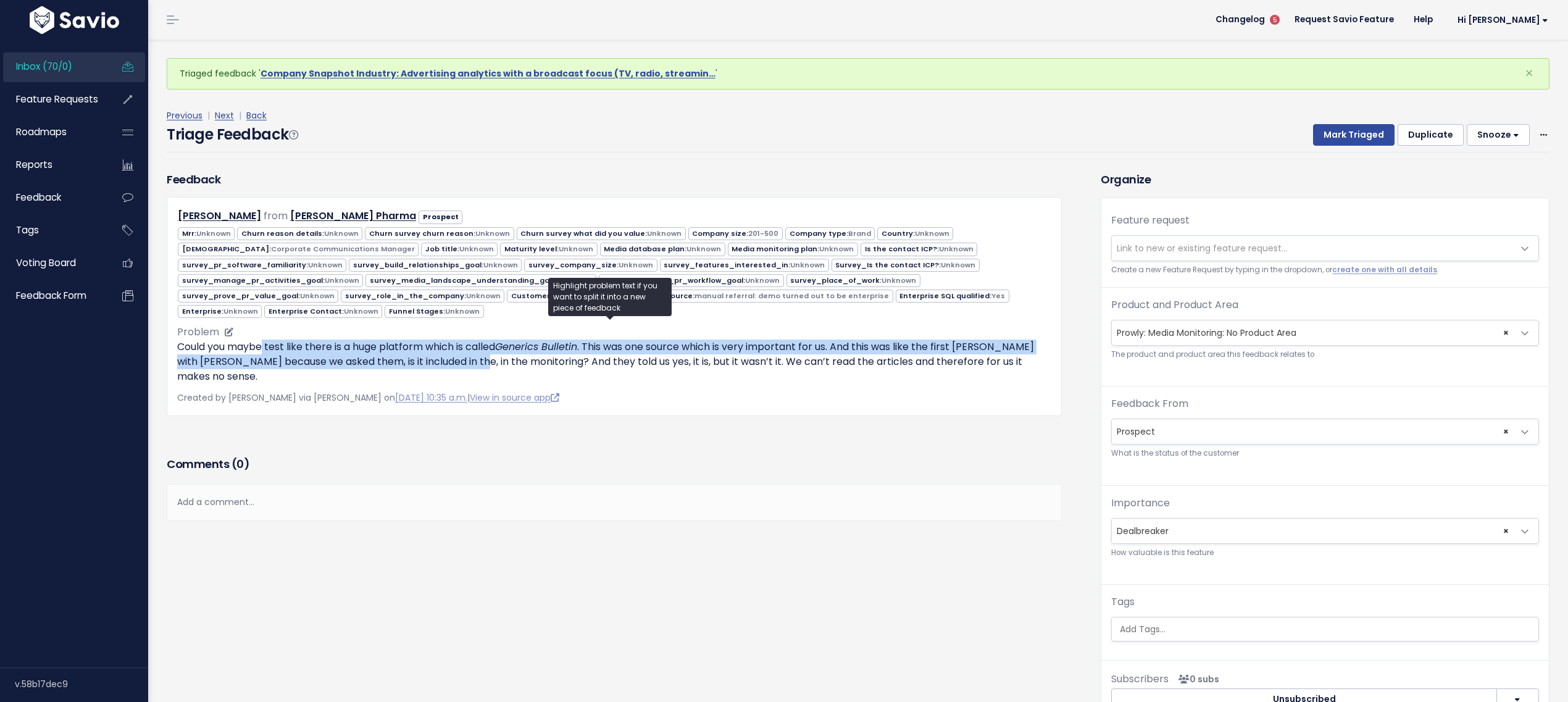
drag, startPoint x: 268, startPoint y: 342, endPoint x: 490, endPoint y: 352, distance: 222.2
click at [490, 352] on p "Could you maybe test like there is a huge platform which is called Generics Bul…" at bounding box center [614, 362] width 874 height 45
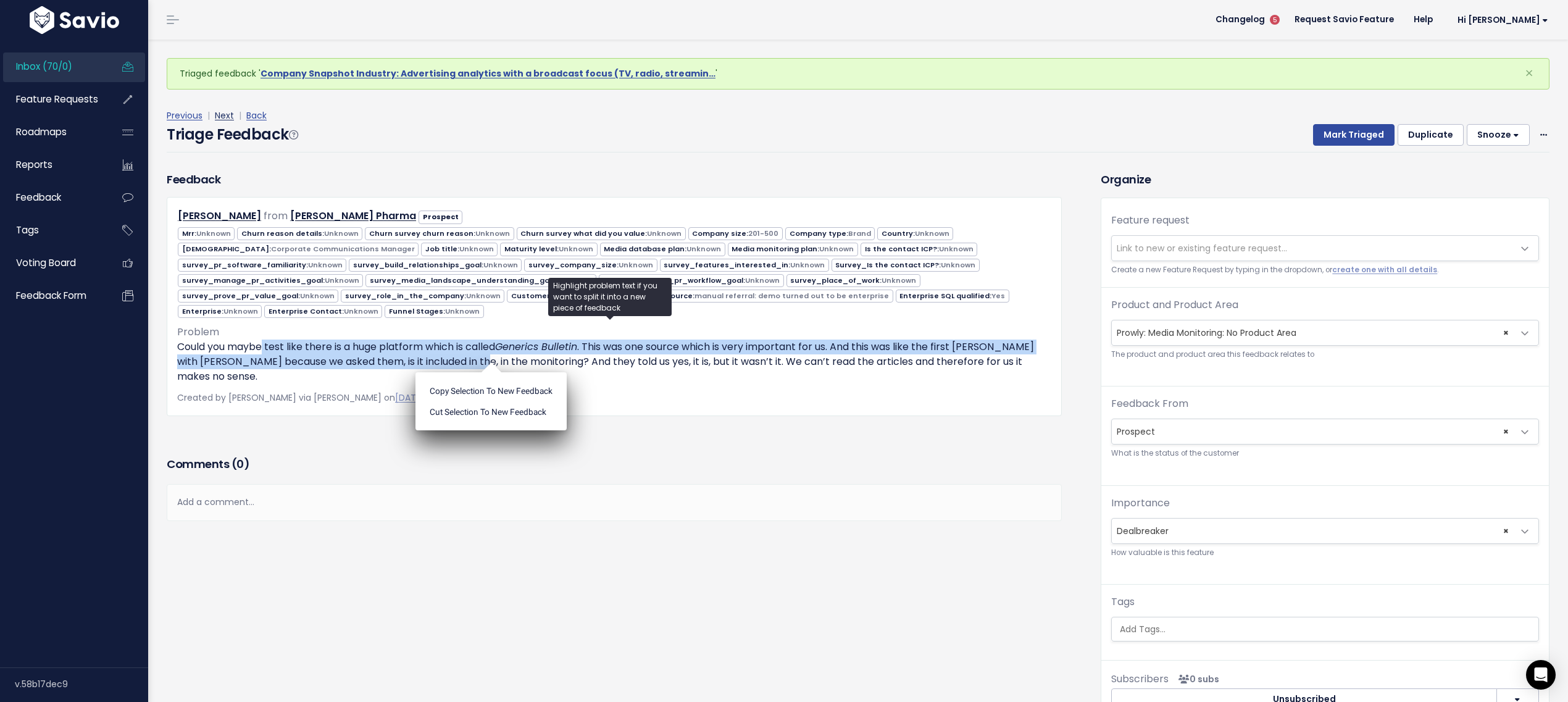
click at [218, 114] on link "Next" at bounding box center [225, 115] width 19 height 12
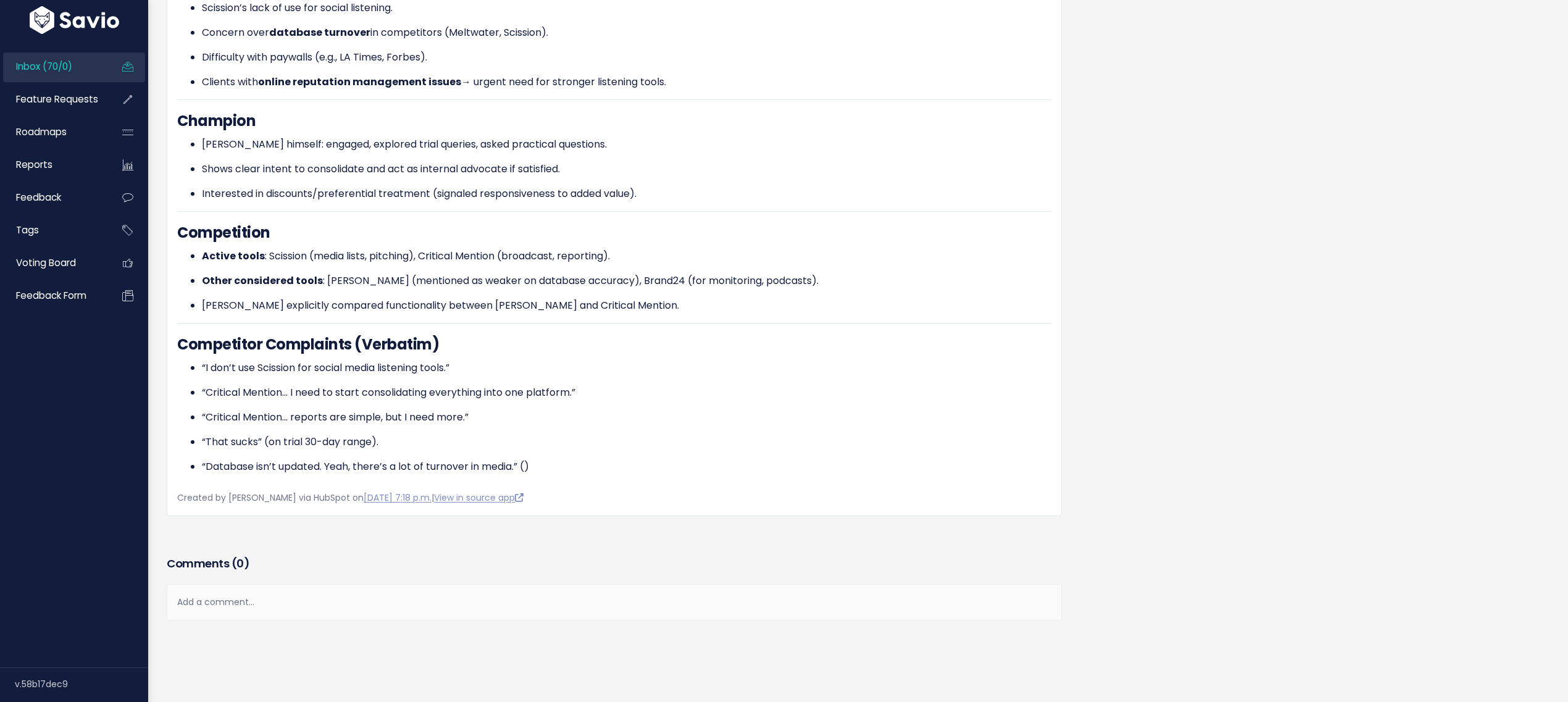
scroll to position [881, 0]
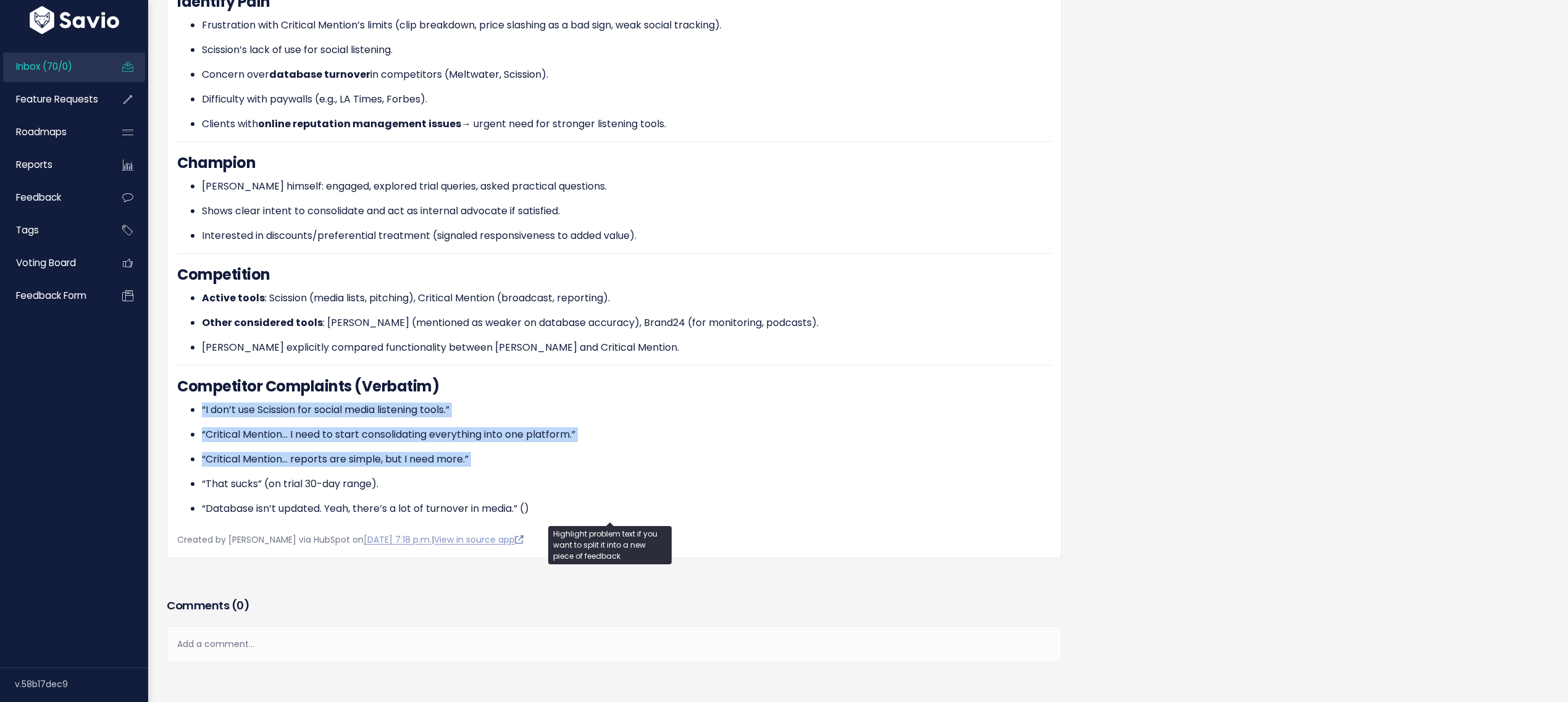
drag, startPoint x: 203, startPoint y: 405, endPoint x: 427, endPoint y: 469, distance: 233.0
click at [384, 466] on ul "“I don’t use Scission for social media listening tools.” “Critical Mention… I n…" at bounding box center [614, 459] width 874 height 114
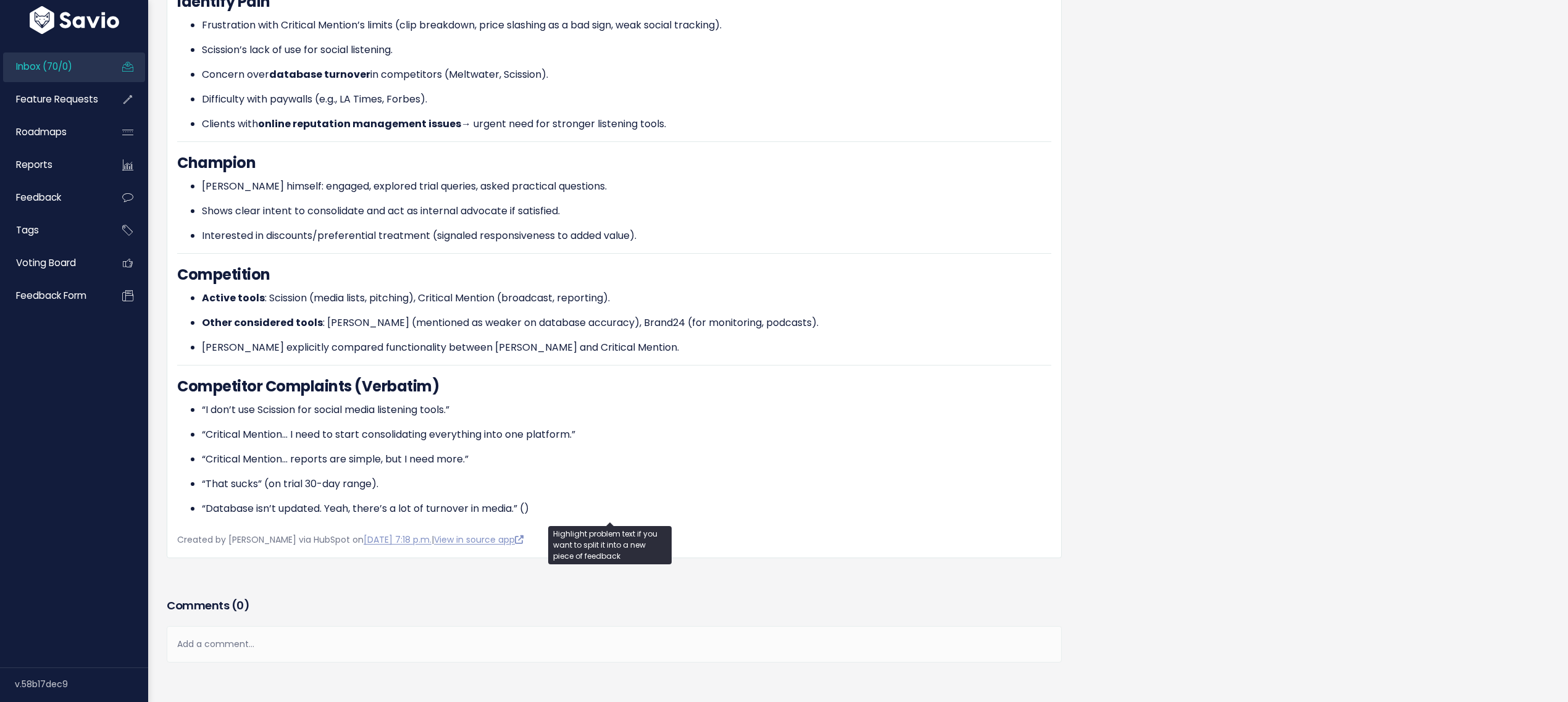
click at [427, 469] on ul "“I don’t use Scission for social media listening tools.” “Critical Mention… I n…" at bounding box center [614, 459] width 874 height 114
click at [446, 455] on p "“Critical Mention… reports are simple, but I need more.”" at bounding box center [626, 459] width 849 height 15
drag, startPoint x: 229, startPoint y: 455, endPoint x: 339, endPoint y: 475, distance: 111.8
click at [339, 475] on ul "“I don’t use Scission for social media listening tools.” “Critical Mention… I n…" at bounding box center [614, 459] width 874 height 114
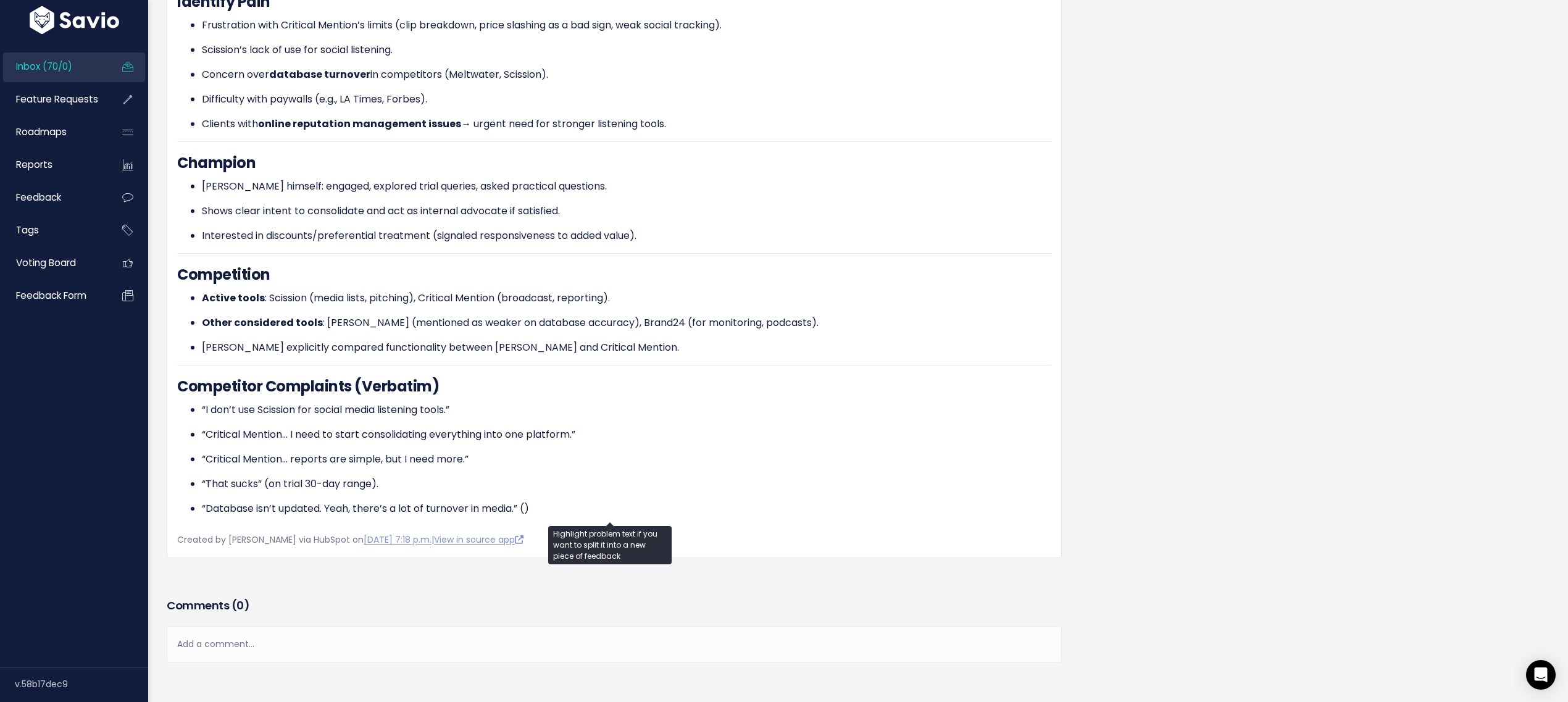
click at [342, 477] on p "“That sucks” (on trial 30-day range)." at bounding box center [626, 485] width 849 height 15
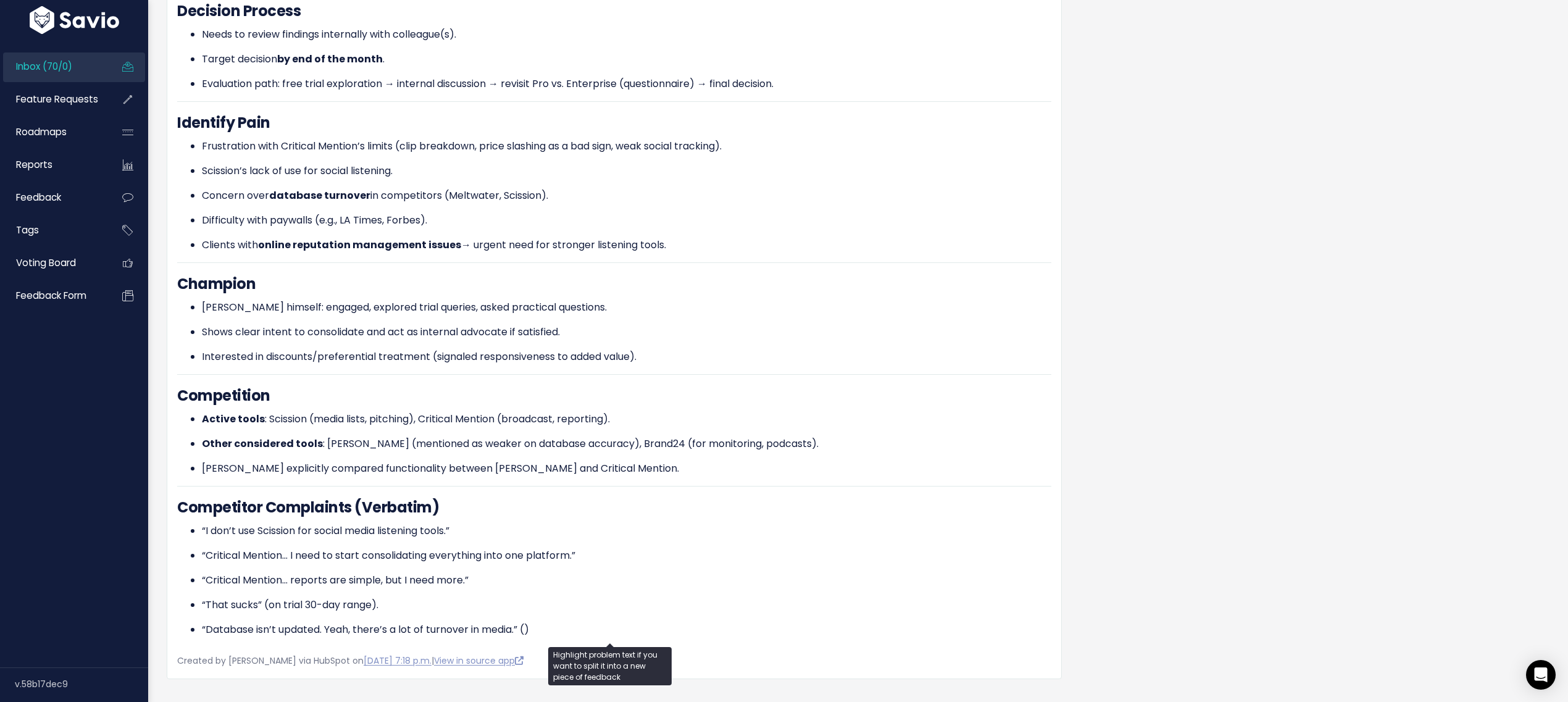
scroll to position [692, 0]
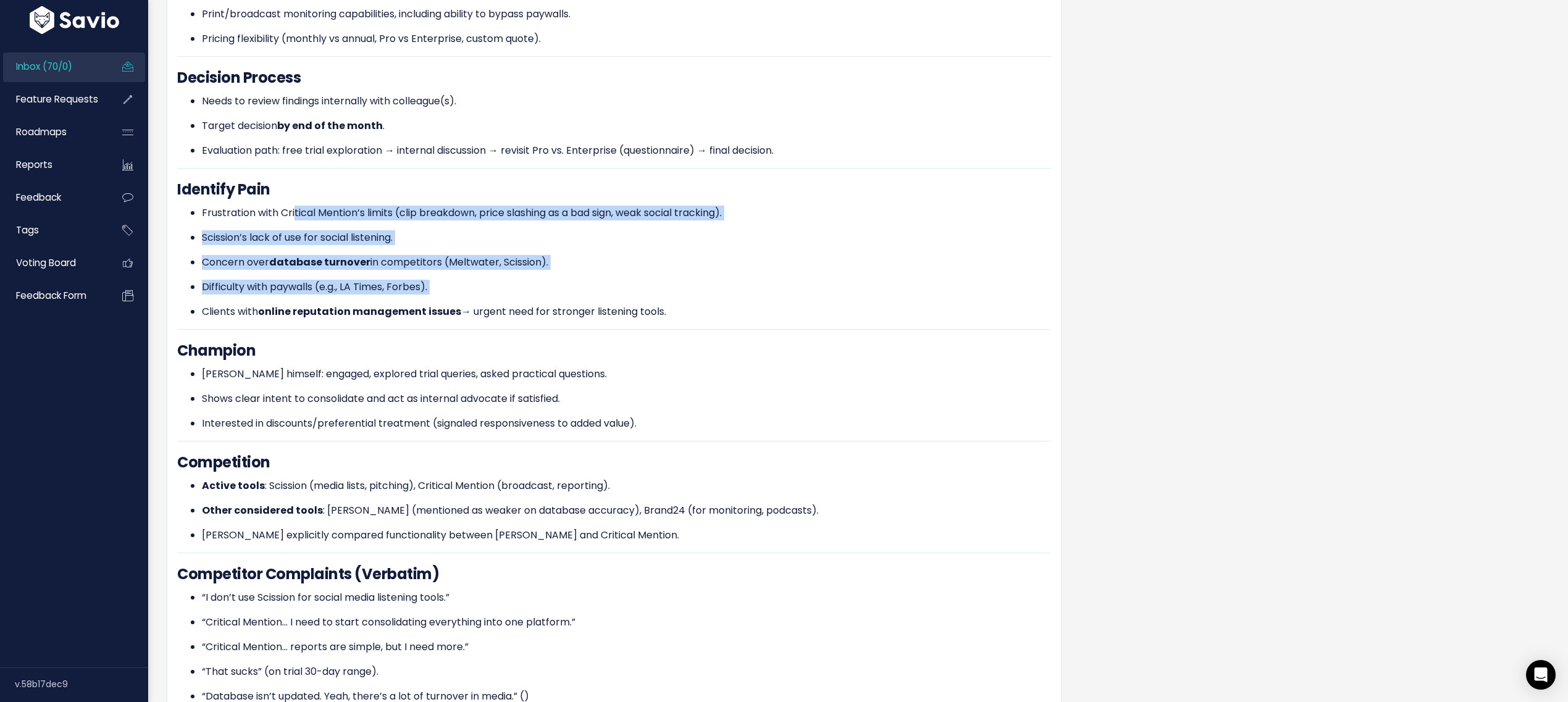
drag, startPoint x: 295, startPoint y: 204, endPoint x: 410, endPoint y: 294, distance: 146.0
click at [410, 294] on ul "Frustration with Critical Mention’s limits (clip breakdown, price slashing as a…" at bounding box center [614, 262] width 874 height 114
click at [414, 285] on p "Difficulty with paywalls (e.g., LA Times, Forbes)." at bounding box center [626, 287] width 849 height 15
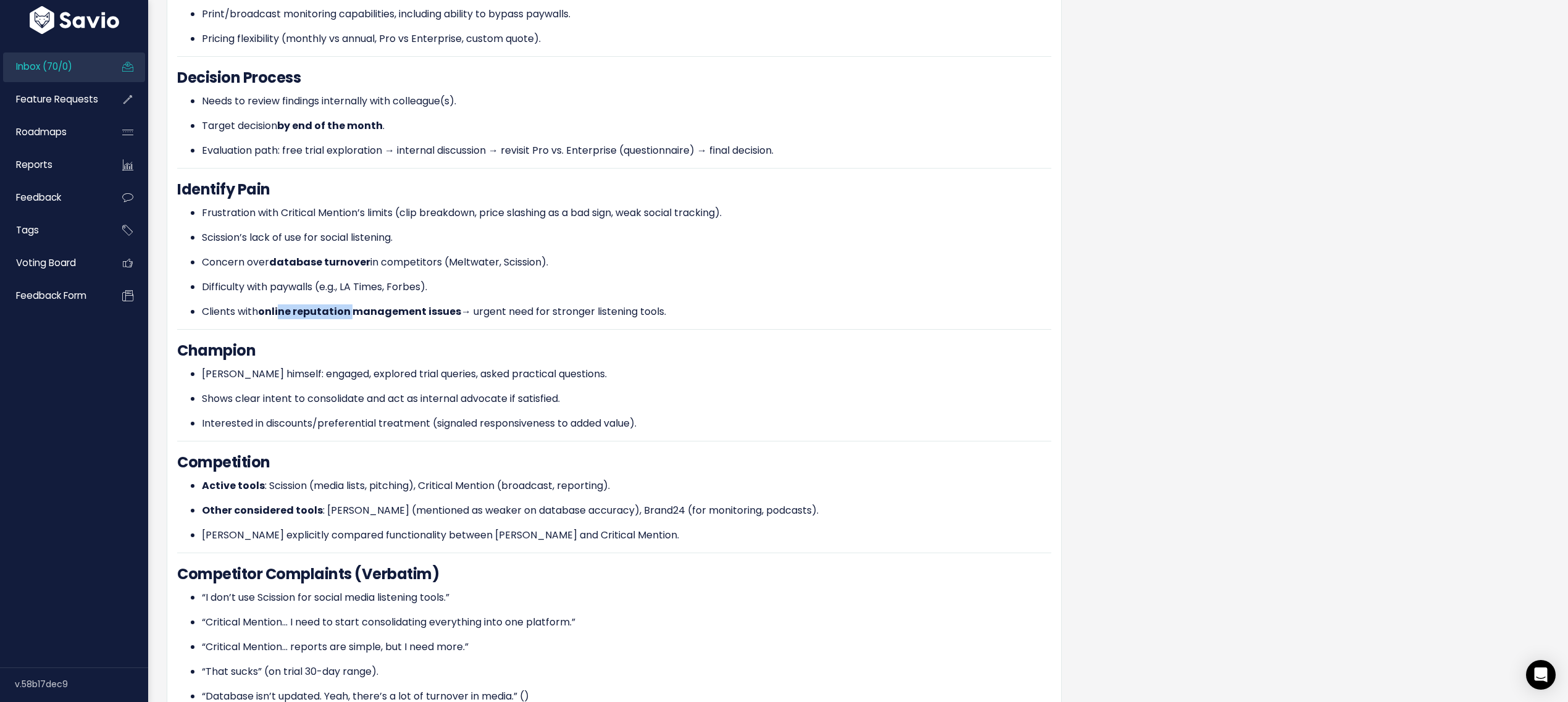
drag, startPoint x: 279, startPoint y: 300, endPoint x: 354, endPoint y: 303, distance: 75.1
click at [354, 304] on strong "online reputation management issues" at bounding box center [359, 312] width 203 height 15
drag, startPoint x: 246, startPoint y: 287, endPoint x: 497, endPoint y: 280, distance: 251.1
click at [497, 280] on p "Difficulty with paywalls (e.g., LA Times, Forbes)." at bounding box center [626, 287] width 849 height 15
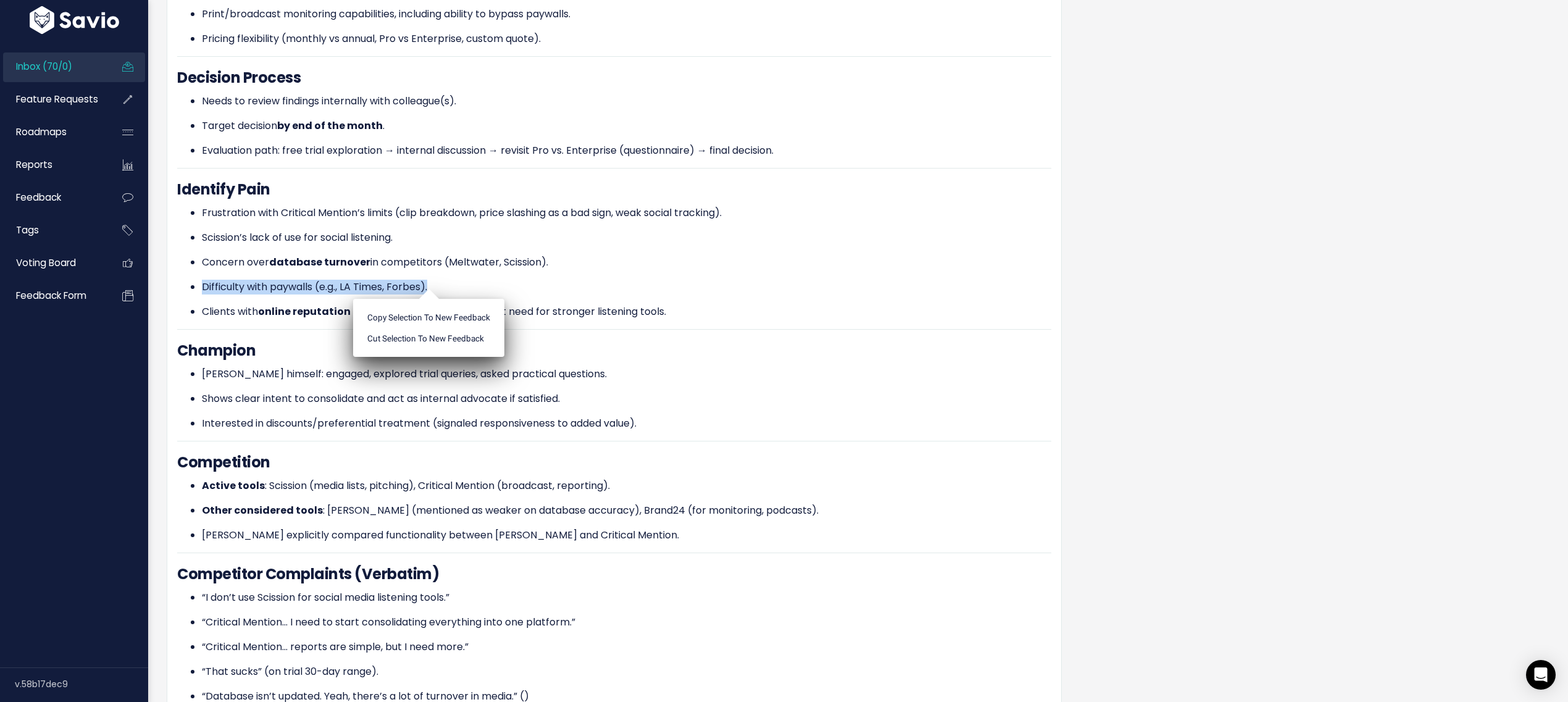
click at [497, 280] on p "Difficulty with paywalls (e.g., LA Times, Forbes)." at bounding box center [626, 287] width 849 height 15
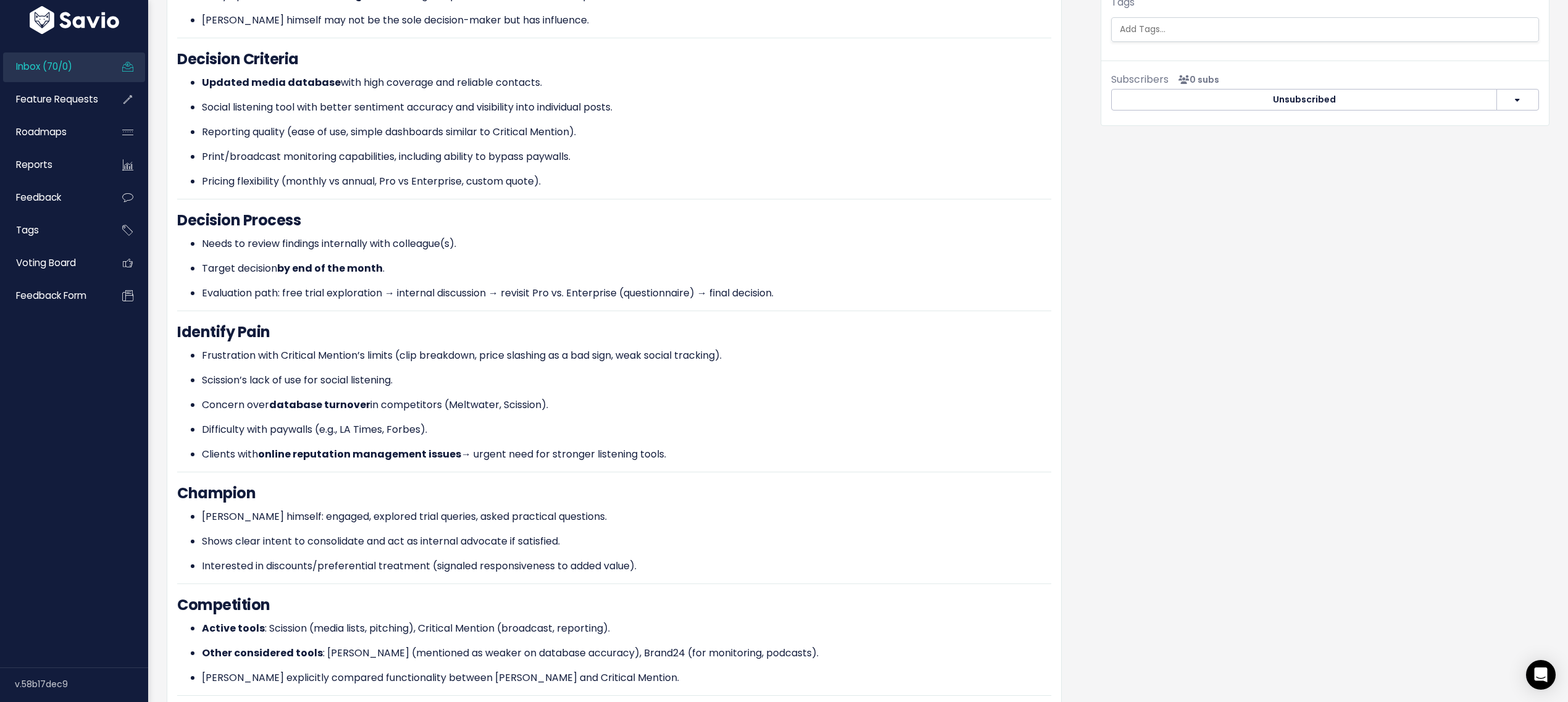
scroll to position [420, 0]
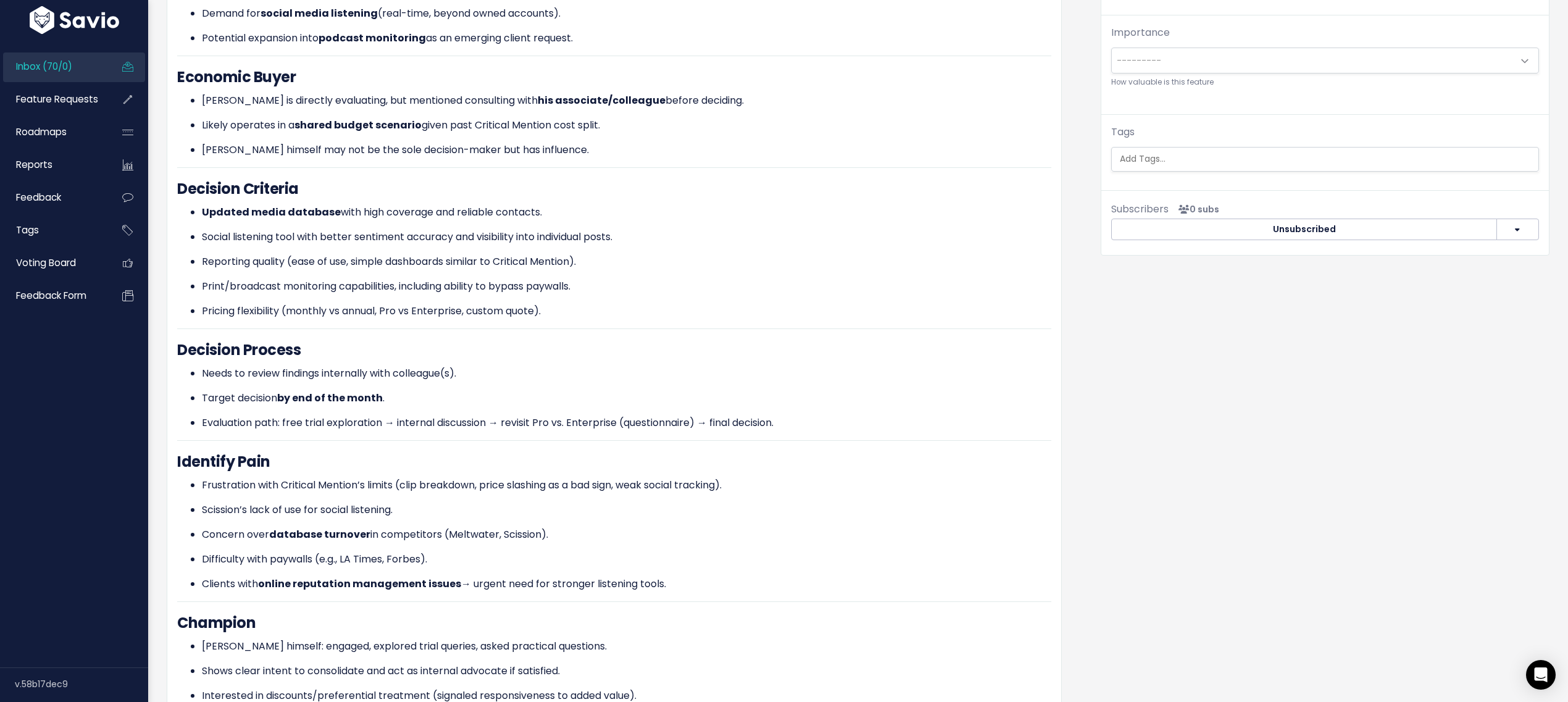
click at [1196, 170] on ul at bounding box center [1325, 159] width 427 height 24
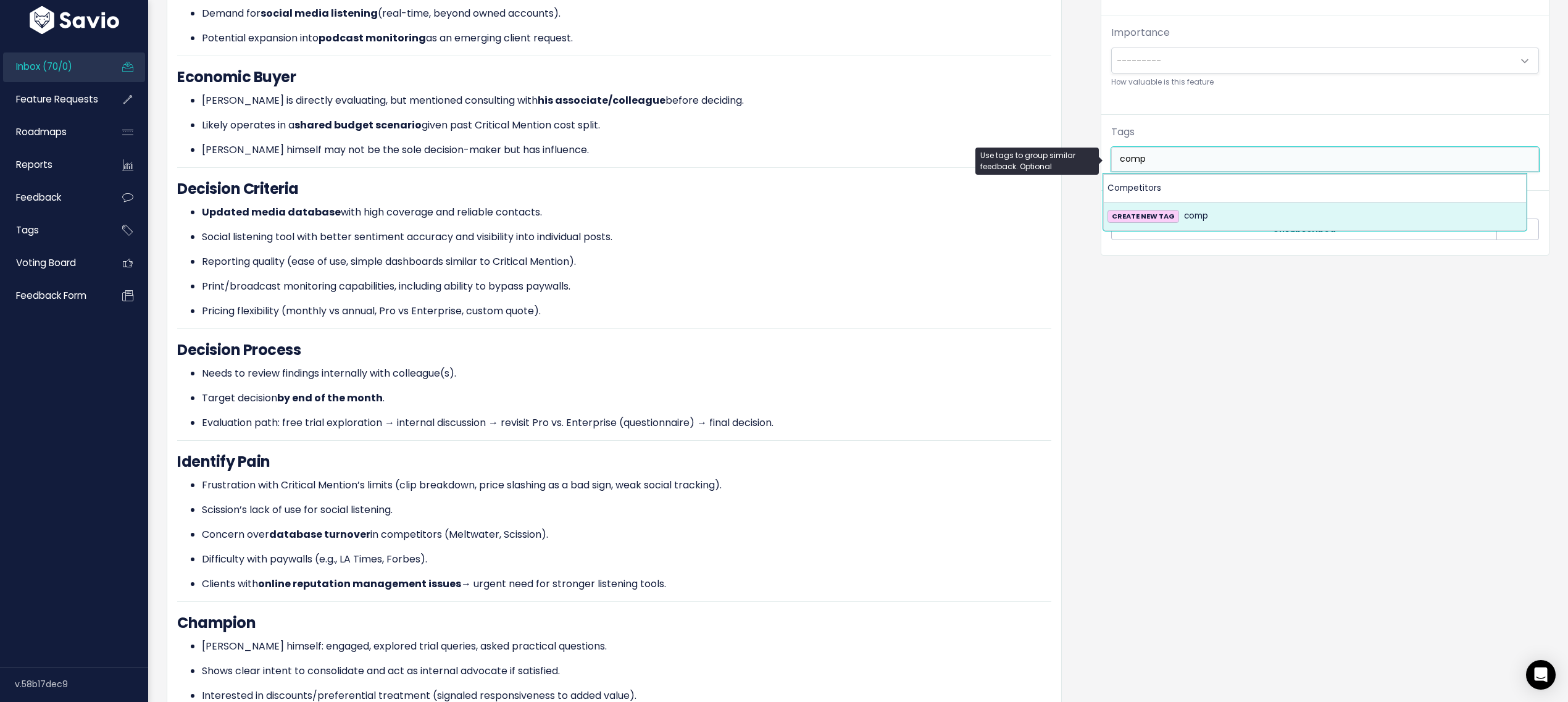
type input "comp"
click at [1222, 203] on li "CREATE NEW TAG comp" at bounding box center [1315, 216] width 422 height 27
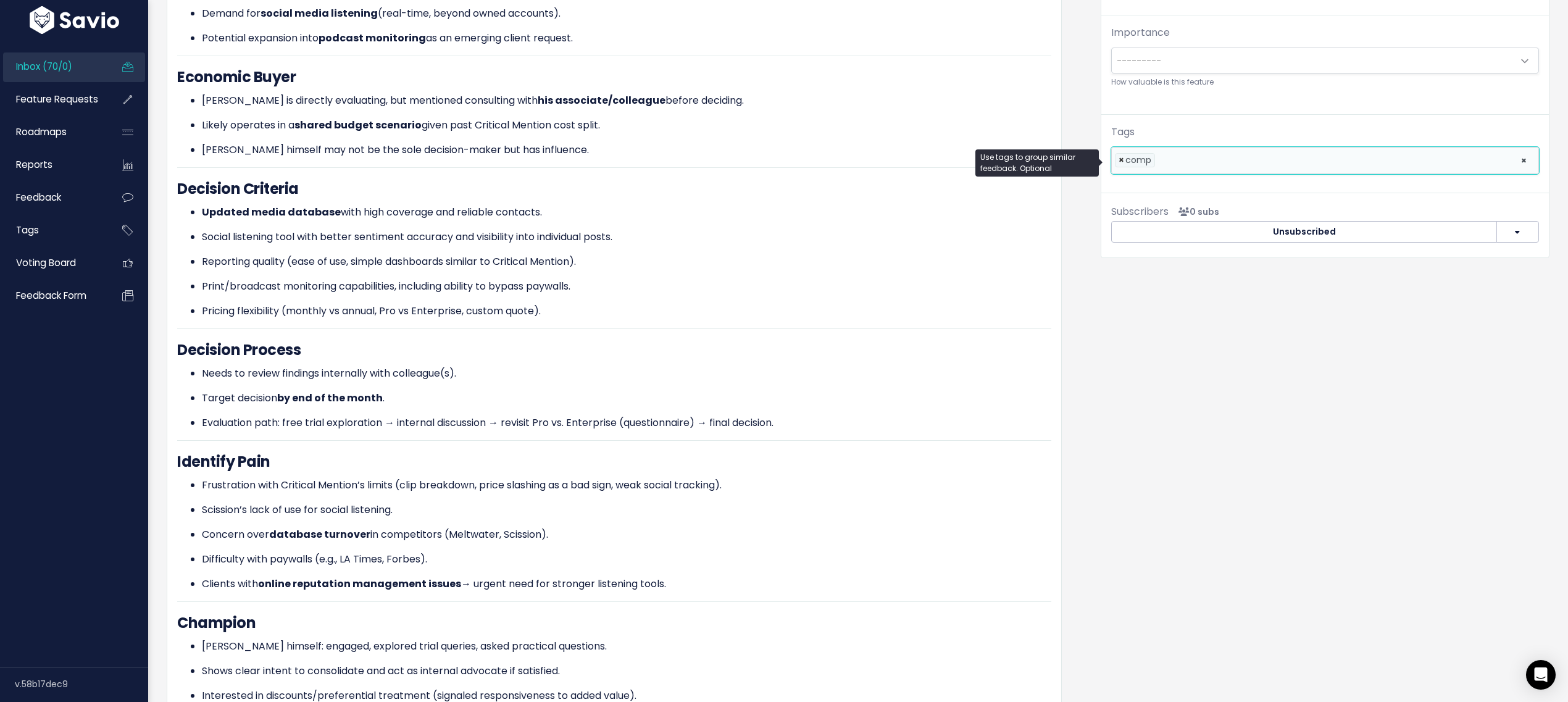
click at [1119, 159] on span "×" at bounding box center [1121, 161] width 6 height 13
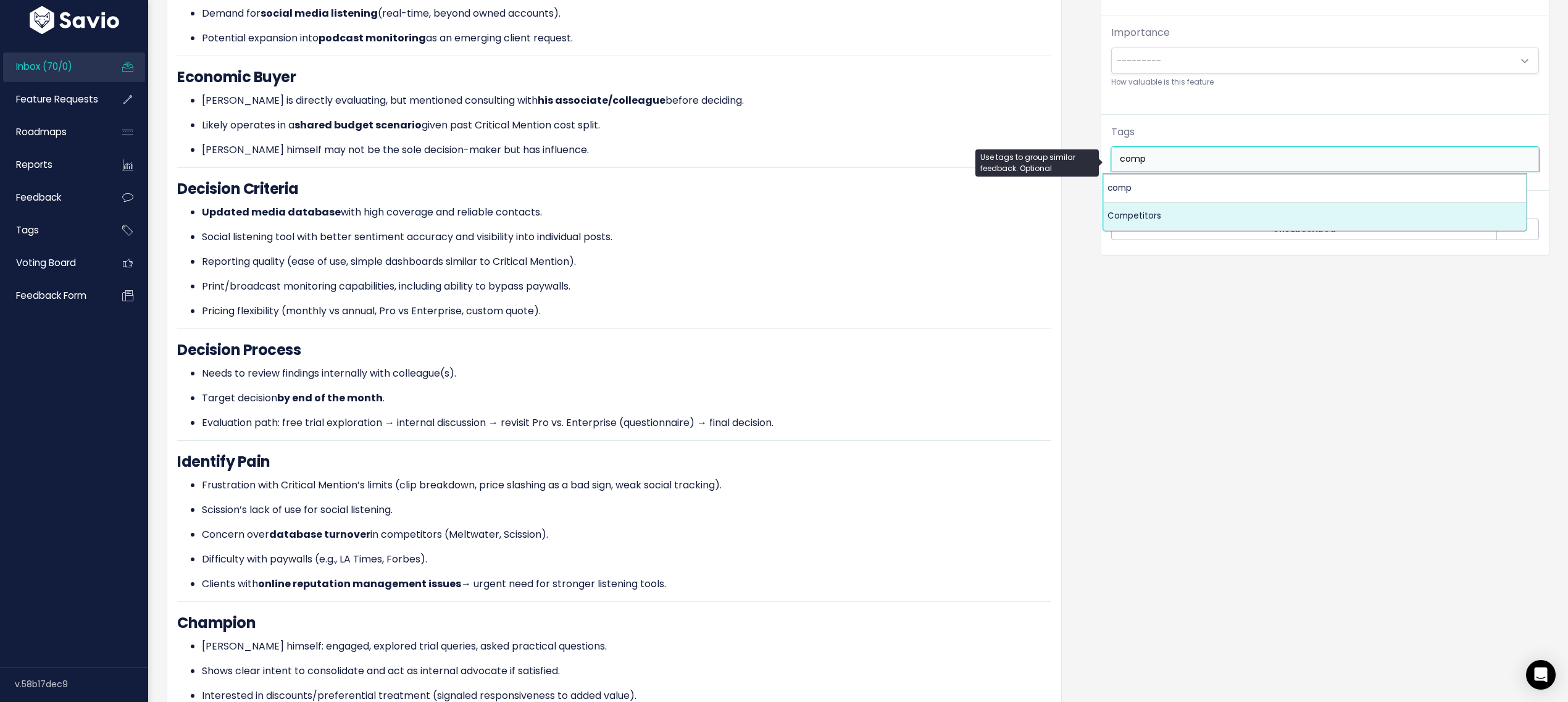
type input "comp"
select select "7978"
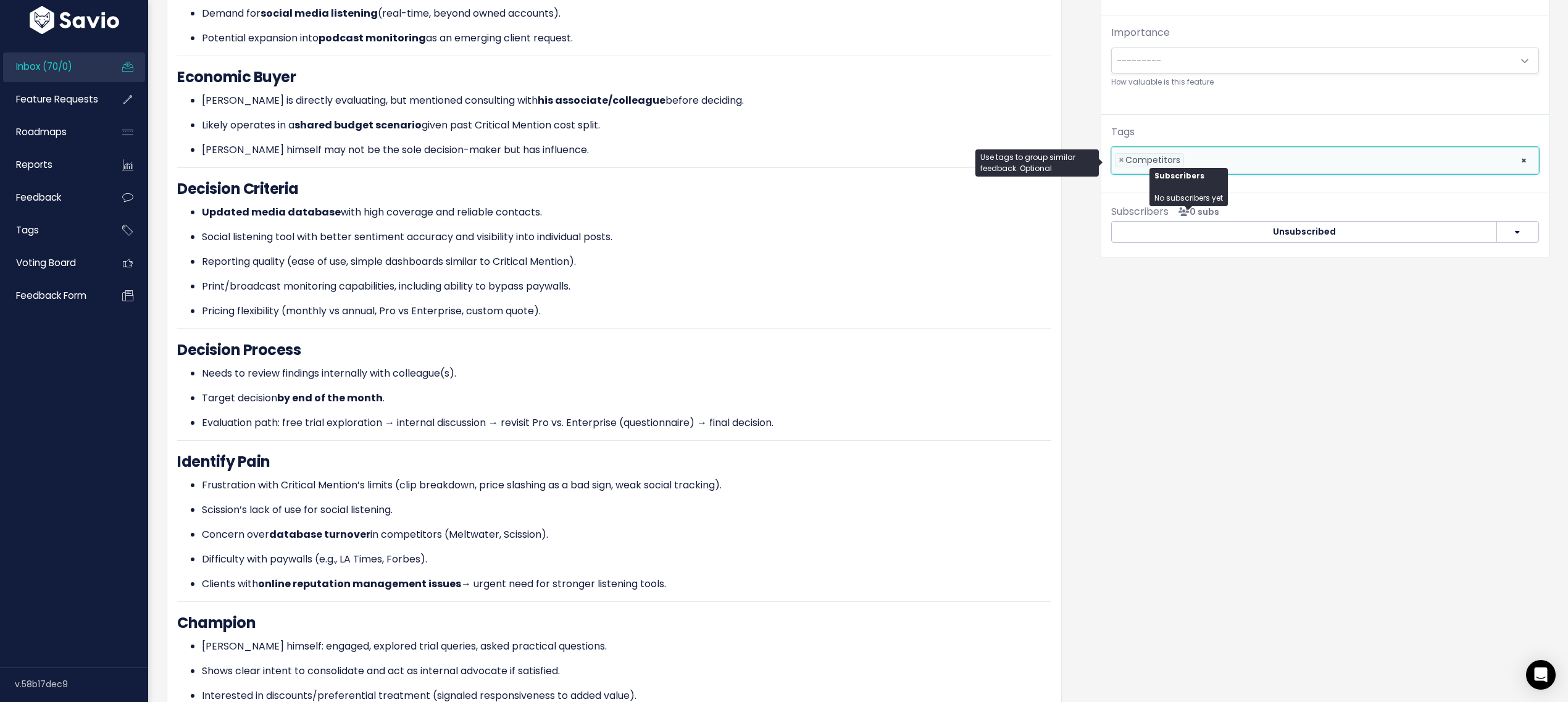
scroll to position [15, 0]
click at [1216, 405] on div "Organize Feature request --------- Link to new or existing feature request... C…" at bounding box center [1325, 421] width 467 height 1441
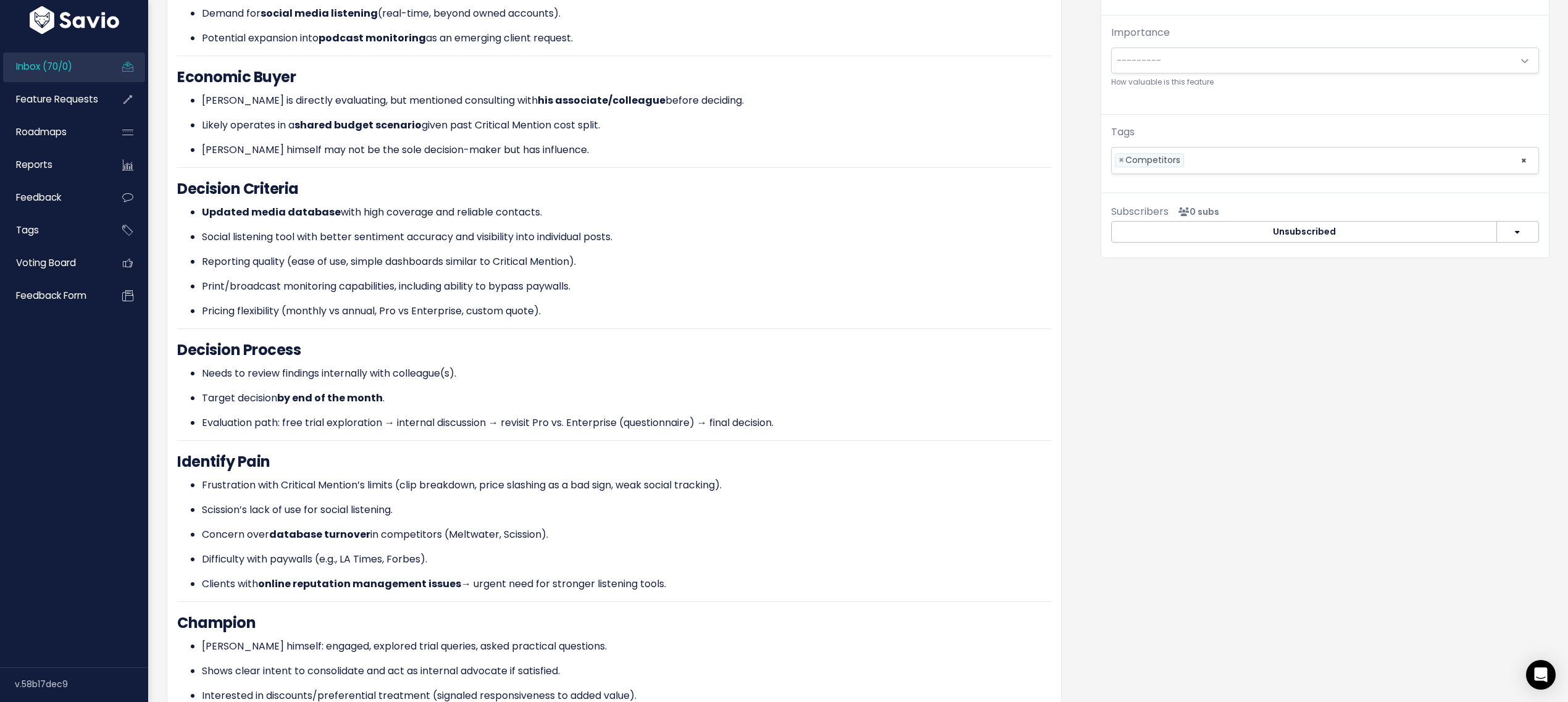
scroll to position [0, 0]
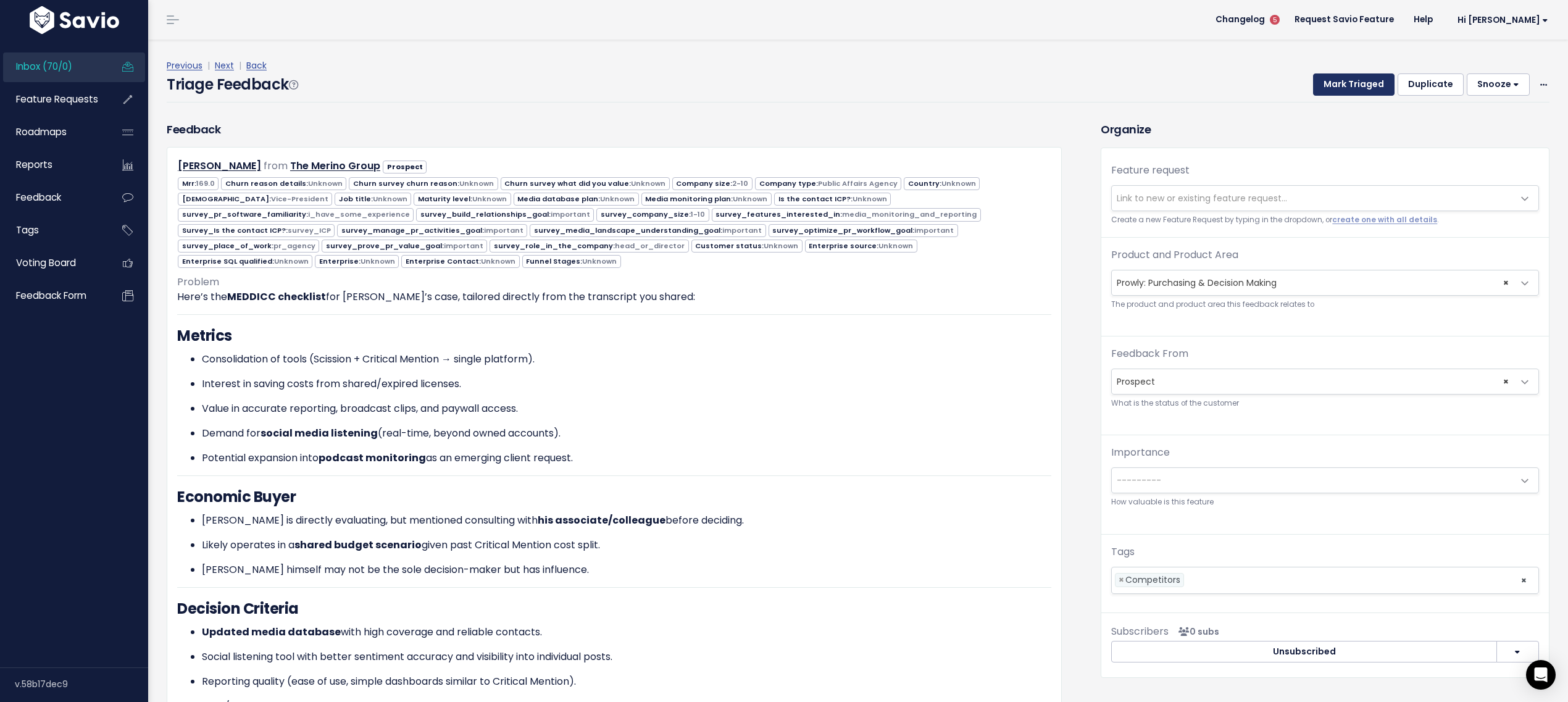
click at [1338, 79] on button "Mark Triaged" at bounding box center [1354, 84] width 81 height 22
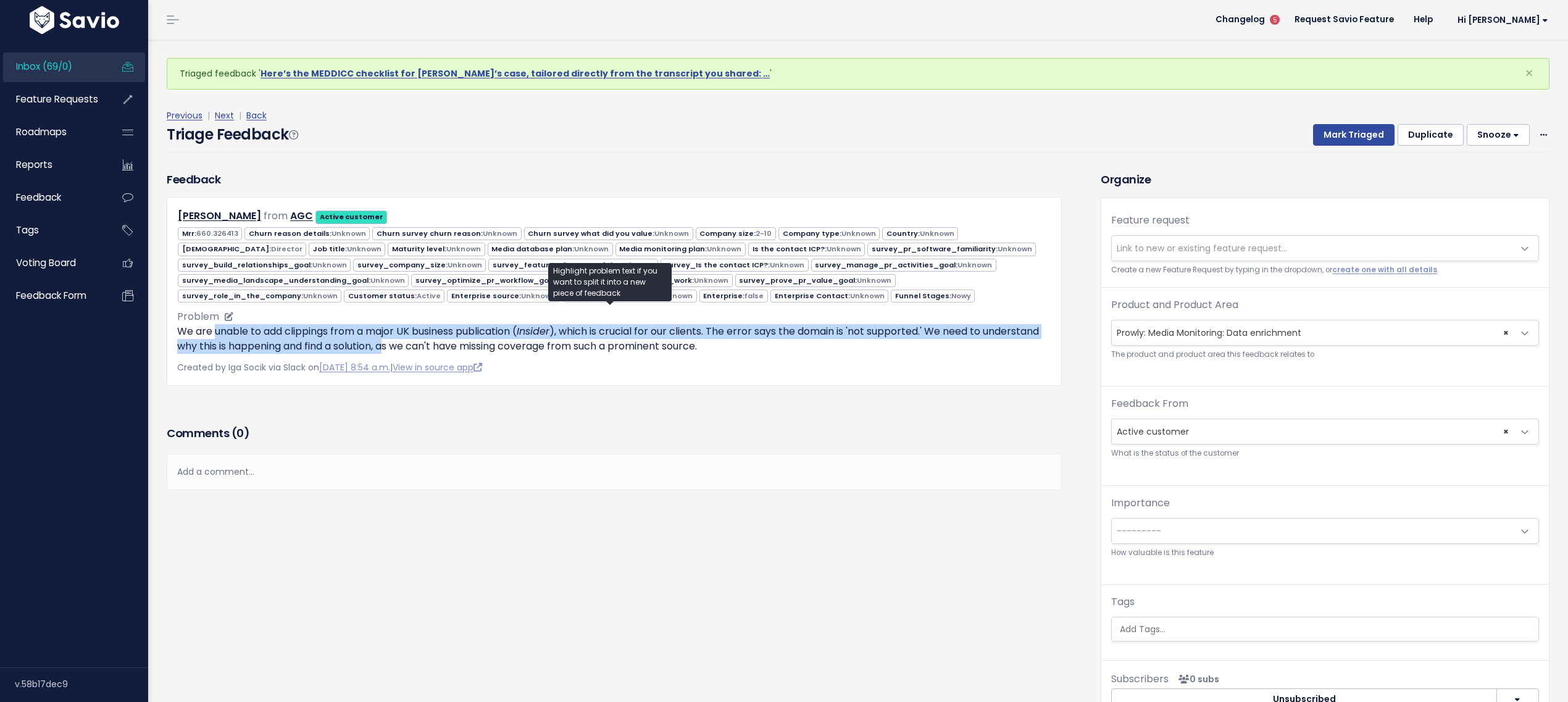
drag, startPoint x: 213, startPoint y: 332, endPoint x: 419, endPoint y: 339, distance: 206.1
click at [419, 339] on p "We are unable to add clippings from a major UK business publication ( Insider )…" at bounding box center [614, 339] width 874 height 30
click at [420, 334] on p "We are unable to add clippings from a major UK business publication ( Insider )…" at bounding box center [614, 339] width 874 height 30
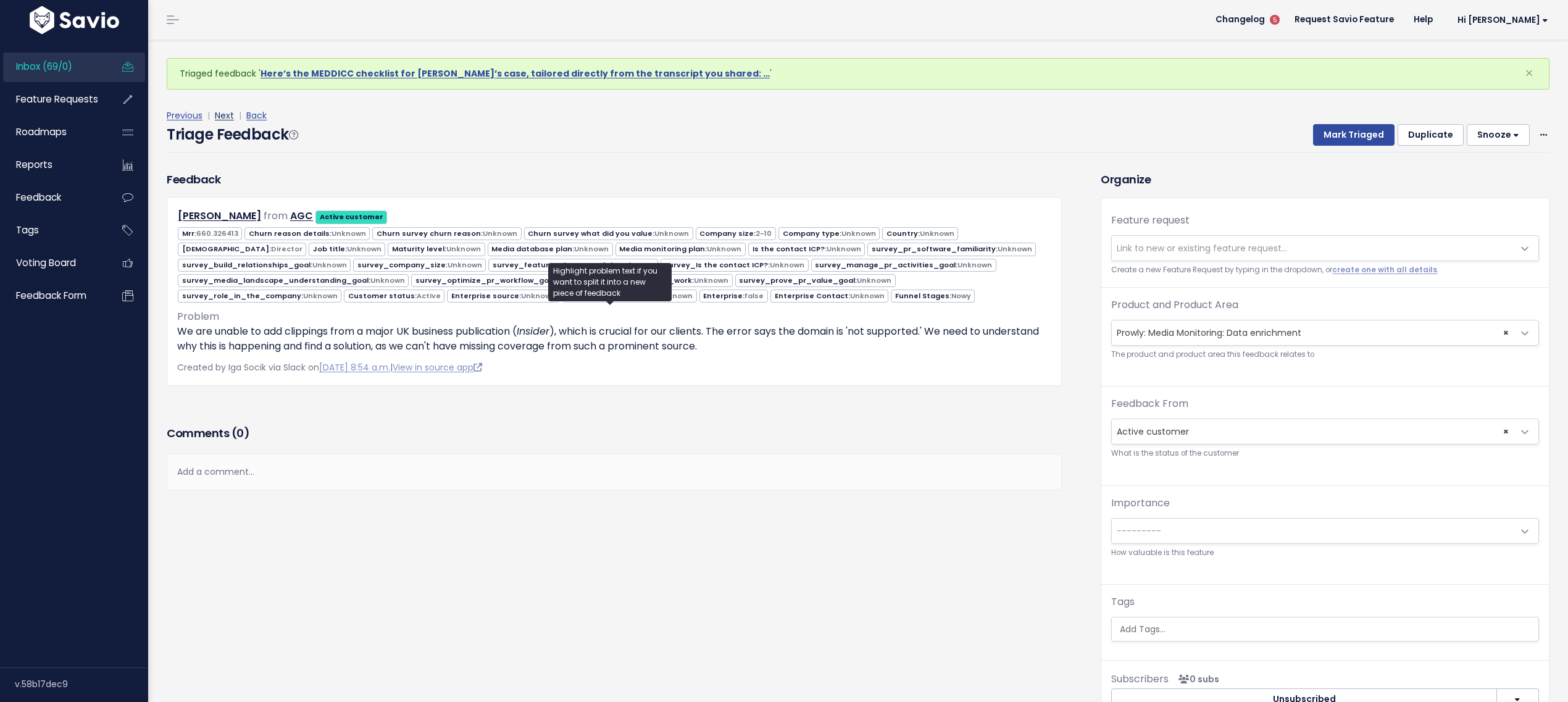
click at [228, 118] on link "Next" at bounding box center [225, 115] width 19 height 12
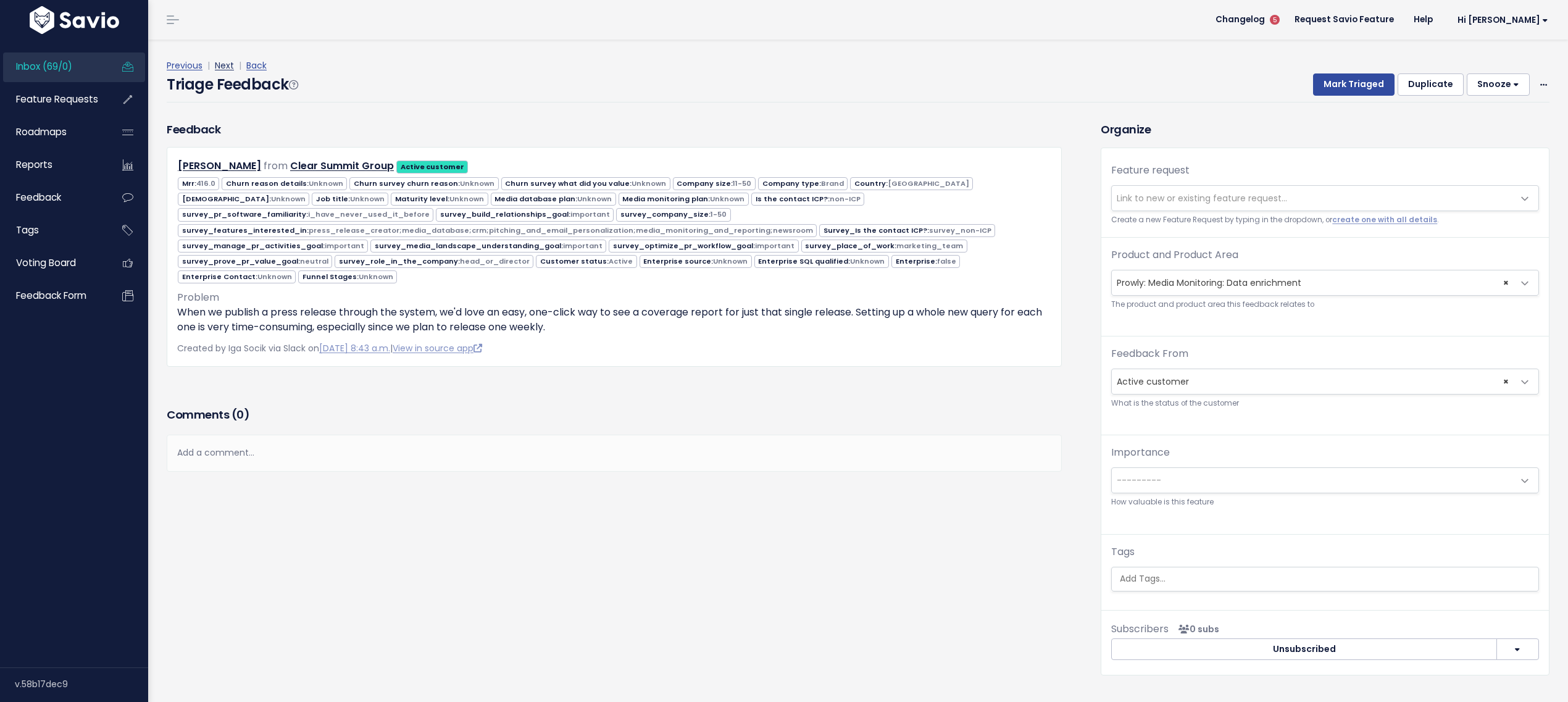
click at [224, 66] on link "Next" at bounding box center [225, 65] width 19 height 12
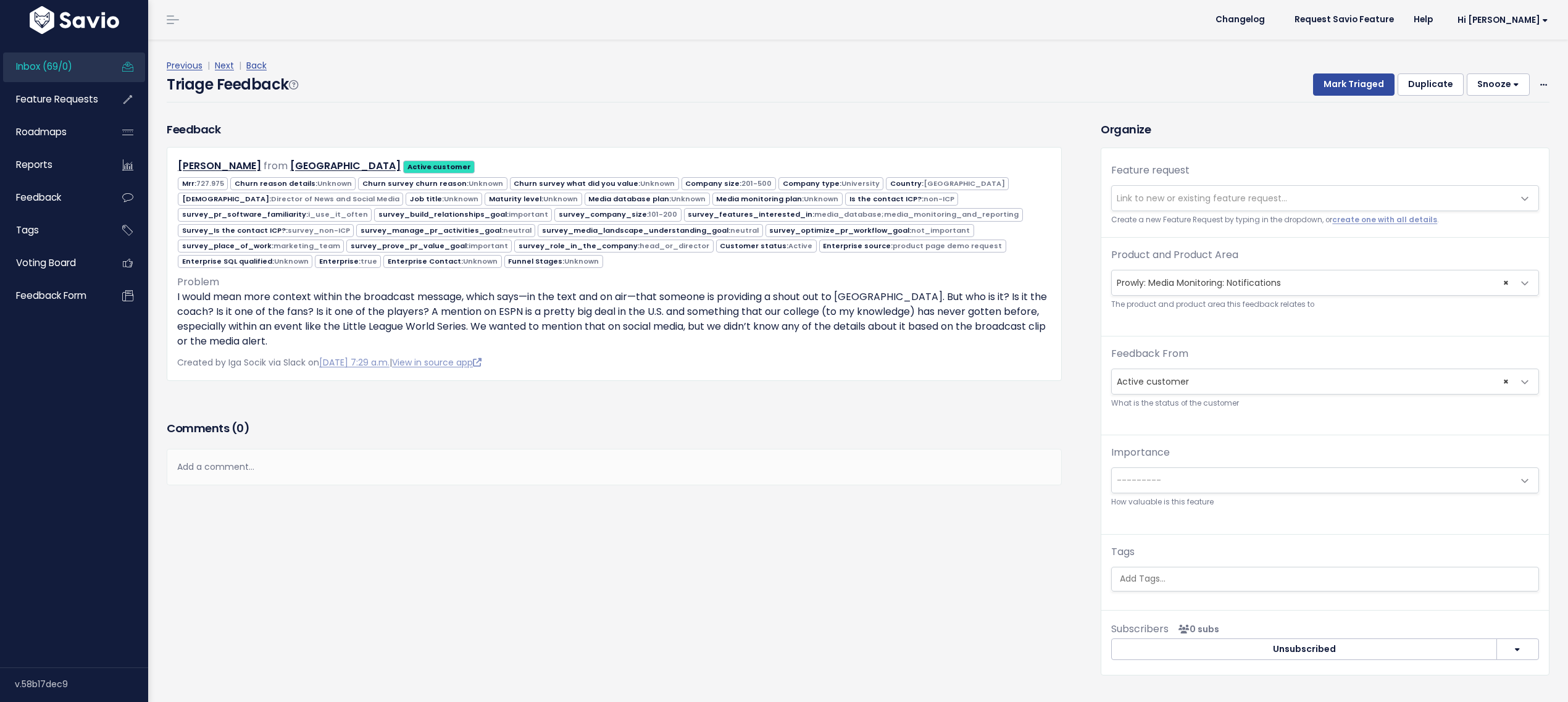
click at [224, 66] on link "Next" at bounding box center [225, 65] width 19 height 12
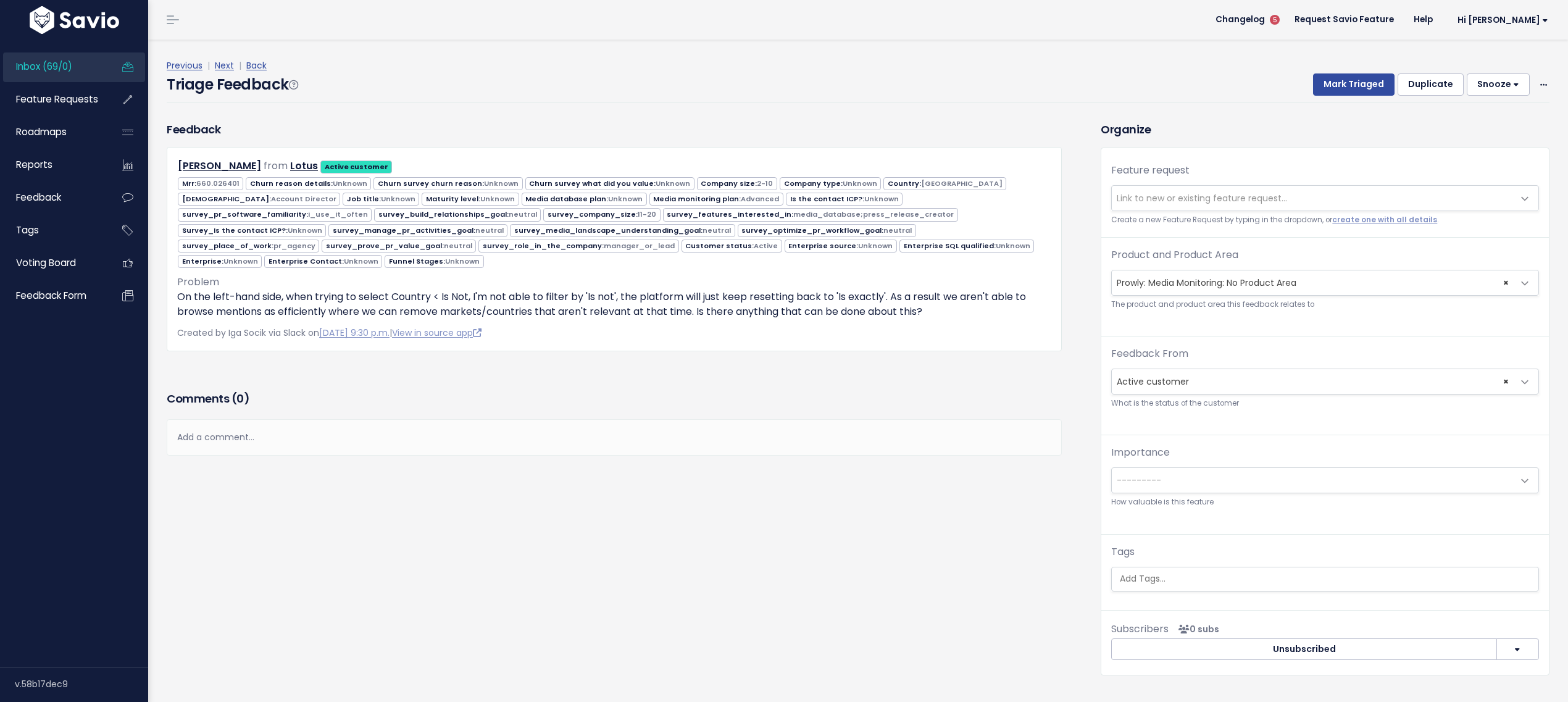
click at [224, 66] on link "Next" at bounding box center [225, 65] width 19 height 12
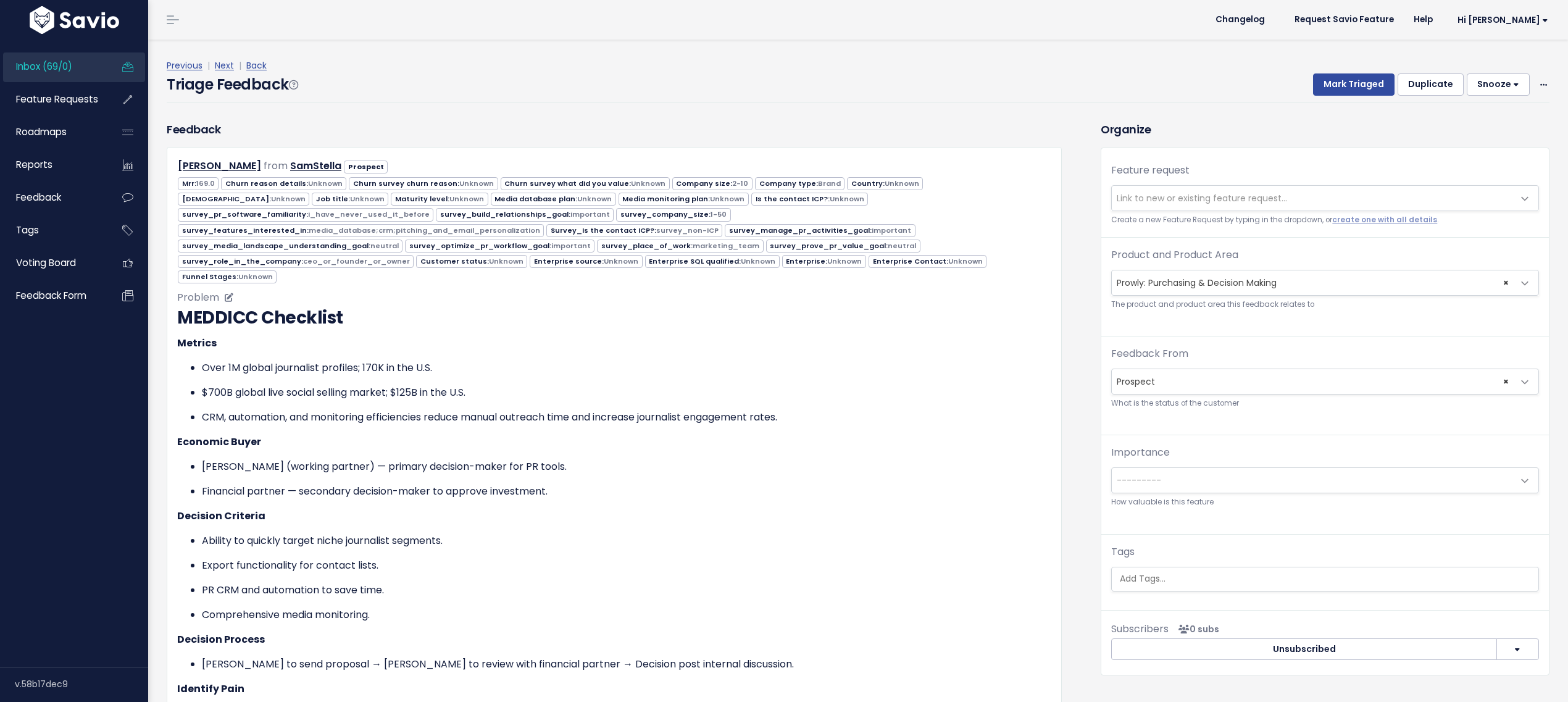
scroll to position [376, 0]
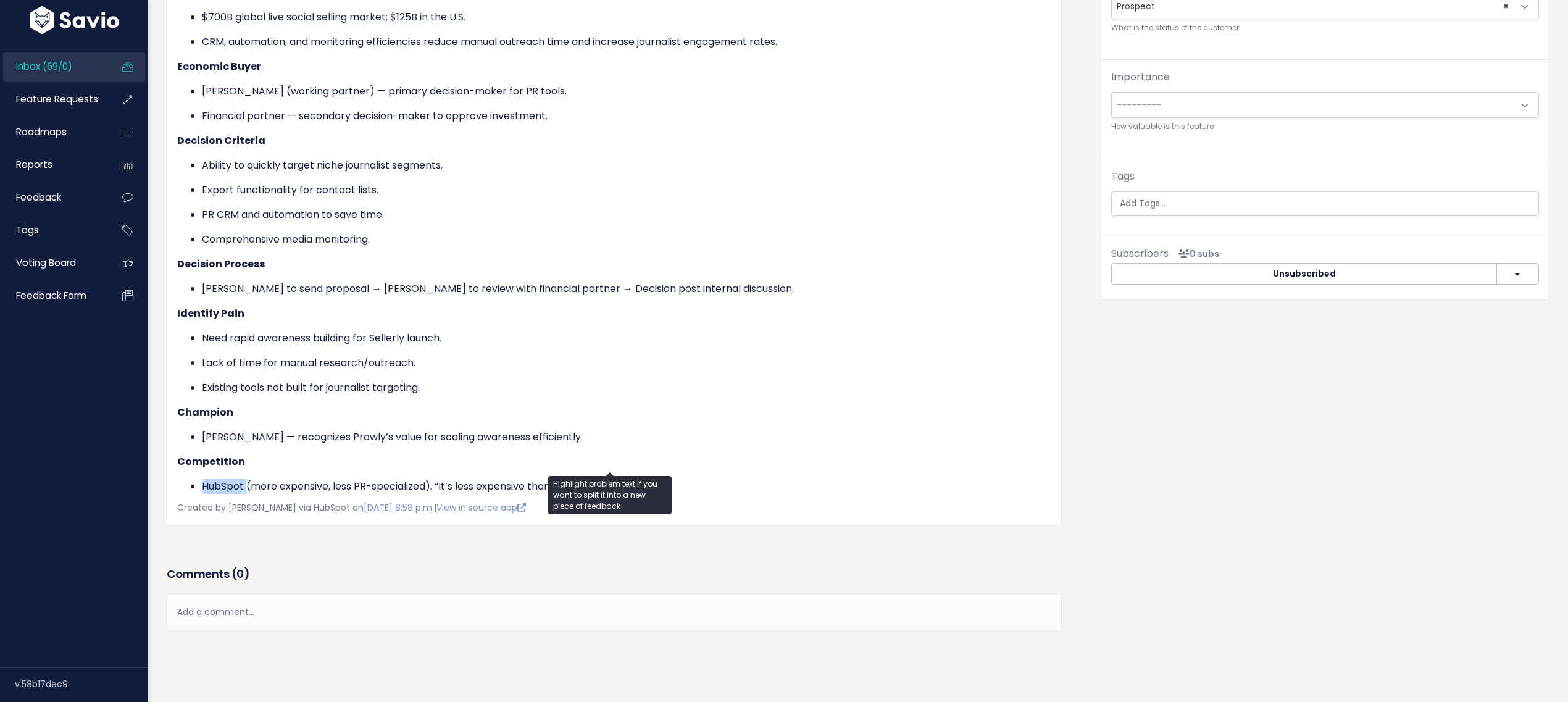
drag, startPoint x: 249, startPoint y: 463, endPoint x: 529, endPoint y: 438, distance: 281.1
click at [529, 440] on div "MEDDICC Checklist Metrics Over 1M global journalist profiles; 170K in the U.S. …" at bounding box center [614, 212] width 874 height 565
click at [636, 381] on p "Existing tools not built for journalist targeting." at bounding box center [626, 388] width 849 height 15
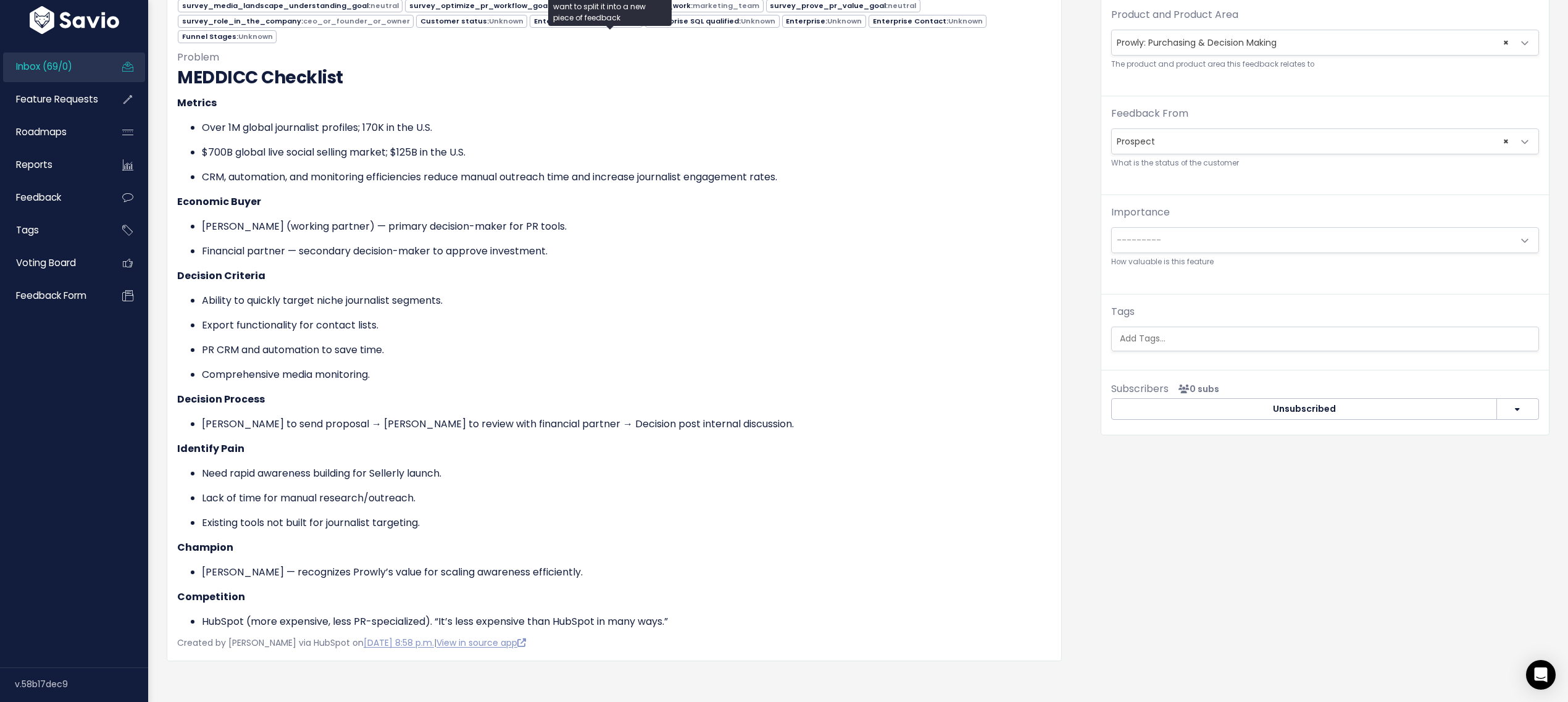
scroll to position [0, 0]
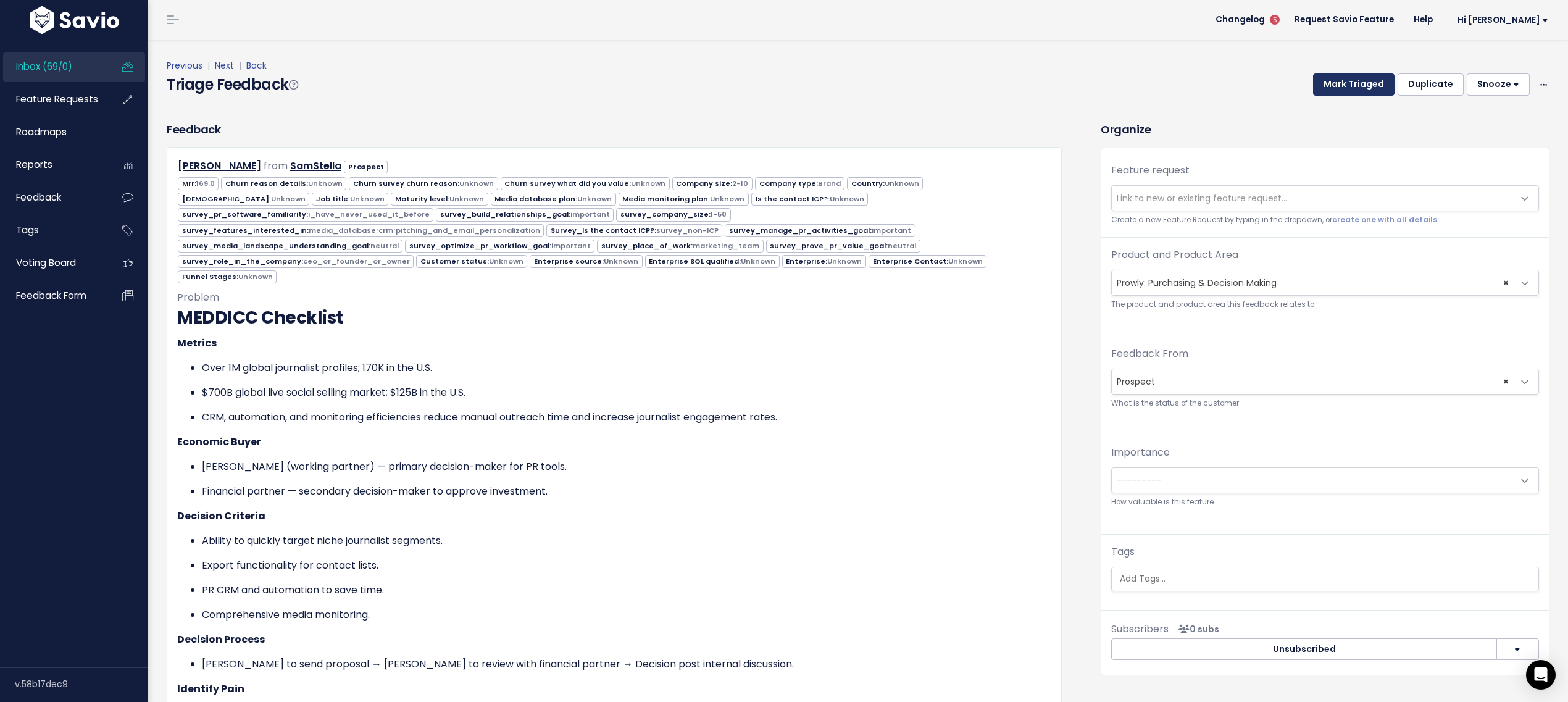
click at [1340, 89] on button "Mark Triaged" at bounding box center [1354, 84] width 81 height 22
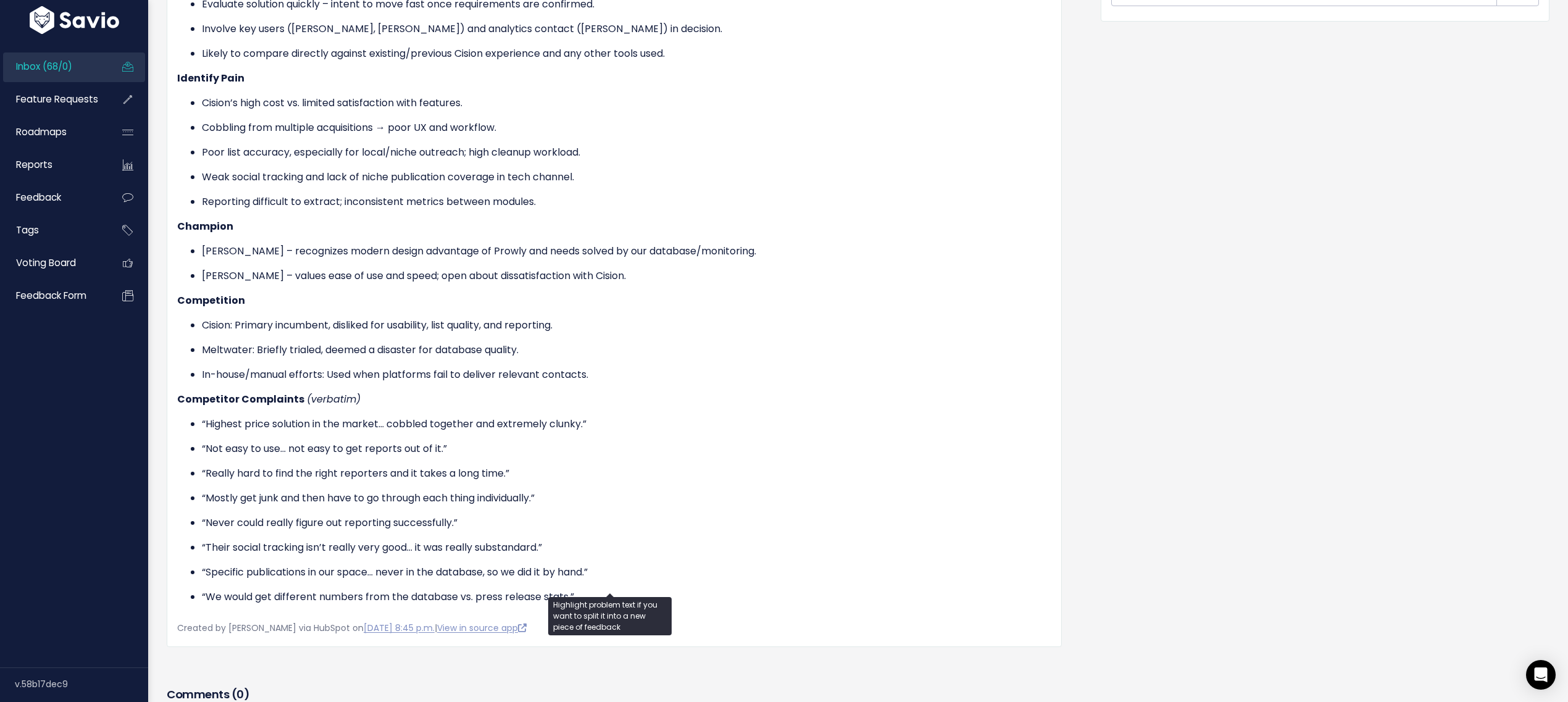
scroll to position [825, 0]
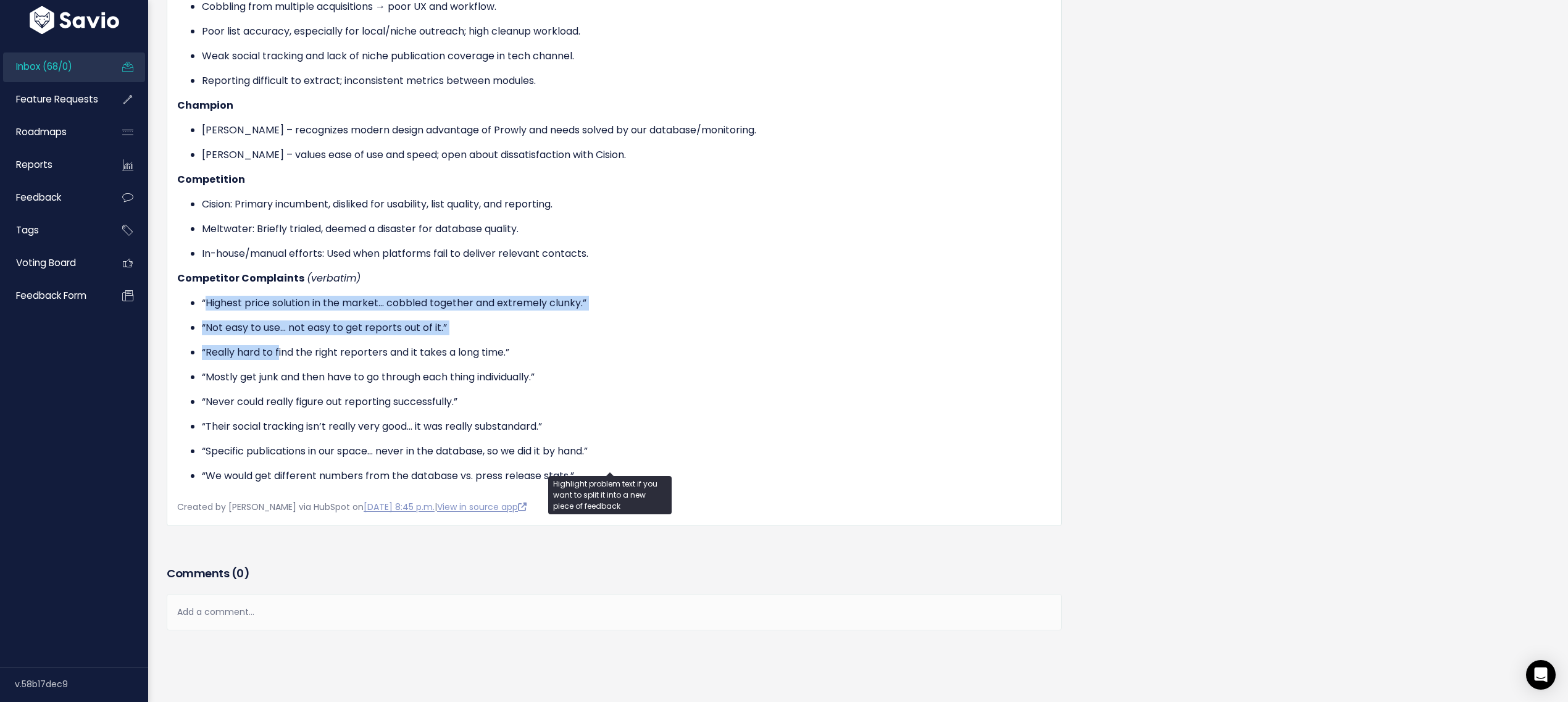
drag, startPoint x: 208, startPoint y: 282, endPoint x: 281, endPoint y: 334, distance: 89.6
click at [281, 334] on ul "“Highest price solution in the market… cobbled together and extremely clunky.” …" at bounding box center [614, 390] width 874 height 187
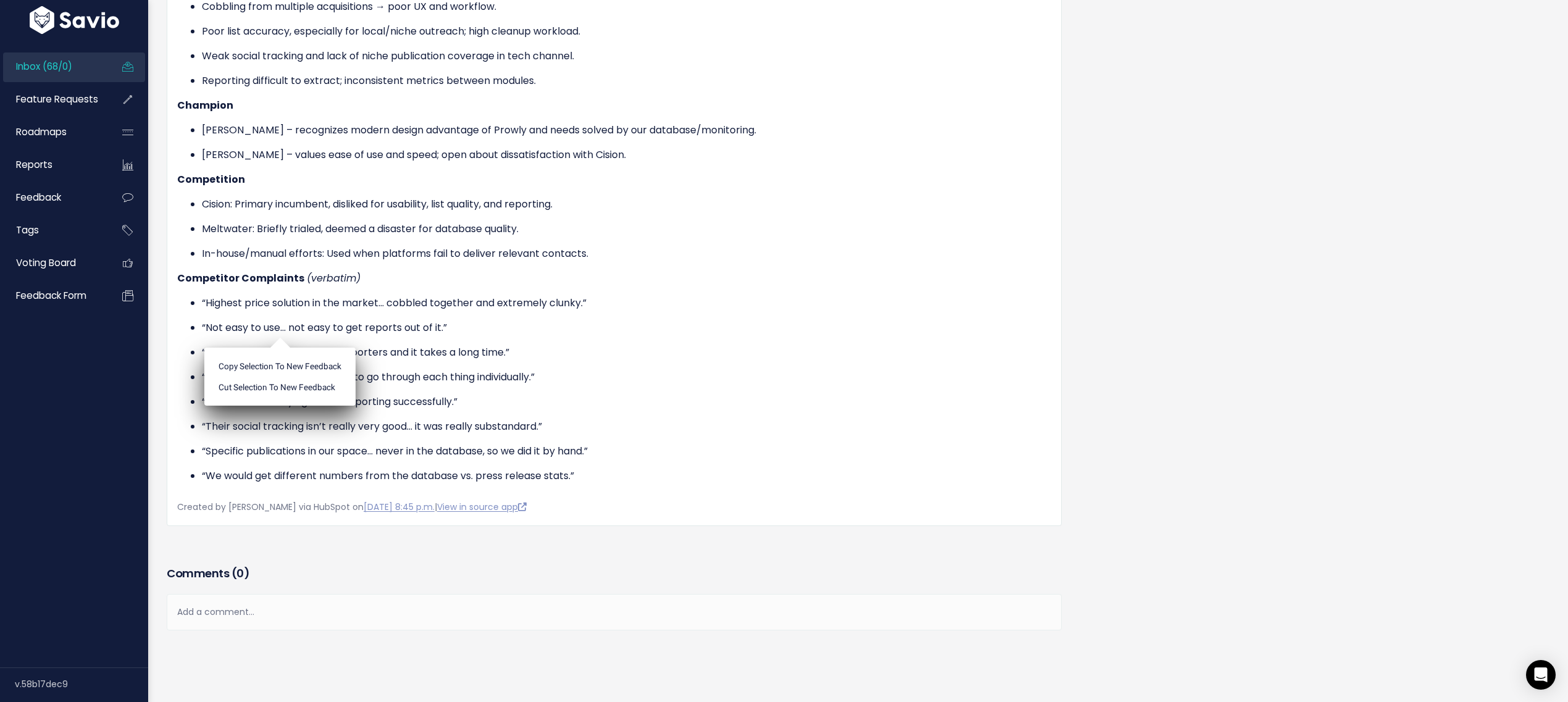
click at [281, 348] on ul "Copy selection to new Feedback Cut selection to new Feedback" at bounding box center [280, 377] width 151 height 58
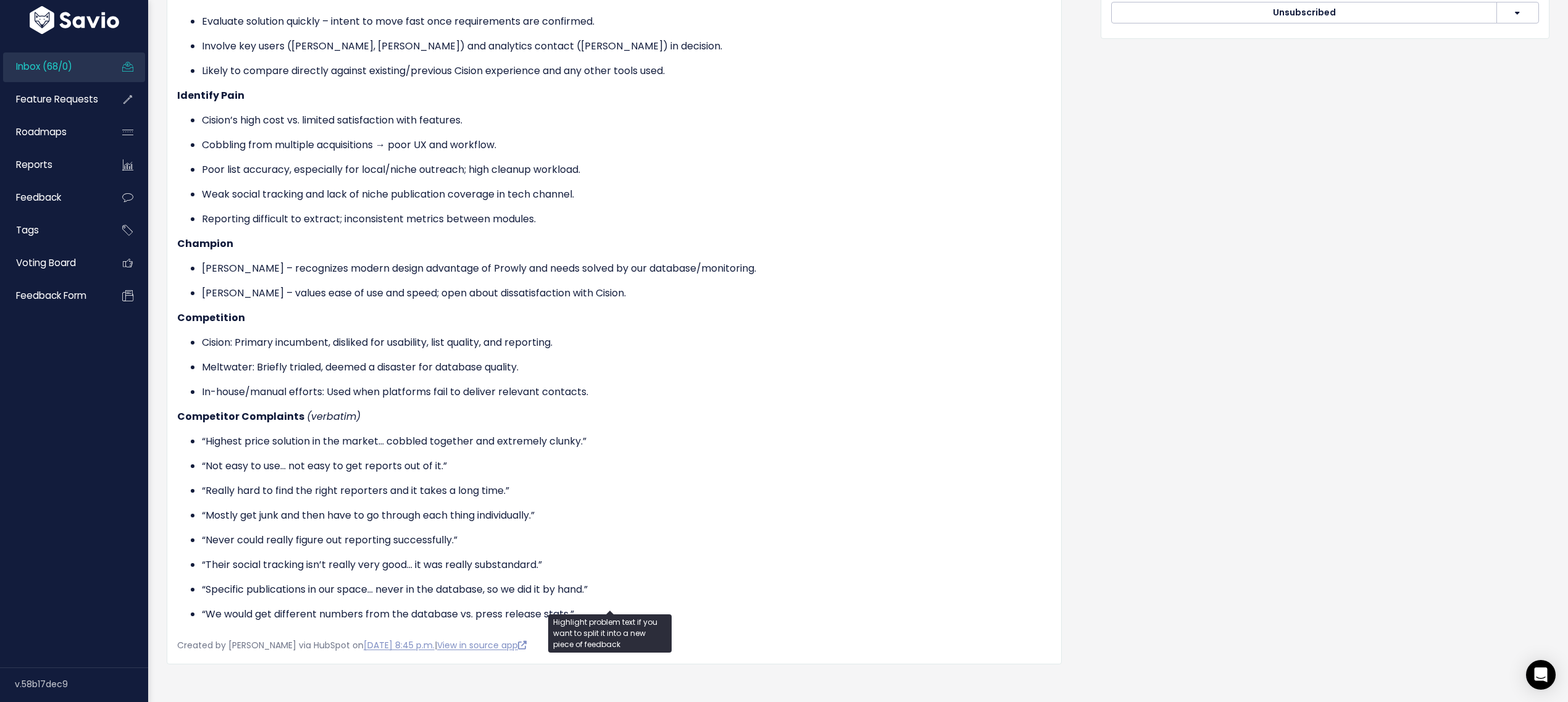
scroll to position [563, 0]
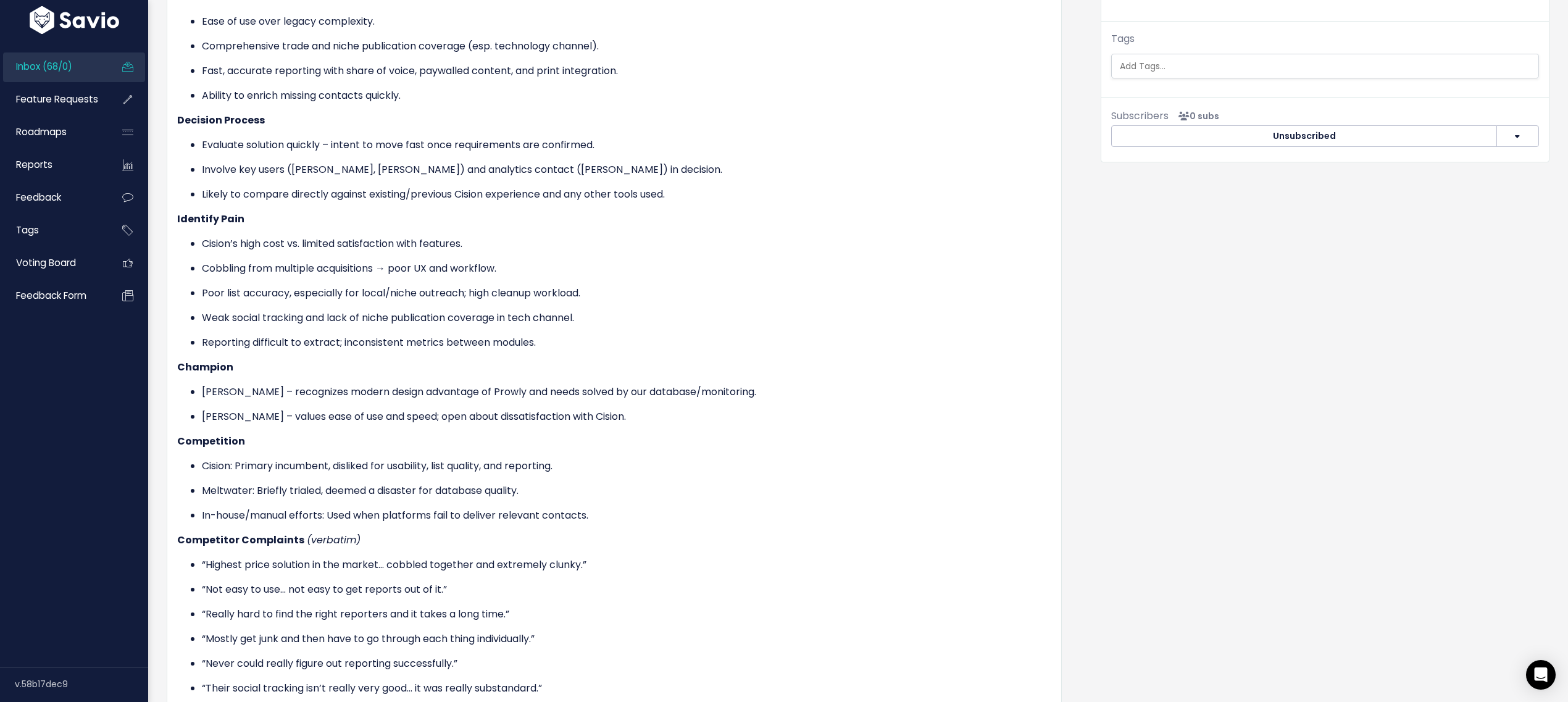
drag, startPoint x: 1199, startPoint y: 80, endPoint x: 1196, endPoint y: 74, distance: 6.7
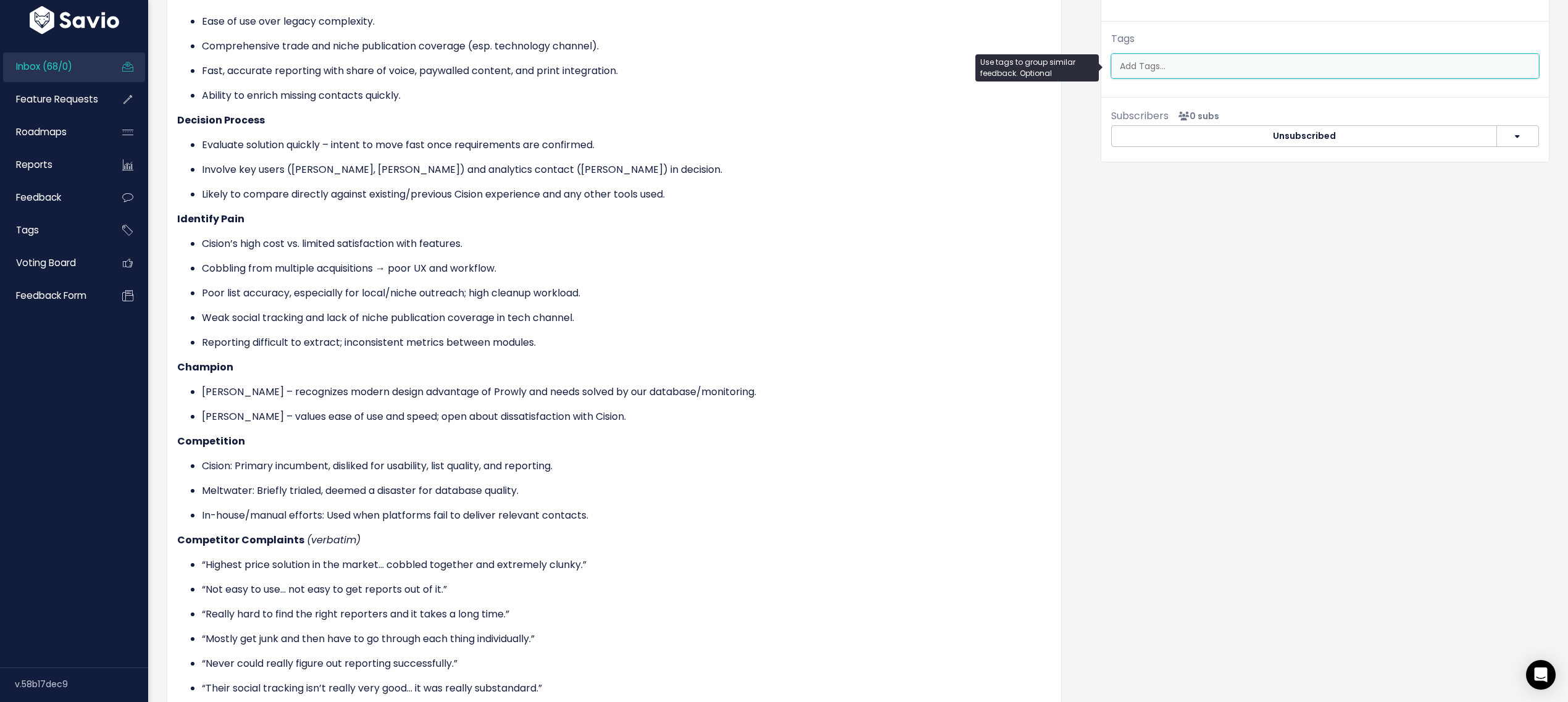
click at [1196, 74] on ul at bounding box center [1325, 66] width 427 height 24
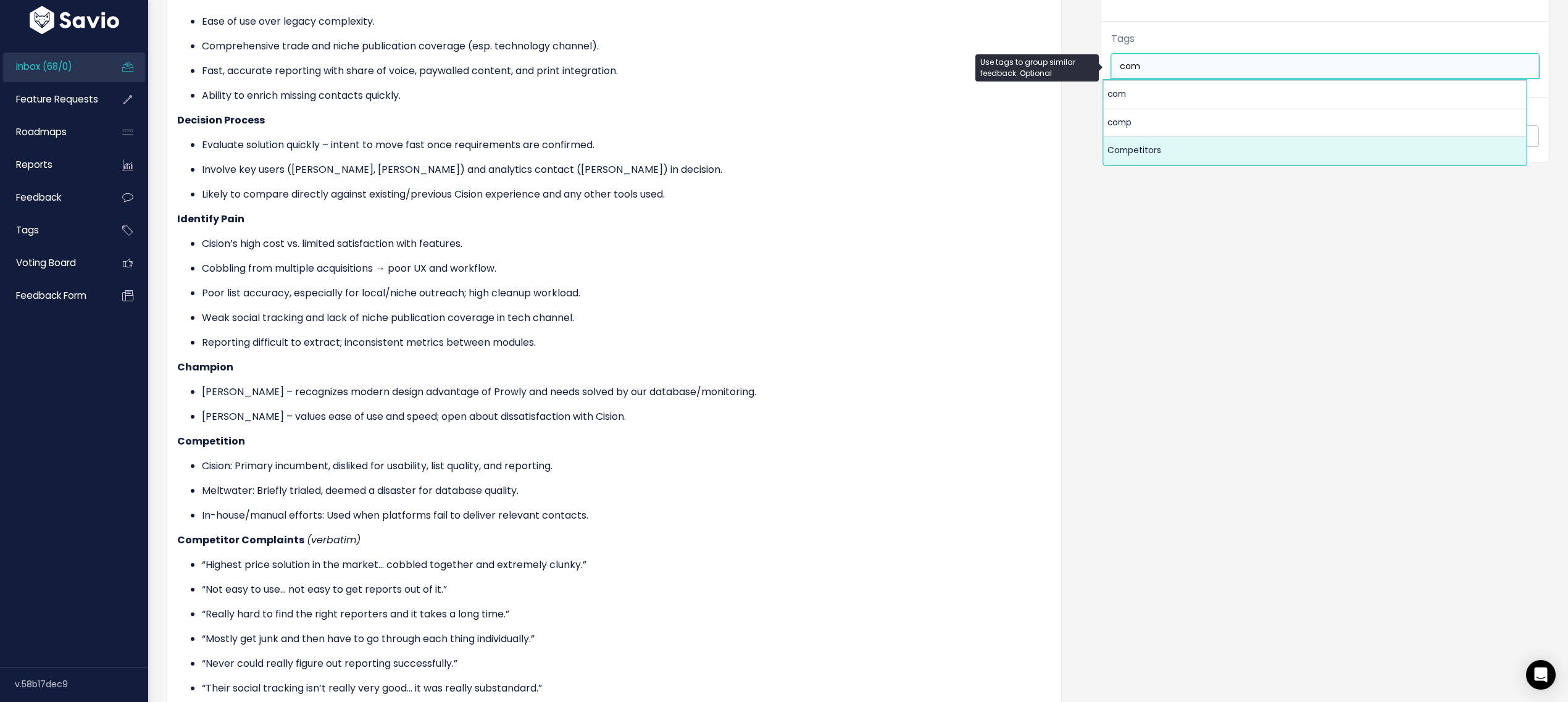
type input "com"
select select "7978"
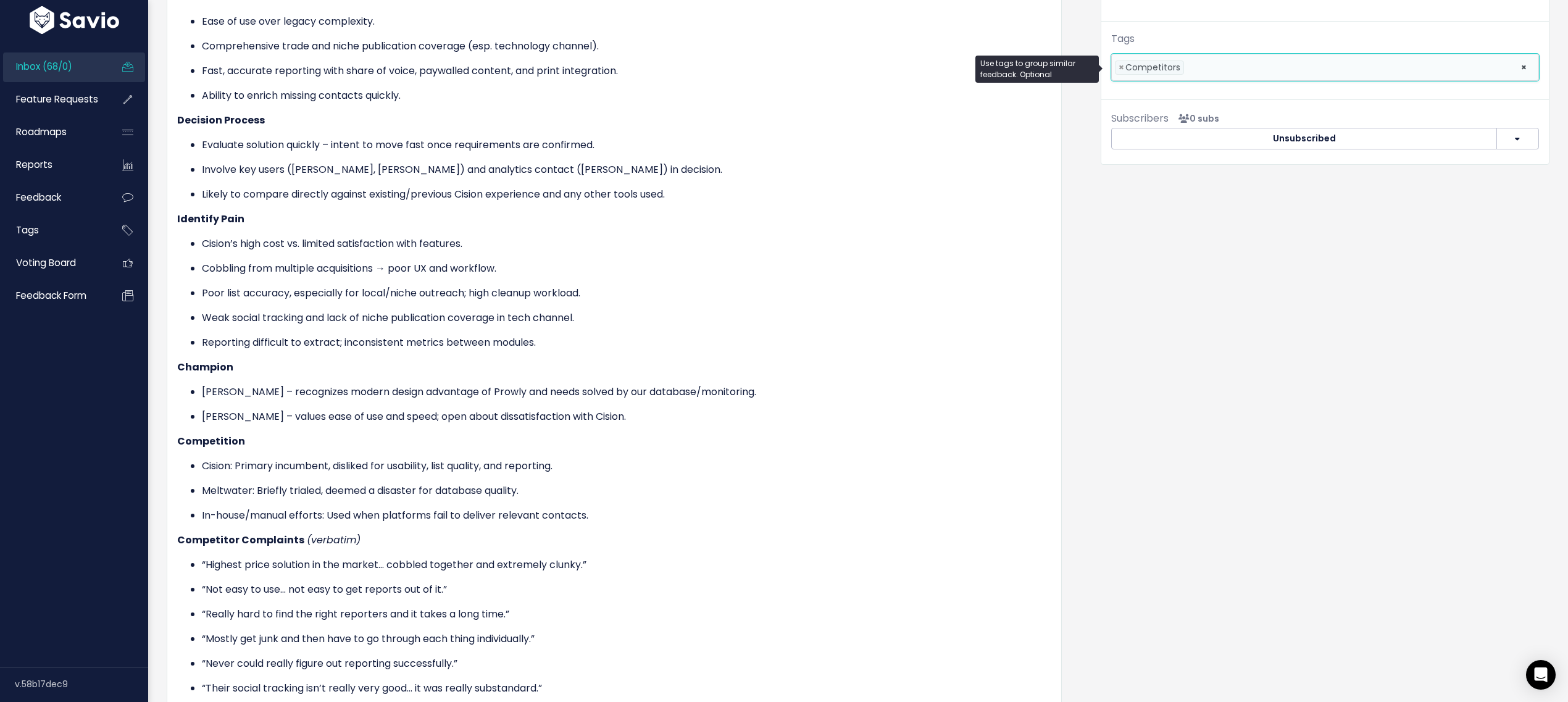
click at [700, 461] on ul "Cision: Primary incumbent, disliked for usability, list quality, and reporting.…" at bounding box center [614, 491] width 874 height 64
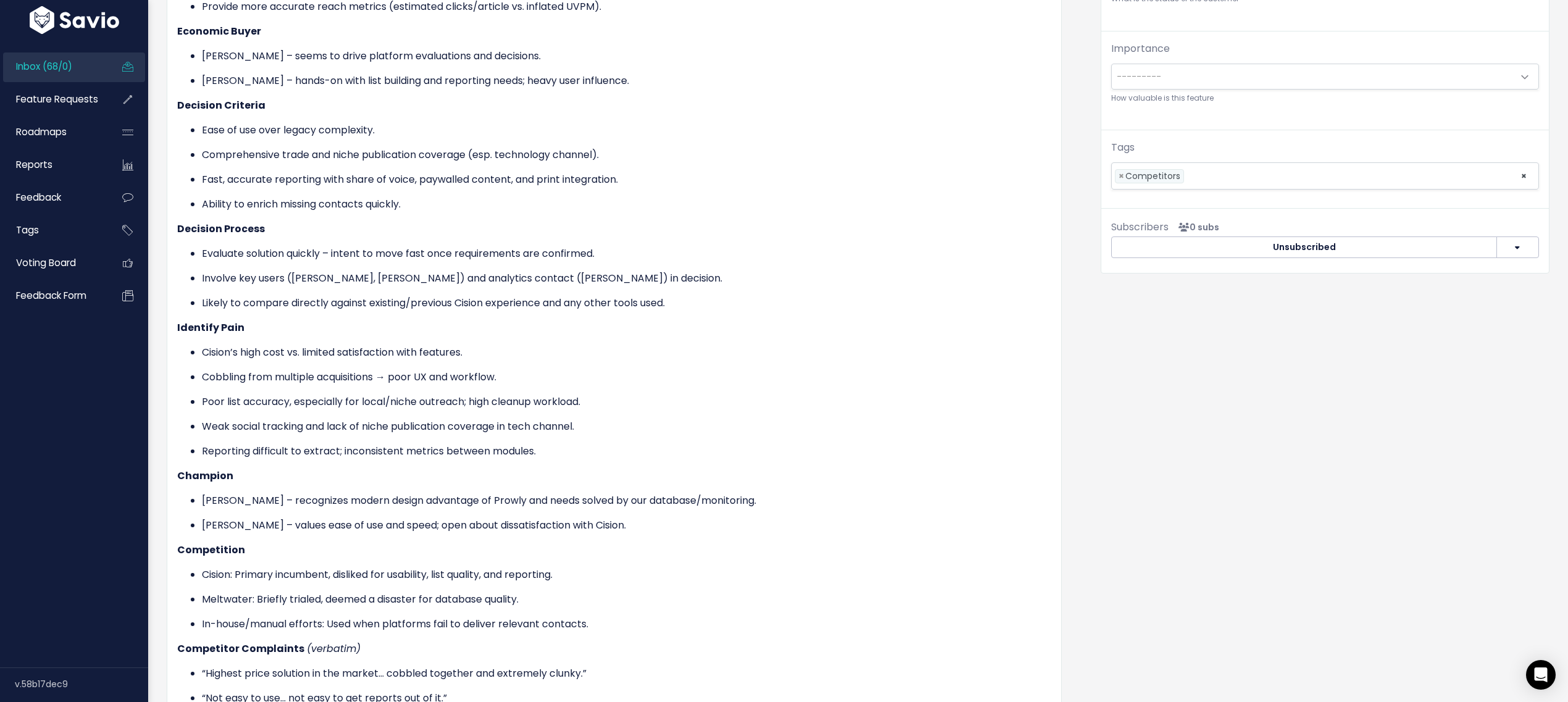
scroll to position [451, 0]
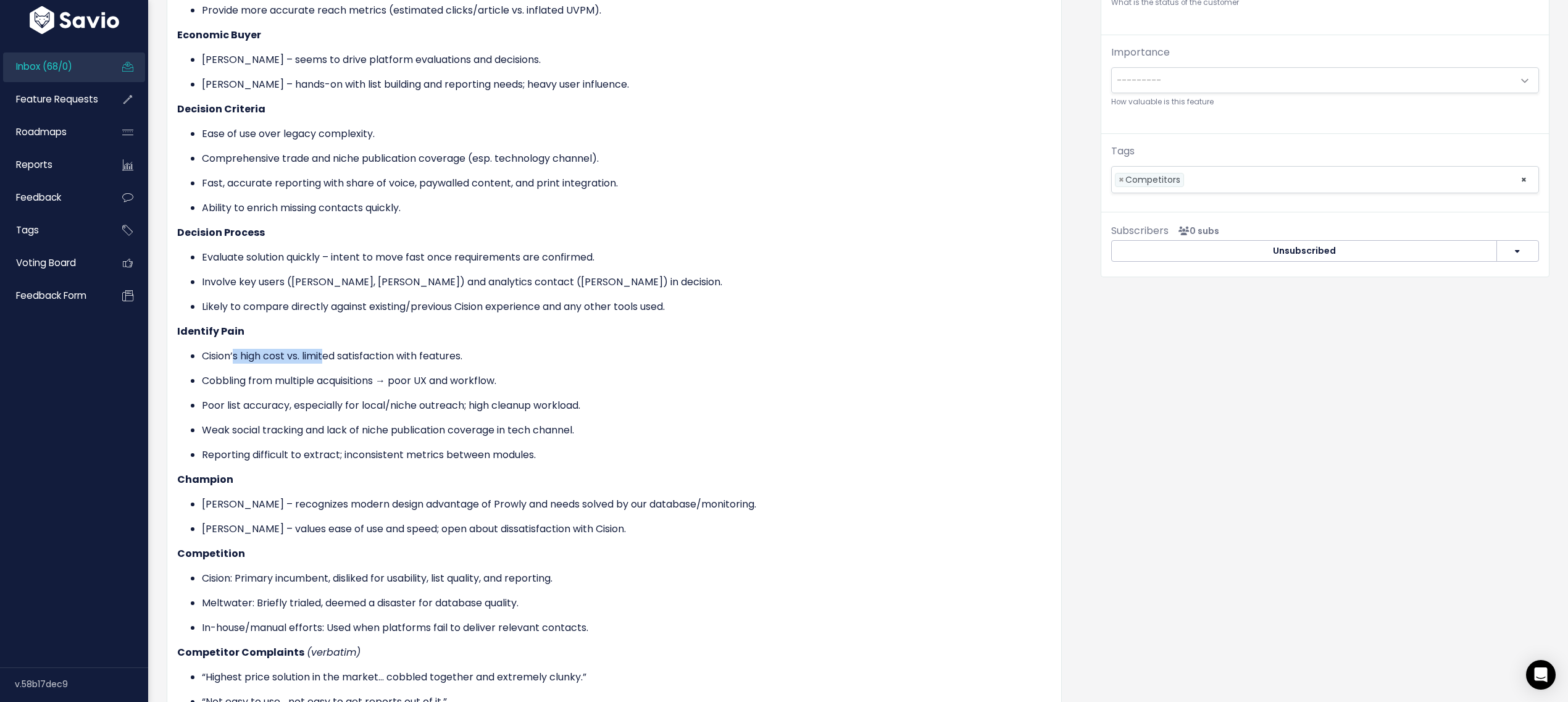
drag, startPoint x: 258, startPoint y: 330, endPoint x: 329, endPoint y: 335, distance: 71.2
click at [329, 349] on p "Cision’s high cost vs. limited satisfaction with features." at bounding box center [626, 356] width 849 height 15
click at [329, 351] on ul "Copy selection to new Feedback Cut selection to new Feedback" at bounding box center [327, 381] width 151 height 58
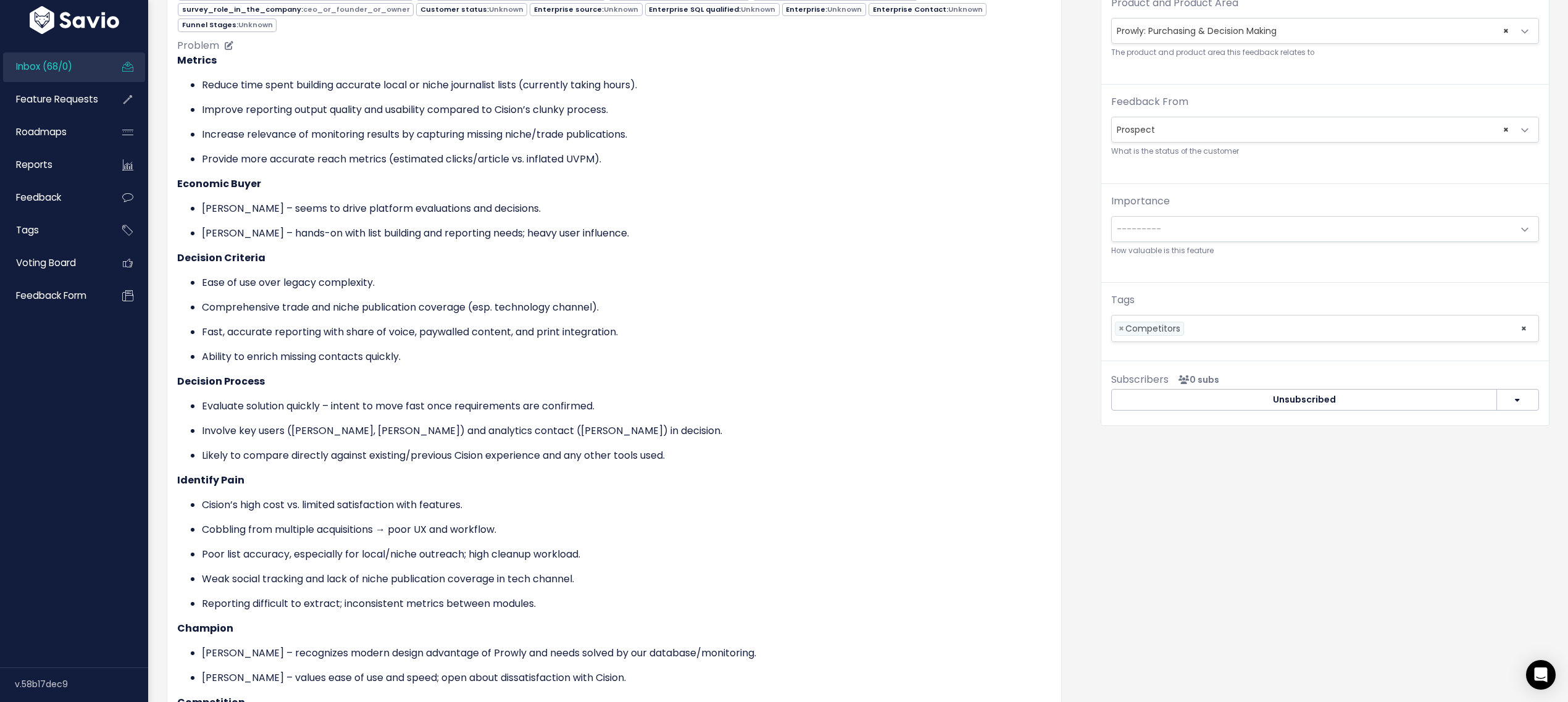
scroll to position [0, 0]
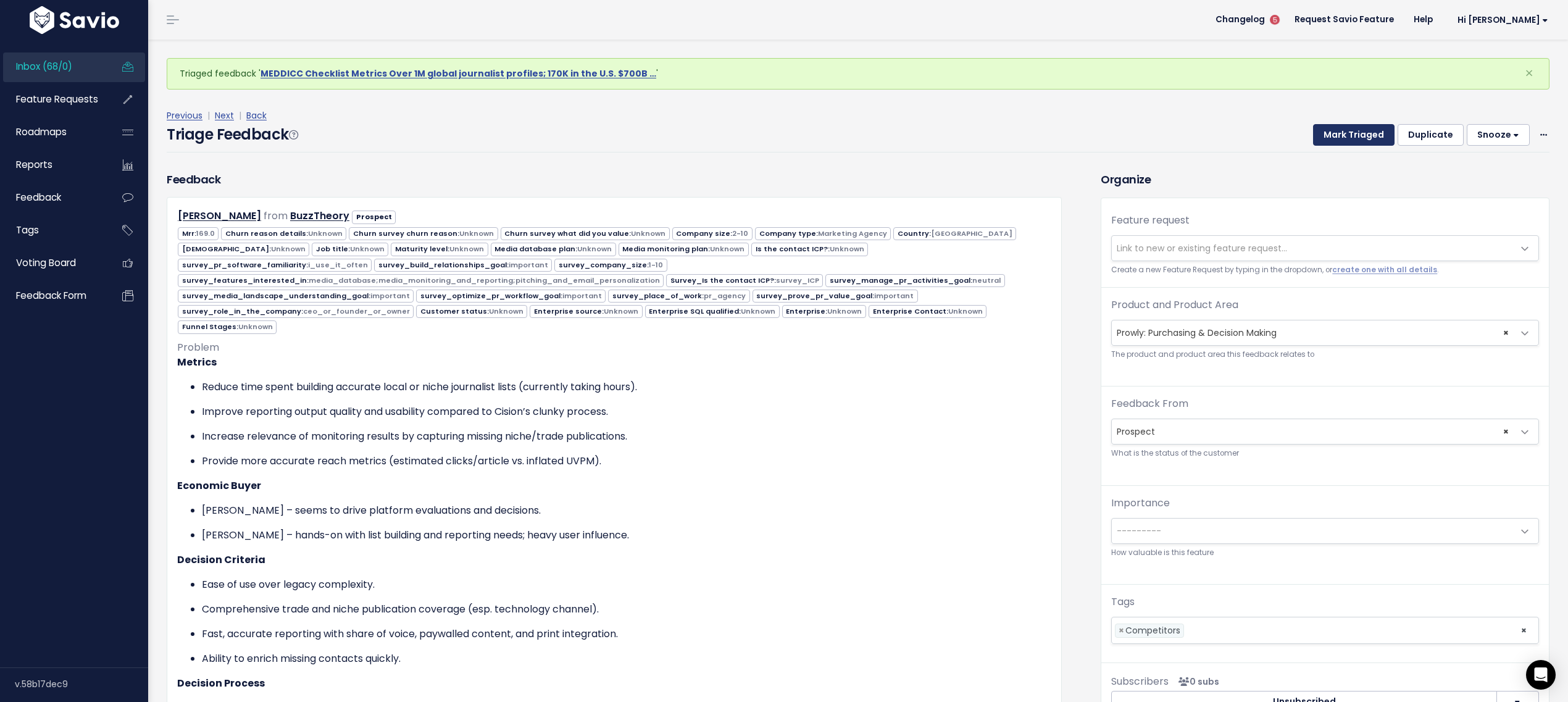
click at [1347, 129] on button "Mark Triaged" at bounding box center [1354, 135] width 81 height 22
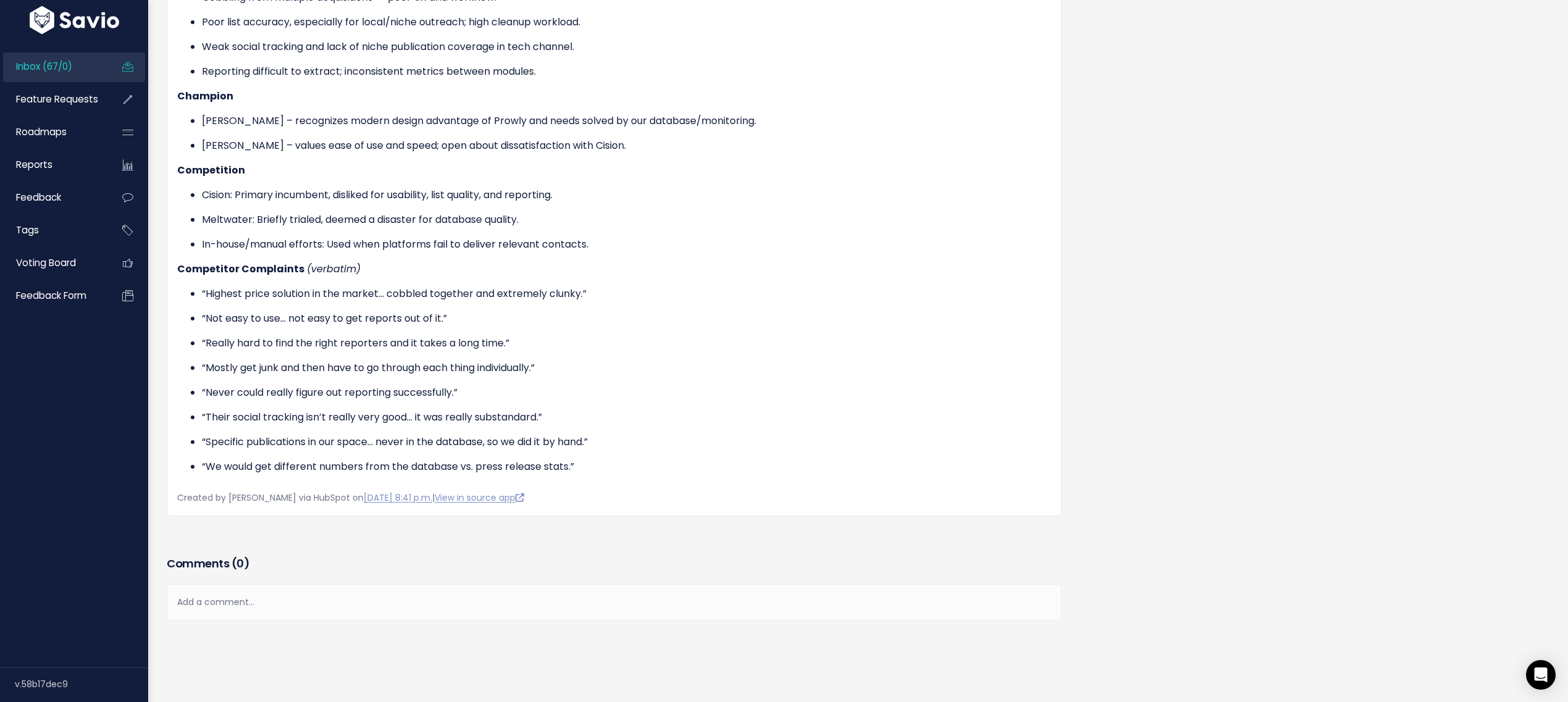
scroll to position [485, 0]
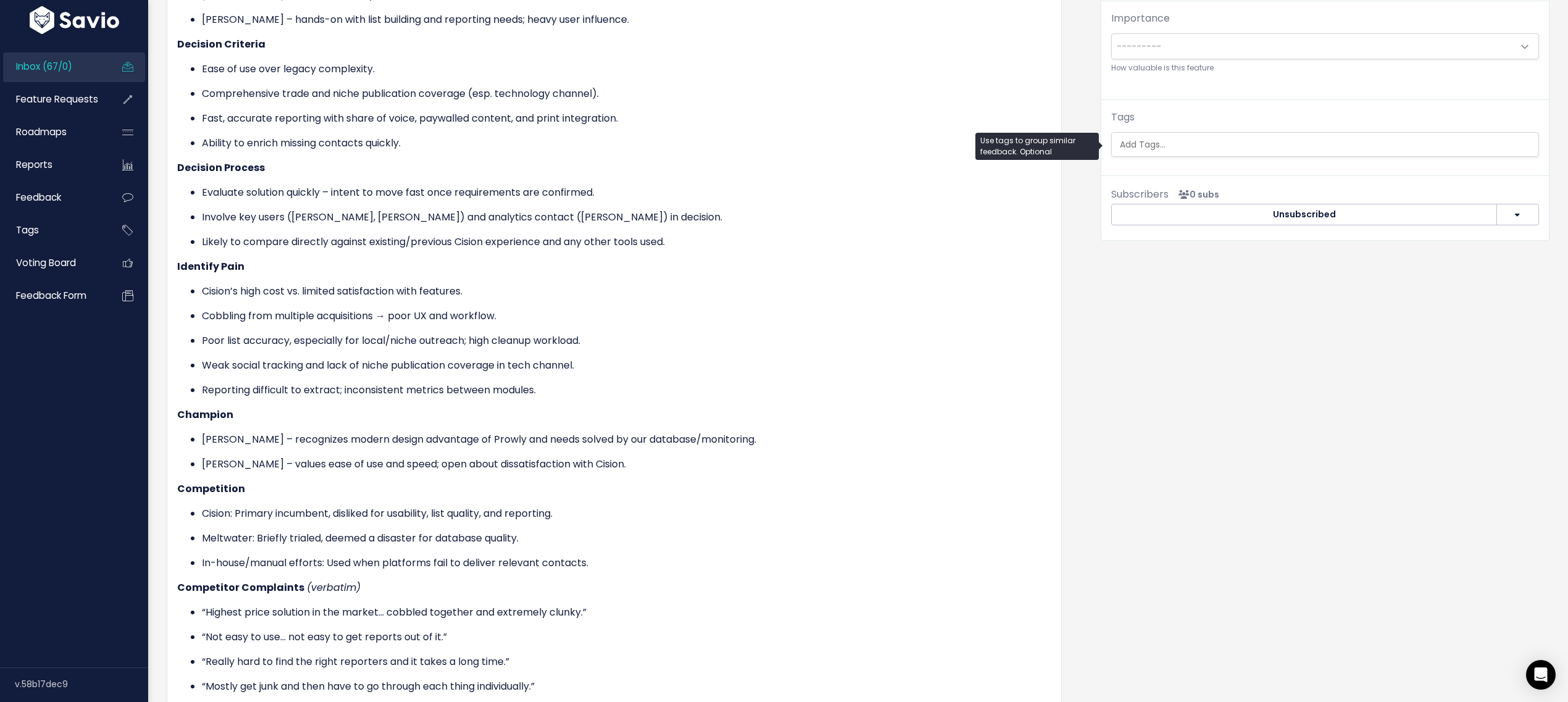
click at [1159, 145] on input "search" at bounding box center [1326, 144] width 422 height 13
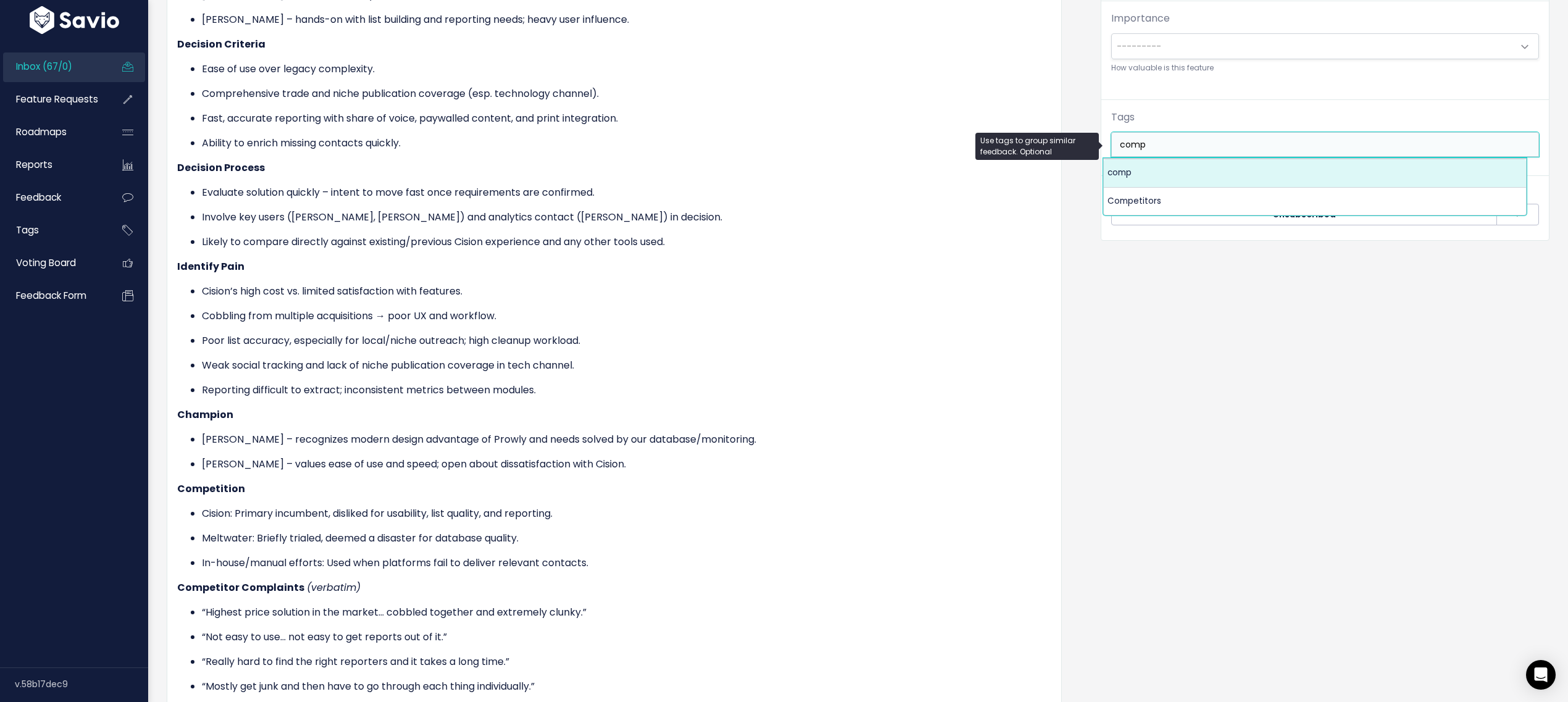
type input "comp"
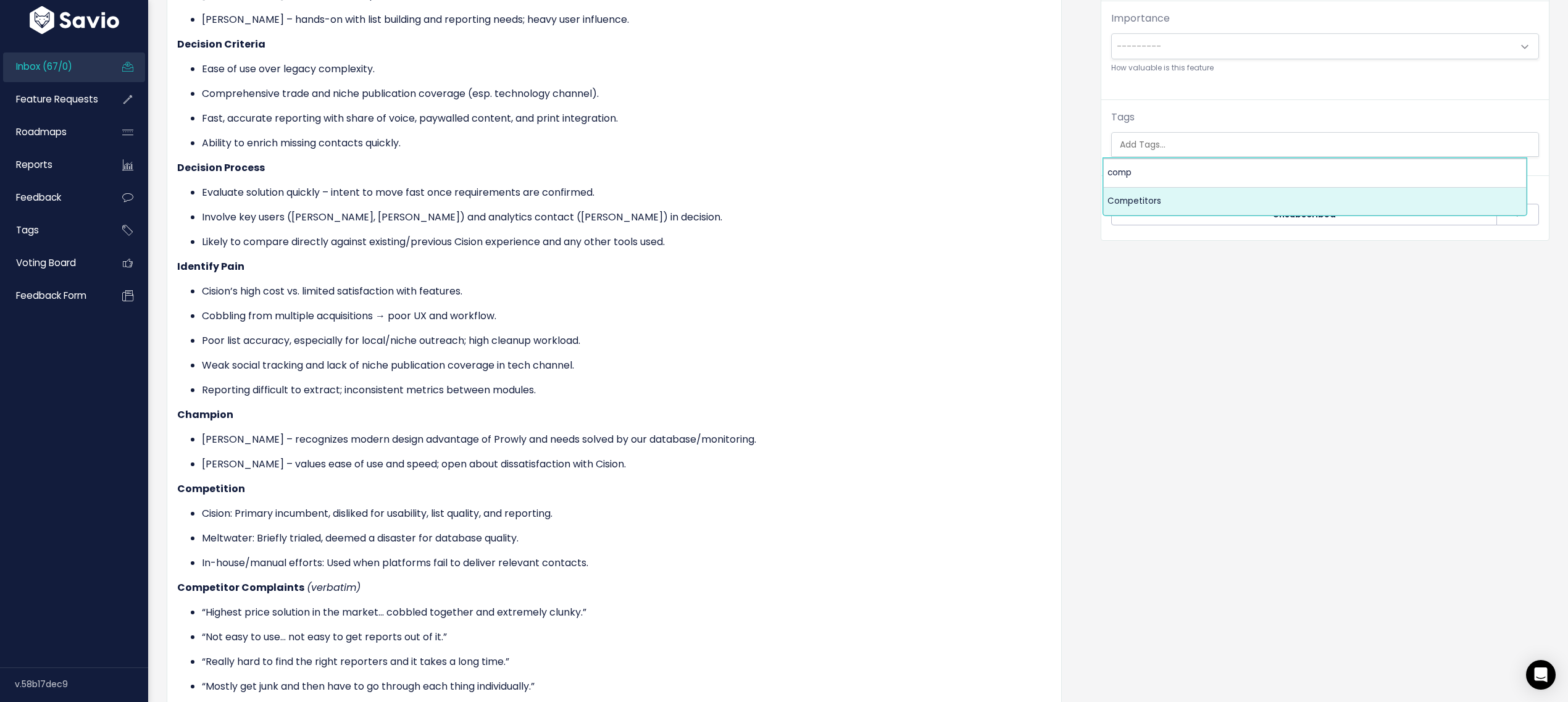
select select "7978"
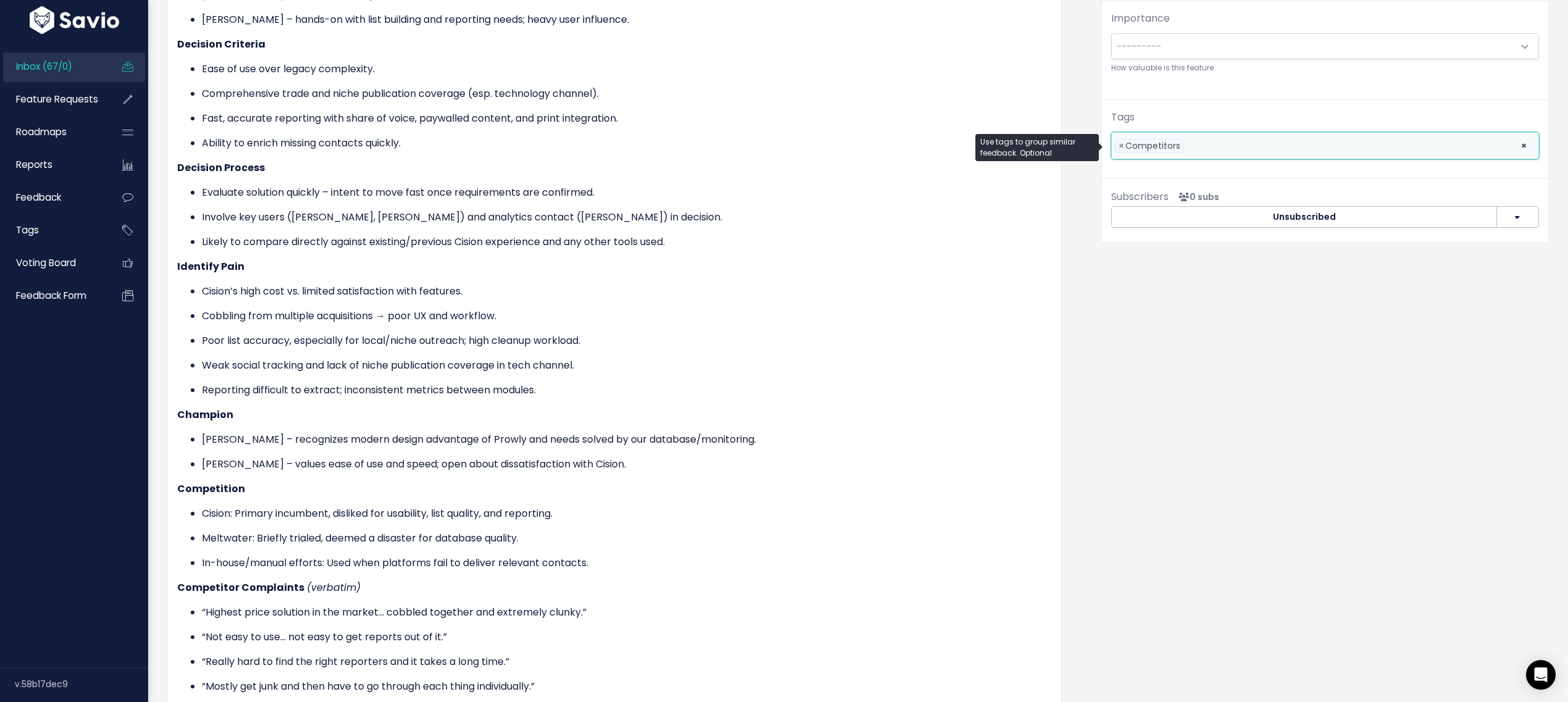
click at [1120, 451] on div "Organize Feature request --------- Link to new or existing feature request... C…" at bounding box center [1325, 321] width 467 height 1272
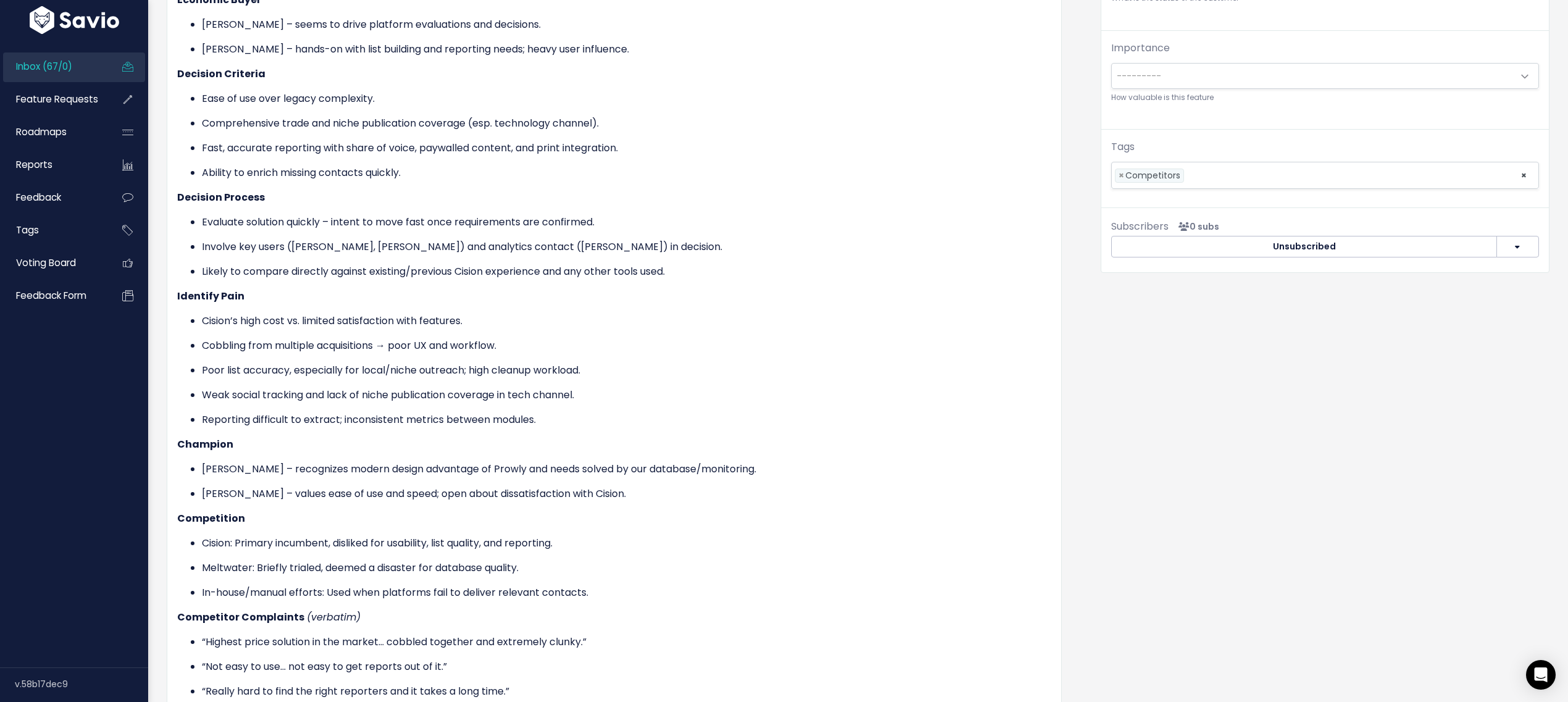
scroll to position [0, 0]
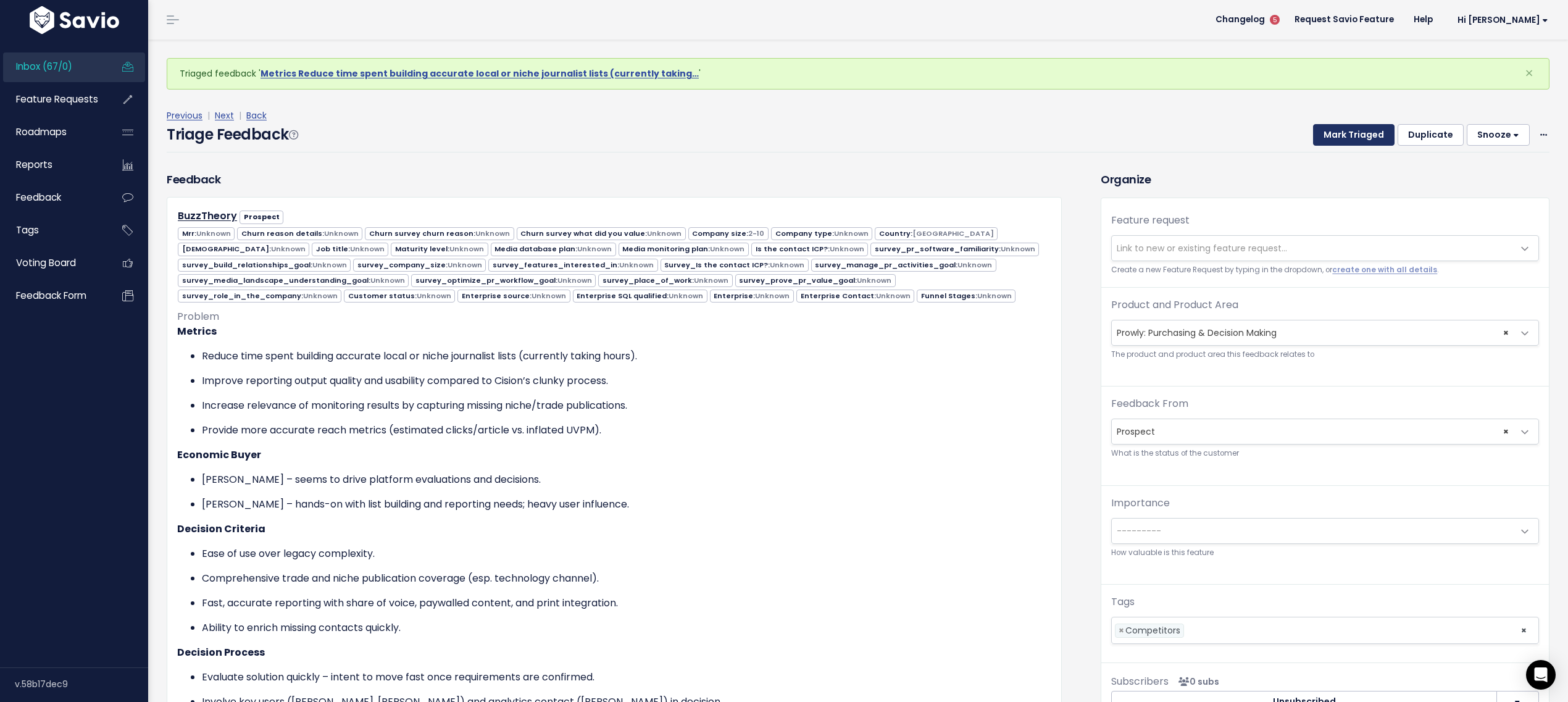
click at [1320, 138] on button "Mark Triaged" at bounding box center [1354, 135] width 81 height 22
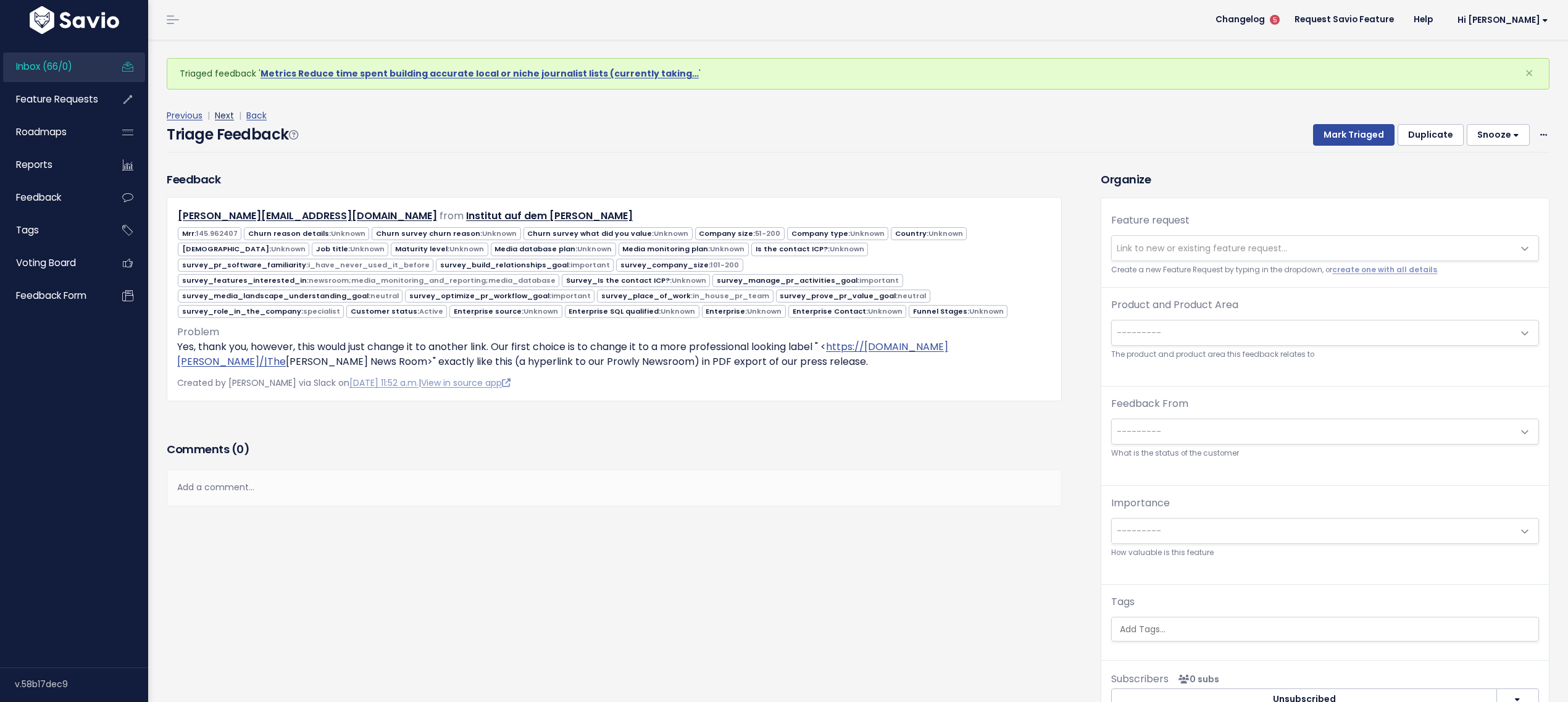
click at [226, 113] on link "Next" at bounding box center [225, 115] width 19 height 12
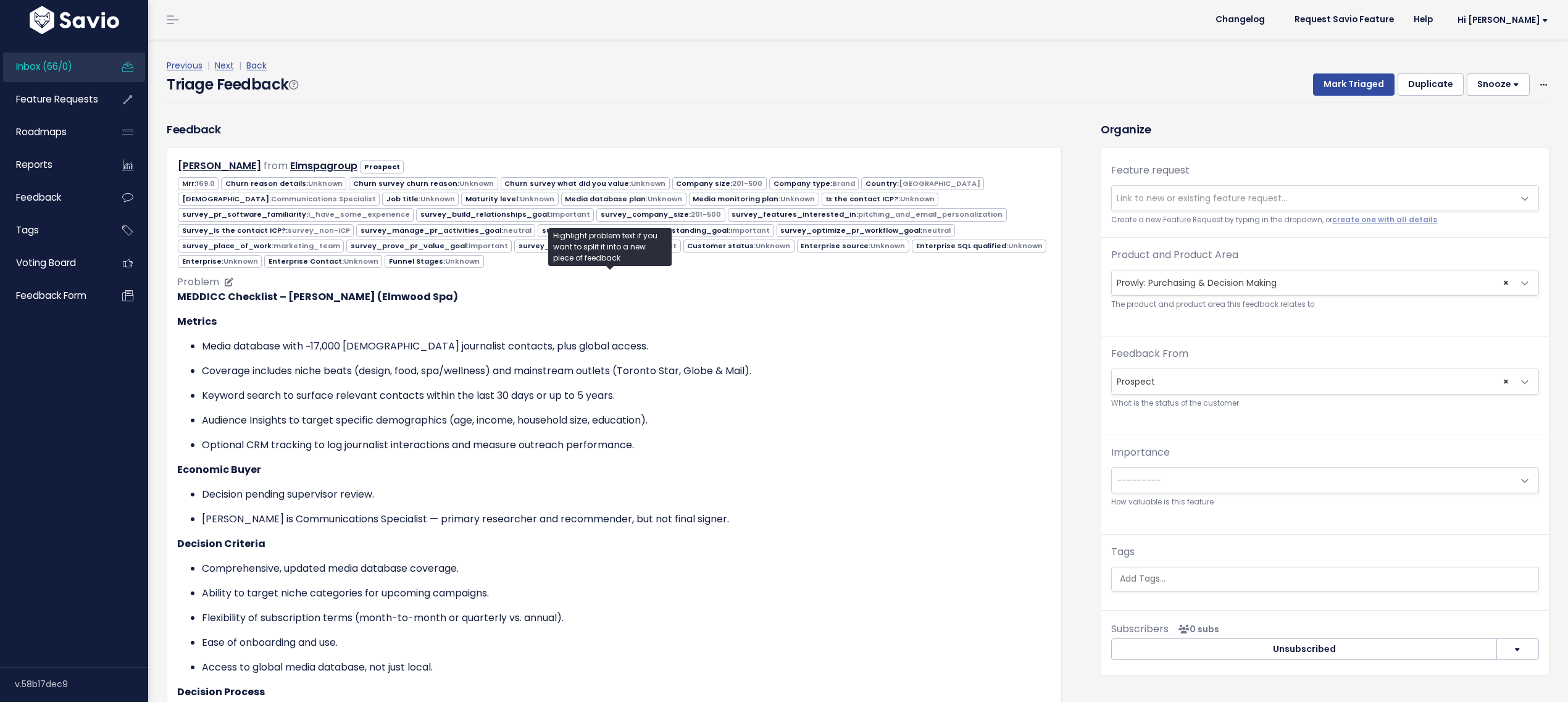
scroll to position [567, 0]
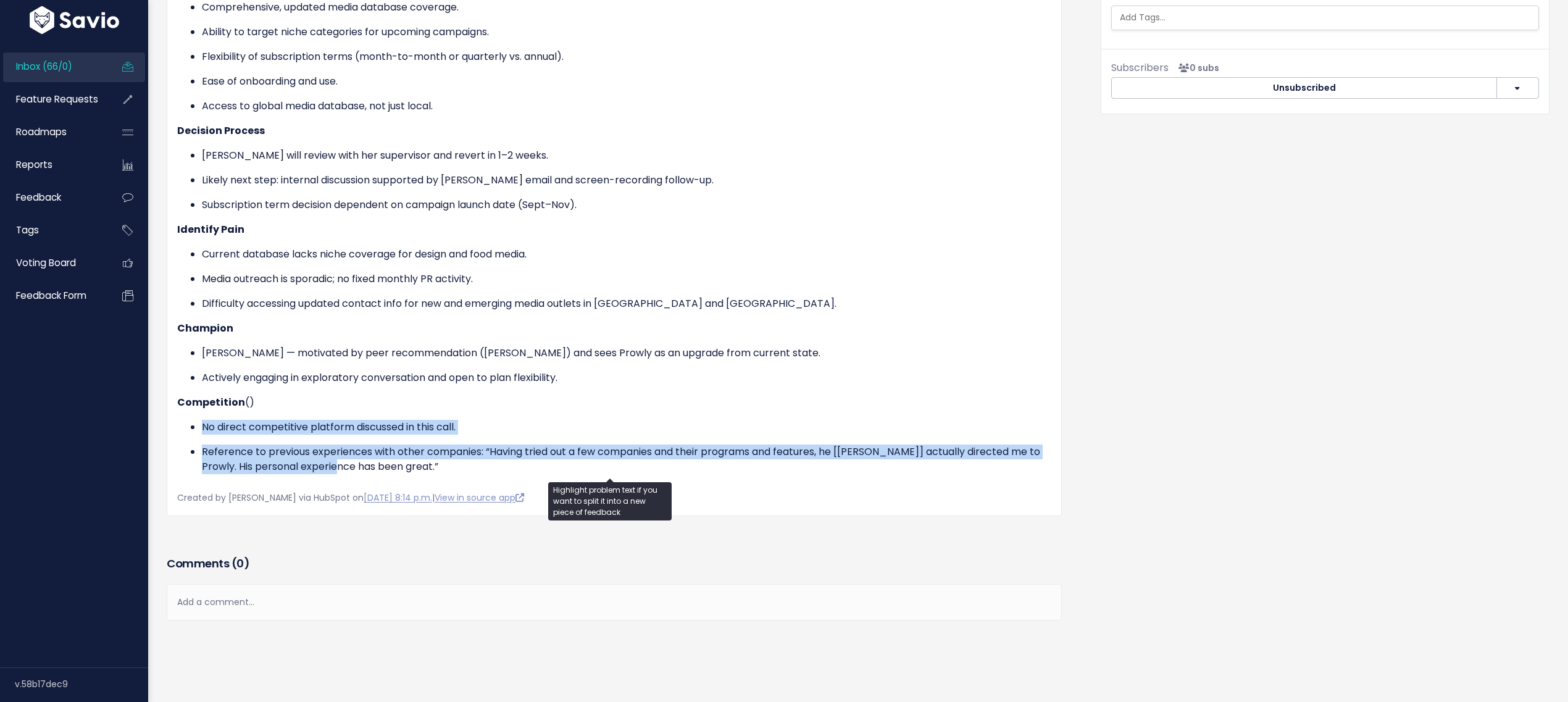
drag, startPoint x: 221, startPoint y: 417, endPoint x: 355, endPoint y: 449, distance: 137.8
click at [355, 449] on ul "No direct competitive platform discussed in this call. Reference to previous ex…" at bounding box center [614, 447] width 874 height 54
click at [355, 449] on p "Reference to previous experiences with other companies: “Having tried out a few…" at bounding box center [626, 459] width 849 height 30
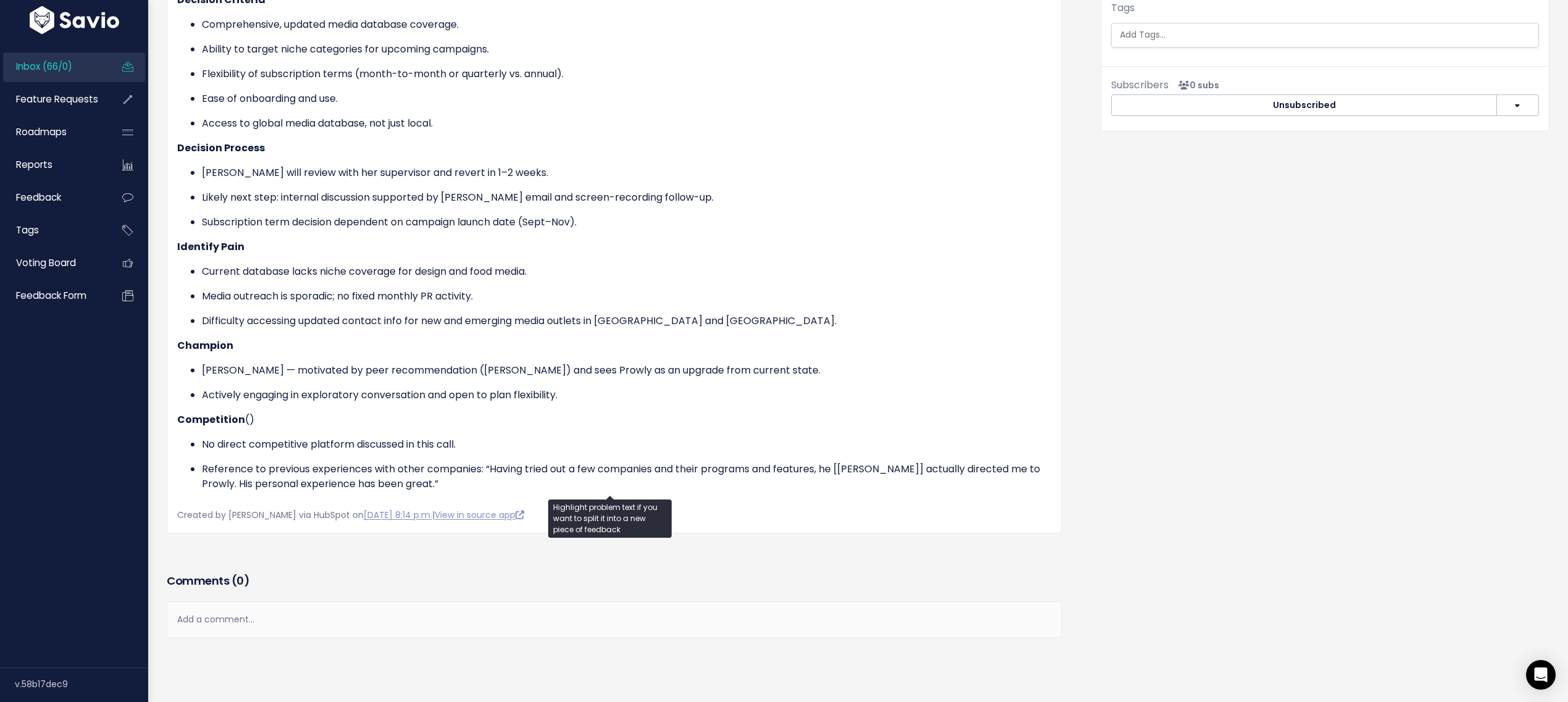
scroll to position [521, 0]
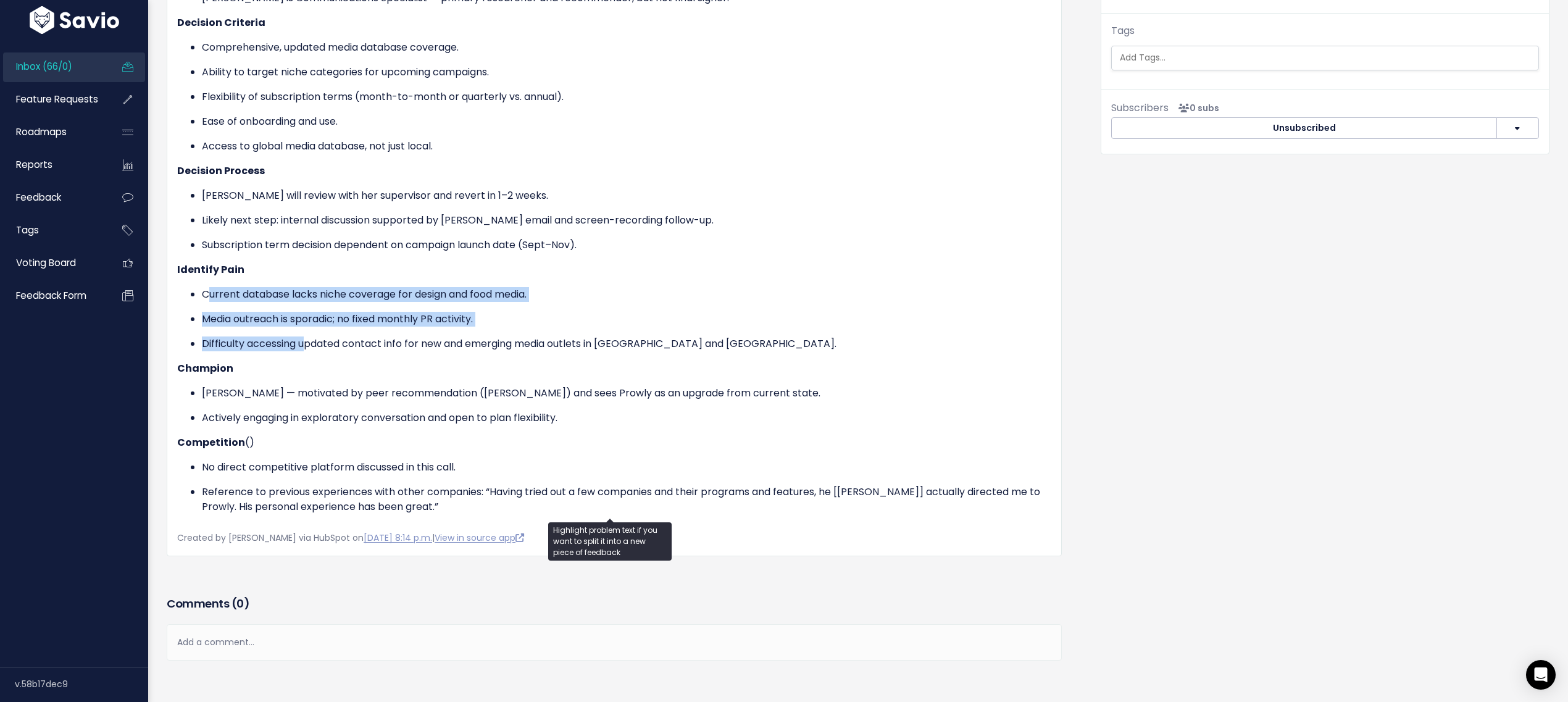
drag, startPoint x: 206, startPoint y: 290, endPoint x: 307, endPoint y: 332, distance: 109.4
click at [307, 332] on ul "Current database lacks niche coverage for design and food media. Media outreach…" at bounding box center [614, 319] width 874 height 64
click at [307, 337] on p "Difficulty accessing updated contact info for new and emerging media outlets in…" at bounding box center [626, 344] width 849 height 15
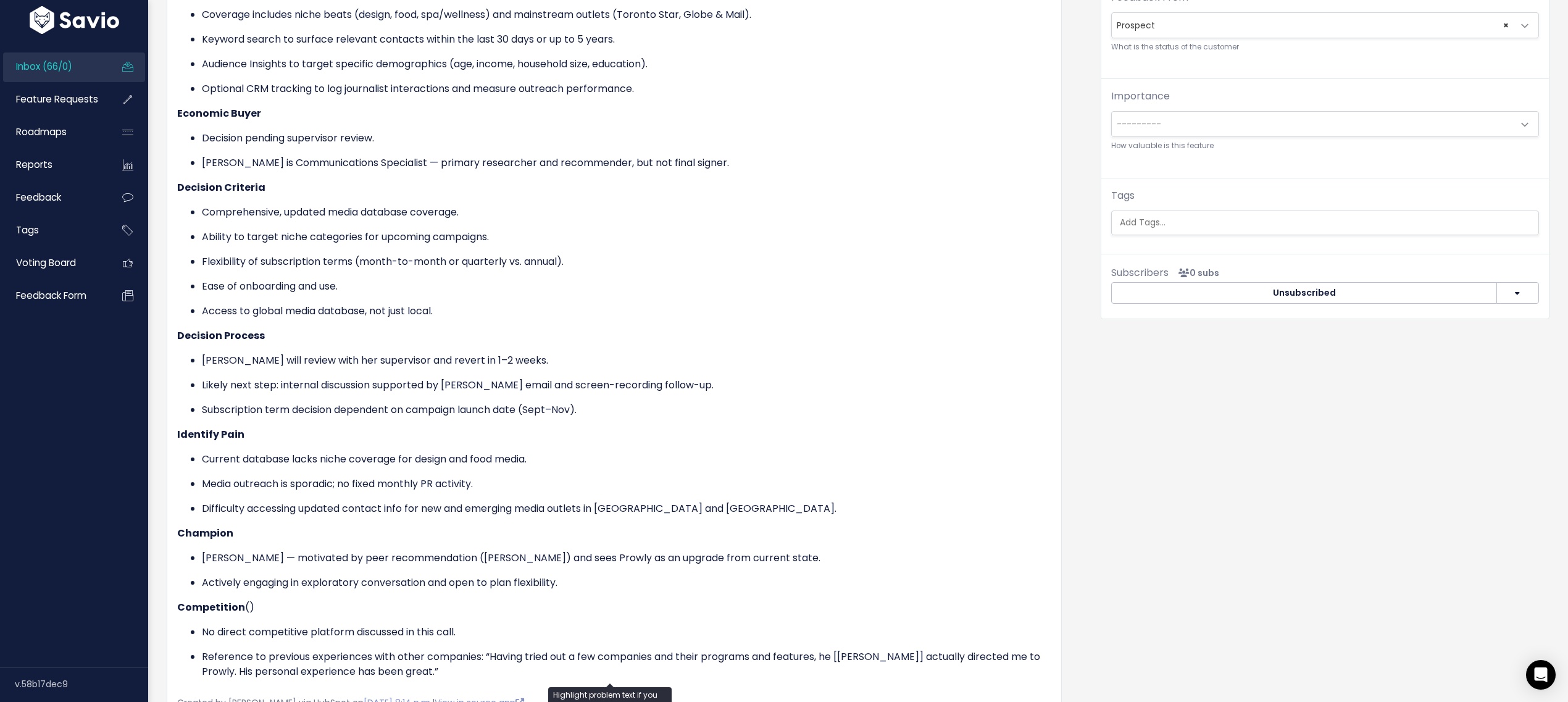
scroll to position [189, 0]
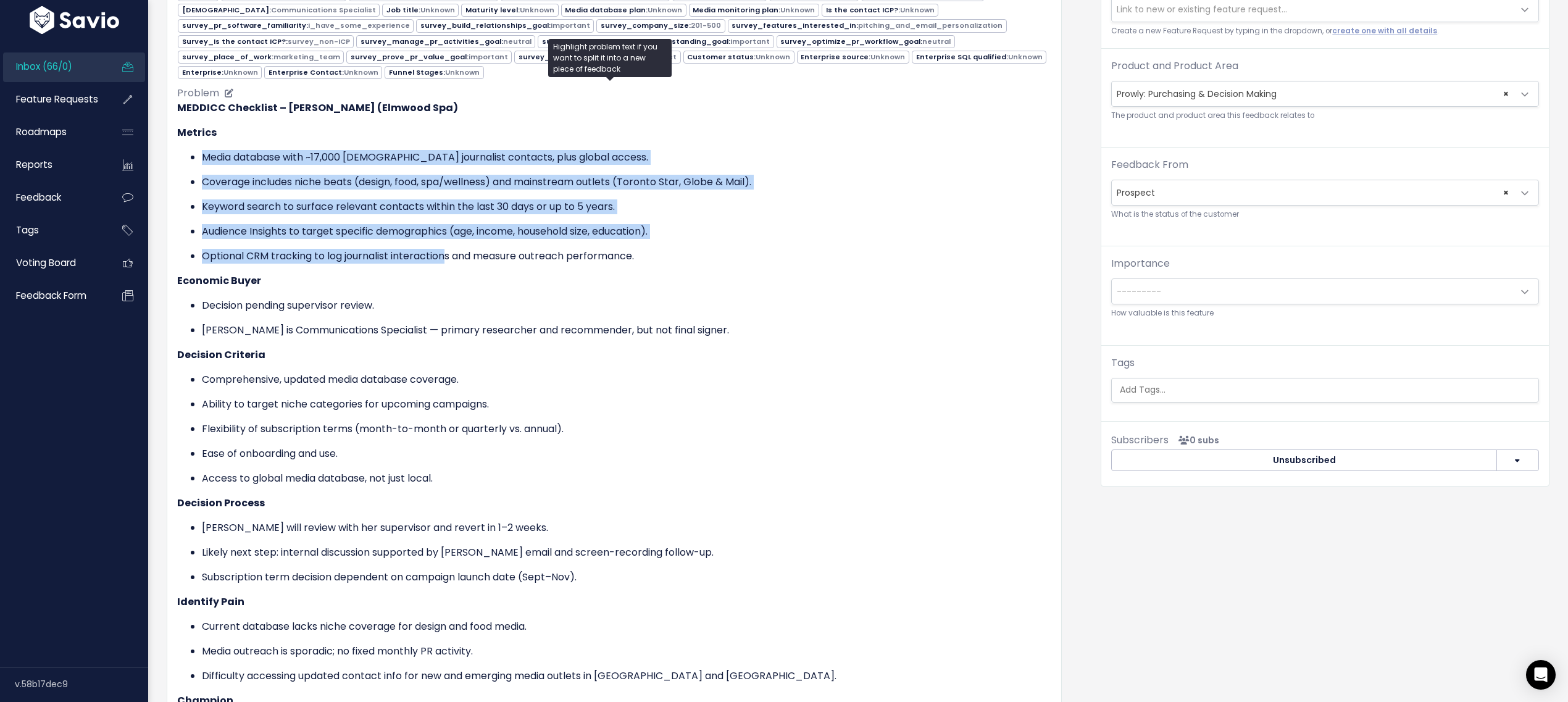
drag, startPoint x: 211, startPoint y: 154, endPoint x: 447, endPoint y: 253, distance: 255.9
click at [447, 253] on ul "Media database with ~17,000 Canadian journalist contacts, plus global access. C…" at bounding box center [614, 207] width 874 height 114
click at [342, 237] on ul "Media database with ~17,000 Canadian journalist contacts, plus global access. C…" at bounding box center [614, 207] width 874 height 114
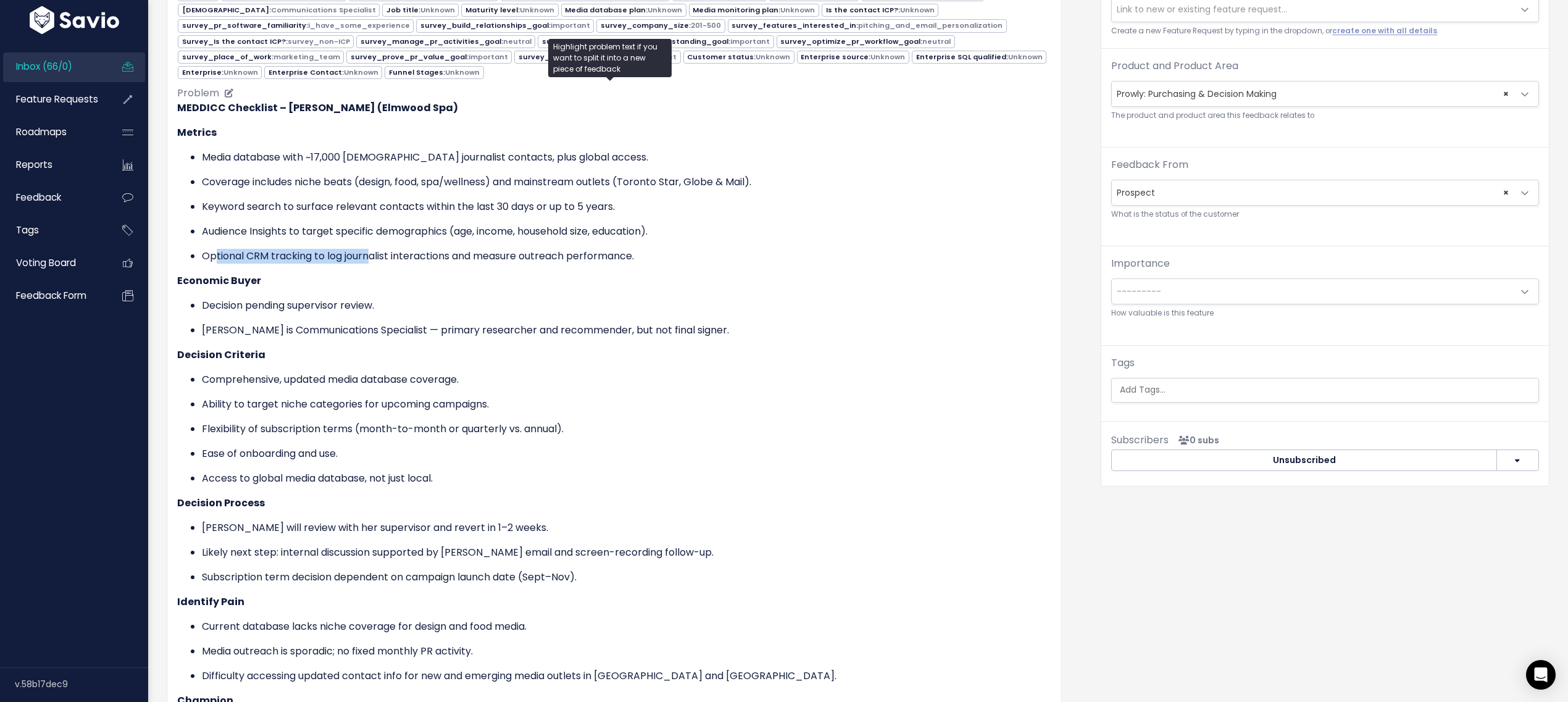
drag, startPoint x: 257, startPoint y: 247, endPoint x: 385, endPoint y: 251, distance: 128.1
click at [385, 251] on p "Optional CRM tracking to log journalist interactions and measure outreach perfo…" at bounding box center [626, 256] width 849 height 15
click at [0, 0] on ul "Copy selection to new Feedback Cut selection to new Feedback" at bounding box center [0, 0] width 0 height 0
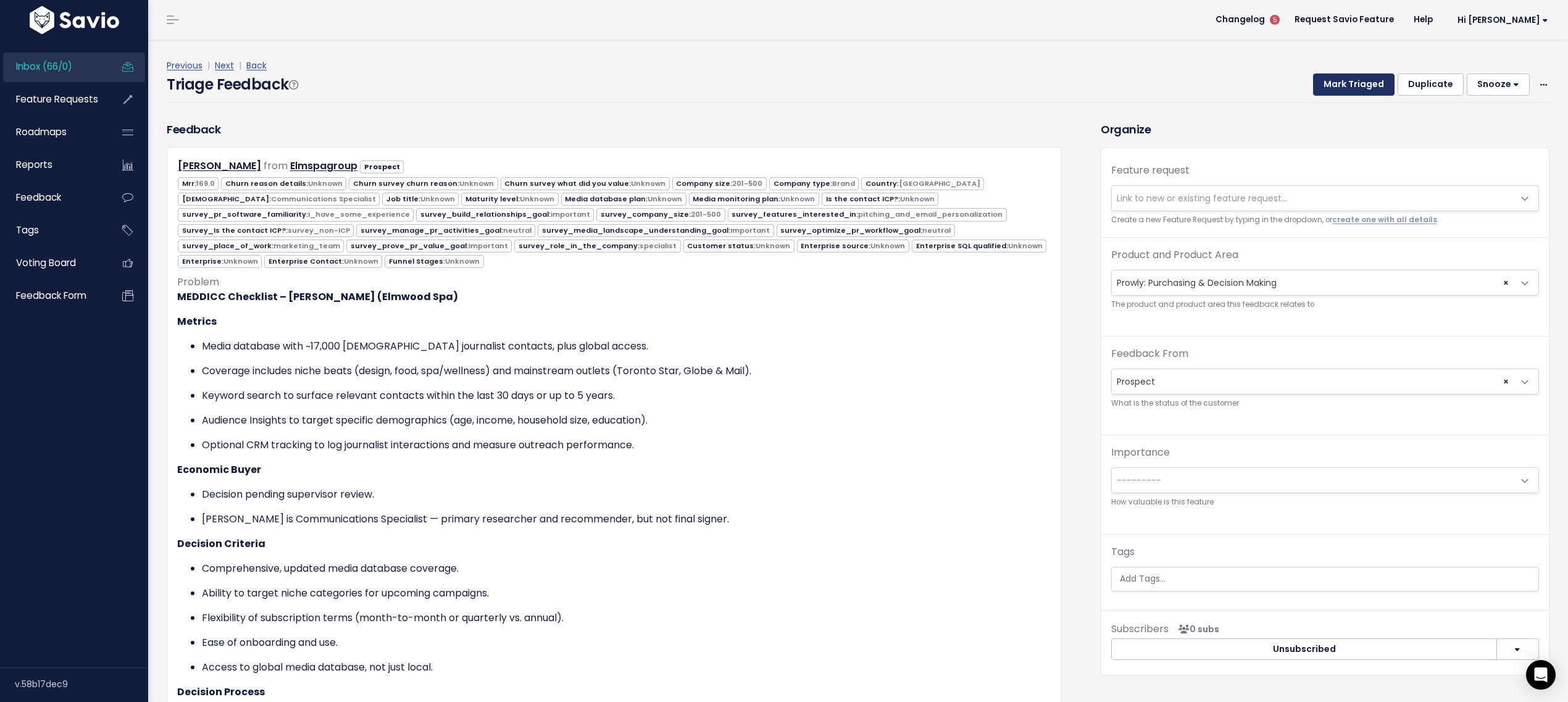
click at [1320, 88] on button "Mark Triaged" at bounding box center [1354, 84] width 81 height 22
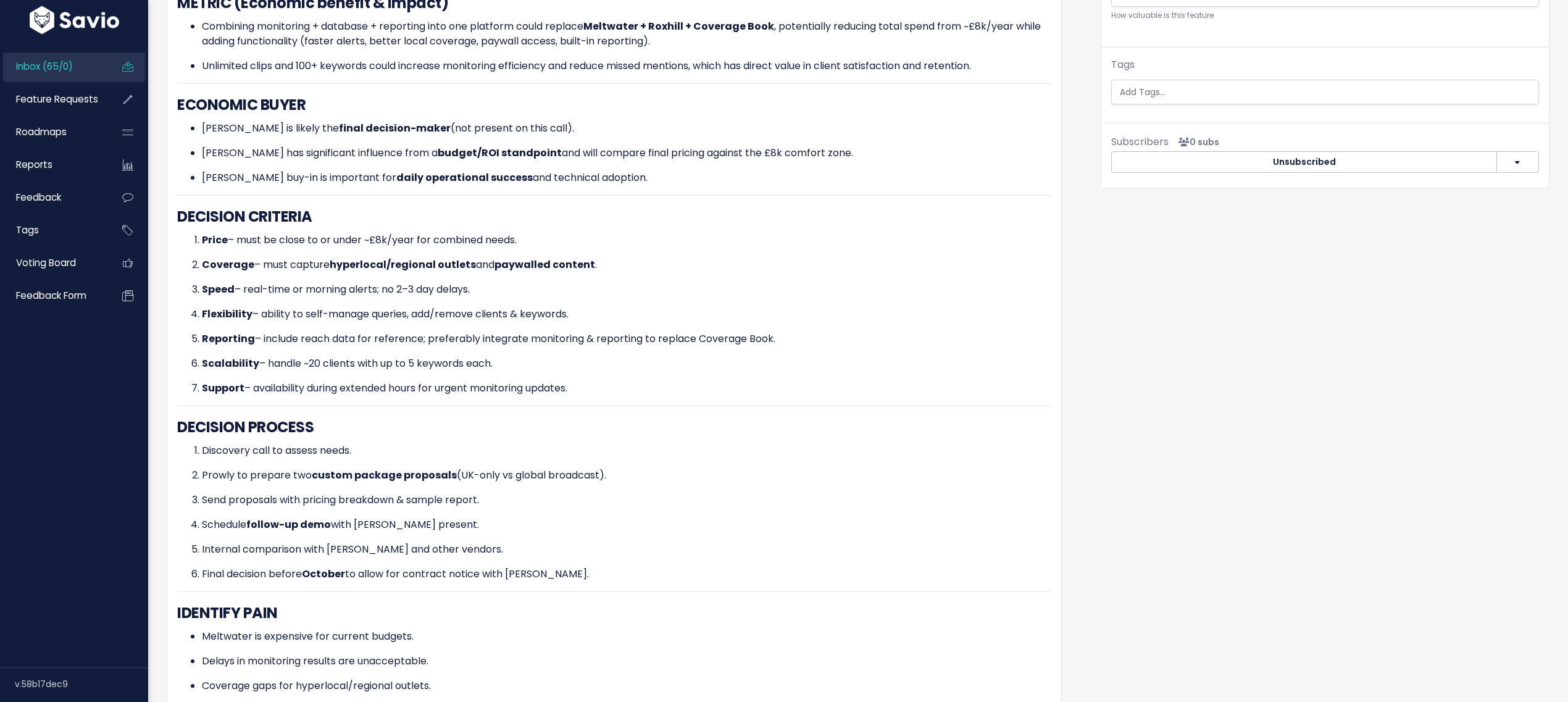
scroll to position [1103, 0]
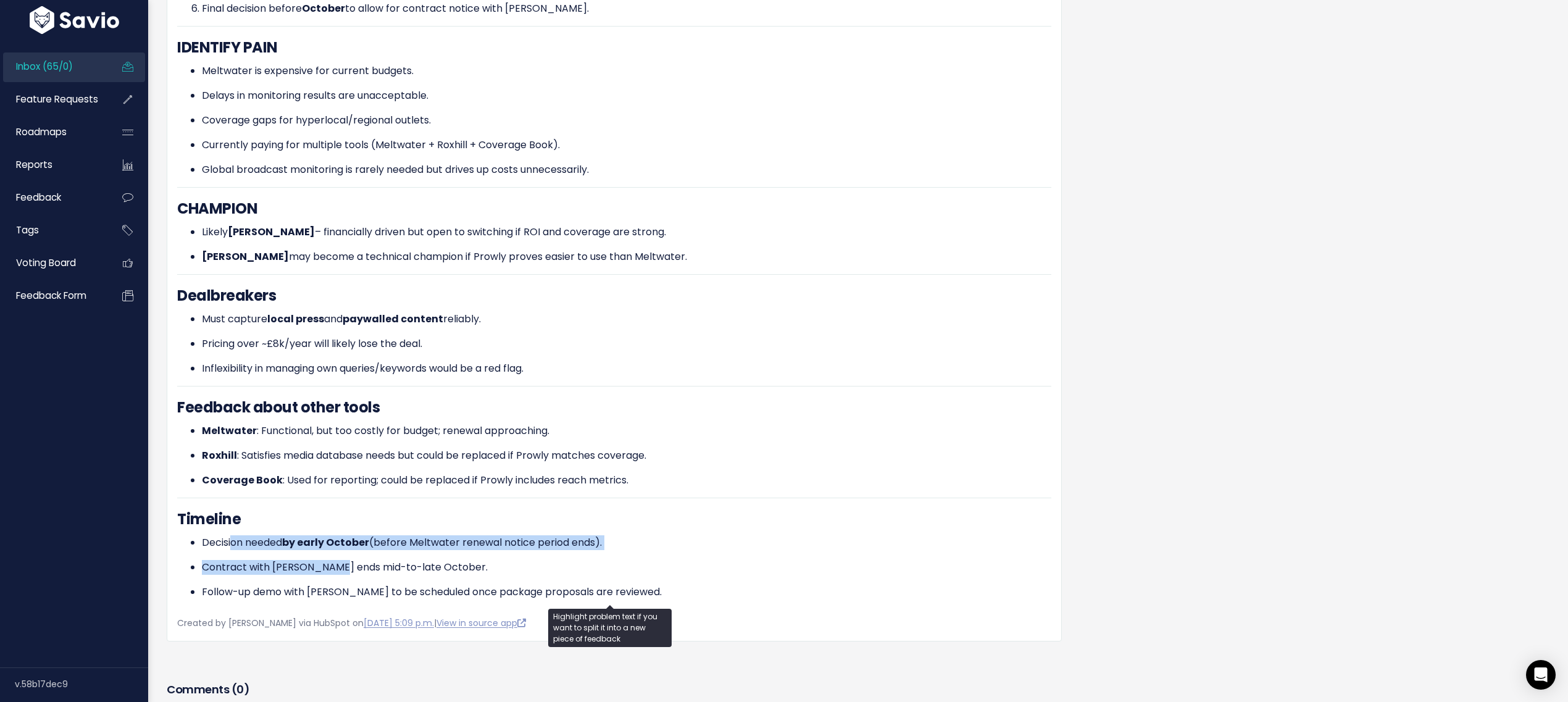
drag, startPoint x: 232, startPoint y: 540, endPoint x: 334, endPoint y: 557, distance: 103.4
click at [334, 557] on ul "Decision needed by early October (before Meltwater renewal notice period ends).…" at bounding box center [614, 567] width 874 height 64
click at [334, 560] on p "Contract with [PERSON_NAME] ends mid-to-late October." at bounding box center [626, 567] width 849 height 15
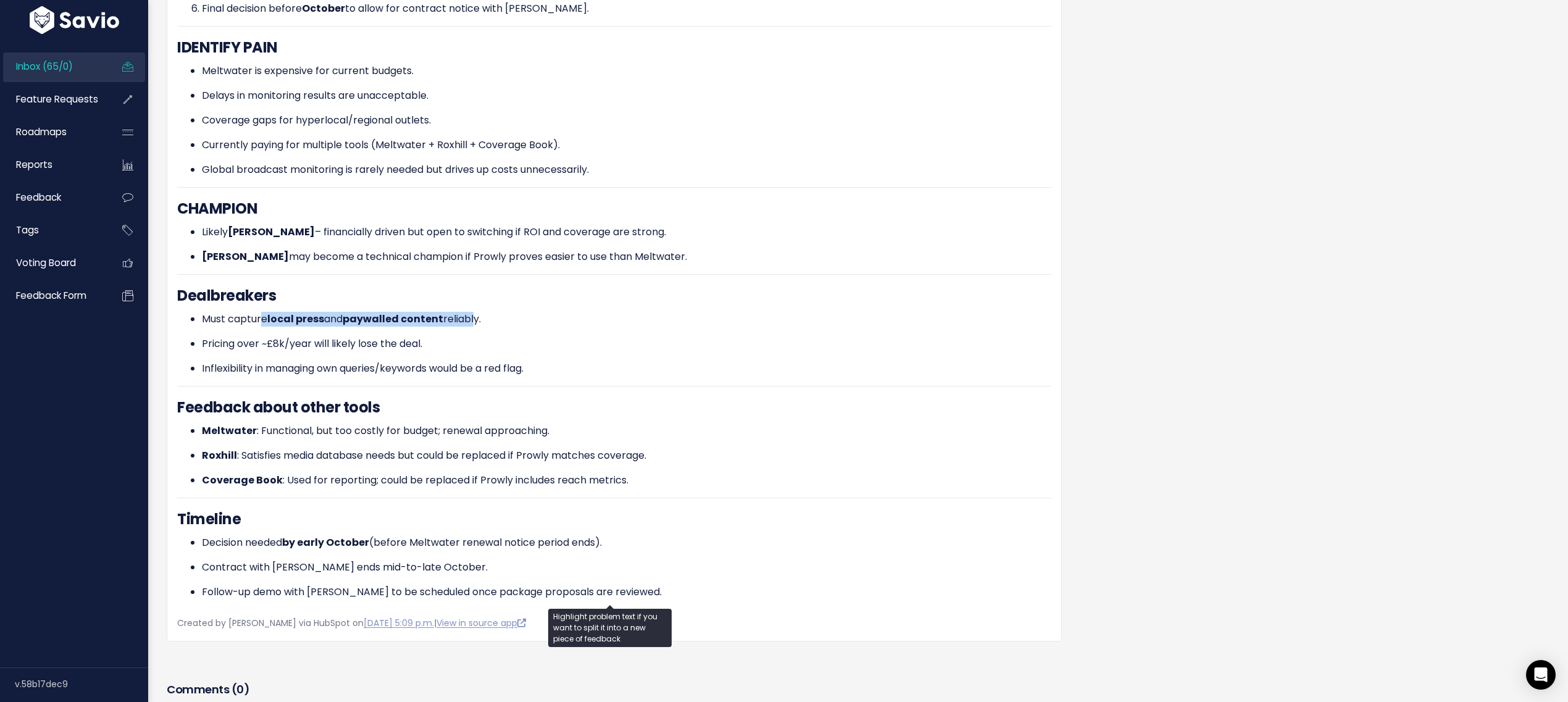
drag, startPoint x: 333, startPoint y: 312, endPoint x: 488, endPoint y: 318, distance: 155.1
click at [473, 320] on p "Must capture local press and paywalled content reliably." at bounding box center [626, 319] width 849 height 15
click at [541, 312] on p "Must capture local press and paywalled content reliably." at bounding box center [626, 319] width 849 height 15
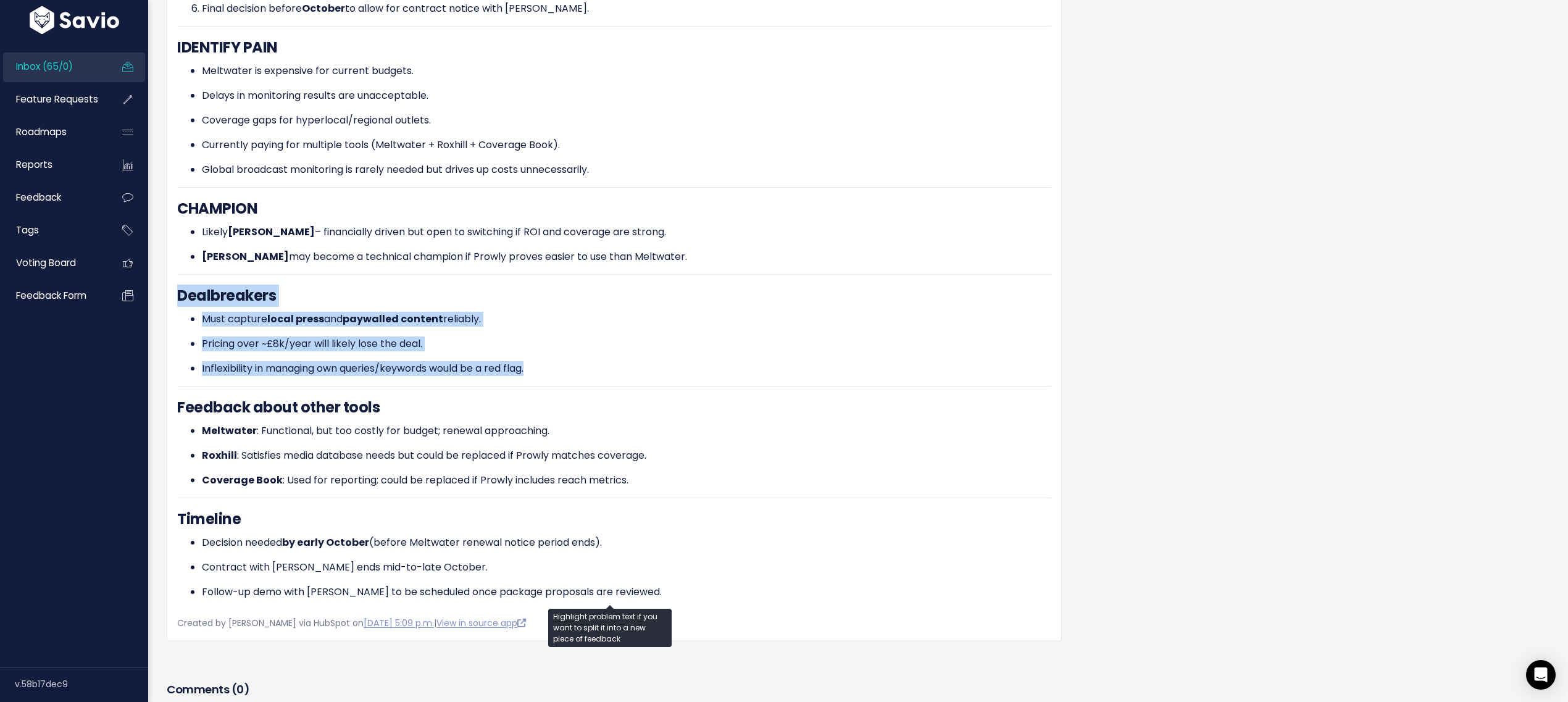
drag, startPoint x: 543, startPoint y: 363, endPoint x: 174, endPoint y: 283, distance: 377.6
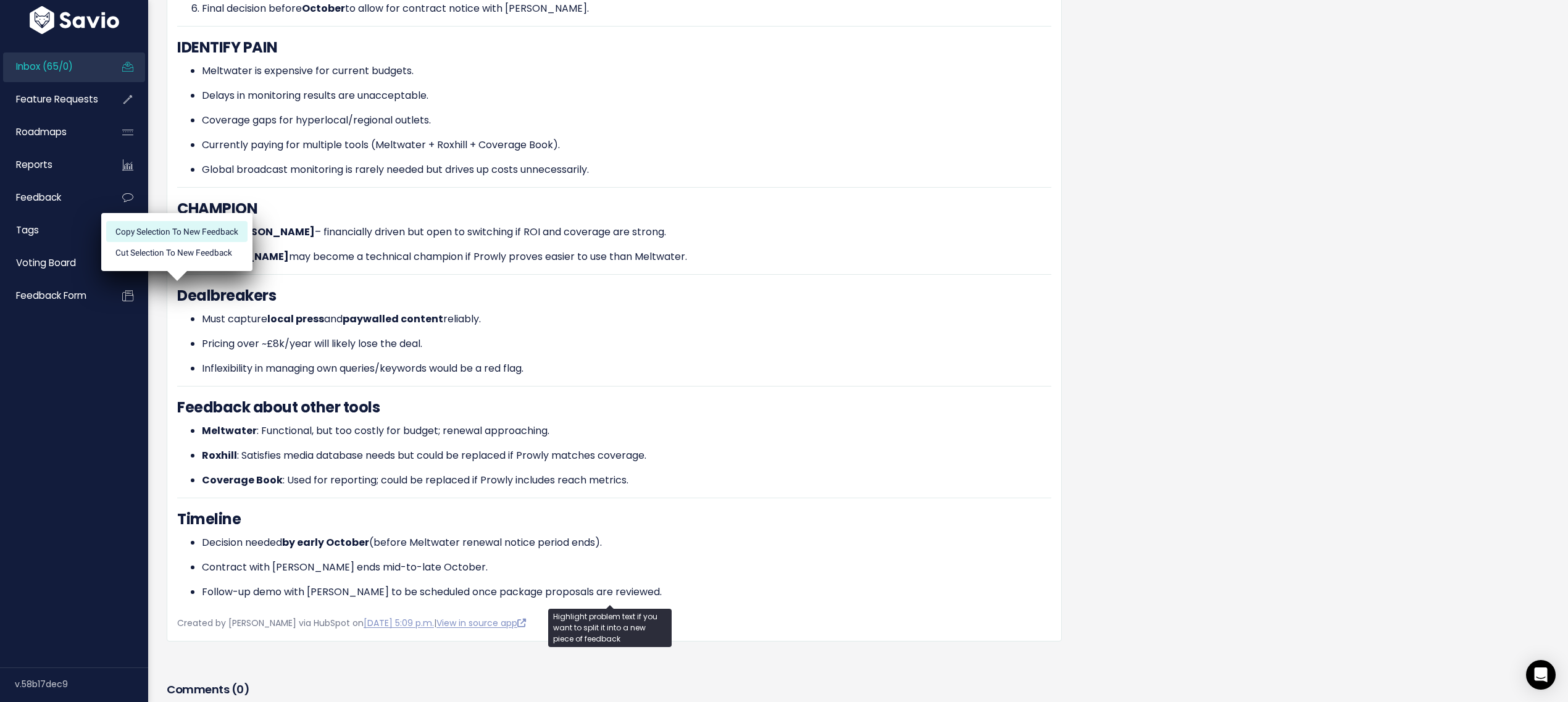
click at [217, 226] on li "Copy selection to new Feedback" at bounding box center [177, 231] width 141 height 21
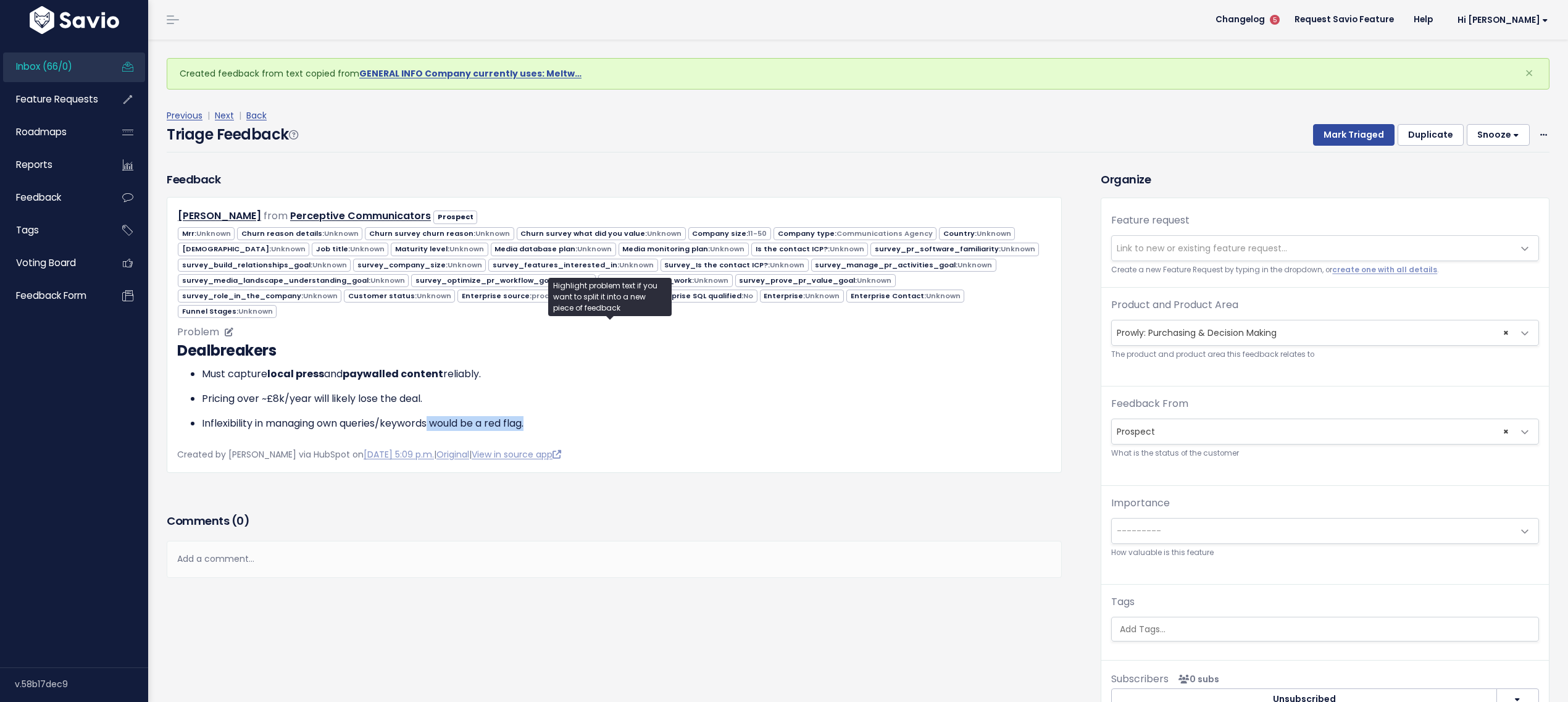
drag, startPoint x: 433, startPoint y: 423, endPoint x: 561, endPoint y: 419, distance: 128.1
click at [561, 419] on p "Inflexibility in managing own queries/keywords would be a red flag." at bounding box center [626, 424] width 849 height 15
click at [1154, 253] on span "Link to new or existing feature request..." at bounding box center [1312, 248] width 402 height 24
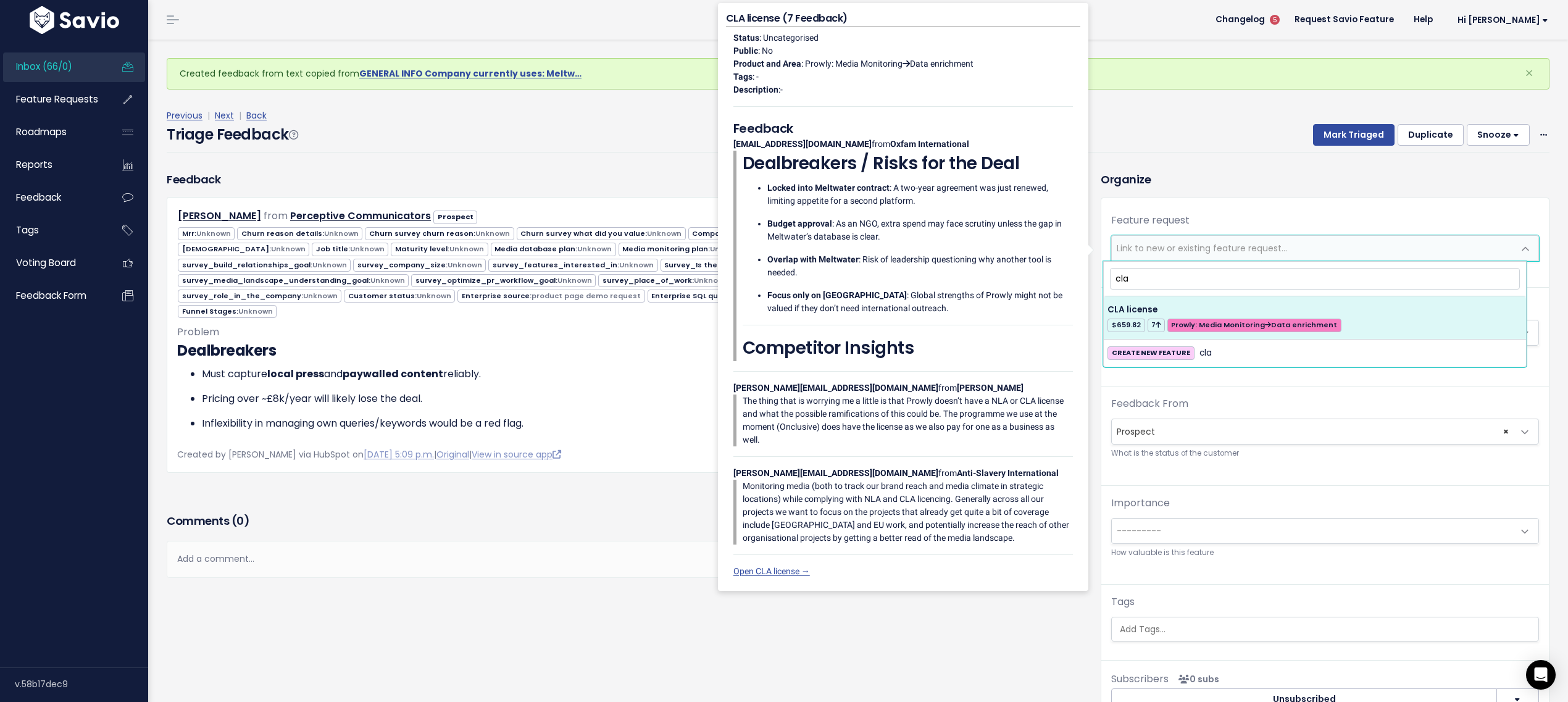
type input "cla"
select select "44303"
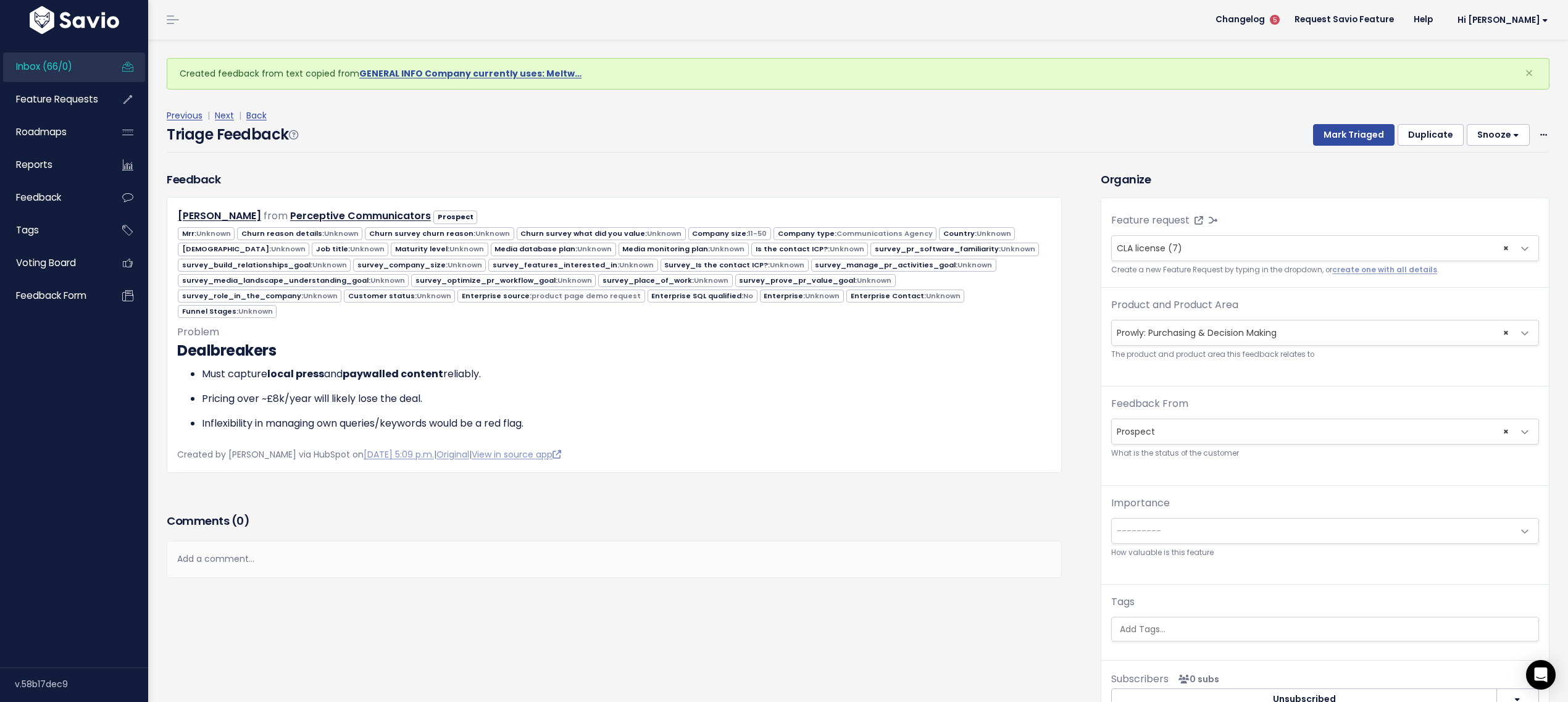
click at [1209, 341] on span "× Prowly: Purchasing & Decision Making" at bounding box center [1312, 333] width 402 height 24
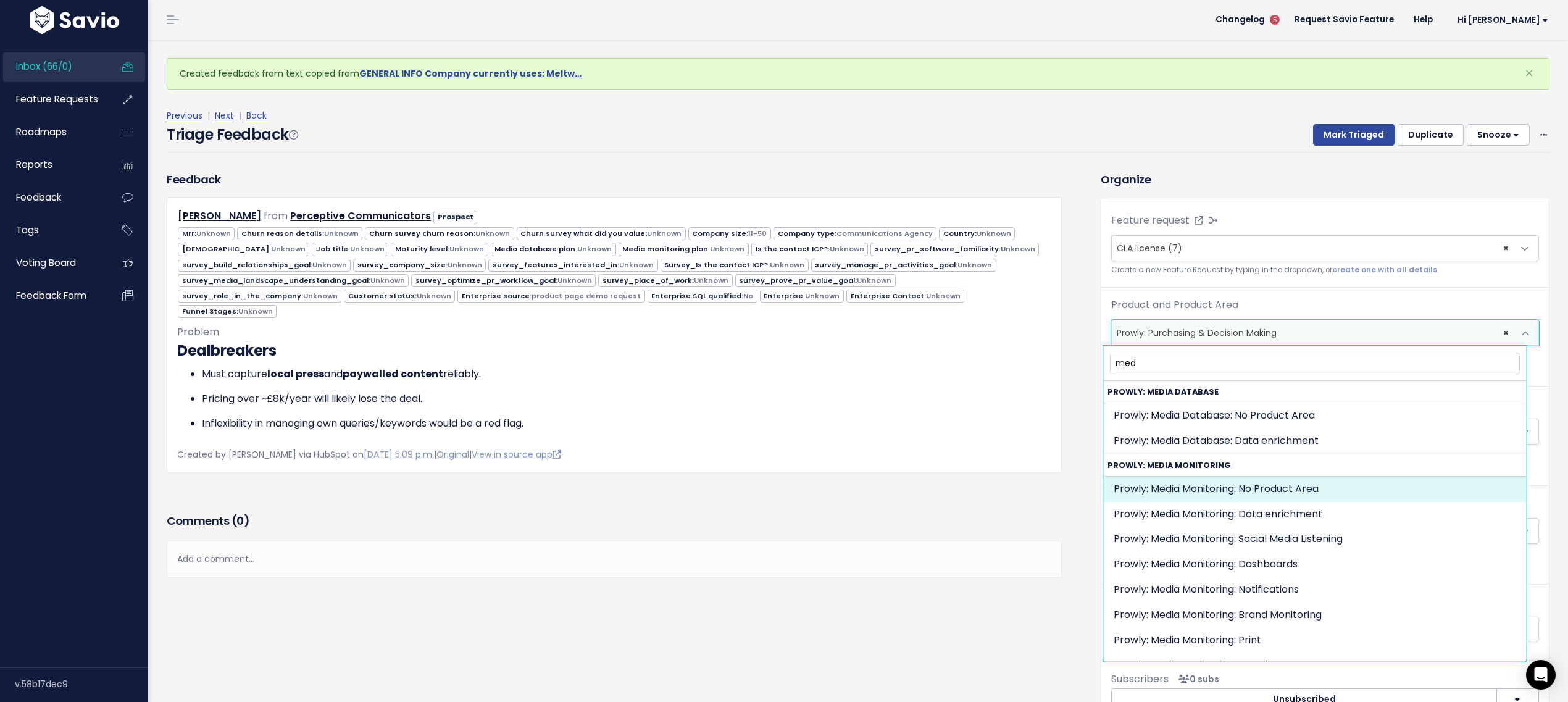
type input "med"
select select "MEDIA_MONITORING:"
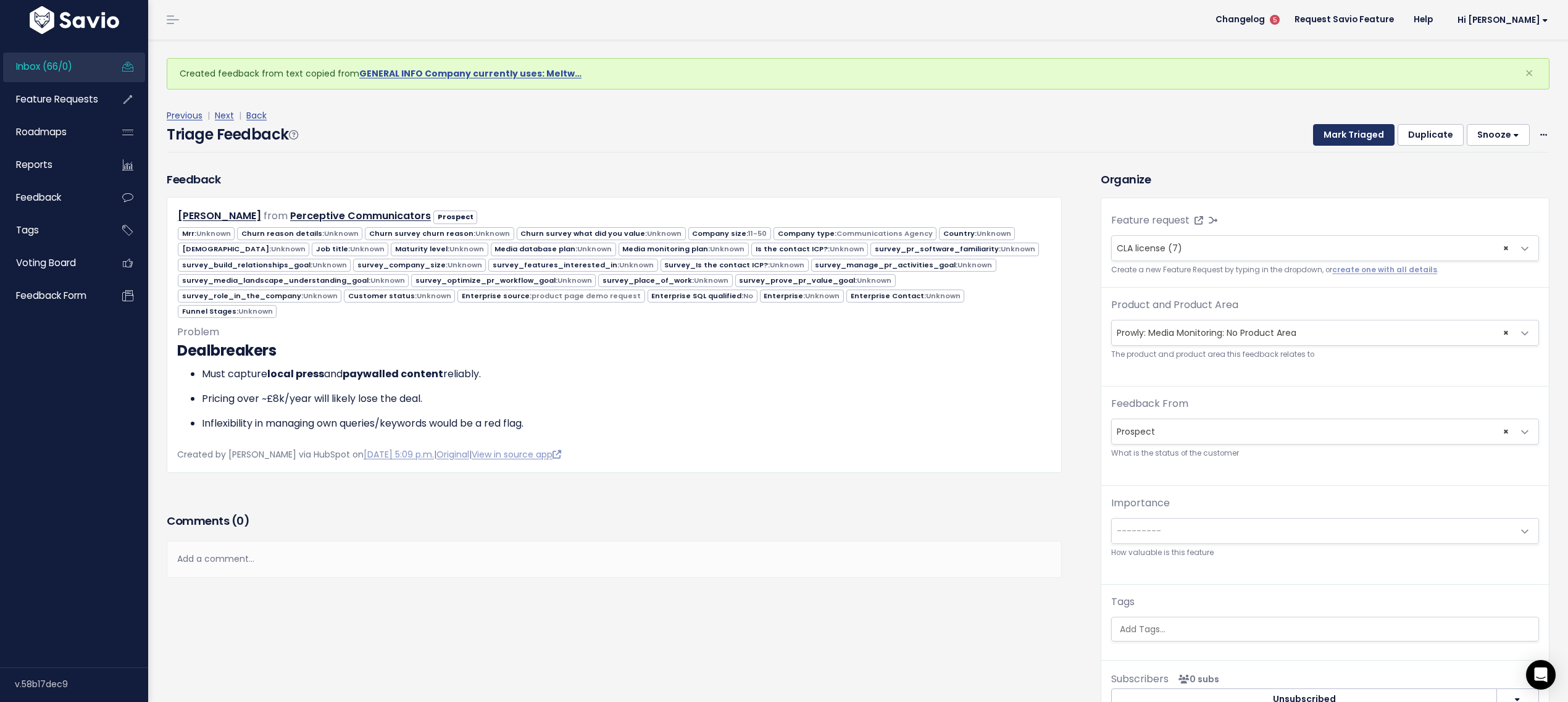
click at [1351, 127] on button "Mark Triaged" at bounding box center [1354, 135] width 81 height 22
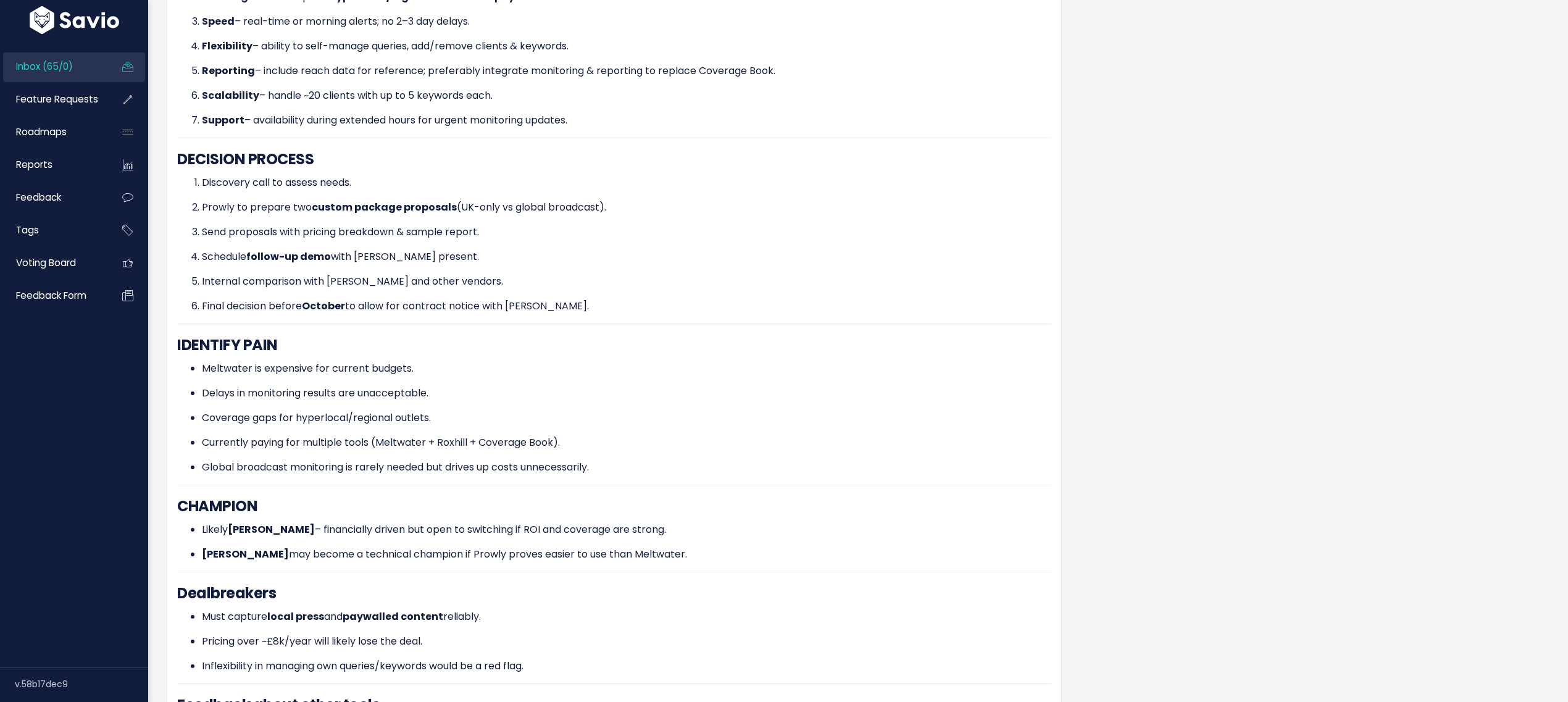
scroll to position [205, 0]
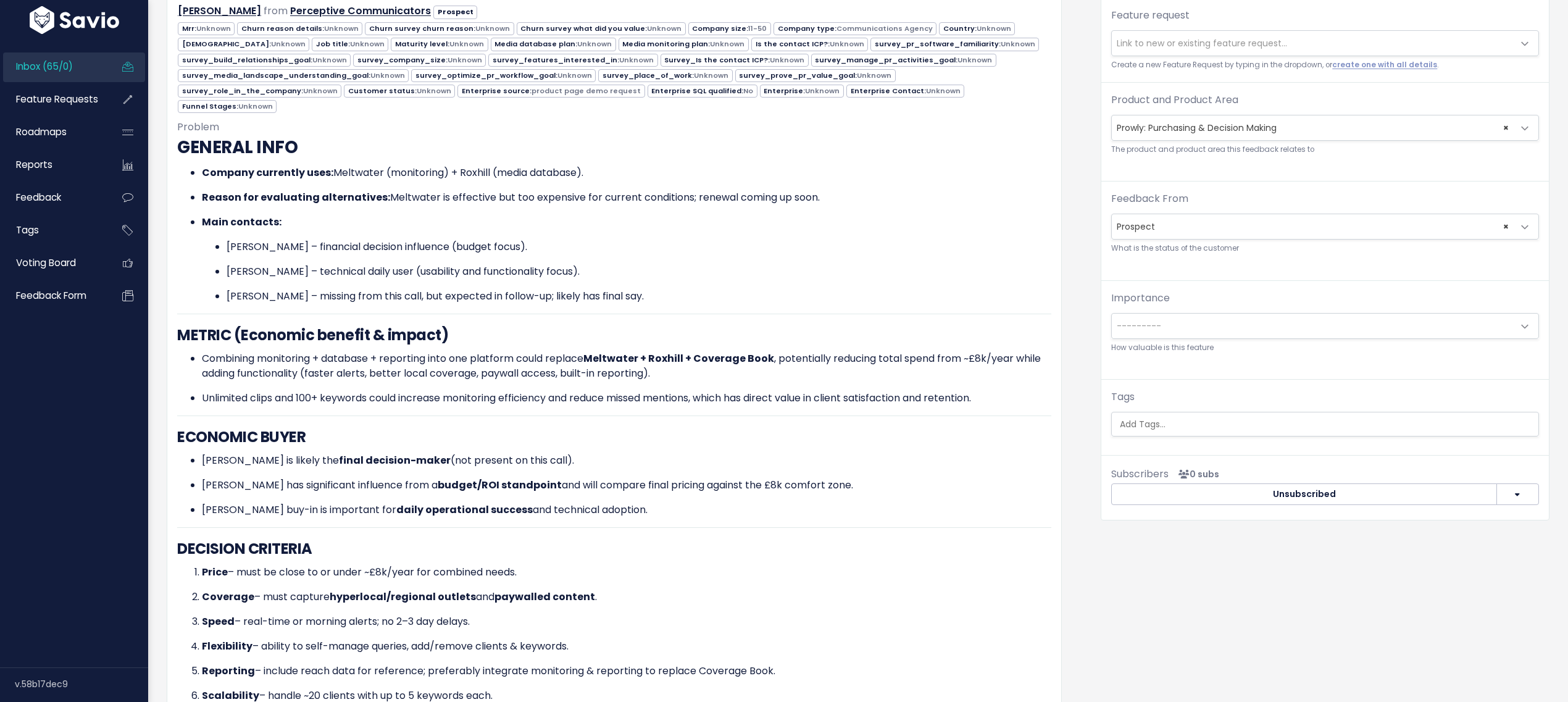
click at [1144, 411] on div "Tags" at bounding box center [1325, 413] width 427 height 47
click at [1149, 423] on input "search" at bounding box center [1326, 424] width 422 height 13
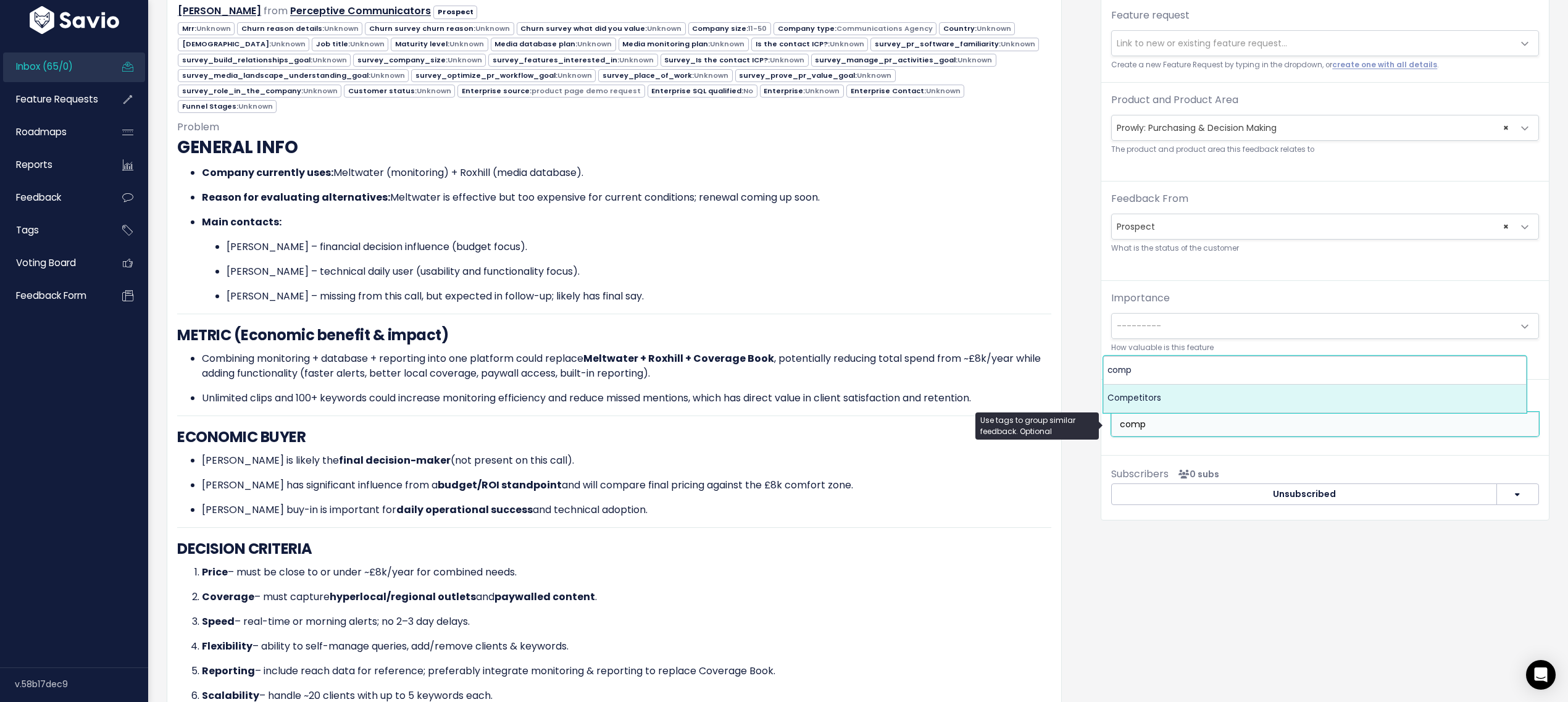
type input "comp"
select select "7978"
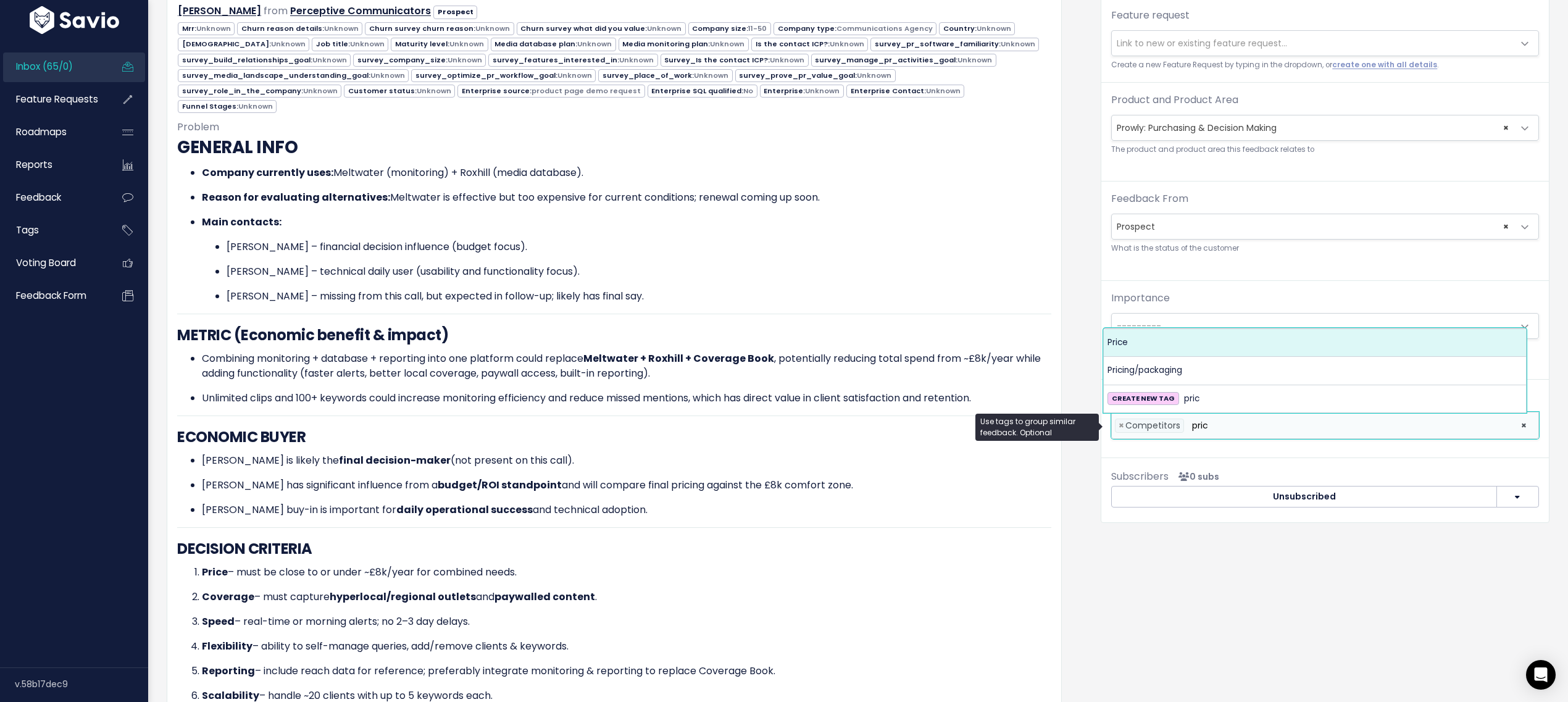
type input "pric"
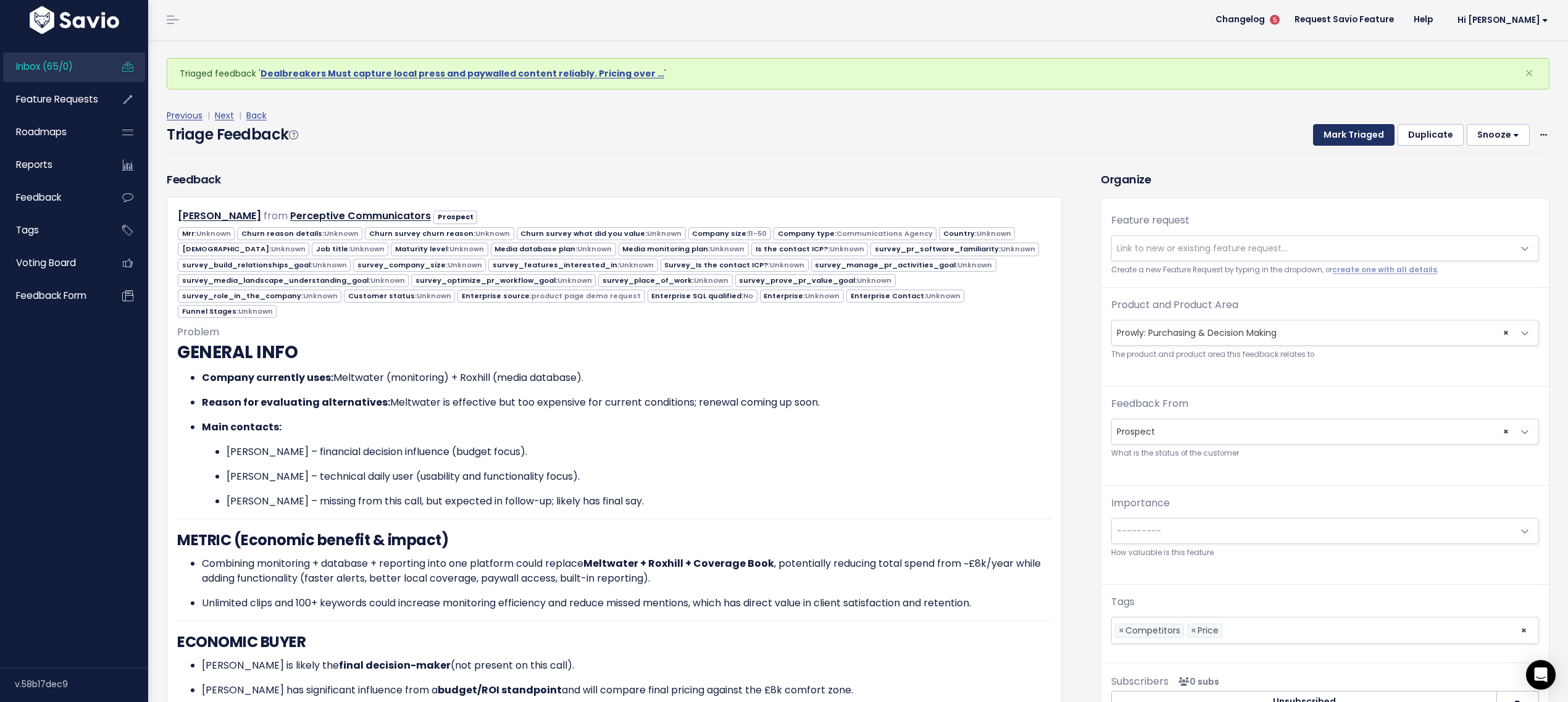
click at [1341, 129] on button "Mark Triaged" at bounding box center [1354, 135] width 81 height 22
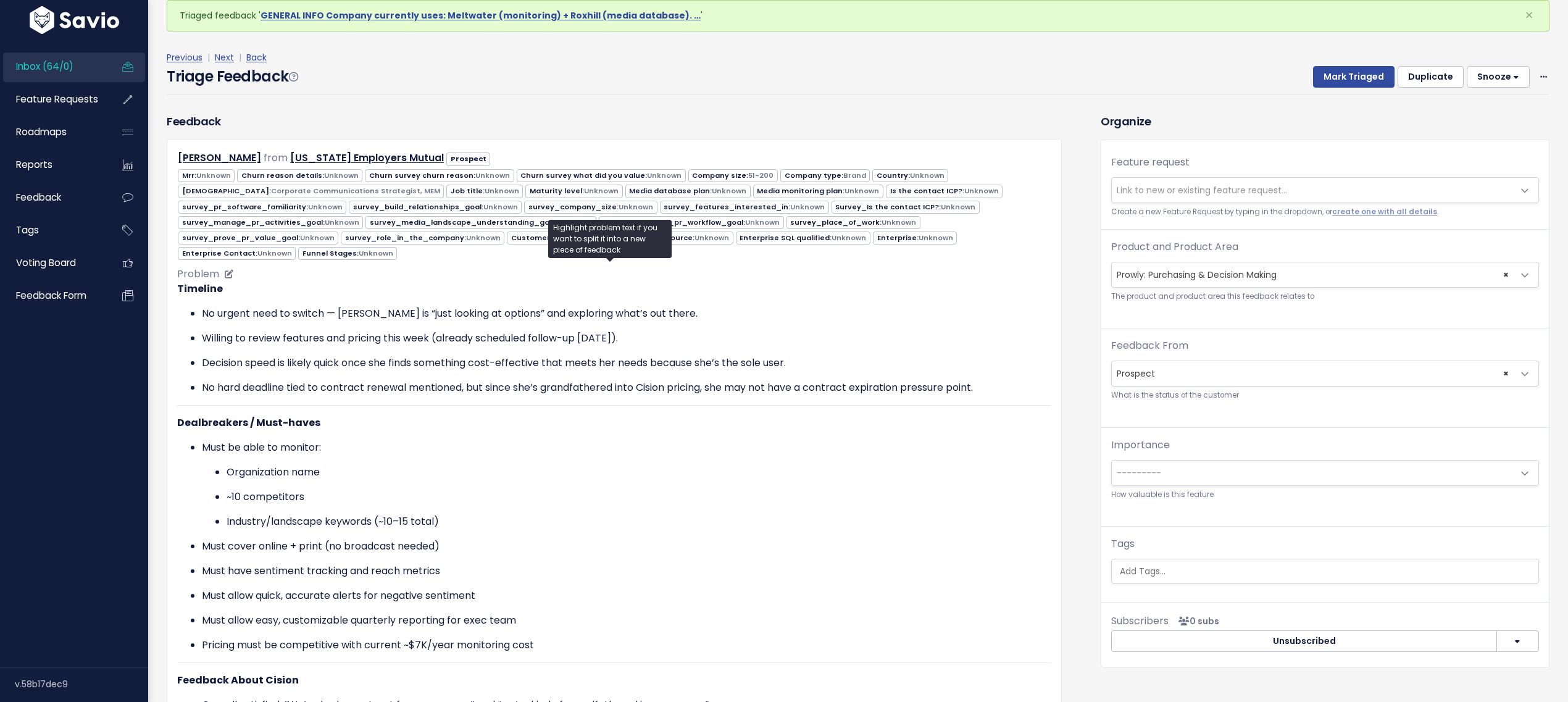
scroll to position [377, 0]
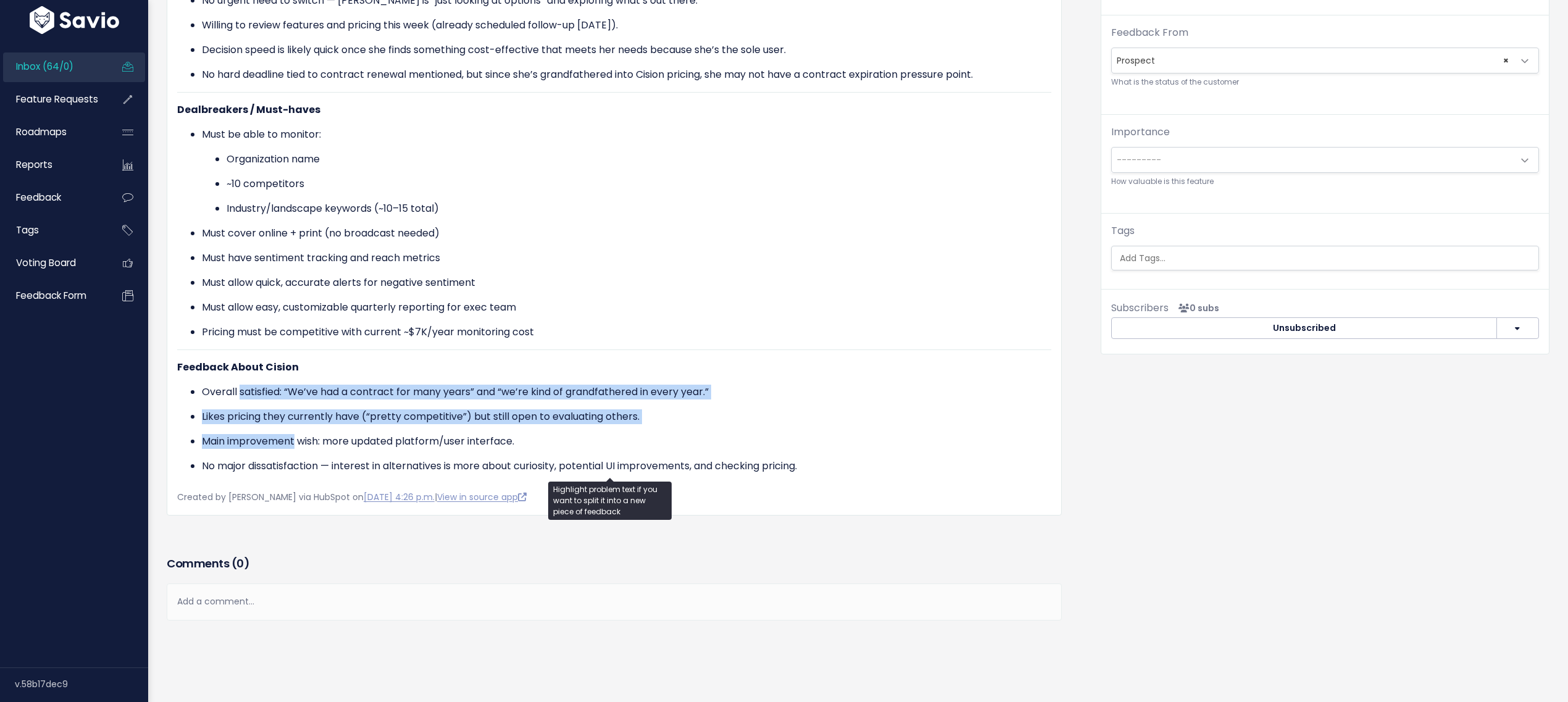
drag, startPoint x: 238, startPoint y: 381, endPoint x: 294, endPoint y: 425, distance: 71.2
click at [294, 425] on ul "Overall satisfied: “We’ve had a contract for many years” and “we’re kind of gra…" at bounding box center [614, 429] width 874 height 89
click at [294, 434] on p "Main improvement wish: more updated platform/user interface." at bounding box center [626, 441] width 849 height 15
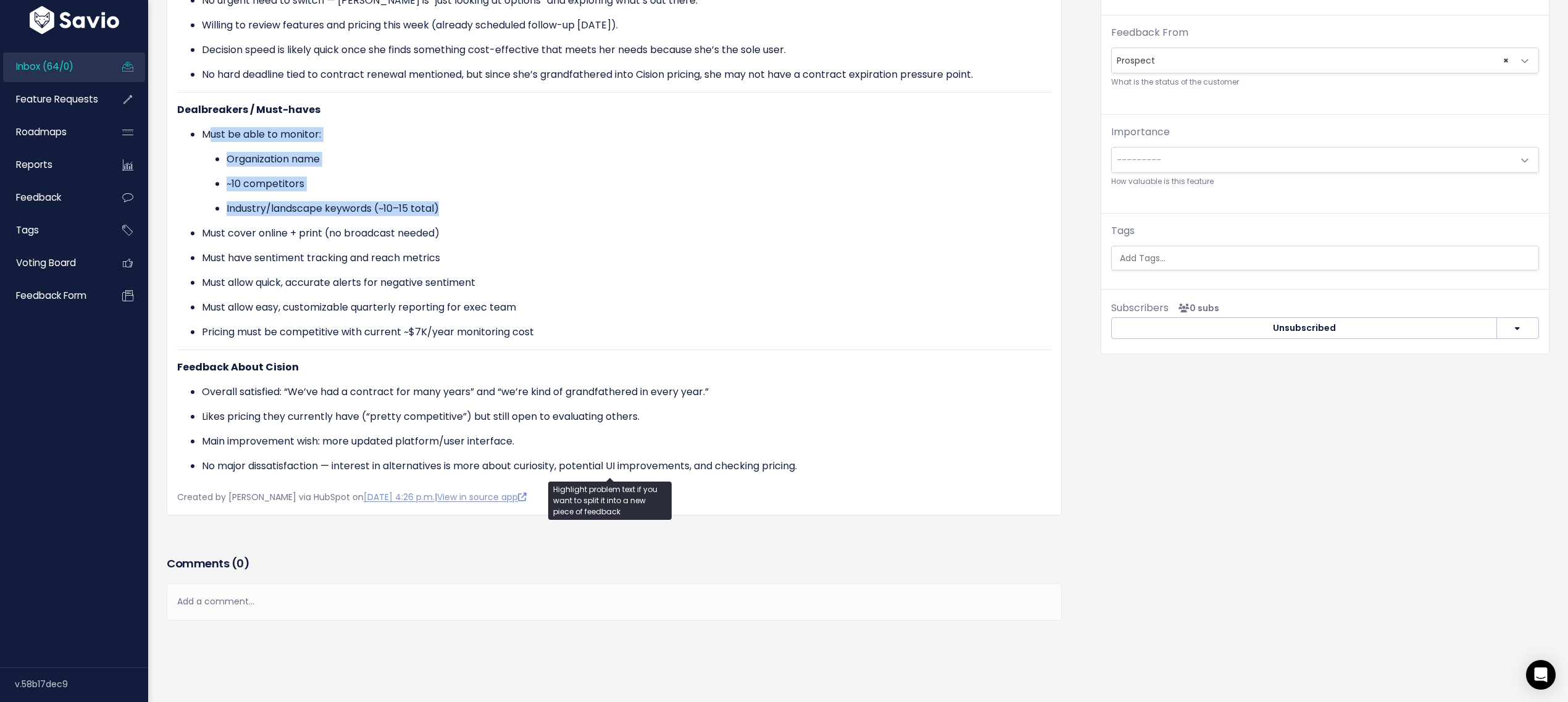
drag, startPoint x: 211, startPoint y: 124, endPoint x: 492, endPoint y: 194, distance: 289.6
click at [492, 194] on li "Must be able to monitor: Organization name ~10 competitors Industry/landscape k…" at bounding box center [626, 172] width 849 height 89
click at [492, 201] on p "Industry/landscape keywords (~10–15 total)" at bounding box center [638, 209] width 825 height 15
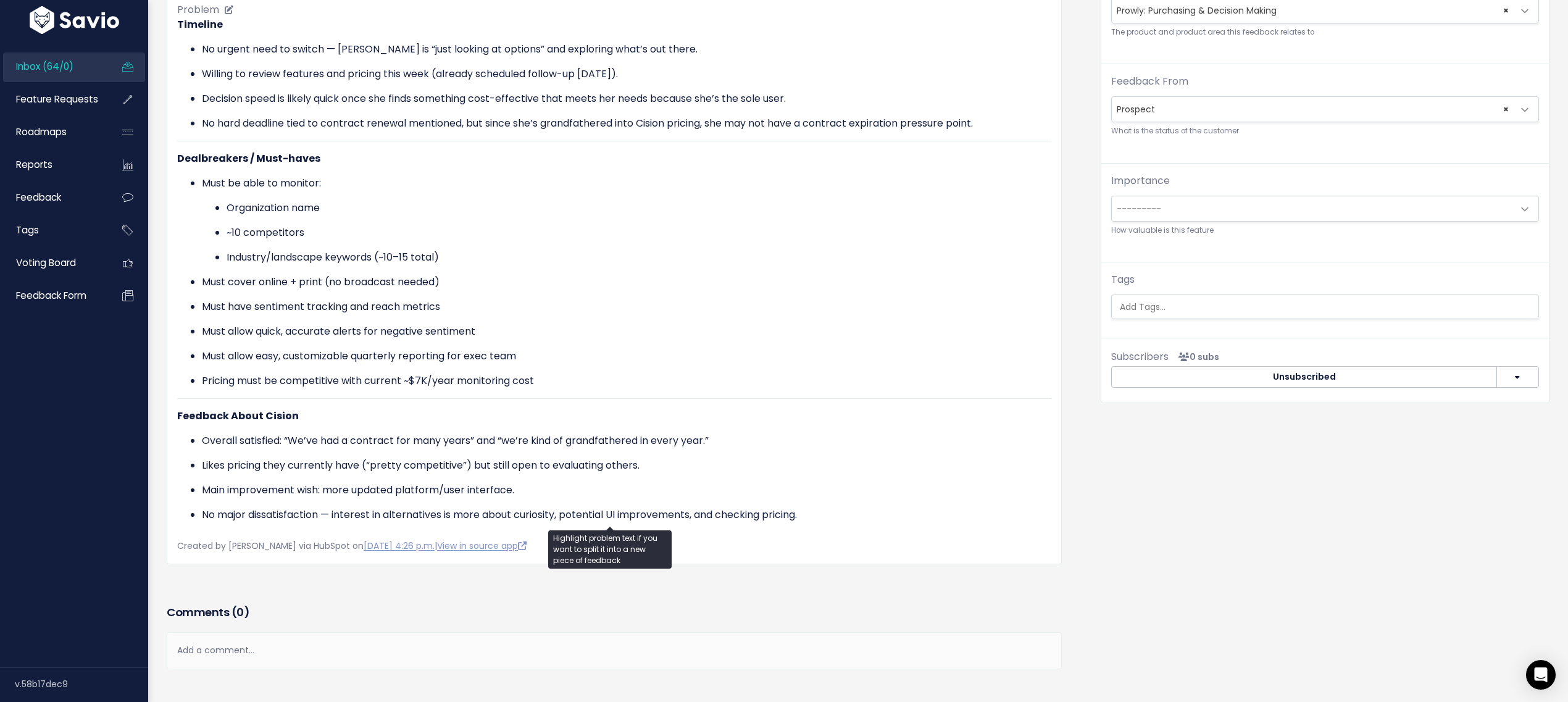
scroll to position [286, 0]
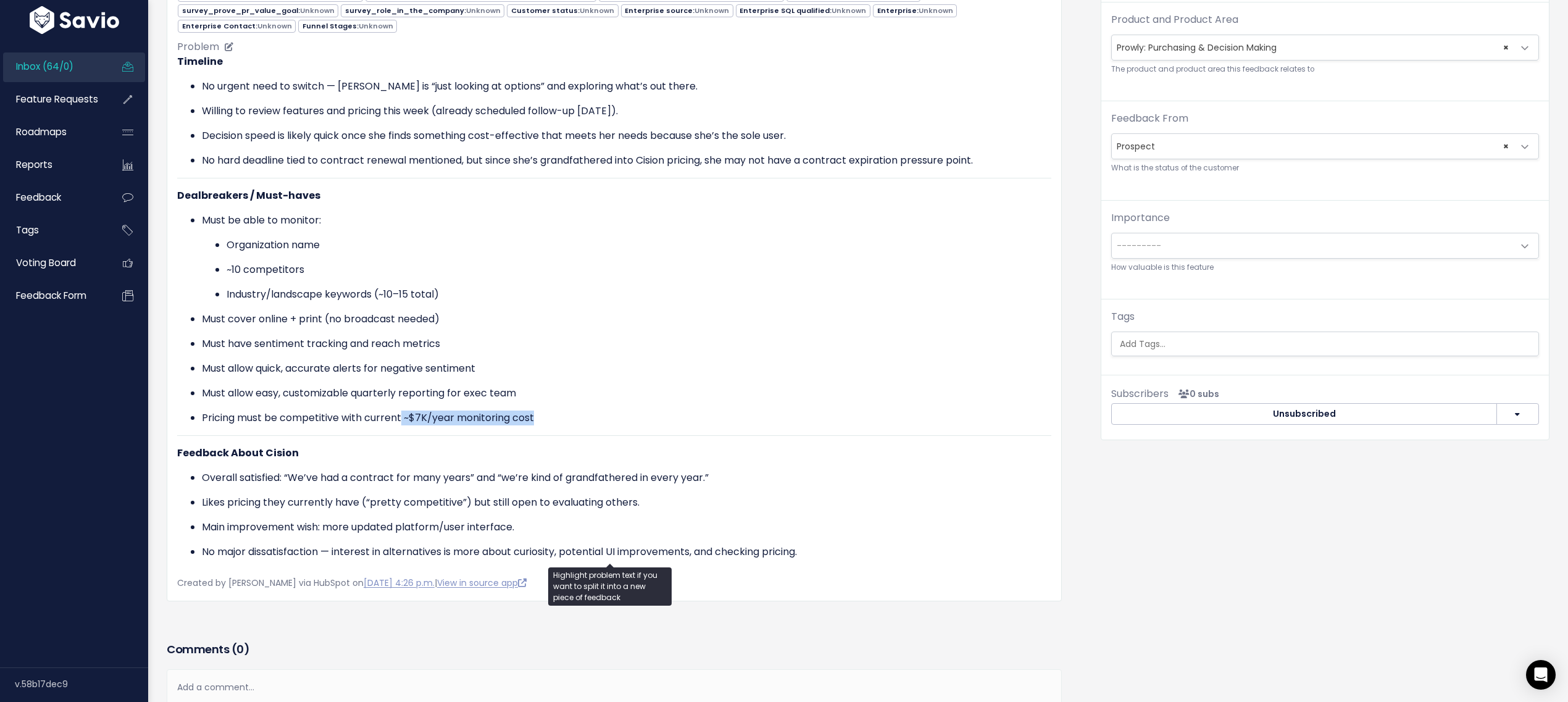
drag, startPoint x: 561, startPoint y: 420, endPoint x: 401, endPoint y: 405, distance: 160.7
click at [401, 411] on p "Pricing must be competitive with current ~$7K/year monitoring cost" at bounding box center [626, 418] width 849 height 15
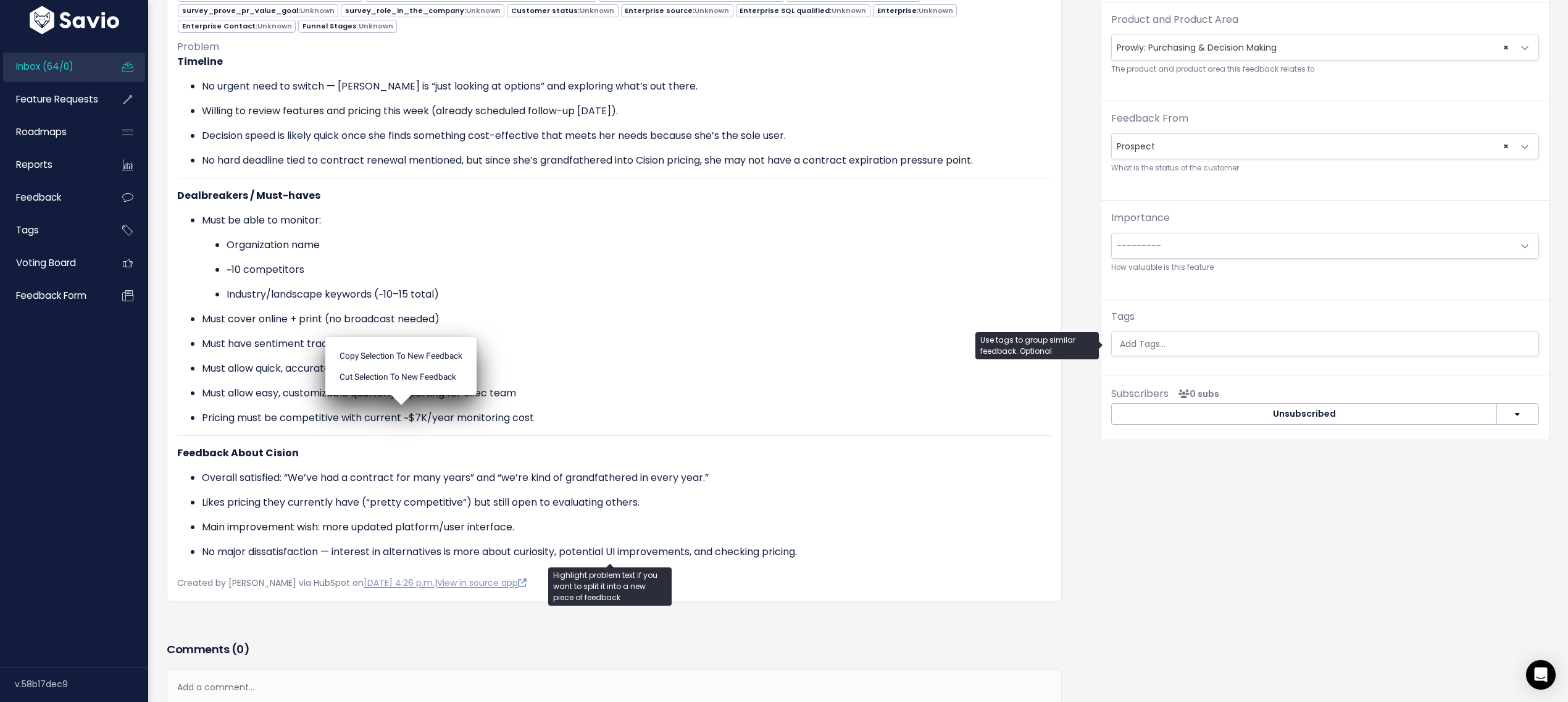
click at [1136, 351] on ul at bounding box center [1325, 343] width 427 height 24
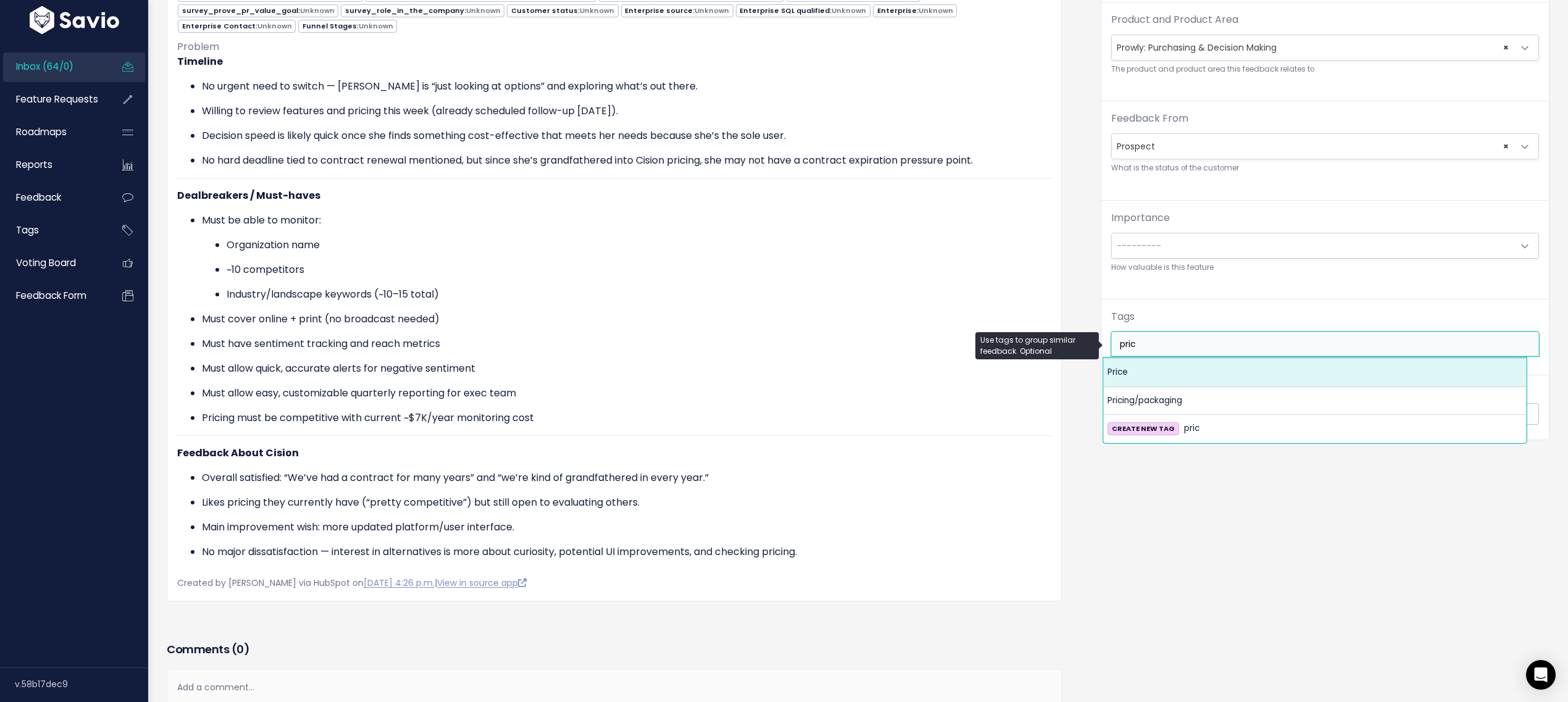
type input "pric"
select select "9923"
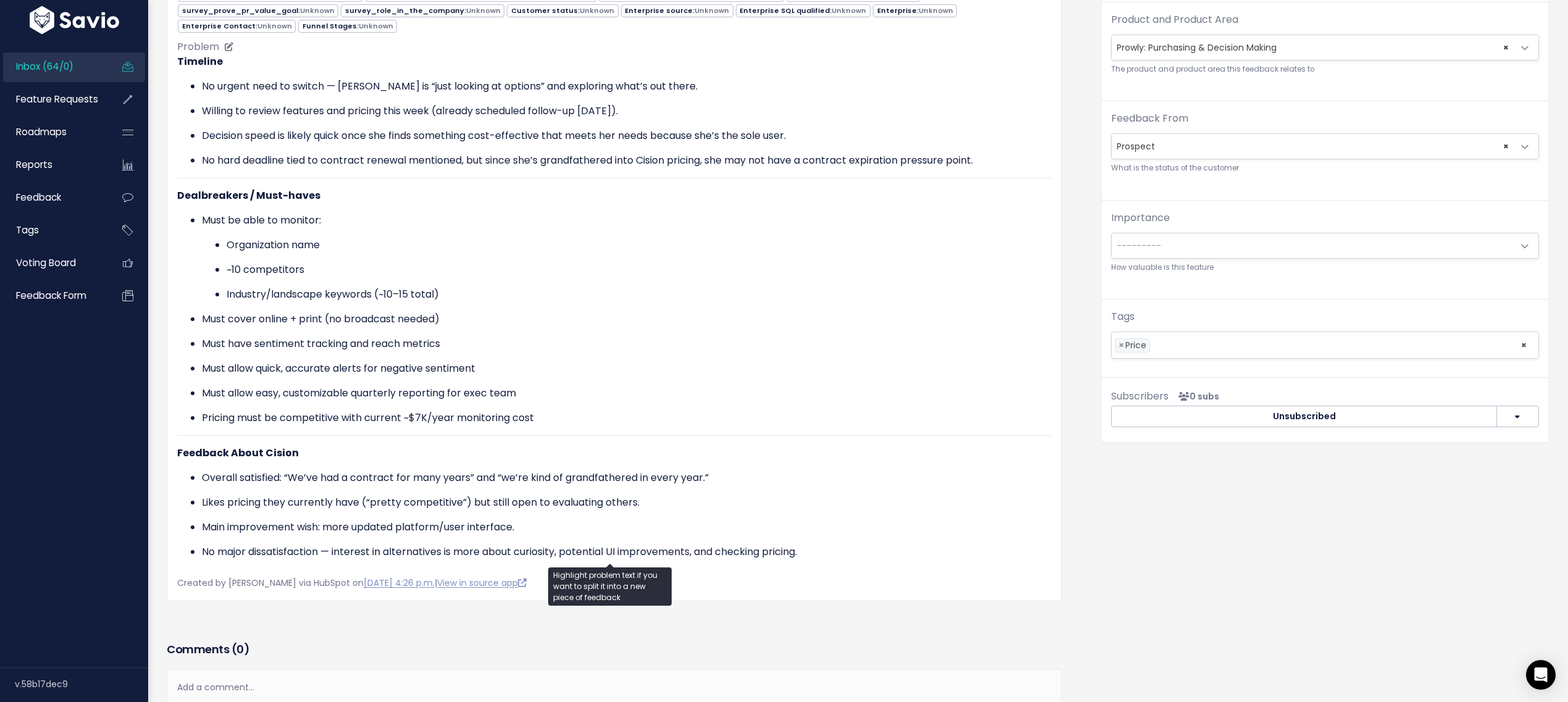
click at [196, 391] on ul "Must be able to monitor: Organization name ~10 competitors Industry/landscape k…" at bounding box center [614, 320] width 874 height 213
drag, startPoint x: 200, startPoint y: 386, endPoint x: 526, endPoint y: 381, distance: 326.0
click at [526, 381] on ul "Must be able to monitor: Organization name ~10 competitors Industry/landscape k…" at bounding box center [614, 320] width 874 height 213
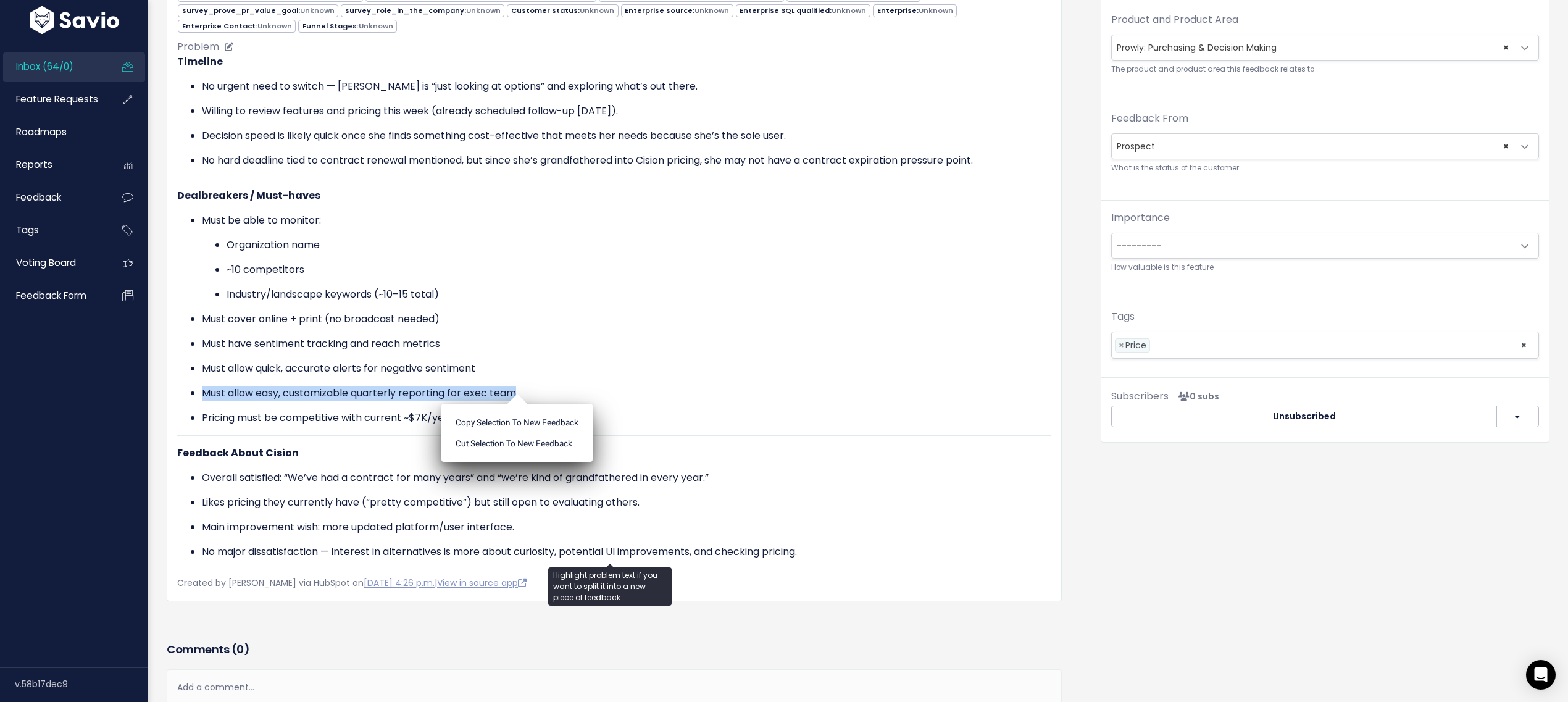
click at [539, 377] on ul "Must be able to monitor: Organization name ~10 competitors Industry/landscape k…" at bounding box center [614, 320] width 874 height 213
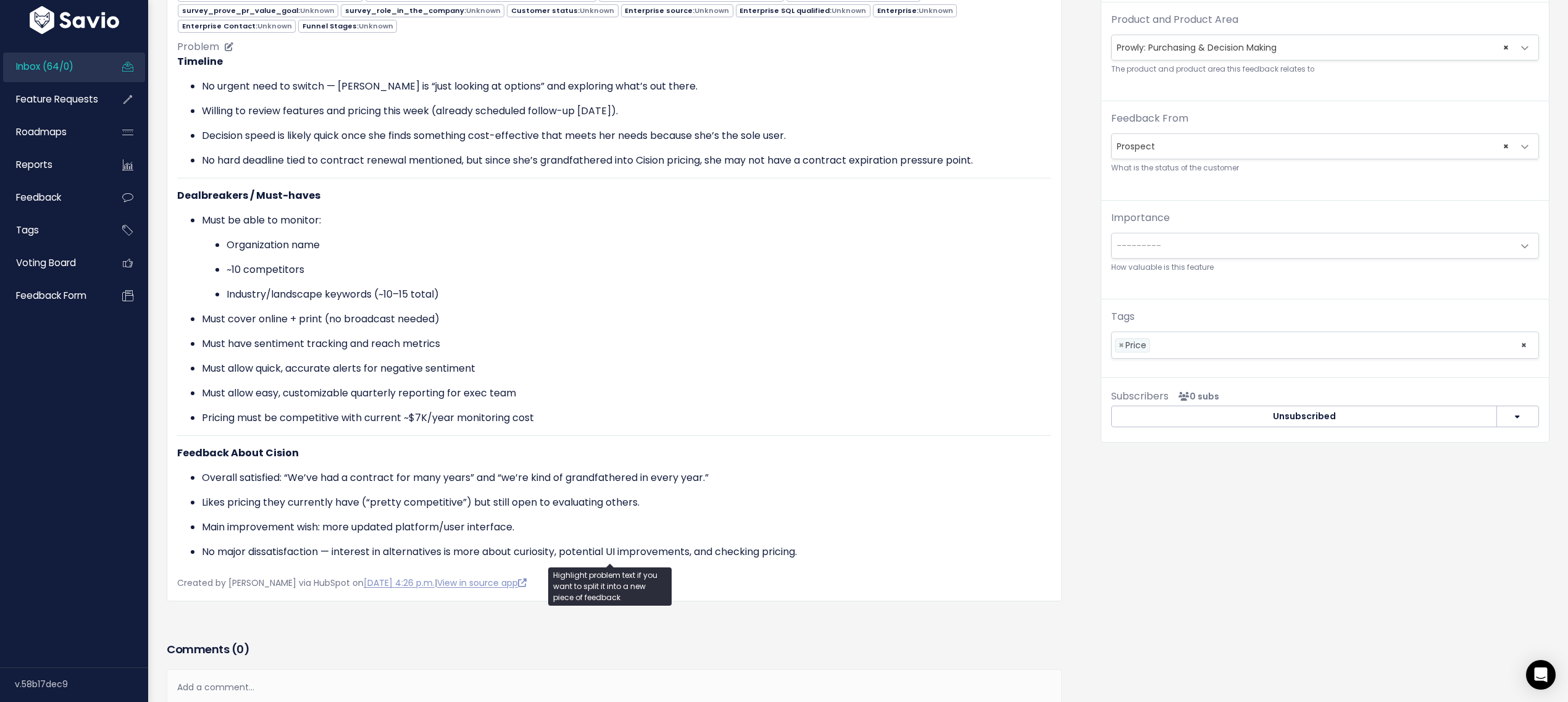
scroll to position [0, 0]
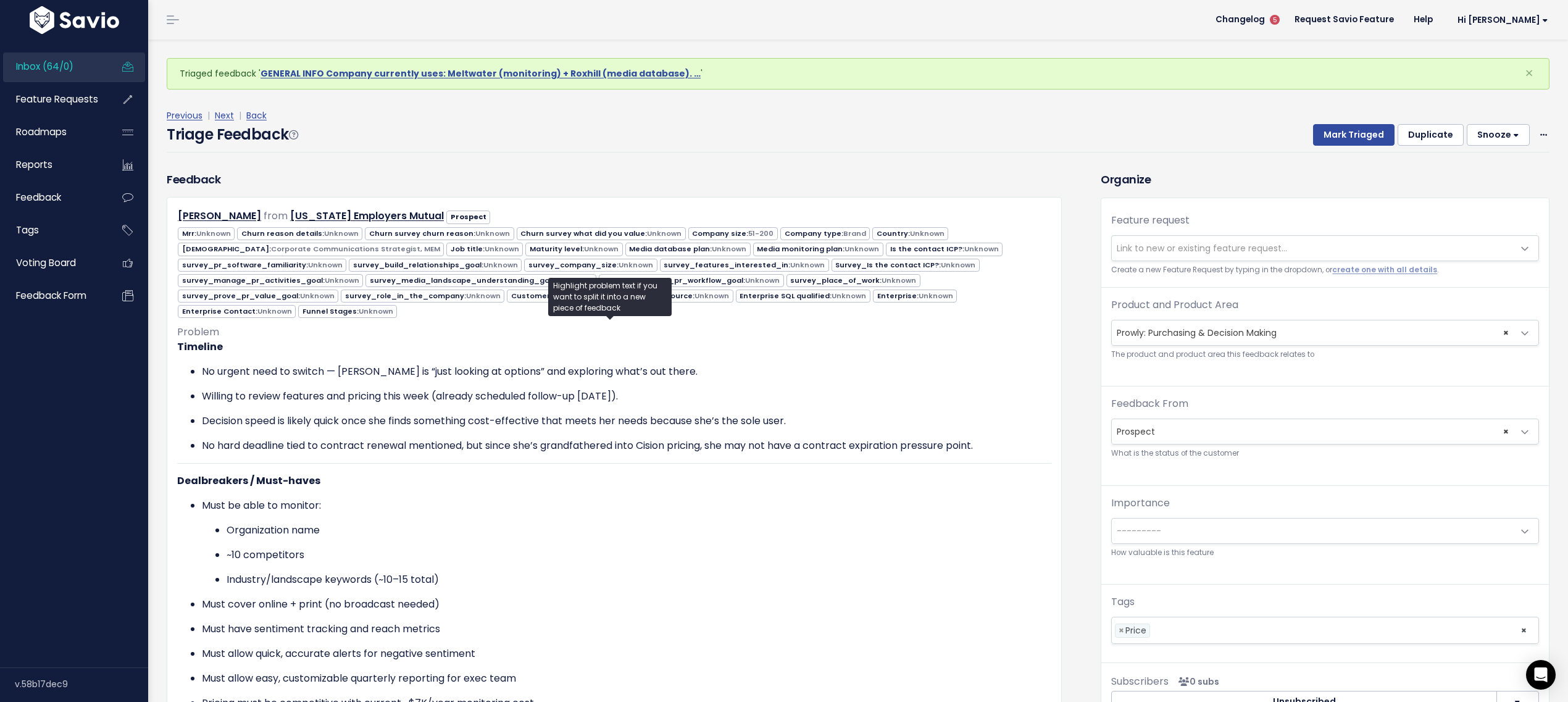
click at [211, 110] on span "|" at bounding box center [208, 115] width 7 height 12
click at [216, 112] on link "Next" at bounding box center [225, 115] width 19 height 12
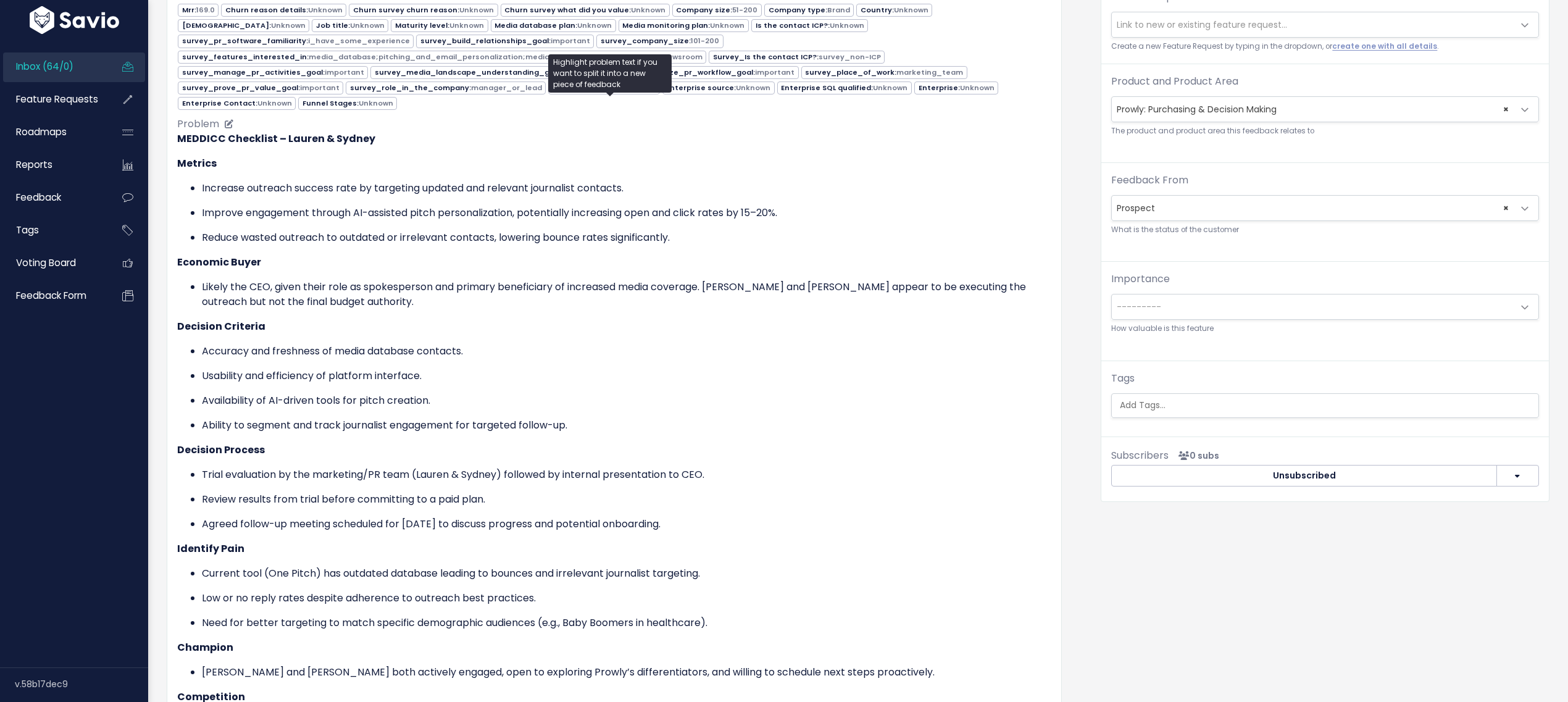
scroll to position [409, 0]
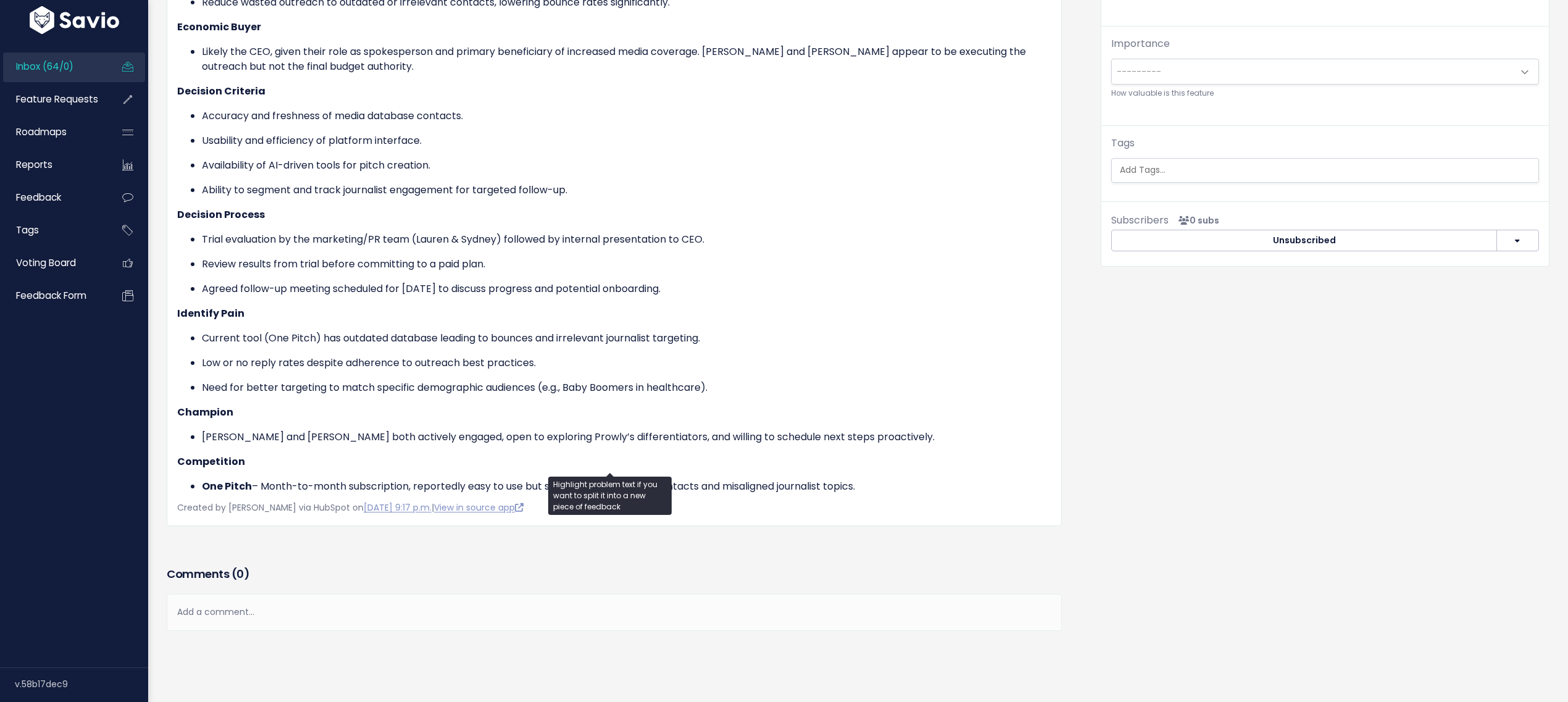
drag, startPoint x: 242, startPoint y: 462, endPoint x: 912, endPoint y: 467, distance: 670.0
click at [912, 480] on li "One Pitch – Month-to-month subscription, reportedly easy to use but suffers fro…" at bounding box center [626, 487] width 849 height 15
click at [913, 480] on li "One Pitch – Month-to-month subscription, reportedly easy to use but suffers fro…" at bounding box center [626, 487] width 849 height 15
drag, startPoint x: 233, startPoint y: 304, endPoint x: 363, endPoint y: 313, distance: 130.3
click at [362, 314] on div "MEDDICC Checklist – Lauren & Sydney Metrics Increase outreach success rate by t…" at bounding box center [614, 195] width 874 height 598
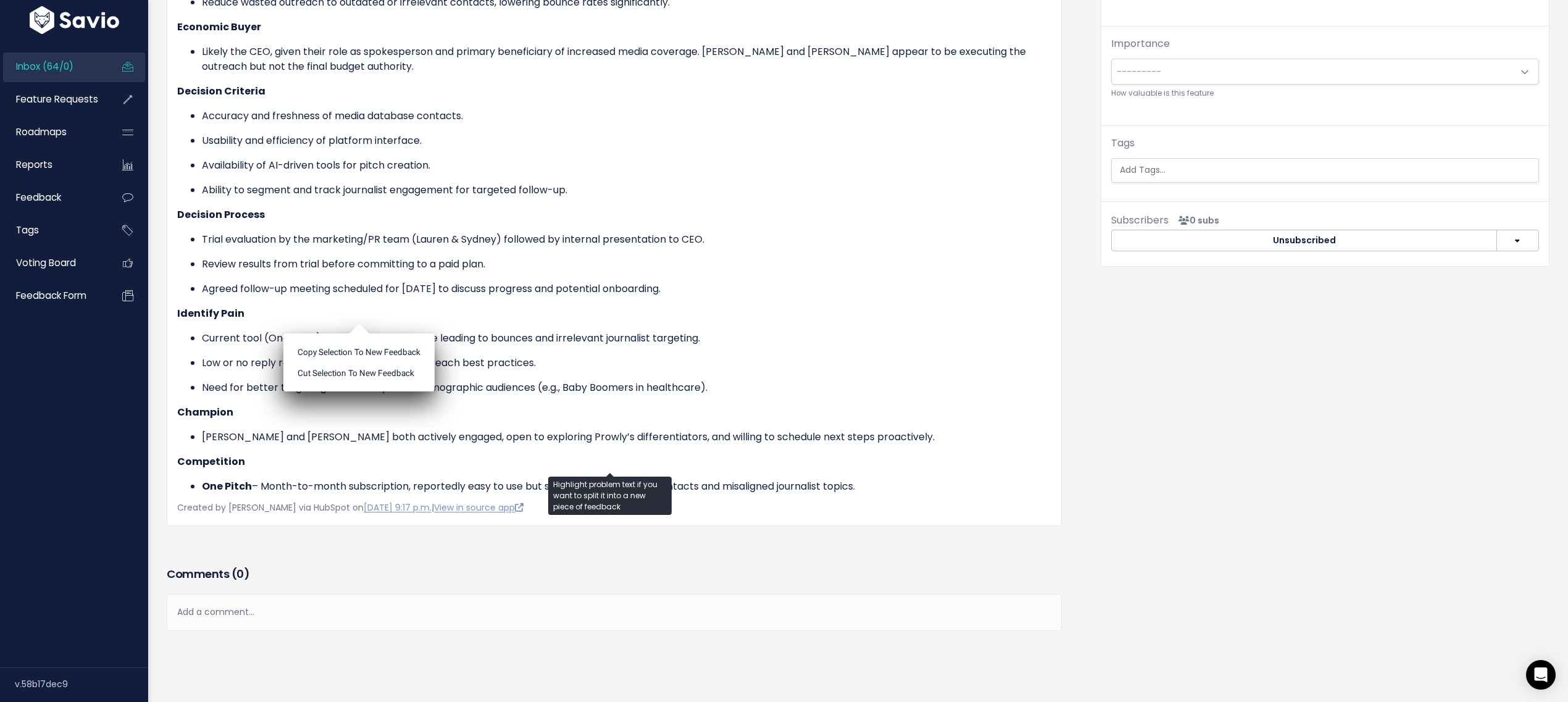
click at [363, 334] on ul "Copy selection to new Feedback Cut selection to new Feedback" at bounding box center [359, 363] width 151 height 58
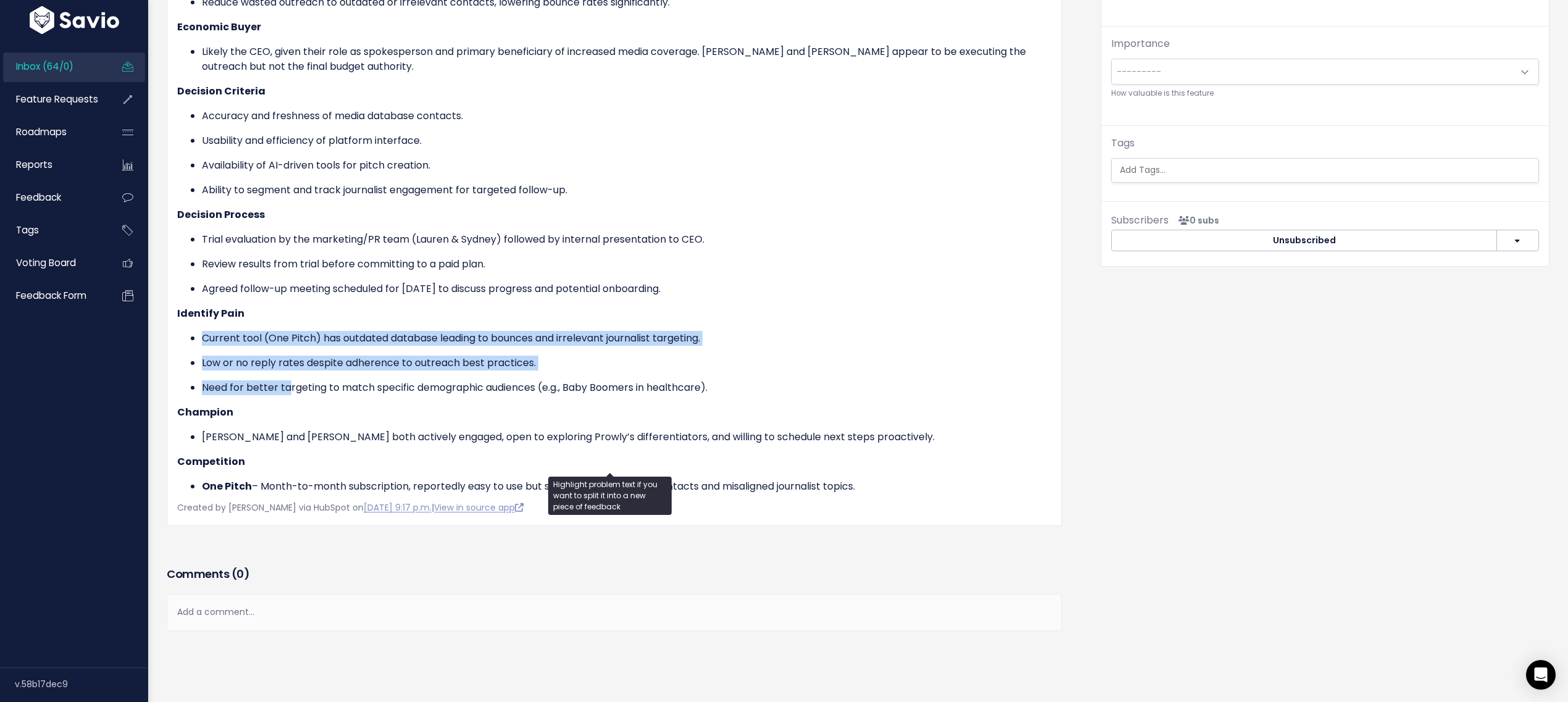
drag, startPoint x: 199, startPoint y: 317, endPoint x: 289, endPoint y: 362, distance: 100.6
click at [289, 362] on ul "Current tool (One Pitch) has outdated database leading to bounces and irrelevan…" at bounding box center [614, 363] width 874 height 64
click at [289, 381] on p "Need for better targeting to match specific demographic audiences (e.g., Baby B…" at bounding box center [626, 388] width 849 height 15
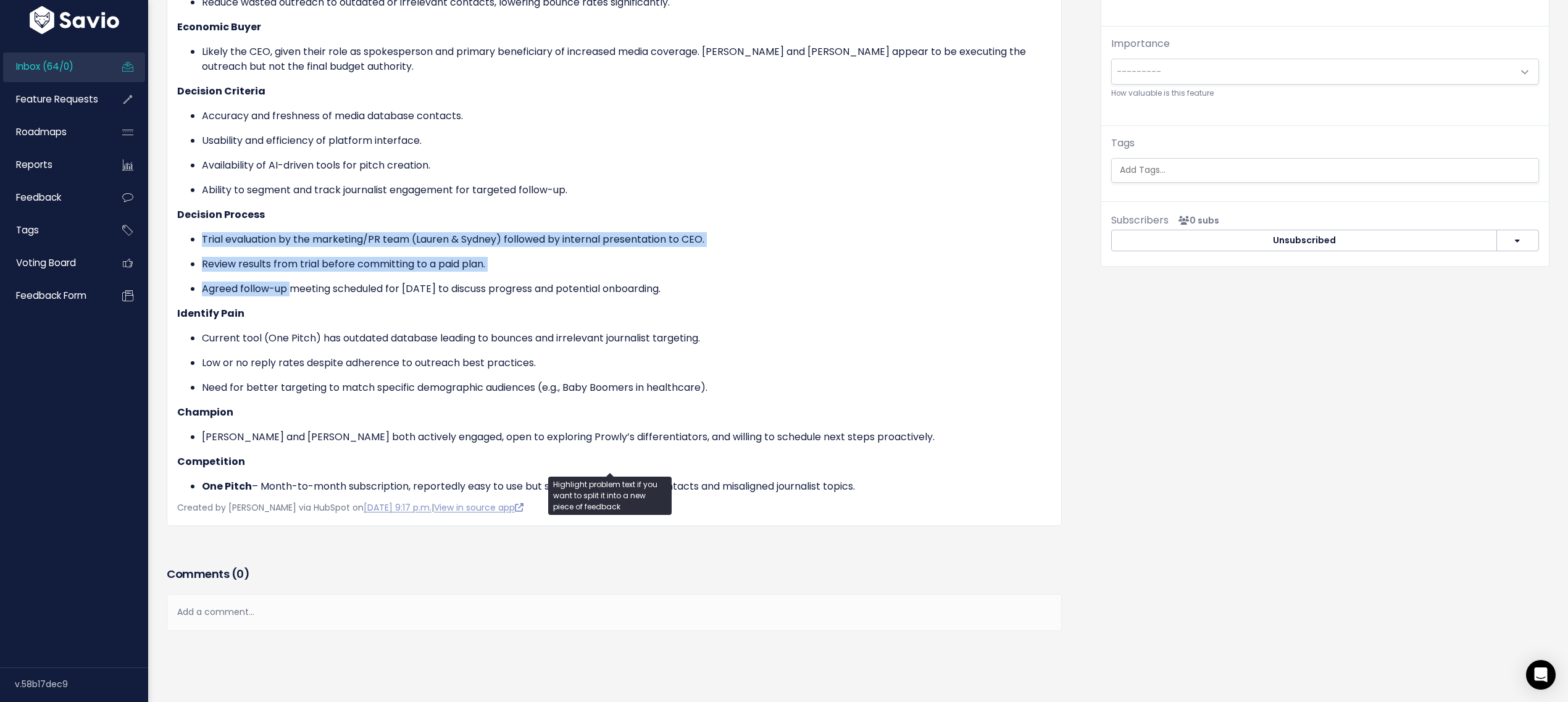
drag, startPoint x: 205, startPoint y: 218, endPoint x: 292, endPoint y: 268, distance: 100.3
click at [292, 268] on ul "Trial evaluation by the marketing/PR team (Lauren & Sydney) followed by interna…" at bounding box center [614, 264] width 874 height 64
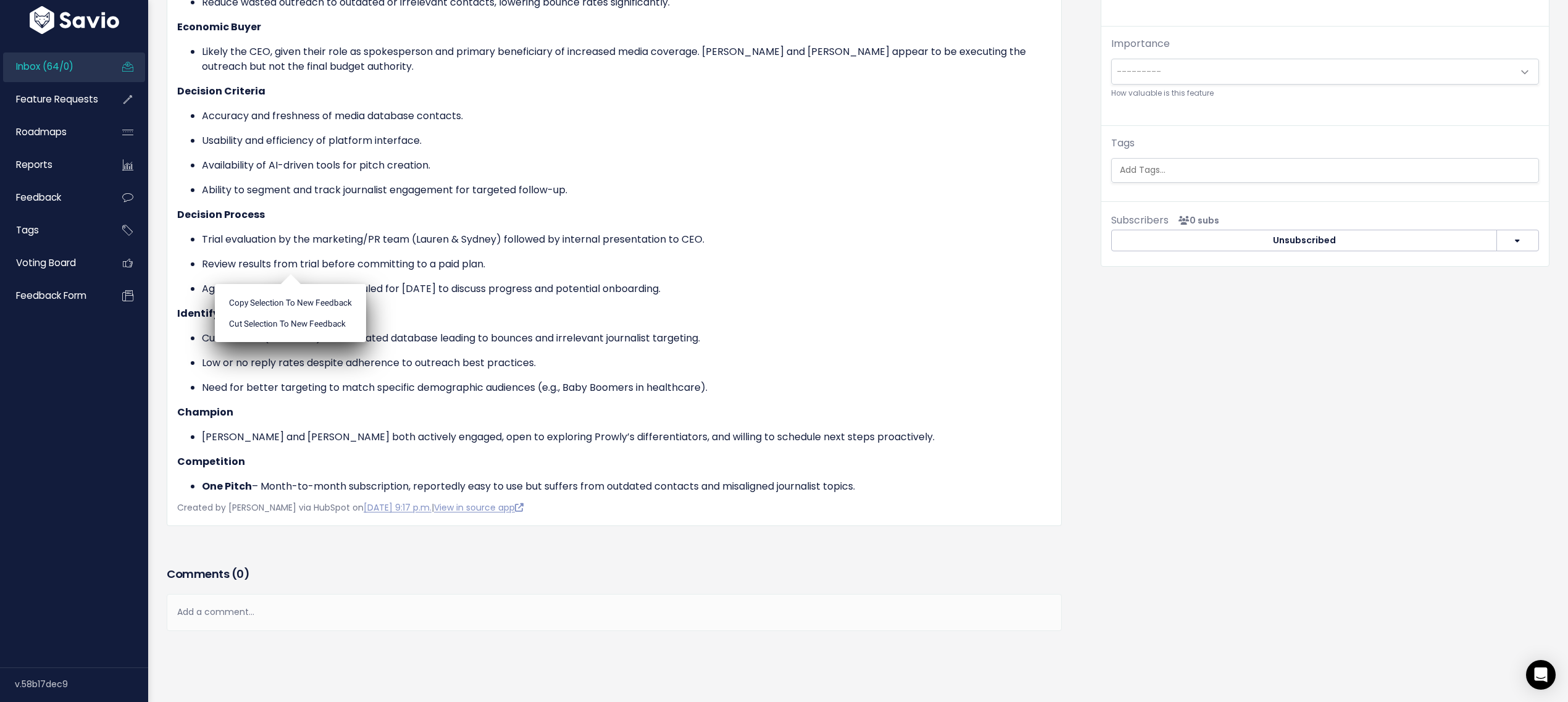
click at [292, 284] on ul "Copy selection to new Feedback Cut selection to new Feedback" at bounding box center [290, 313] width 151 height 58
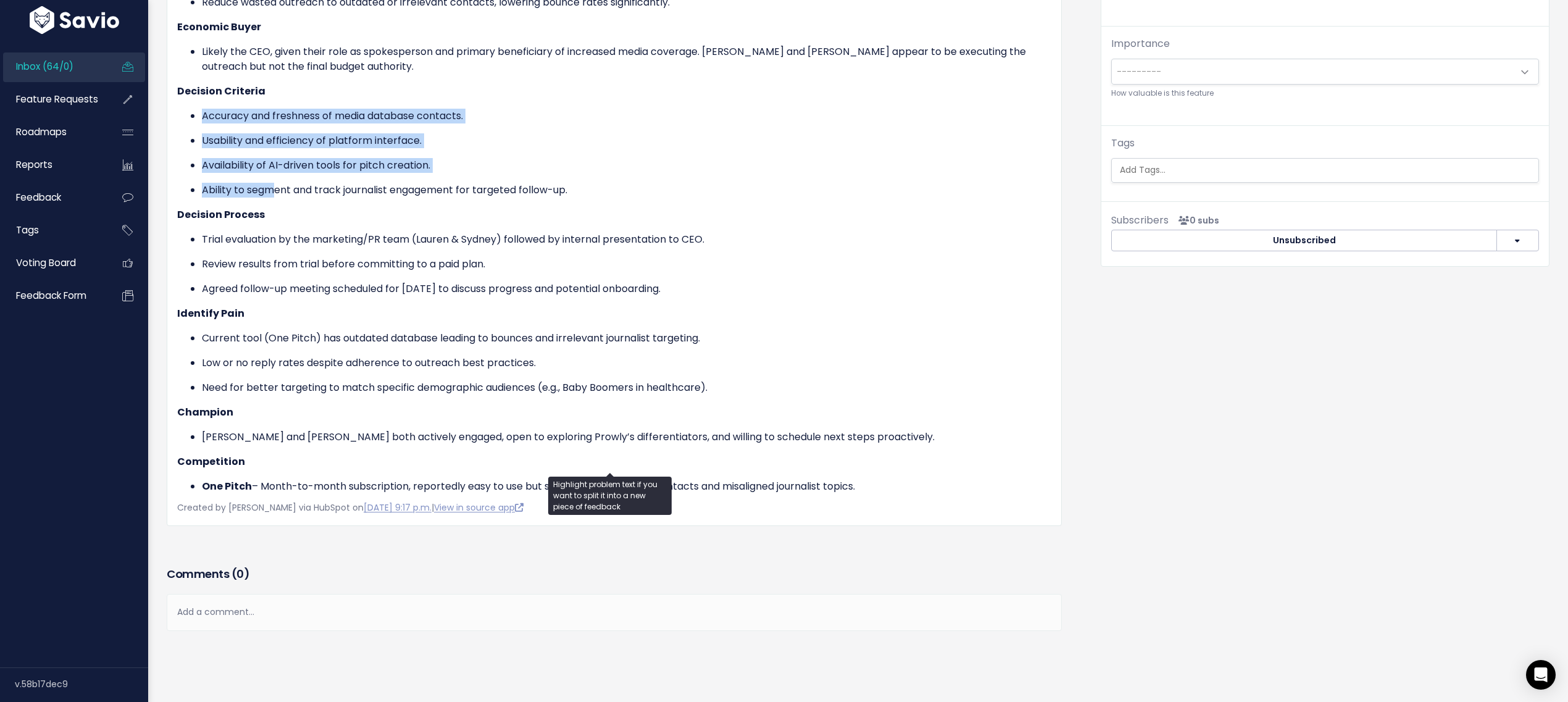
drag, startPoint x: 200, startPoint y: 82, endPoint x: 279, endPoint y: 172, distance: 119.8
click at [278, 172] on div "MEDDICC Checklist – Lauren & Sydney Metrics Increase outreach success rate by t…" at bounding box center [614, 195] width 874 height 598
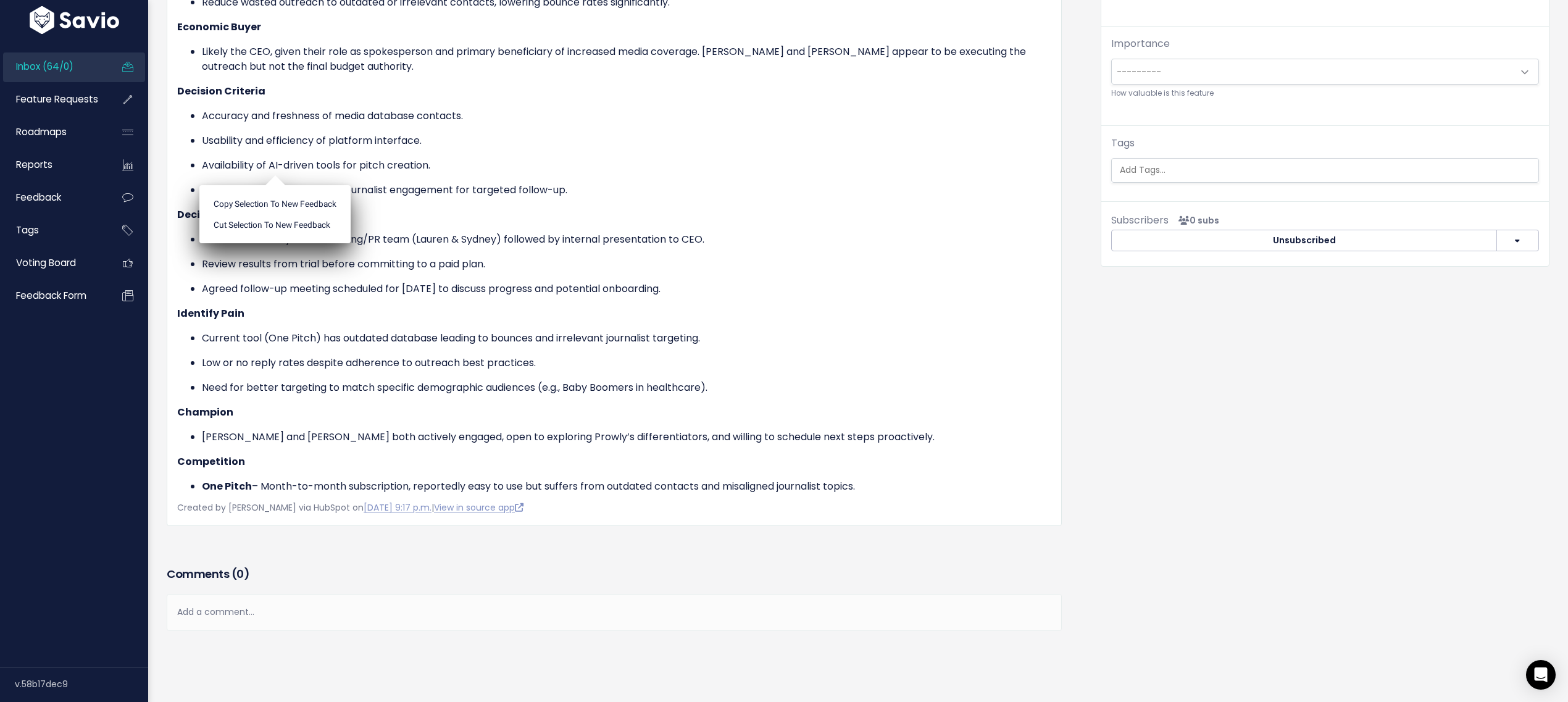
click at [279, 185] on ul "Copy selection to new Feedback Cut selection to new Feedback" at bounding box center [275, 214] width 151 height 58
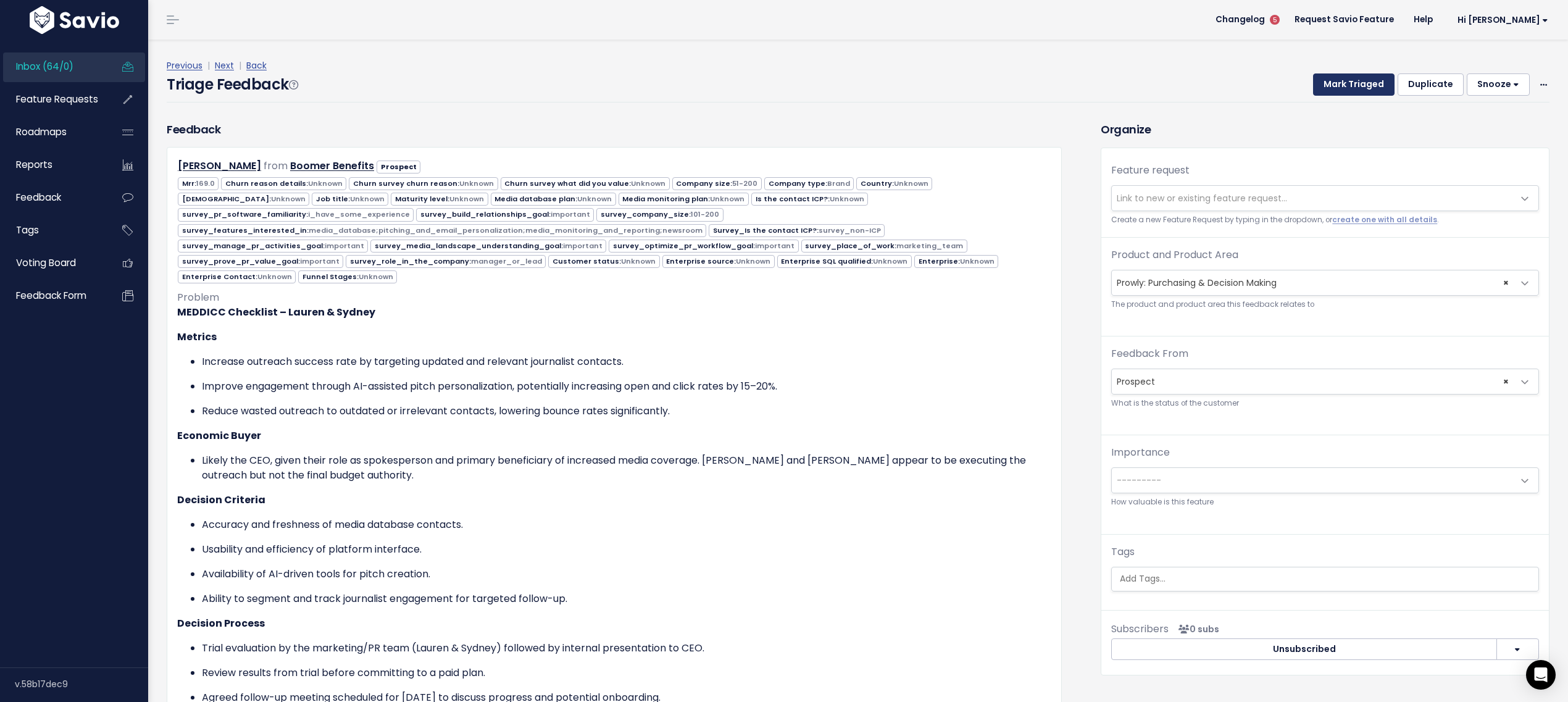
click at [1335, 92] on button "Mark Triaged" at bounding box center [1354, 84] width 81 height 22
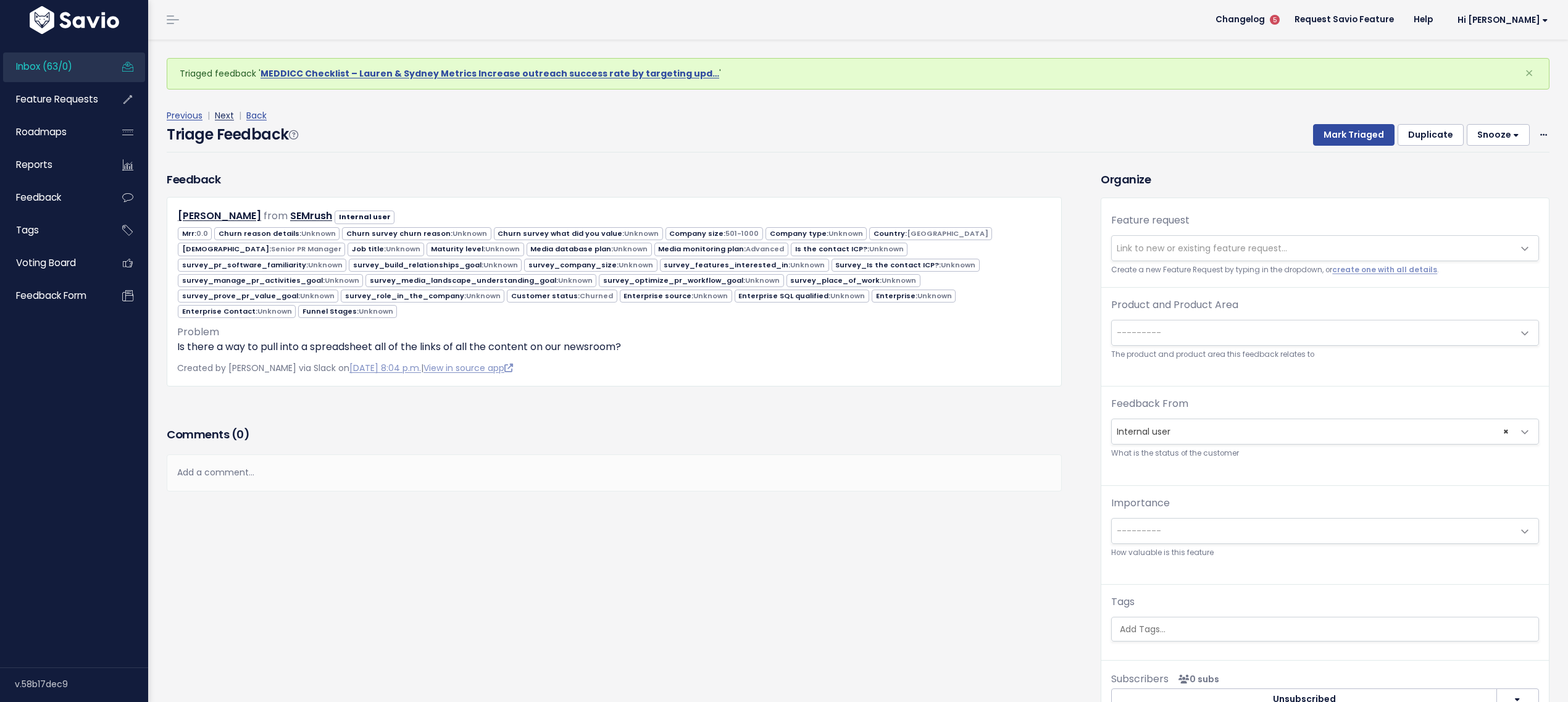
click at [217, 120] on link "Next" at bounding box center [225, 115] width 19 height 12
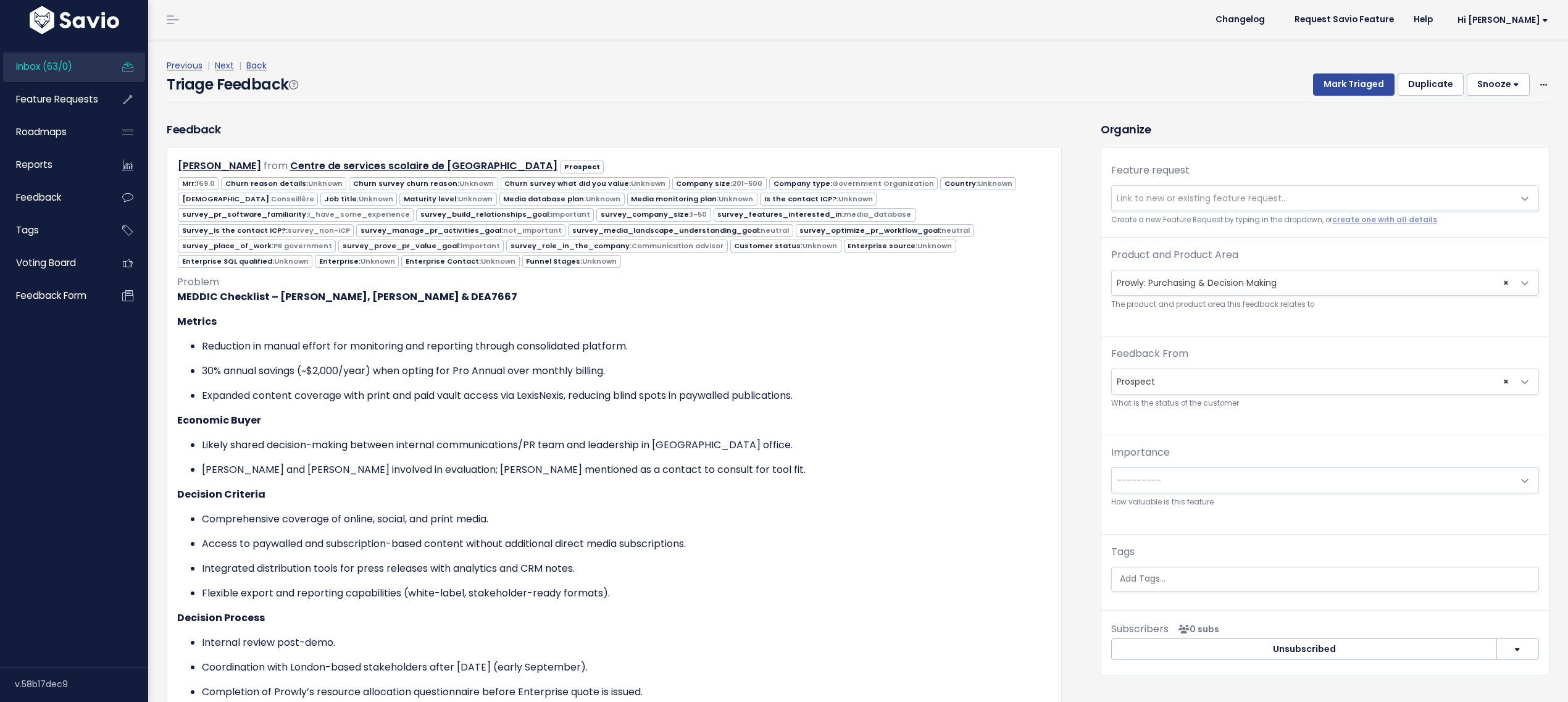
scroll to position [528, 0]
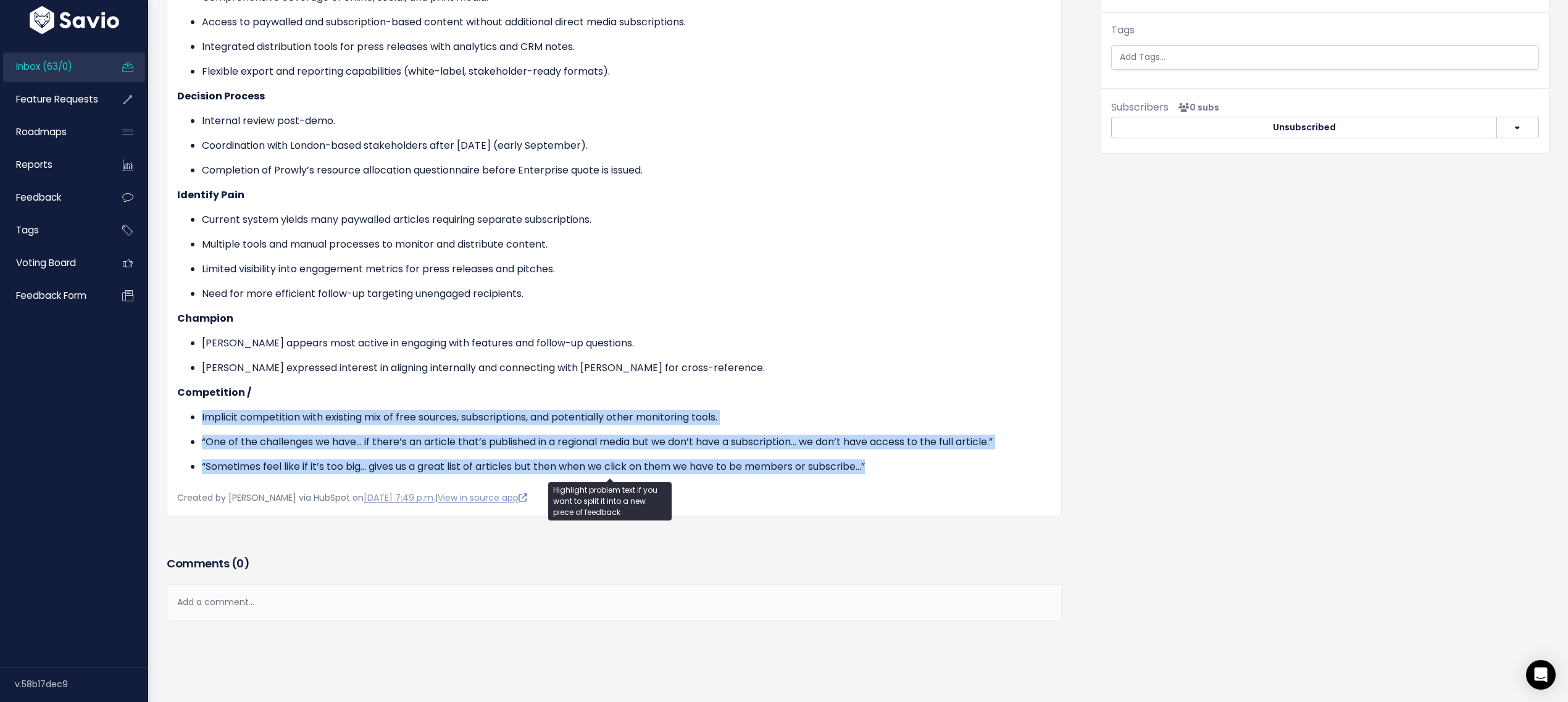
drag, startPoint x: 195, startPoint y: 410, endPoint x: 221, endPoint y: 465, distance: 60.8
click at [221, 465] on div "Problem MEDDIC Checklist – Camille, Cecilia & DEA7667 Metrics Reduction in manu…" at bounding box center [614, 118] width 874 height 731
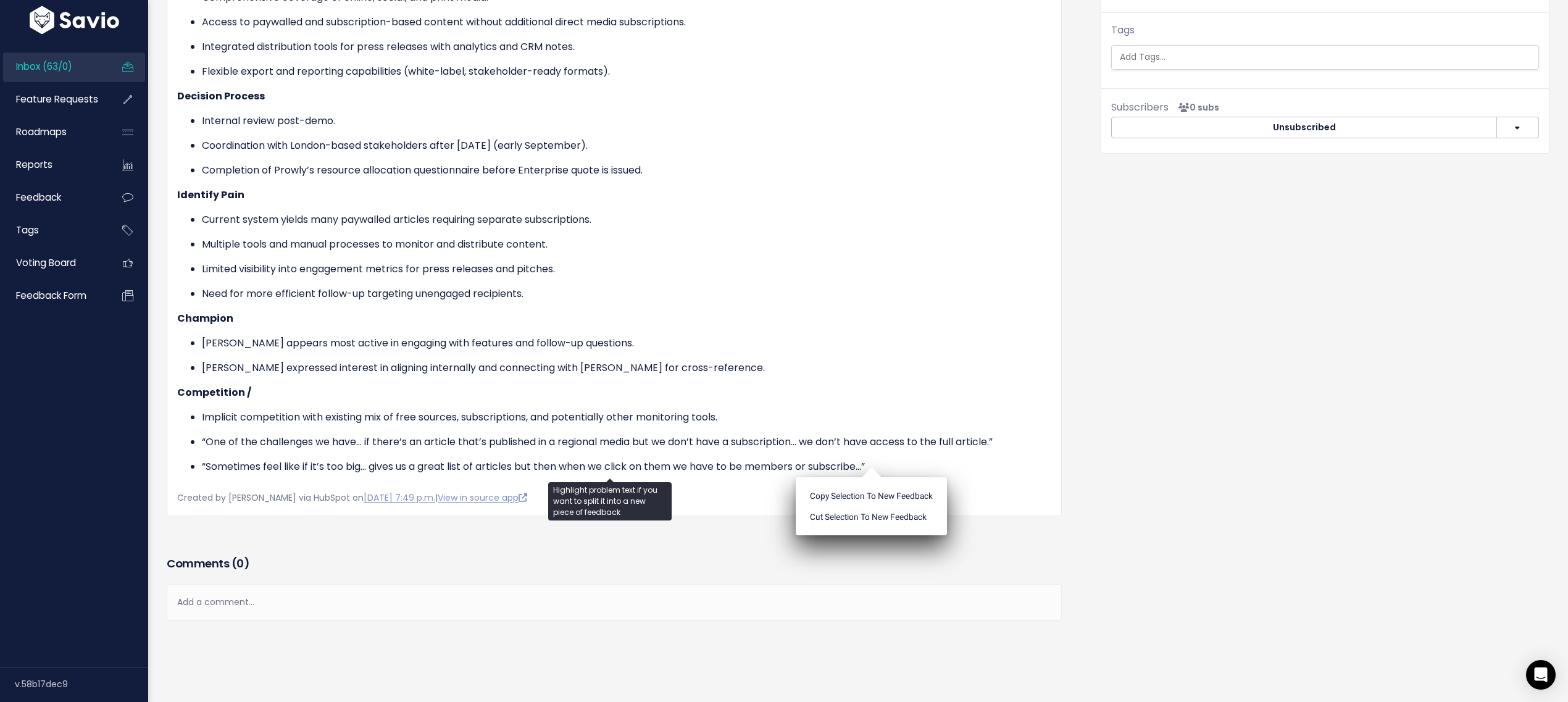
click at [236, 435] on p "“One of the challenges we have… if there’s an article that’s published in a reg…" at bounding box center [626, 442] width 849 height 15
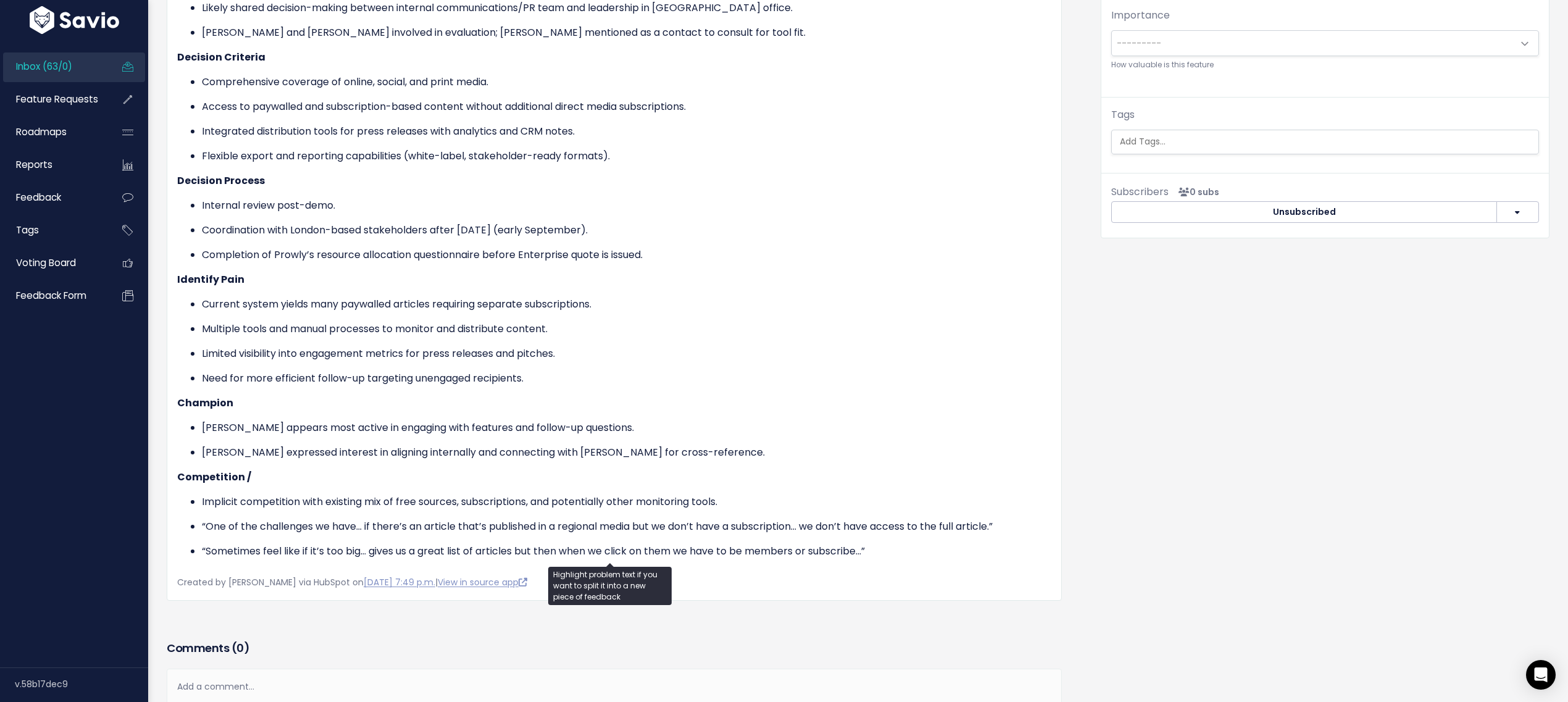
scroll to position [386, 0]
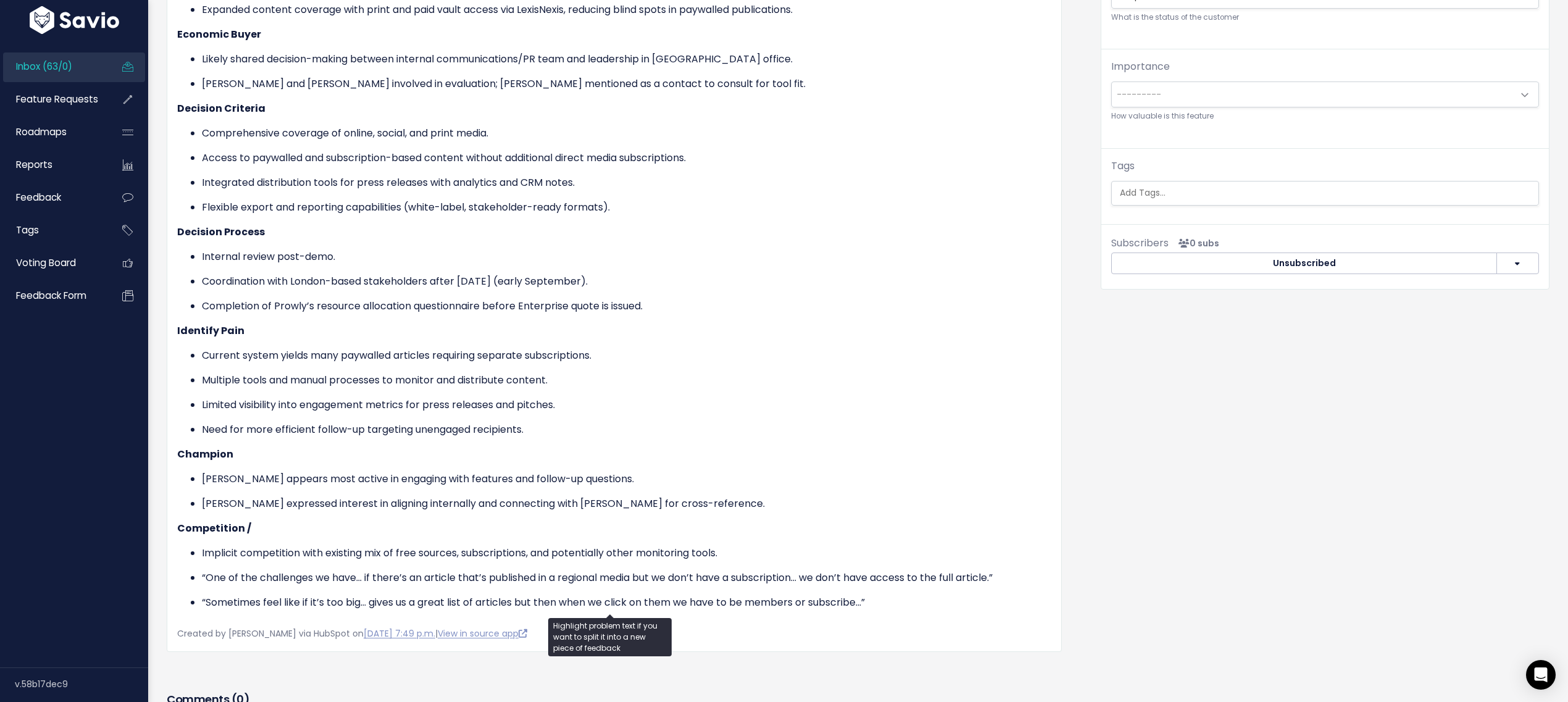
drag, startPoint x: 215, startPoint y: 357, endPoint x: 433, endPoint y: 361, distance: 218.0
click at [433, 361] on ul "Current system yields many paywalled articles requiring separate subscriptions.…" at bounding box center [614, 393] width 874 height 89
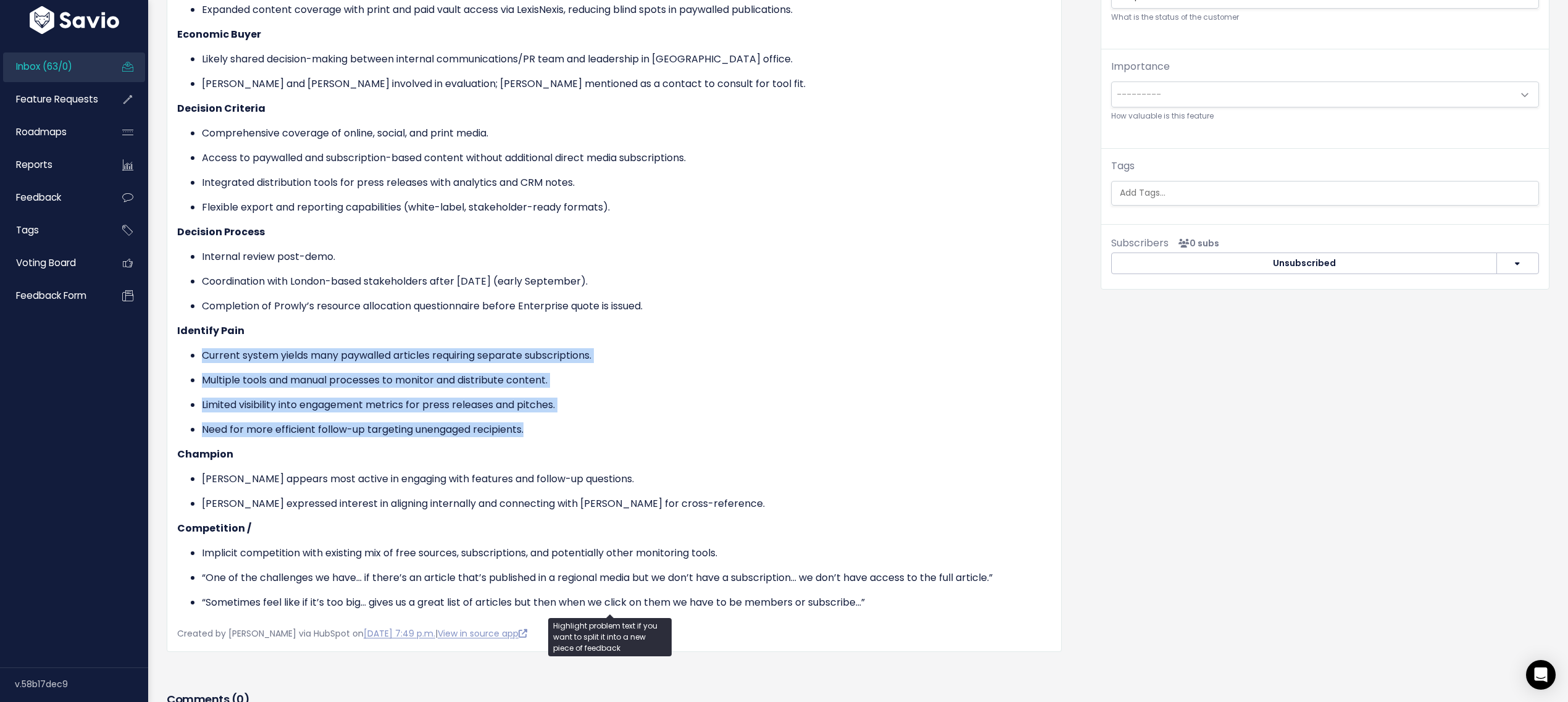
drag, startPoint x: 198, startPoint y: 348, endPoint x: 617, endPoint y: 421, distance: 425.3
click at [617, 421] on ul "Current system yields many paywalled articles requiring separate subscriptions.…" at bounding box center [614, 393] width 874 height 89
click at [617, 423] on p "Need for more efficient follow-up targeting unengaged recipients." at bounding box center [626, 430] width 849 height 15
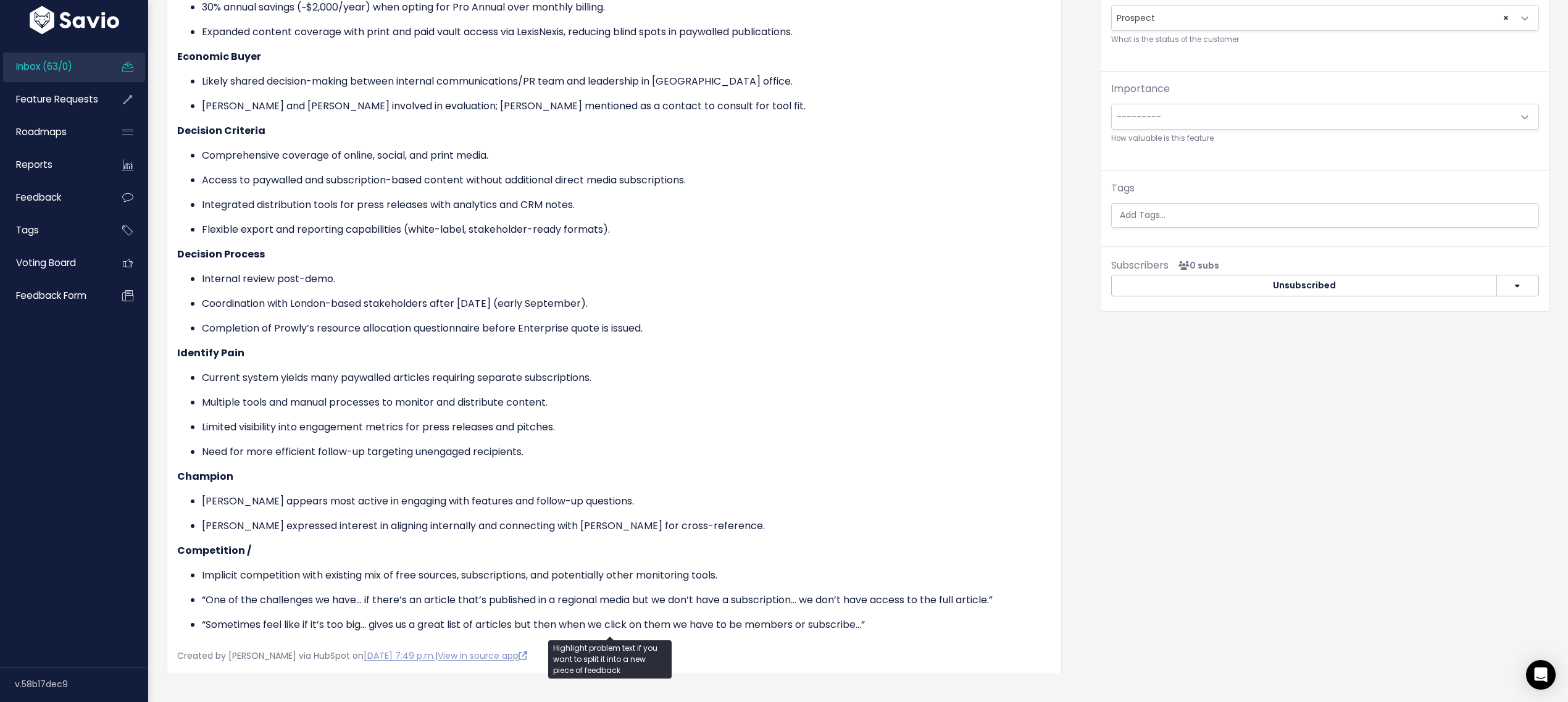
scroll to position [336, 0]
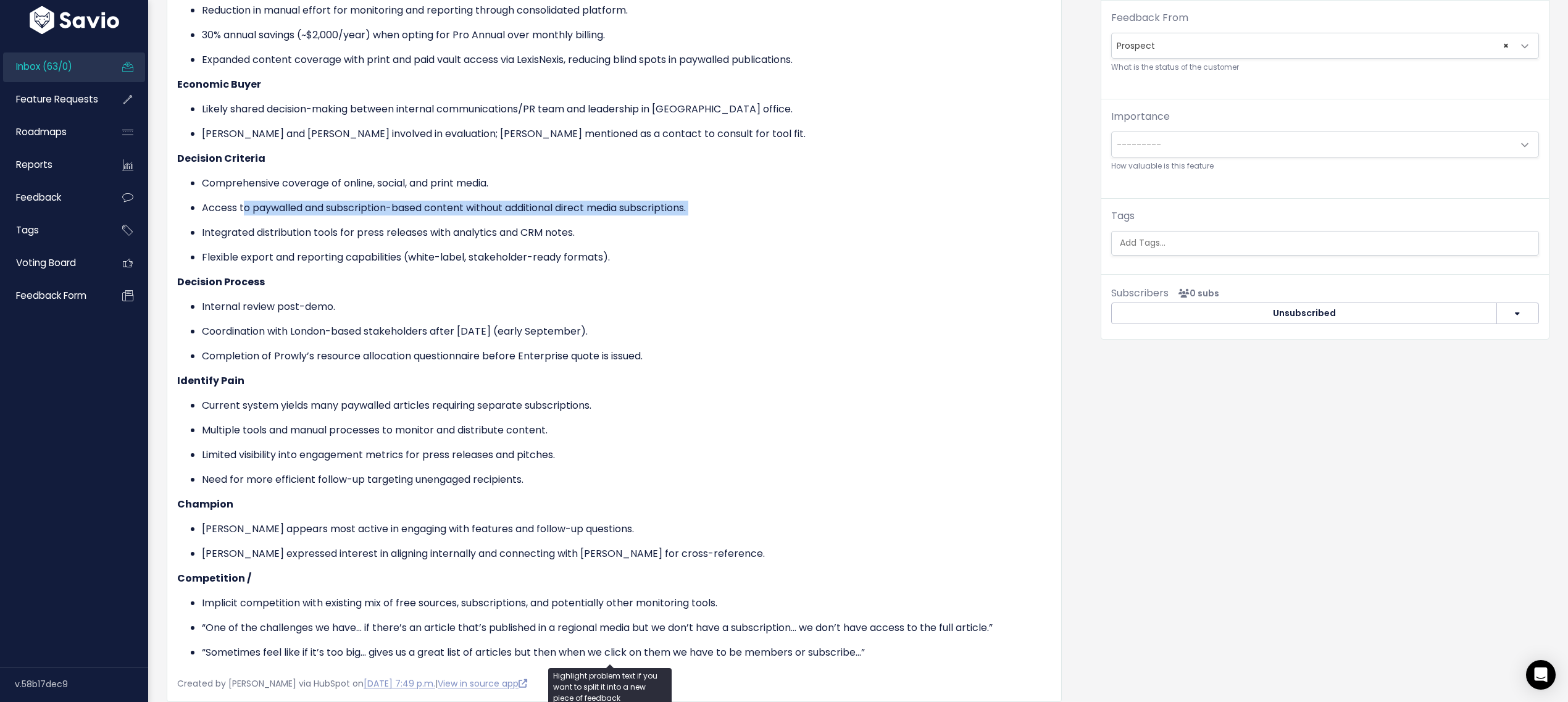
drag, startPoint x: 256, startPoint y: 198, endPoint x: 492, endPoint y: 216, distance: 236.7
click at [492, 216] on ul "Comprehensive coverage of online, social, and print media. Access to paywalled …" at bounding box center [614, 221] width 874 height 89
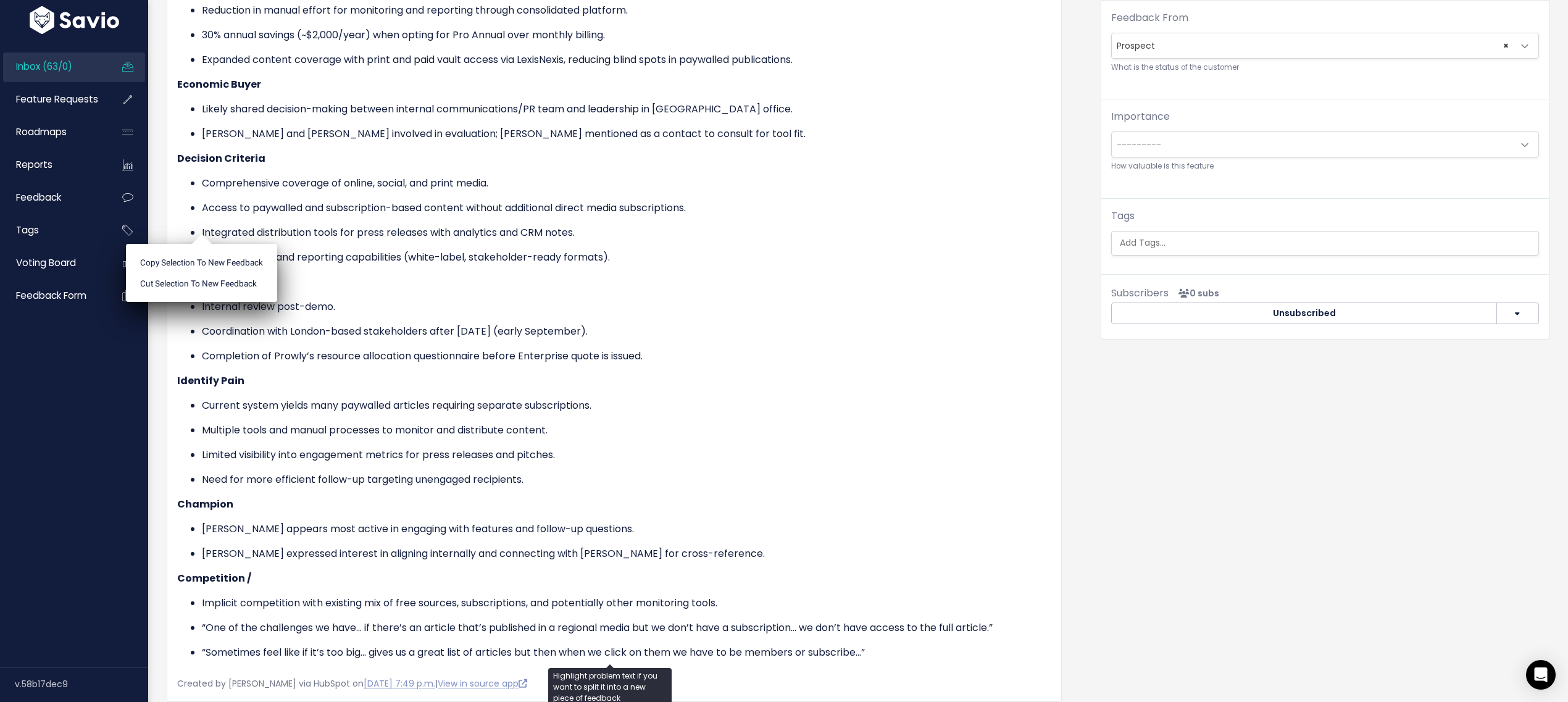
click at [492, 216] on ul "Comprehensive coverage of online, social, and print media. Access to paywalled …" at bounding box center [614, 221] width 874 height 89
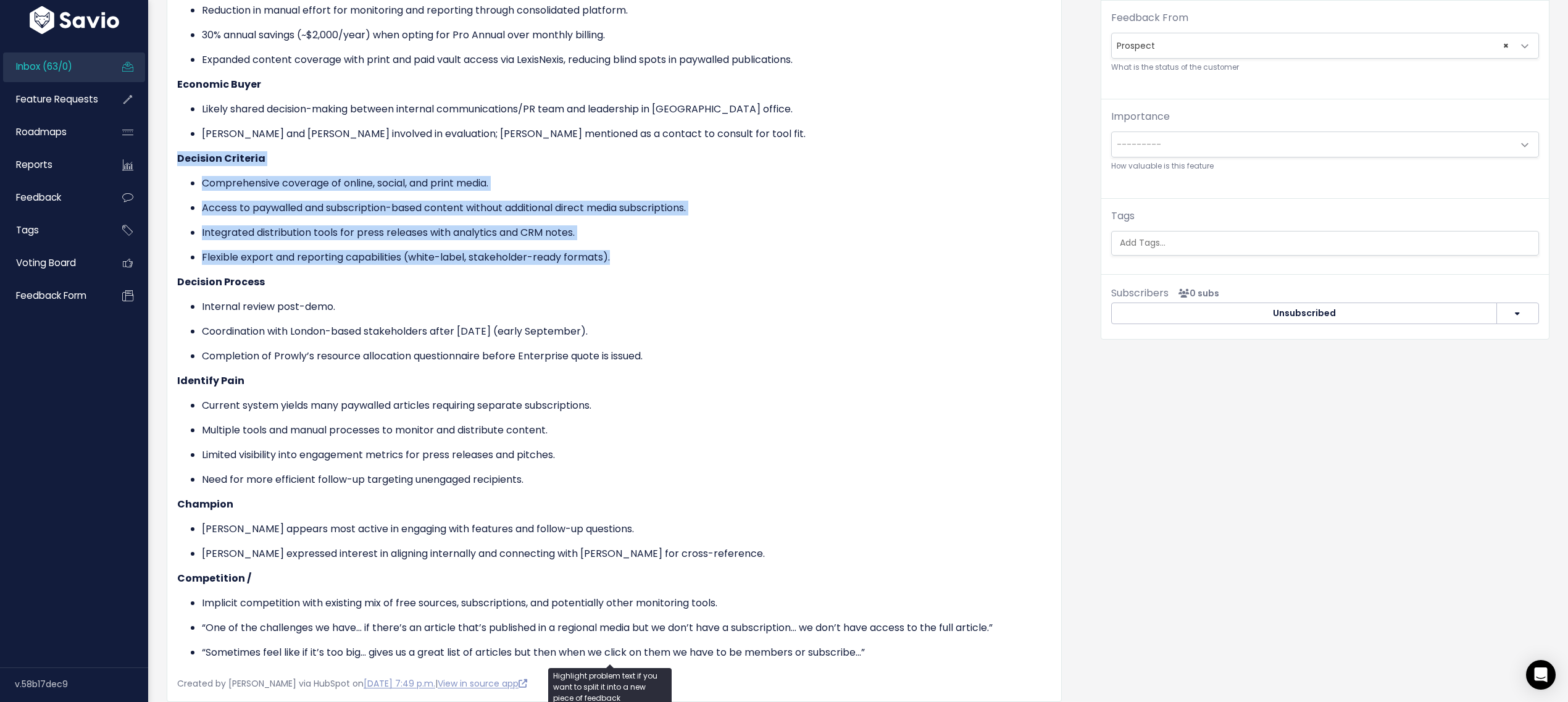
drag, startPoint x: 570, startPoint y: 257, endPoint x: 177, endPoint y: 154, distance: 406.3
click at [177, 154] on div "MEDDIC Checklist – Camille, Cecilia & DEA7667 Metrics Reduction in manual effor…" at bounding box center [614, 307] width 874 height 707
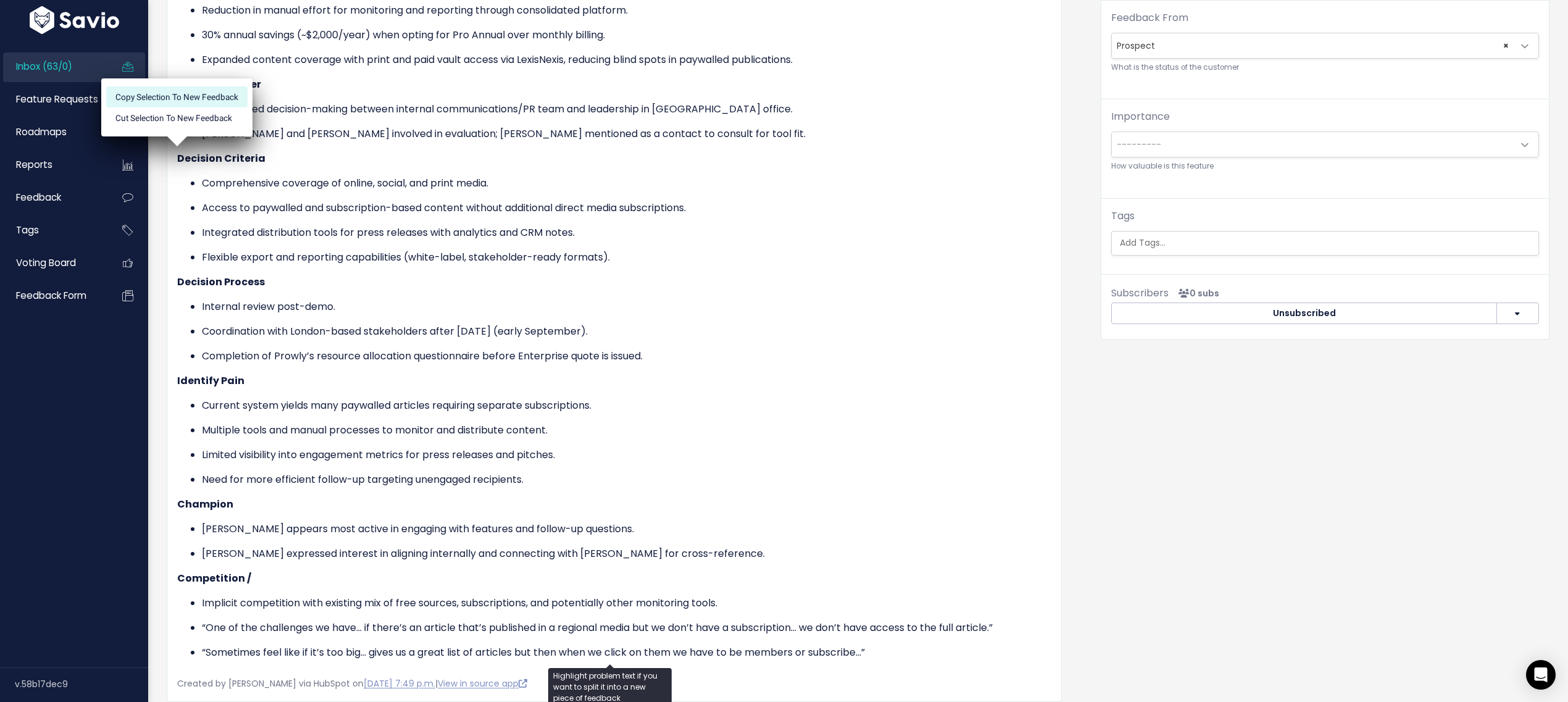
click at [222, 94] on li "Copy selection to new Feedback" at bounding box center [177, 97] width 141 height 21
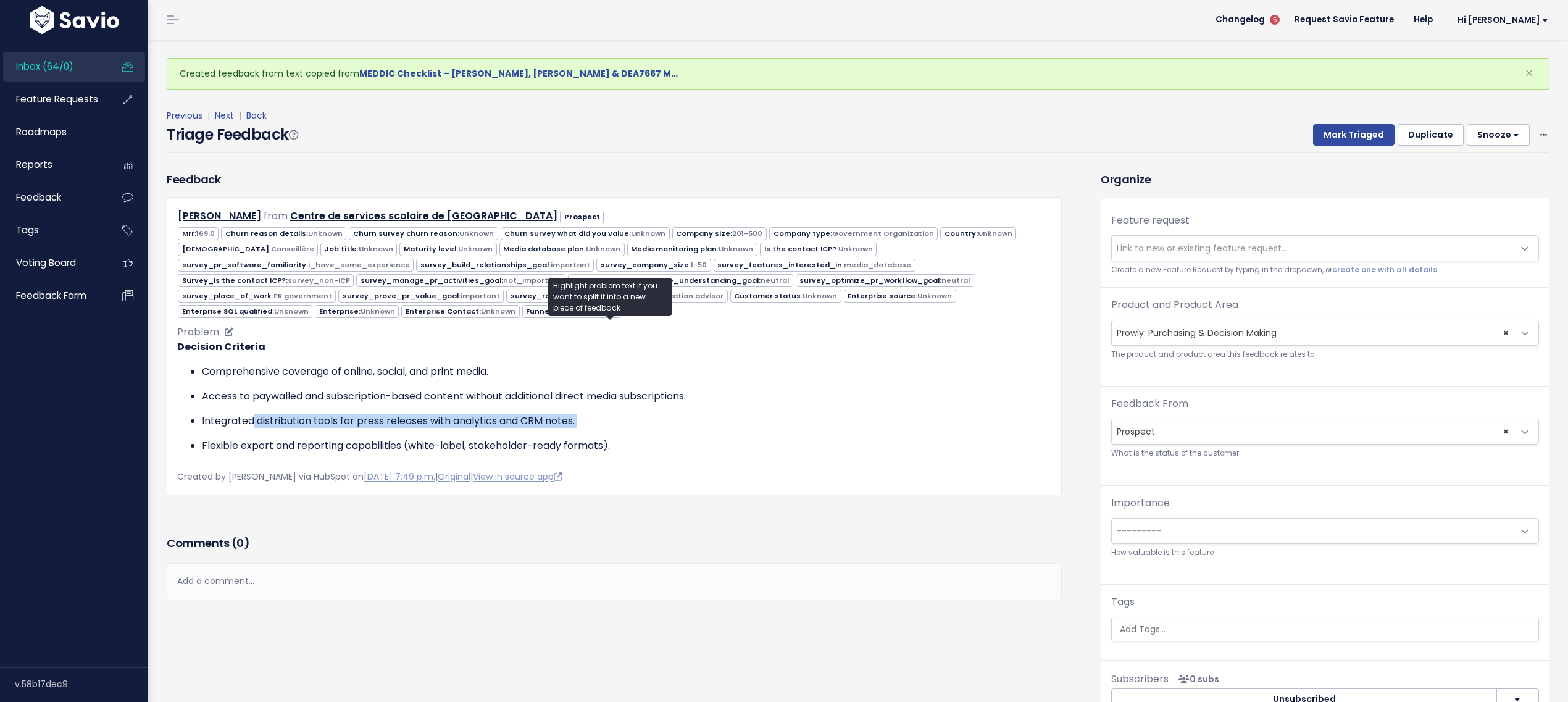
drag, startPoint x: 267, startPoint y: 420, endPoint x: 544, endPoint y: 428, distance: 277.1
click at [542, 428] on ul "Comprehensive coverage of online, social, and print media. Access to paywalled …" at bounding box center [614, 409] width 874 height 89
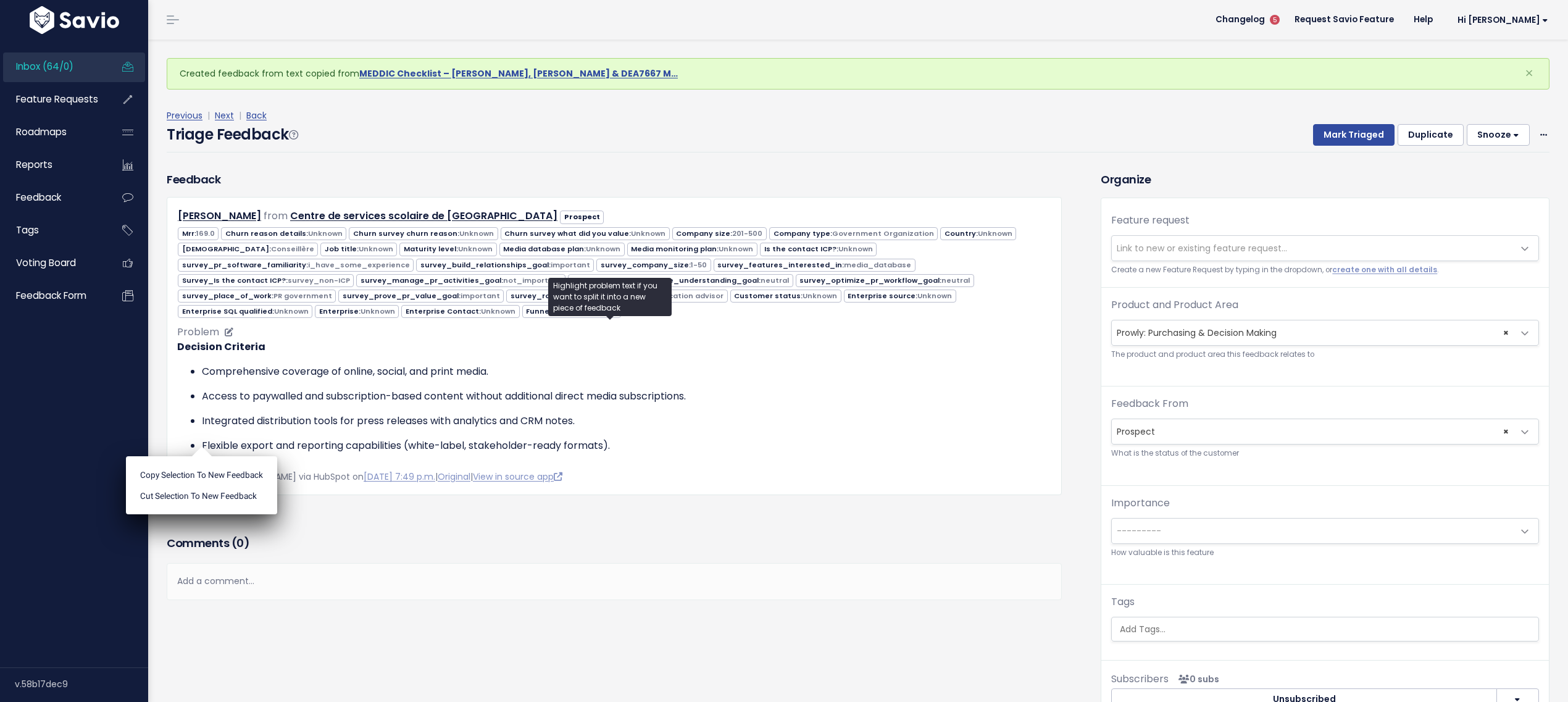
click at [544, 428] on ul "Comprehensive coverage of online, social, and print media. Access to paywalled …" at bounding box center [614, 409] width 874 height 89
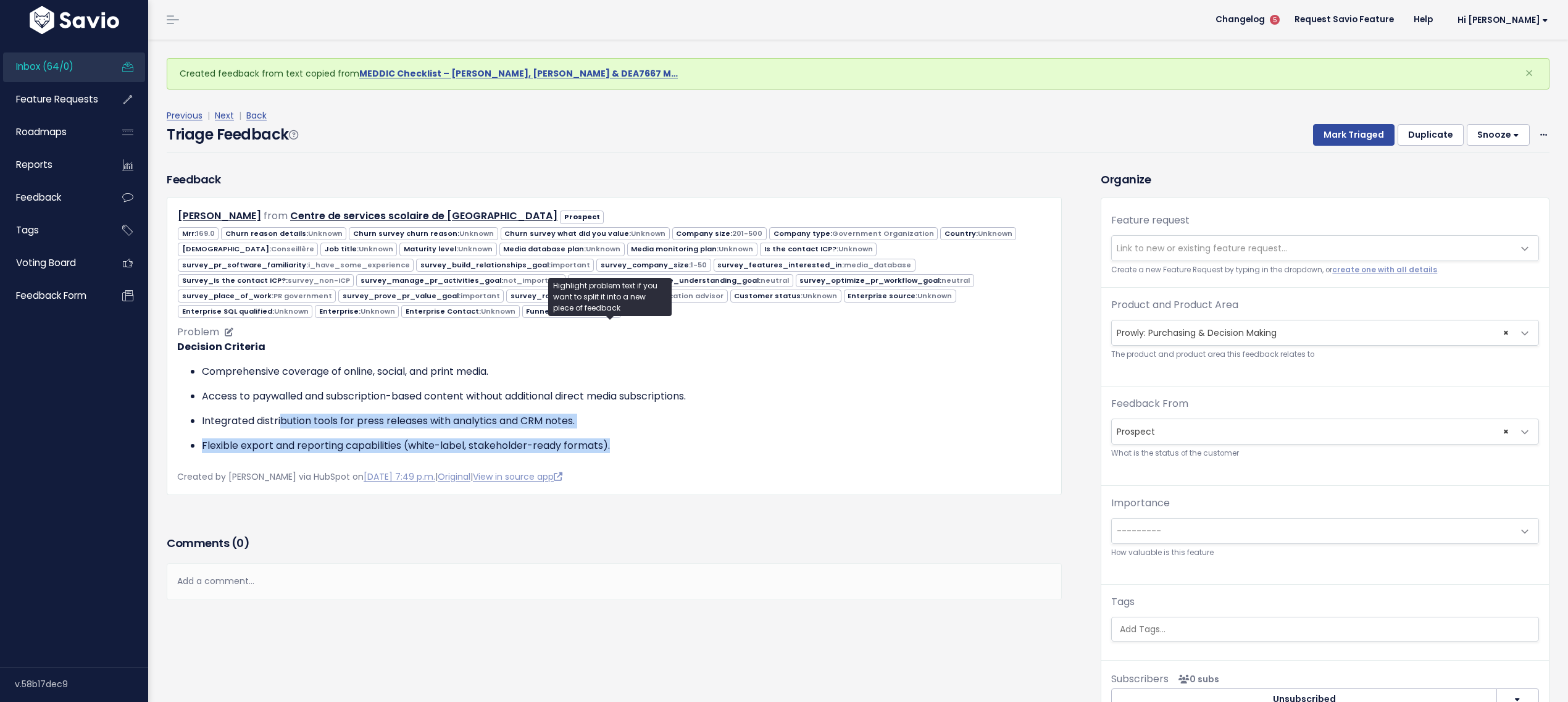
drag, startPoint x: 626, startPoint y: 448, endPoint x: 282, endPoint y: 412, distance: 345.9
click at [282, 412] on div "Problem Decision Criteria Comprehensive coverage of online, social, and print m…" at bounding box center [614, 394] width 874 height 138
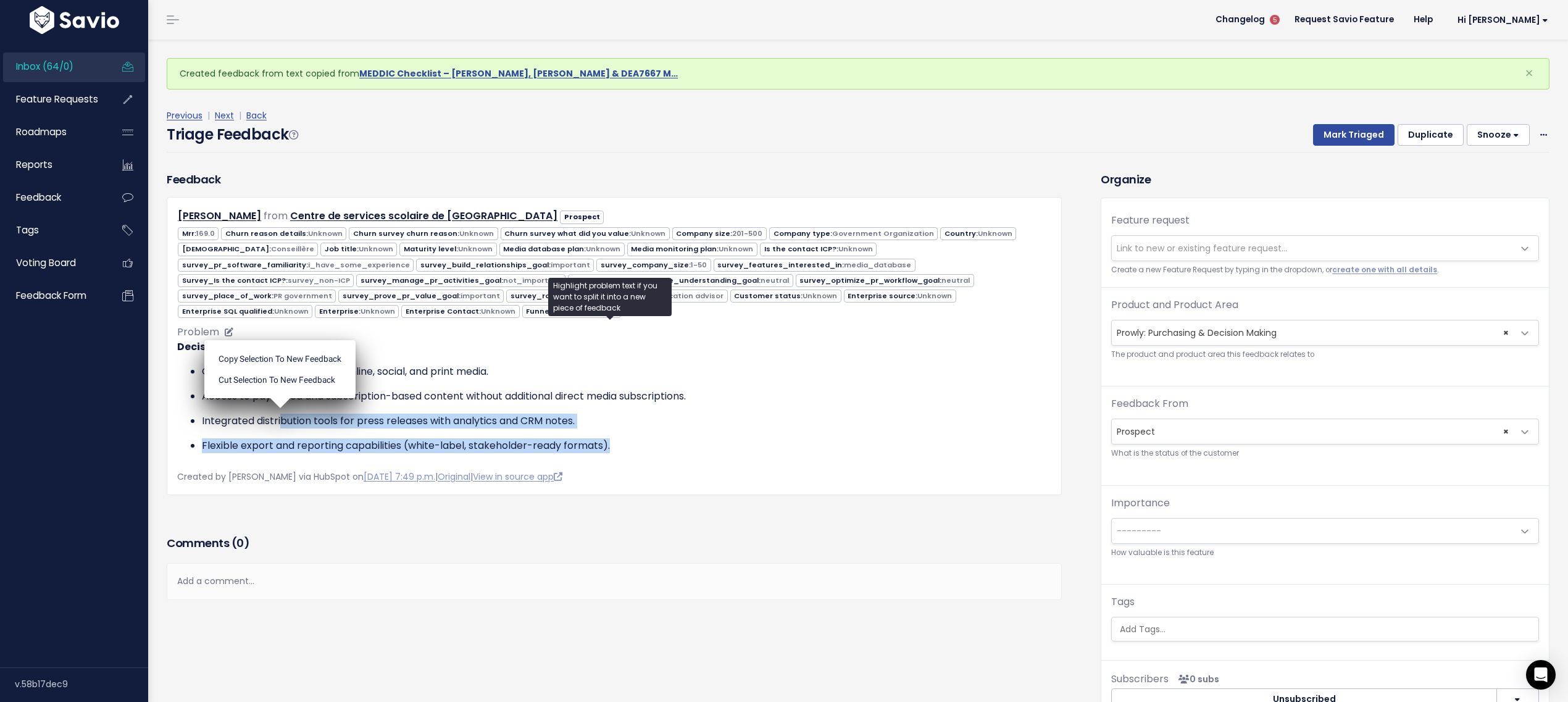
click at [300, 420] on p "Integrated distribution tools for press releases with analytics and CRM notes." at bounding box center [626, 421] width 849 height 15
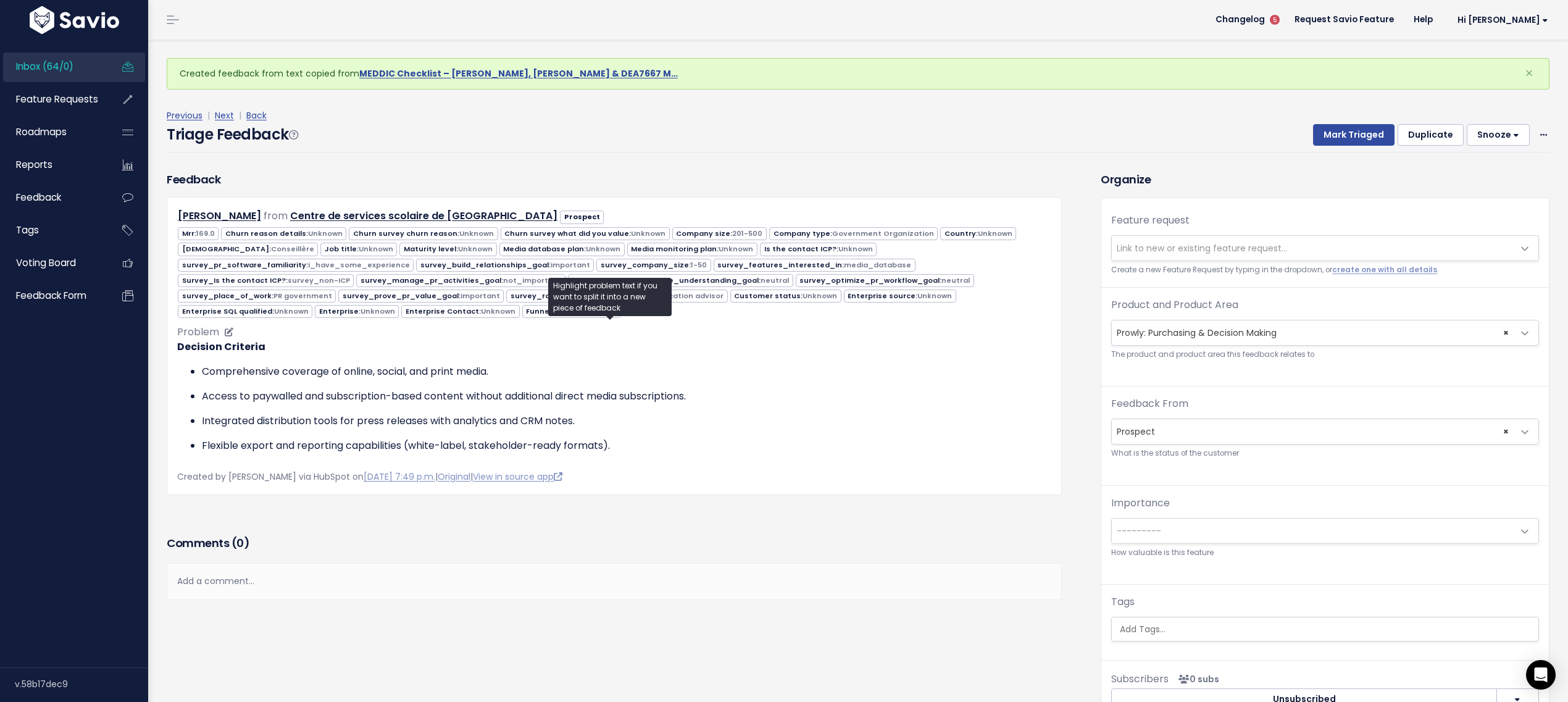
drag, startPoint x: 284, startPoint y: 425, endPoint x: 376, endPoint y: 426, distance: 92.0
click at [354, 430] on ul "Comprehensive coverage of online, social, and print media. Access to paywalled …" at bounding box center [614, 409] width 874 height 89
click at [376, 426] on ul "Comprehensive coverage of online, social, and print media. Access to paywalled …" at bounding box center [614, 409] width 874 height 89
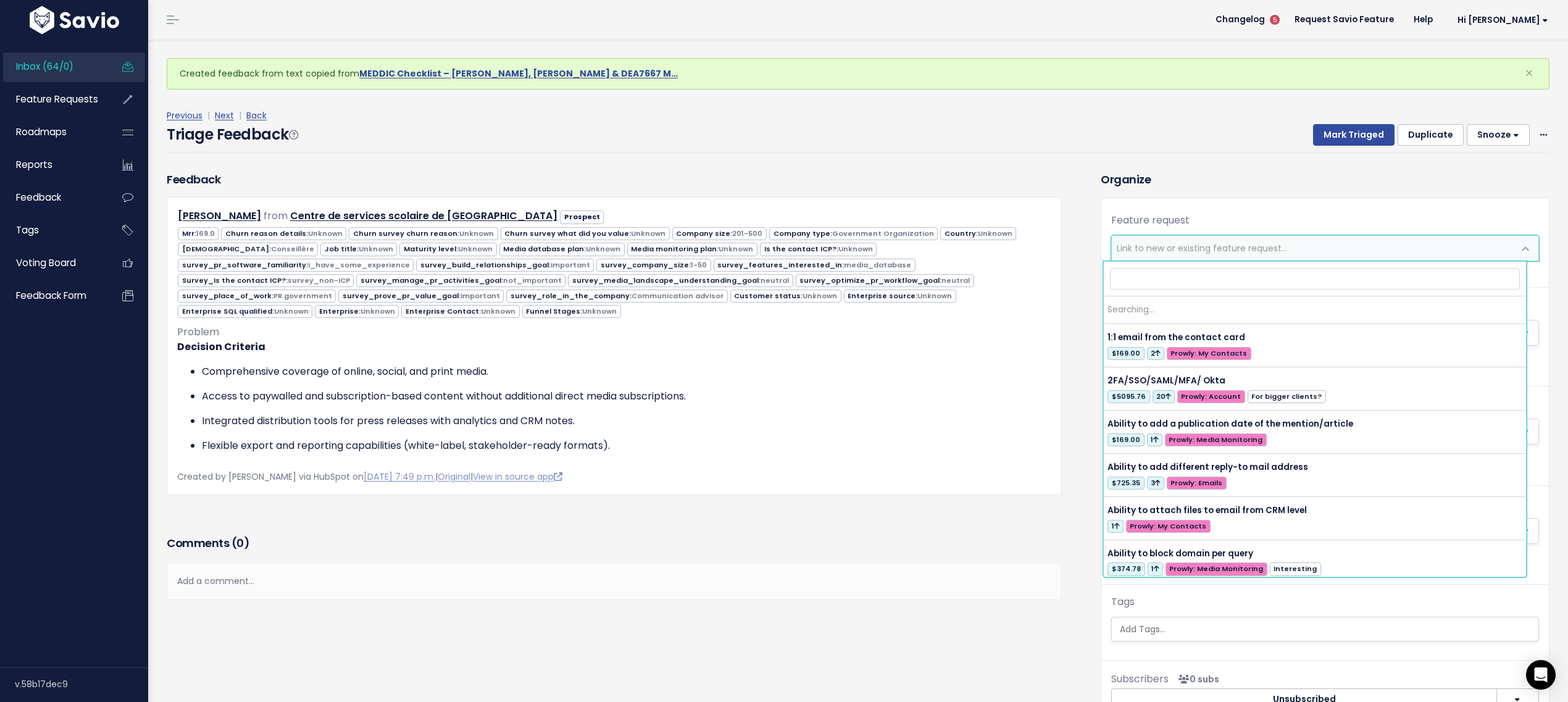
click at [1121, 252] on span "Link to new or existing feature request..." at bounding box center [1202, 248] width 170 height 12
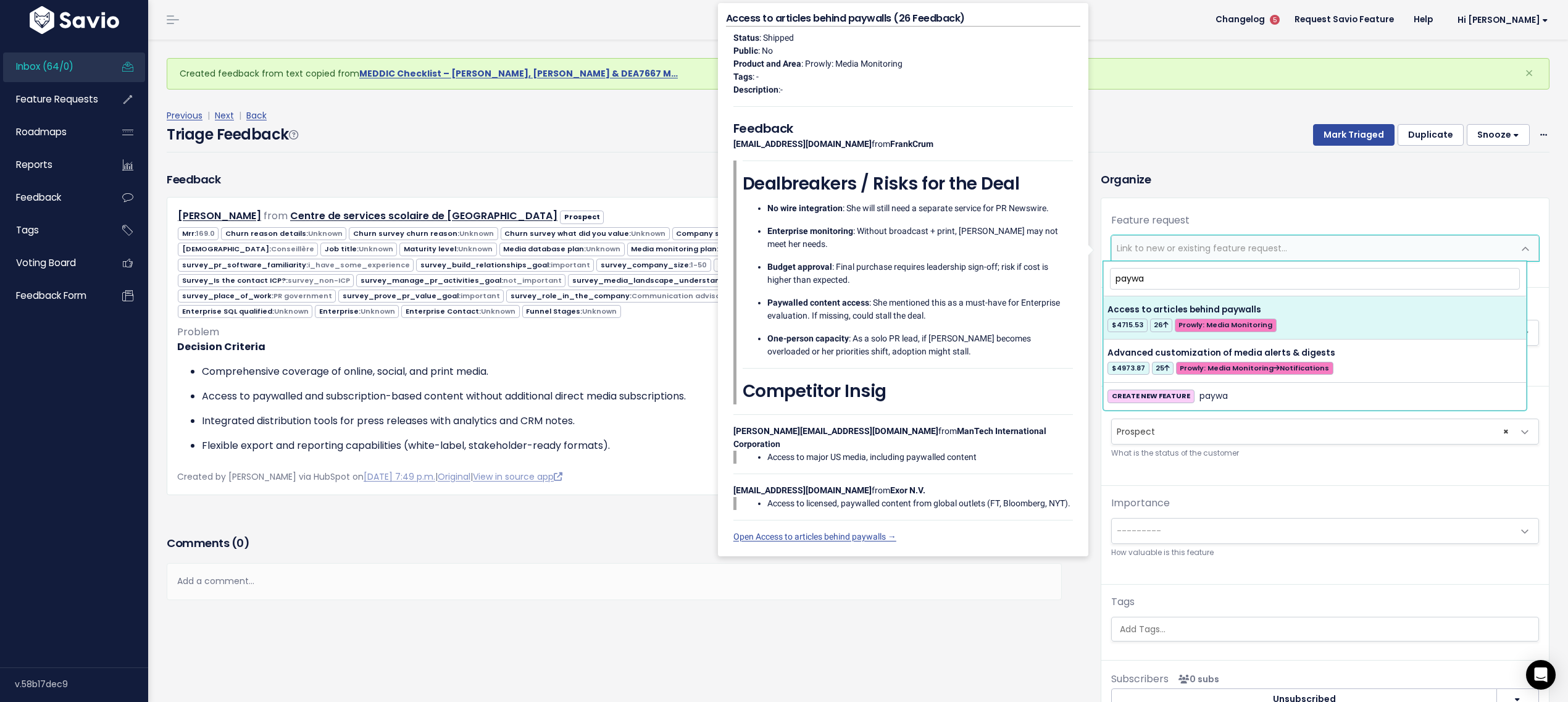
type input "paywa"
select select "28053"
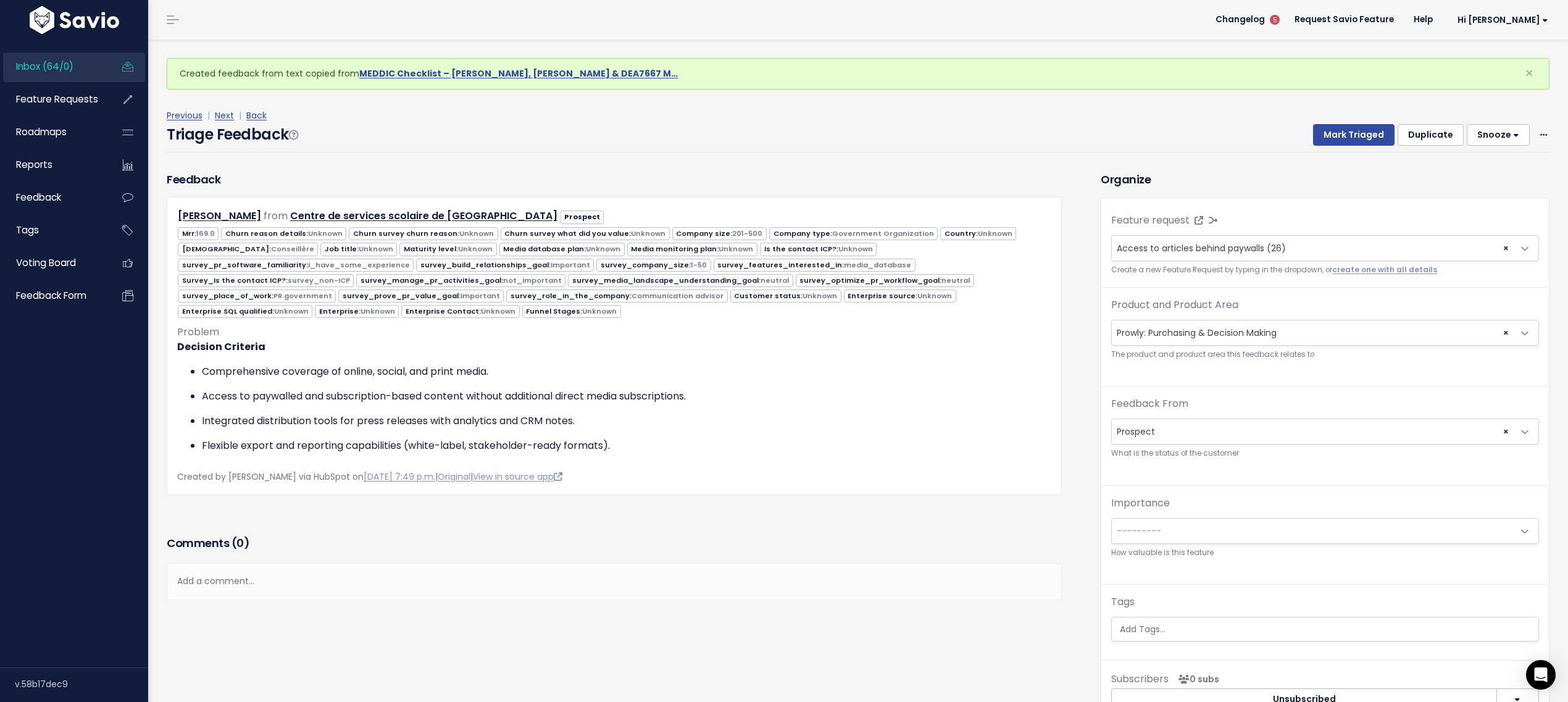
click at [1248, 327] on span "× Prowly: Purchasing & Decision Making" at bounding box center [1312, 333] width 402 height 24
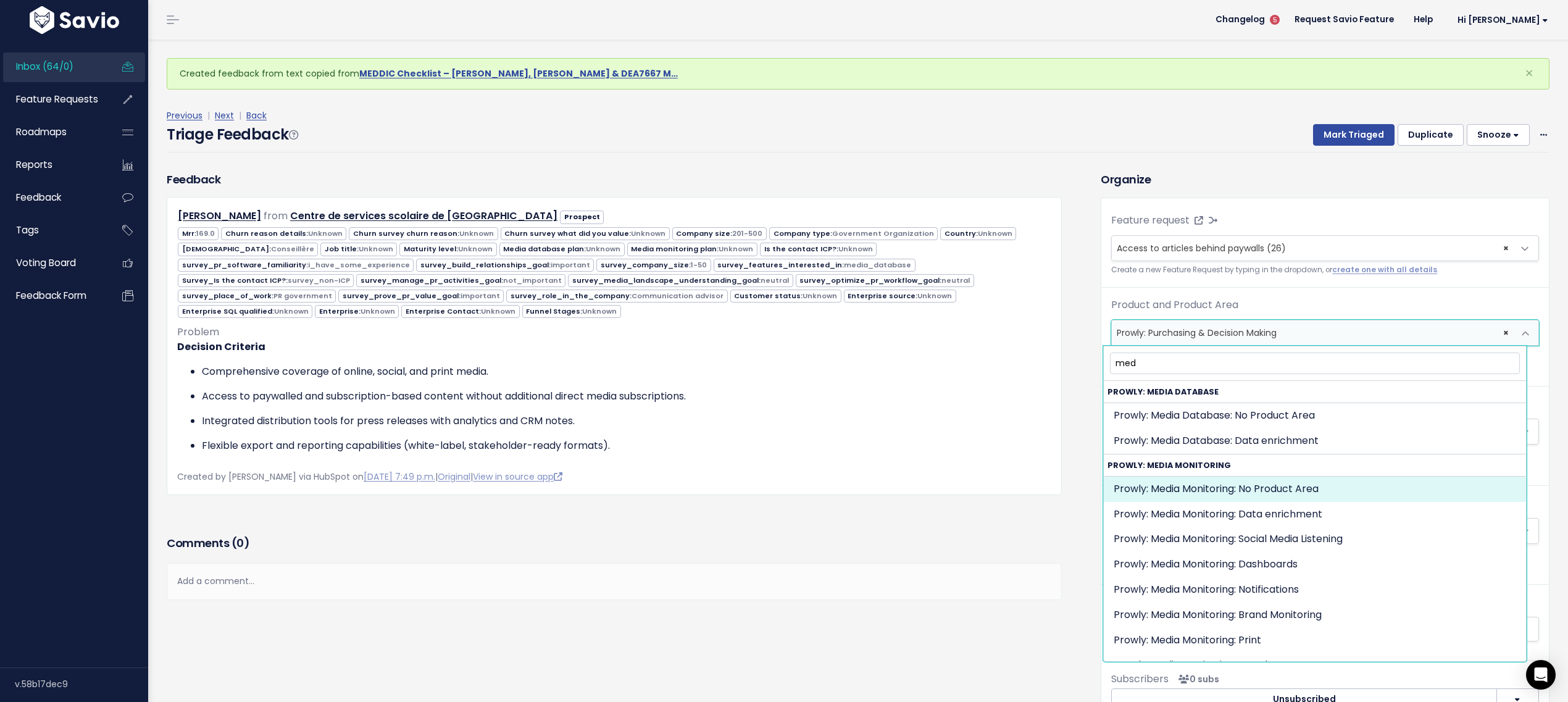
type input "med"
select select "MEDIA_MONITORING:"
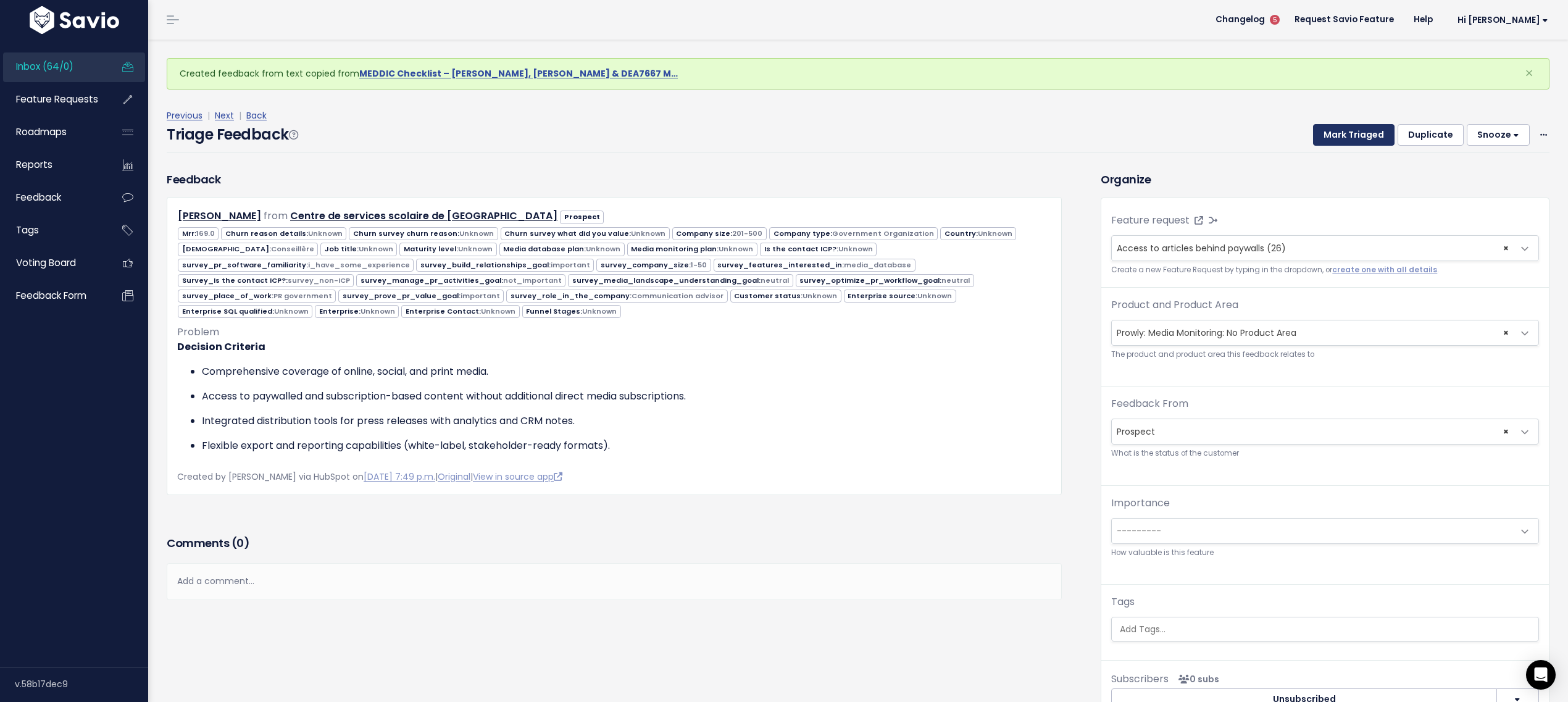
click at [1317, 131] on button "Mark Triaged" at bounding box center [1354, 135] width 81 height 22
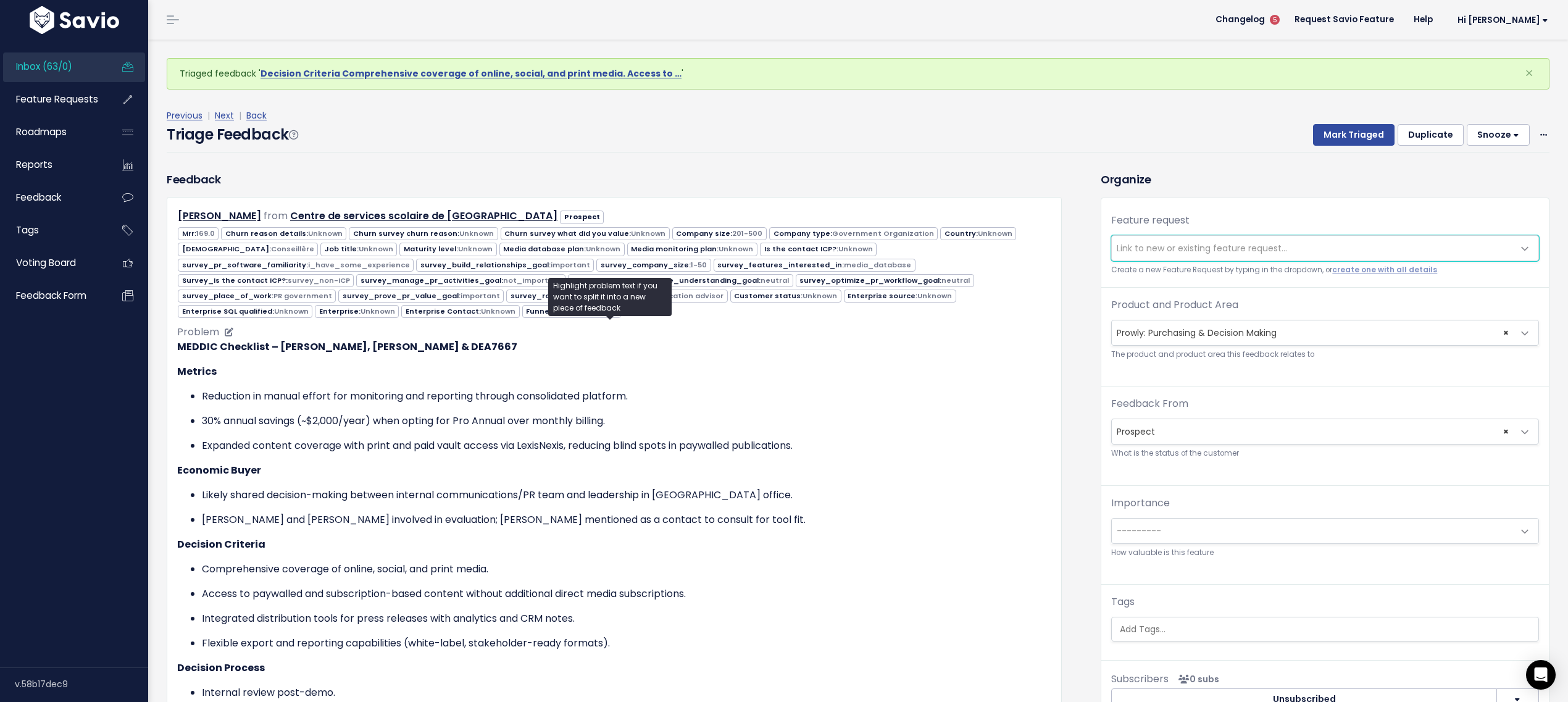
scroll to position [578, 0]
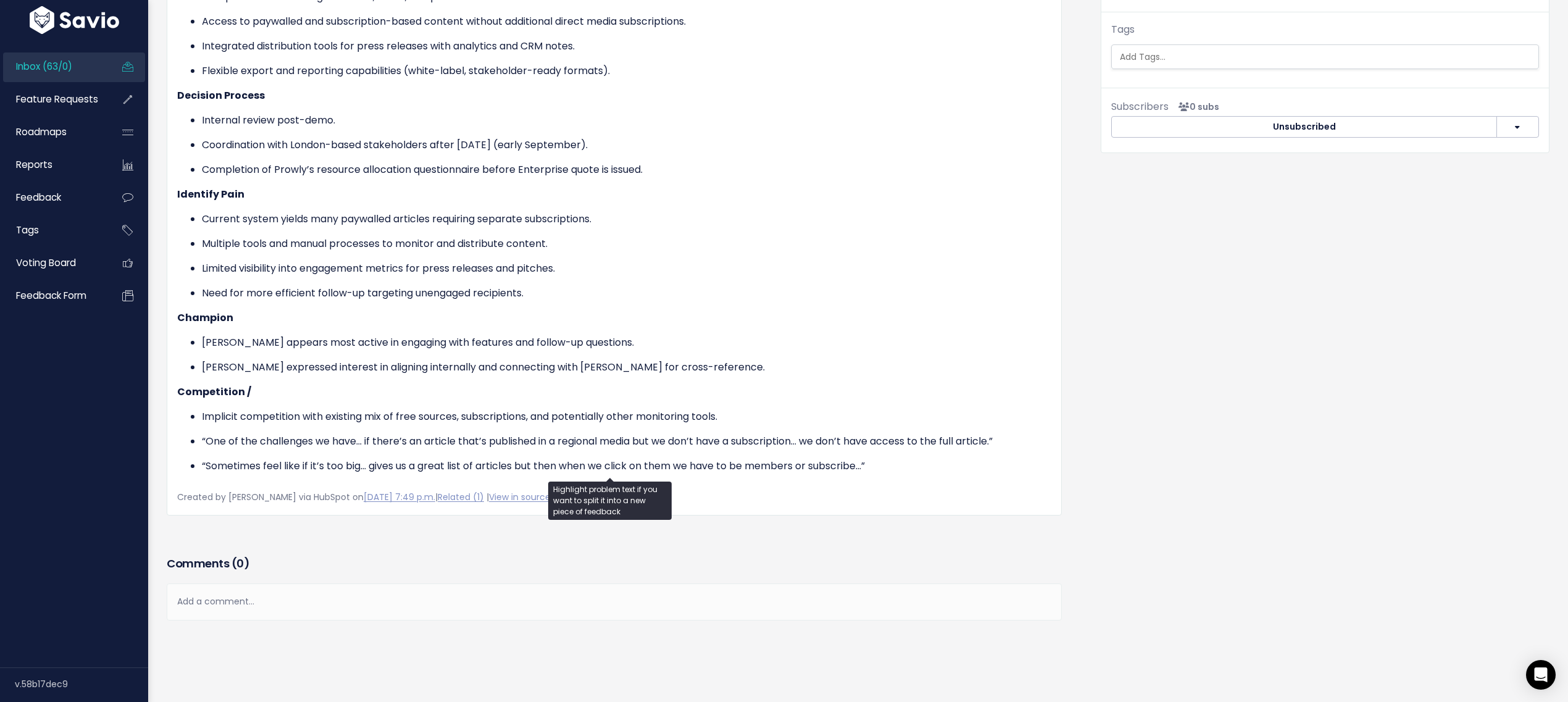
click at [208, 410] on p "Implicit competition with existing mix of free sources, subscriptions, and pote…" at bounding box center [626, 417] width 849 height 15
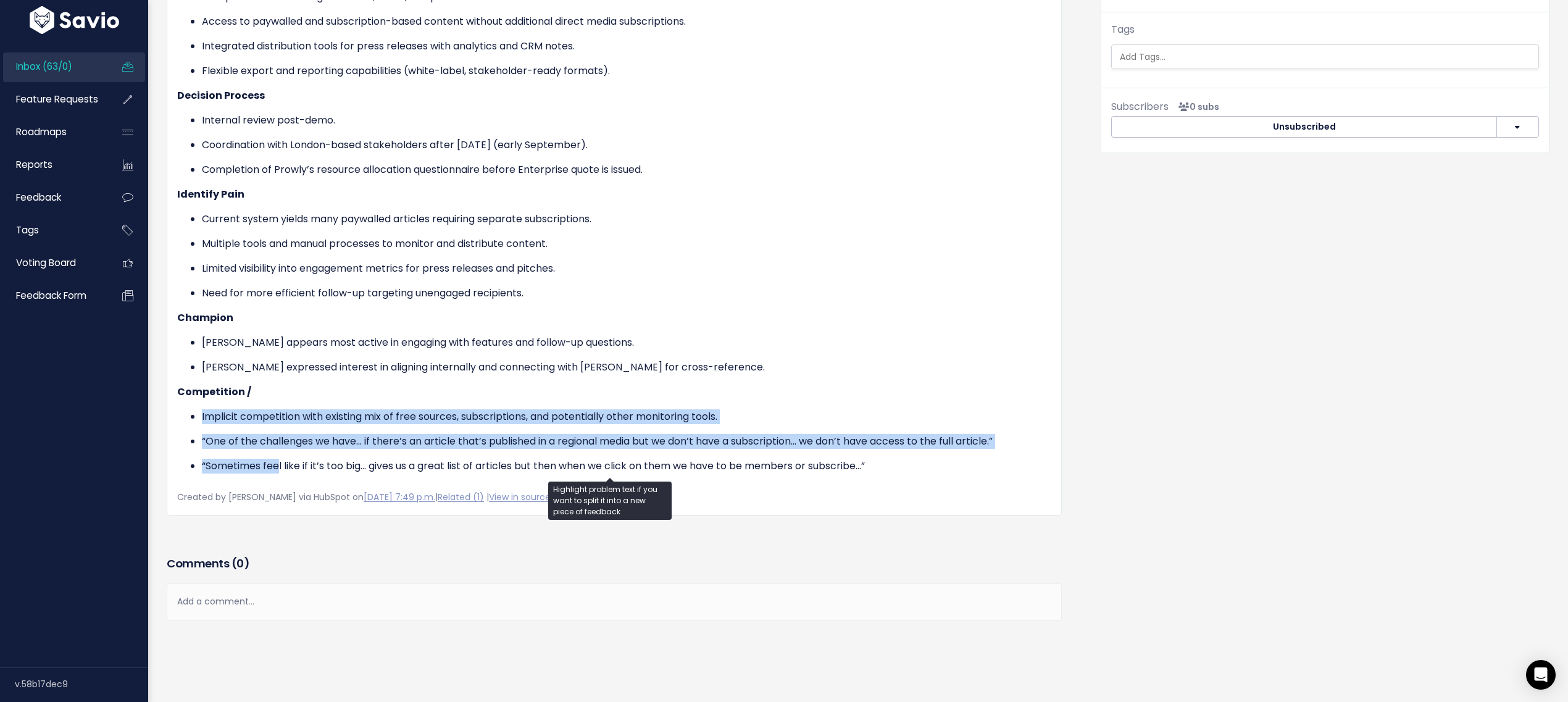
drag, startPoint x: 239, startPoint y: 410, endPoint x: 278, endPoint y: 451, distance: 56.6
click at [278, 451] on ul "Implicit competition with existing mix of free sources, subscriptions, and pote…" at bounding box center [614, 441] width 874 height 64
click at [278, 459] on p "“Sometimes feel like if it’s too big… gives us a great list of articles but the…" at bounding box center [626, 467] width 849 height 15
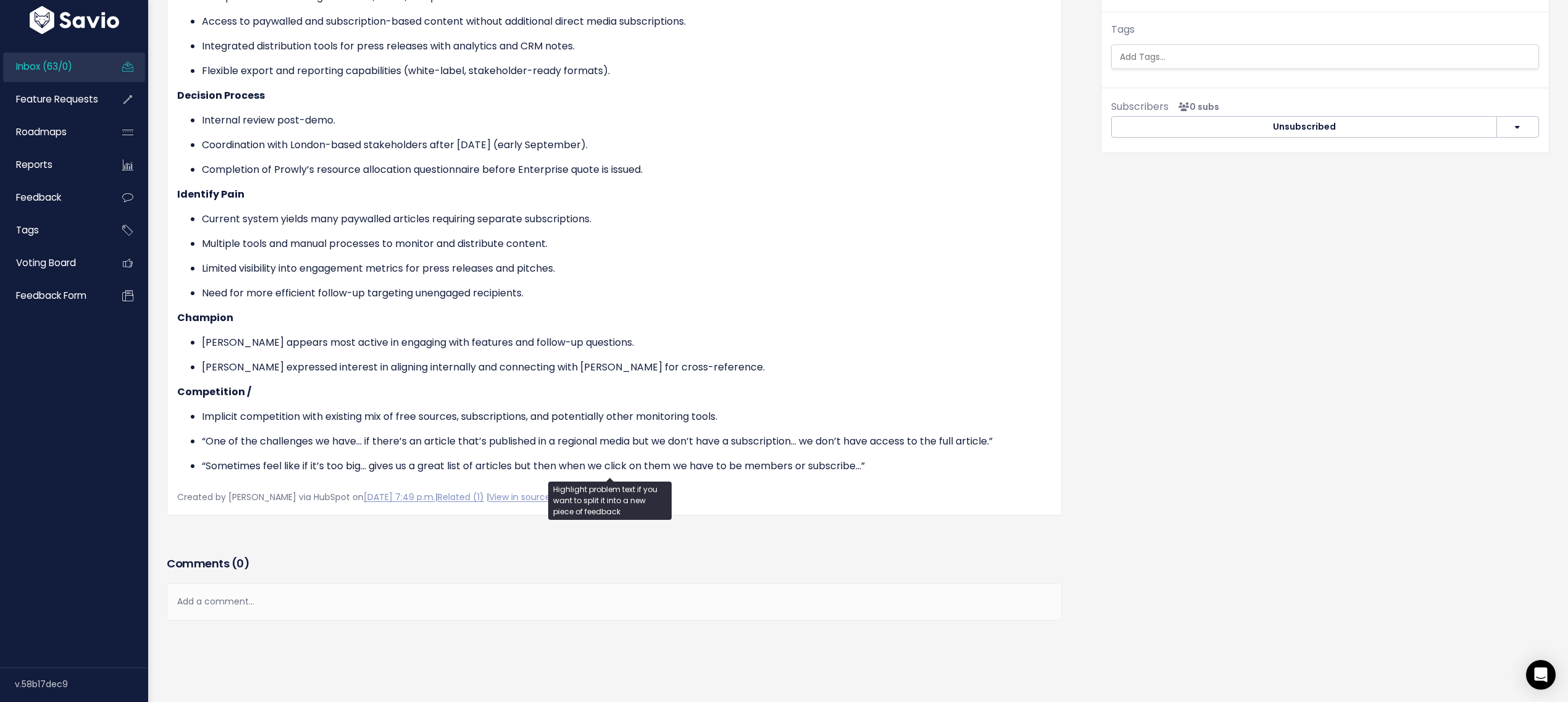
click at [340, 443] on ul "Implicit competition with existing mix of free sources, subscriptions, and pote…" at bounding box center [614, 441] width 874 height 64
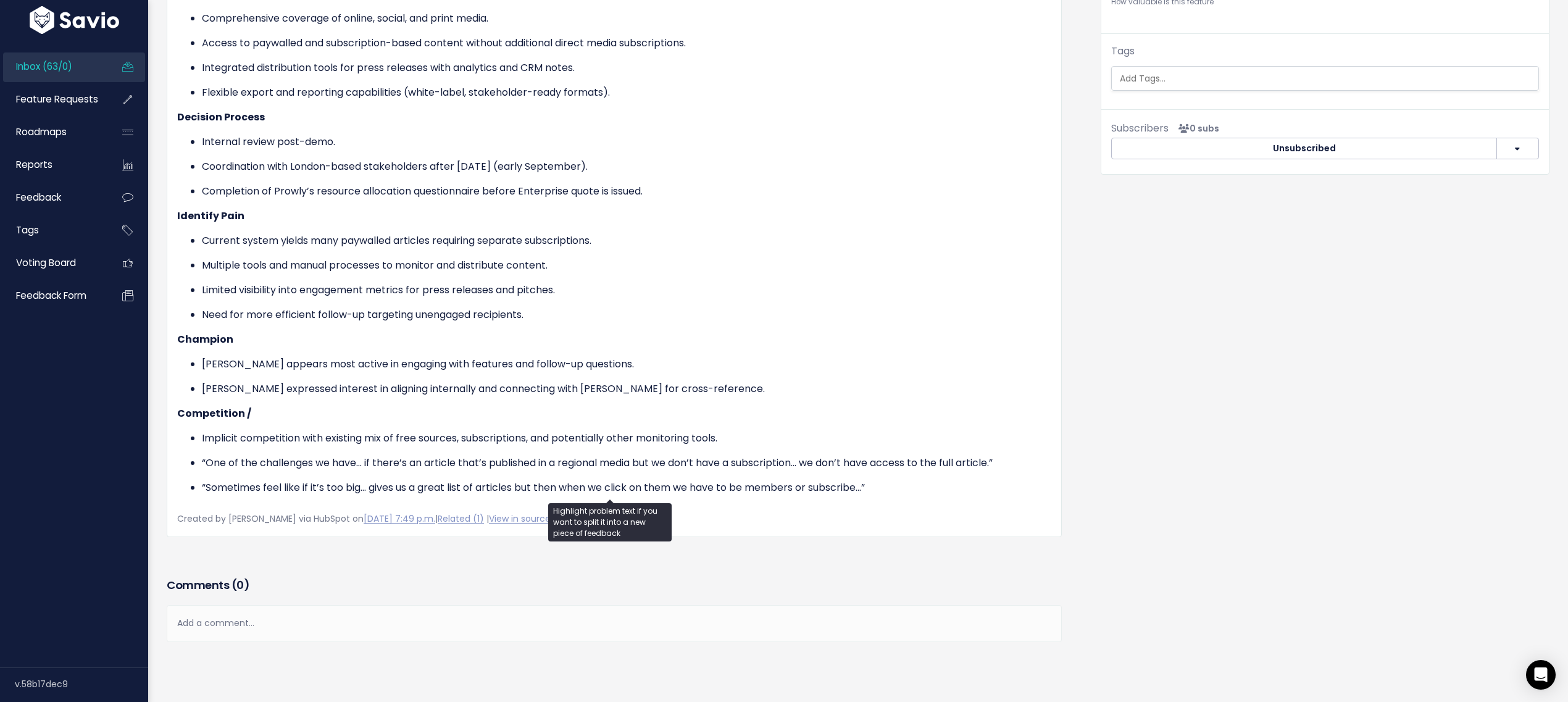
scroll to position [488, 0]
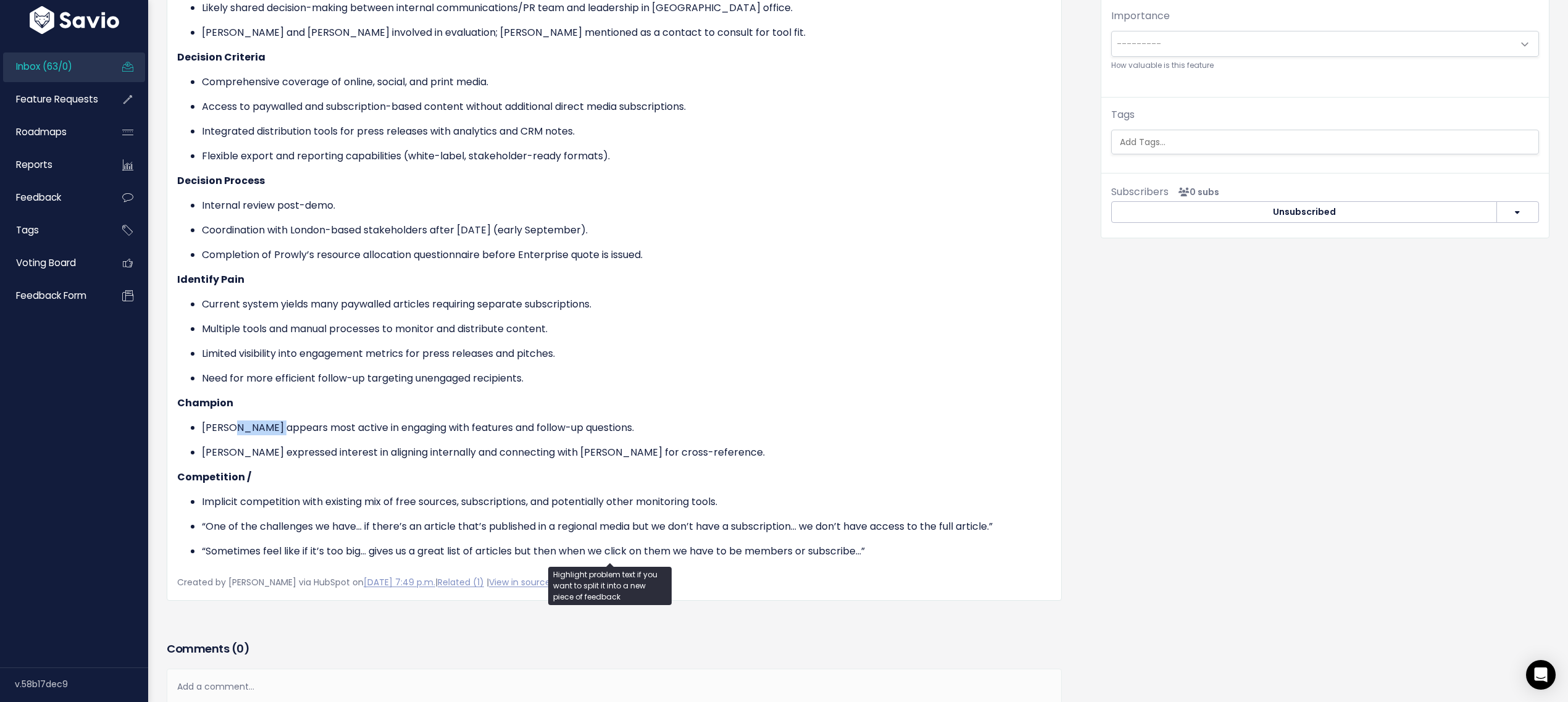
drag, startPoint x: 258, startPoint y: 424, endPoint x: 278, endPoint y: 429, distance: 20.6
click at [277, 428] on p "Camille appears most active in engaging with features and follow-up questions." at bounding box center [626, 428] width 849 height 15
click at [0, 0] on ul "Copy selection to new Feedback Cut selection to new Feedback" at bounding box center [0, 0] width 0 height 0
click at [316, 325] on p "Multiple tools and manual processes to monitor and distribute content." at bounding box center [626, 329] width 849 height 15
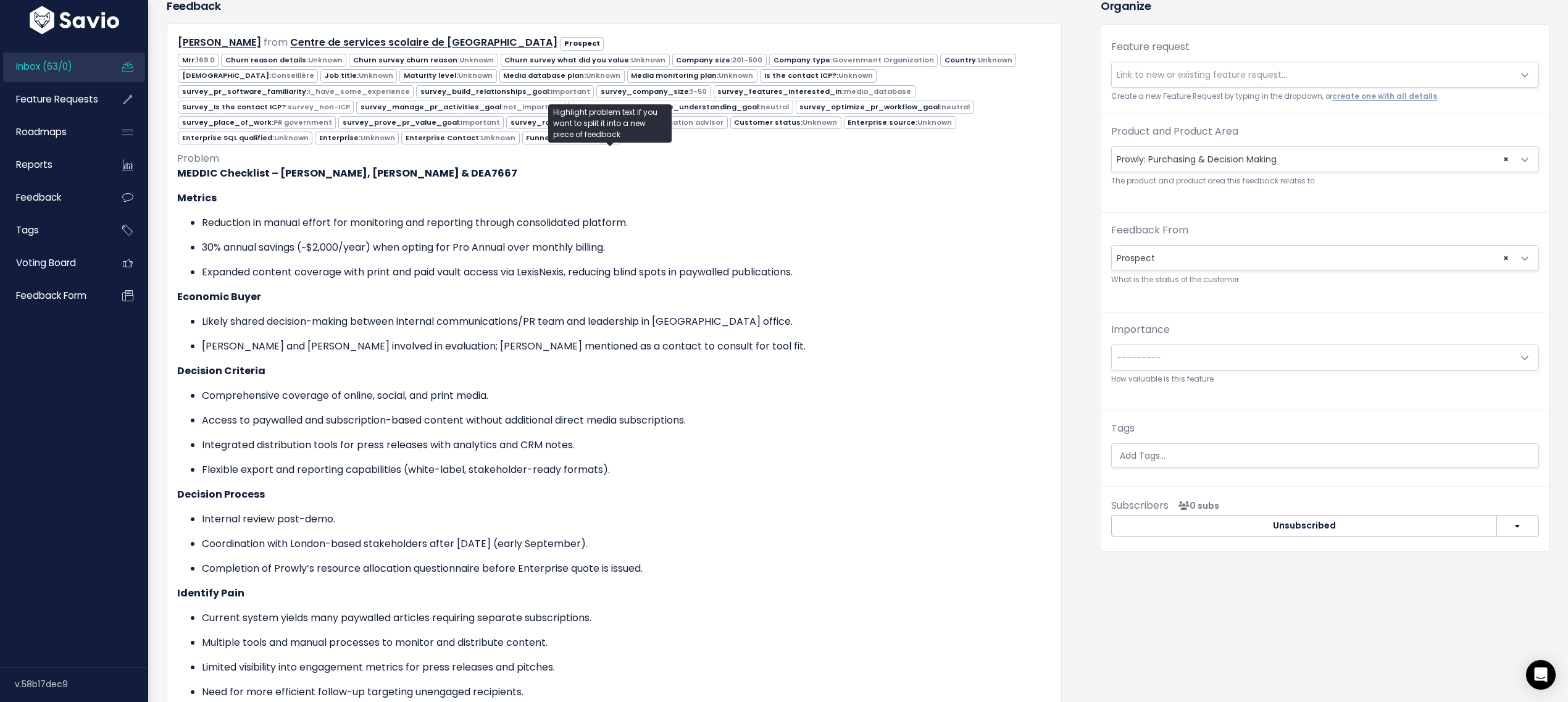
scroll to position [0, 0]
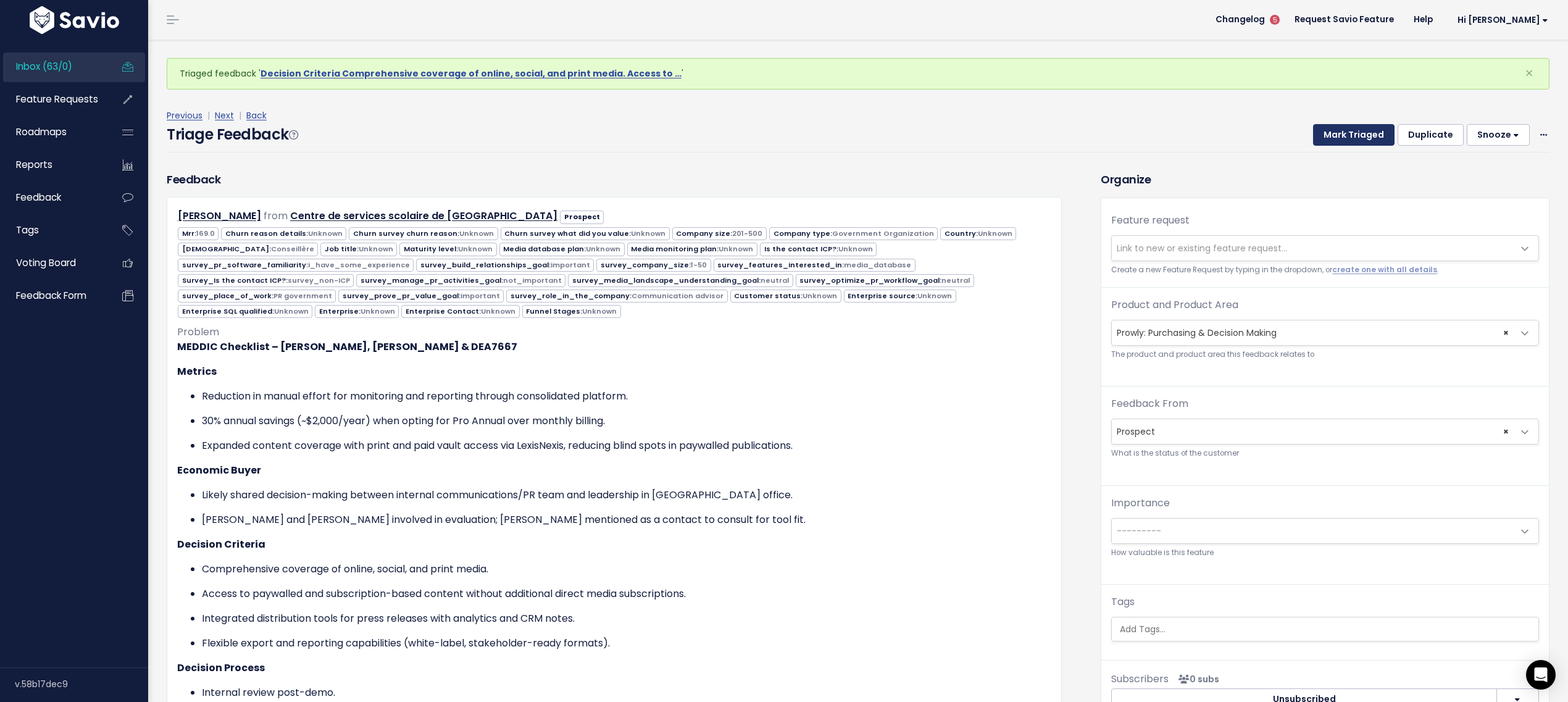
click at [1335, 141] on button "Mark Triaged" at bounding box center [1354, 135] width 81 height 22
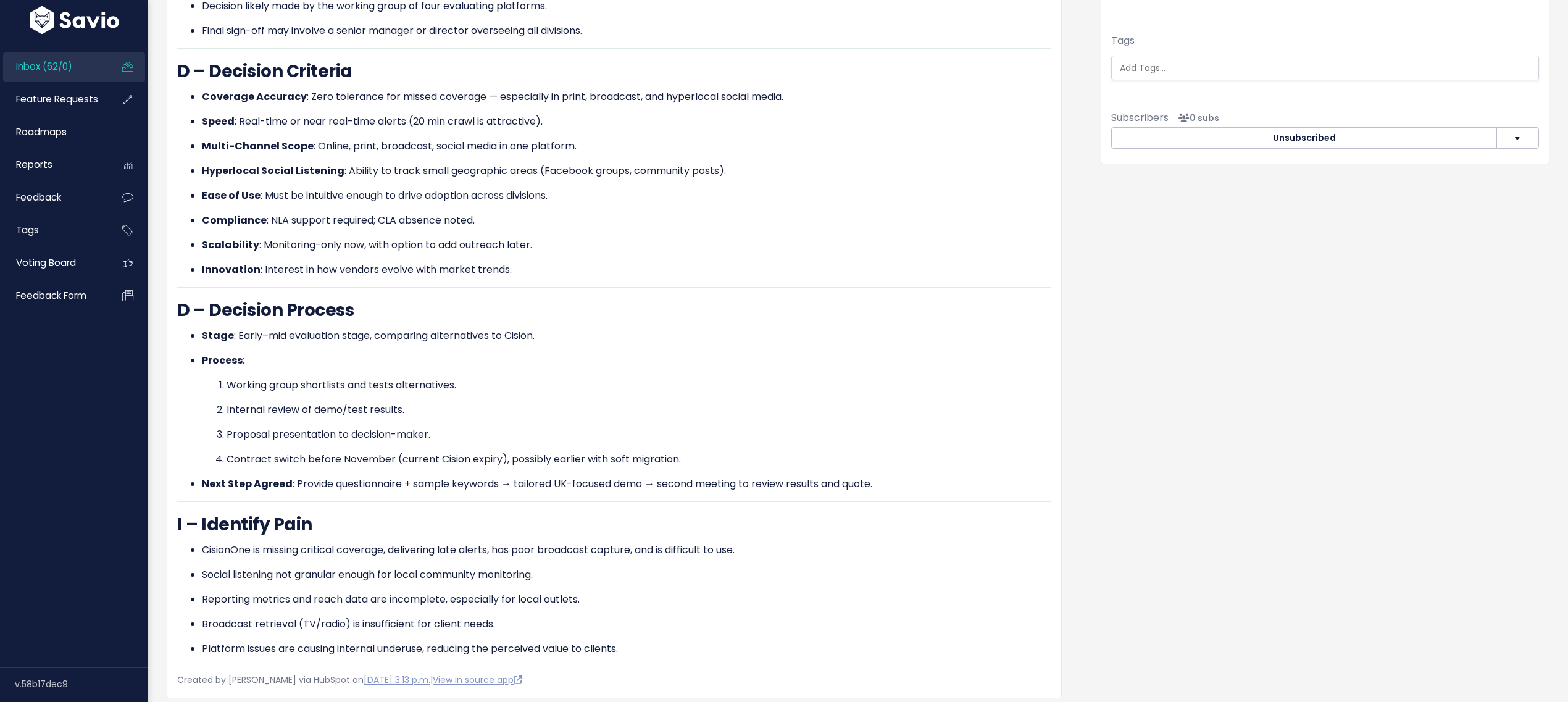
scroll to position [748, 0]
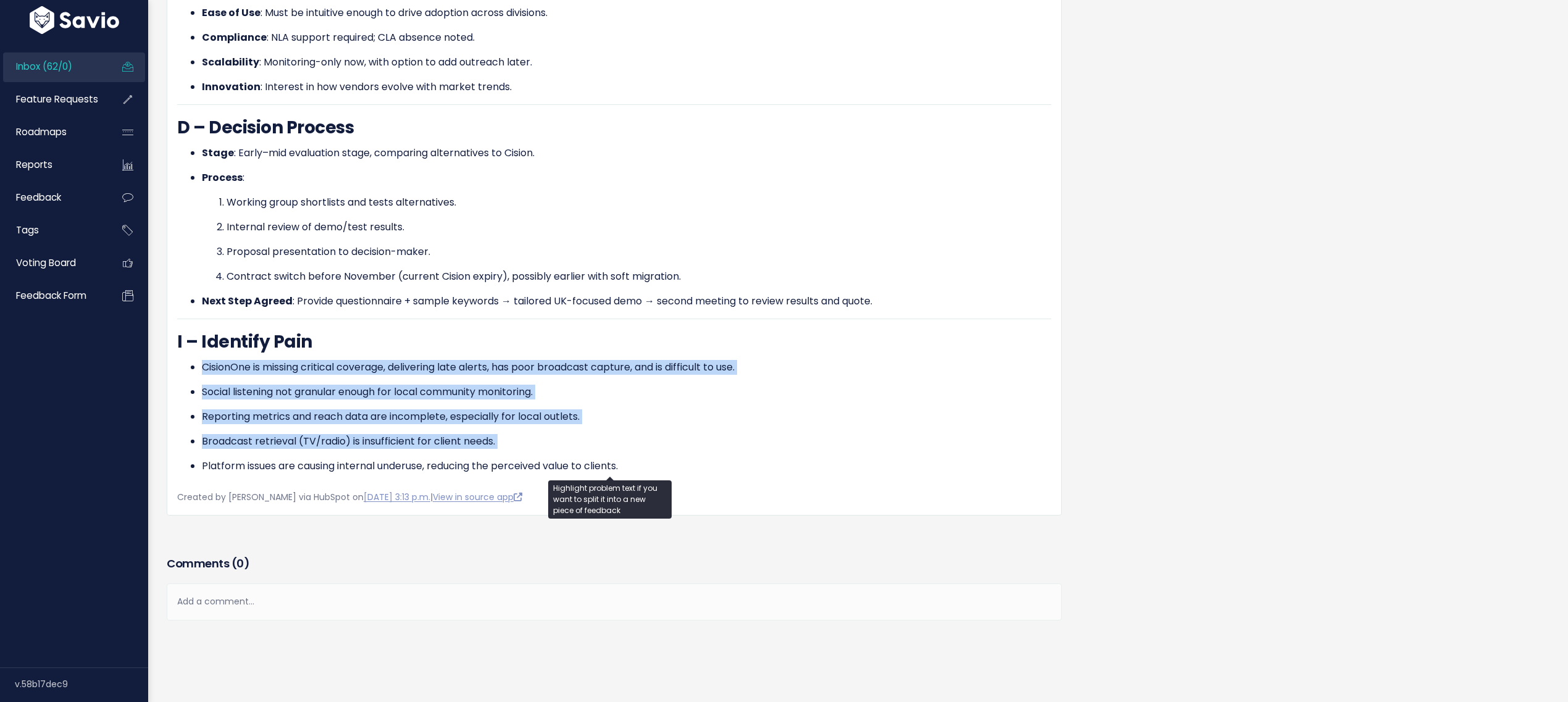
drag, startPoint x: 200, startPoint y: 358, endPoint x: 530, endPoint y: 450, distance: 342.6
click at [513, 448] on ul "CisionOne is missing critical coverage, delivering late alerts, has poor broadc…" at bounding box center [614, 417] width 874 height 114
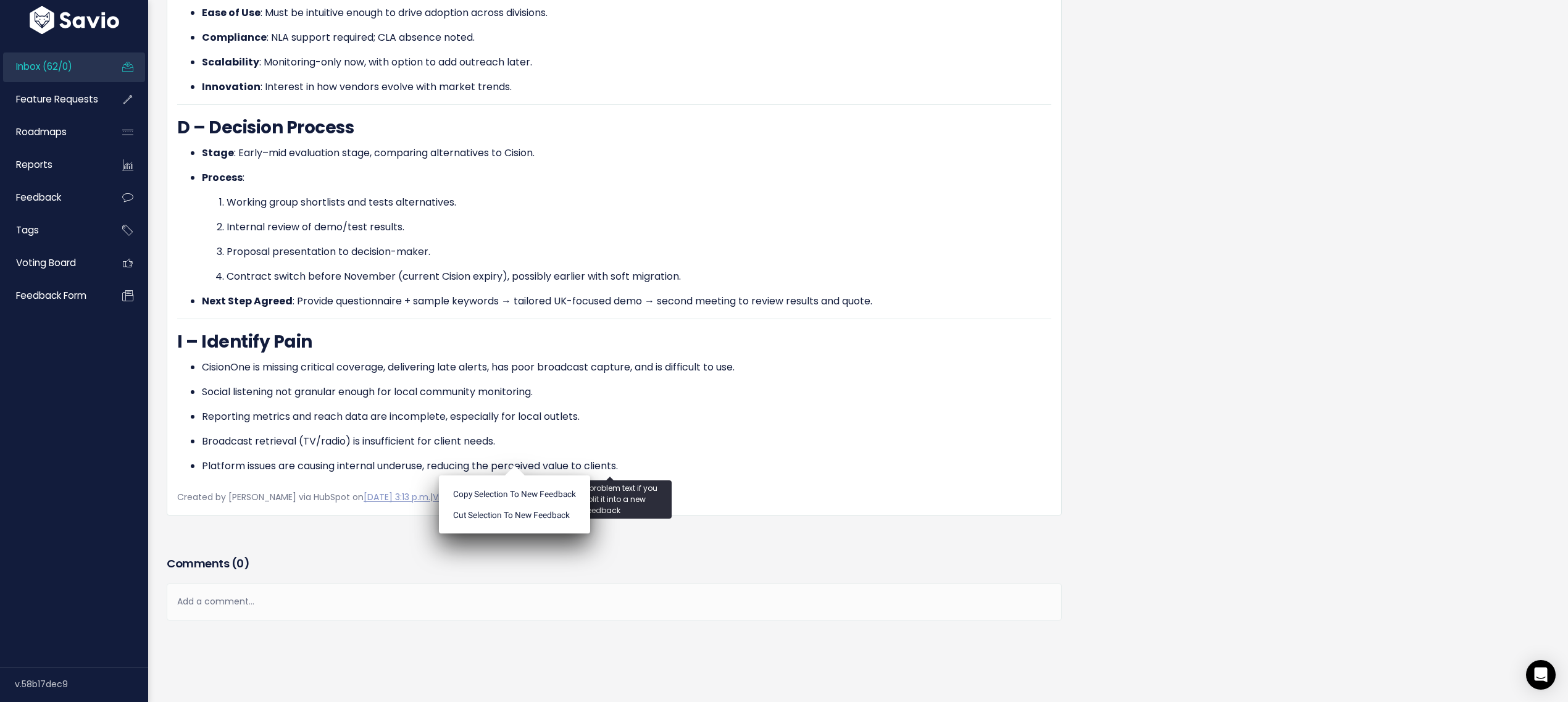
click at [549, 443] on ul "CisionOne is missing critical coverage, delivering late alerts, has poor broadc…" at bounding box center [614, 417] width 874 height 114
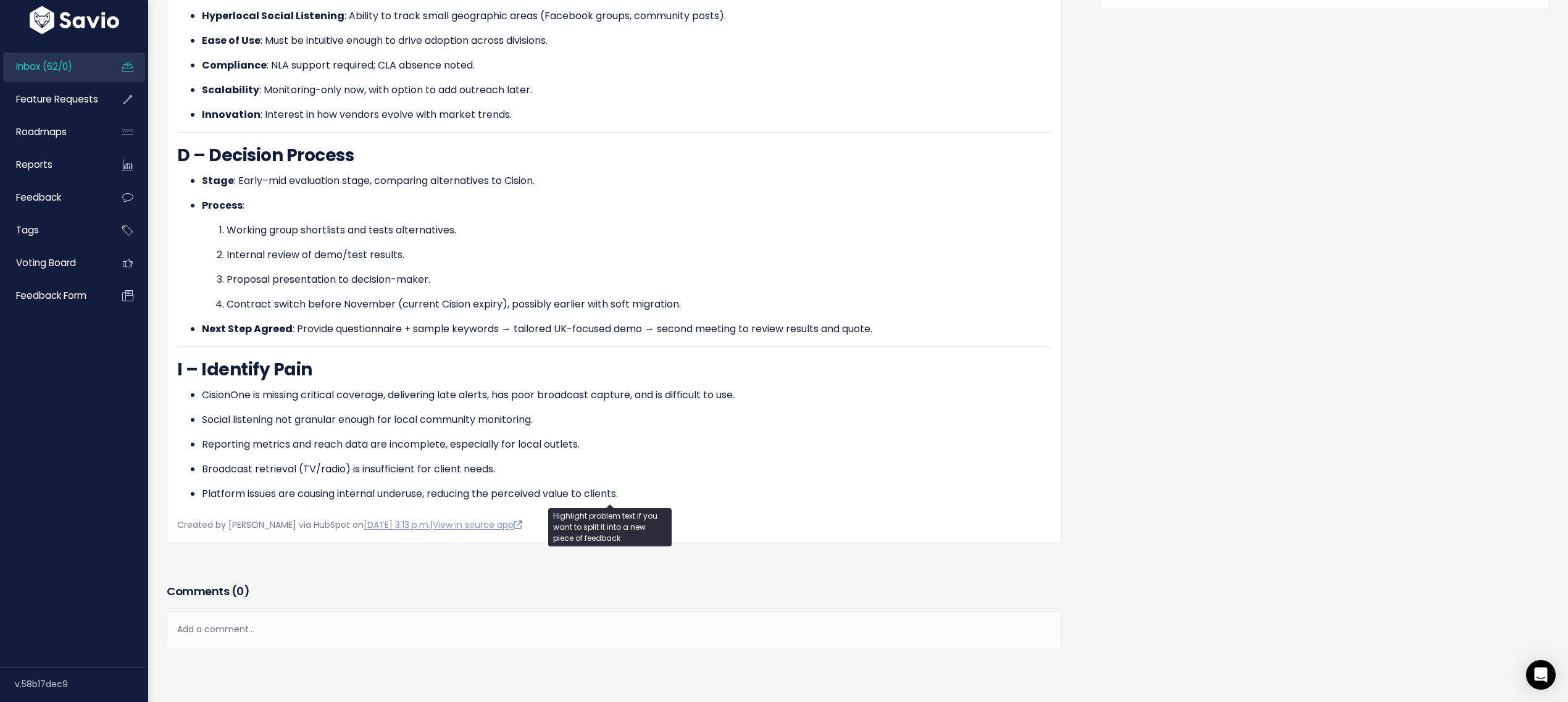
scroll to position [568, 0]
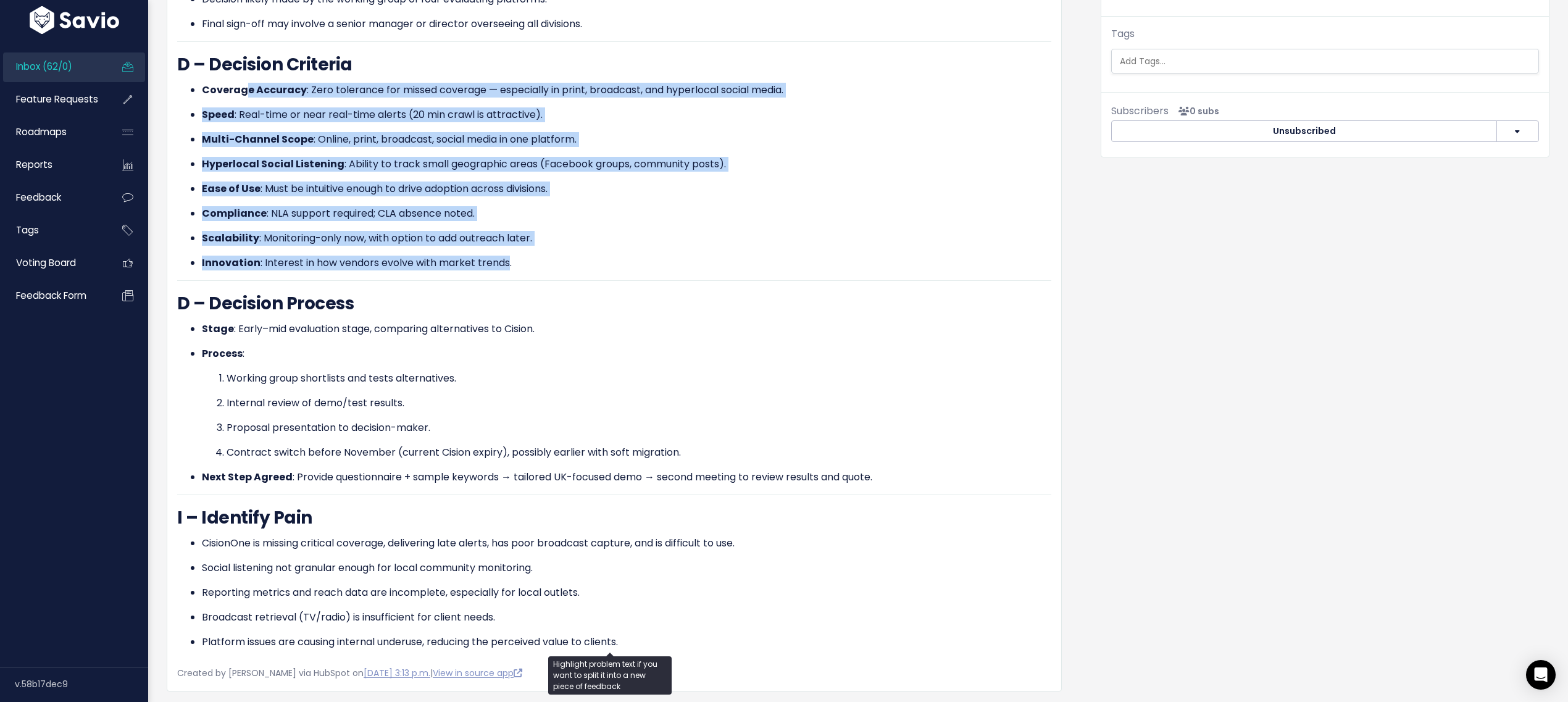
drag, startPoint x: 267, startPoint y: 90, endPoint x: 502, endPoint y: 249, distance: 283.7
click at [502, 249] on ul "Coverage Accuracy : Zero tolerance for missed coverage — especially in print, b…" at bounding box center [614, 176] width 874 height 187
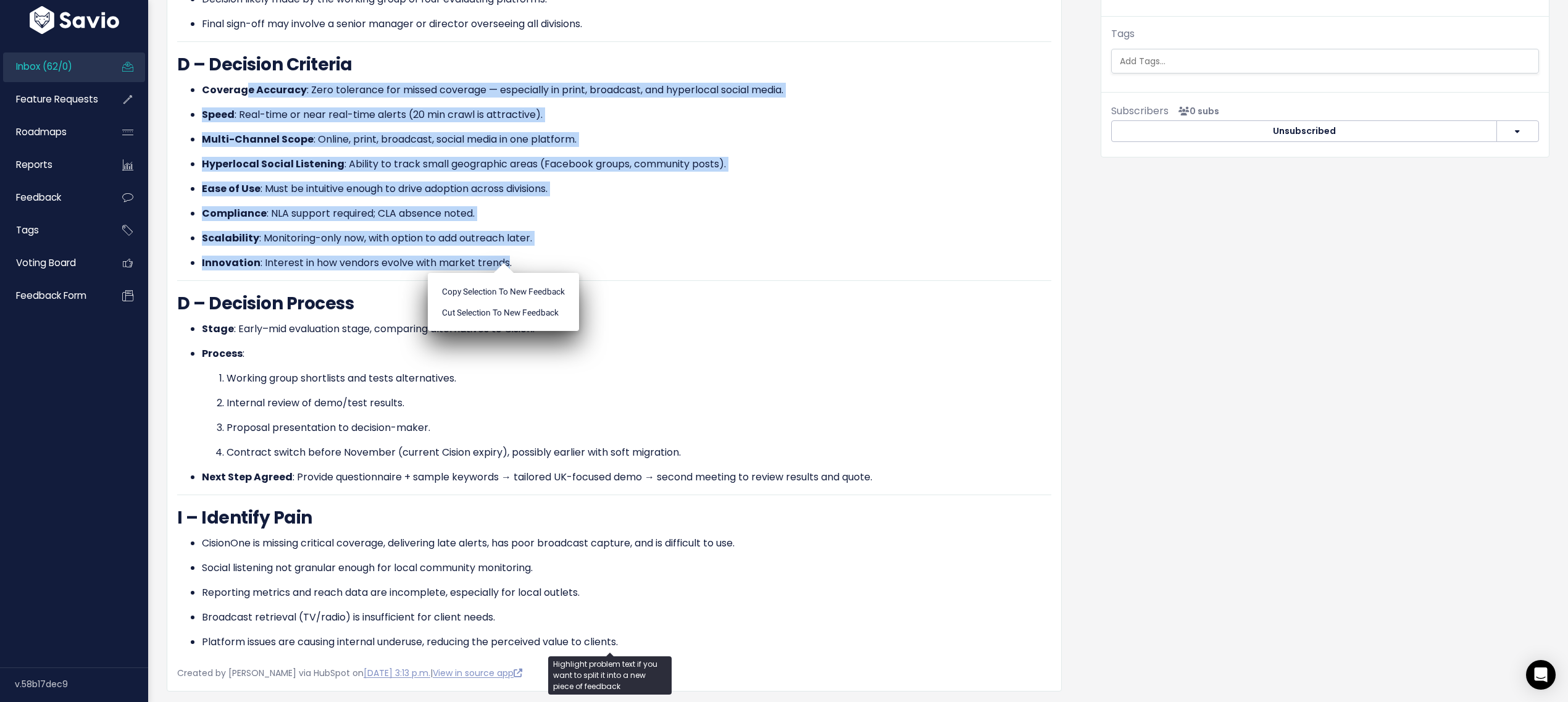
click at [502, 256] on p "Innovation : Interest in how vendors evolve with market trends." at bounding box center [626, 263] width 849 height 15
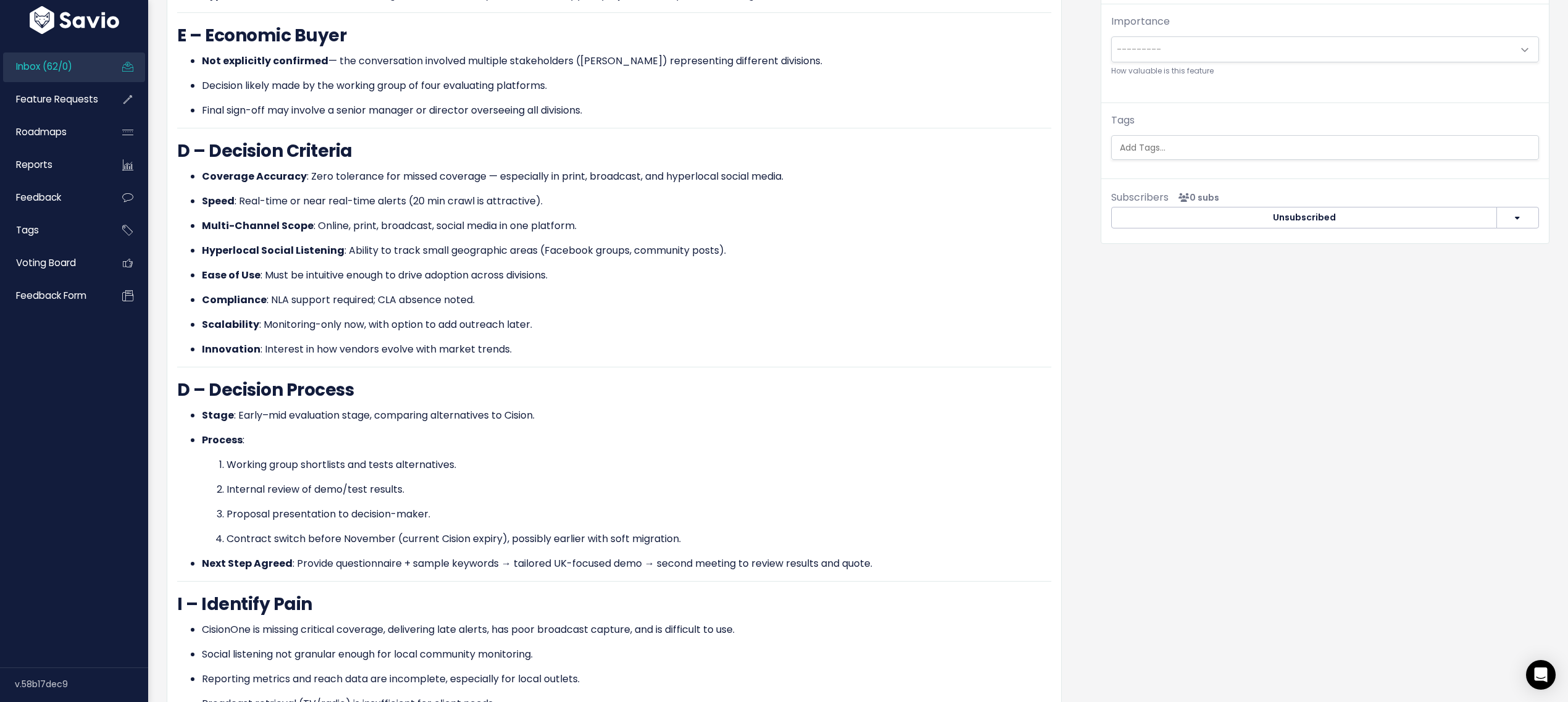
scroll to position [407, 0]
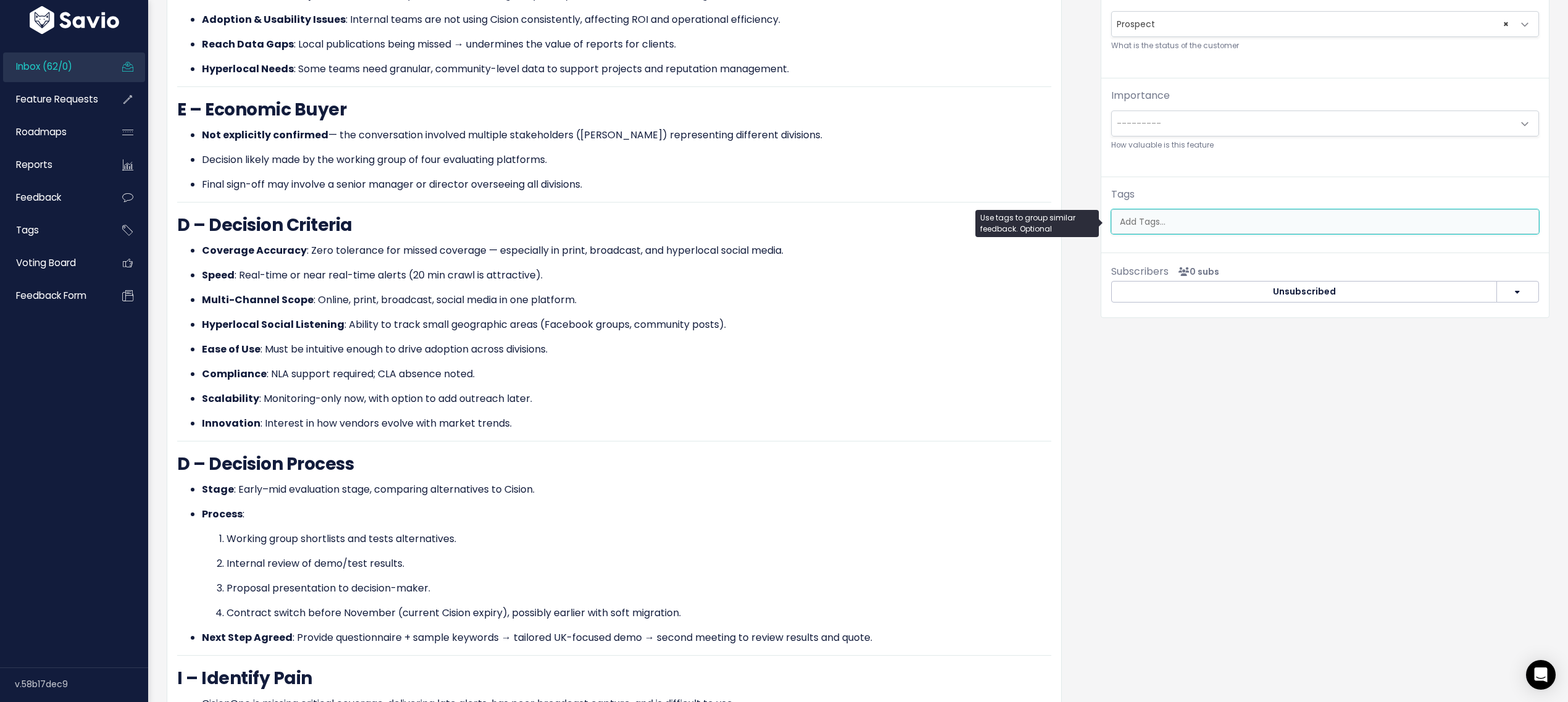
click at [1228, 231] on ul at bounding box center [1325, 222] width 427 height 24
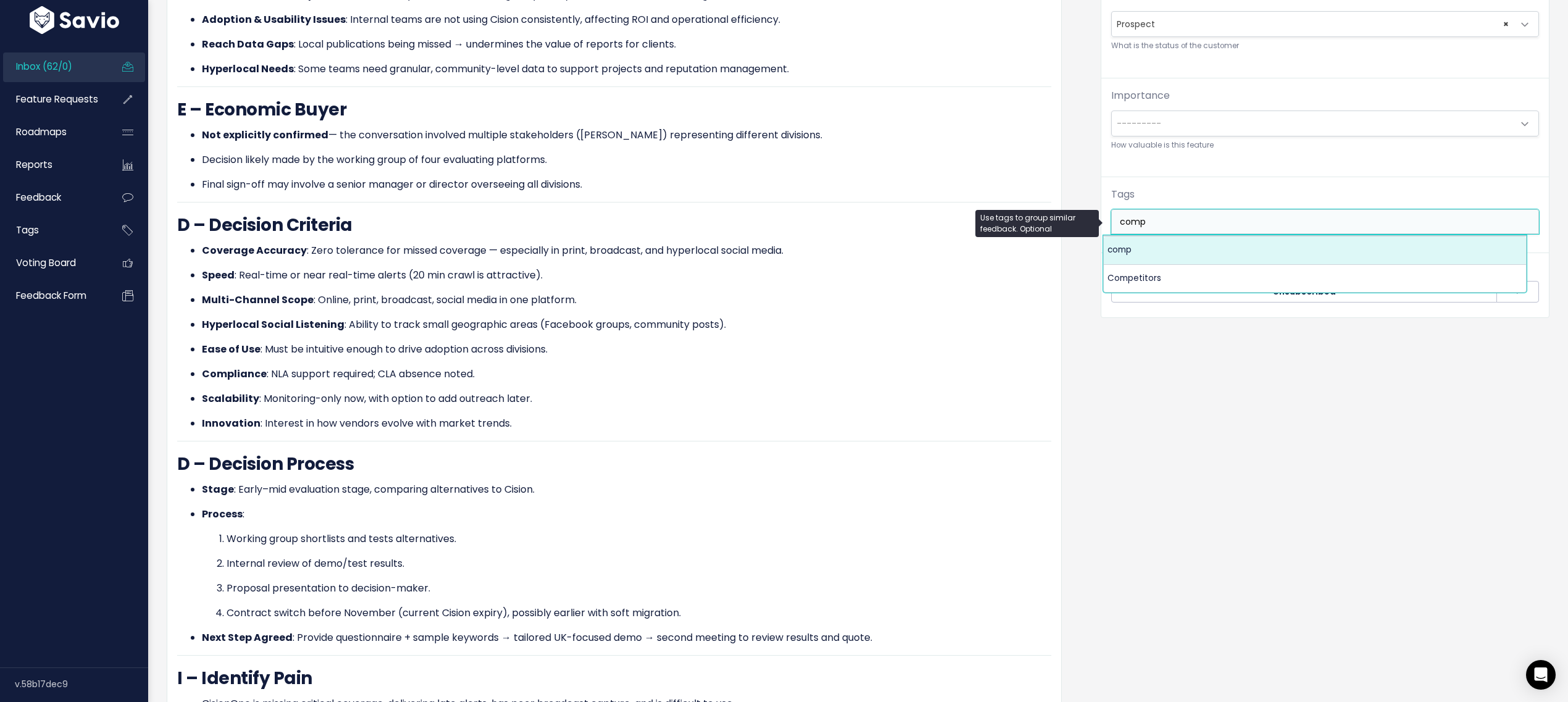
type input "comp"
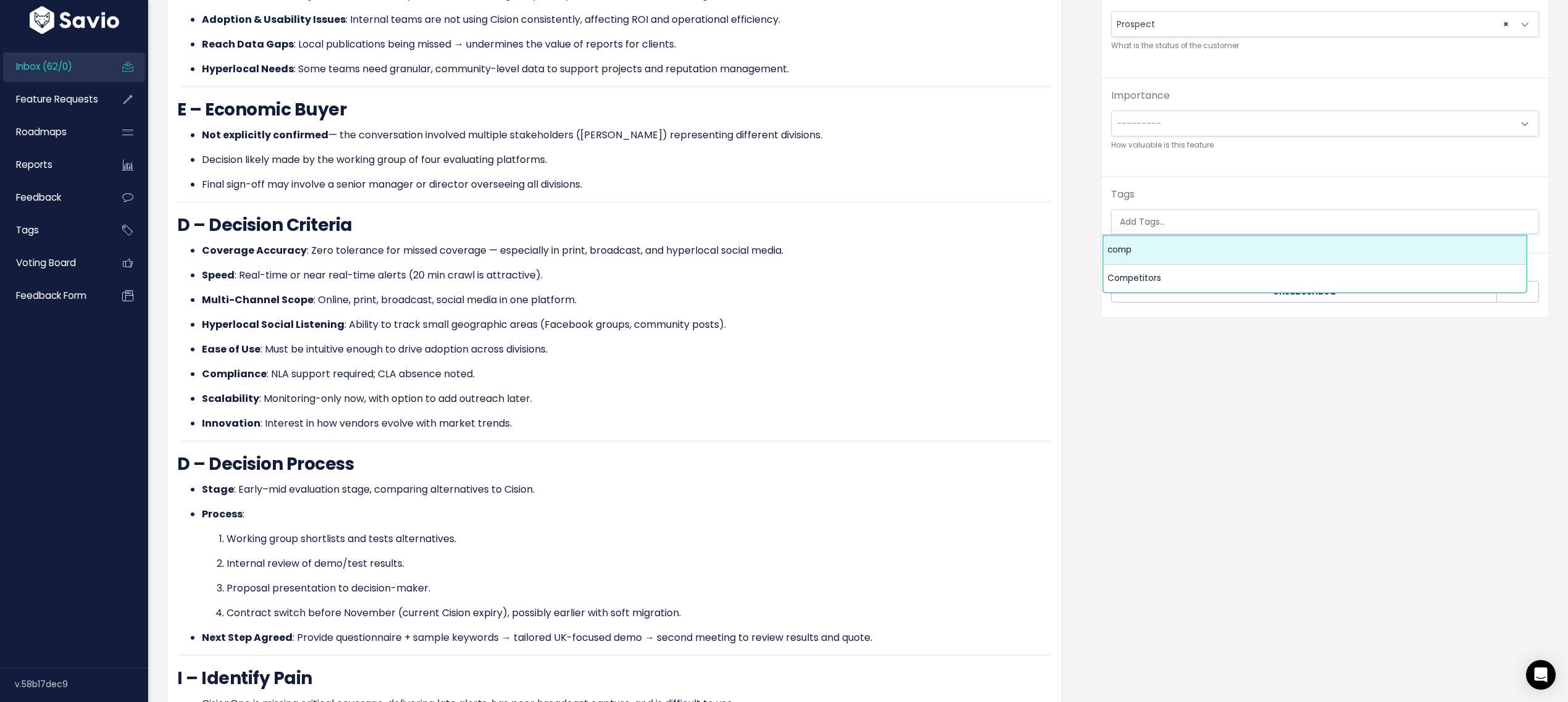
select select "13836"
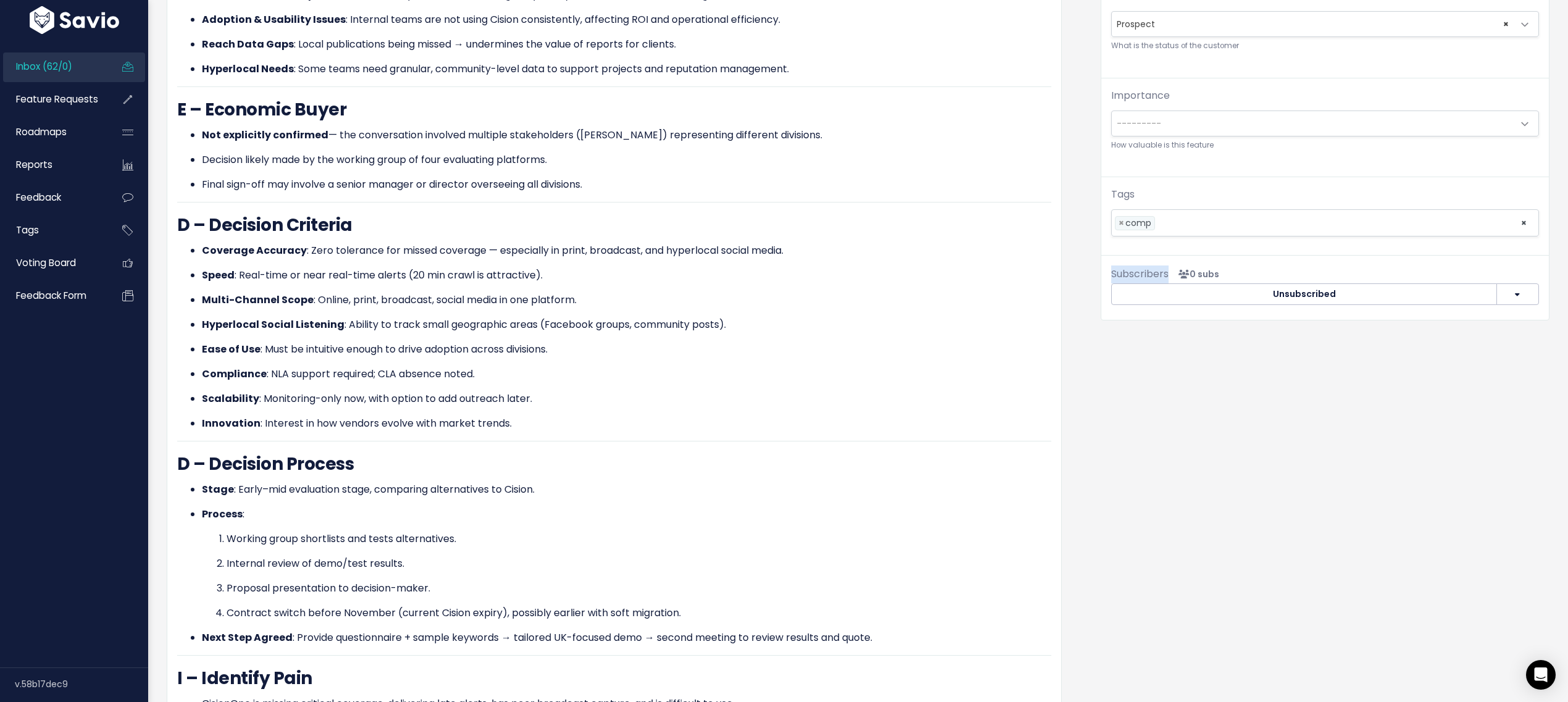
click at [1295, 248] on div "Feature request --------- Link to new or existing feature request... Create a n…" at bounding box center [1325, 26] width 448 height 471
click at [1119, 226] on span "×" at bounding box center [1121, 223] width 6 height 13
select select
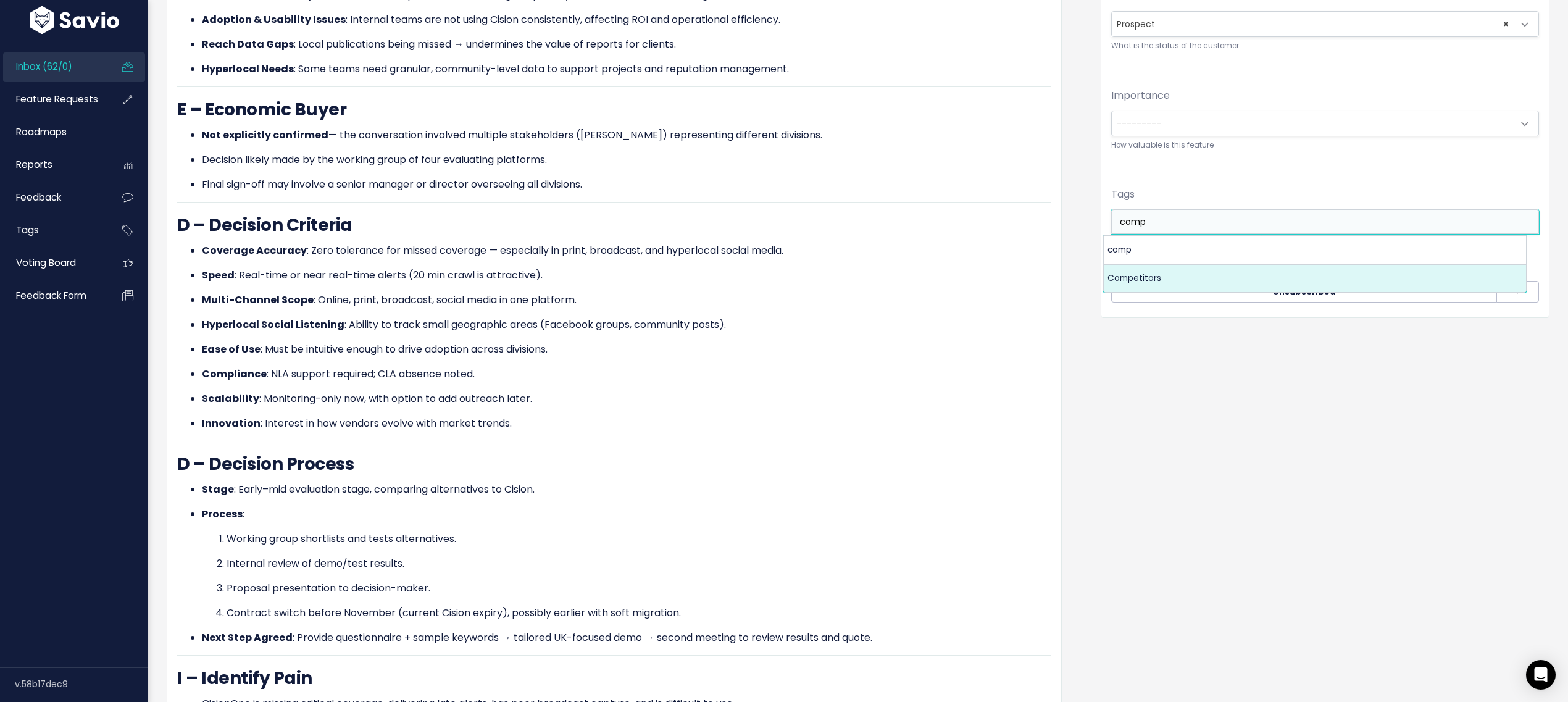
type input "comp"
select select "7978"
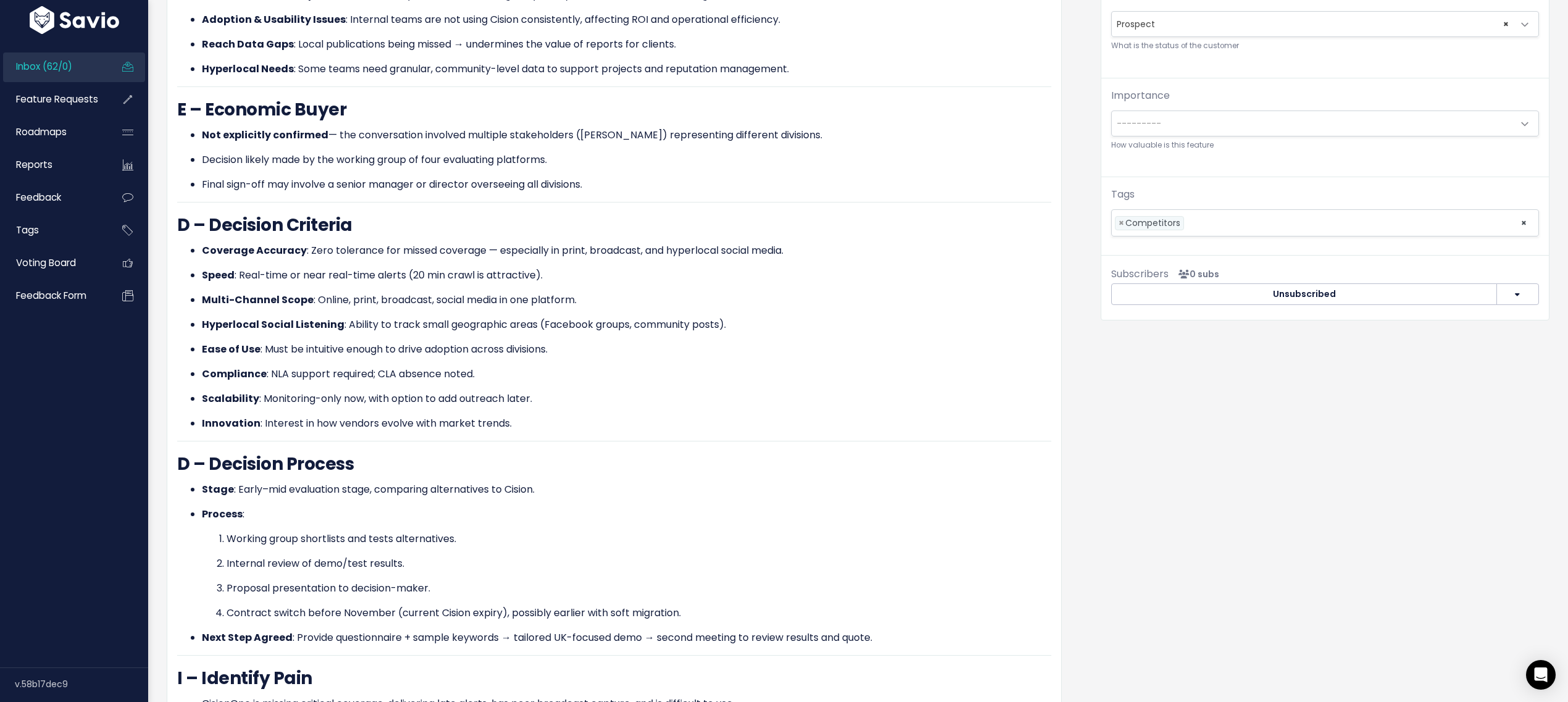
click at [1211, 431] on div "Organize Feature request --------- Link to new or existing feature request... C…" at bounding box center [1325, 368] width 467 height 1212
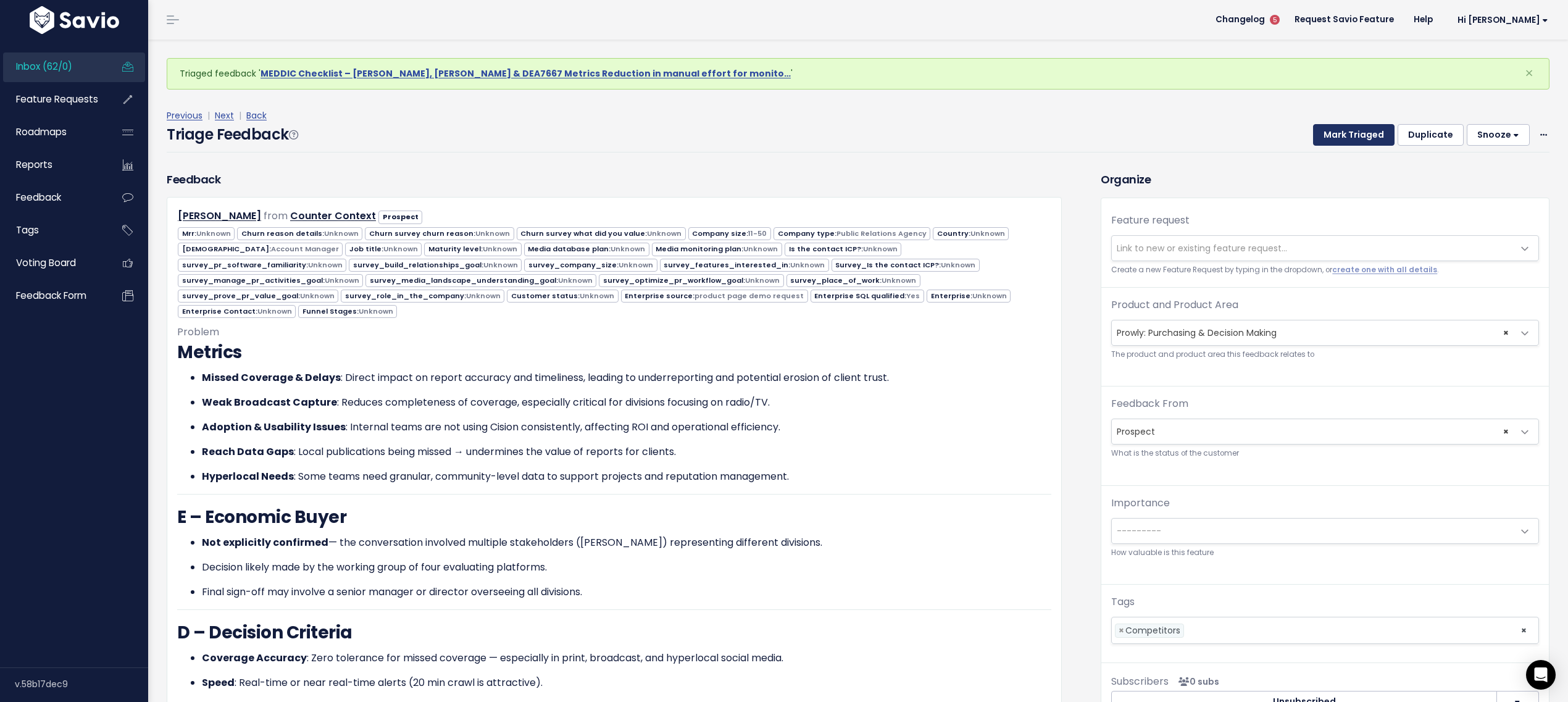
click at [1330, 137] on button "Mark Triaged" at bounding box center [1354, 135] width 81 height 22
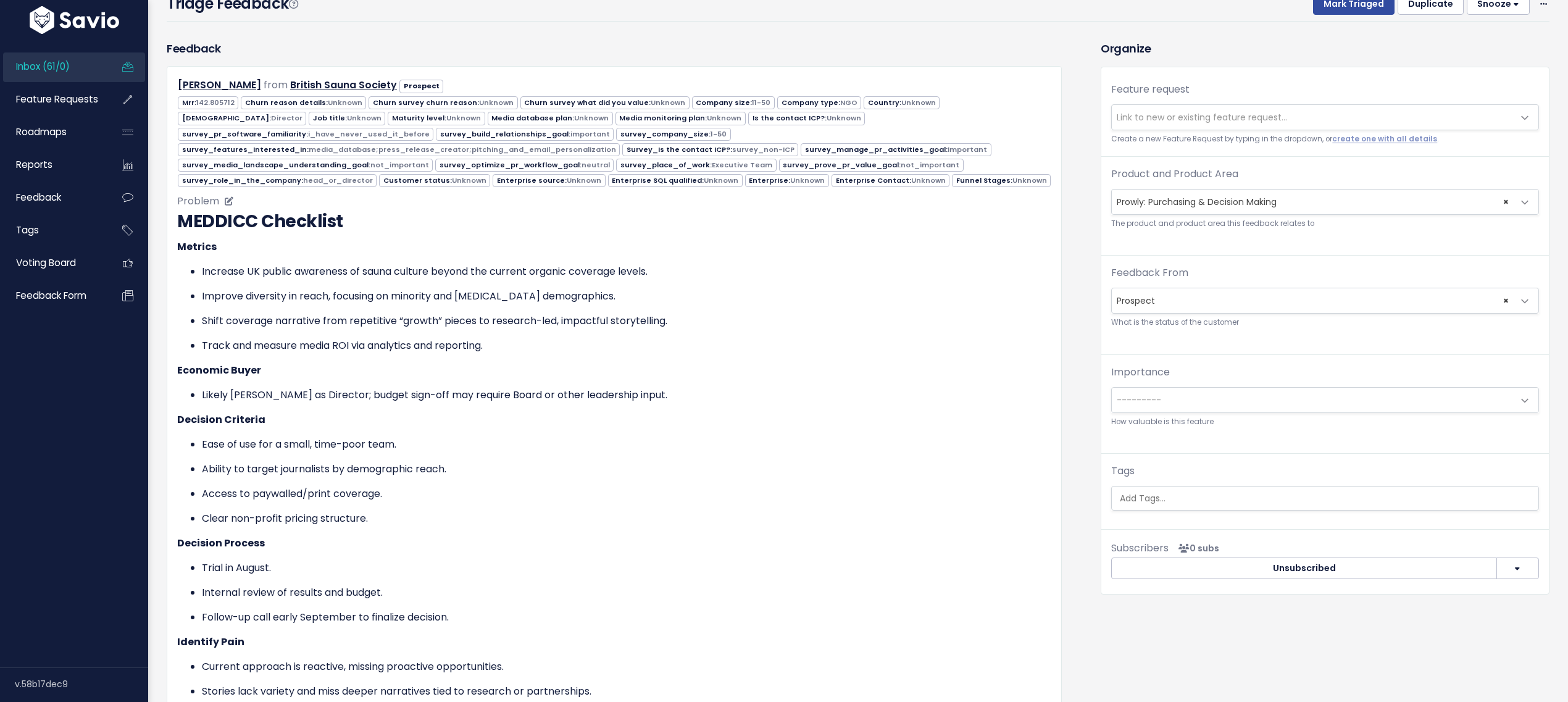
scroll to position [454, 0]
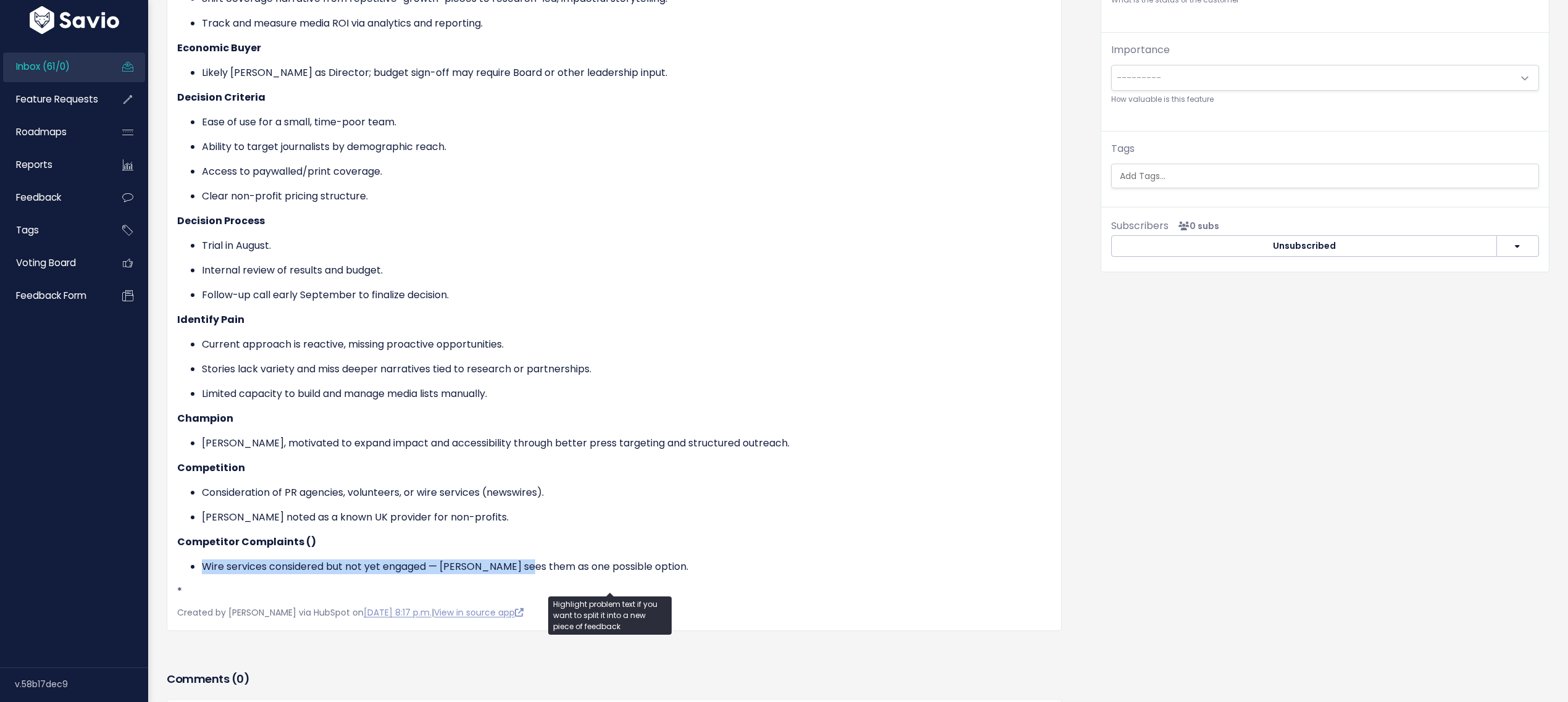
drag, startPoint x: 201, startPoint y: 560, endPoint x: 517, endPoint y: 565, distance: 316.0
click at [517, 565] on ul "Wire services considered but not yet engaged — Gabrielle sees them as one possi…" at bounding box center [614, 567] width 874 height 15
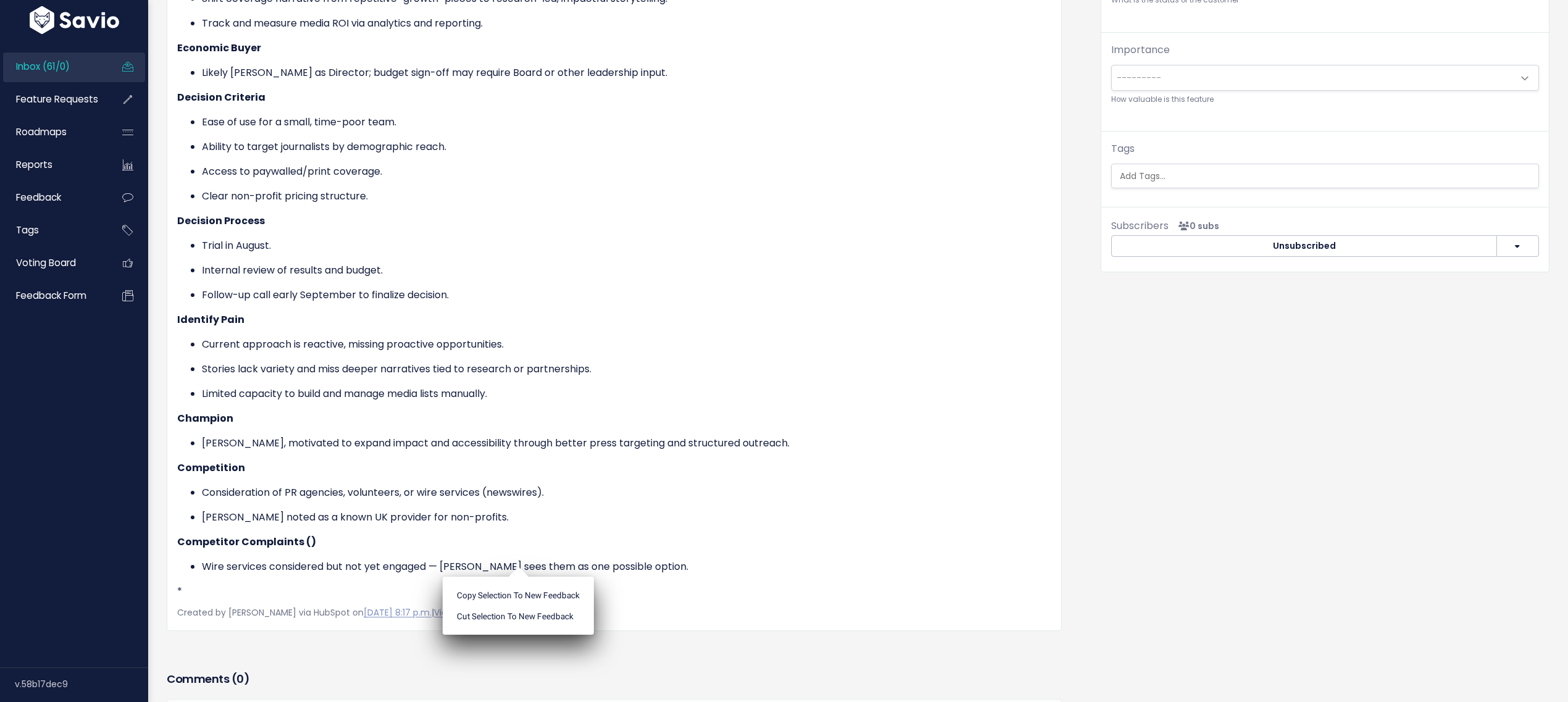
click at [517, 577] on ul "Copy selection to new Feedback Cut selection to new Feedback" at bounding box center [518, 606] width 151 height 58
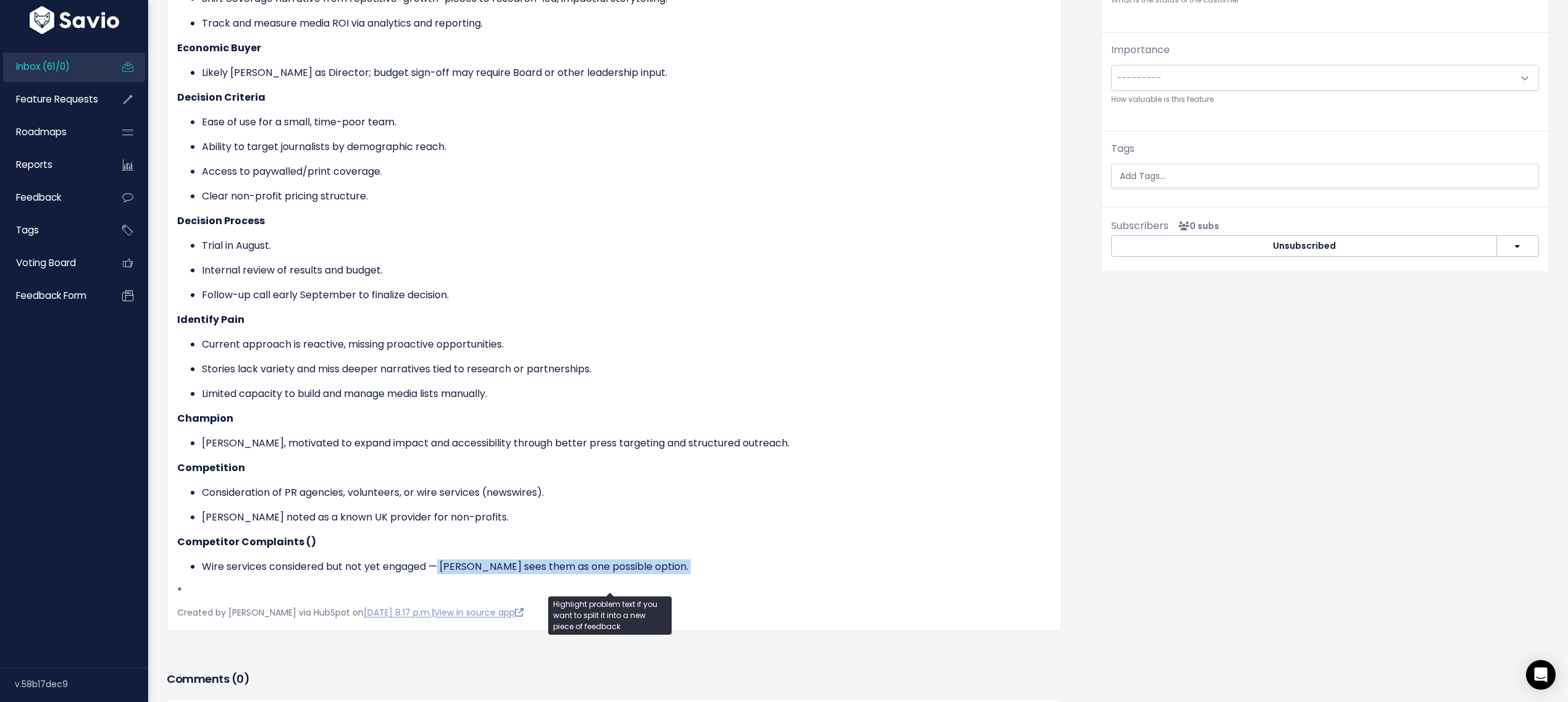
drag, startPoint x: 442, startPoint y: 562, endPoint x: 694, endPoint y: 571, distance: 252.2
click at [690, 571] on div "MEDDICC Checklist Metrics Increase UK public awareness of sauna culture beyond …" at bounding box center [614, 243] width 874 height 713
click at [702, 566] on li "Wire services considered but not yet engaged — Gabrielle sees them as one possi…" at bounding box center [626, 567] width 849 height 15
drag, startPoint x: 562, startPoint y: 562, endPoint x: 534, endPoint y: 562, distance: 28.0
click at [534, 562] on li "Wire services considered but not yet engaged — Gabrielle sees them as one possi…" at bounding box center [626, 567] width 849 height 15
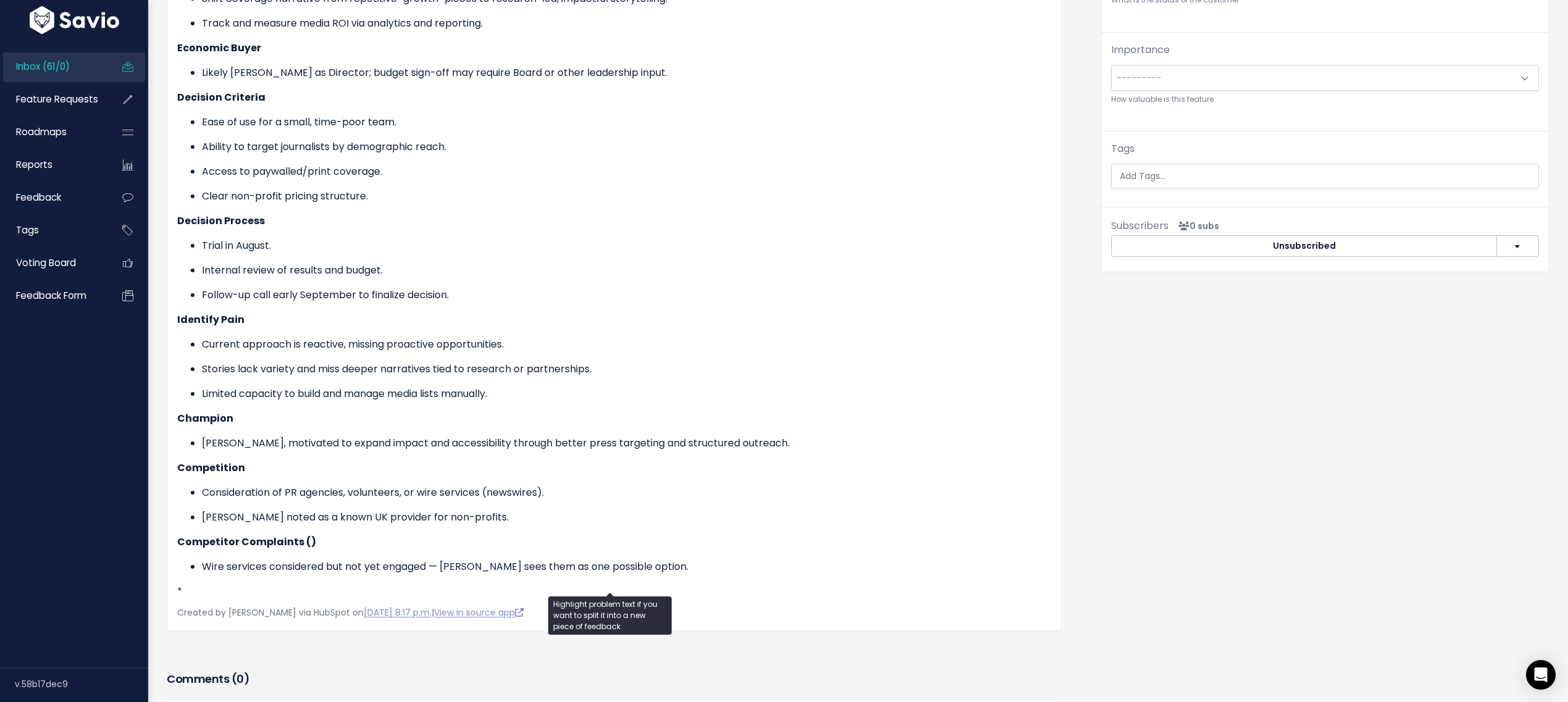
click at [0, 0] on ul "Copy selection to new Feedback Cut selection to new Feedback" at bounding box center [0, 0] width 0 height 0
drag, startPoint x: 213, startPoint y: 488, endPoint x: 428, endPoint y: 495, distance: 215.1
click at [423, 495] on ul "Consideration of PR agencies, volunteers, or wire services (newswires). Vuelio …" at bounding box center [614, 505] width 874 height 40
click at [415, 477] on div "MEDDICC Checklist Metrics Increase UK public awareness of sauna culture beyond …" at bounding box center [614, 243] width 874 height 713
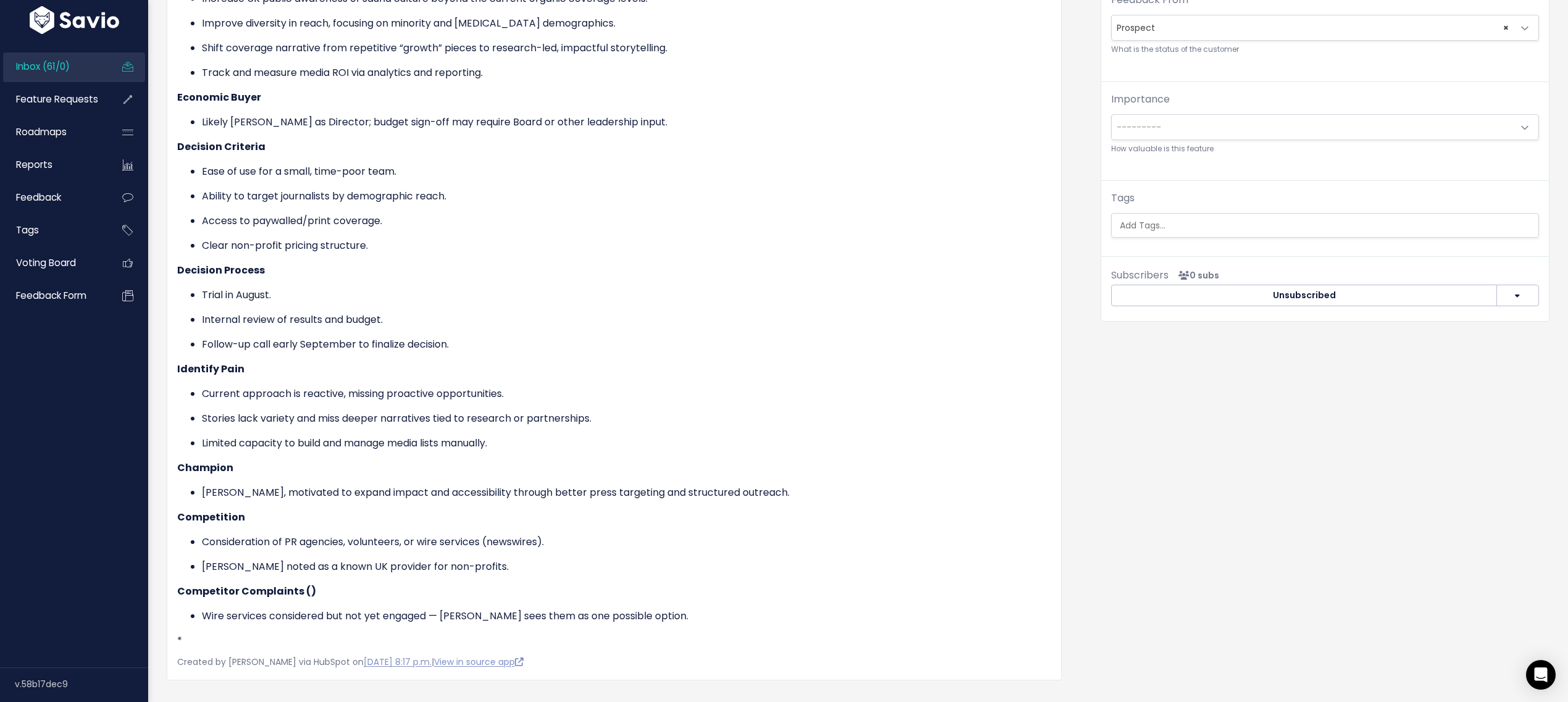
scroll to position [0, 0]
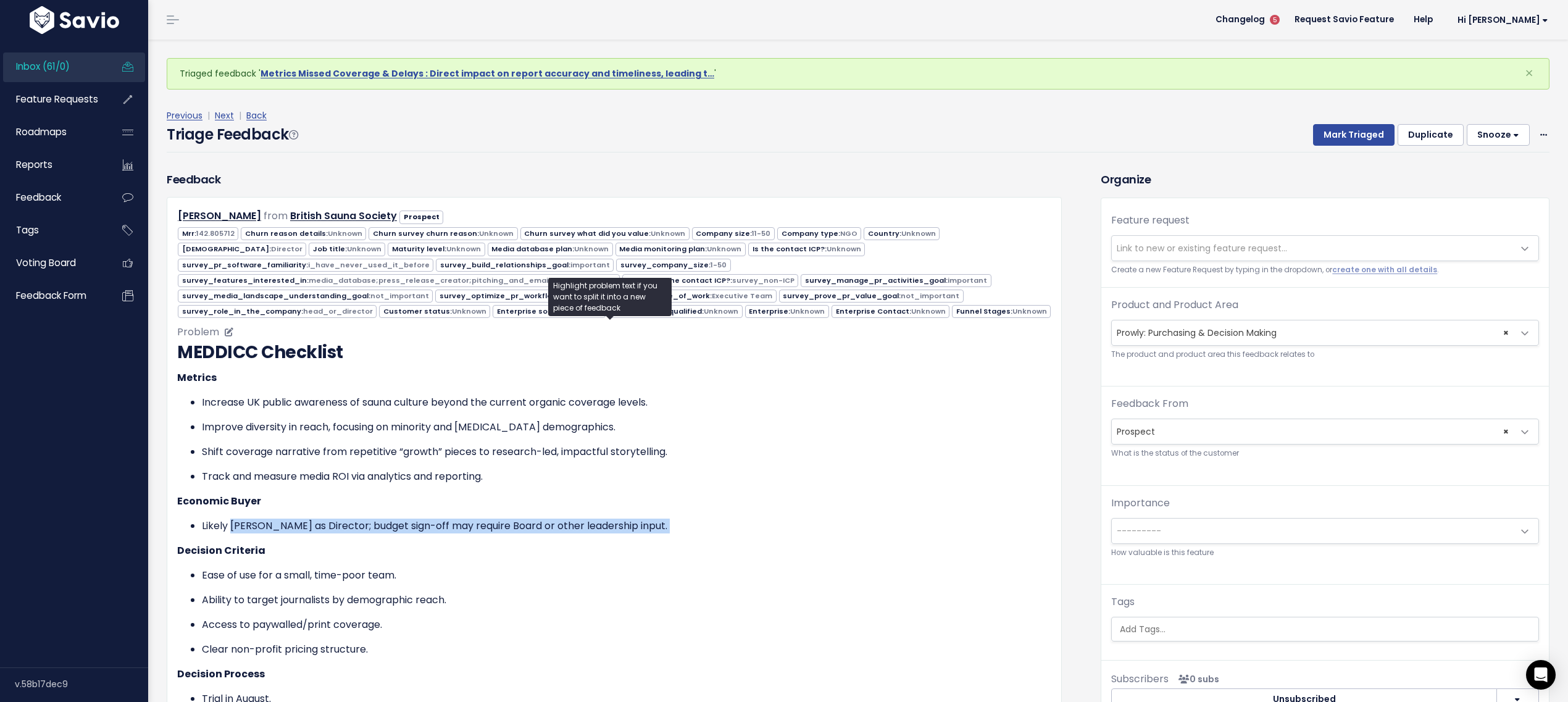
drag, startPoint x: 233, startPoint y: 519, endPoint x: 473, endPoint y: 528, distance: 240.2
click at [471, 529] on div "MEDDICC Checklist Metrics Increase UK public awareness of sauna culture beyond …" at bounding box center [614, 696] width 874 height 713
click at [473, 528] on div "MEDDICC Checklist Metrics Increase UK public awareness of sauna culture beyond …" at bounding box center [614, 696] width 874 height 713
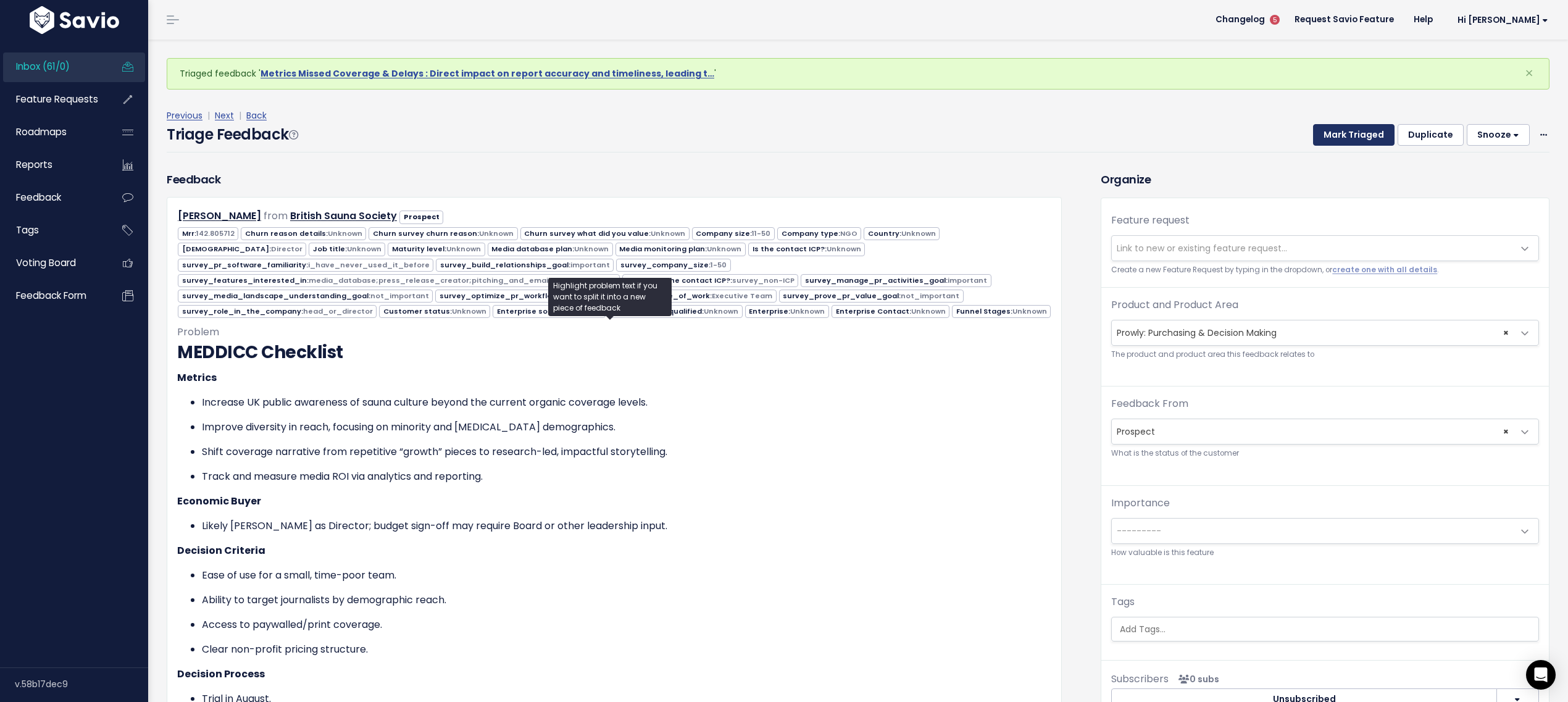
click at [1317, 140] on button "Mark Triaged" at bounding box center [1354, 135] width 81 height 22
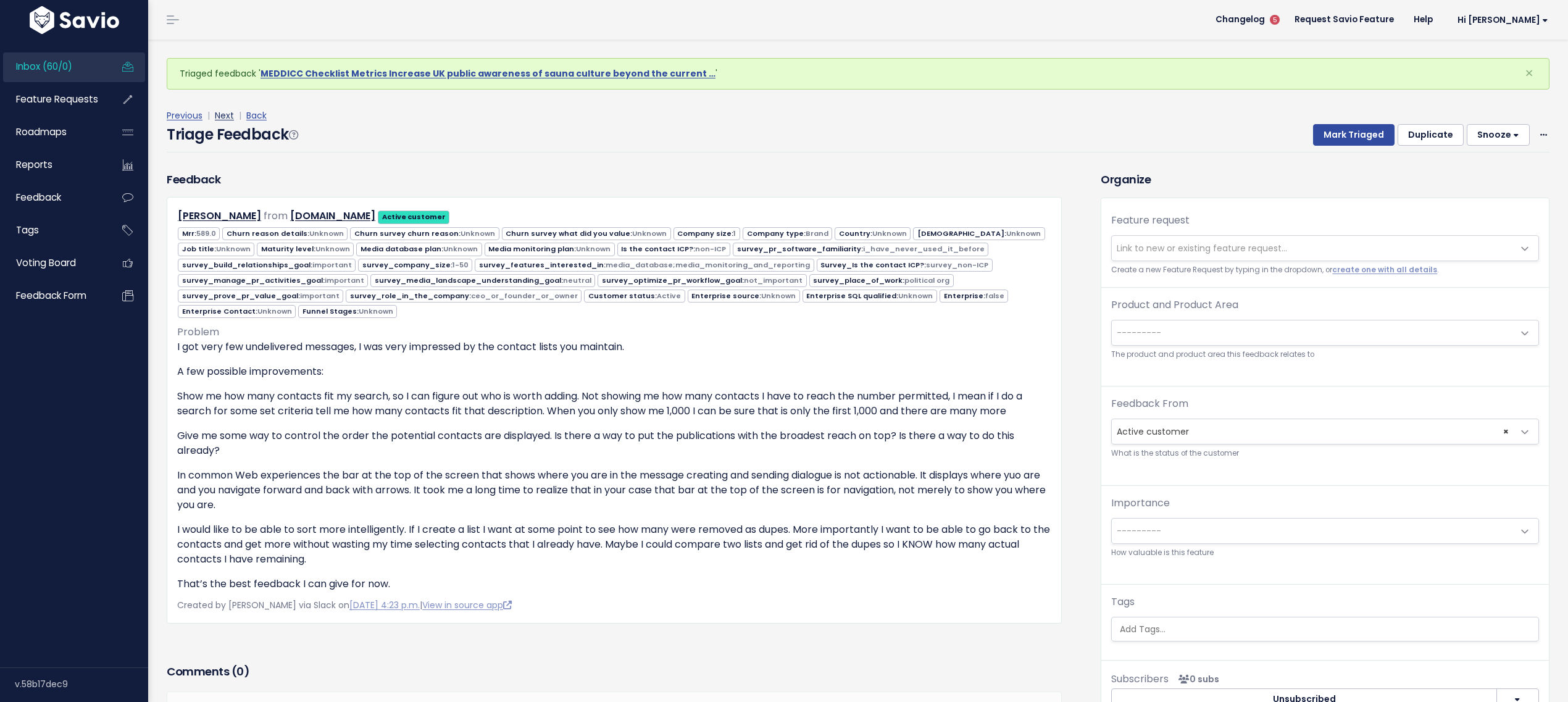
click at [230, 118] on link "Next" at bounding box center [225, 115] width 19 height 12
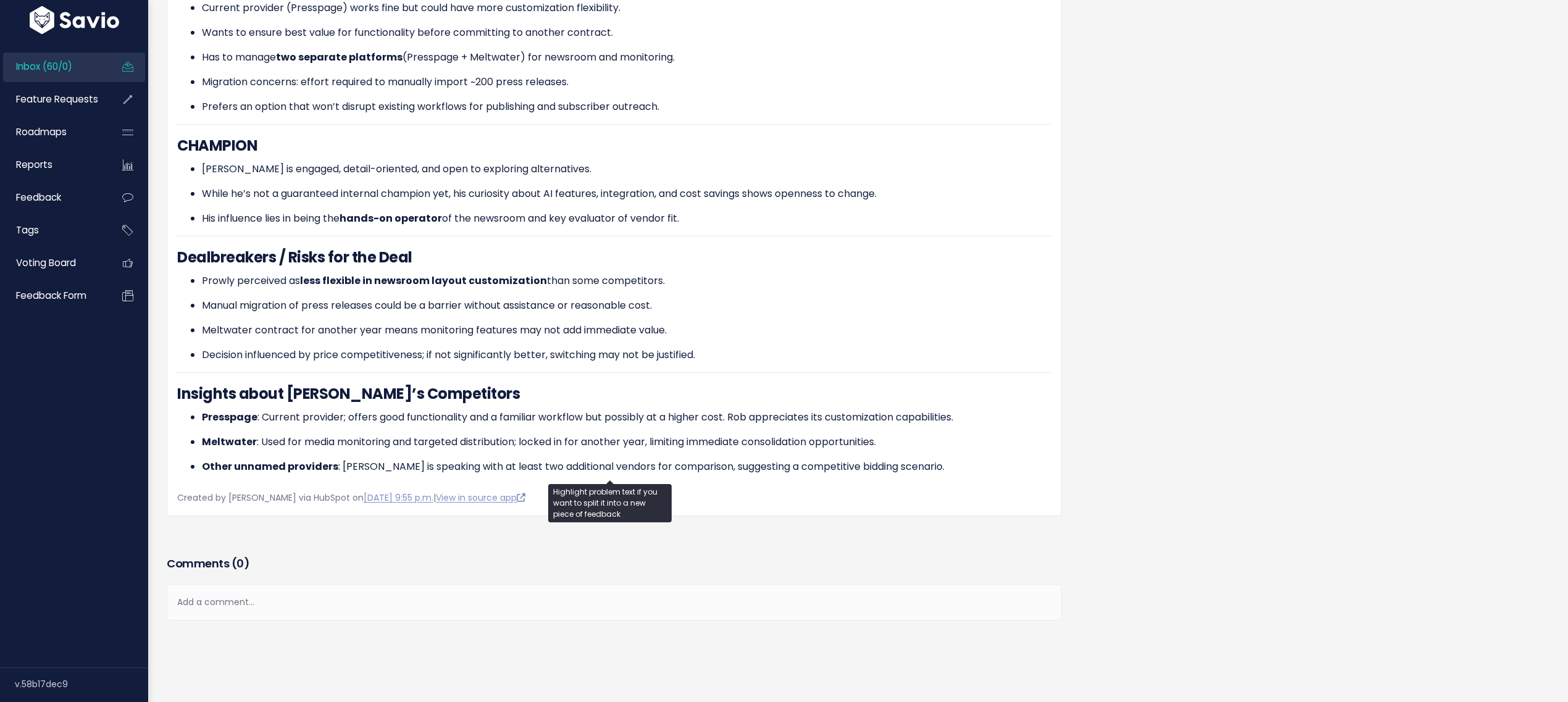
scroll to position [998, 0]
drag, startPoint x: 270, startPoint y: 268, endPoint x: 542, endPoint y: 267, distance: 272.0
click at [542, 273] on p "Prowly perceived as less flexible in newsroom layout customization than some co…" at bounding box center [626, 281] width 849 height 15
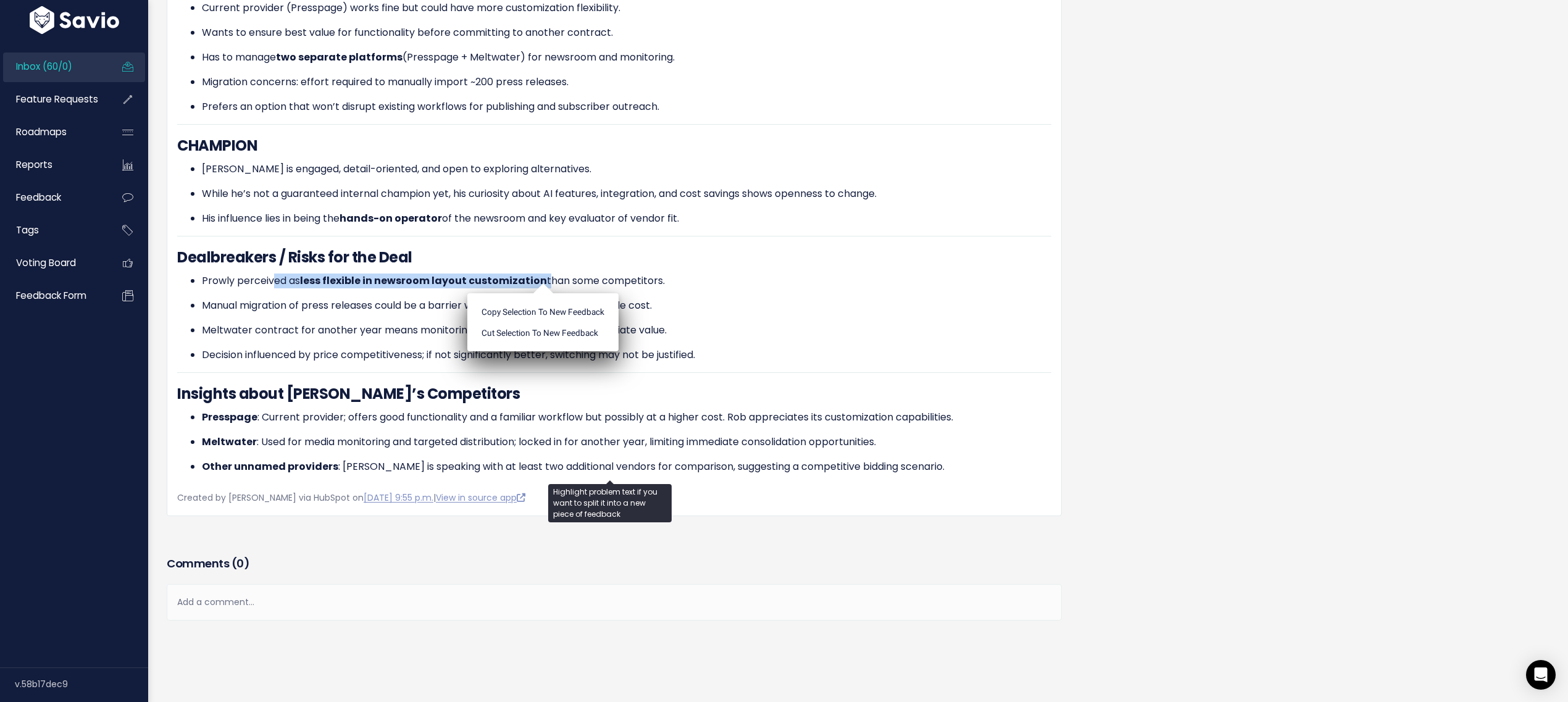
click at [542, 273] on p "Prowly perceived as less flexible in newsroom layout customization than some co…" at bounding box center [626, 281] width 849 height 15
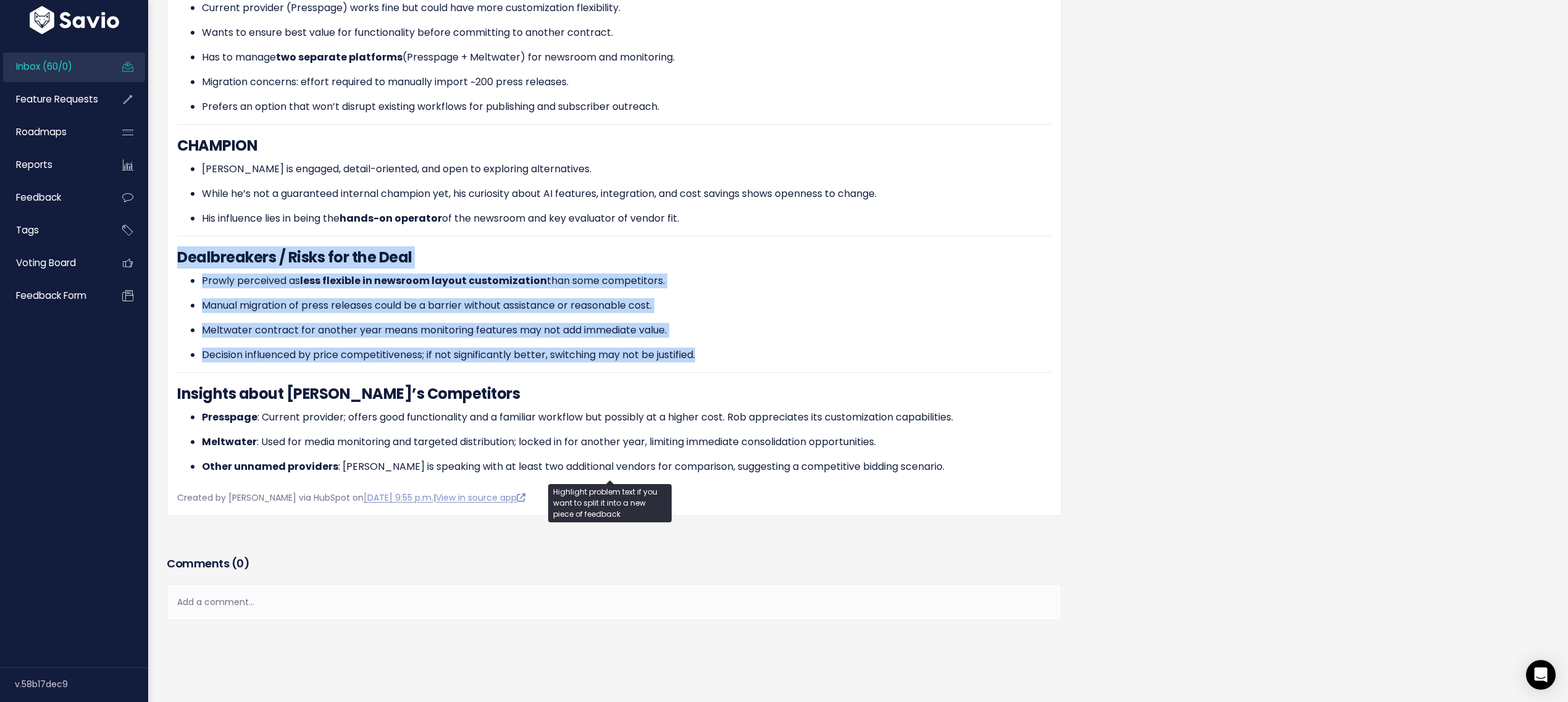
drag, startPoint x: 677, startPoint y: 344, endPoint x: 173, endPoint y: 252, distance: 512.3
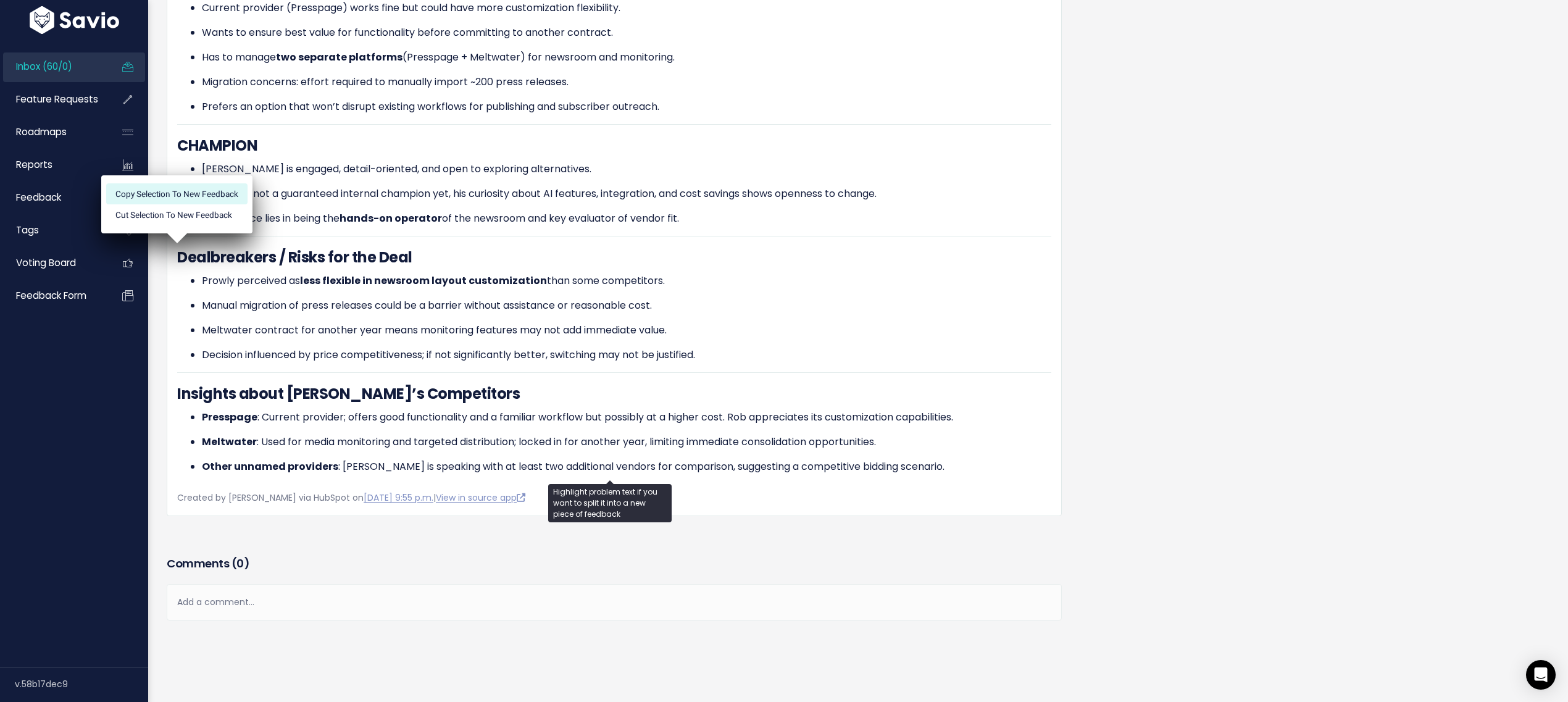
click at [225, 183] on li "Copy selection to new Feedback" at bounding box center [177, 194] width 141 height 21
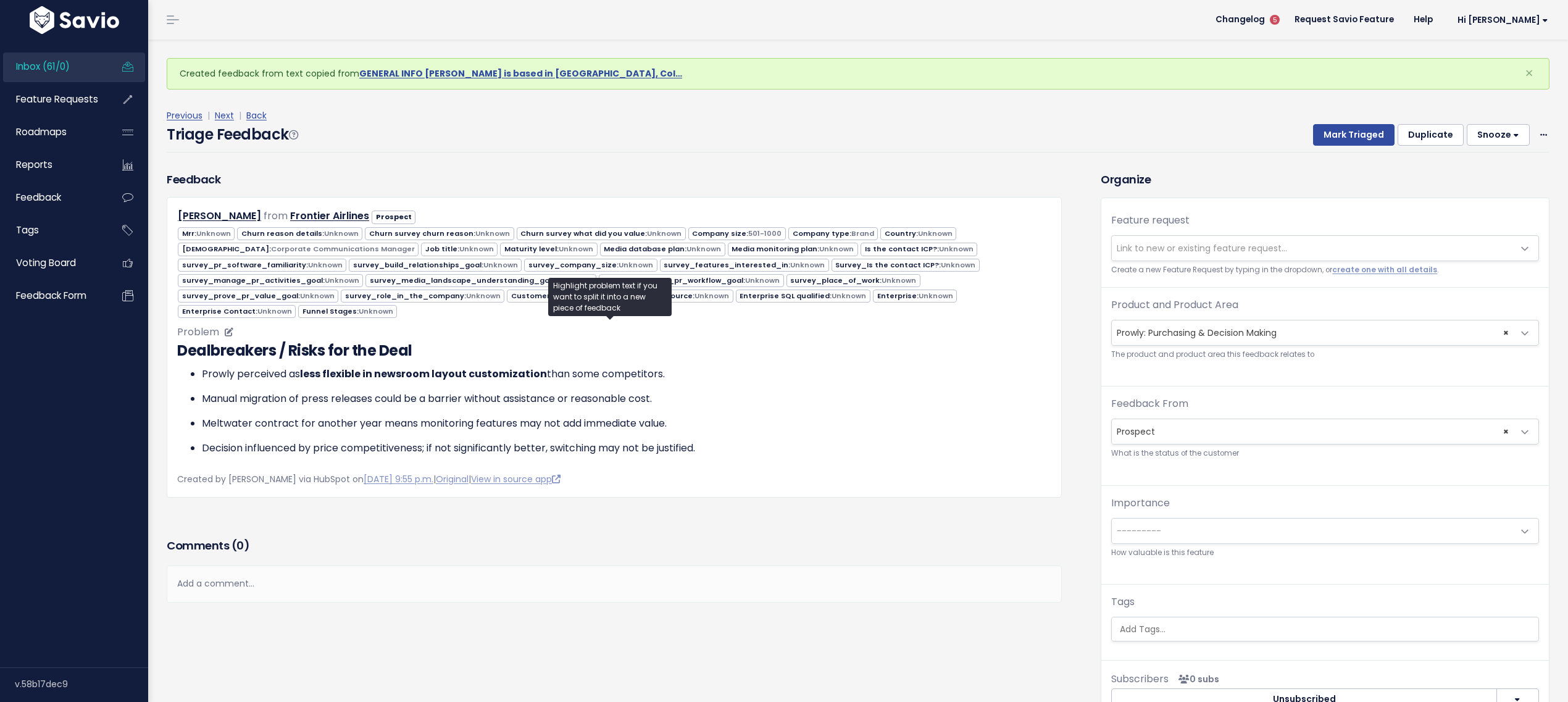
click at [200, 398] on ul "Prowly perceived as less flexible in newsroom layout customization than some co…" at bounding box center [614, 411] width 874 height 89
drag, startPoint x: 199, startPoint y: 414, endPoint x: 621, endPoint y: 426, distance: 422.2
click at [620, 428] on ul "Prowly perceived as less flexible in newsroom layout customization than some co…" at bounding box center [614, 411] width 874 height 89
click at [715, 449] on p "Decision influenced by price competitiveness; if not significantly better, swit…" at bounding box center [626, 448] width 849 height 15
drag, startPoint x: 634, startPoint y: 435, endPoint x: 211, endPoint y: 431, distance: 423.0
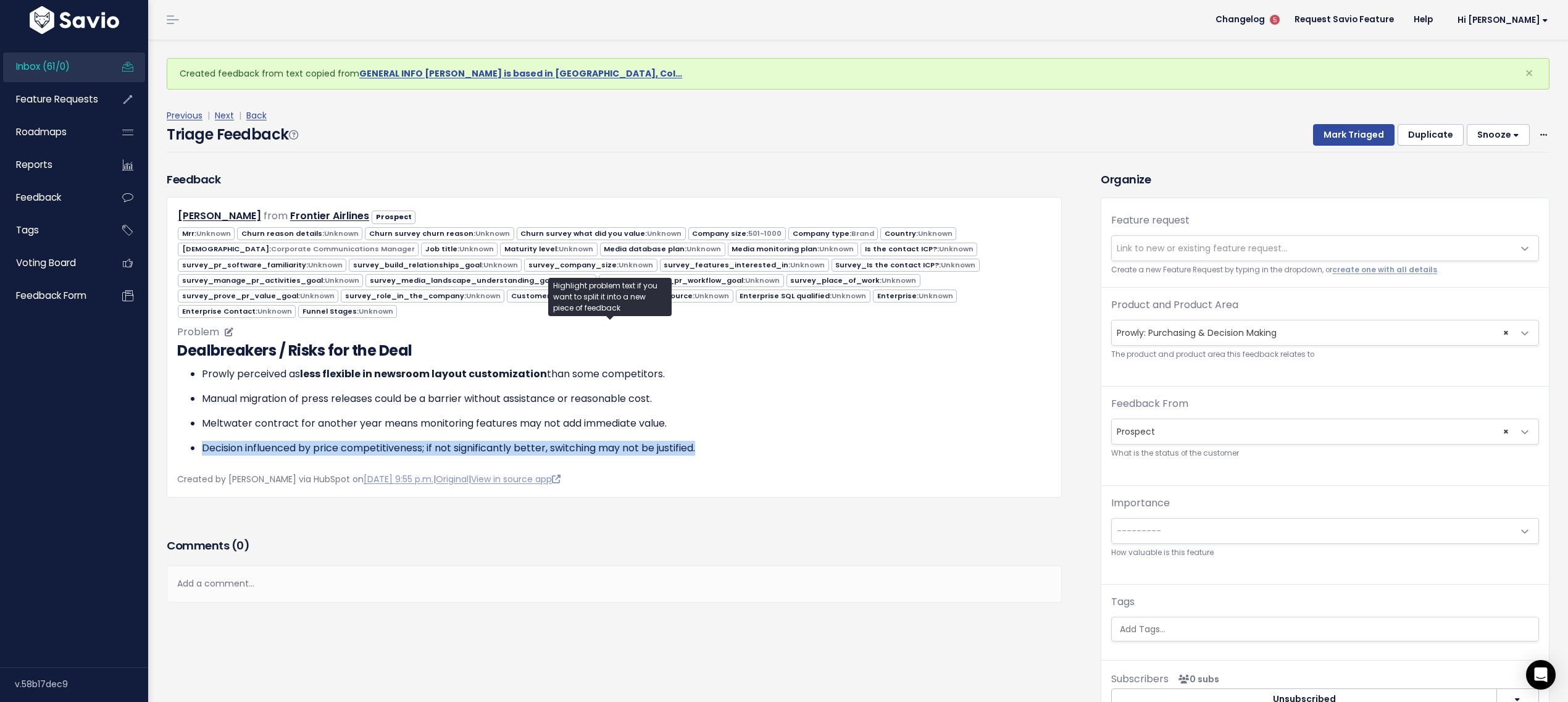
click at [211, 431] on ul "Prowly perceived as less flexible in newsroom layout customization than some co…" at bounding box center [614, 411] width 874 height 89
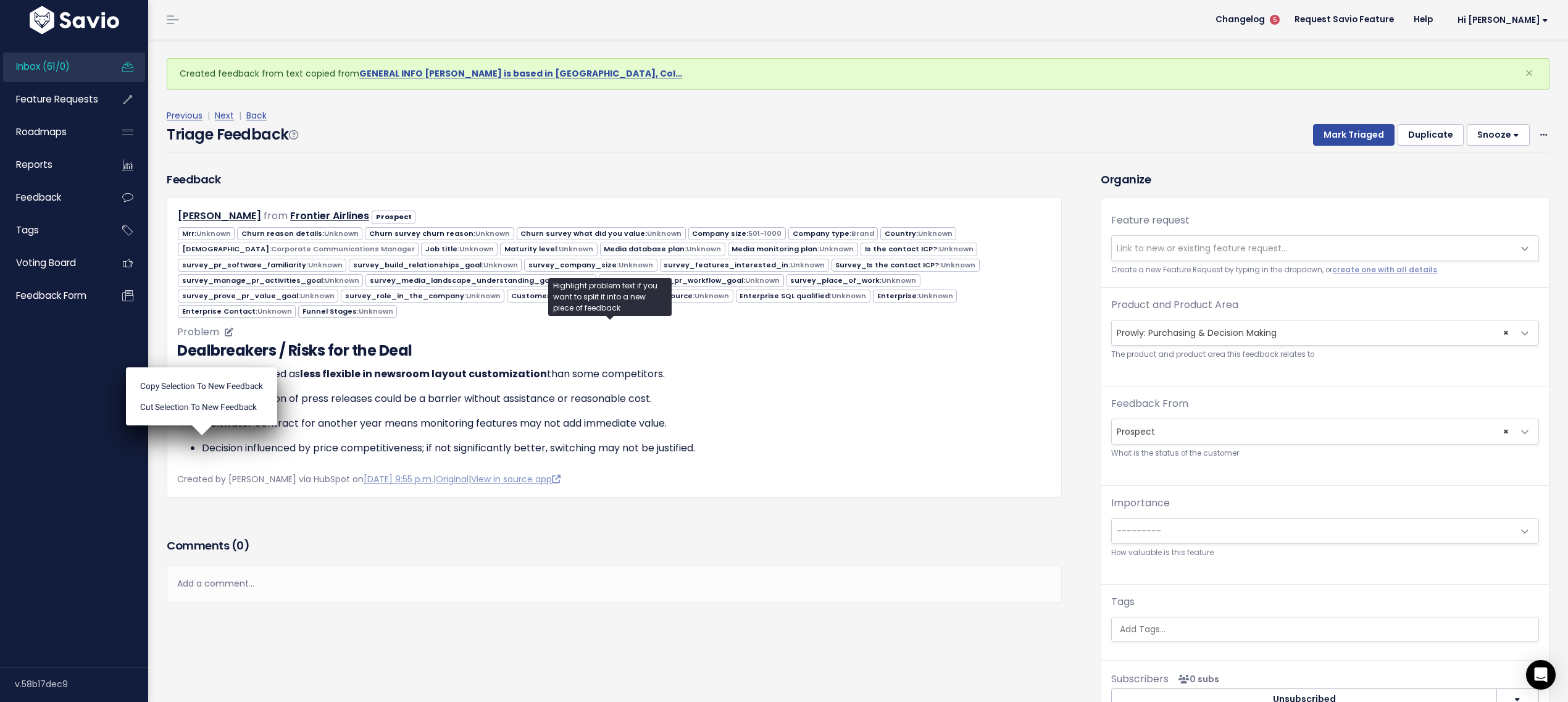
click at [466, 398] on p "Manual migration of press releases could be a barrier without assistance or rea…" at bounding box center [626, 399] width 849 height 15
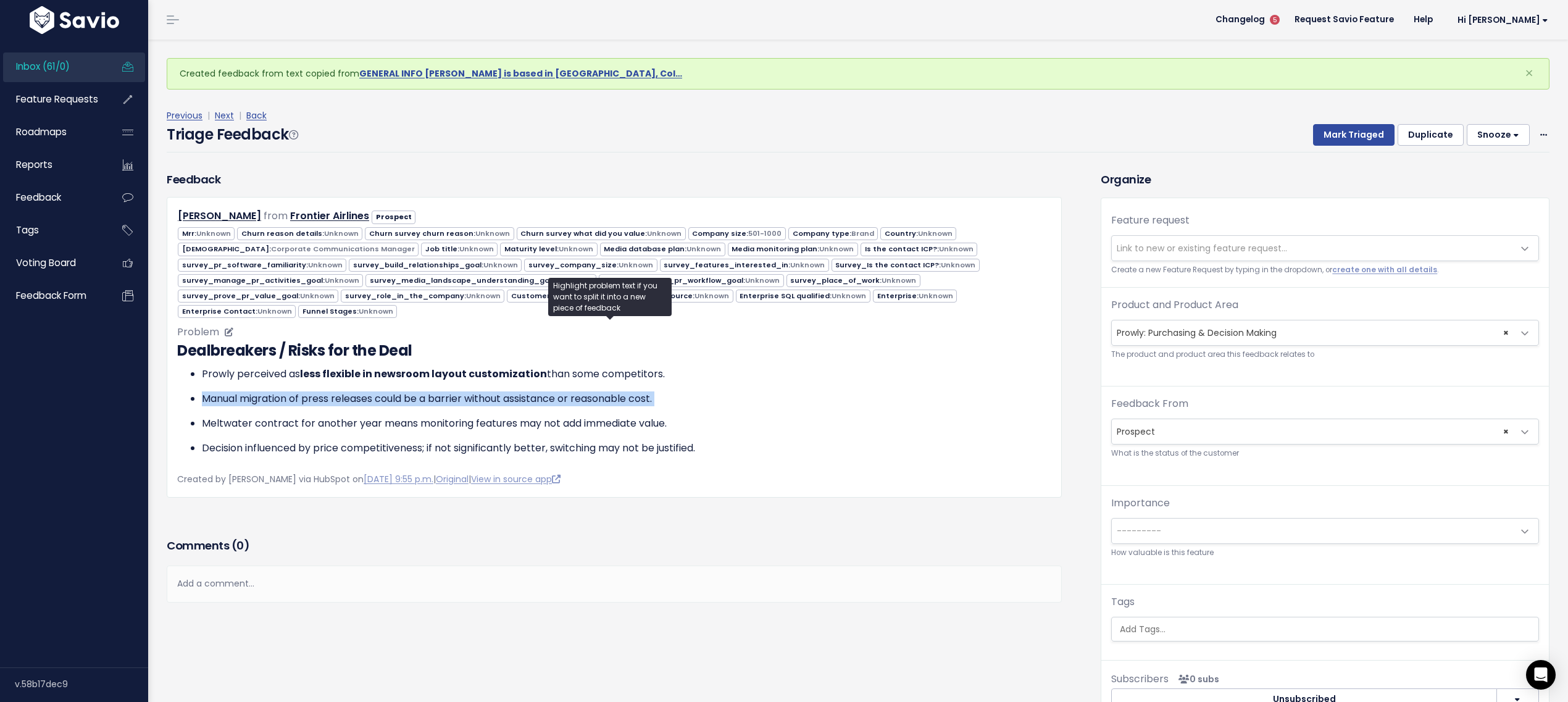
drag, startPoint x: 195, startPoint y: 390, endPoint x: 515, endPoint y: 401, distance: 320.2
click at [515, 401] on ul "Prowly perceived as less flexible in newsroom layout customization than some co…" at bounding box center [614, 411] width 874 height 89
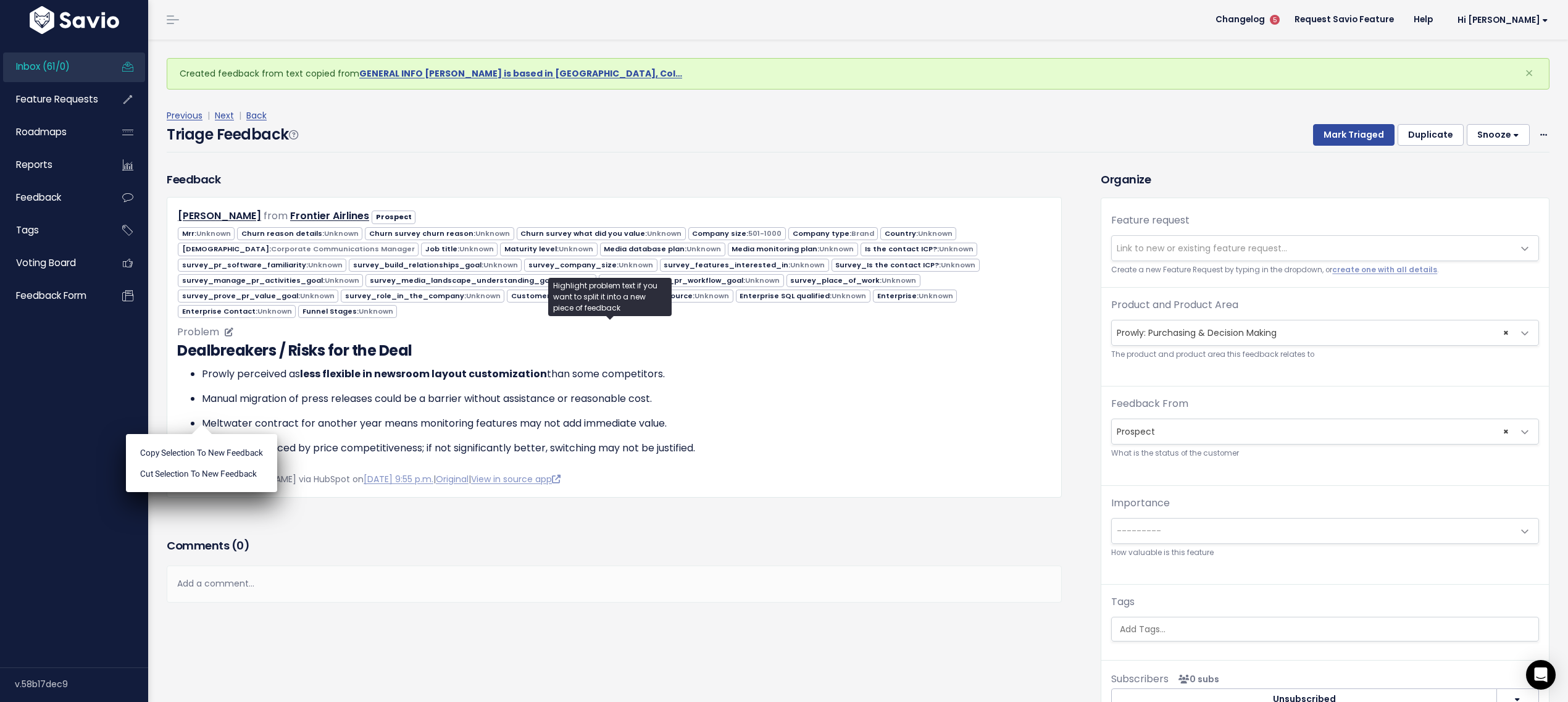
click at [650, 407] on ul "Prowly perceived as less flexible in newsroom layout customization than some co…" at bounding box center [614, 411] width 874 height 89
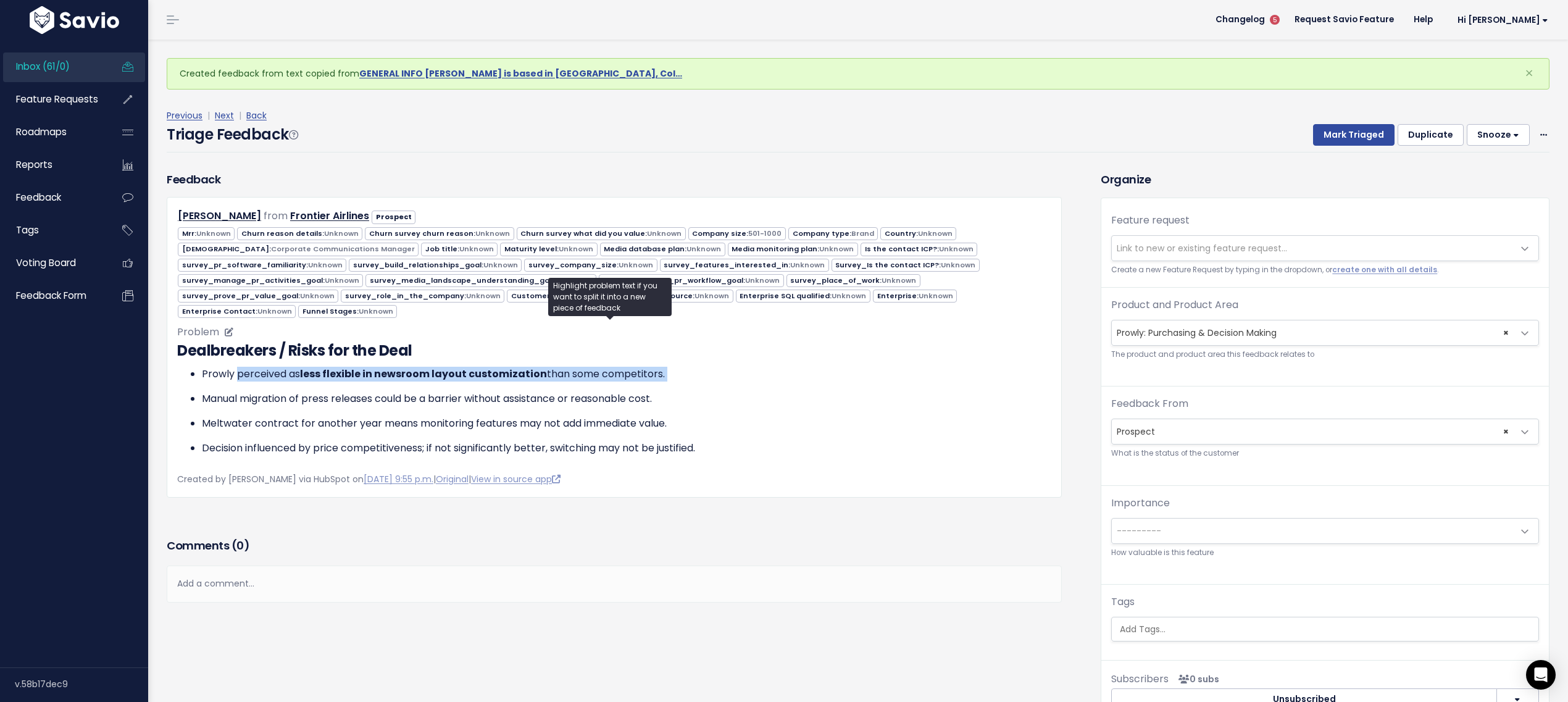
drag, startPoint x: 354, startPoint y: 379, endPoint x: 400, endPoint y: 384, distance: 46.3
click at [400, 384] on ul "Prowly perceived as less flexible in newsroom layout customization than some co…" at bounding box center [614, 411] width 874 height 89
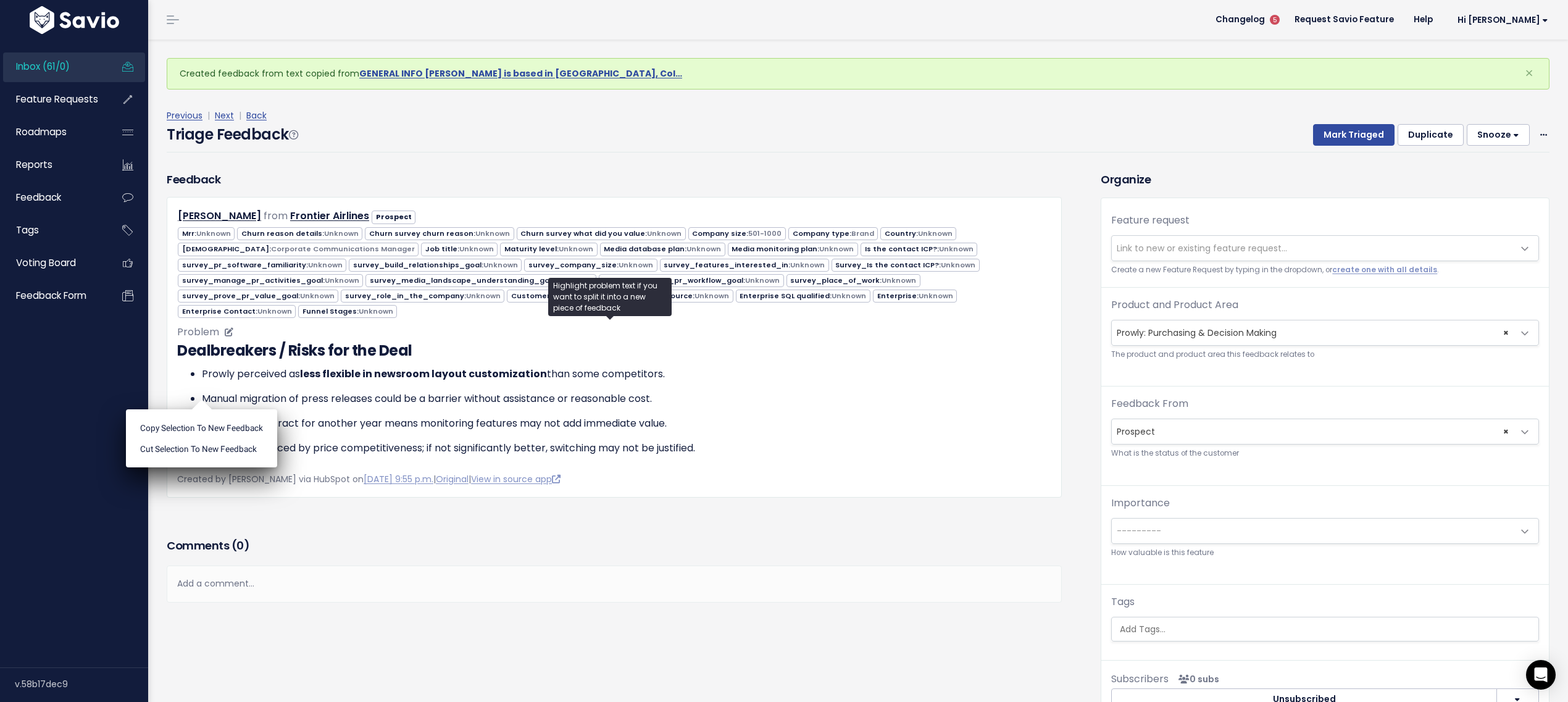
click at [401, 383] on ul "Prowly perceived as less flexible in newsroom layout customization than some co…" at bounding box center [614, 411] width 874 height 89
click at [1154, 243] on span "Link to new or existing feature request..." at bounding box center [1202, 248] width 170 height 12
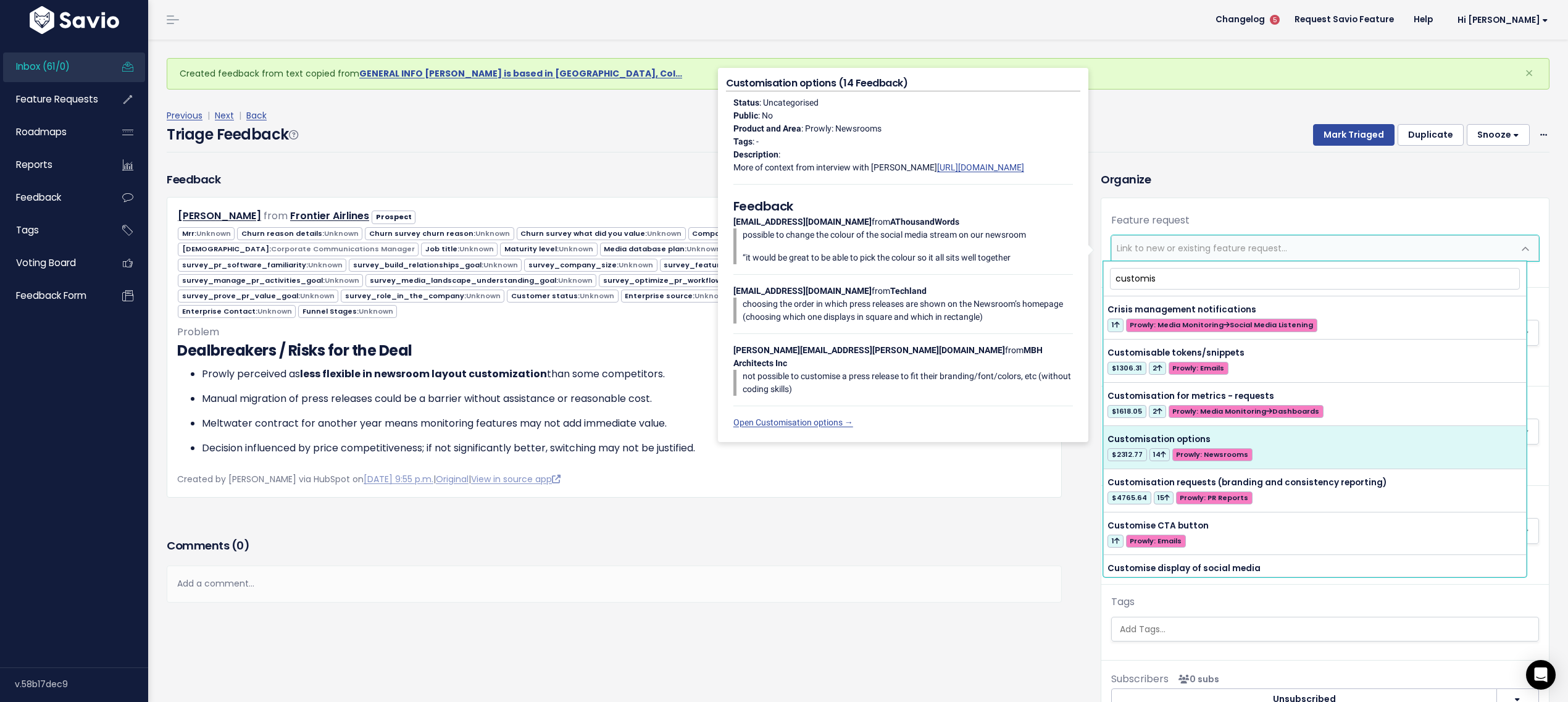
type input "customis"
select select "28054"
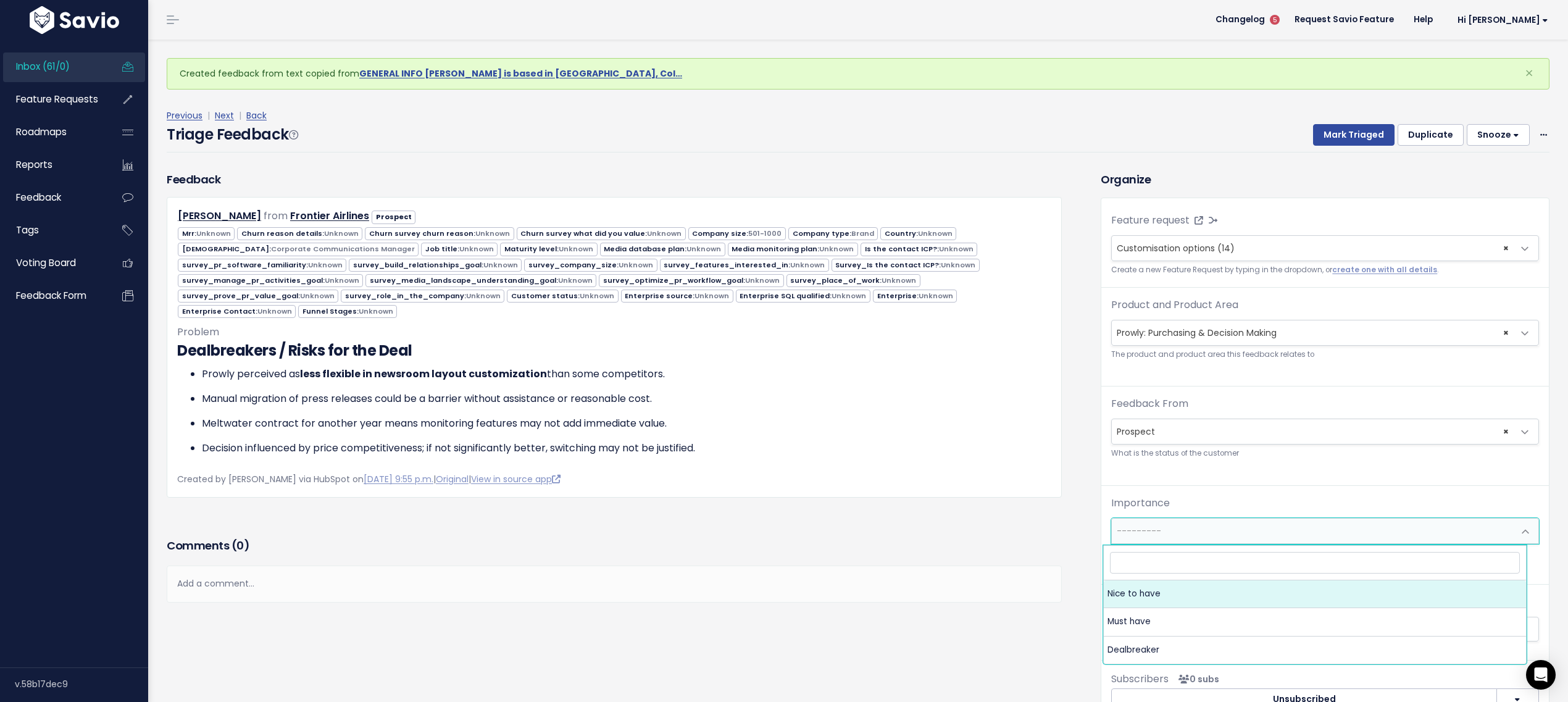
click at [1171, 534] on span "---------" at bounding box center [1312, 531] width 402 height 24
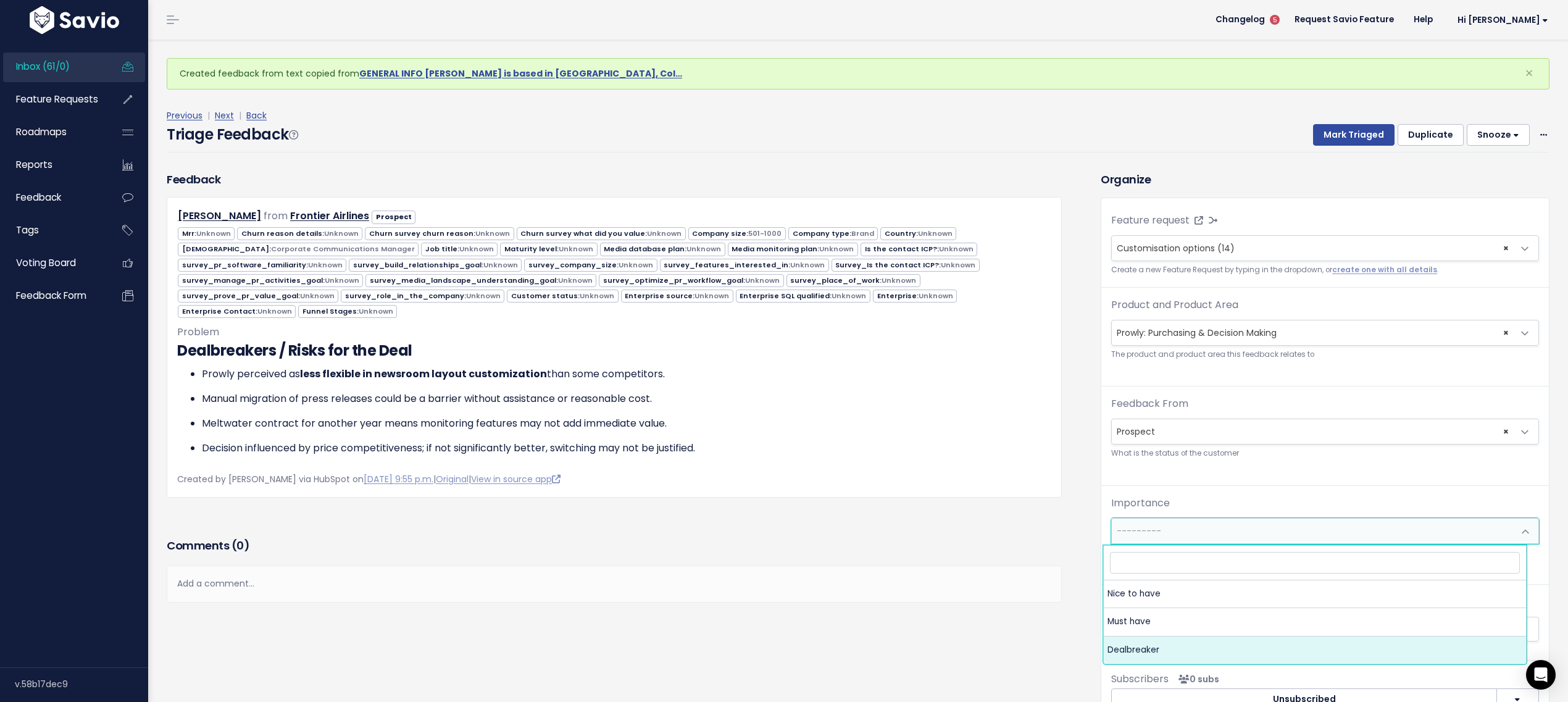
select select "DEAL_BREAKER"
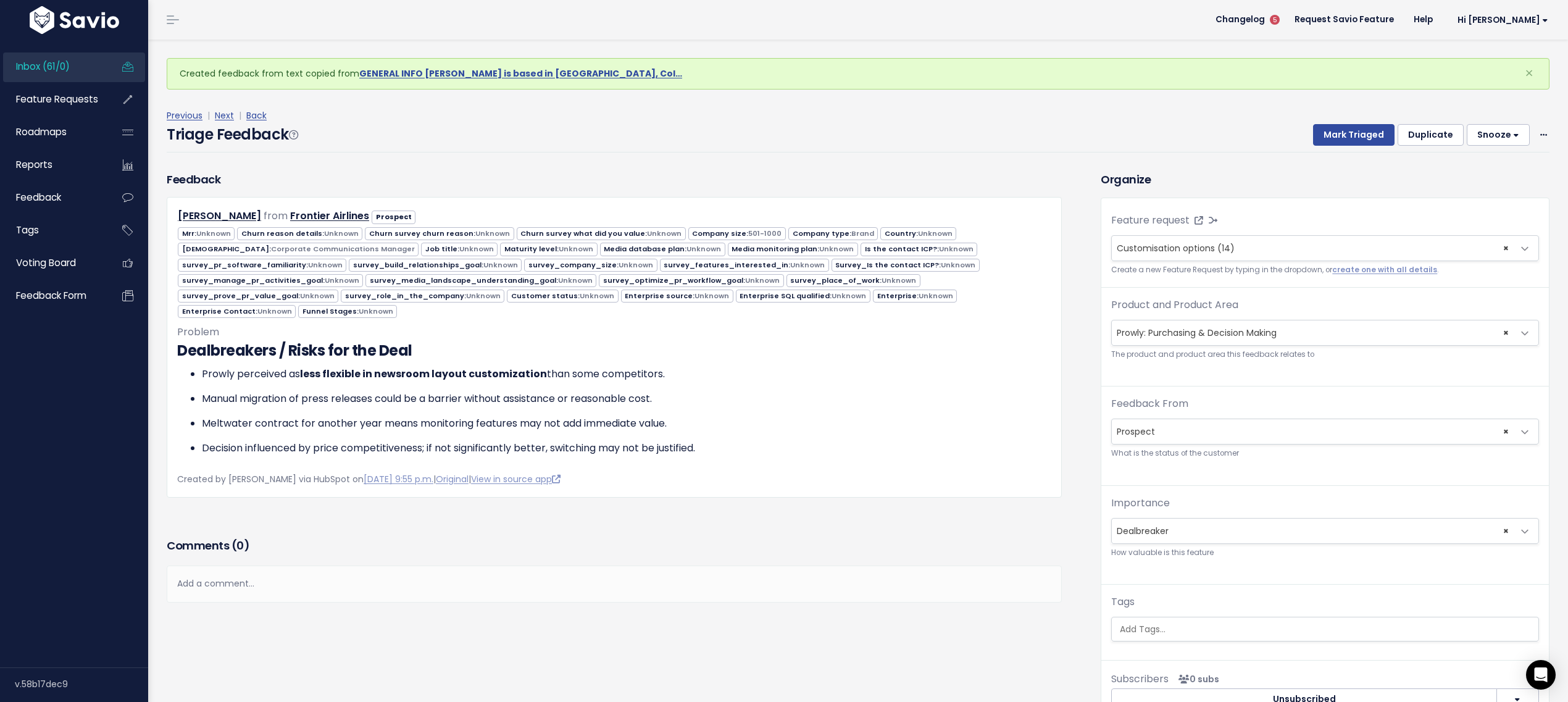
click at [1244, 322] on span "× Prowly: Purchasing & Decision Making" at bounding box center [1312, 333] width 402 height 24
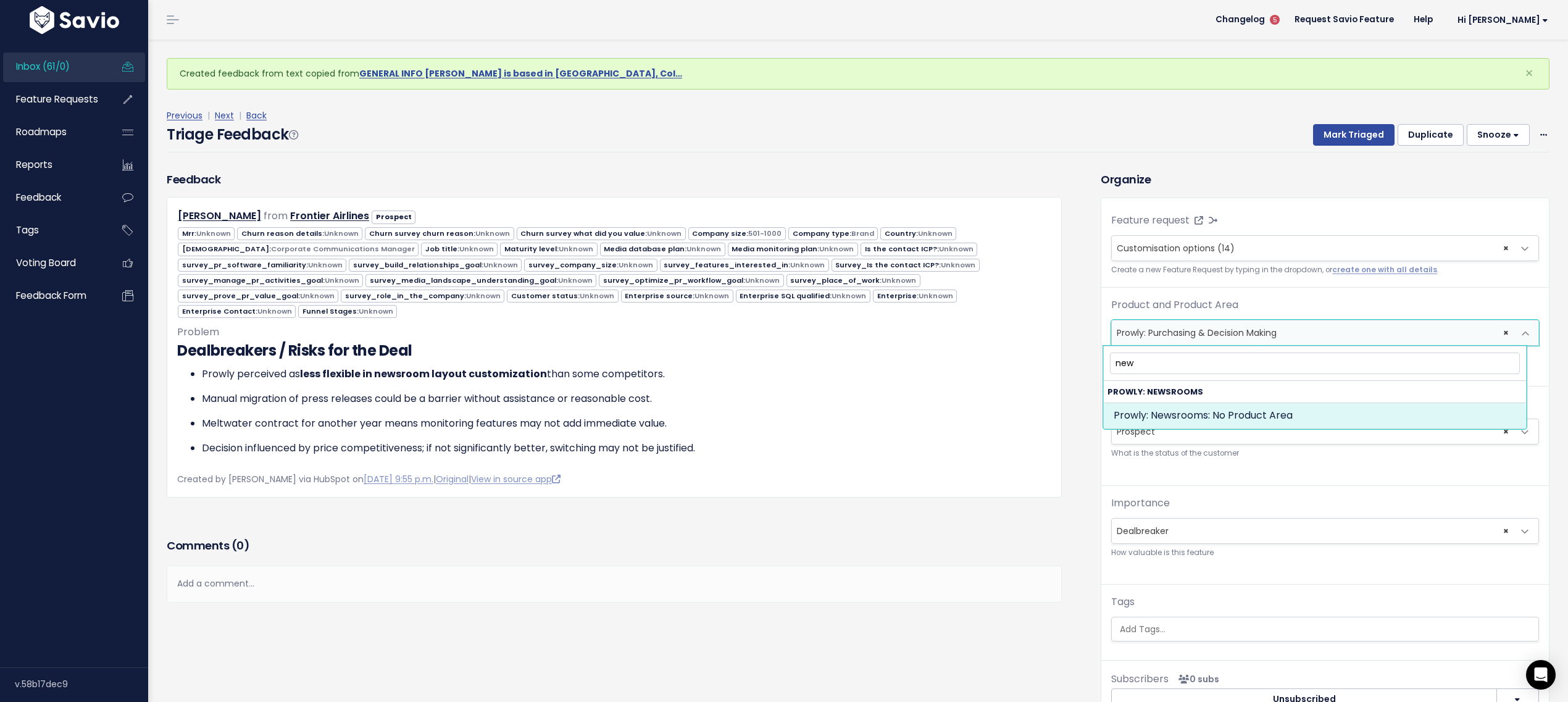
type input "new"
select select "NEWSROOMS:"
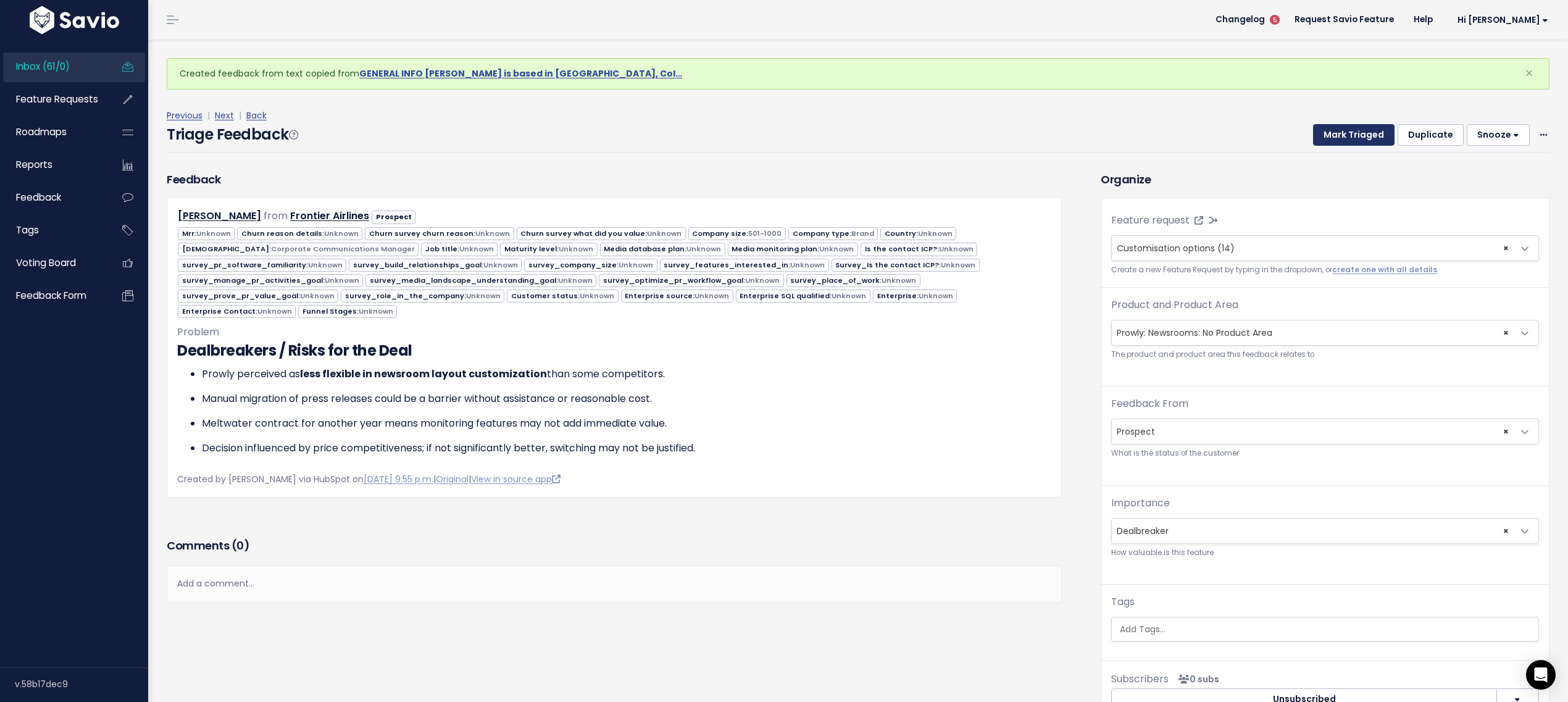
click at [1313, 142] on button "Mark Triaged" at bounding box center [1354, 135] width 81 height 22
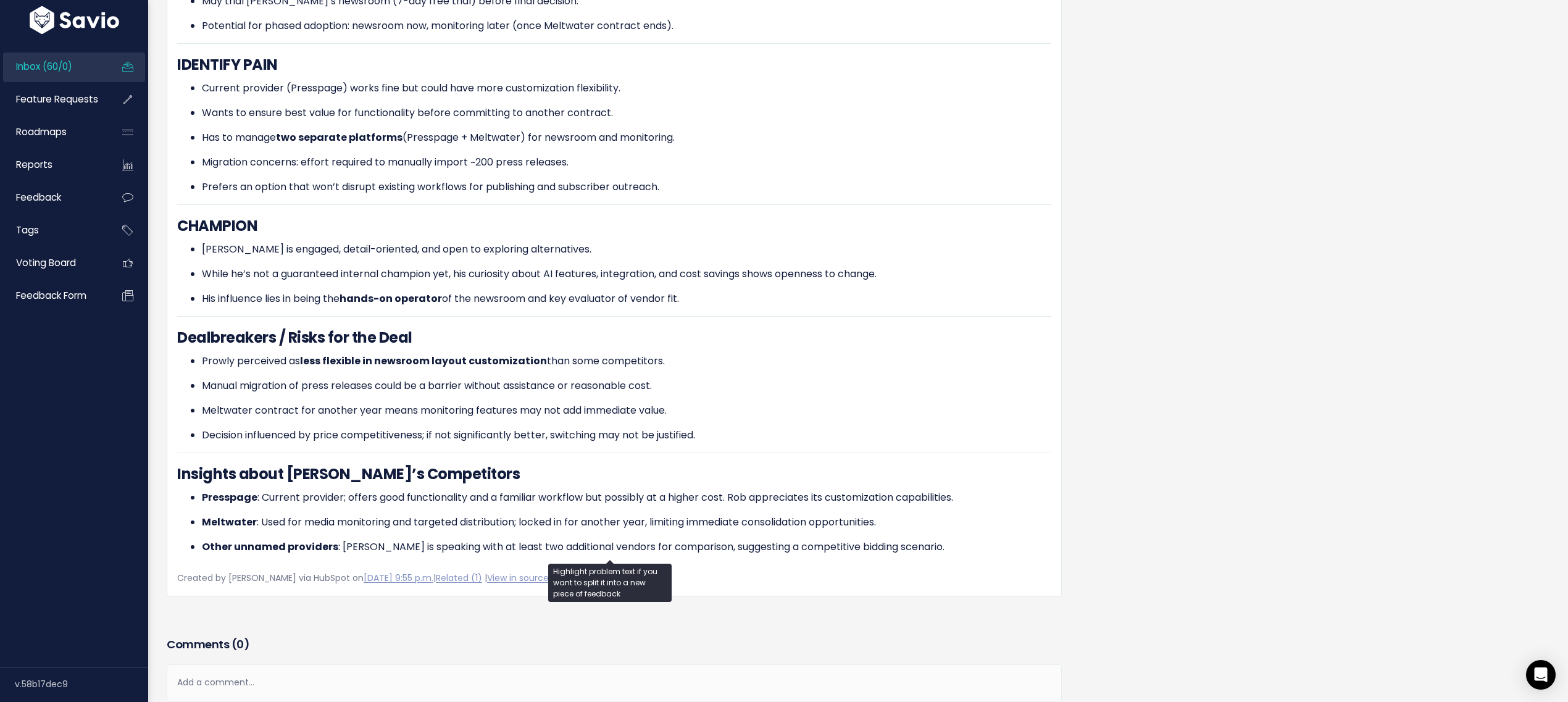
scroll to position [445, 0]
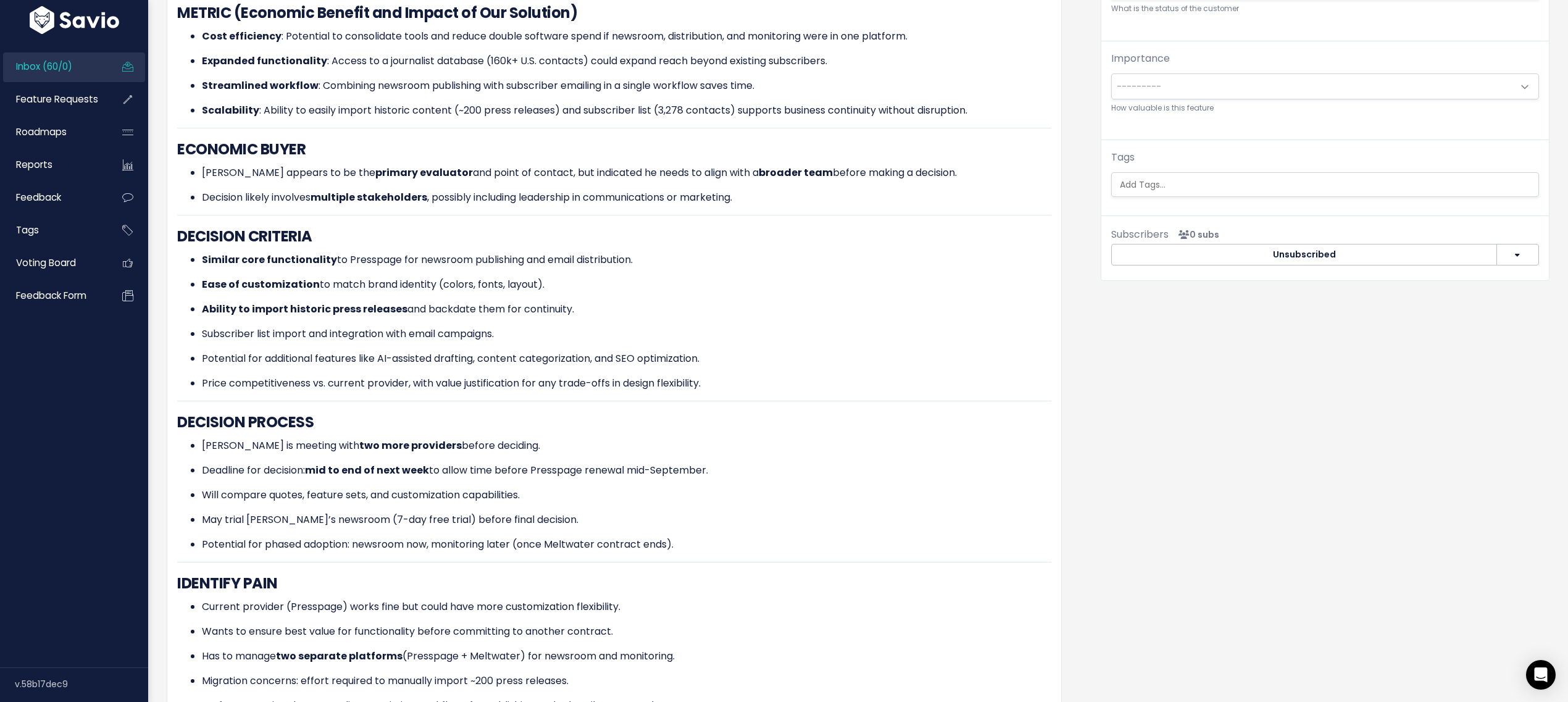
click at [1193, 196] on ul at bounding box center [1325, 184] width 427 height 24
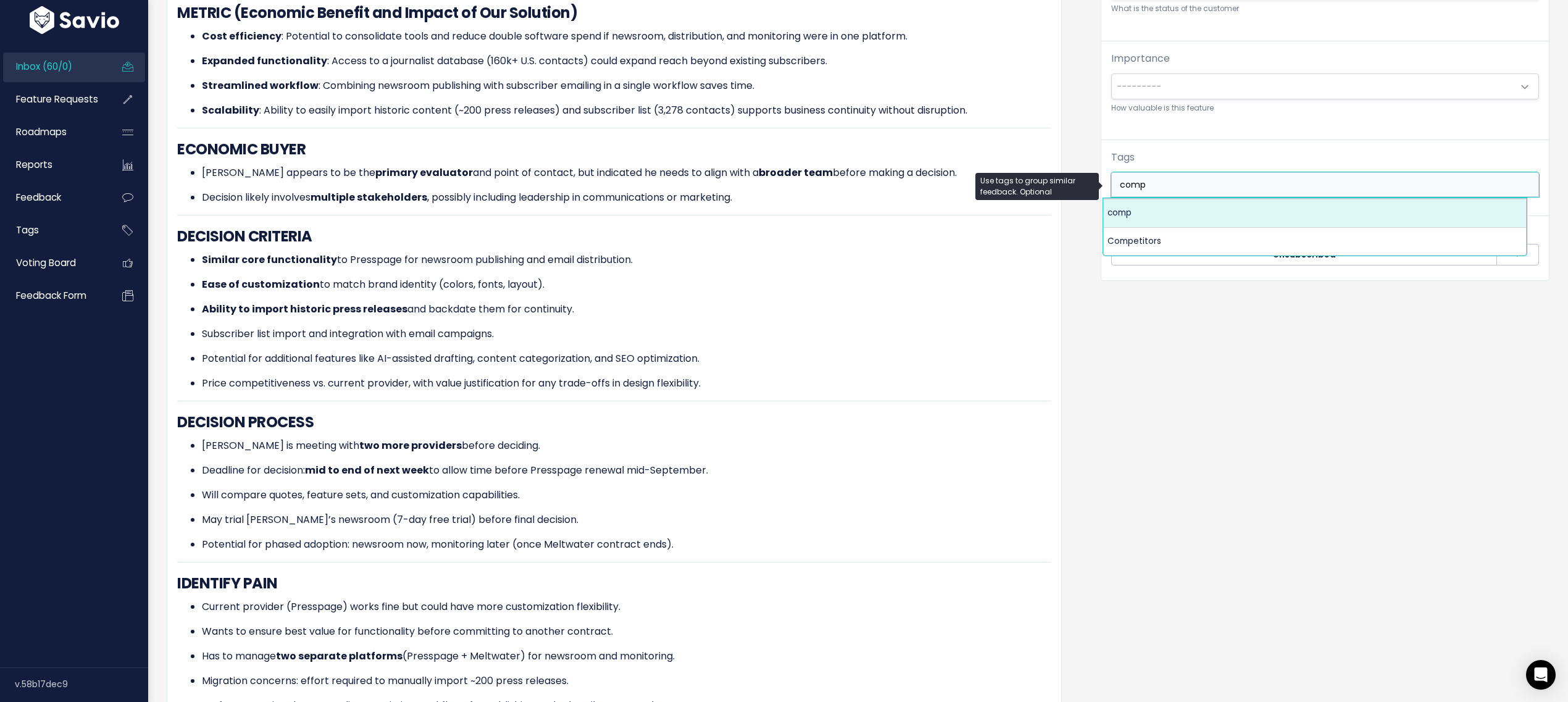
type input "comp"
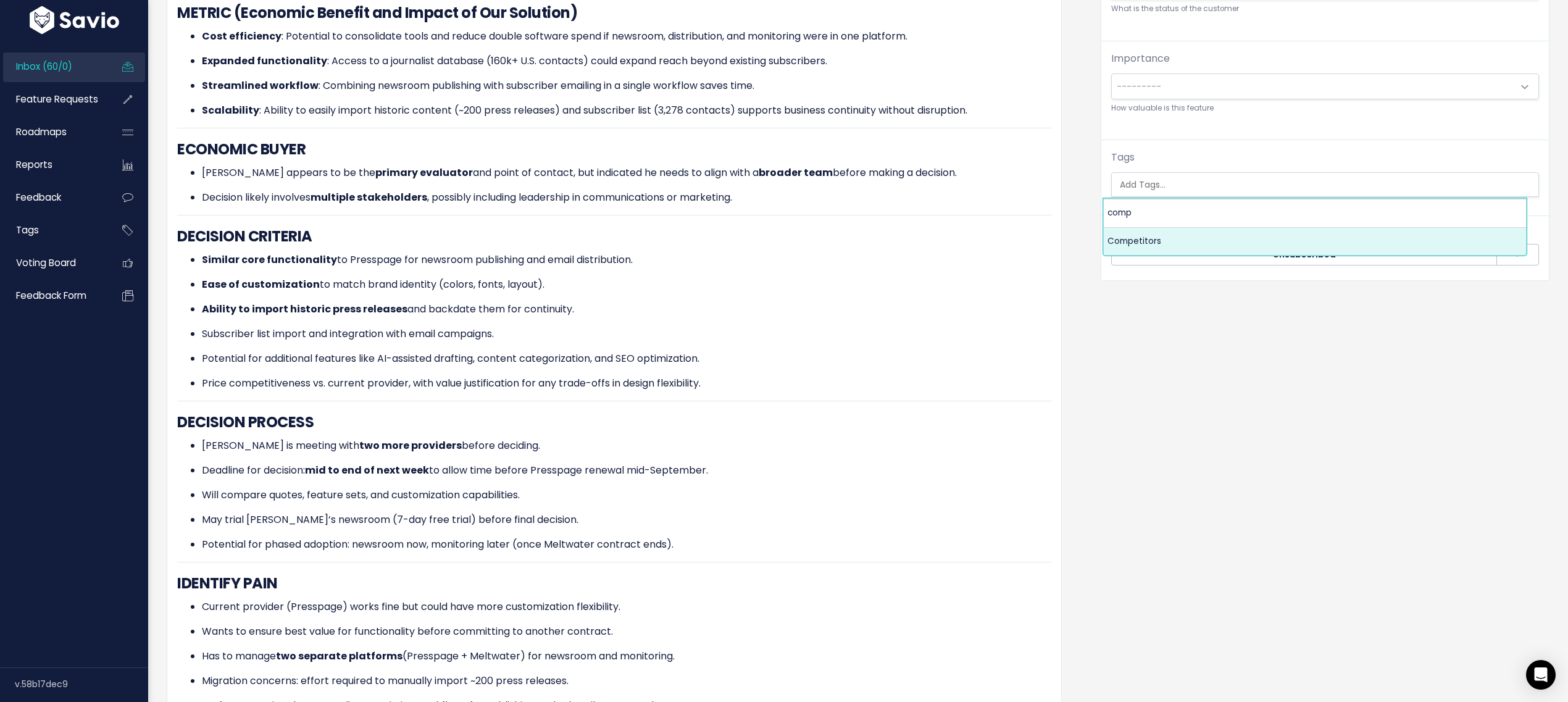
select select "7978"
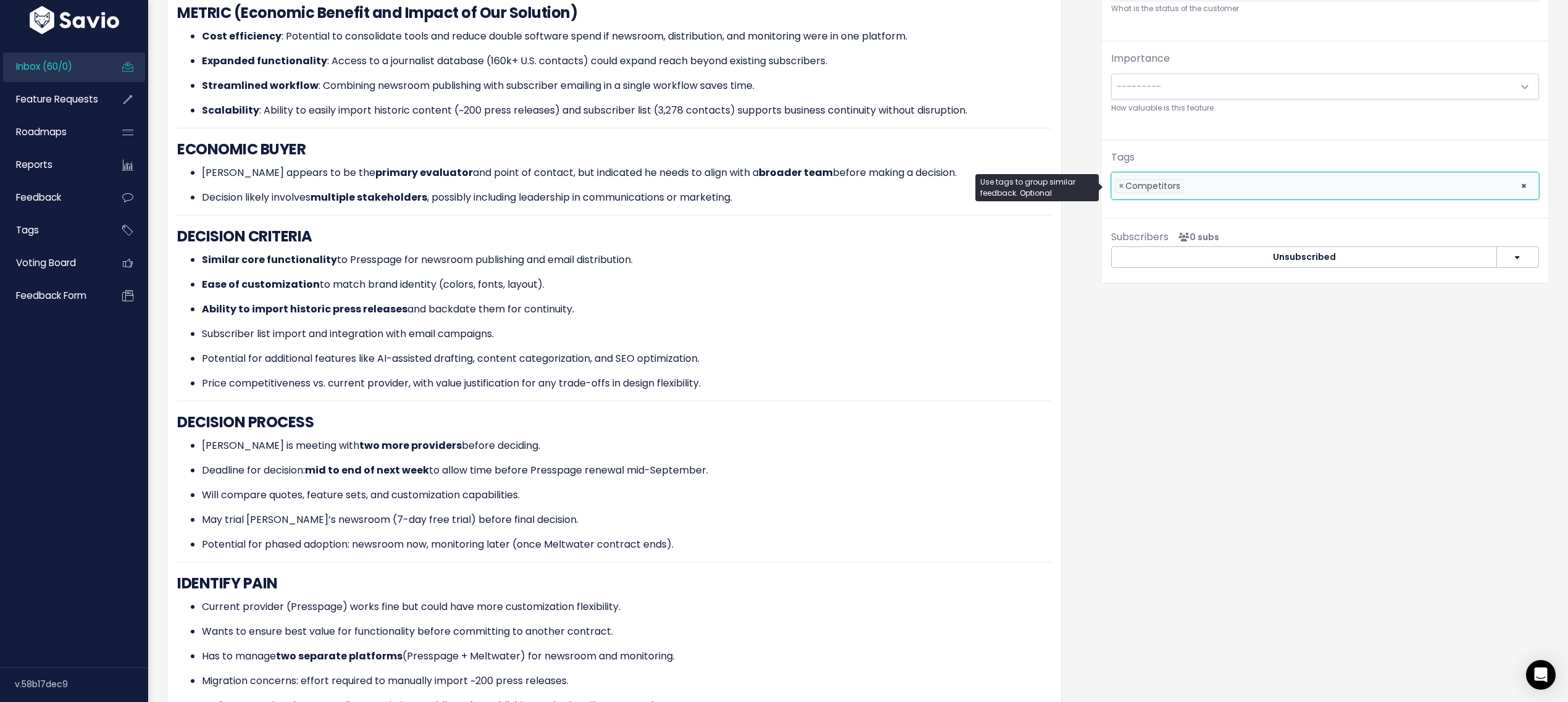
click at [1205, 438] on div "Organize Feature request --------- Link to new or existing feature request... C…" at bounding box center [1325, 482] width 467 height 1512
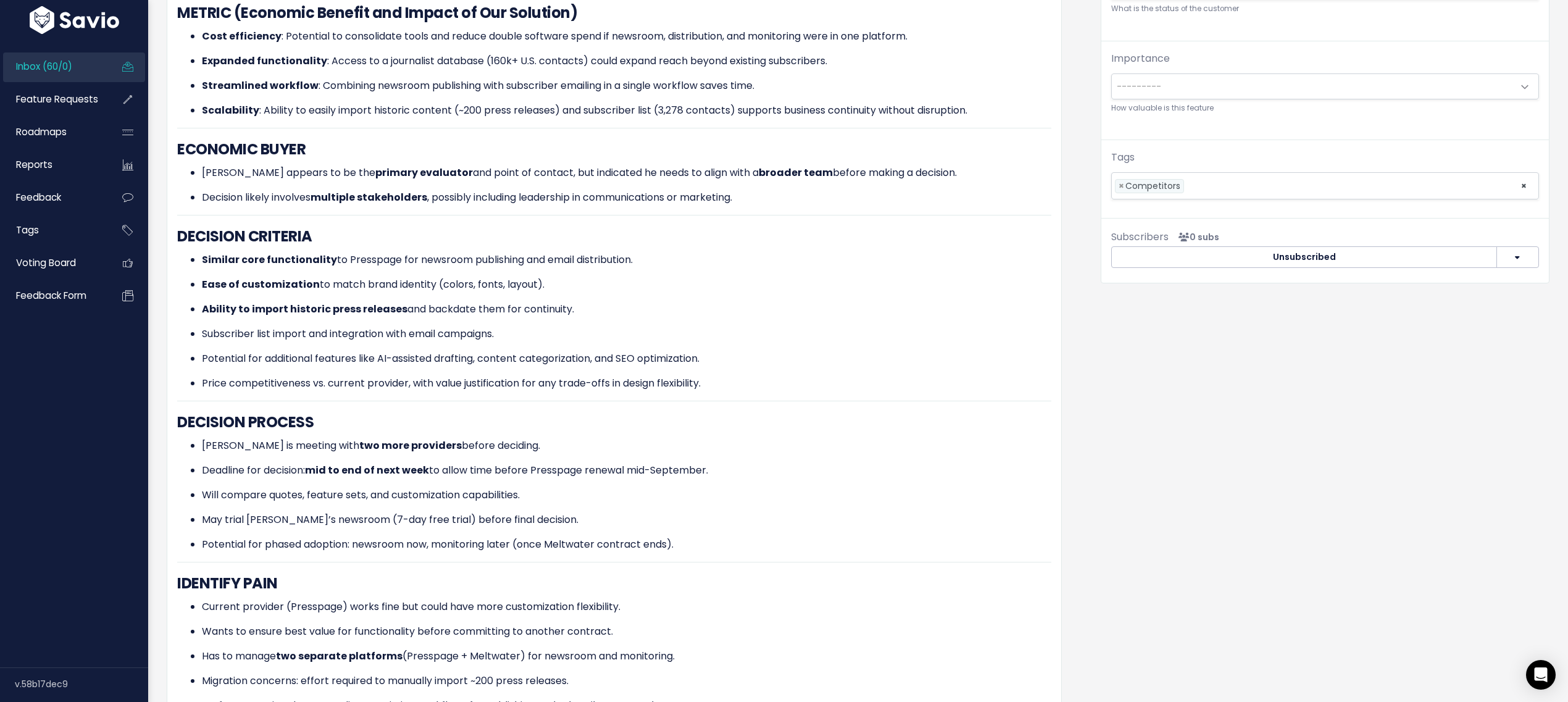
scroll to position [0, 0]
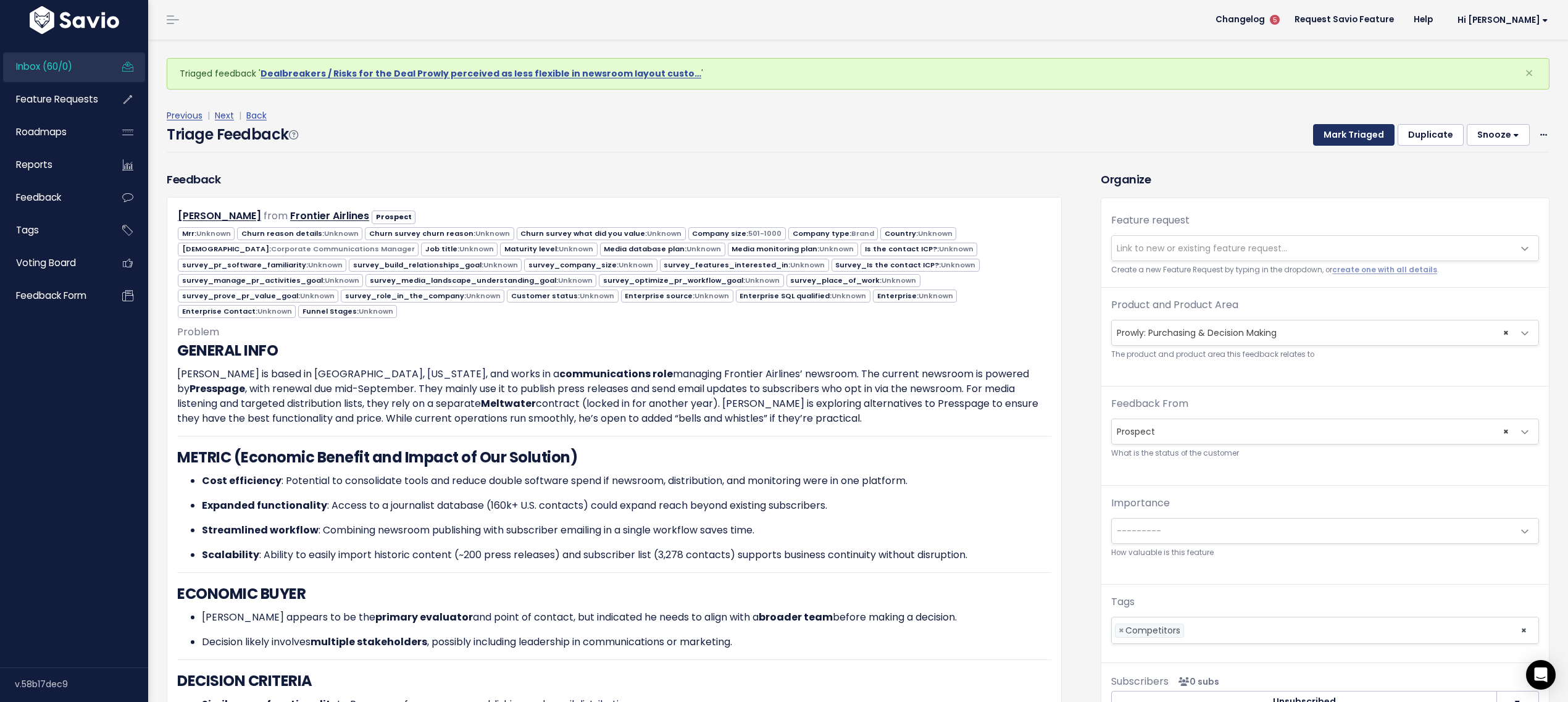
click at [1325, 133] on button "Mark Triaged" at bounding box center [1354, 135] width 81 height 22
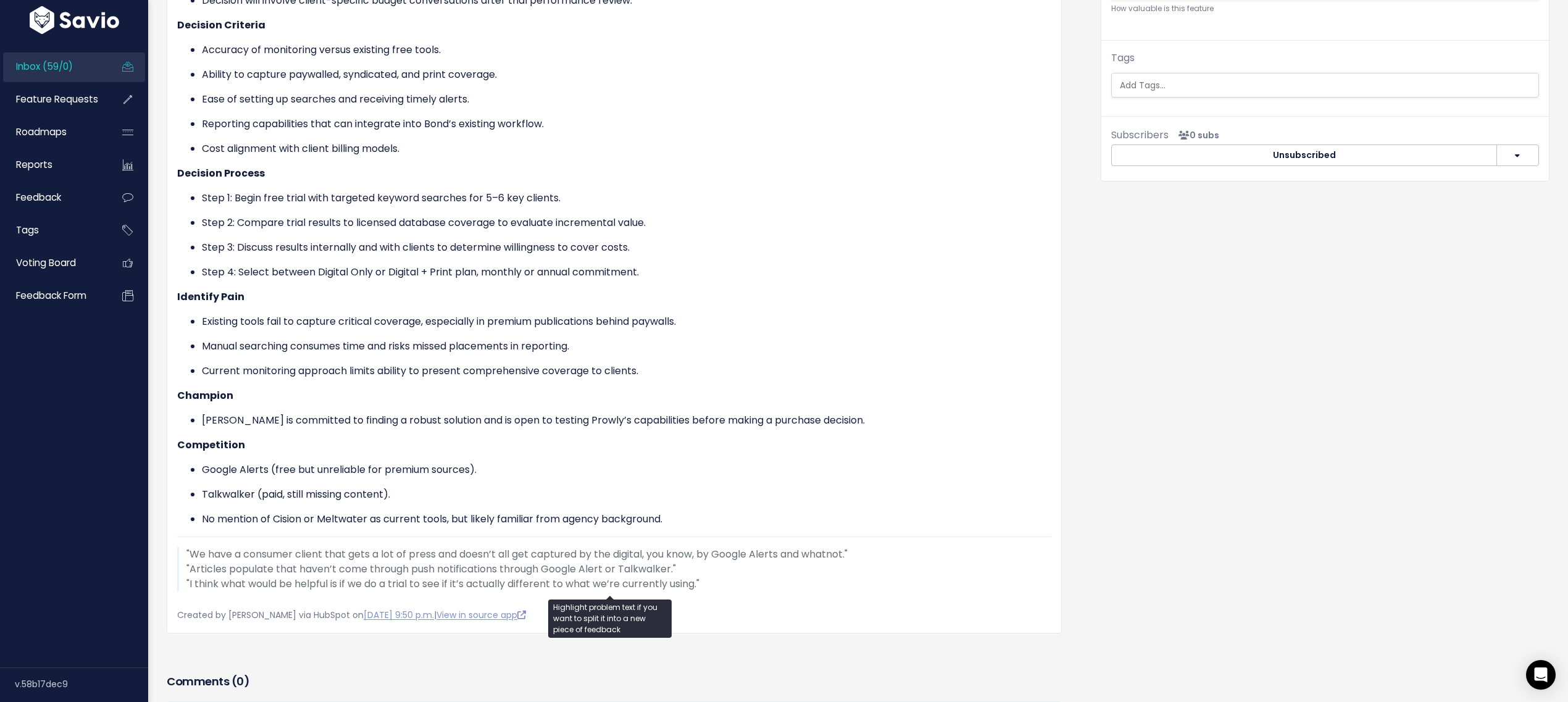
scroll to position [396, 0]
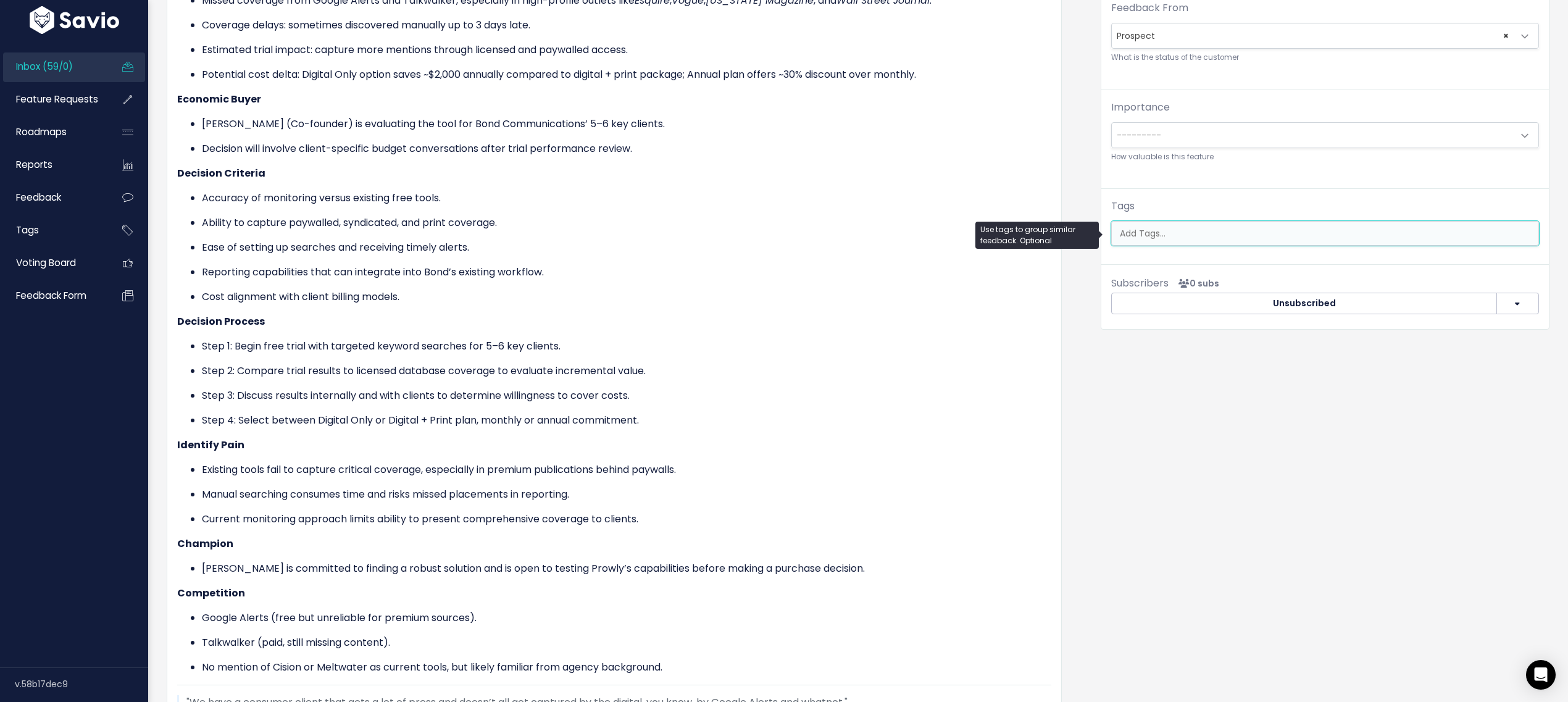
click at [1119, 223] on ul at bounding box center [1325, 233] width 427 height 24
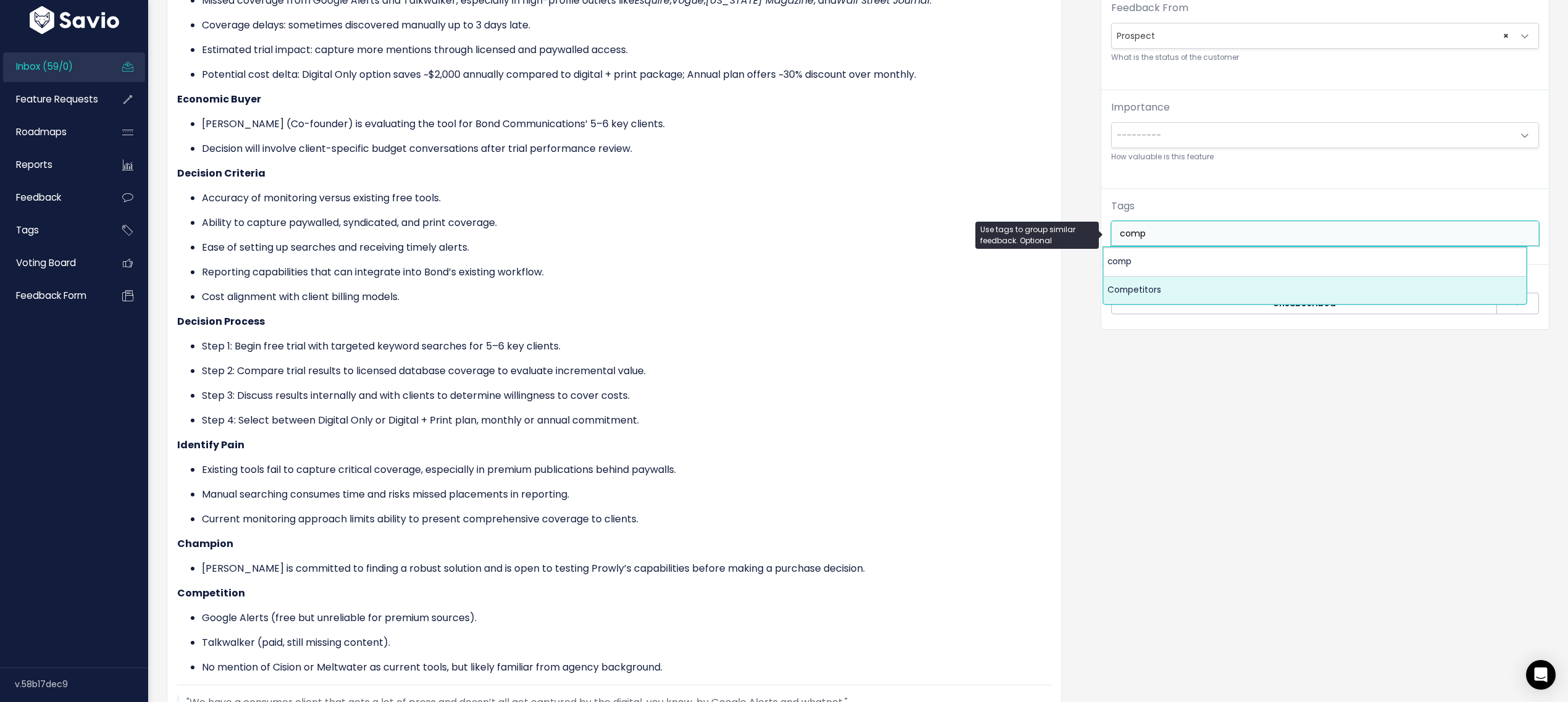
type input "comp"
select select "7978"
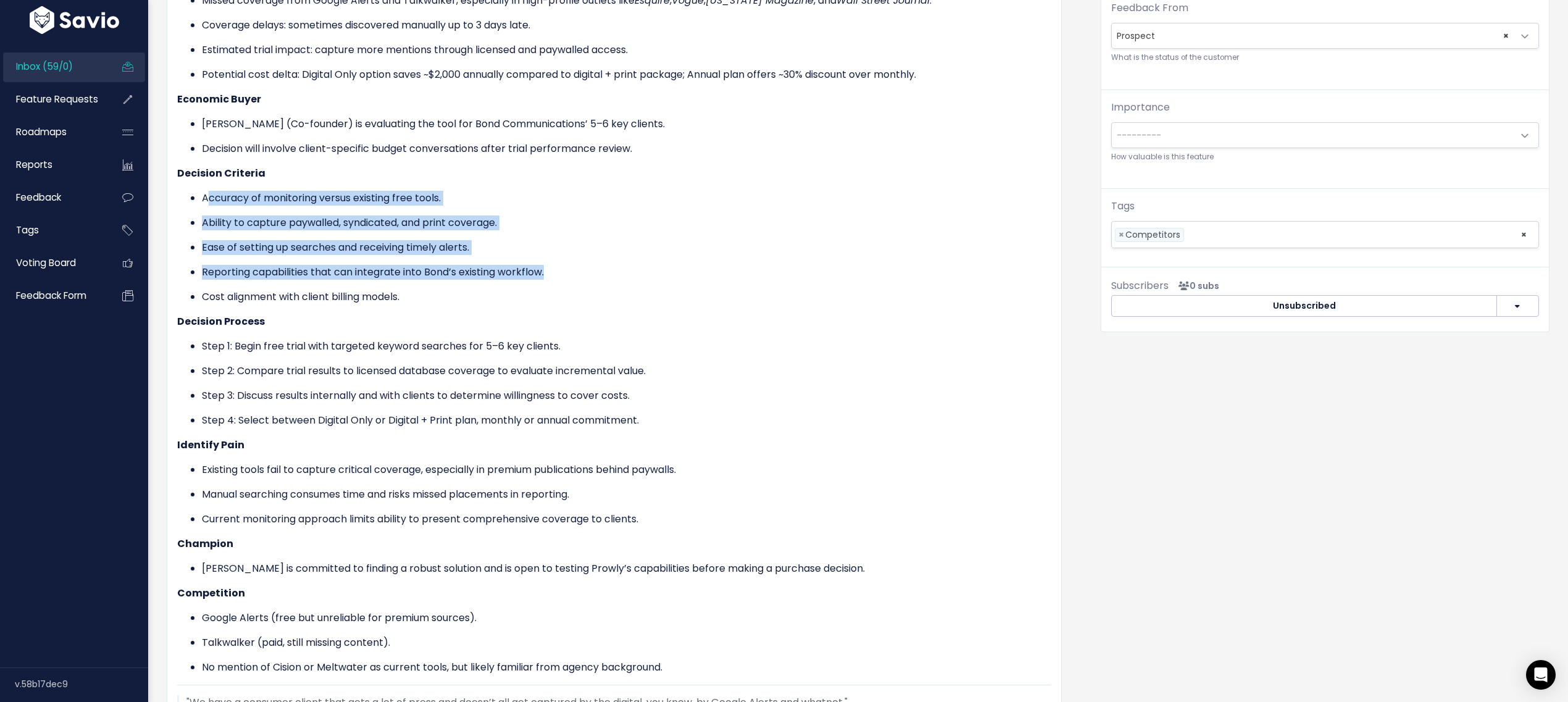
drag, startPoint x: 205, startPoint y: 197, endPoint x: 591, endPoint y: 265, distance: 391.9
click ul "Accuracy of monitoring versus existing free tools. Ability to capture paywalled…"
click p "Reporting capabilities that can integrate into Bond’s existing workflow."
drag, startPoint x: 423, startPoint y: 292, endPoint x: 172, endPoint y: 170, distance: 279.1
click div "Ariana Squillacciotti from Bond Global Prospect"
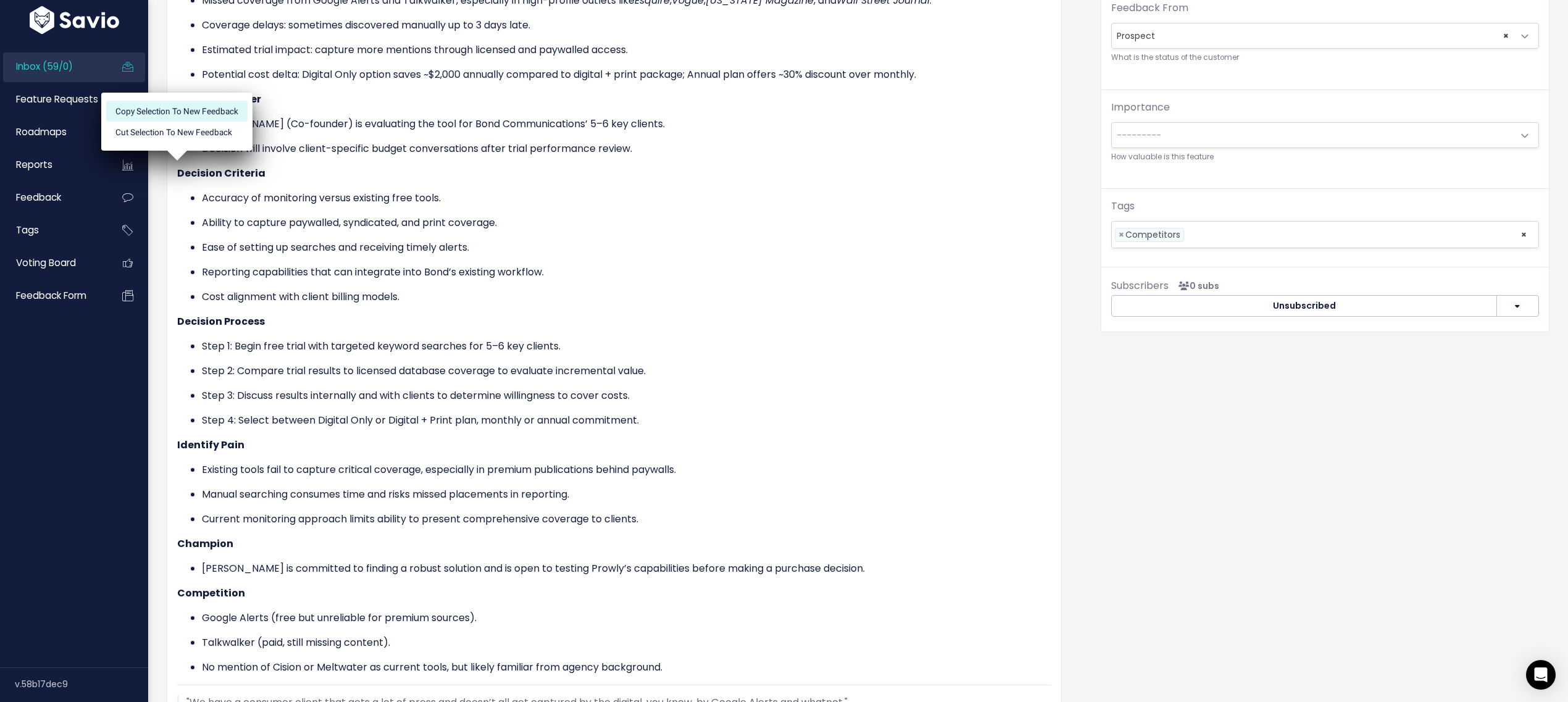
click li "Copy selection to new Feedback"
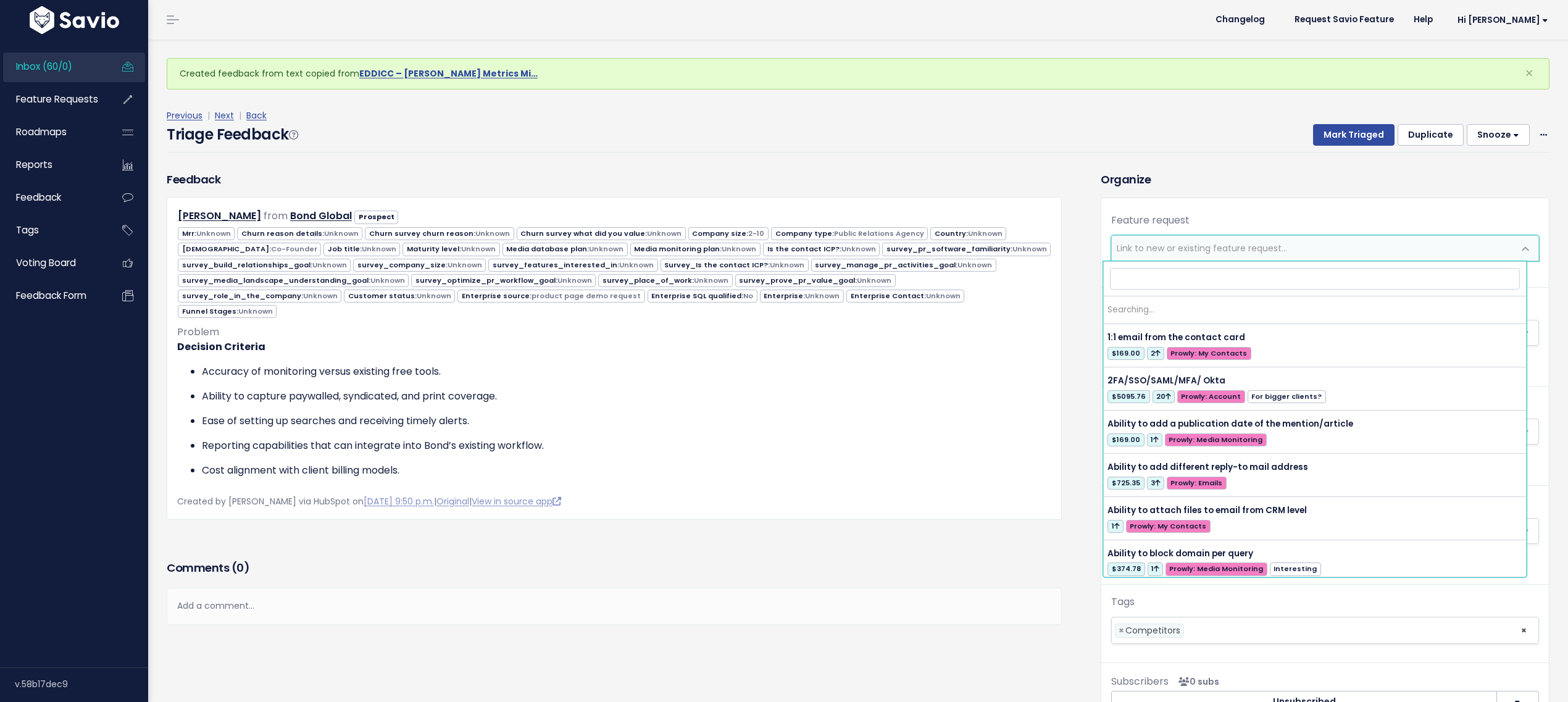
click at [1179, 251] on span "Link to new or existing feature request..." at bounding box center [1202, 248] width 170 height 12
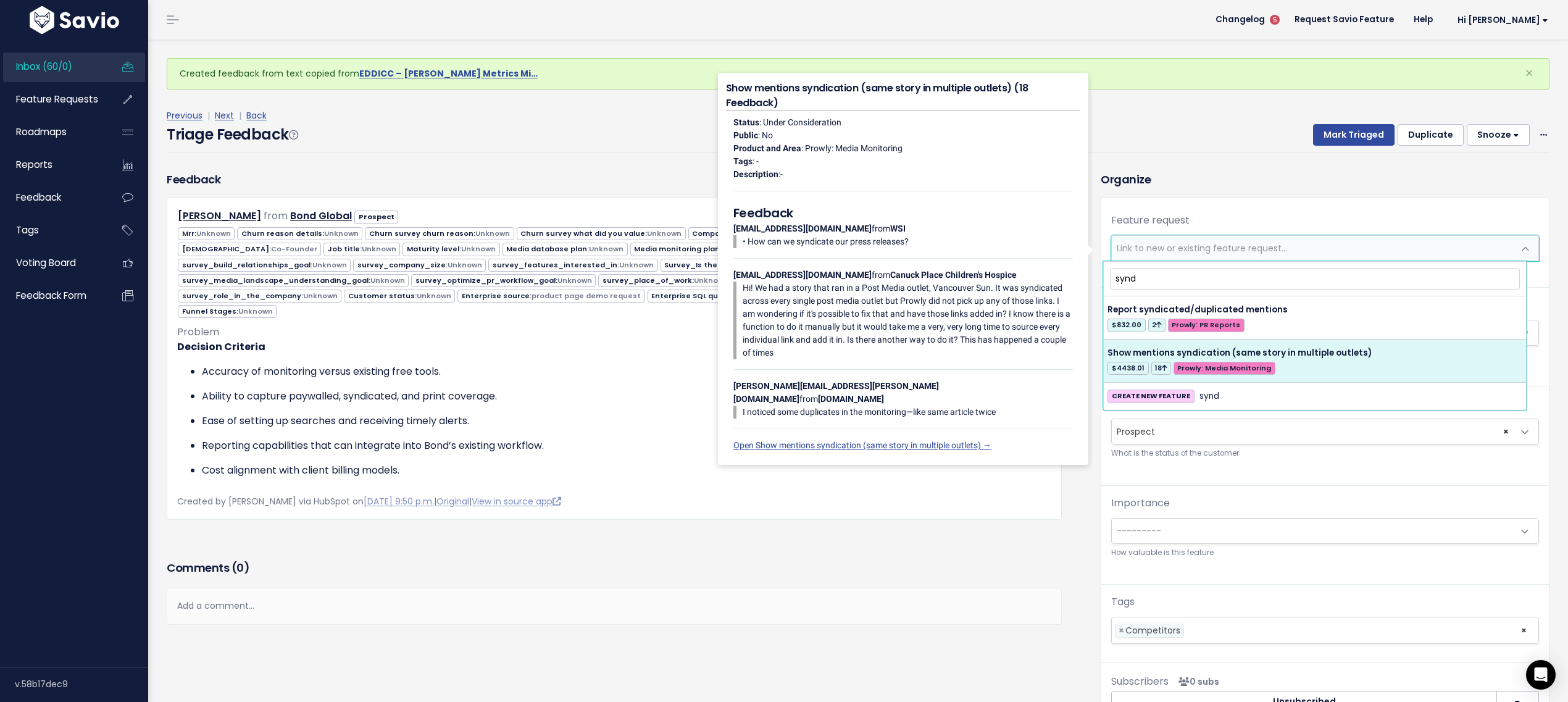
type input "synd"
select select "54002"
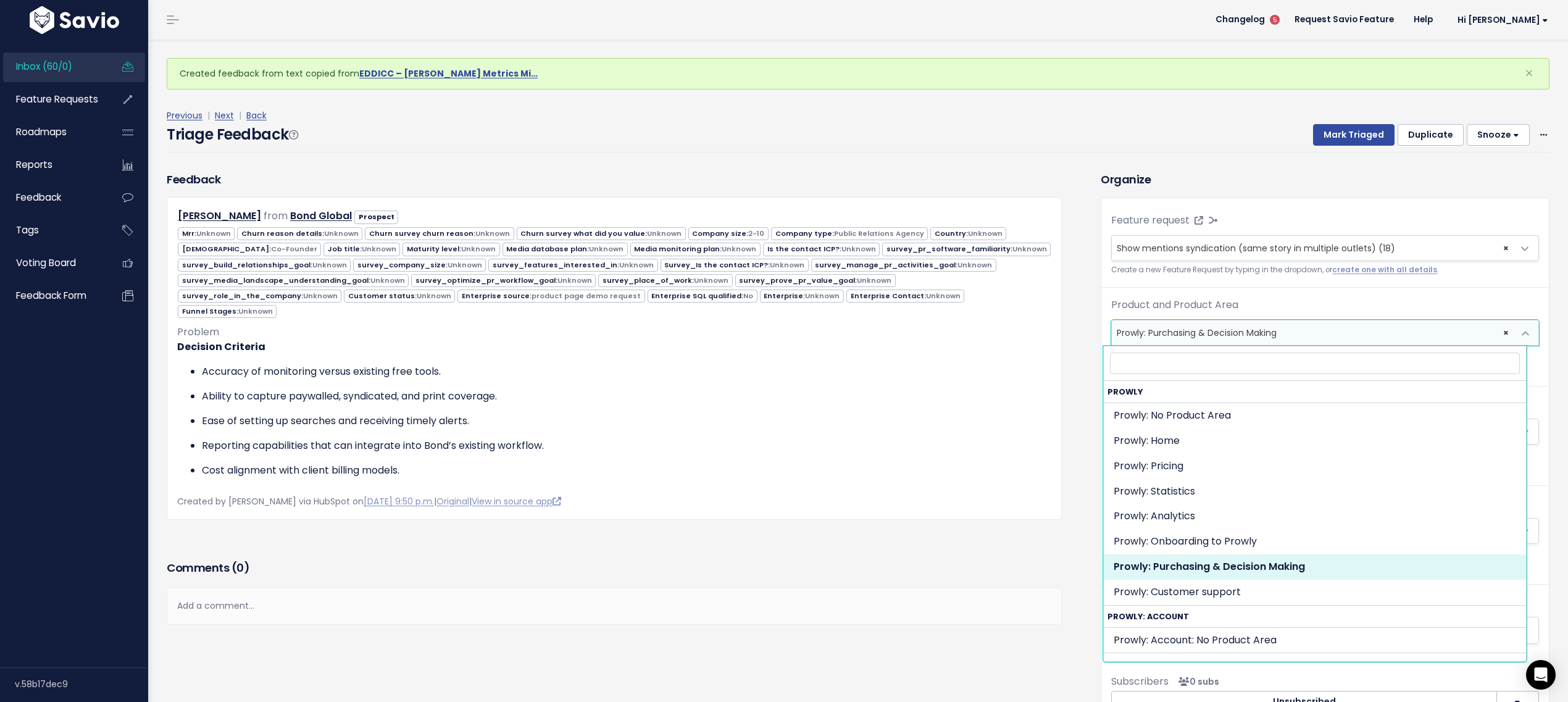
click at [1198, 332] on span "× Prowly: Purchasing & Decision Making" at bounding box center [1312, 333] width 402 height 24
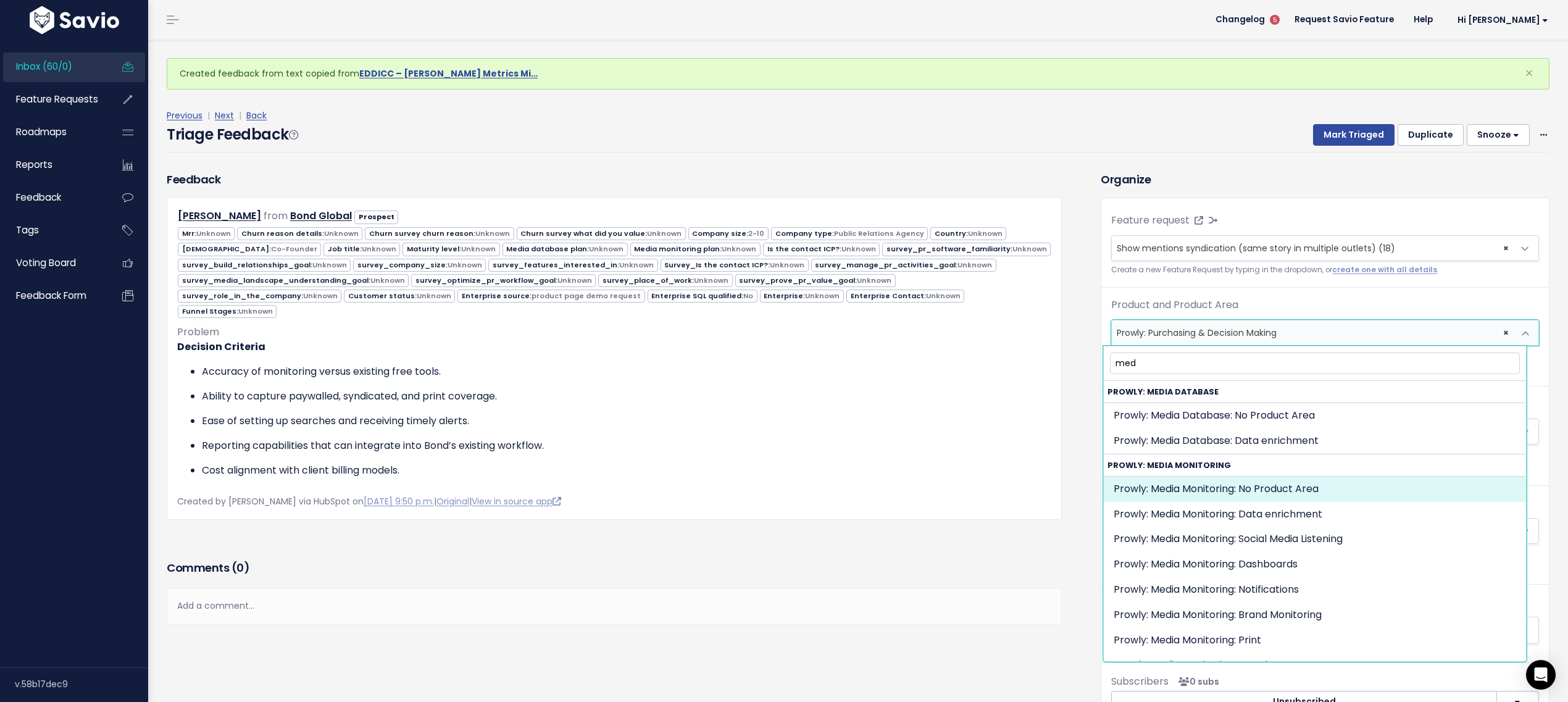
type input "med"
select select "MEDIA_MONITORING:"
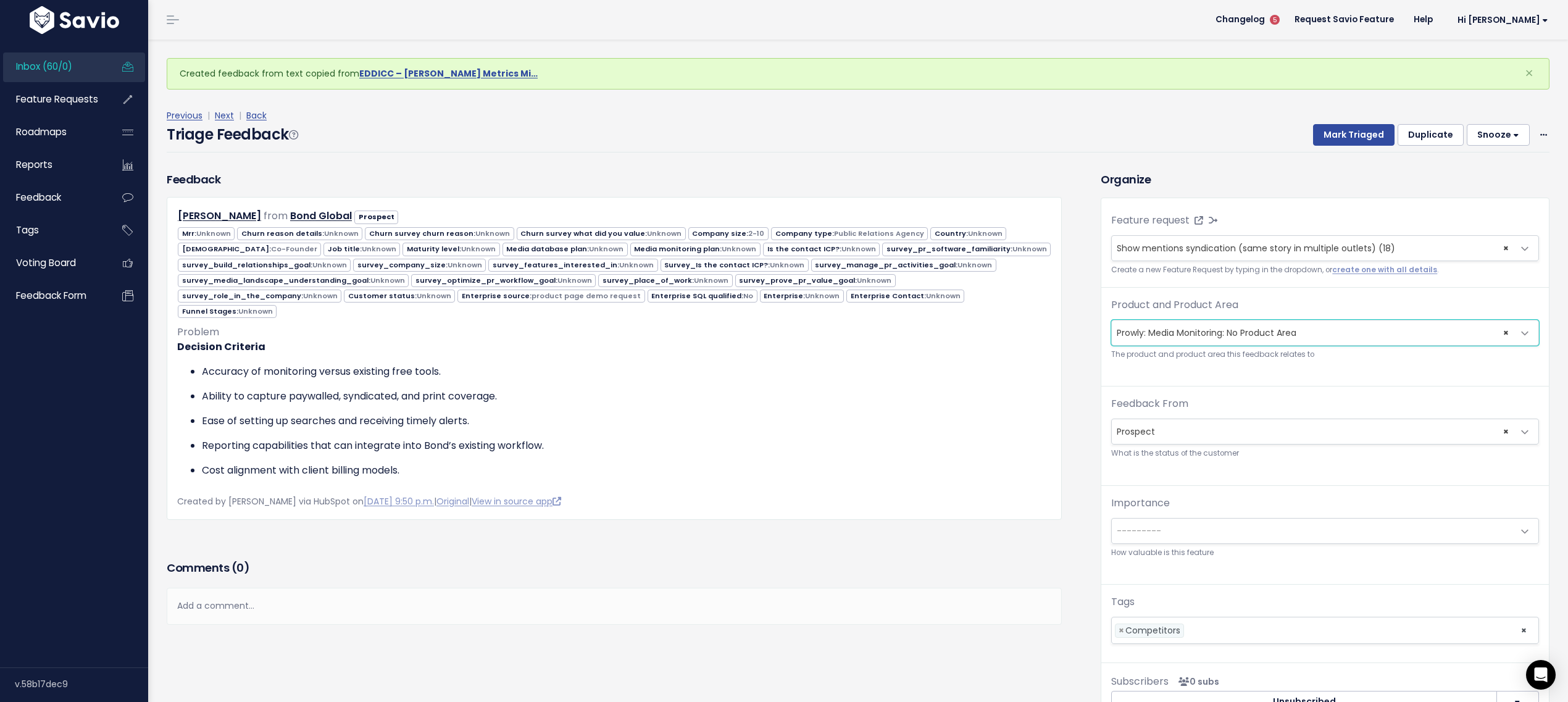
scroll to position [3, 0]
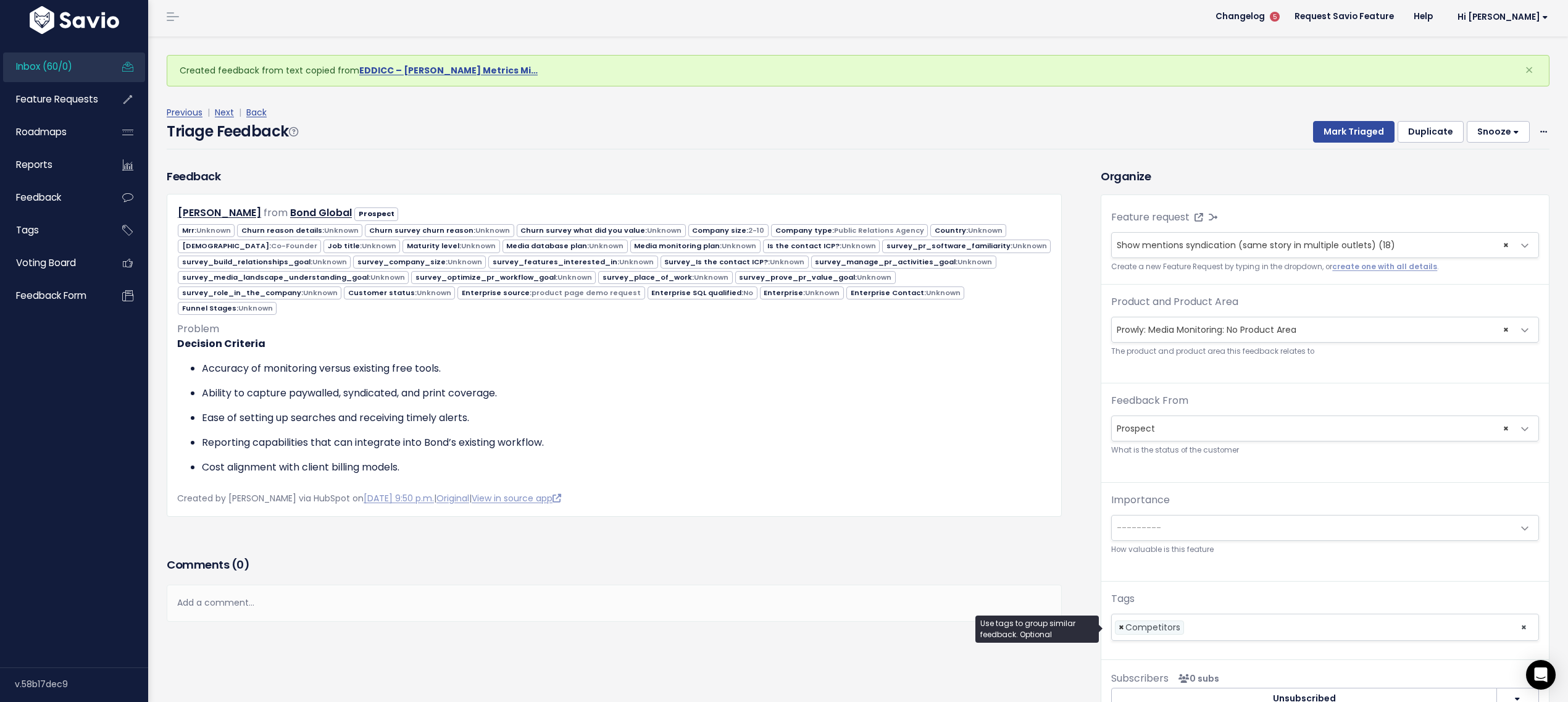
click at [1119, 631] on span "×" at bounding box center [1121, 628] width 6 height 13
select select
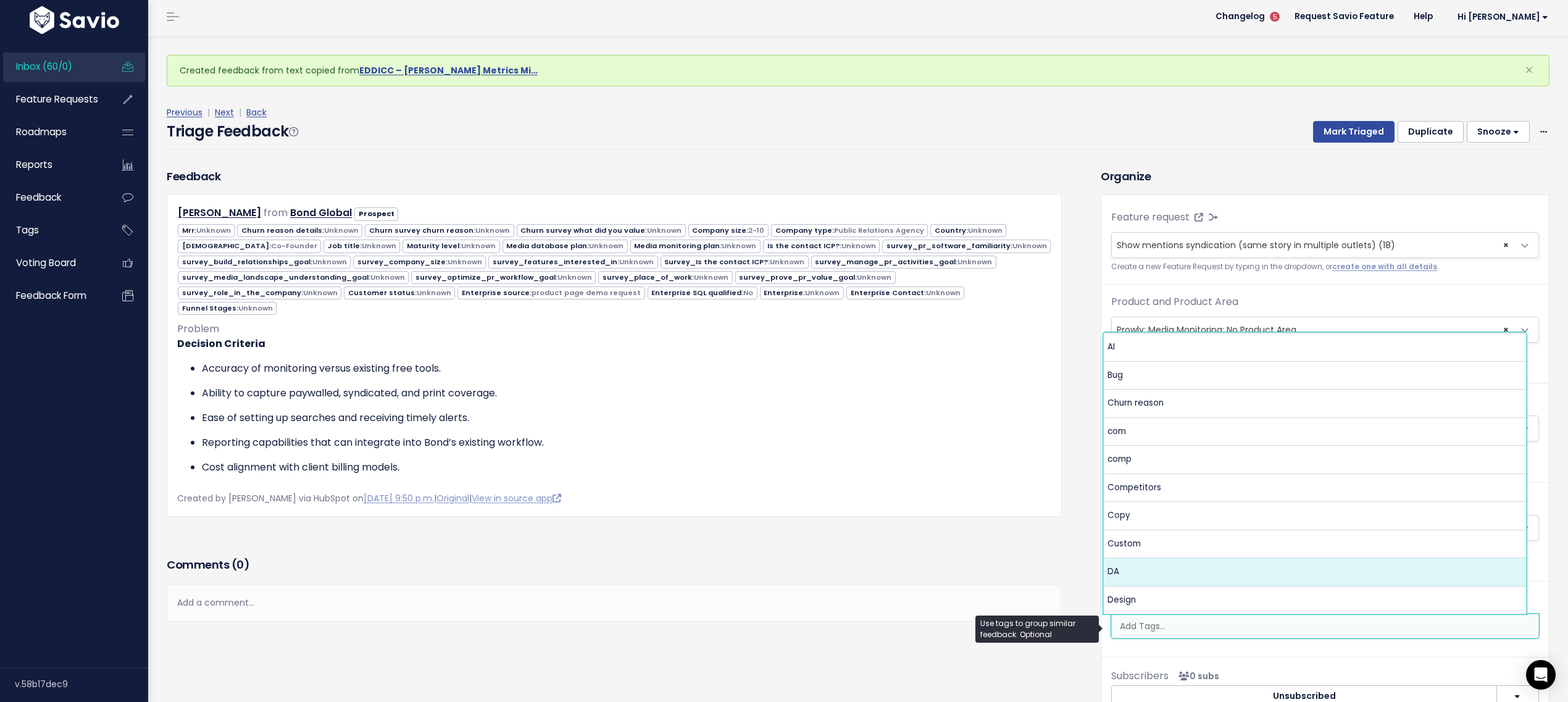
click at [1002, 559] on h3 "Comments ( 0 )" at bounding box center [615, 565] width 896 height 17
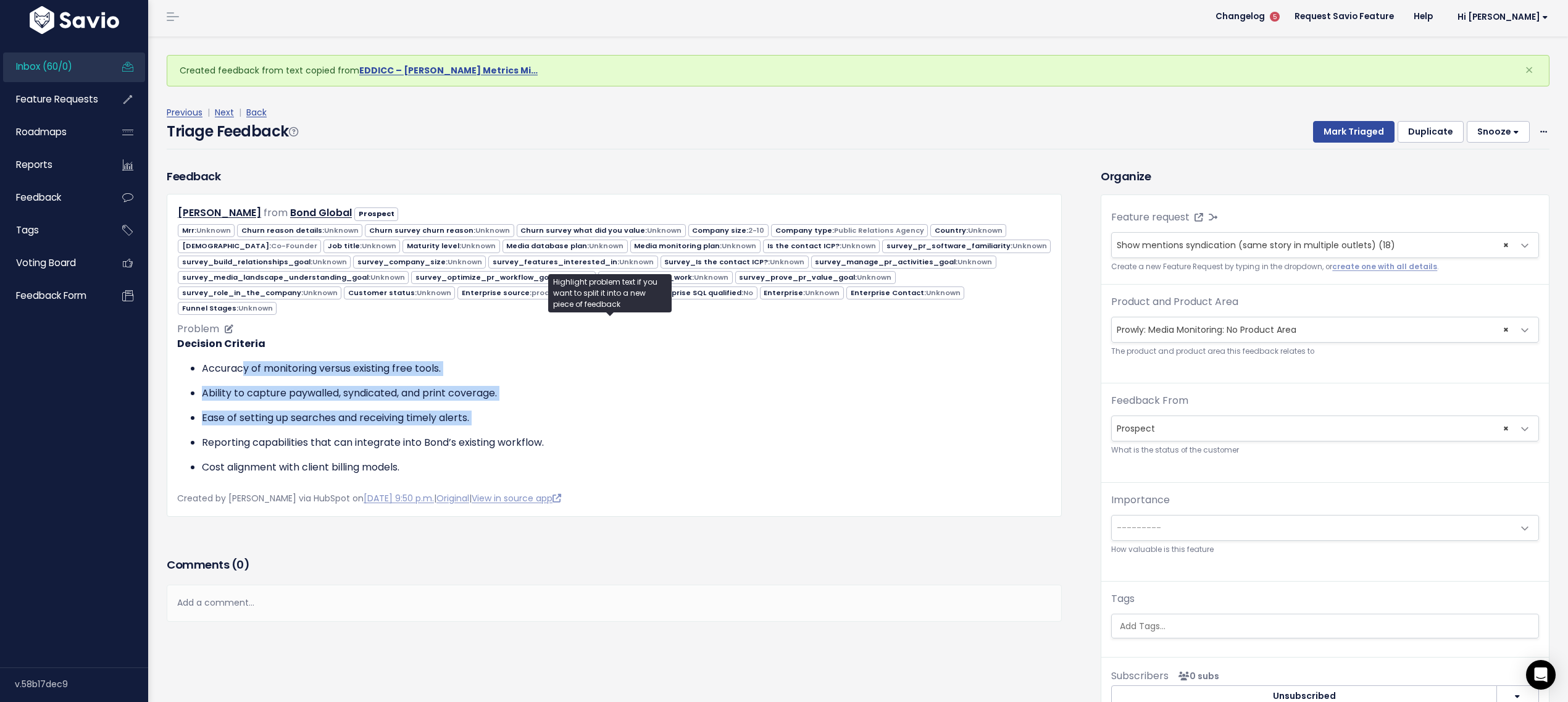
drag, startPoint x: 260, startPoint y: 362, endPoint x: 596, endPoint y: 423, distance: 341.5
click at [596, 423] on ul "Accuracy of monitoring versus existing free tools. Ability to capture paywalled…" at bounding box center [614, 418] width 874 height 114
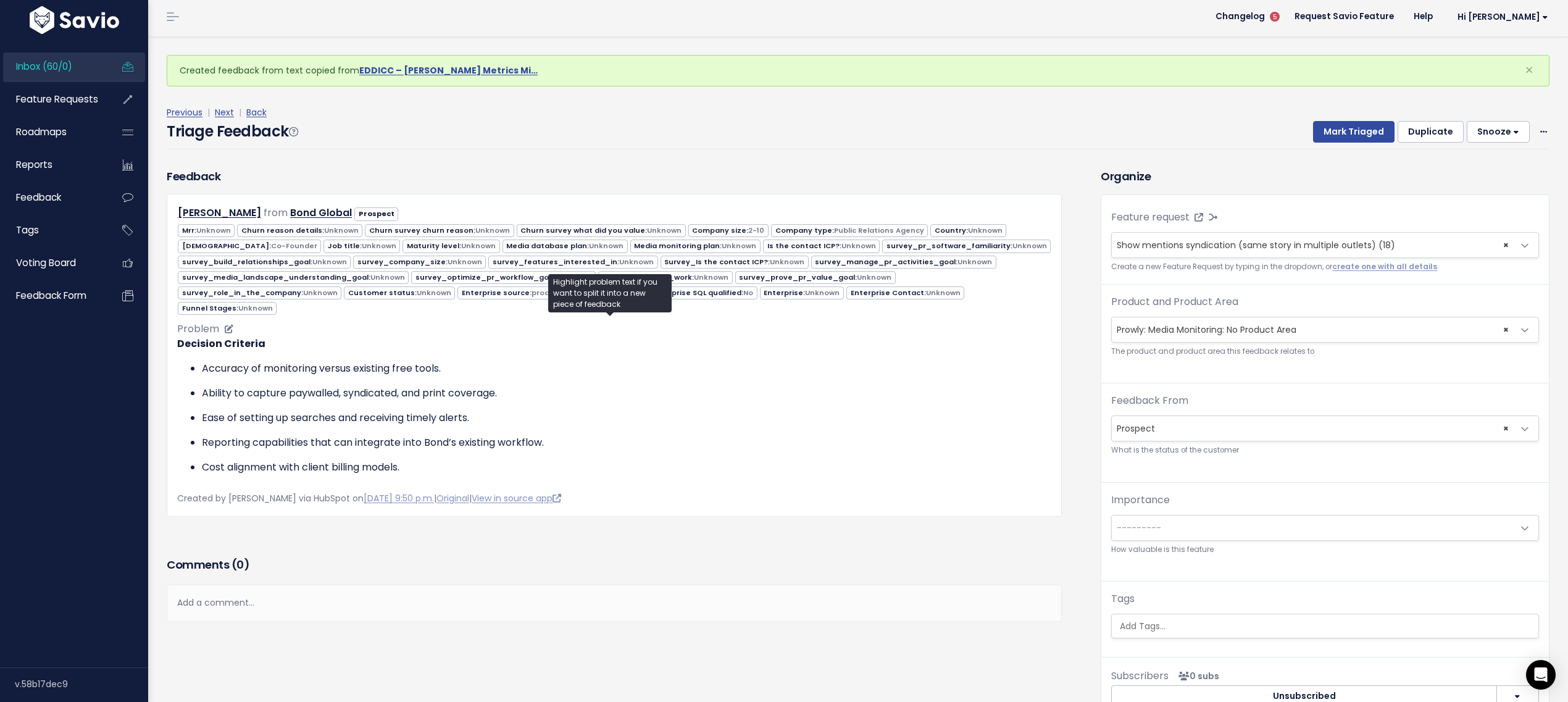
click at [596, 423] on ul "Accuracy of monitoring versus existing free tools. Ability to capture paywalled…" at bounding box center [614, 418] width 874 height 114
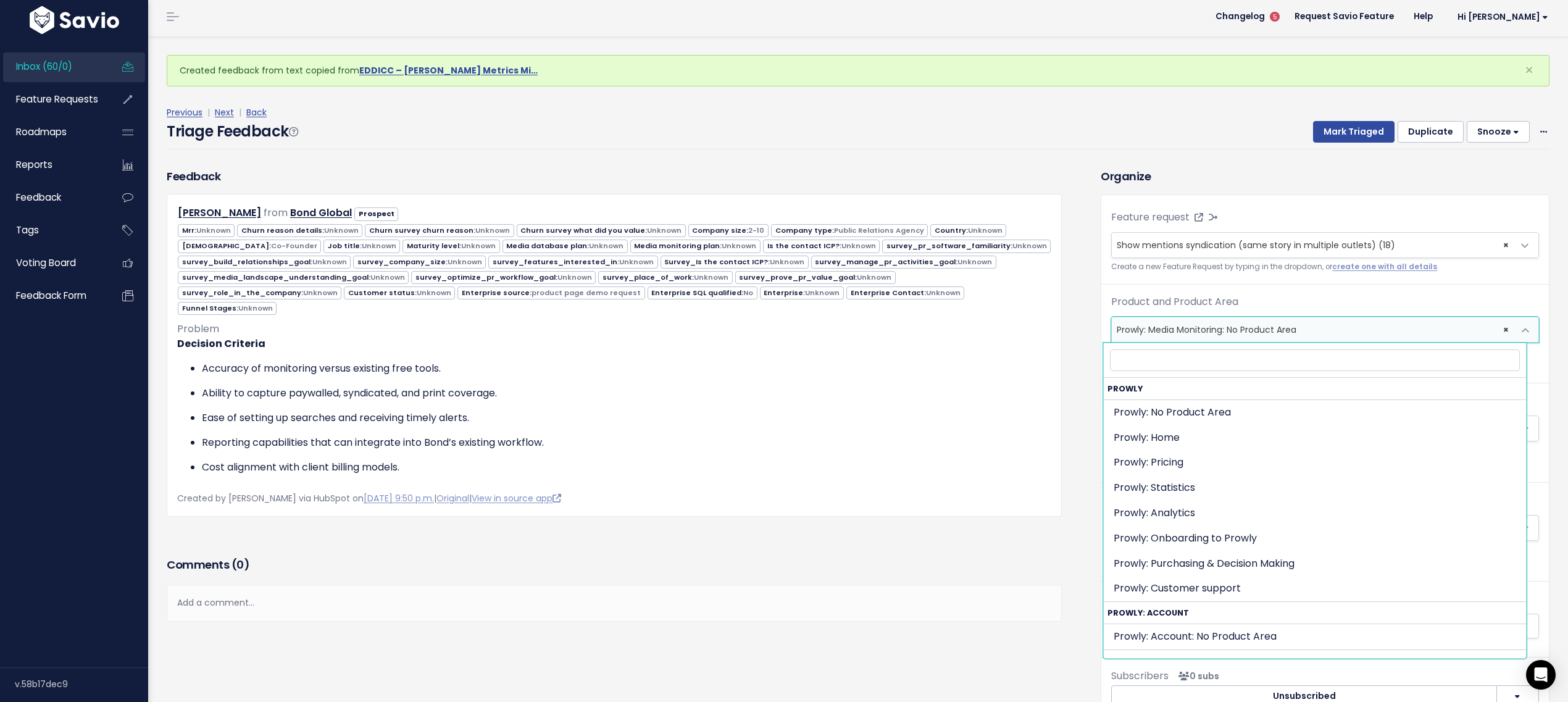
click at [1132, 329] on span "× Prowly: Media Monitoring: No Product Area" at bounding box center [1312, 329] width 402 height 24
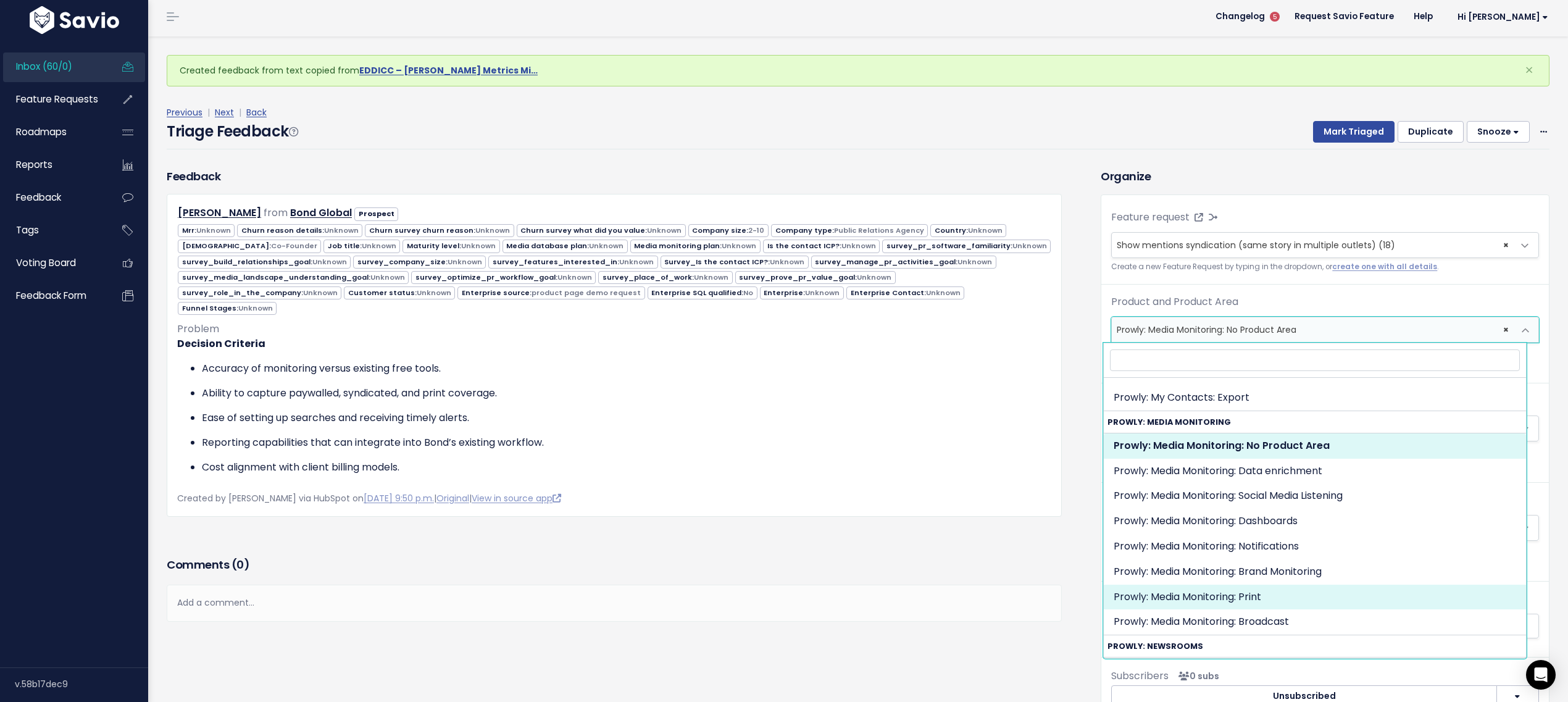
select select "MEDIA_MONITORING:PRINT"
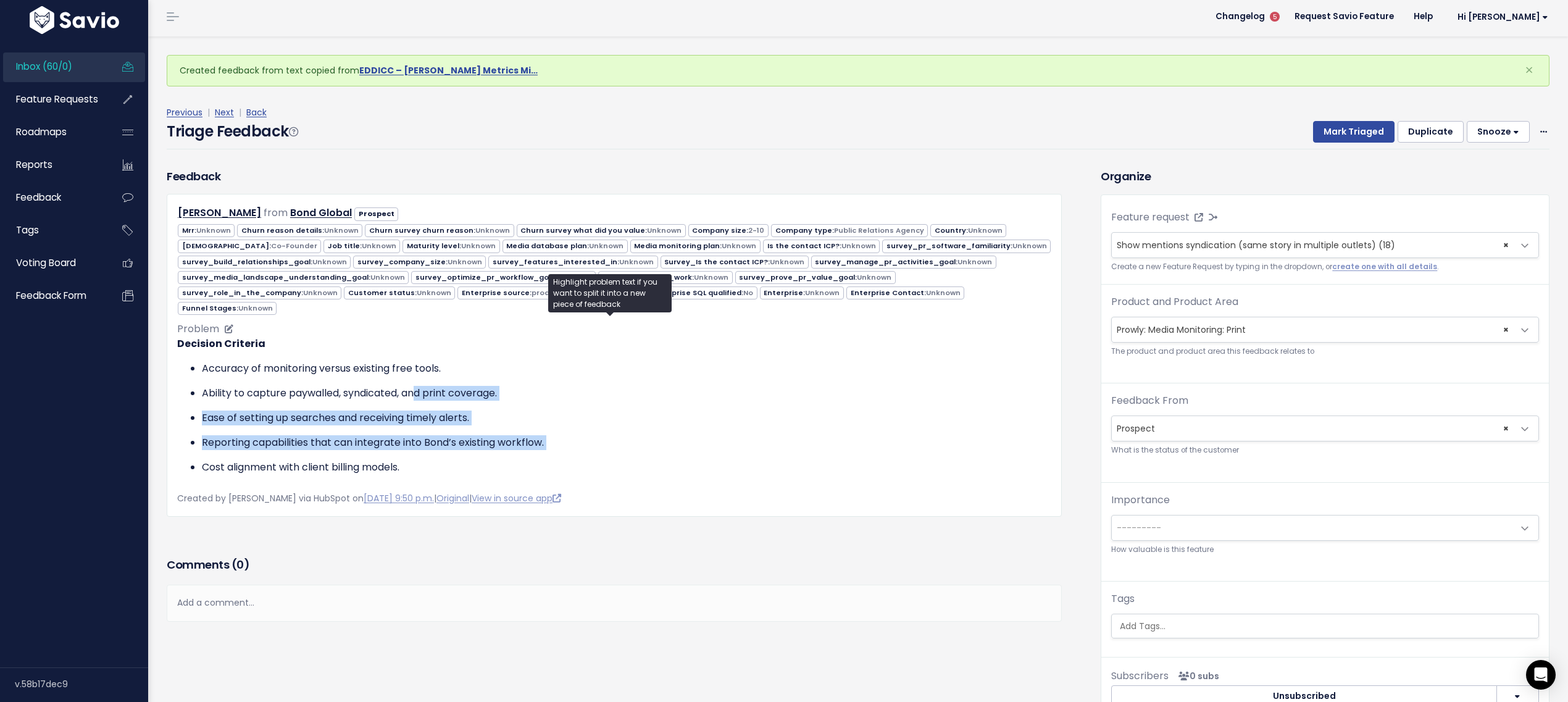
drag, startPoint x: 418, startPoint y: 384, endPoint x: 567, endPoint y: 447, distance: 161.8
click at [567, 447] on ul "Accuracy of monitoring versus existing free tools. Ability to capture paywalled…" at bounding box center [614, 418] width 874 height 114
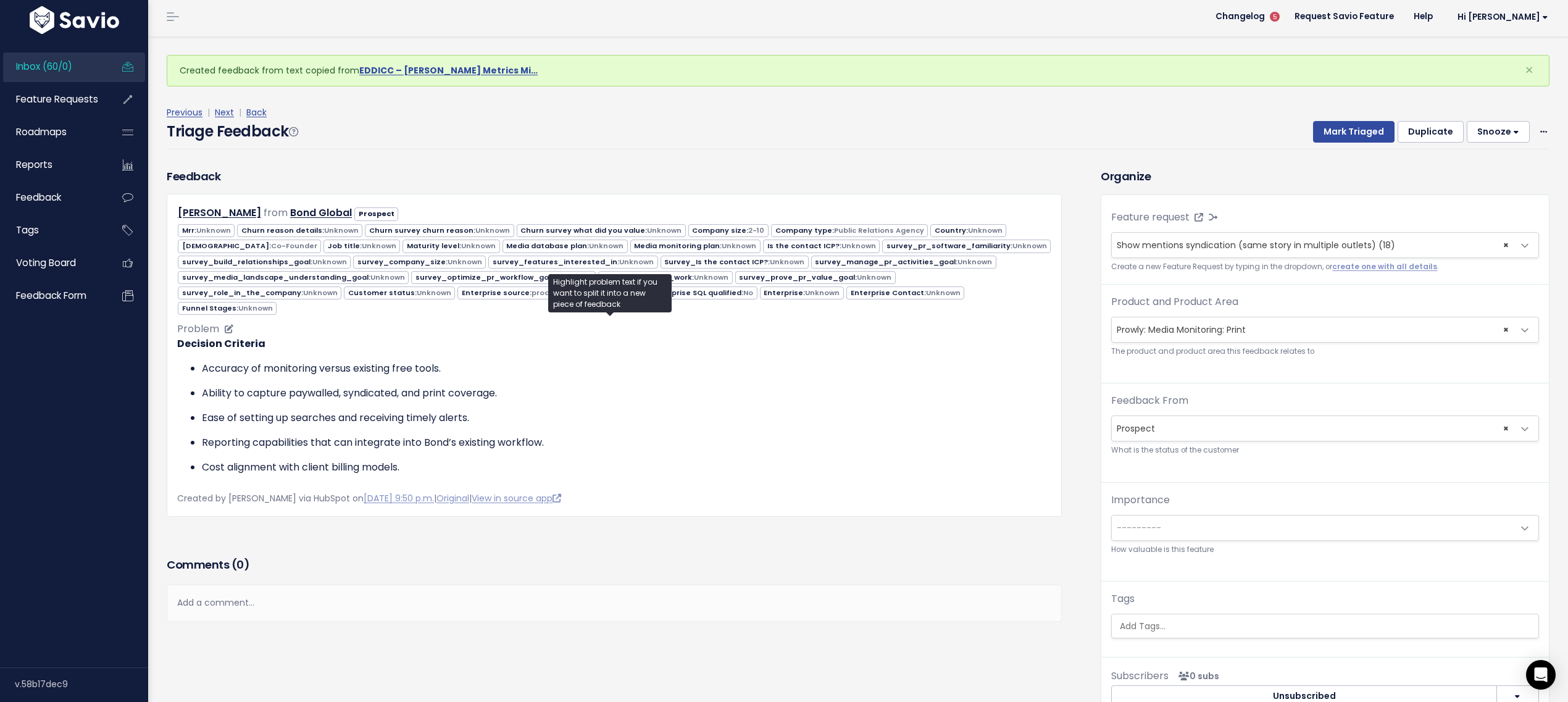
click at [566, 446] on ul "Accuracy of monitoring versus existing free tools. Ability to capture paywalled…" at bounding box center [614, 418] width 874 height 114
click at [1342, 130] on button "Mark Triaged" at bounding box center [1354, 131] width 81 height 22
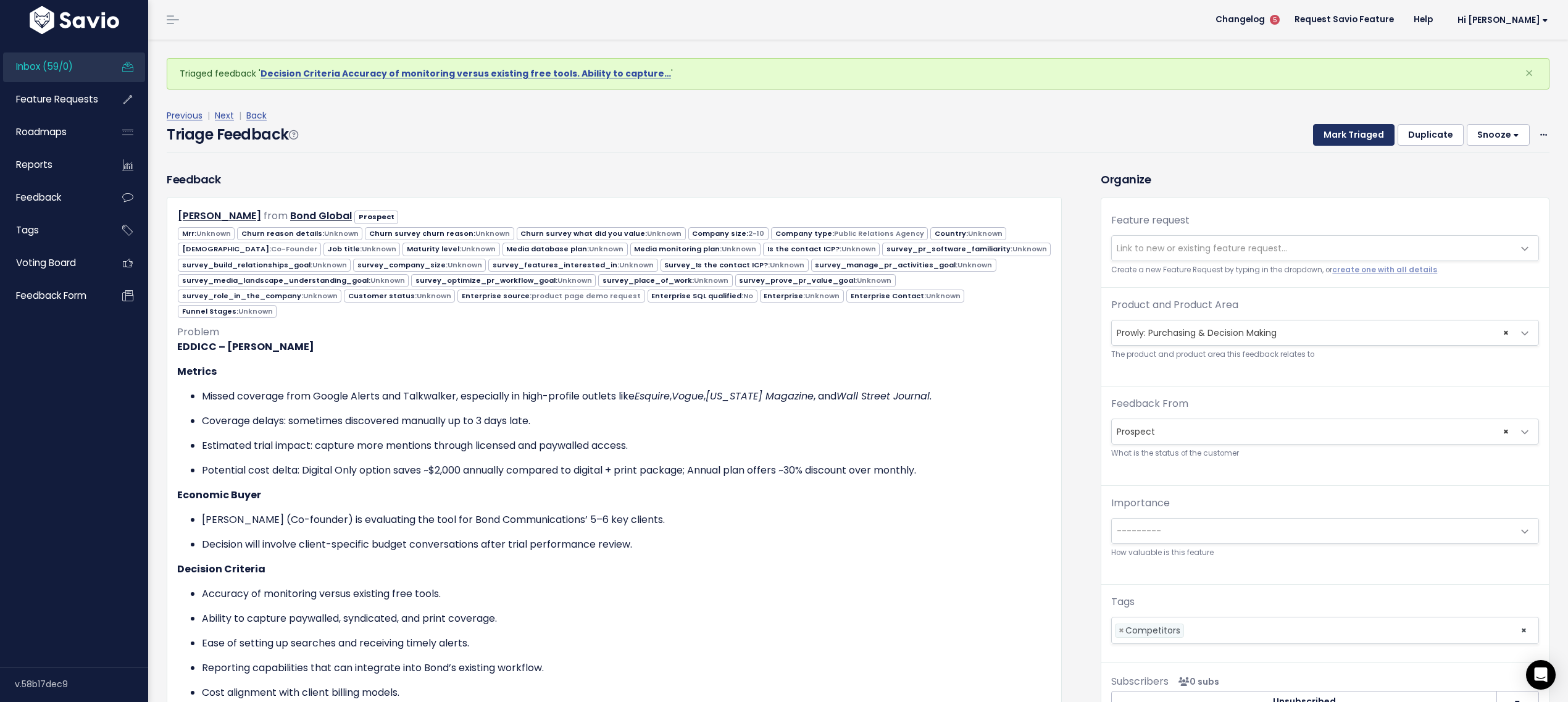
click at [1331, 132] on button "Mark Triaged" at bounding box center [1354, 135] width 81 height 22
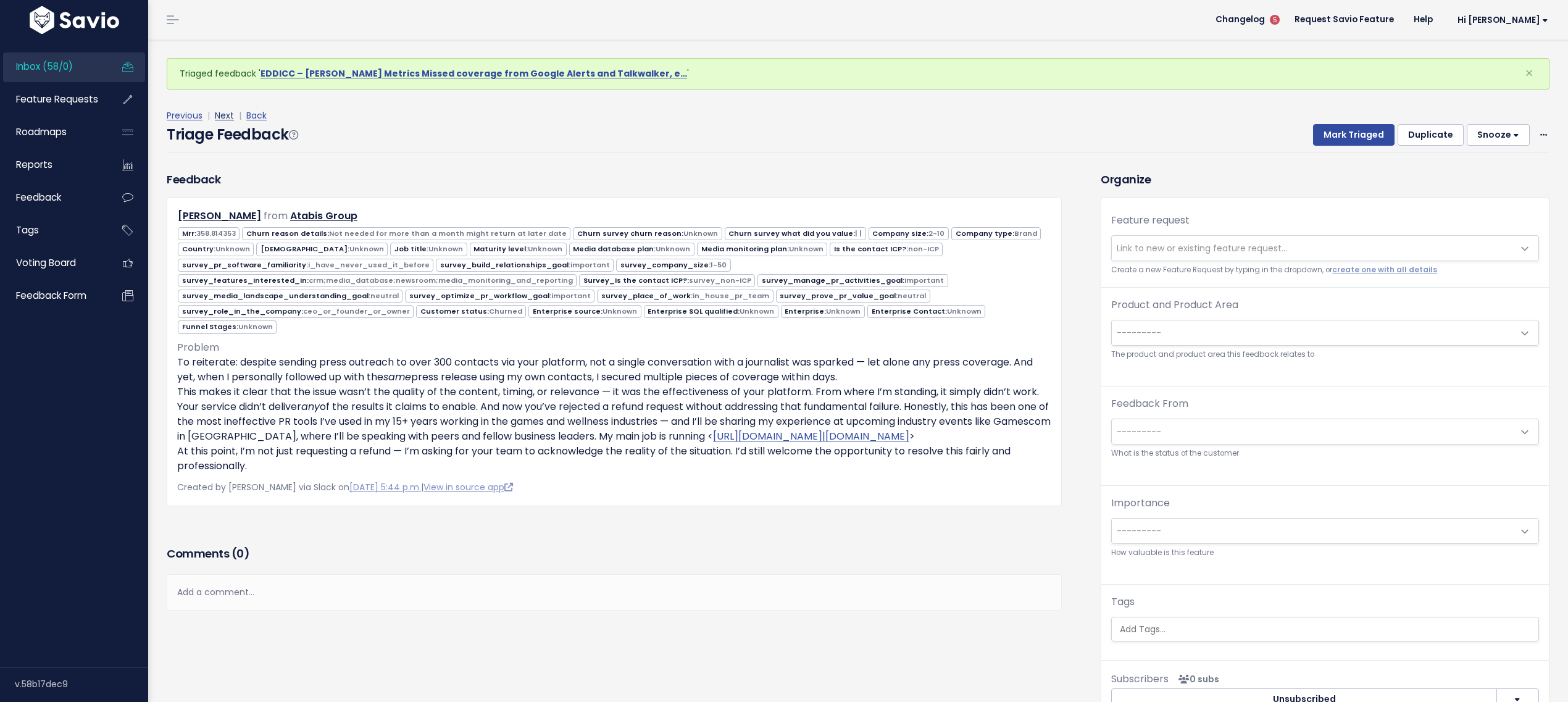
click at [226, 113] on link "Next" at bounding box center [225, 115] width 19 height 12
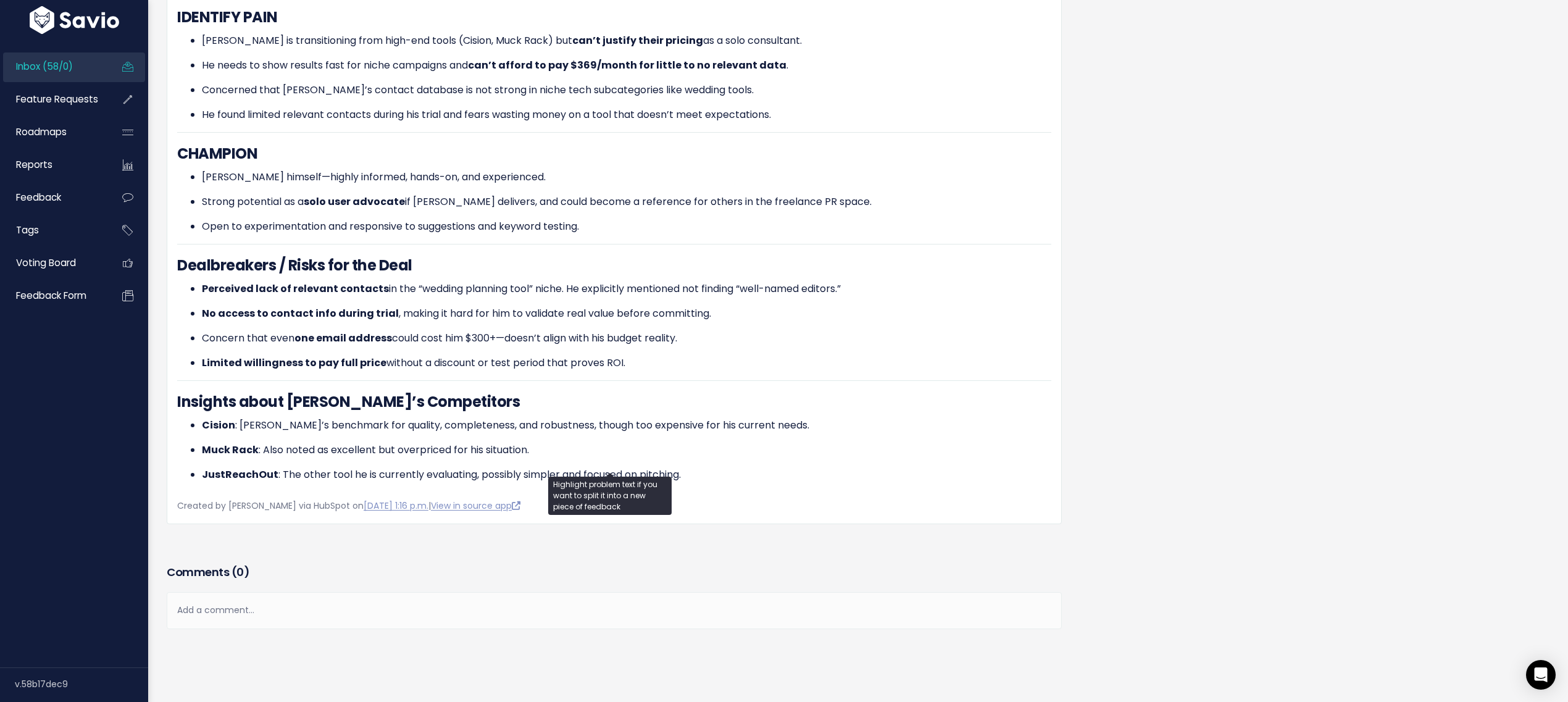
scroll to position [223, 0]
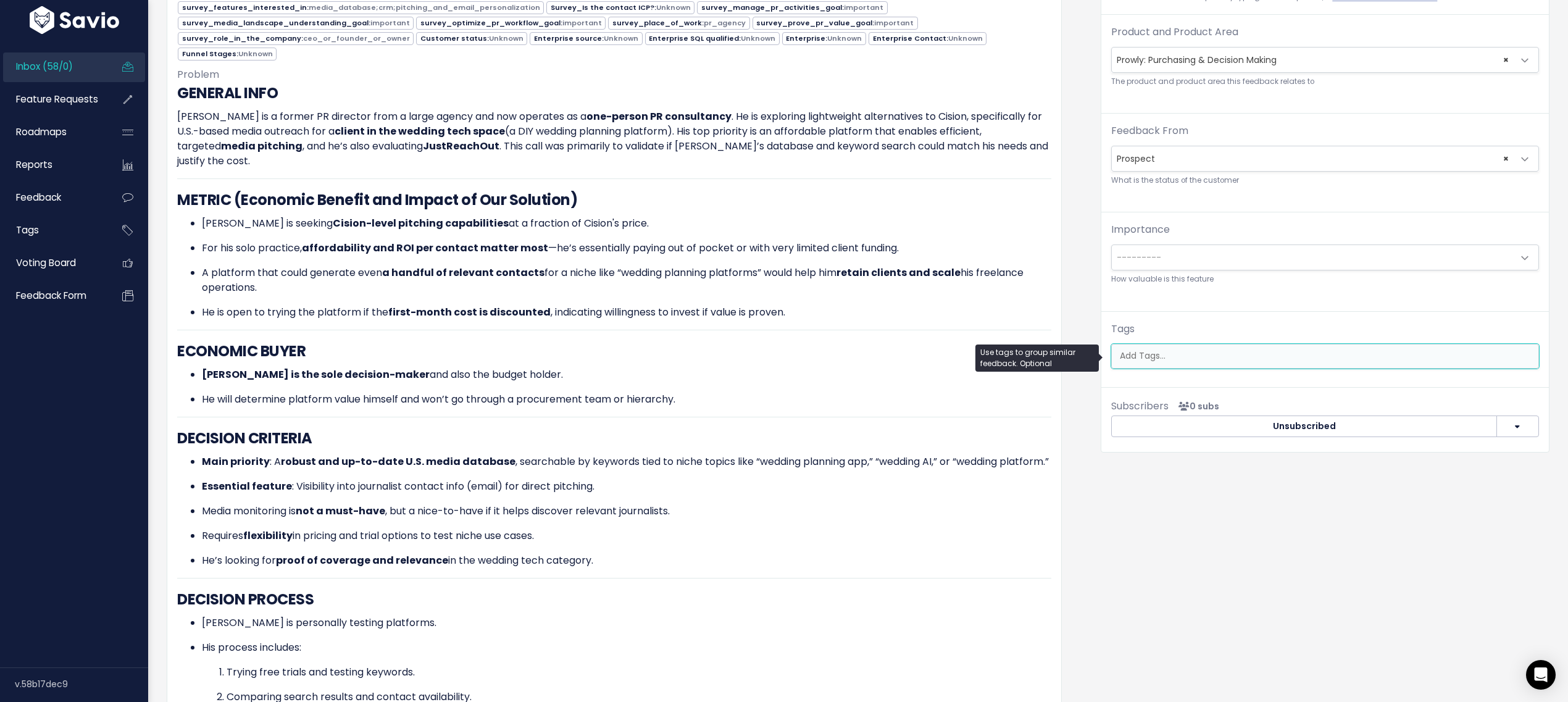
click at [1146, 352] on input "search" at bounding box center [1326, 356] width 422 height 13
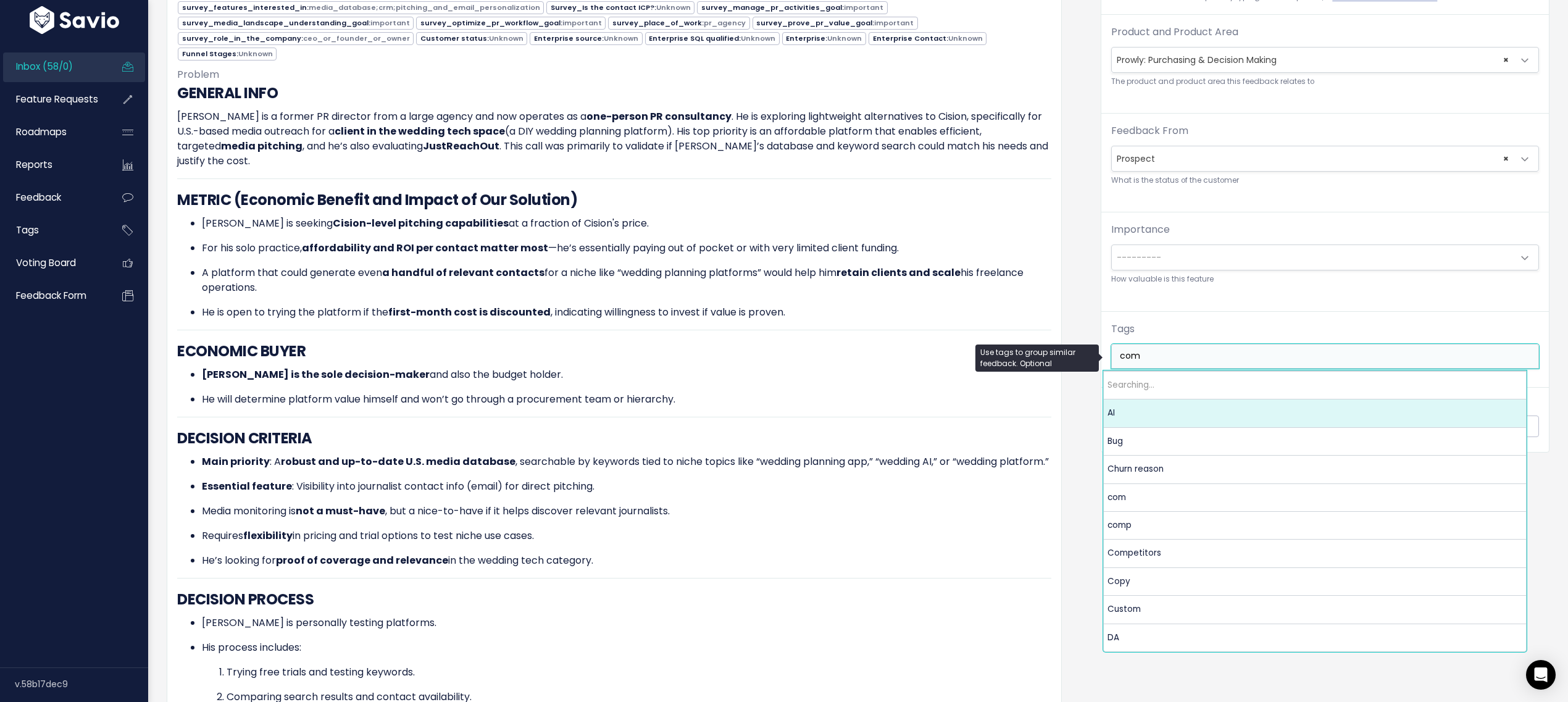
type input "comp"
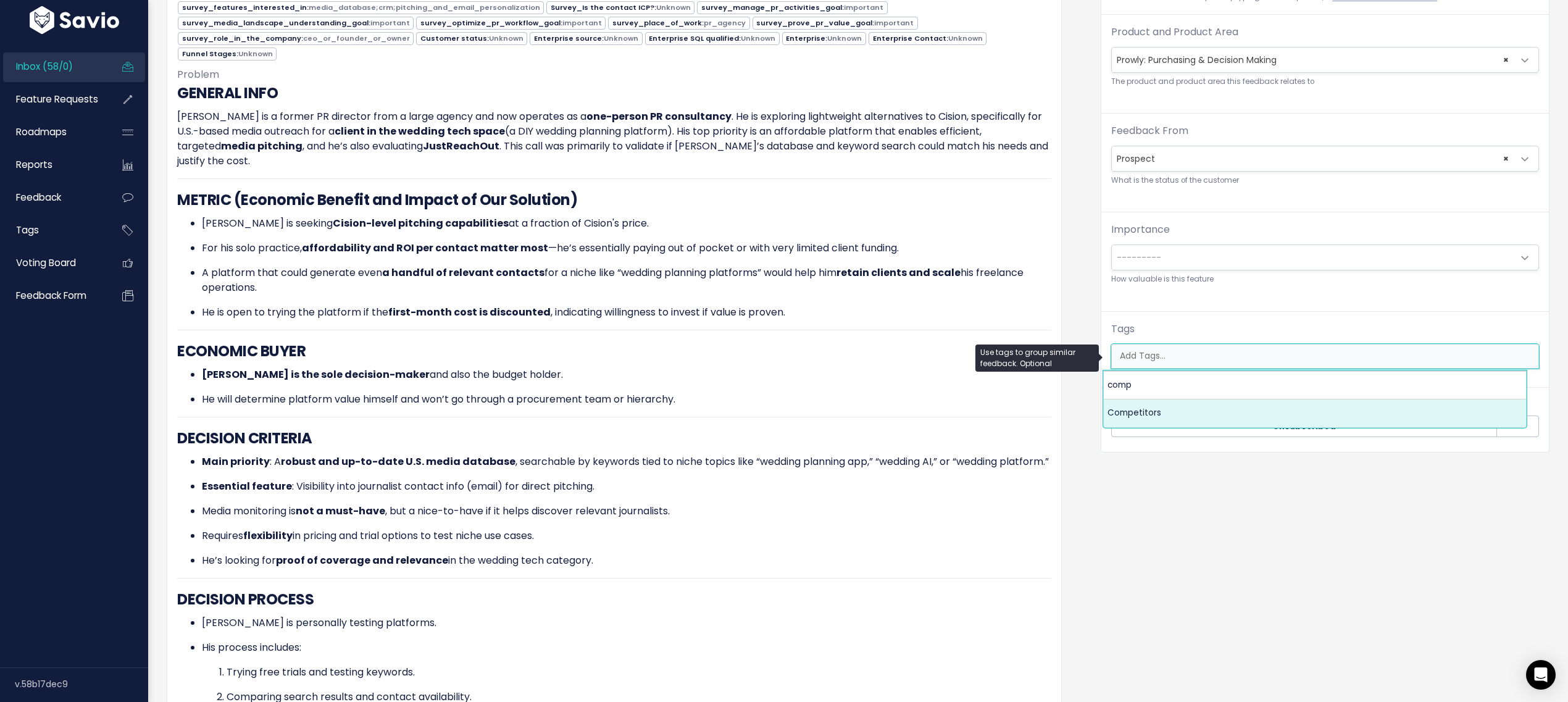
select select "7978"
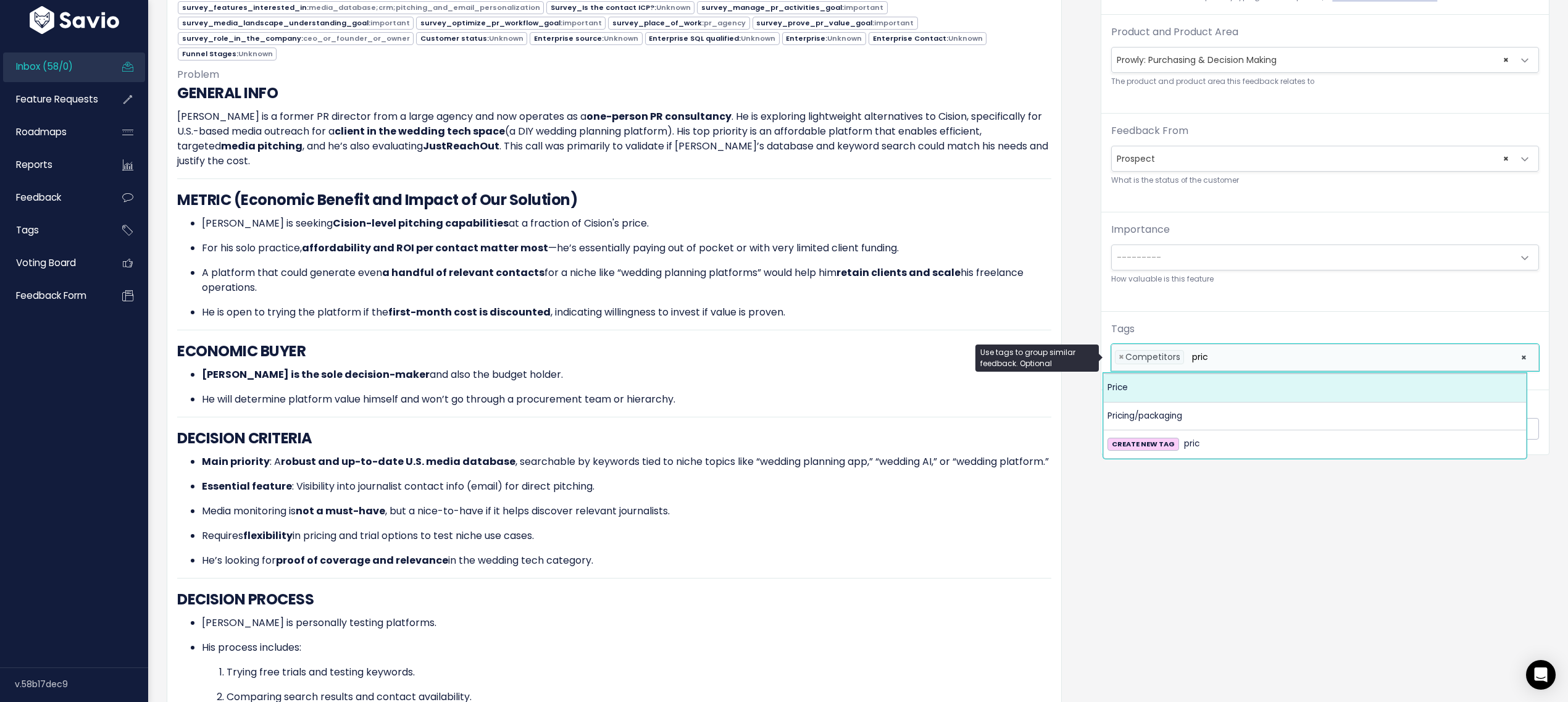
type input "pric"
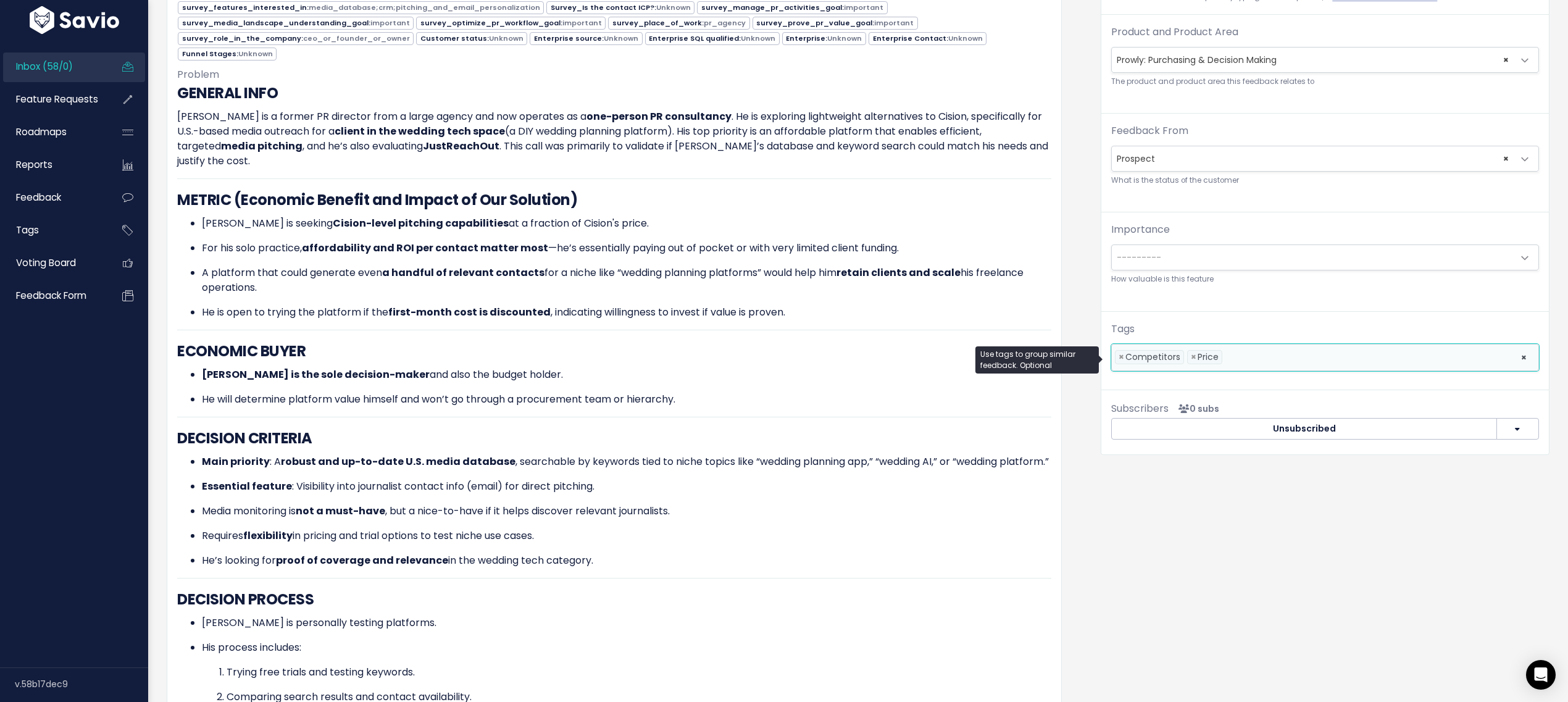
click at [1190, 500] on div "Organize Feature request --------- Link to new or existing feature request... C…" at bounding box center [1325, 669] width 467 height 1543
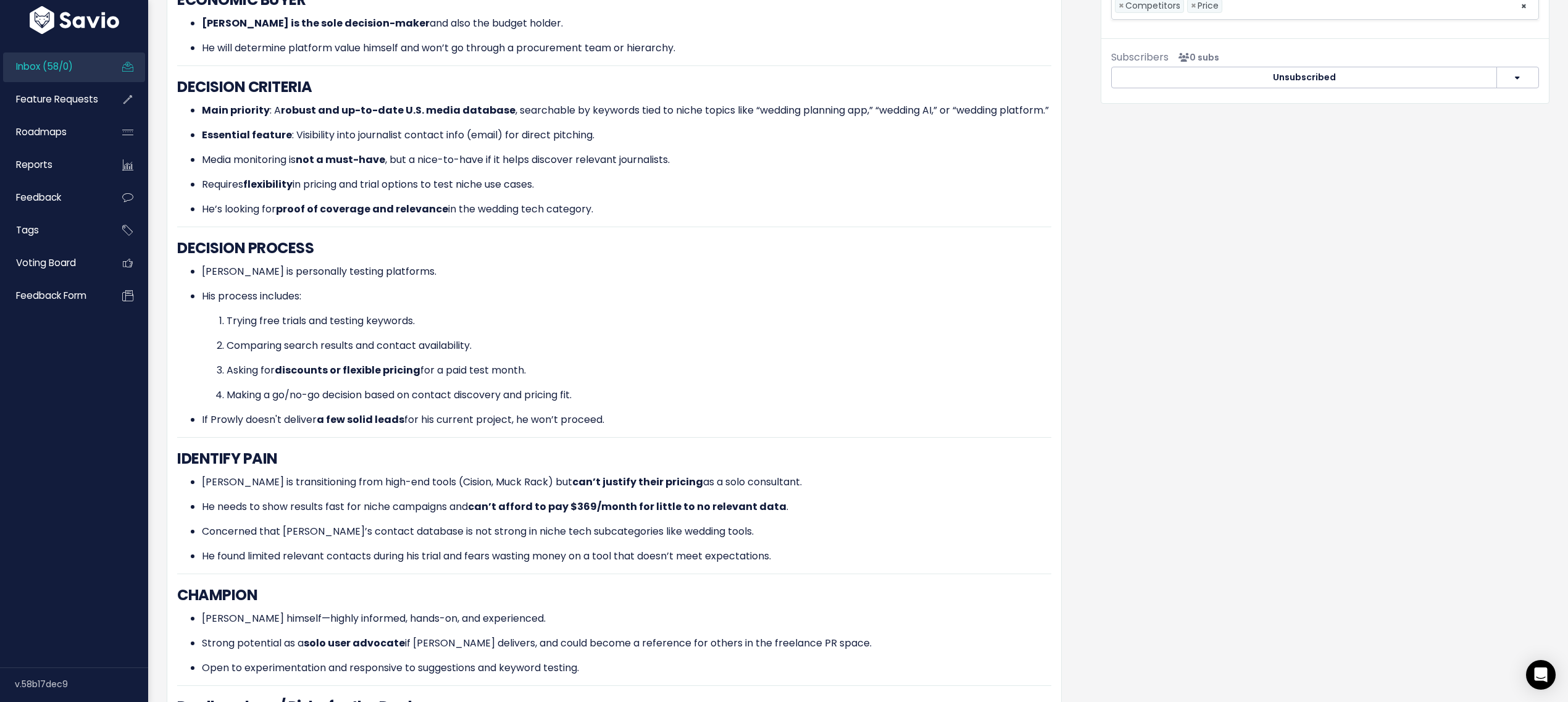
scroll to position [769, 0]
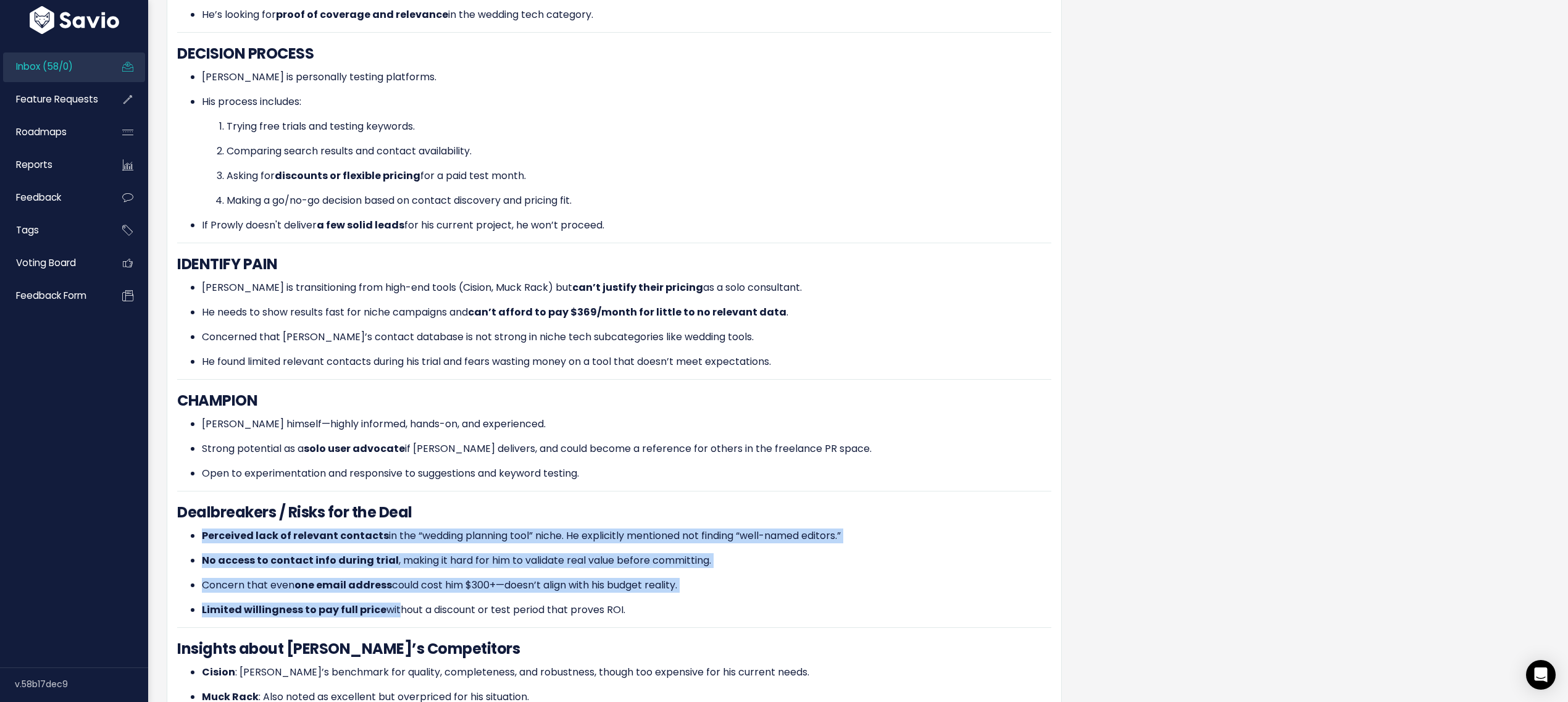
drag, startPoint x: 243, startPoint y: 512, endPoint x: 393, endPoint y: 584, distance: 166.4
click at [393, 584] on ul "Perceived lack of relevant contacts in the “wedding planning tool” niche. He ex…" at bounding box center [614, 574] width 874 height 89
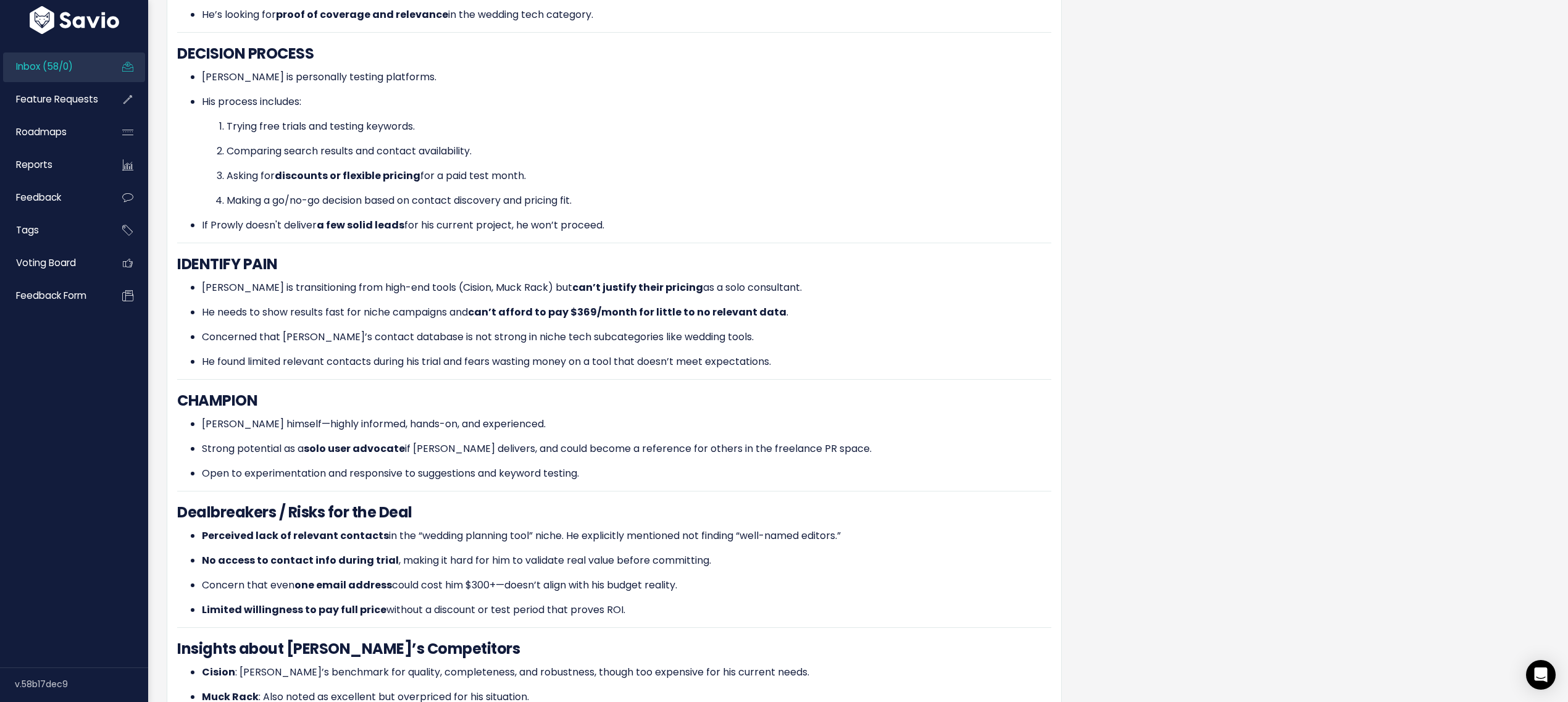
click at [393, 603] on p "Limited willingness to pay full price without a discount or test period that pr…" at bounding box center [626, 610] width 849 height 15
drag, startPoint x: 389, startPoint y: 586, endPoint x: 203, endPoint y: 589, distance: 186.0
click at [203, 603] on p "Limited willingness to pay full price without a discount or test period that pr…" at bounding box center [626, 610] width 849 height 15
click at [767, 553] on p "No access to contact info during trial , making it hard for him to validate rea…" at bounding box center [626, 561] width 849 height 15
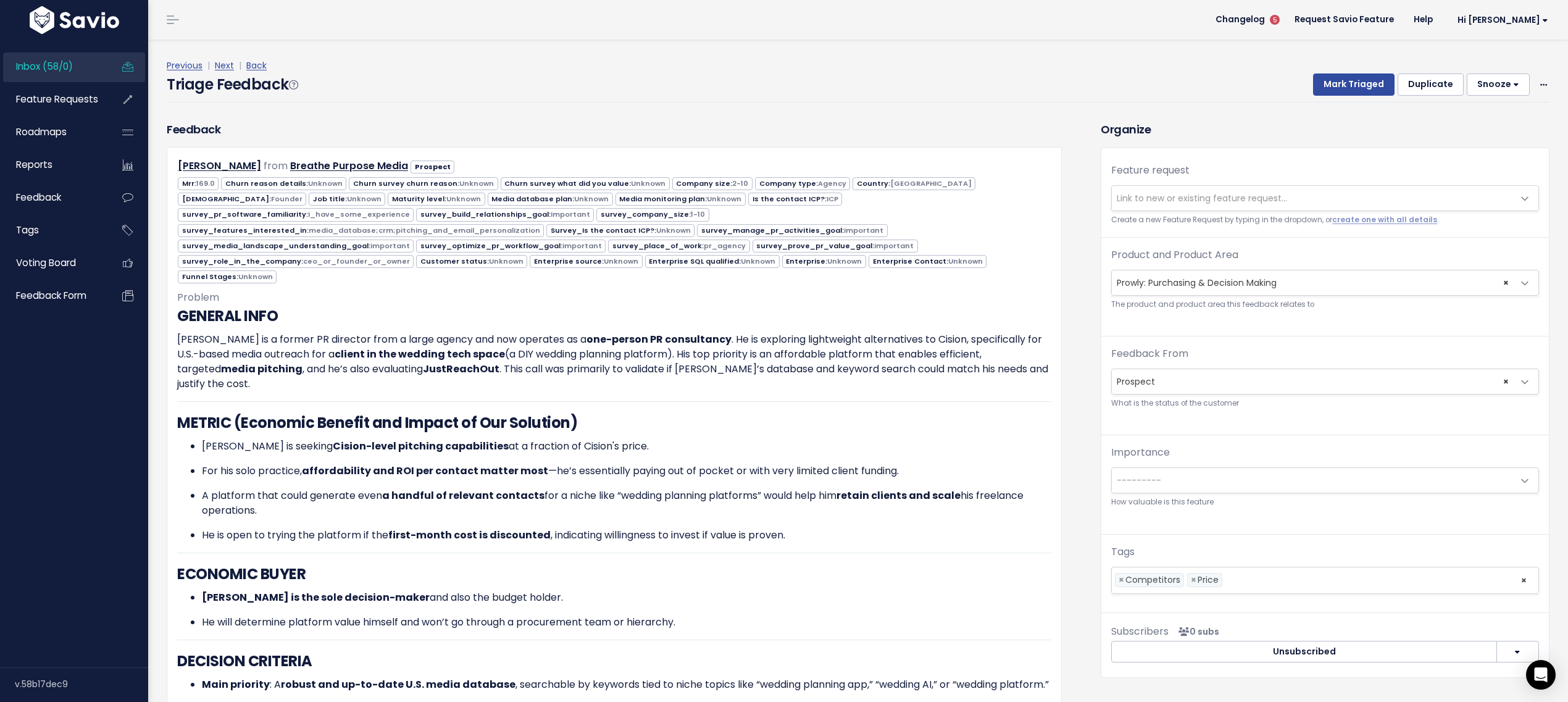
click at [1351, 60] on div "Previous | Next | Back" at bounding box center [858, 66] width 1383 height 15
click at [1352, 75] on button "Mark Triaged" at bounding box center [1354, 84] width 81 height 22
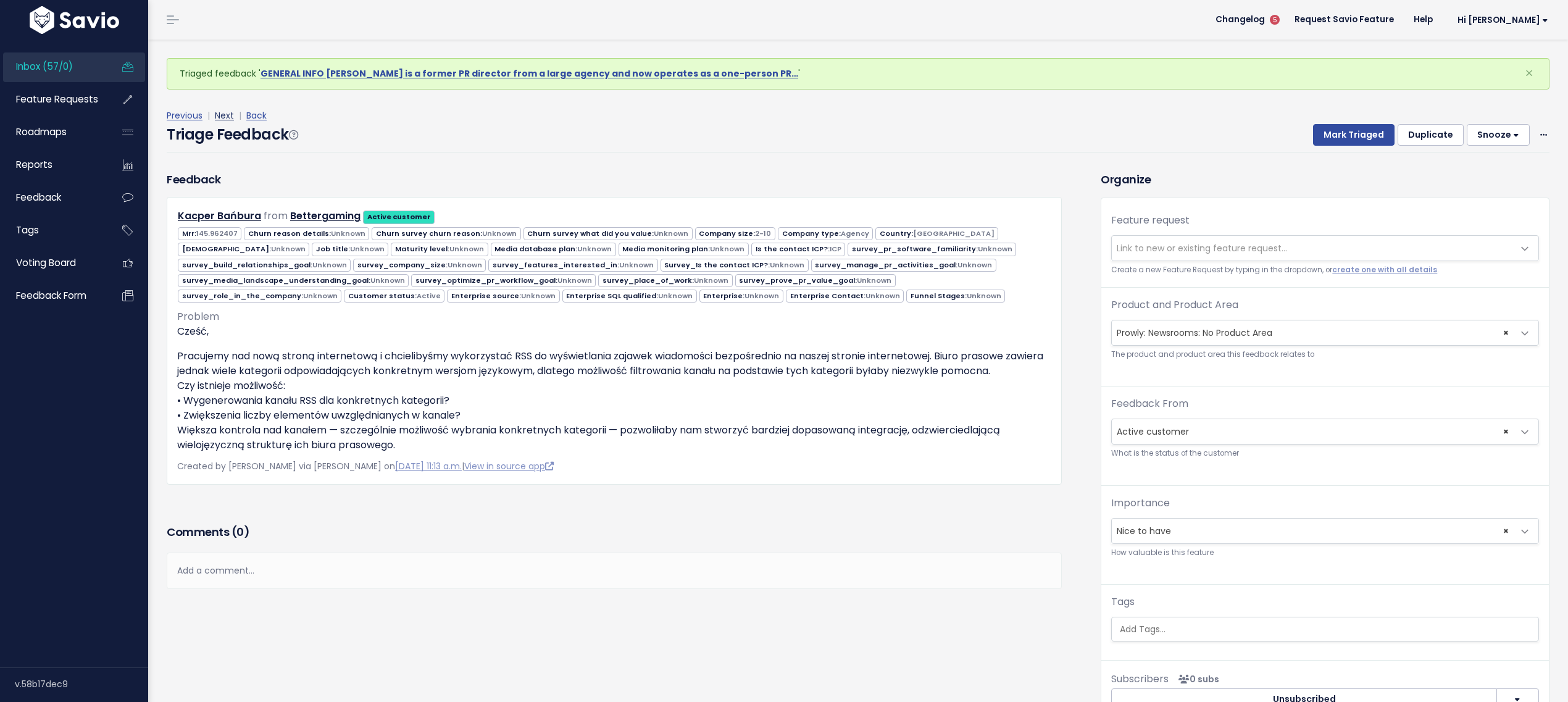
click at [226, 113] on link "Next" at bounding box center [225, 115] width 19 height 12
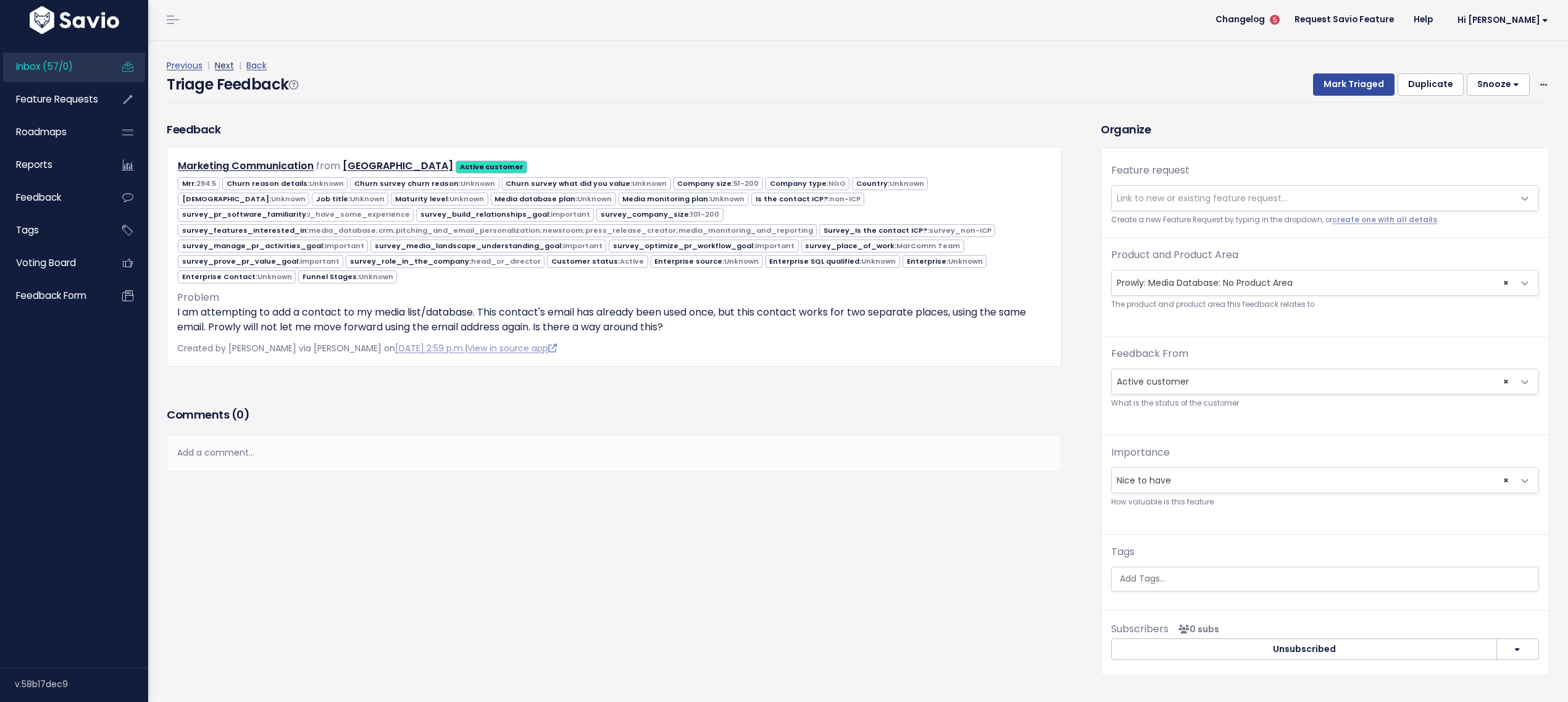
click at [216, 68] on link "Next" at bounding box center [225, 65] width 19 height 12
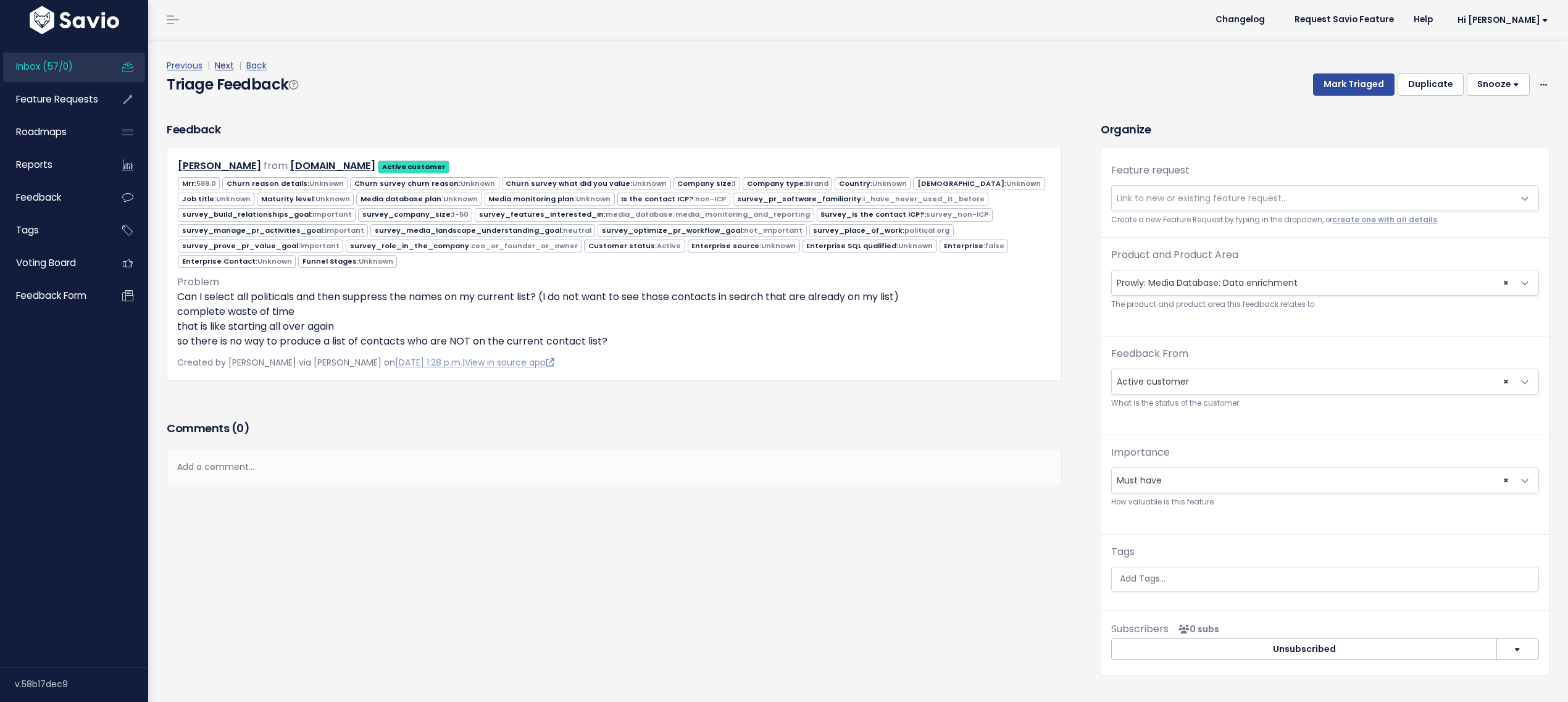
click at [224, 68] on link "Next" at bounding box center [225, 65] width 19 height 12
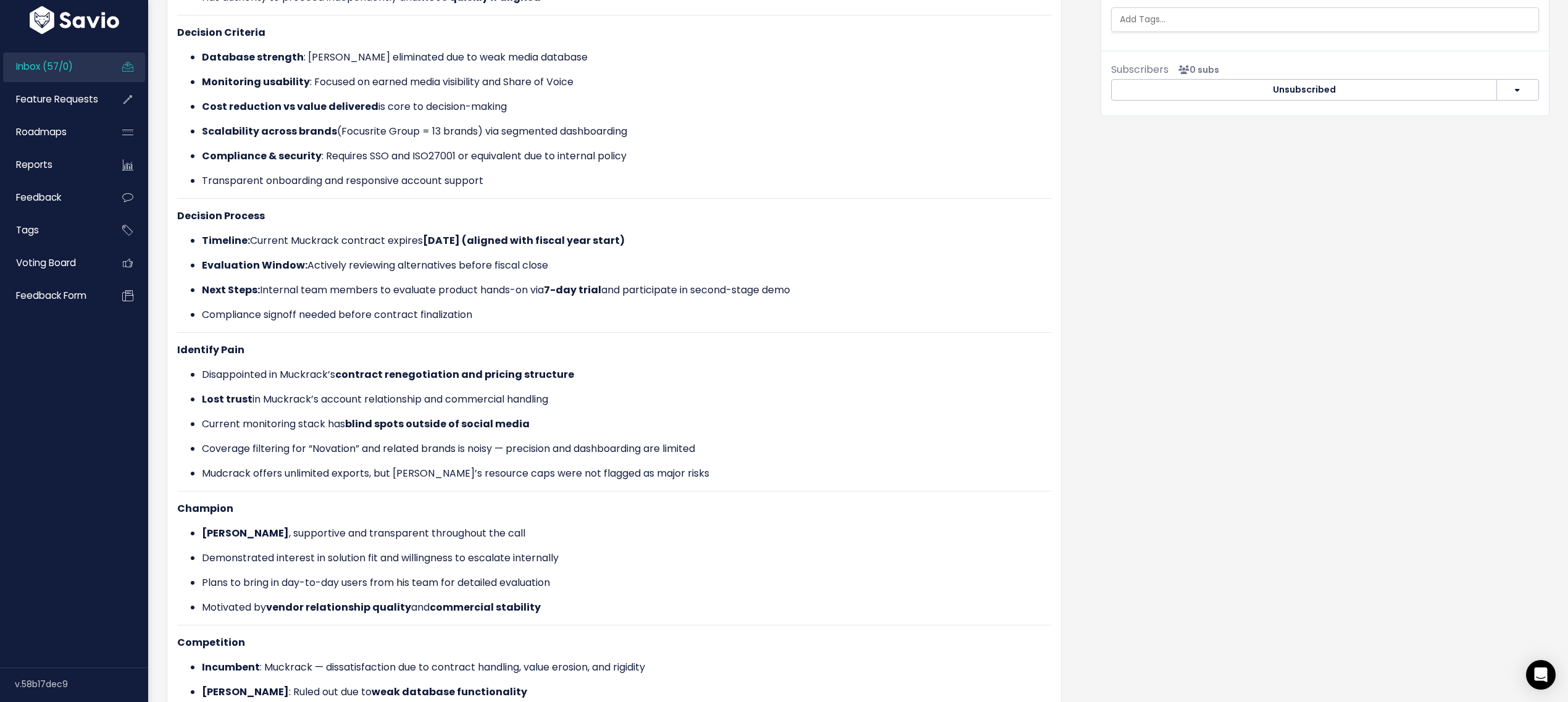
scroll to position [532, 0]
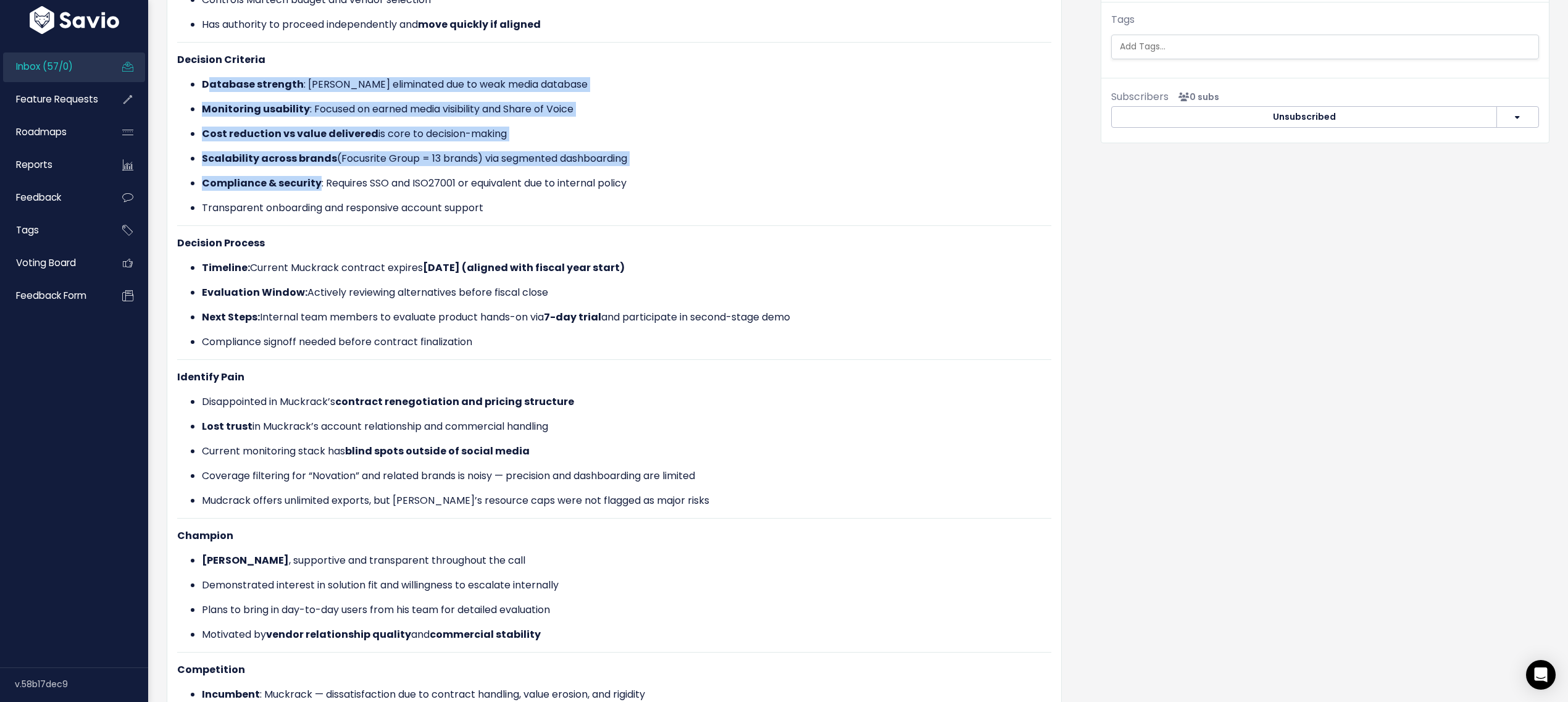
drag, startPoint x: 221, startPoint y: 86, endPoint x: 319, endPoint y: 182, distance: 137.2
click at [319, 182] on ul "Database strength : [PERSON_NAME] eliminated due to weak media database Monitor…" at bounding box center [614, 146] width 874 height 138
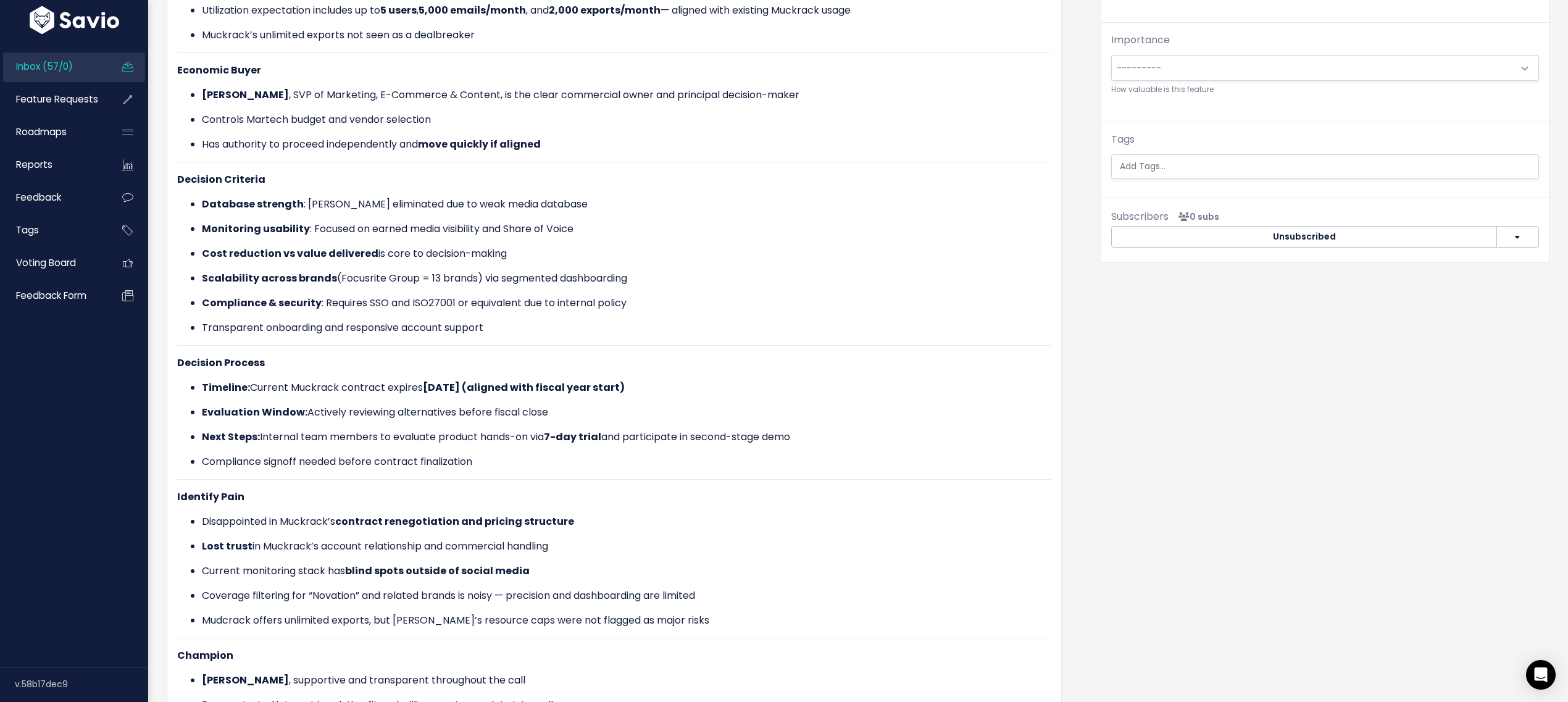
scroll to position [274, 0]
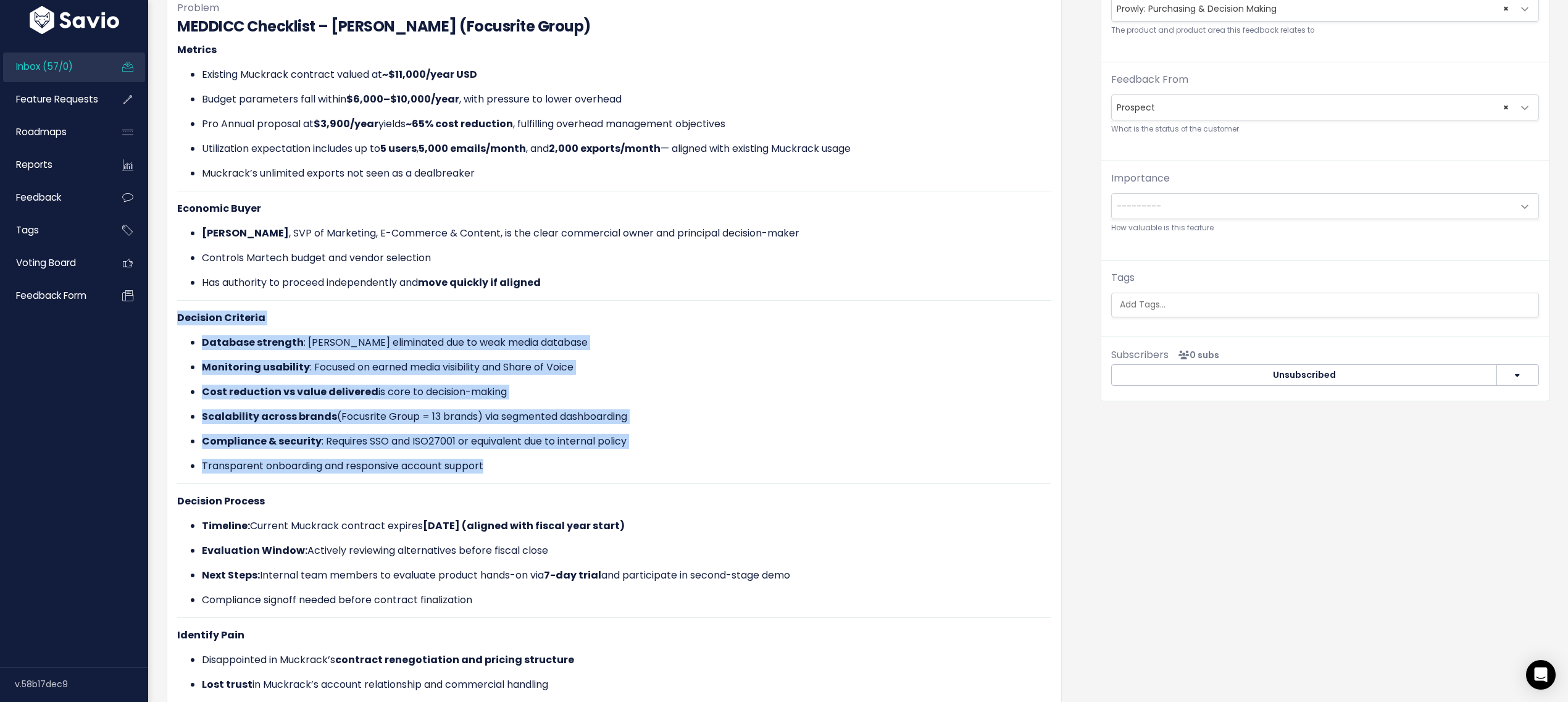
drag, startPoint x: 518, startPoint y: 461, endPoint x: 171, endPoint y: 309, distance: 378.8
click at [171, 309] on div "[PERSON_NAME] from Focus Rite Prospect Yes" at bounding box center [615, 474] width 896 height 1204
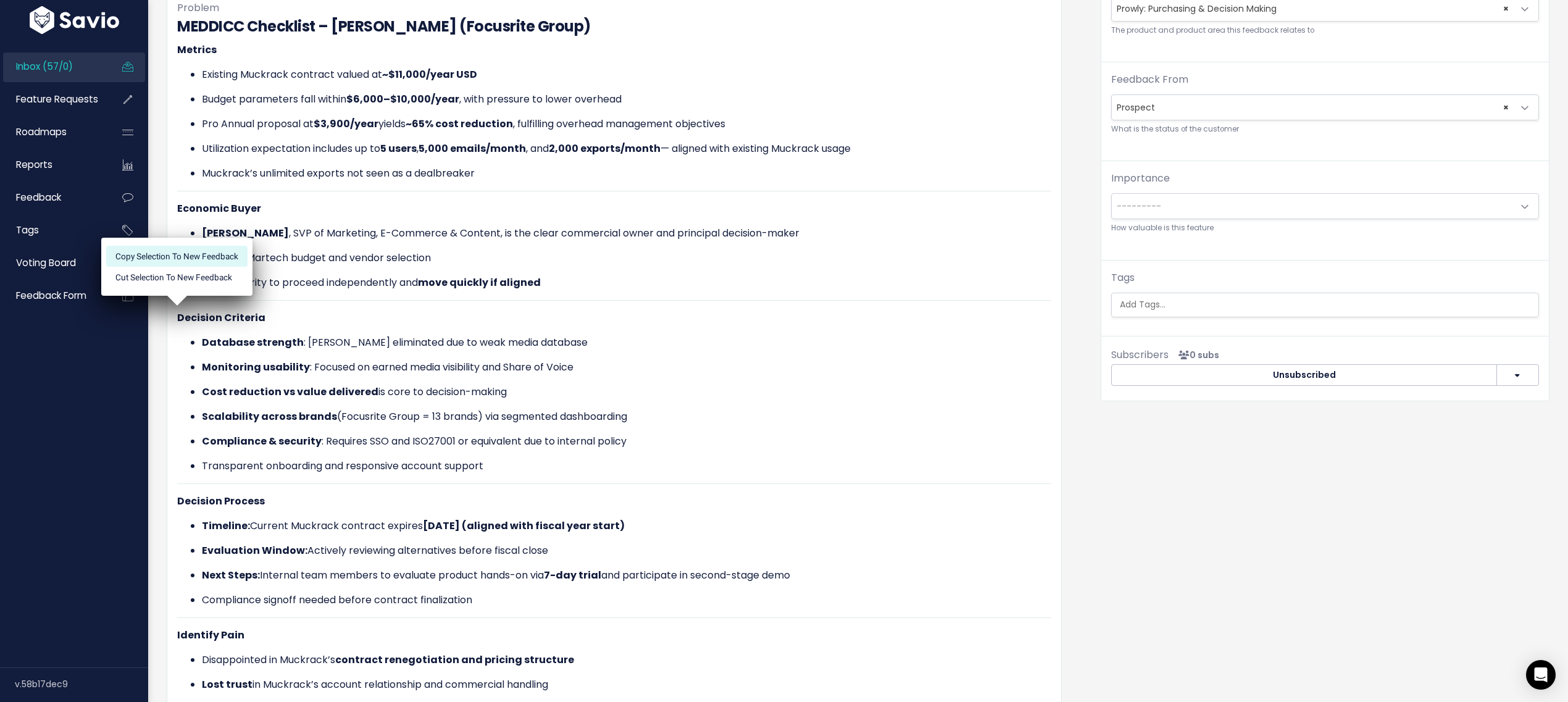
click at [218, 257] on li "Copy selection to new Feedback" at bounding box center [177, 256] width 141 height 21
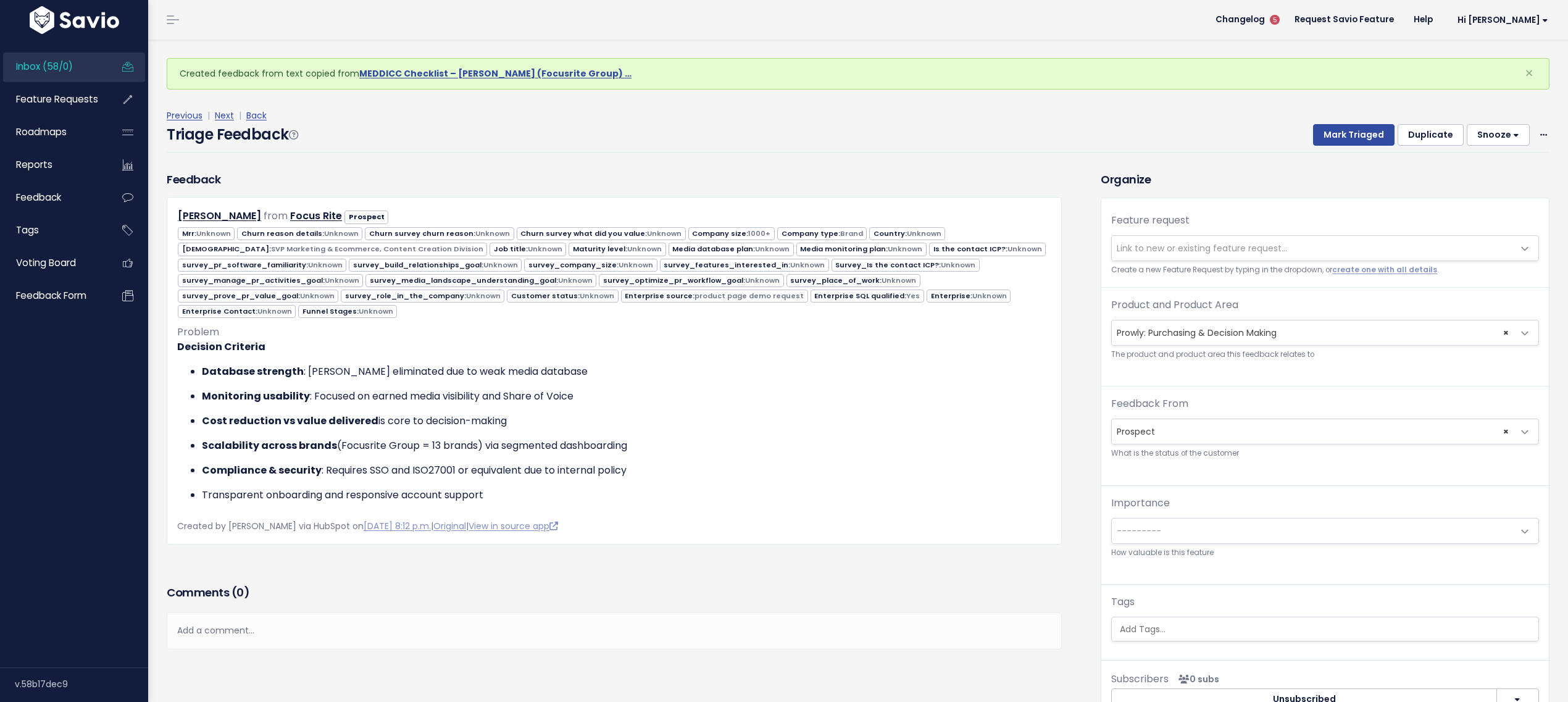
click at [1136, 256] on span "Link to new or existing feature request..." at bounding box center [1312, 248] width 402 height 24
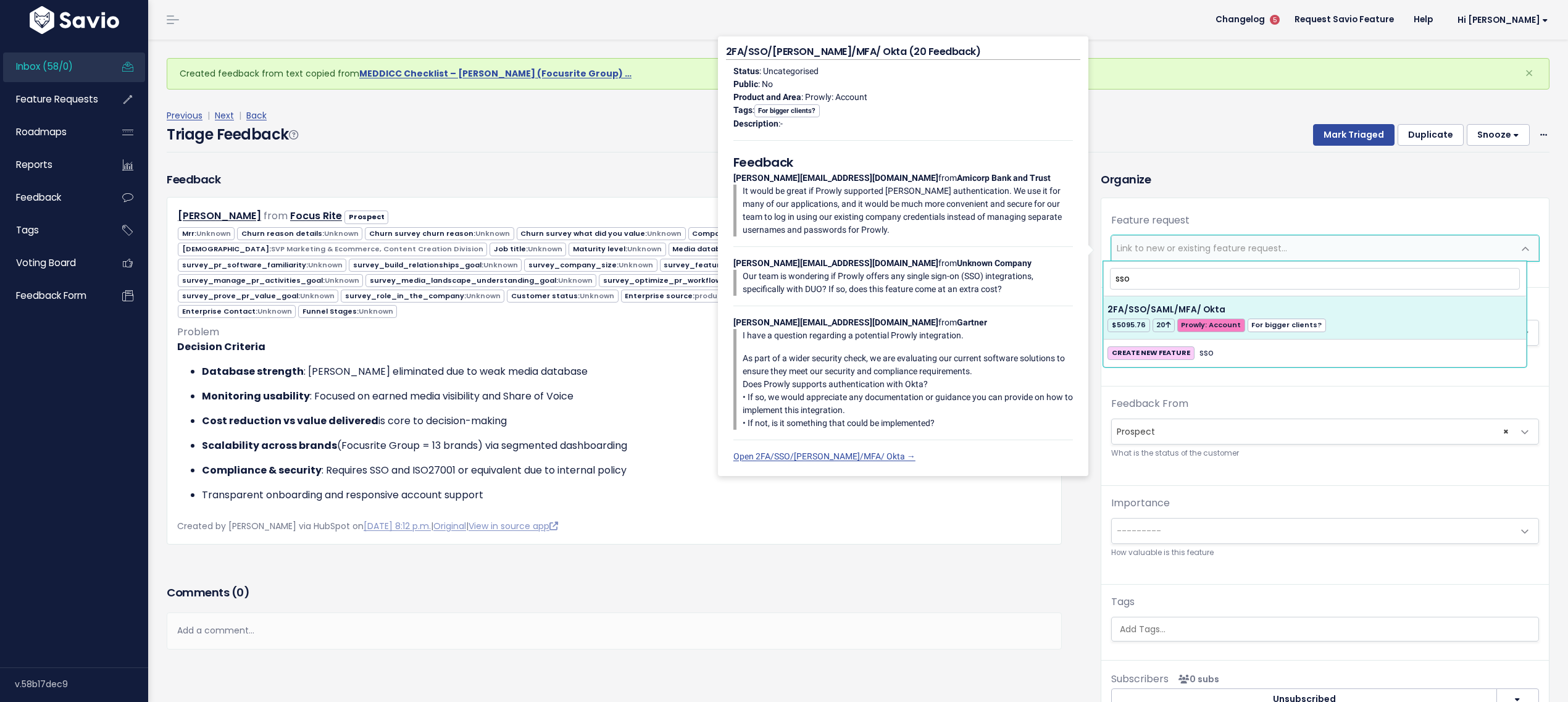
type input "sso"
select select "38436"
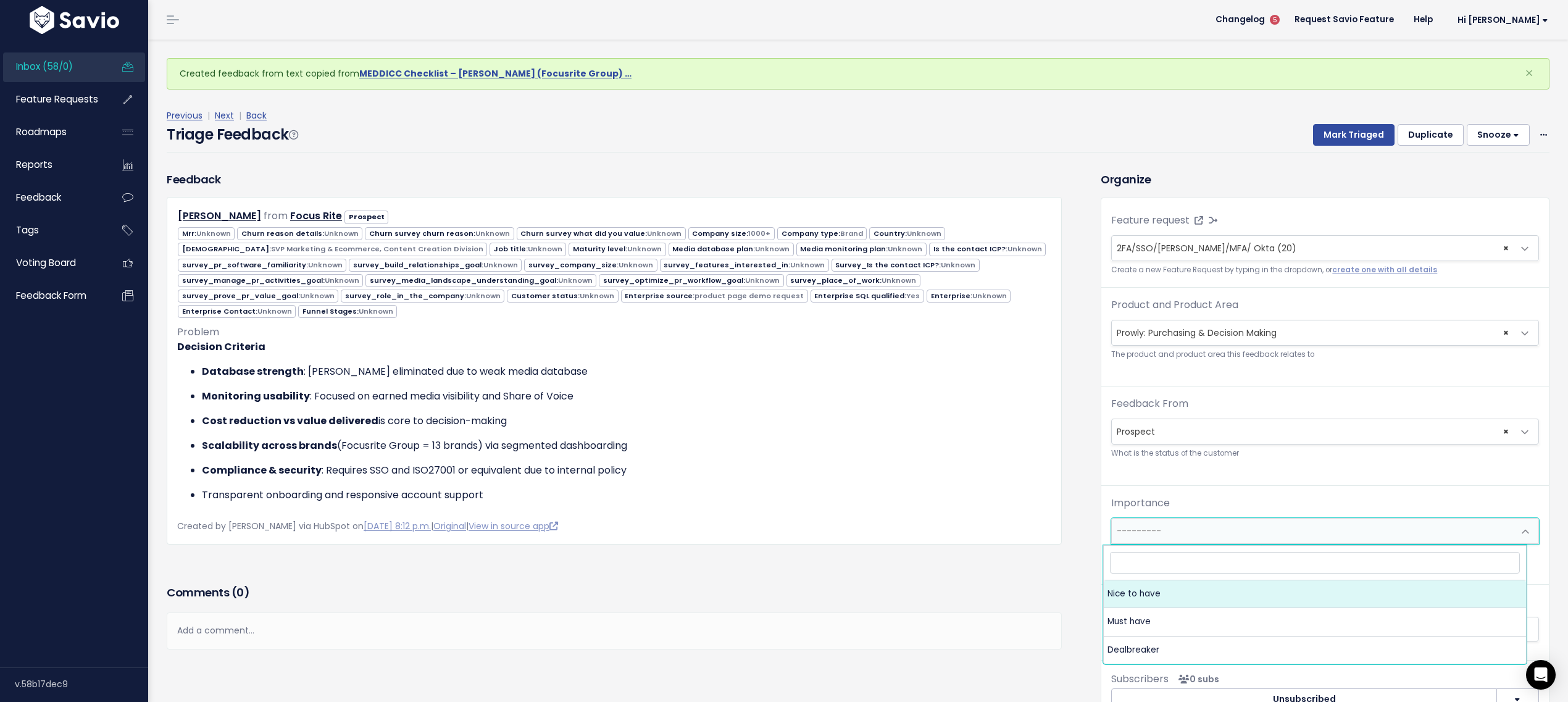
click at [1128, 544] on span "---------" at bounding box center [1312, 531] width 402 height 24
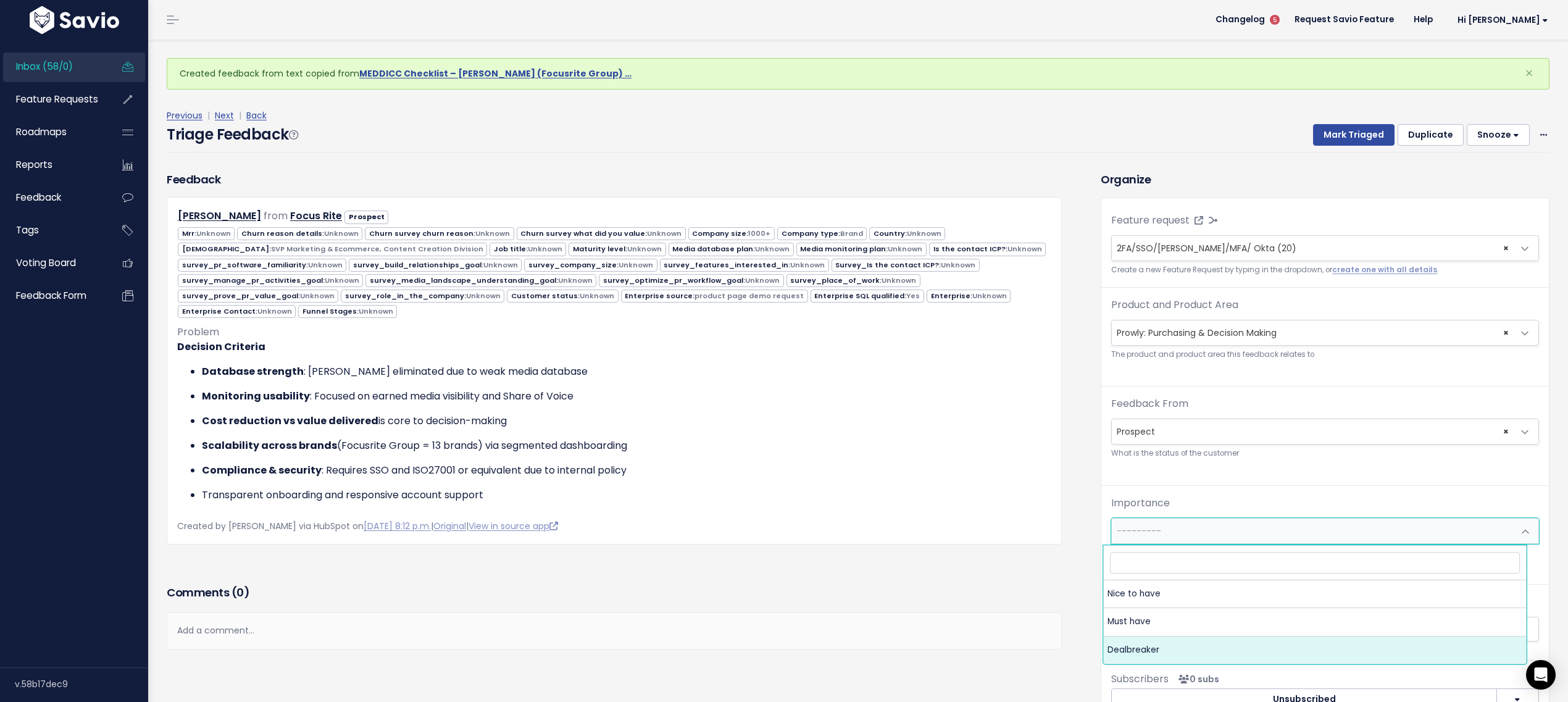
select select "DEAL_BREAKER"
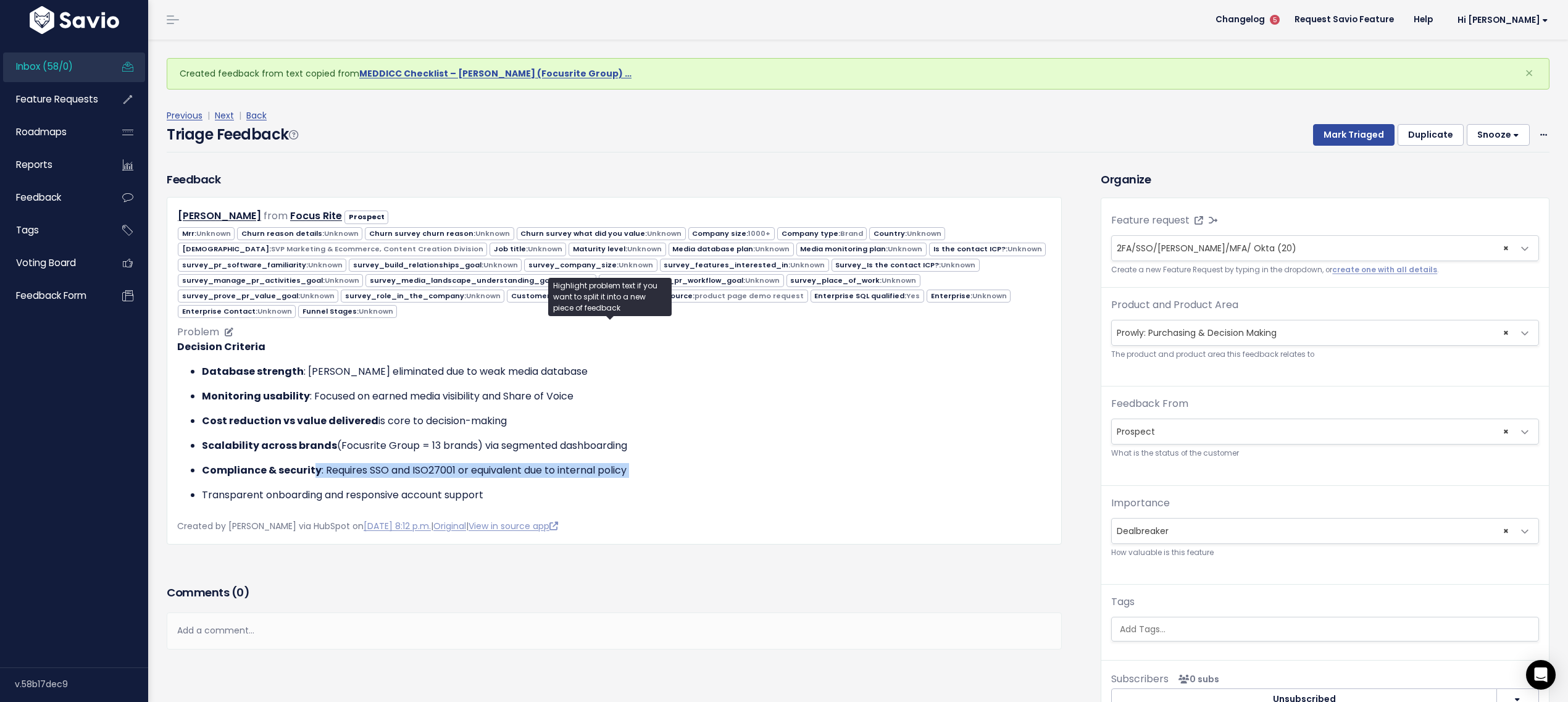
drag, startPoint x: 314, startPoint y: 465, endPoint x: 643, endPoint y: 476, distance: 329.2
click at [643, 476] on ul "Database strength : Presley eliminated due to weak media database Monitoring us…" at bounding box center [614, 433] width 874 height 138
click at [646, 467] on p "Compliance & security : Requires SSO and ISO27001 or equivalent due to internal…" at bounding box center [626, 471] width 849 height 15
drag, startPoint x: 388, startPoint y: 438, endPoint x: 660, endPoint y: 443, distance: 272.0
click at [660, 443] on p "Scalability across brands (Focusrite Group = 13 brands) via segmented dashboard…" at bounding box center [626, 446] width 849 height 15
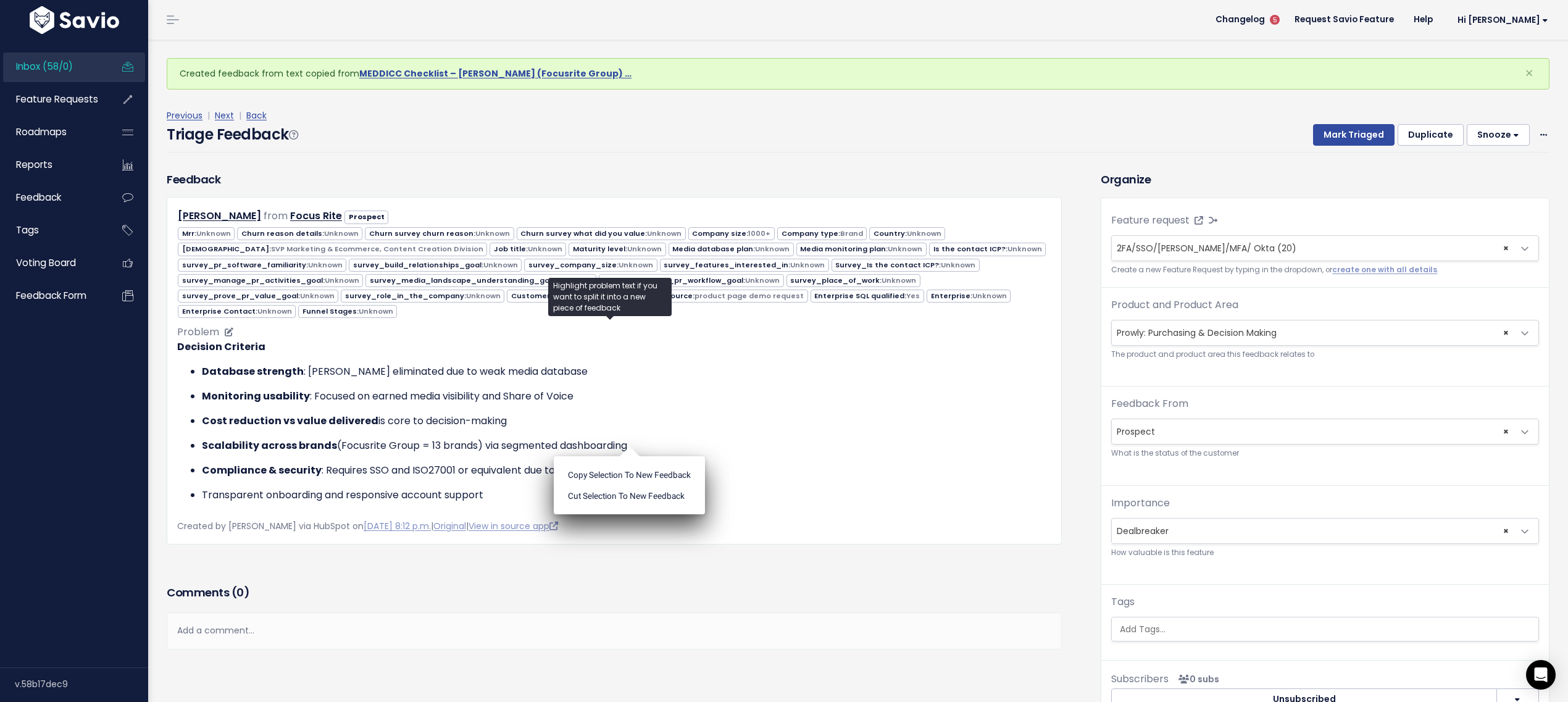
click at [660, 443] on p "Scalability across brands (Focusrite Group = 13 brands) via segmented dashboard…" at bounding box center [626, 446] width 849 height 15
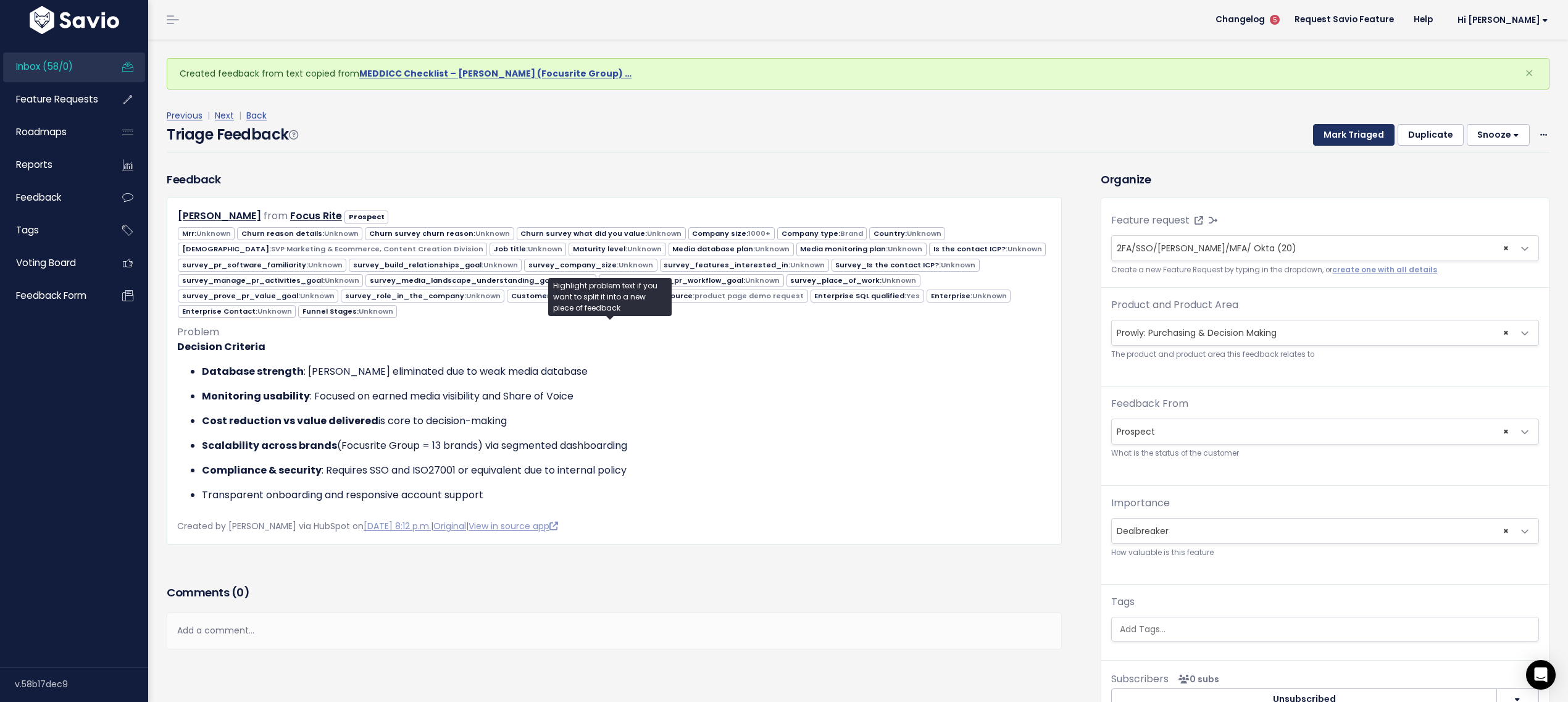
click at [1320, 142] on button "Mark Triaged" at bounding box center [1354, 135] width 81 height 22
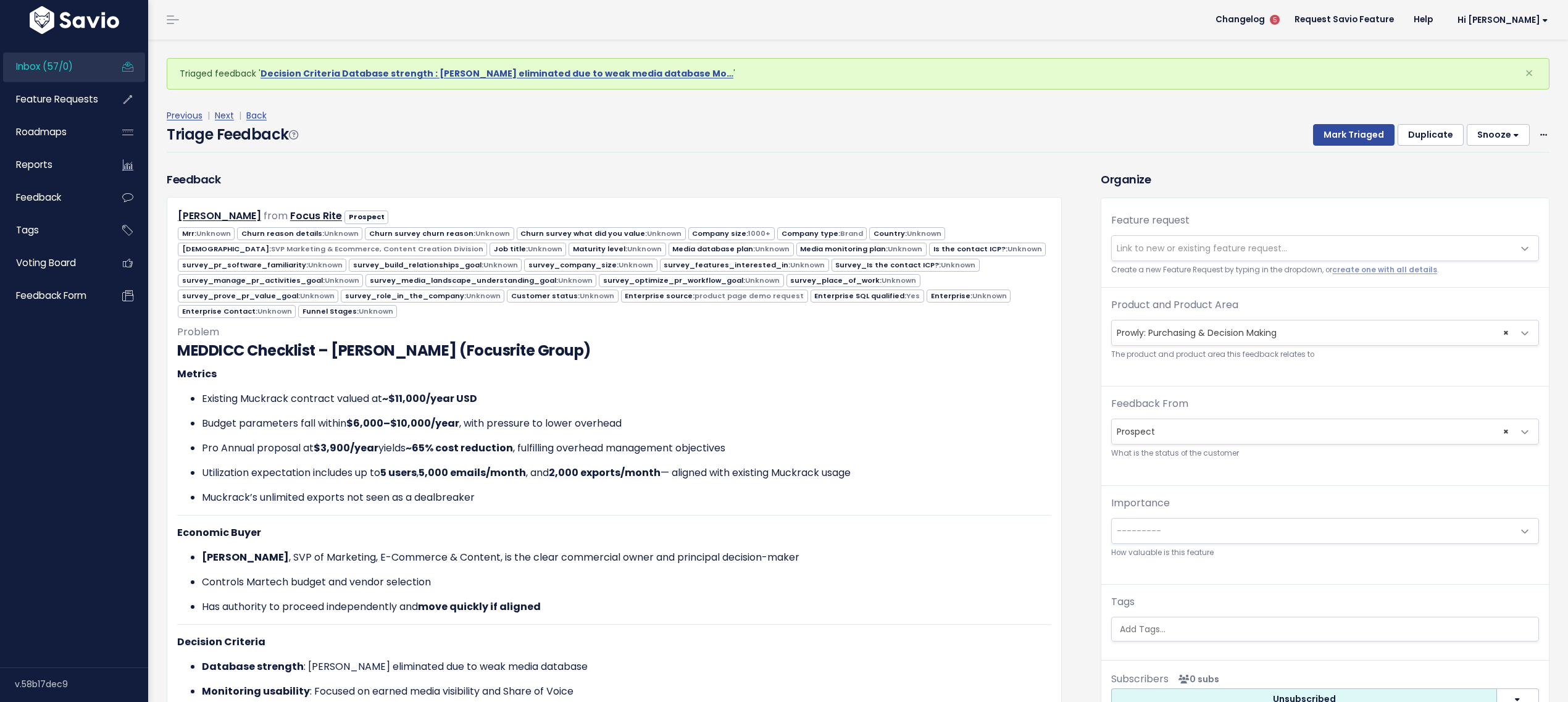
scroll to position [3, 0]
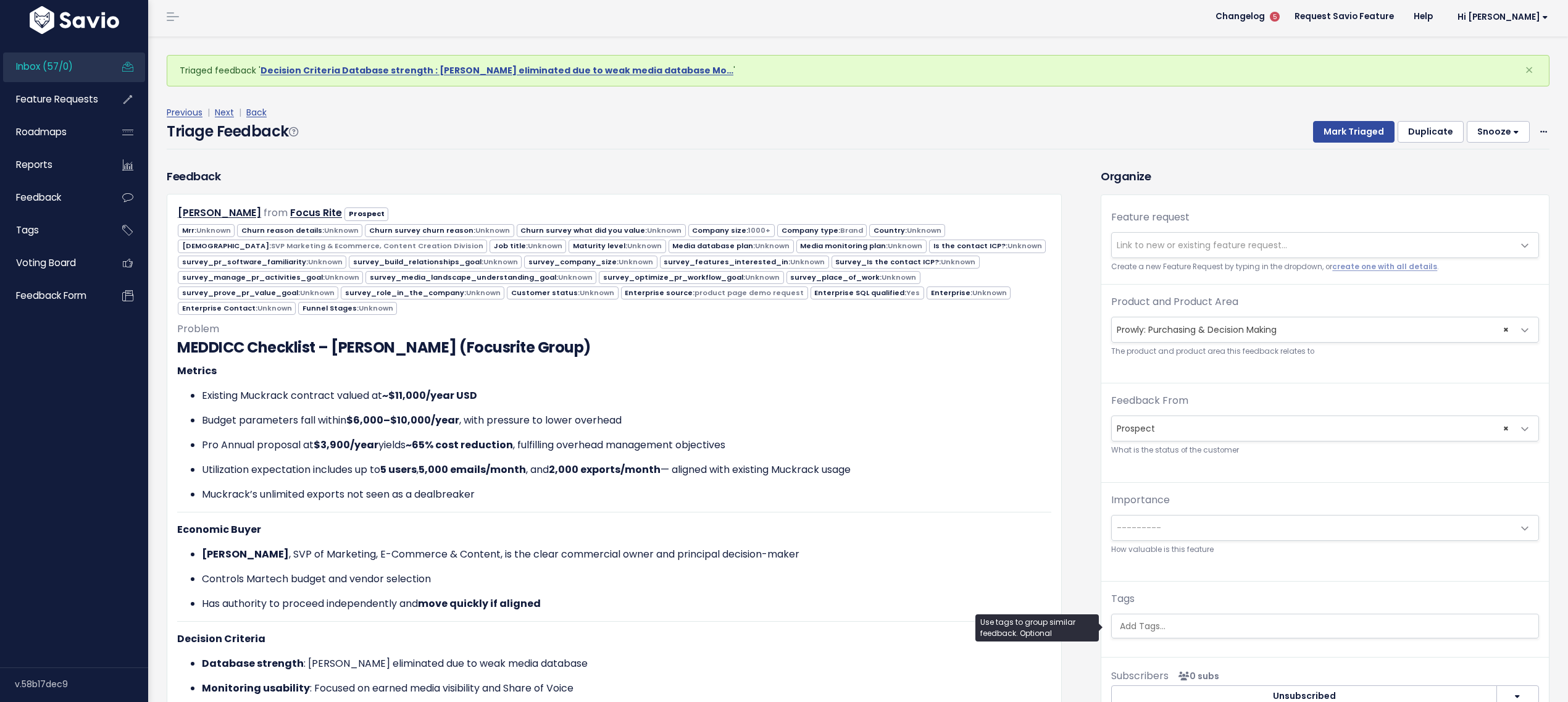
click at [1172, 617] on ul at bounding box center [1325, 626] width 427 height 24
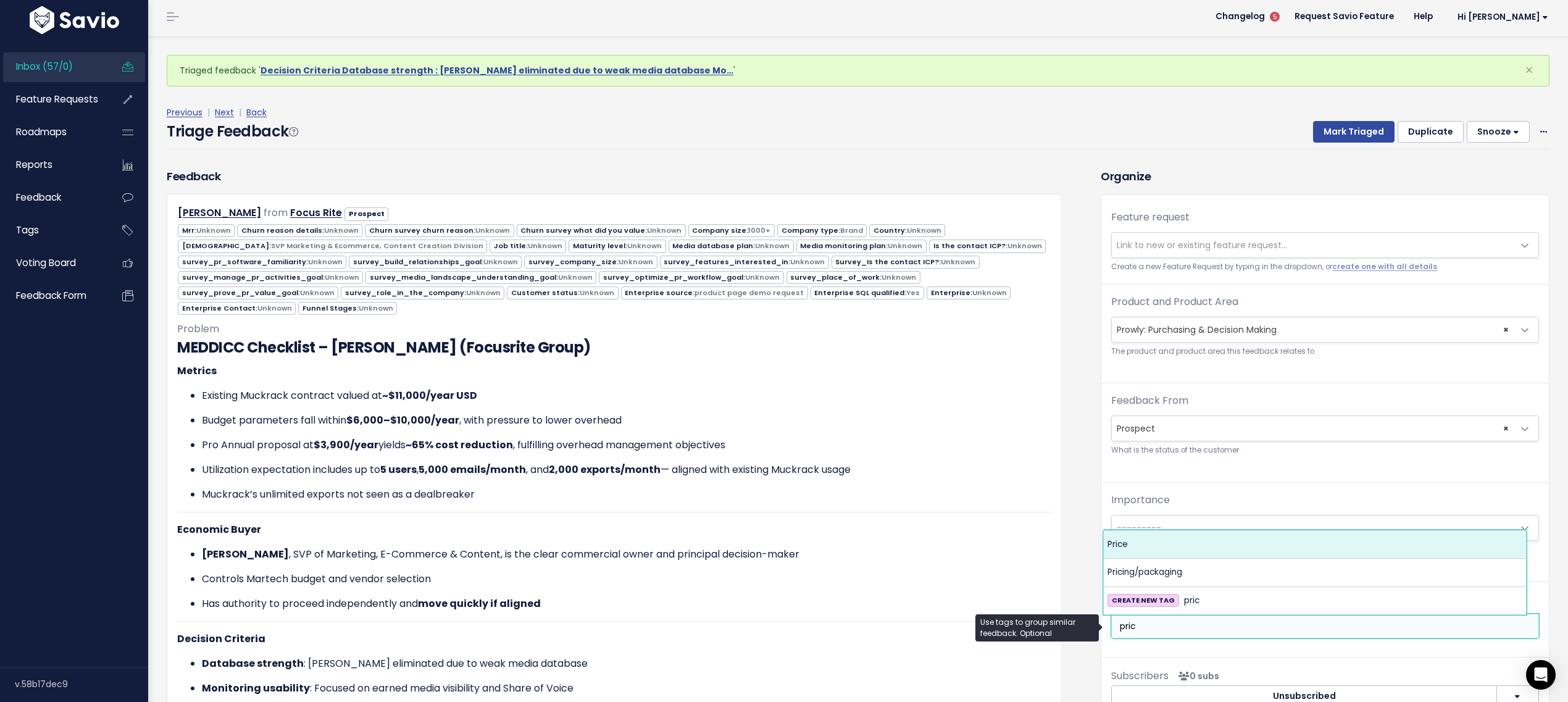
type input "pric"
select select "9923"
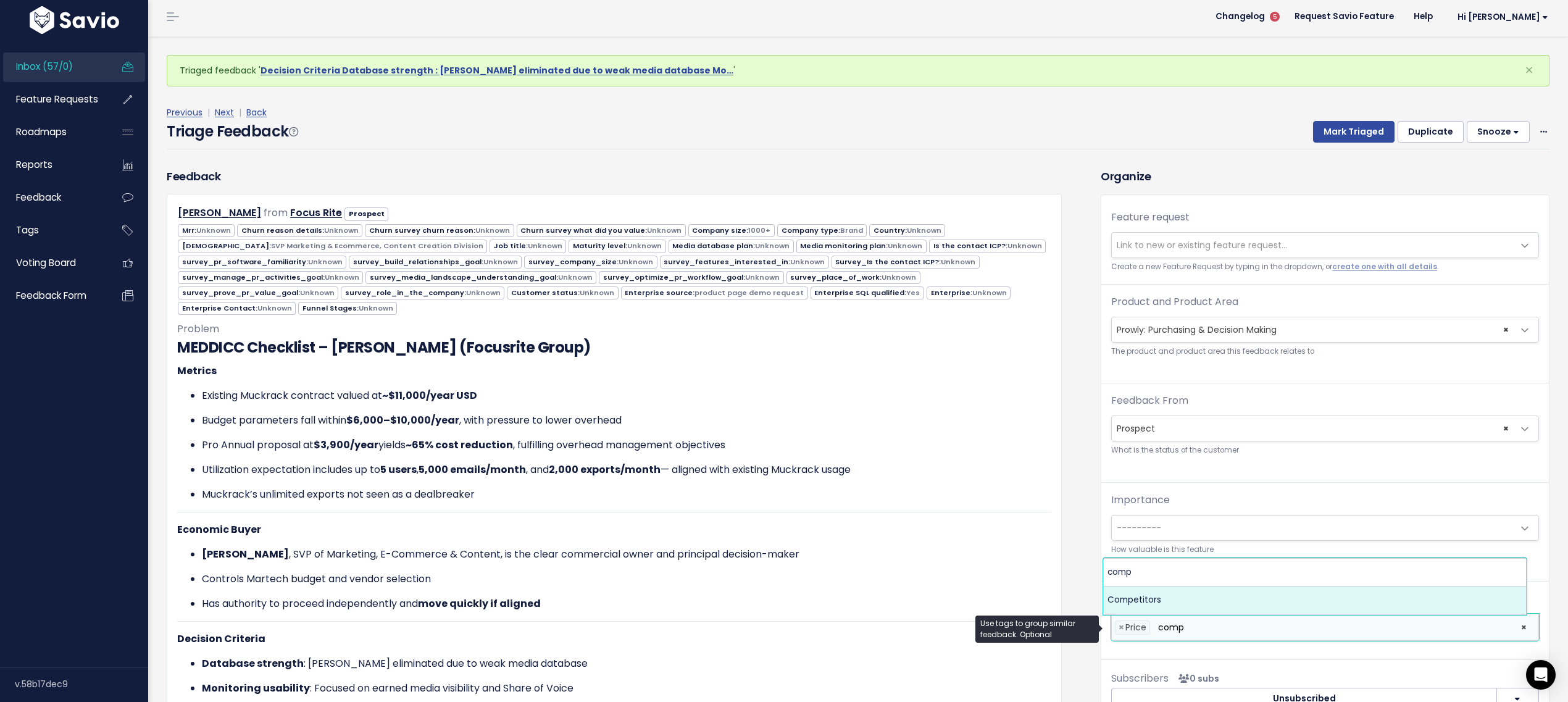
type input "comp"
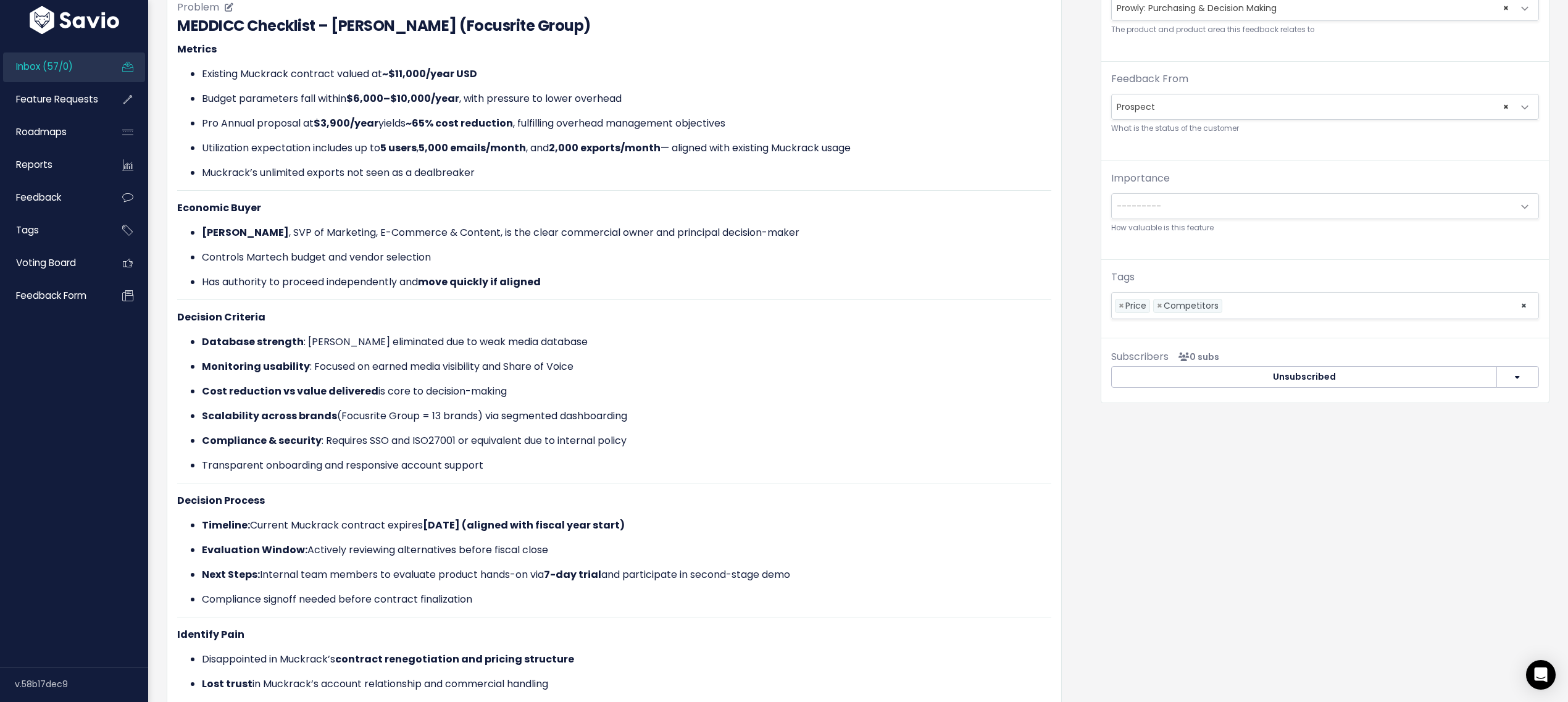
scroll to position [359, 0]
